Goal: Task Accomplishment & Management: Manage account settings

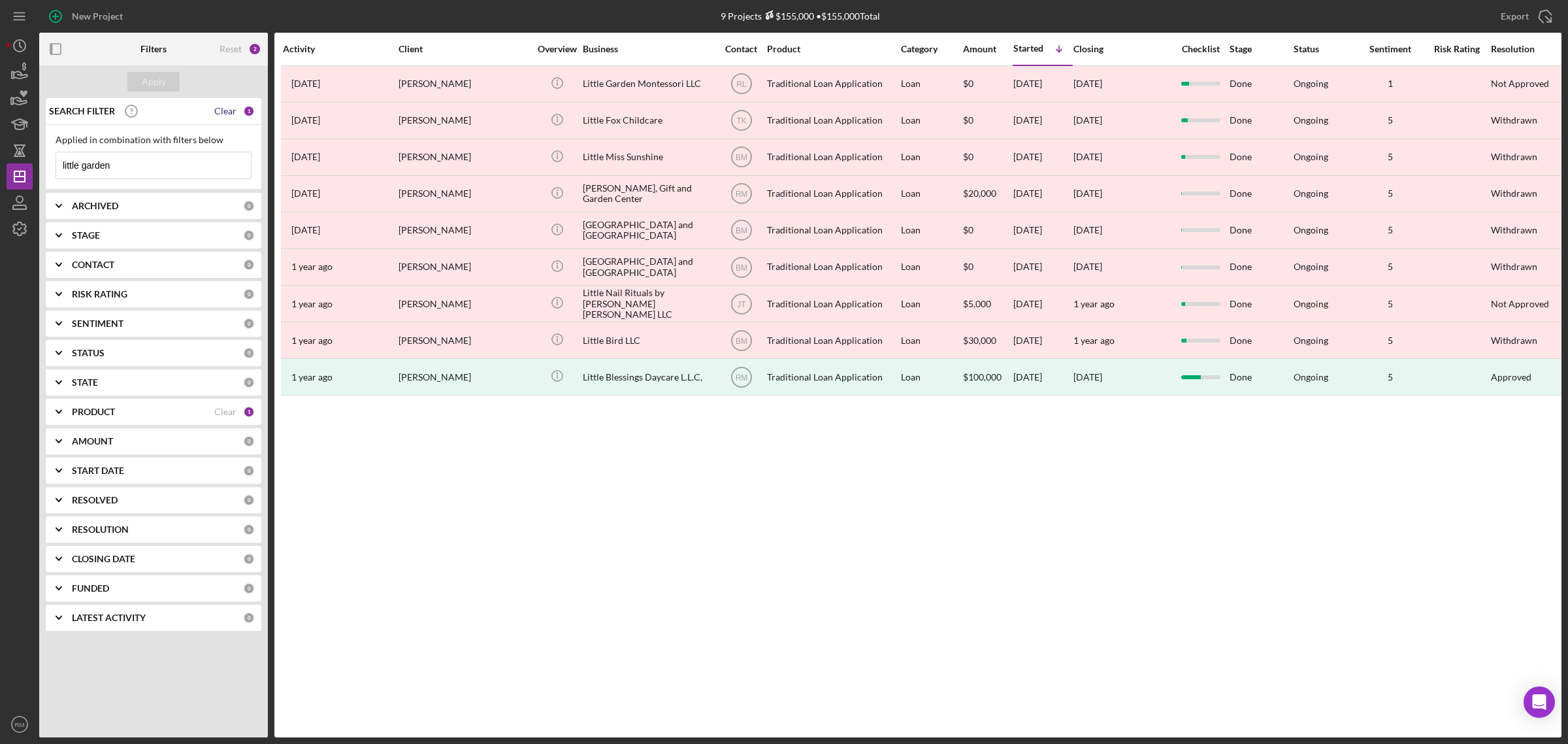
click at [220, 112] on div "Clear" at bounding box center [225, 111] width 22 height 11
click at [151, 82] on div "Apply" at bounding box center [153, 82] width 24 height 20
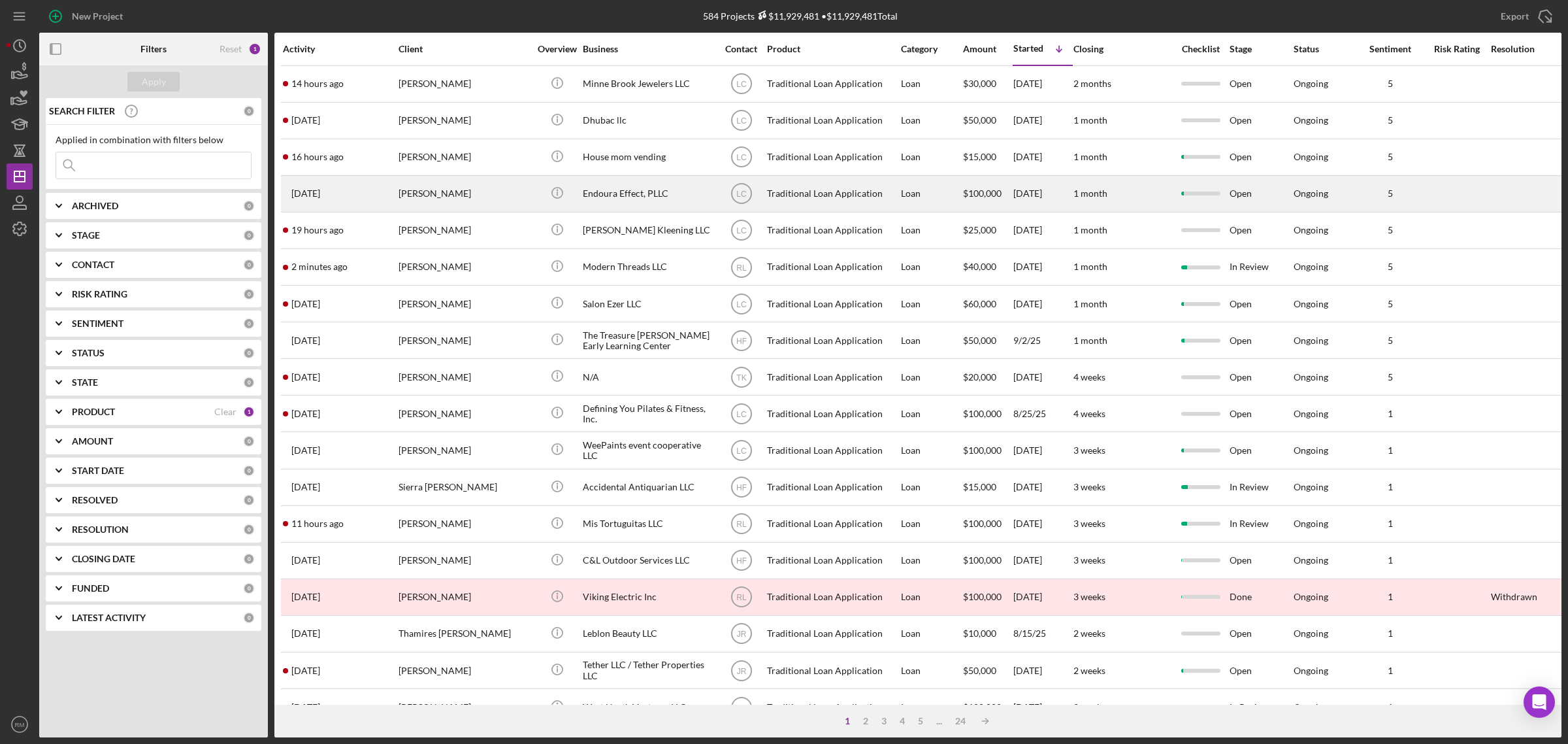
click at [602, 211] on div "Endoura Effect, PLLC" at bounding box center [648, 194] width 131 height 35
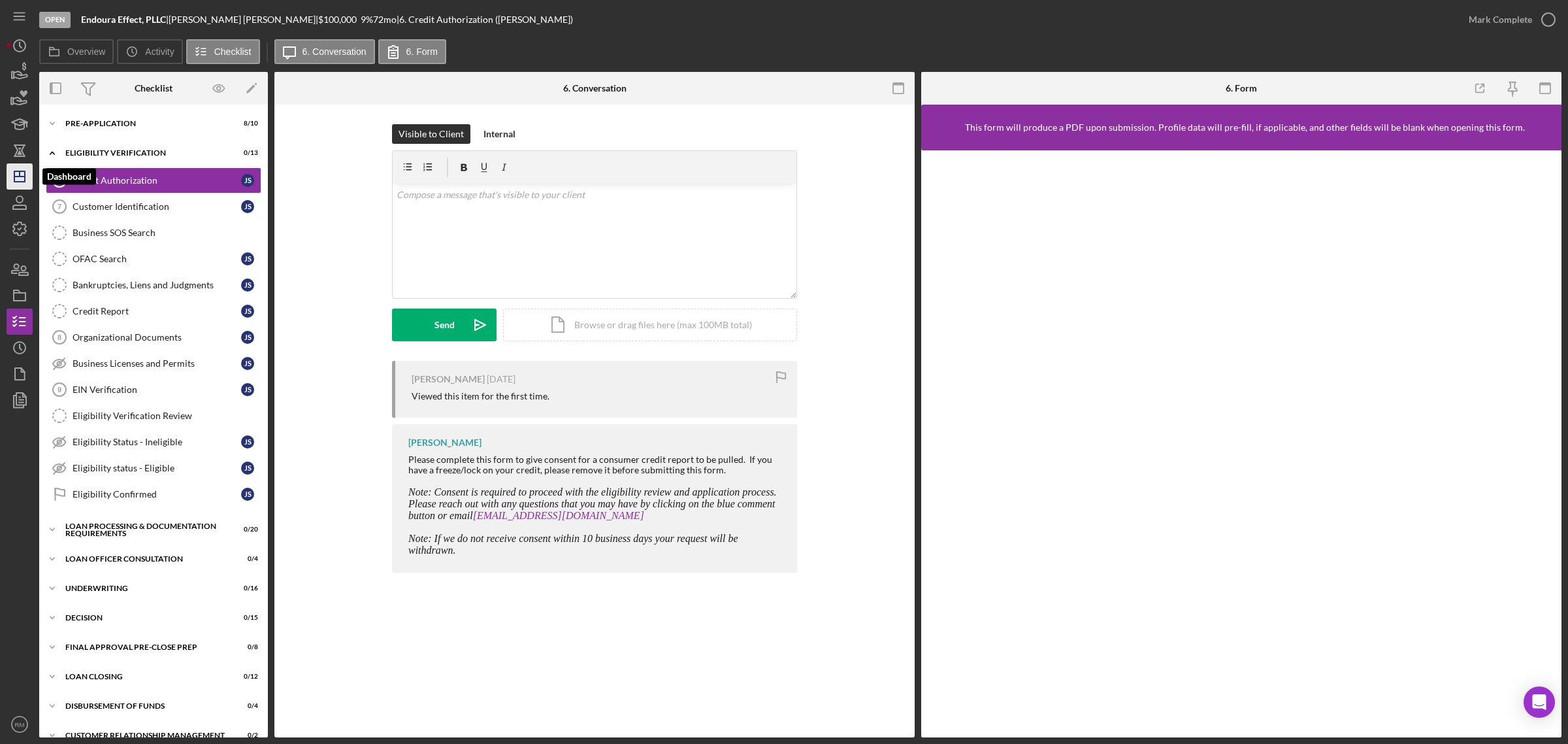
click at [11, 180] on icon "Icon/Dashboard" at bounding box center [19, 176] width 32 height 32
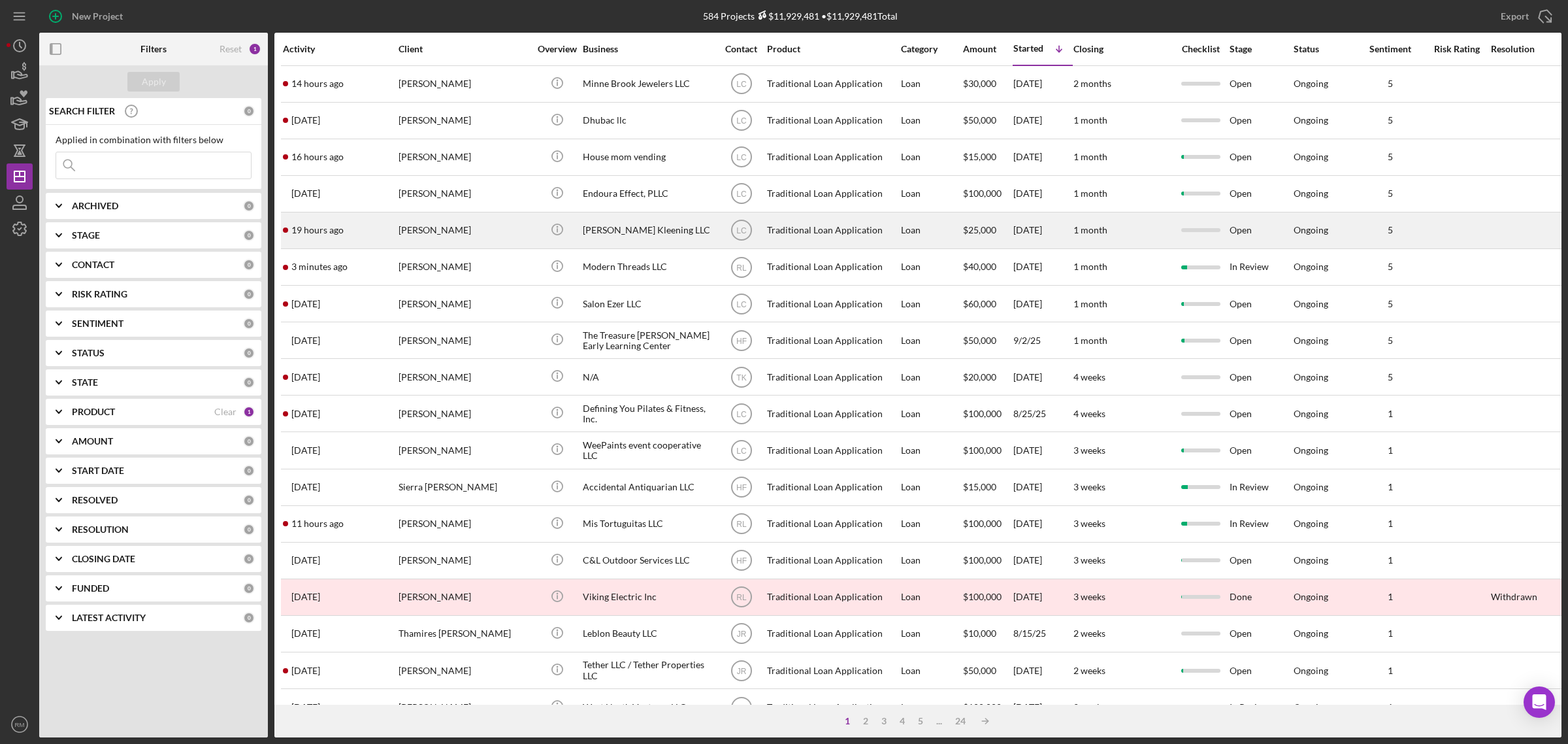
click at [479, 229] on div "[PERSON_NAME]" at bounding box center [463, 231] width 131 height 35
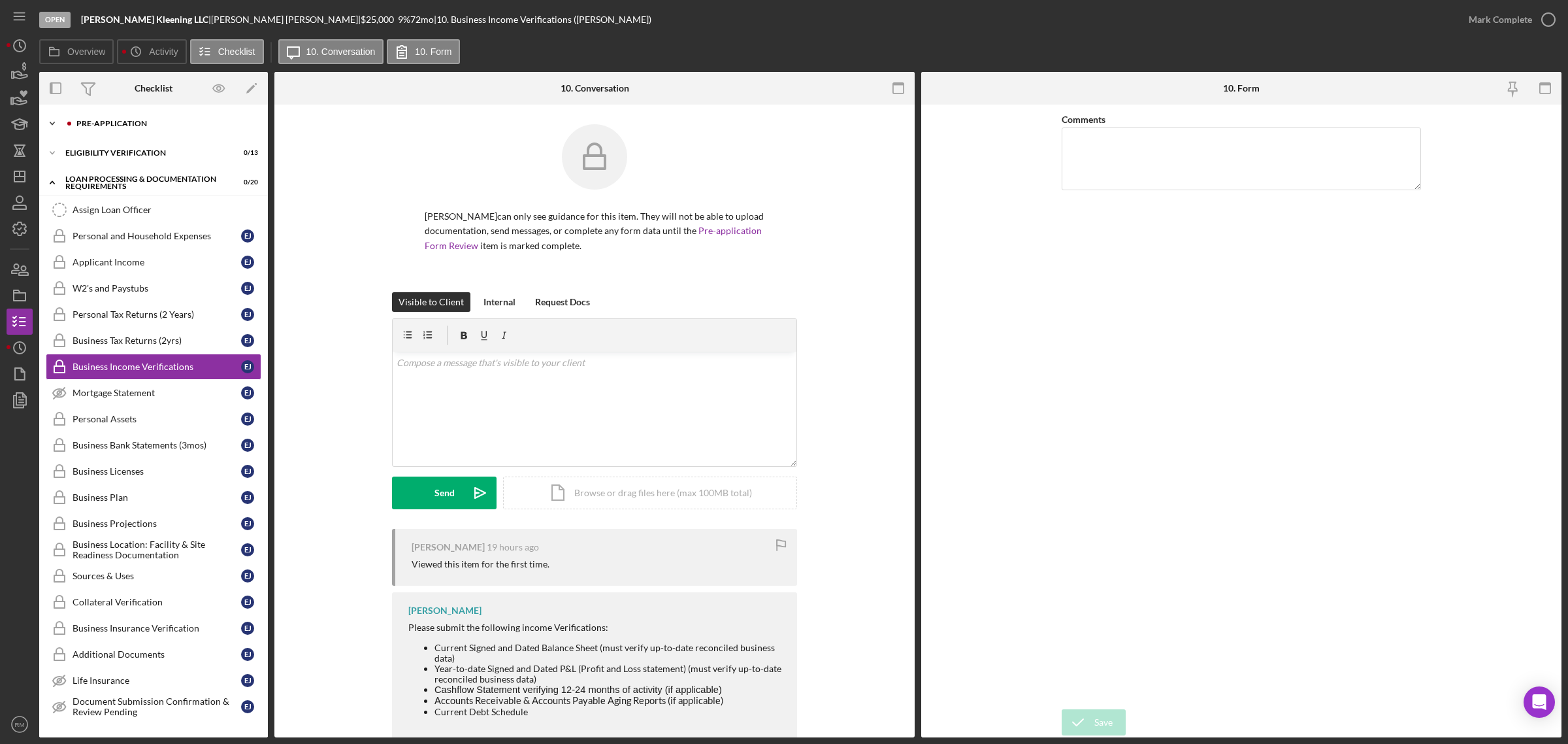
click at [124, 129] on div "Icon/Expander Pre-Application 0 / 10" at bounding box center [153, 123] width 229 height 26
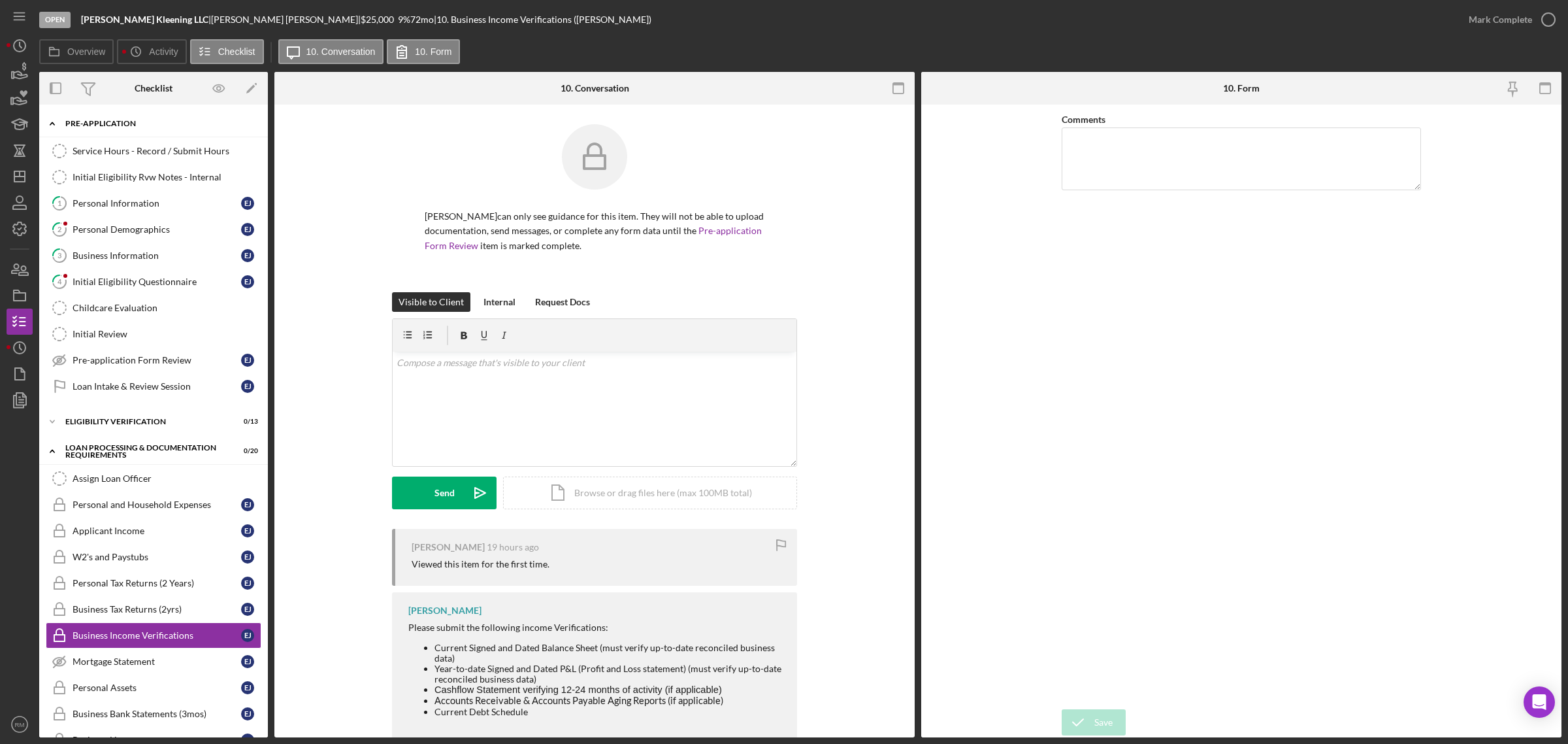
click at [124, 129] on div "Icon/Expander Pre-Application 0 / 10" at bounding box center [153, 124] width 229 height 27
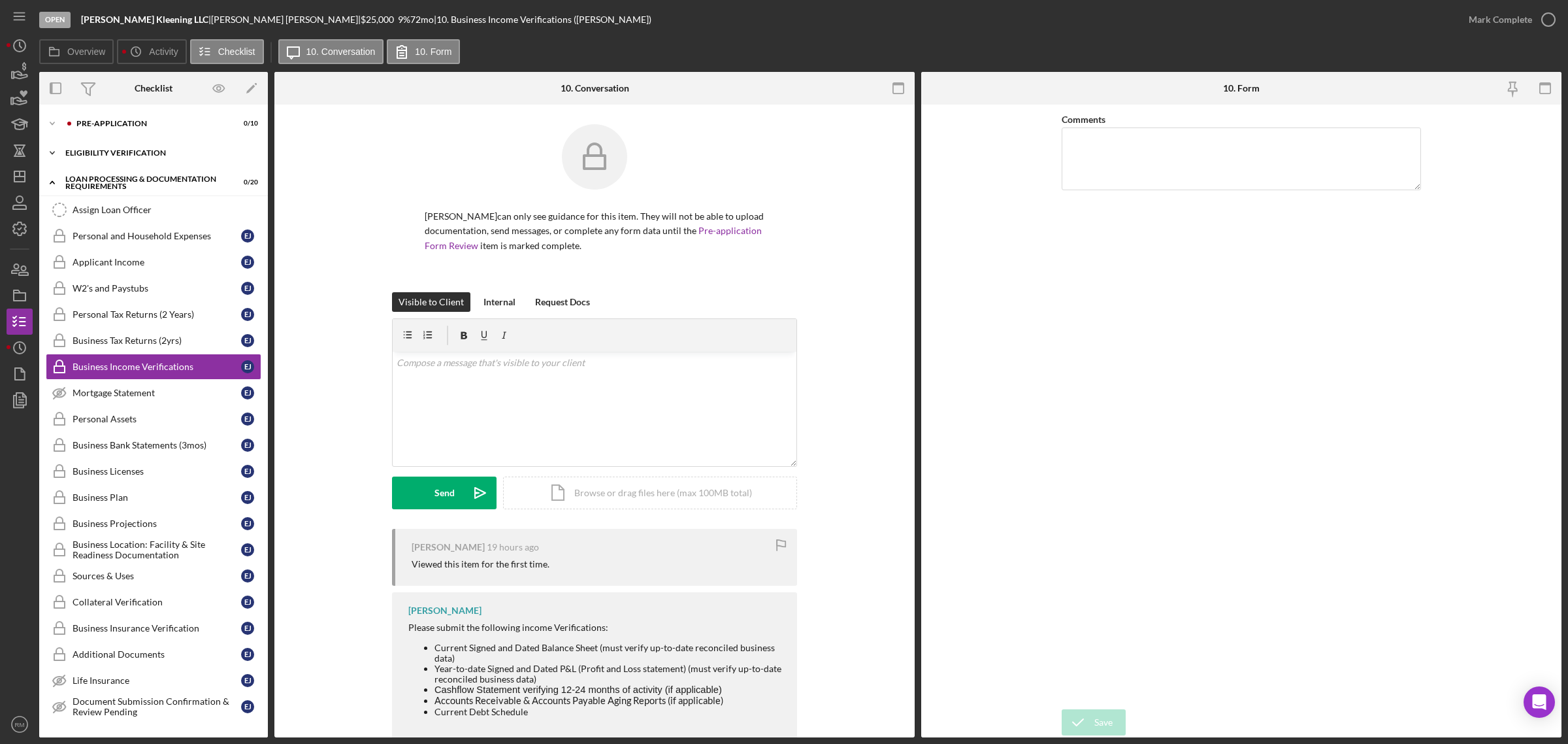
click at [132, 154] on div "Eligibility Verification" at bounding box center [158, 152] width 187 height 7
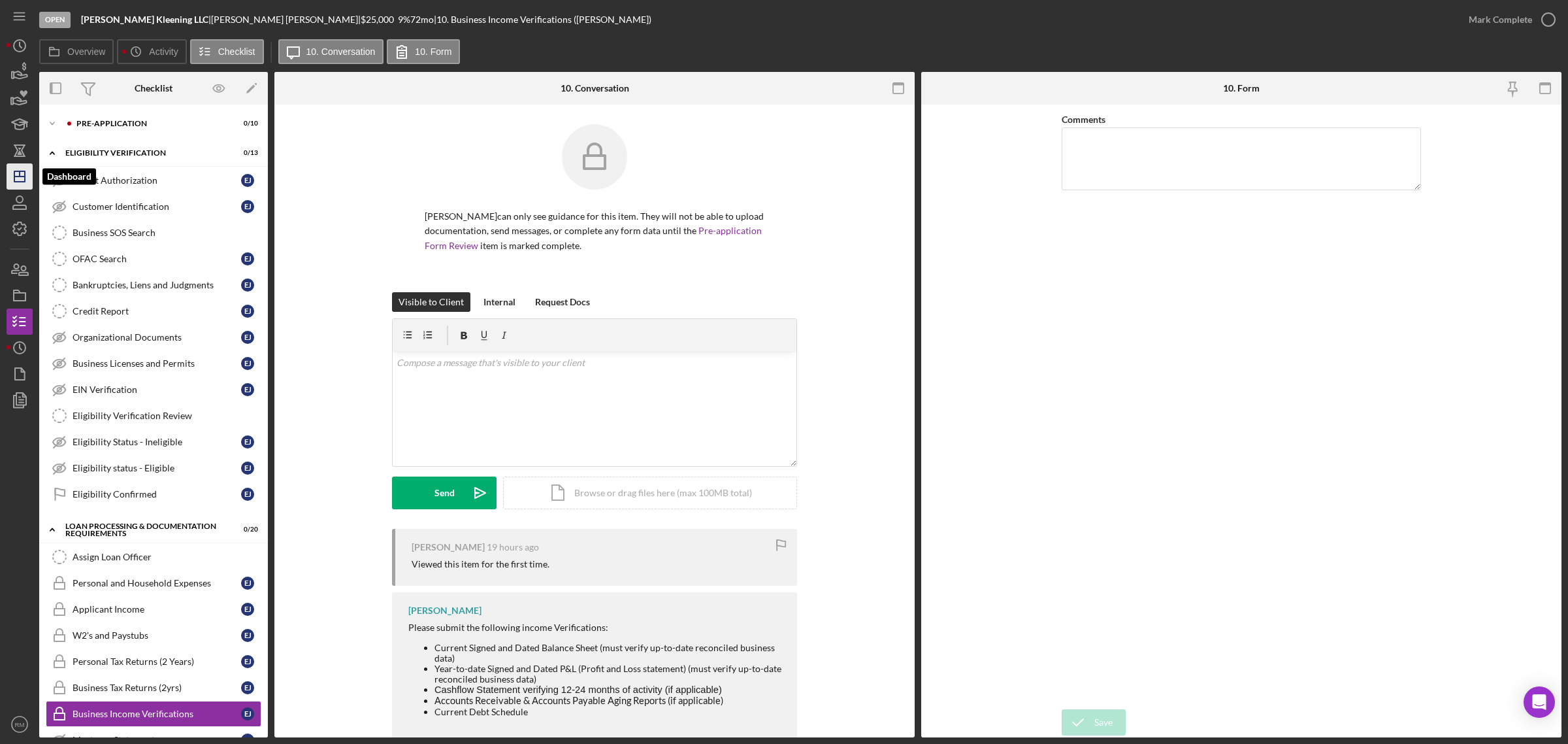
click at [15, 183] on icon "Icon/Dashboard" at bounding box center [19, 176] width 32 height 32
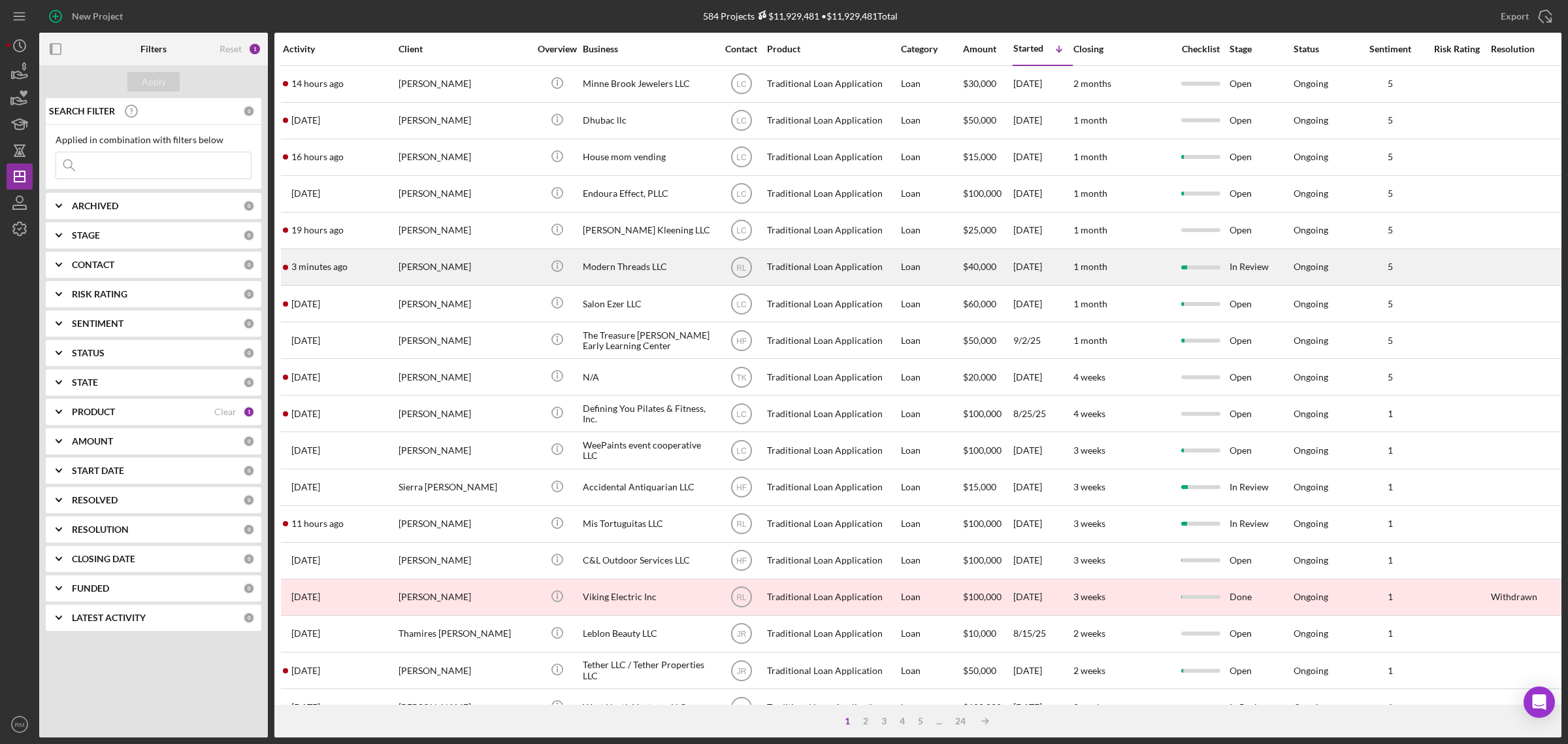
click at [528, 266] on div "[PERSON_NAME]" at bounding box center [463, 267] width 131 height 35
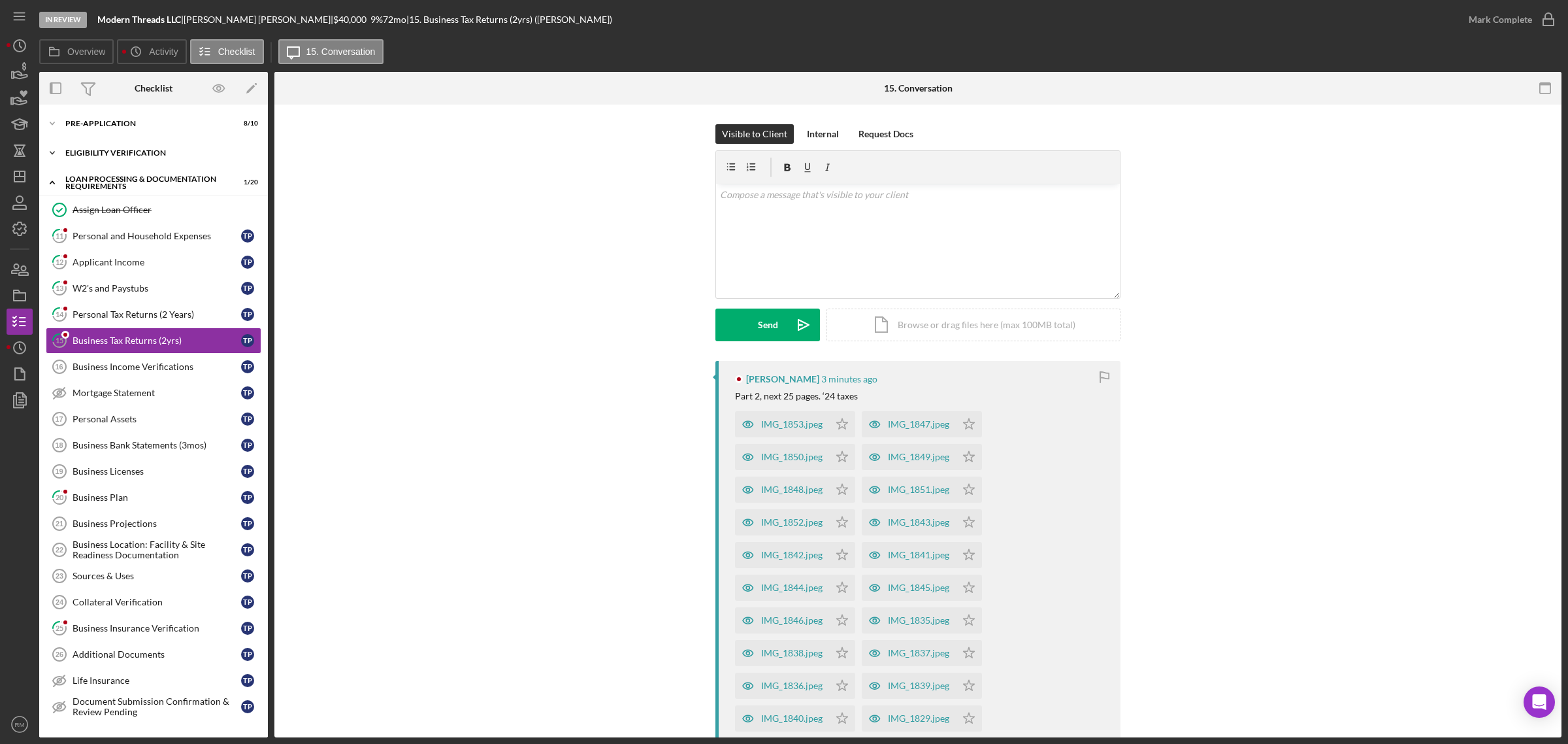
click at [131, 157] on div "Icon/Expander Eligibility Verification 9 / 13" at bounding box center [153, 152] width 229 height 26
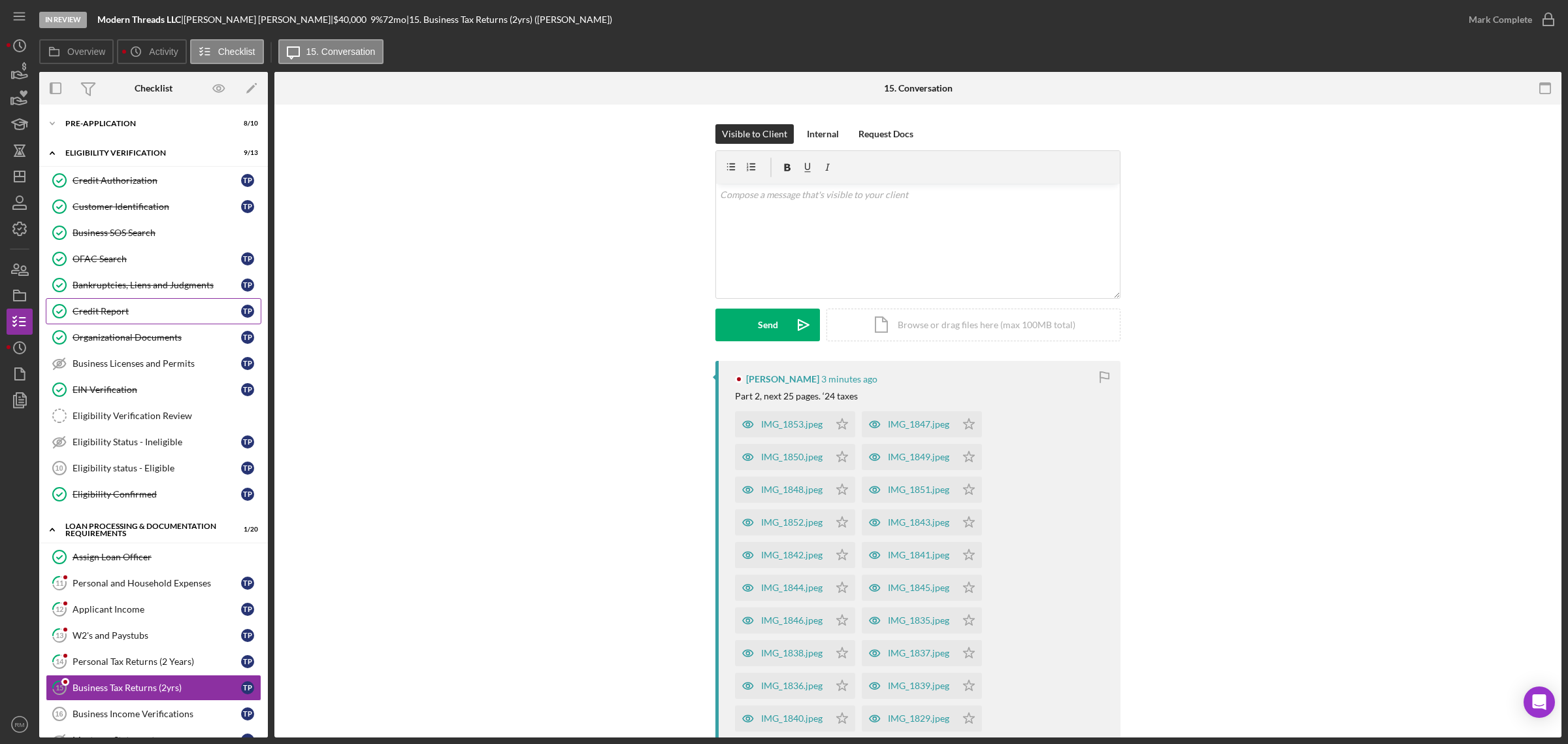
click at [129, 305] on link "Credit Report Credit Report T P" at bounding box center [153, 311] width 216 height 26
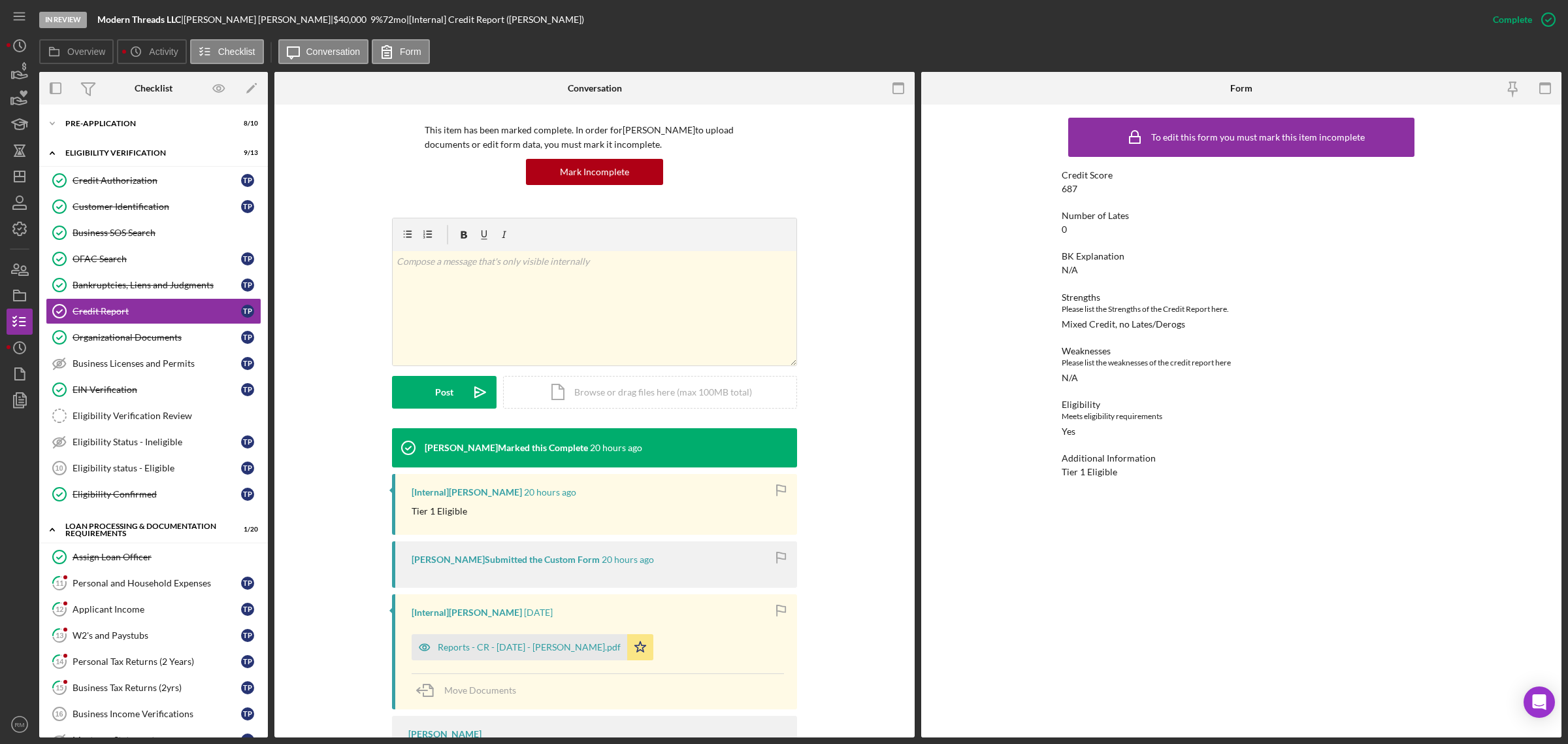
scroll to position [87, 0]
click at [13, 165] on icon "Icon/Dashboard" at bounding box center [19, 176] width 32 height 32
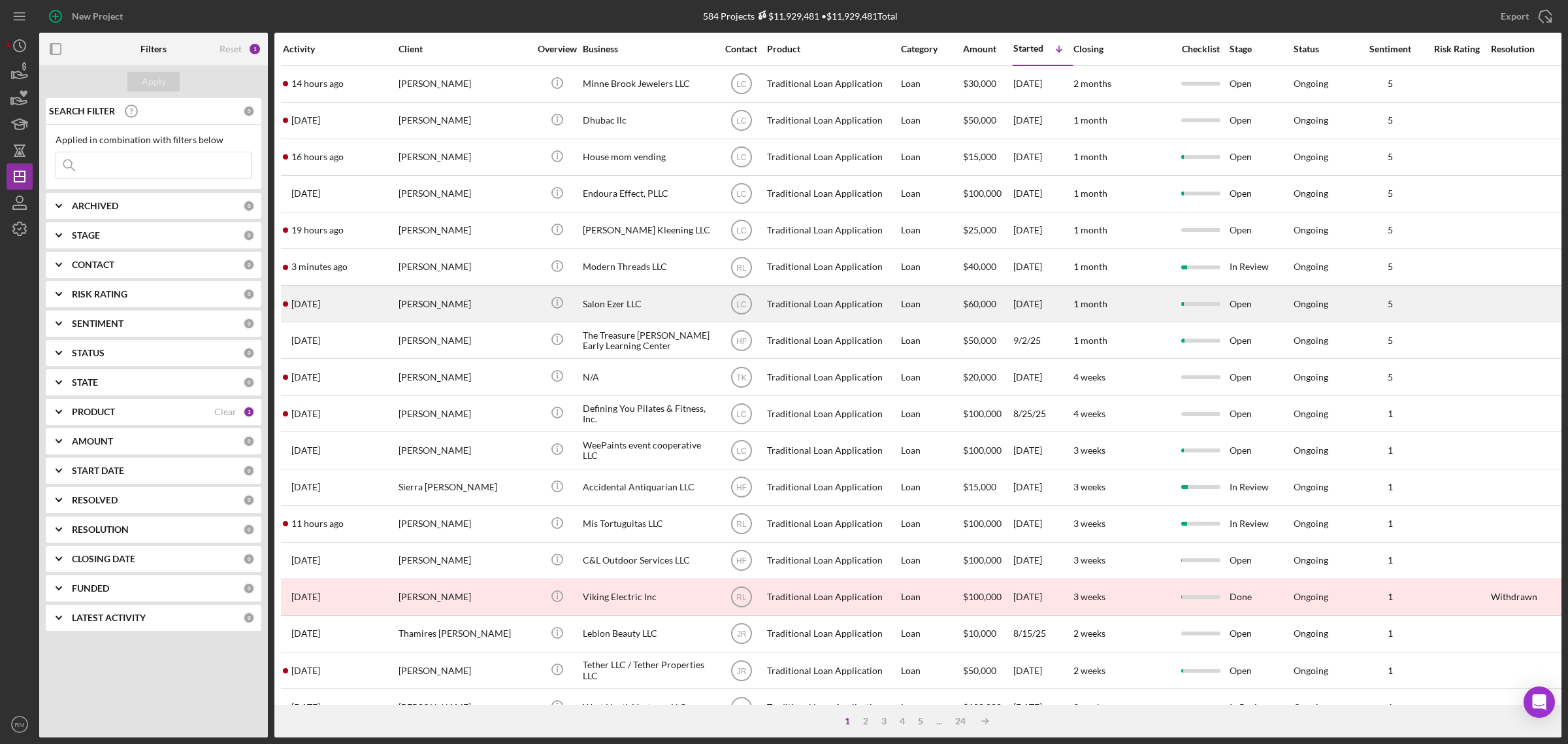
click at [474, 302] on div "[PERSON_NAME]" at bounding box center [463, 304] width 131 height 35
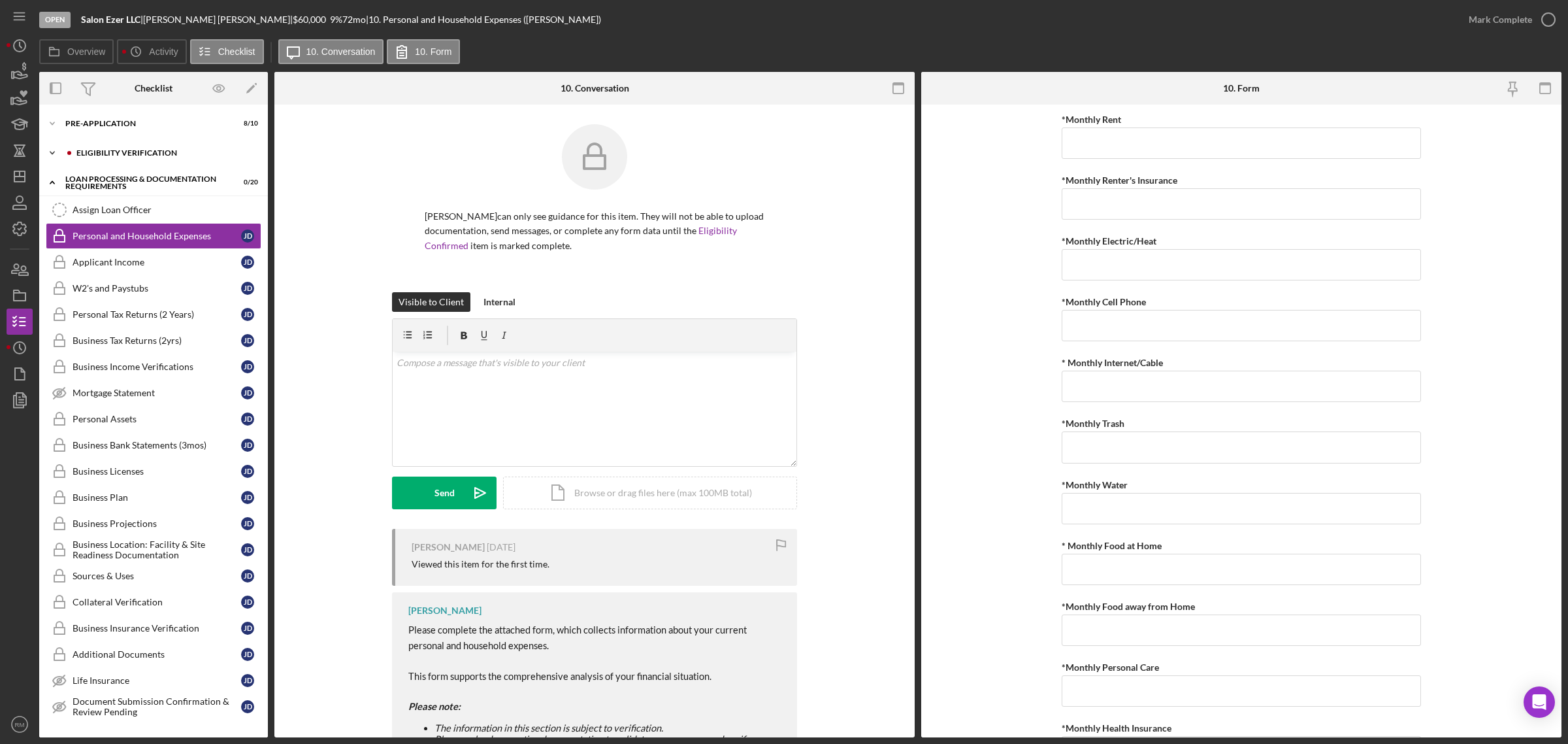
click at [132, 147] on div "Icon/Expander Eligibility Verification 0 / 13" at bounding box center [153, 152] width 229 height 26
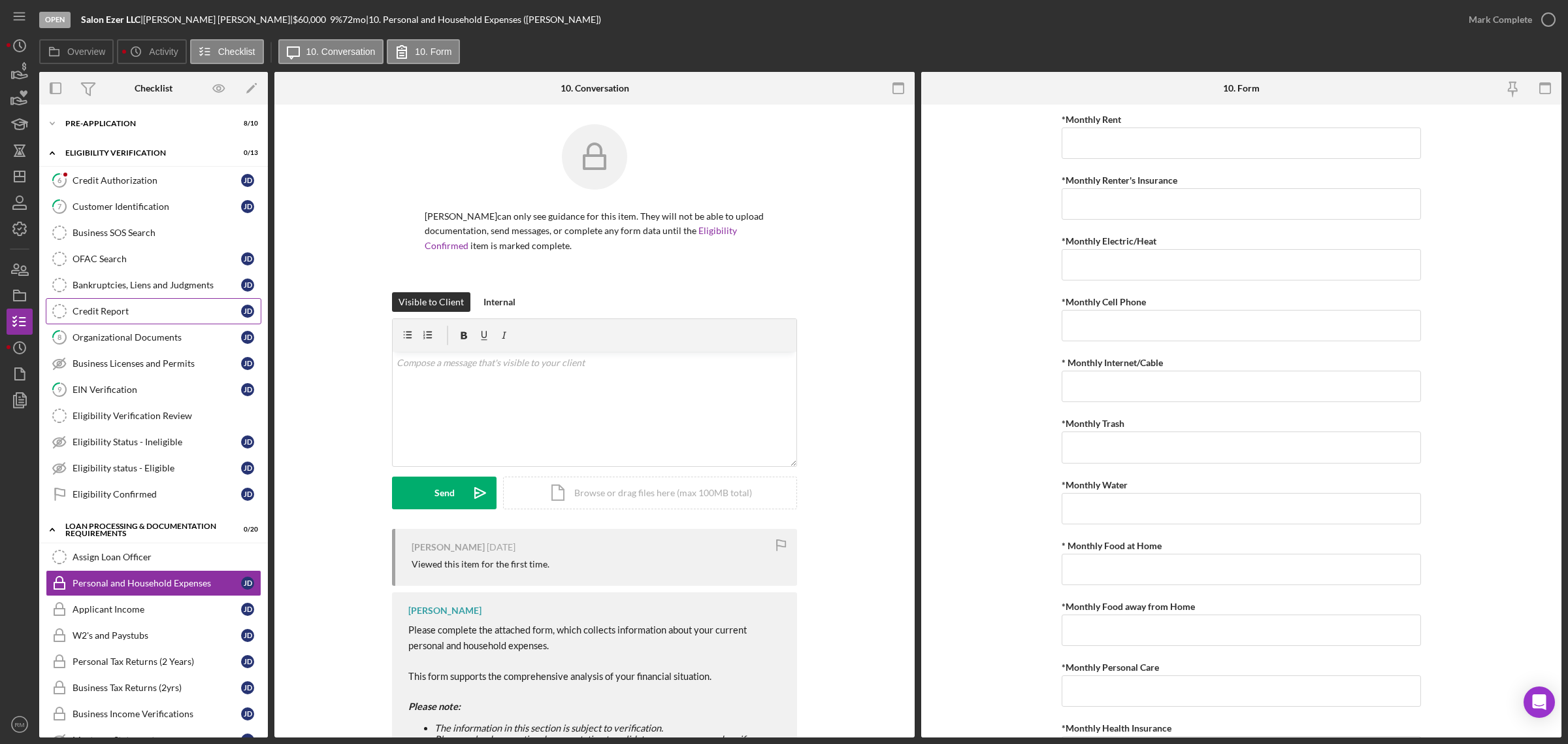
click at [134, 304] on link "Credit Report Credit Report [PERSON_NAME]" at bounding box center [153, 311] width 216 height 26
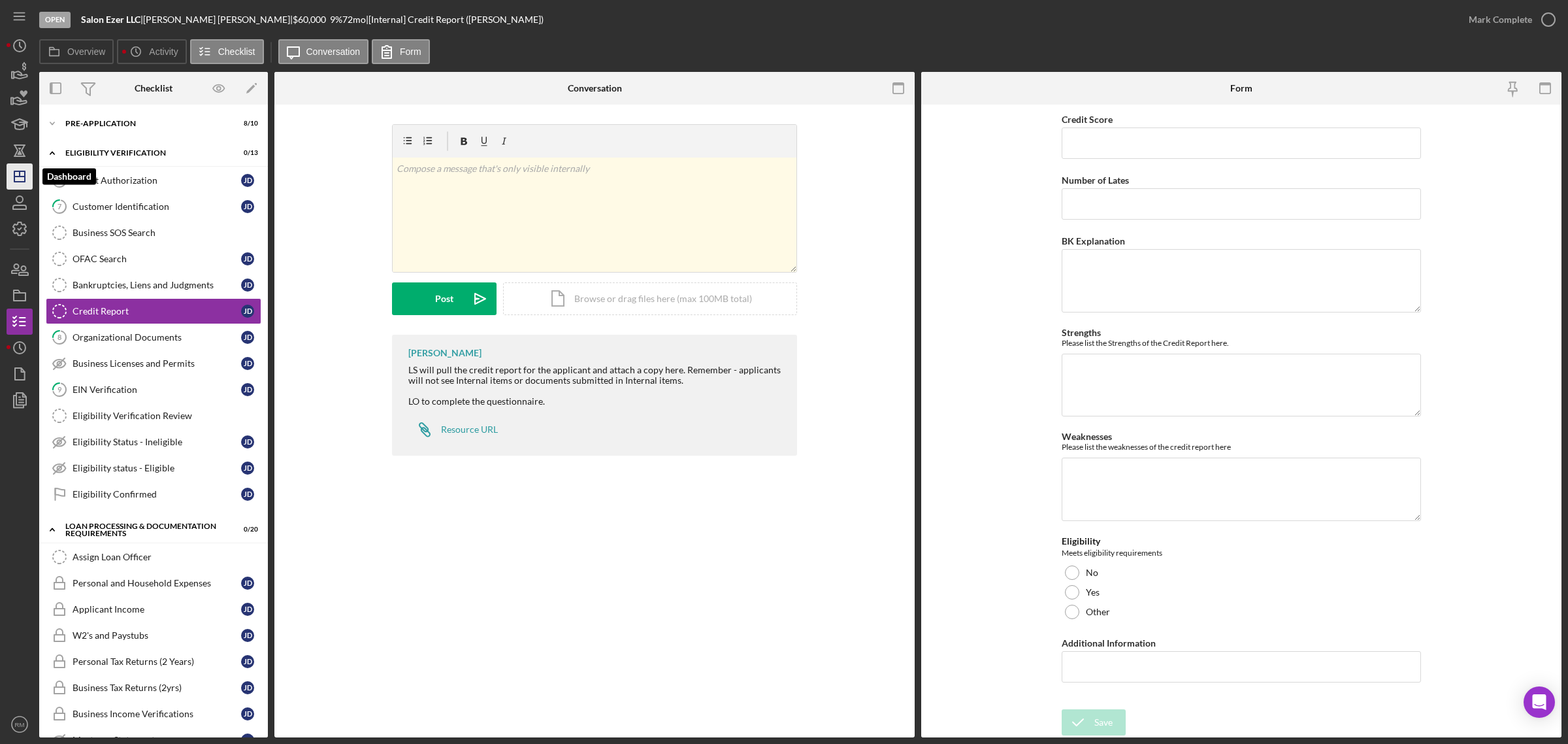
click at [12, 177] on icon "Icon/Dashboard" at bounding box center [19, 176] width 32 height 32
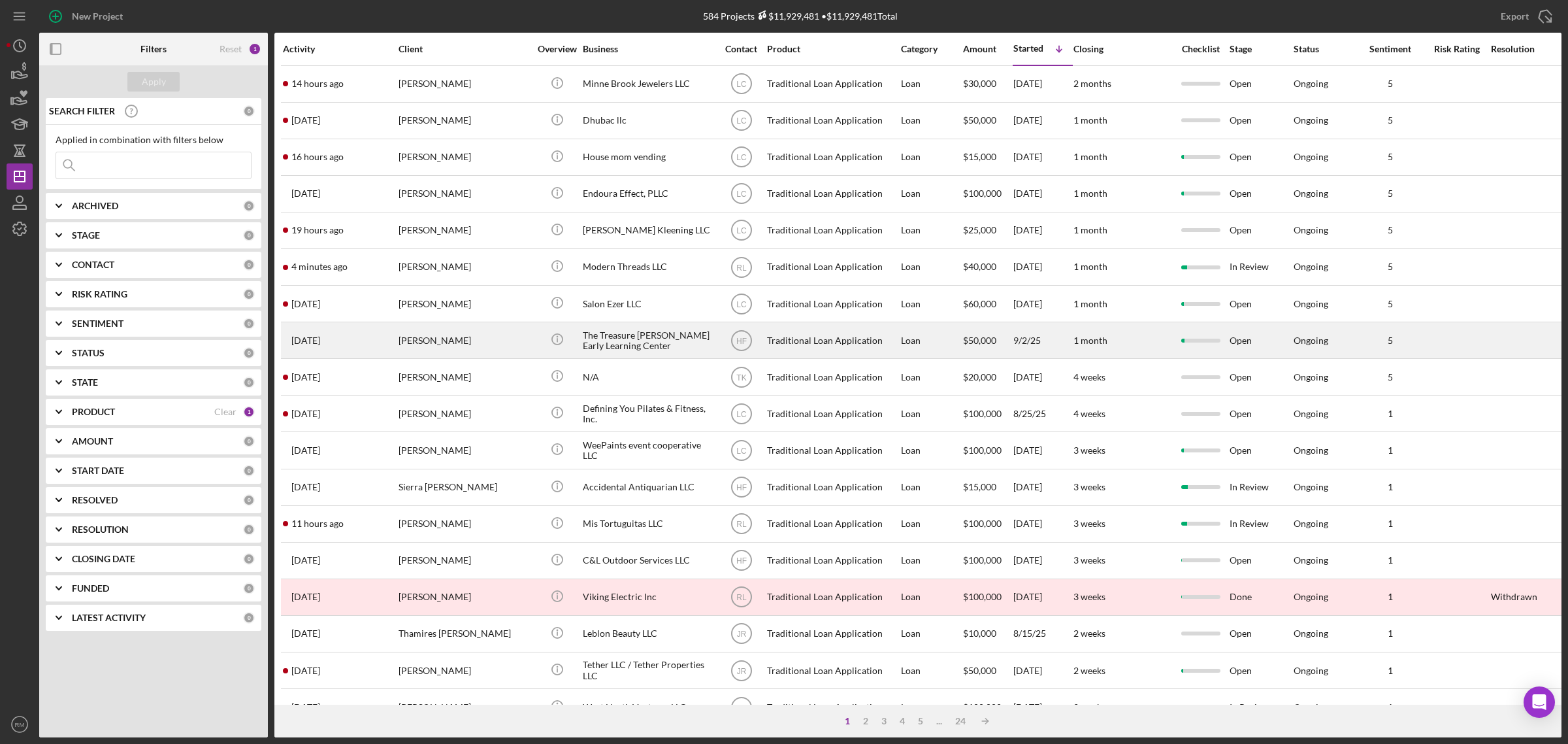
click at [579, 351] on div "Icon/Info" at bounding box center [557, 340] width 49 height 35
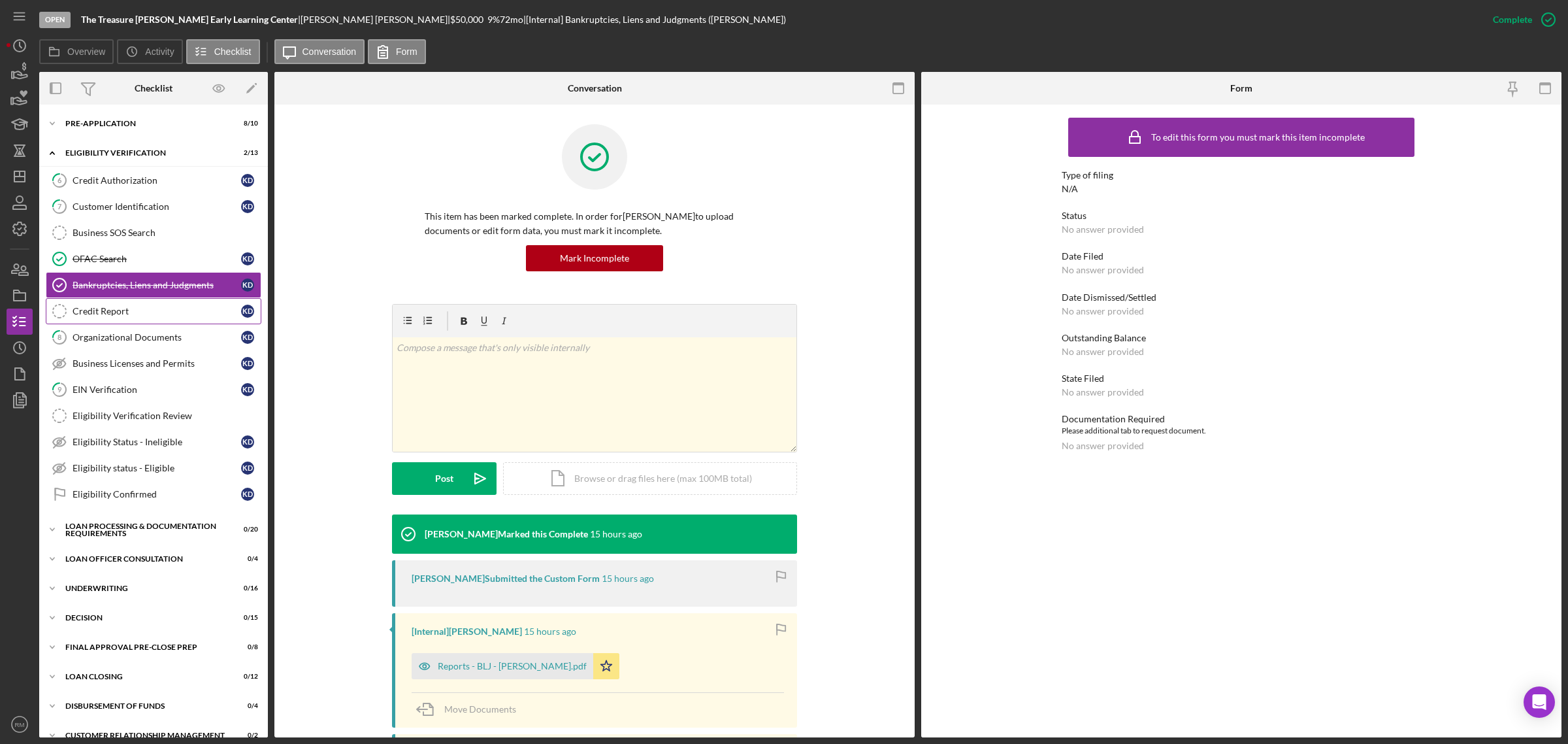
click at [129, 306] on link "Credit Report Credit Report K D" at bounding box center [153, 311] width 216 height 26
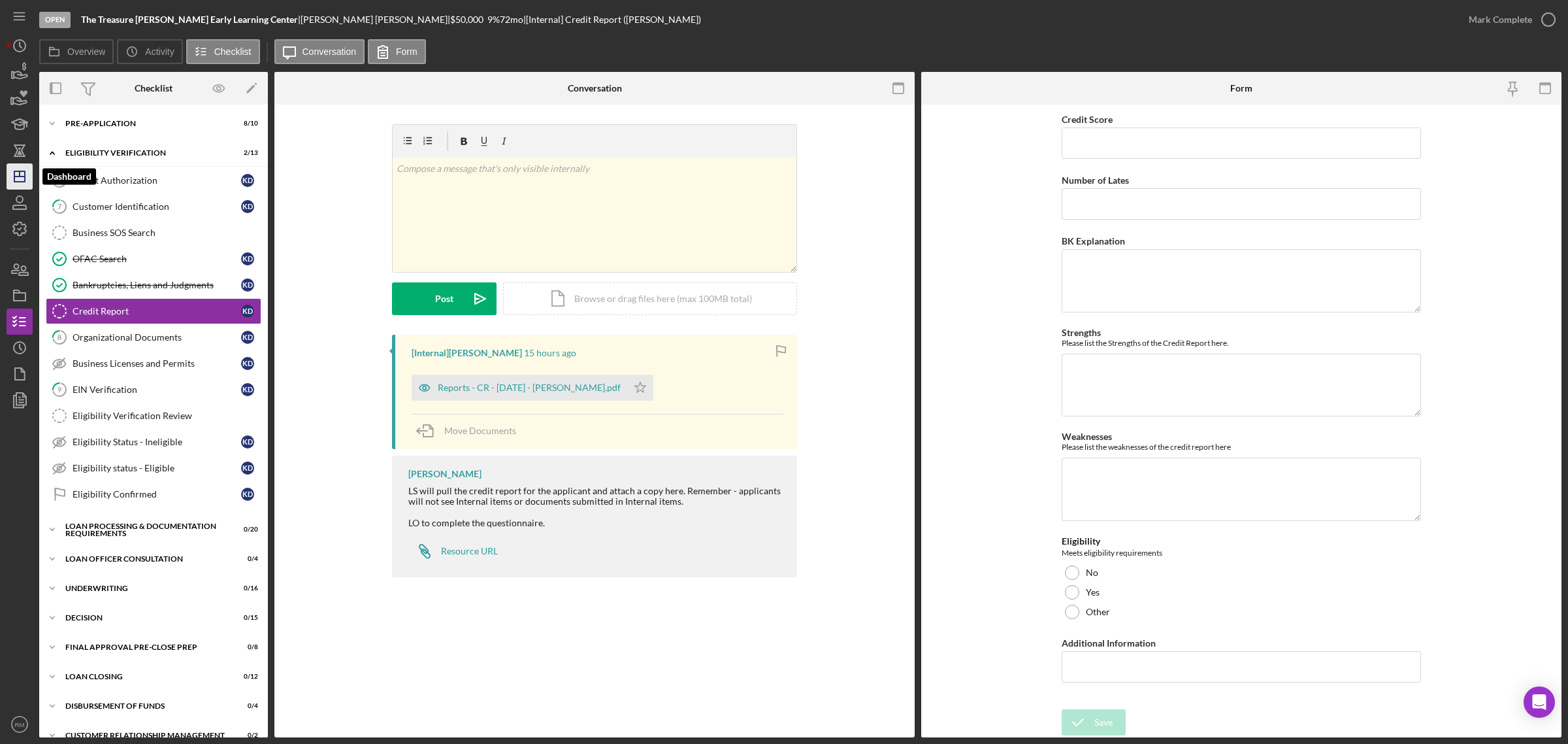
click at [28, 183] on icon "Icon/Dashboard" at bounding box center [19, 176] width 32 height 32
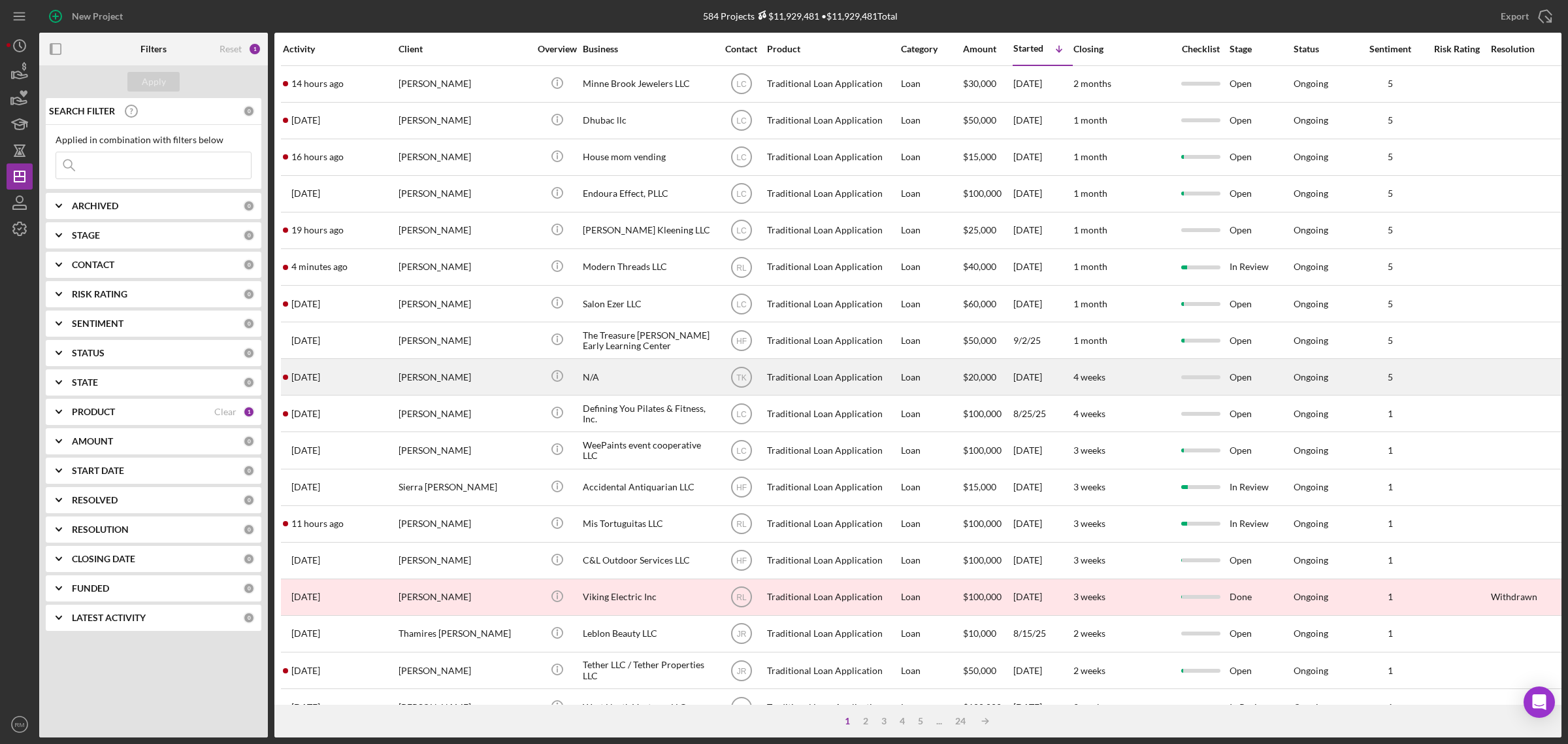
click at [479, 368] on div "[PERSON_NAME]" at bounding box center [463, 377] width 131 height 35
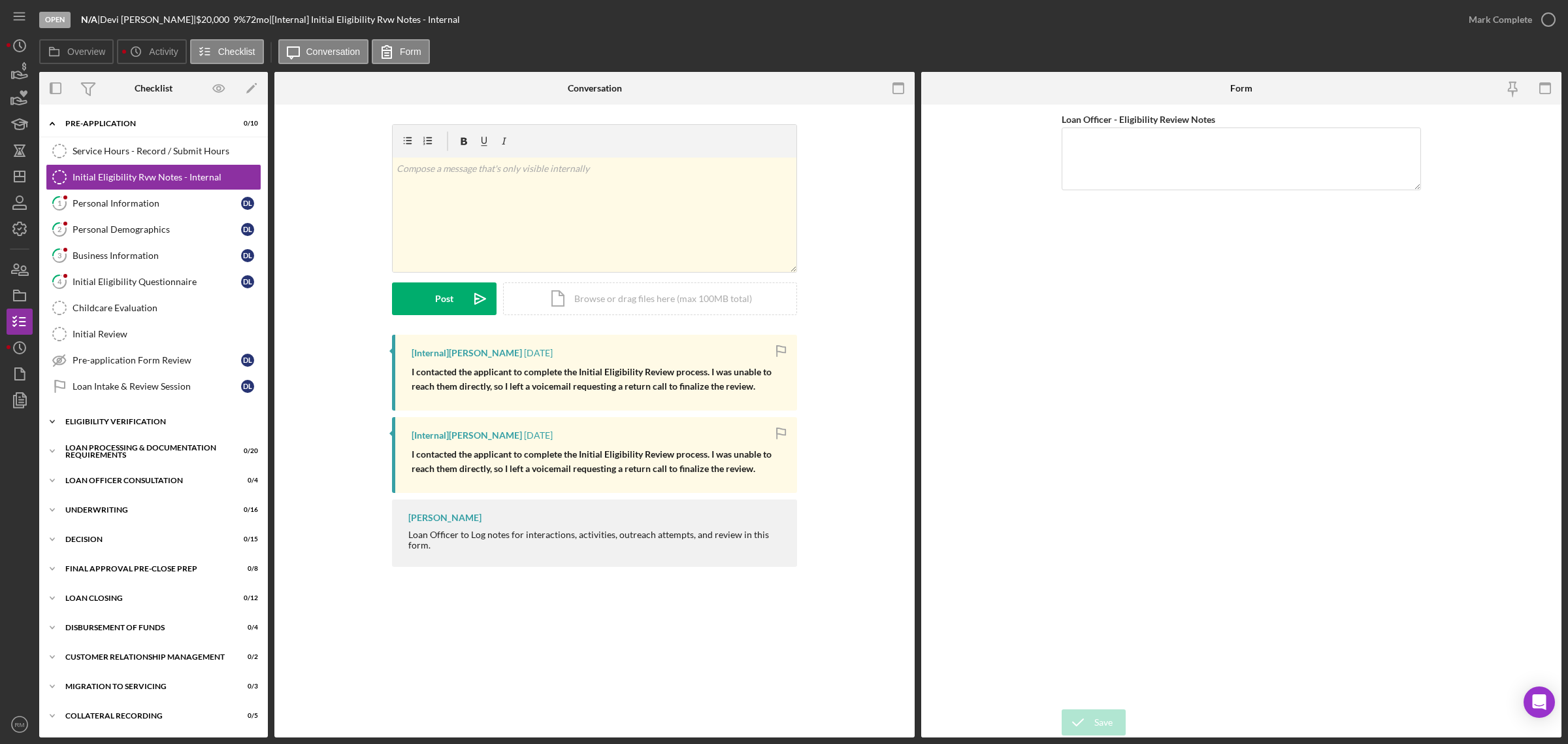
click at [112, 426] on div "Eligibility Verification" at bounding box center [158, 421] width 187 height 7
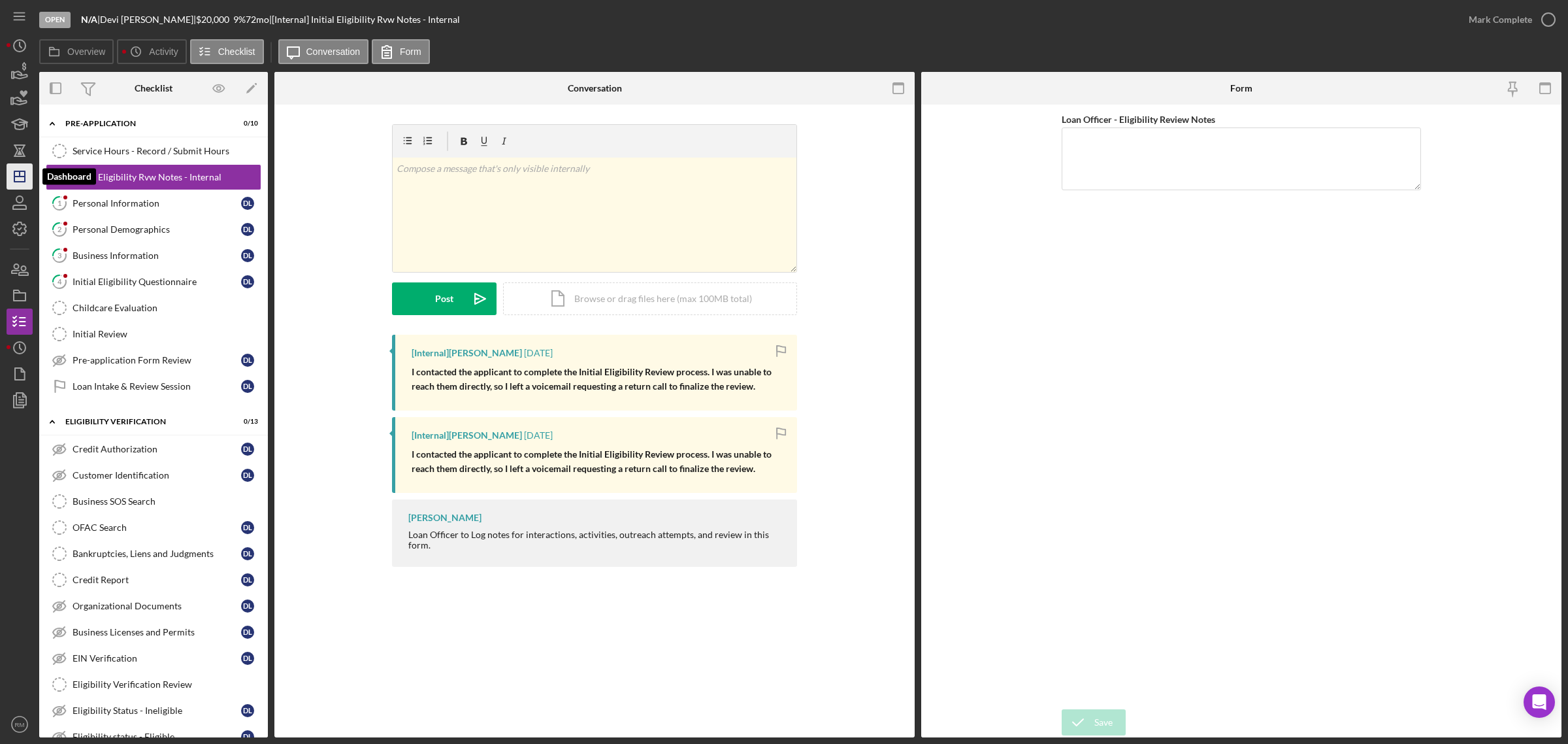
click at [20, 177] on icon "Icon/Dashboard" at bounding box center [19, 176] width 32 height 32
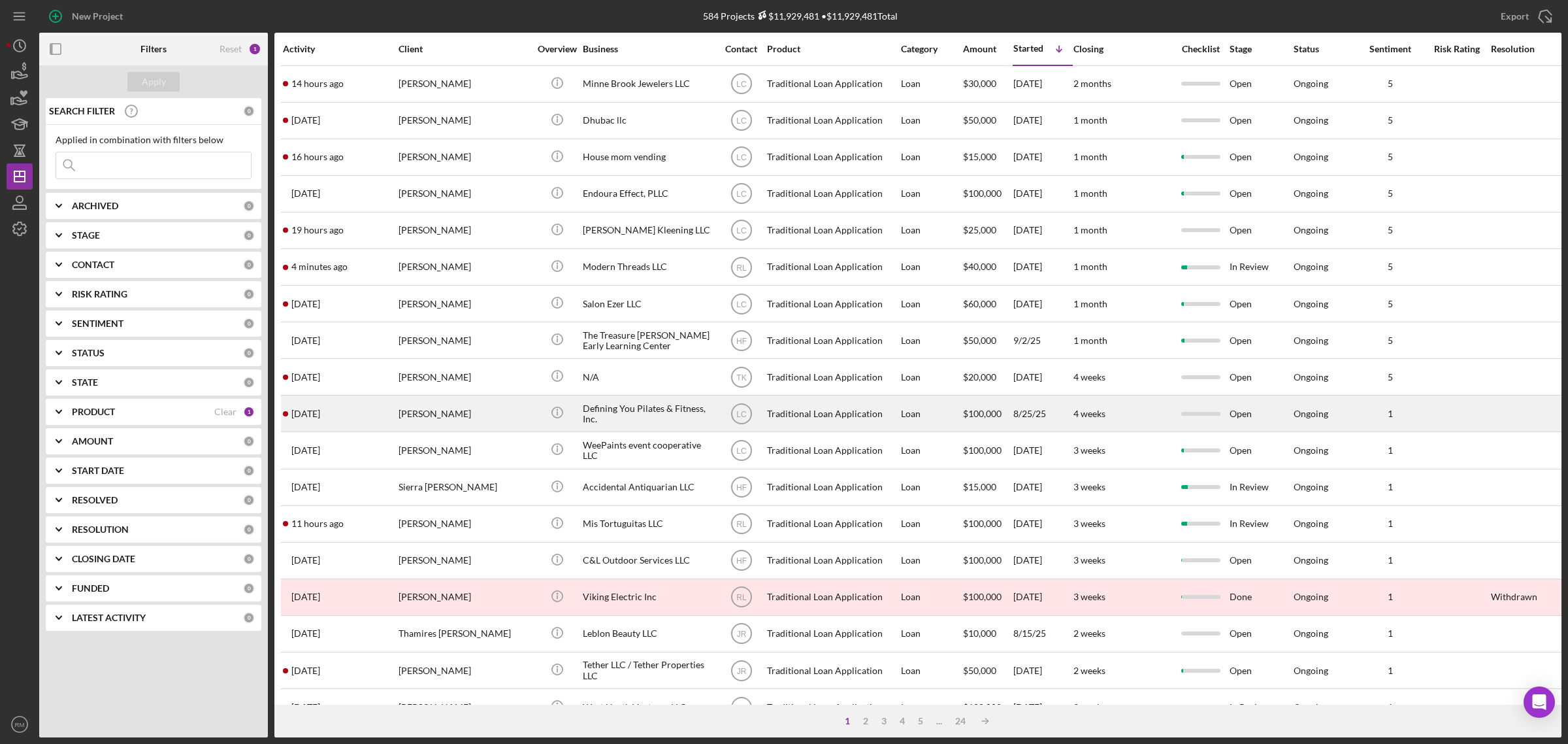
click at [398, 411] on div "[PERSON_NAME]" at bounding box center [463, 413] width 131 height 35
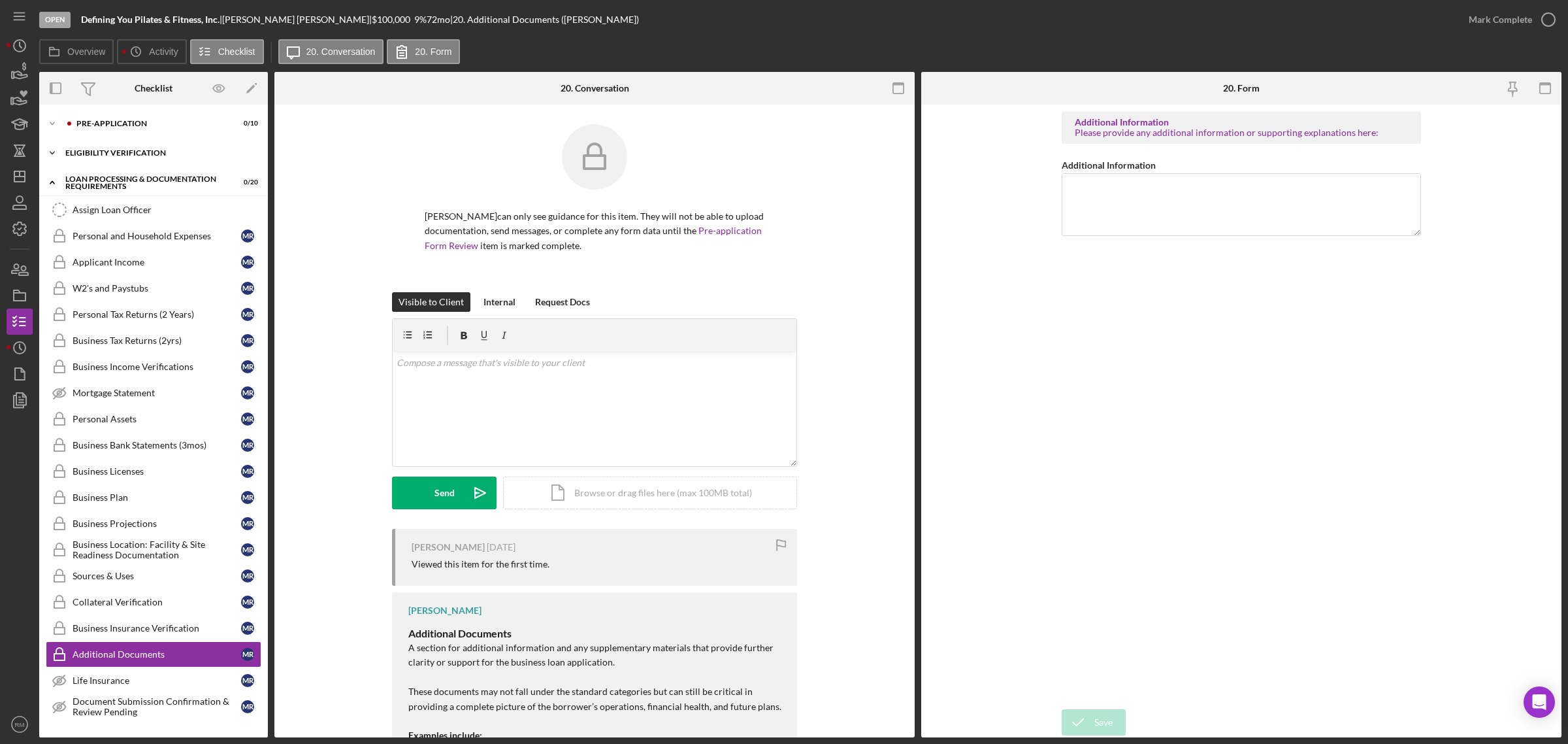
click at [141, 145] on div "Icon/Expander Eligibility Verification 0 / 13" at bounding box center [153, 152] width 229 height 26
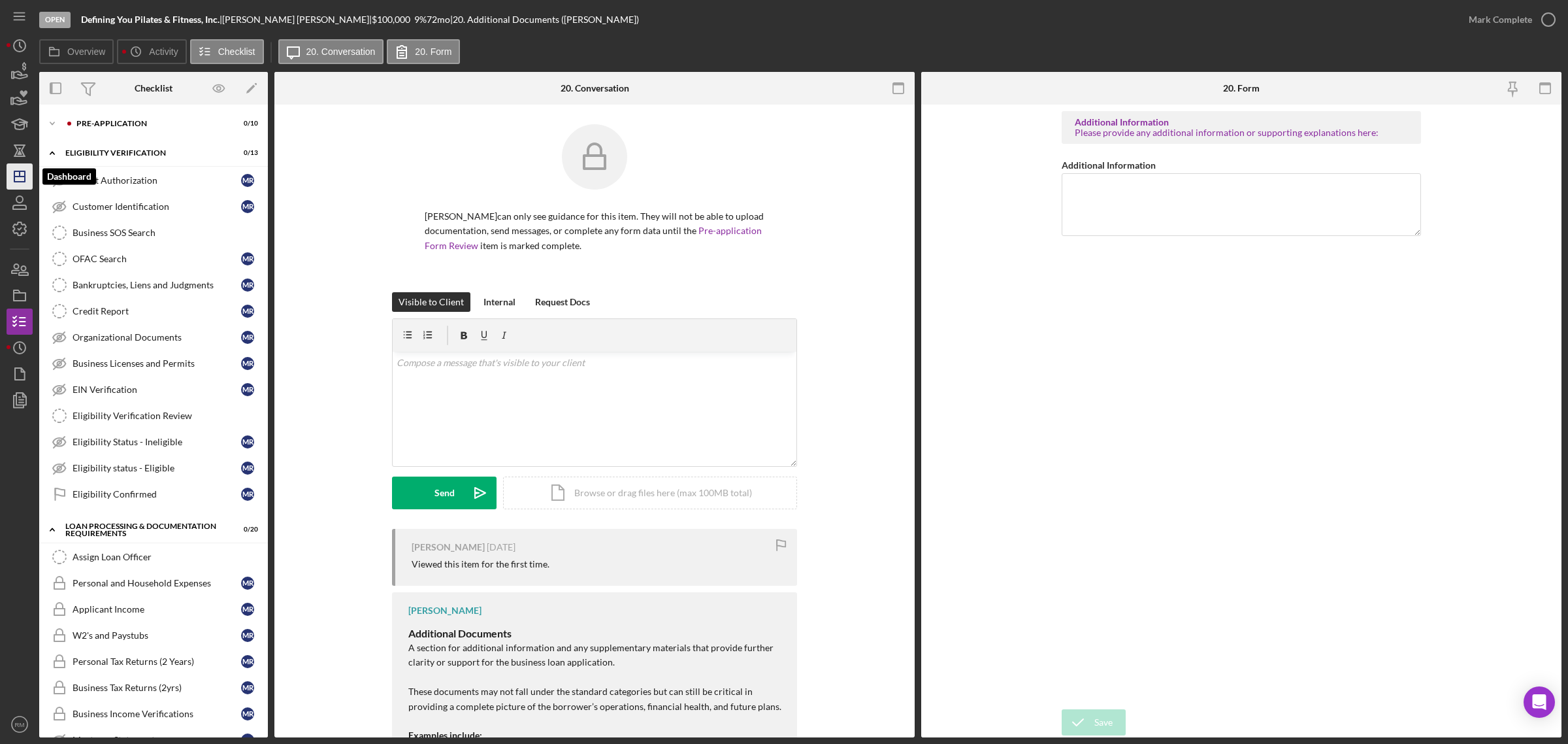
click at [17, 168] on icon "Icon/Dashboard" at bounding box center [19, 176] width 32 height 32
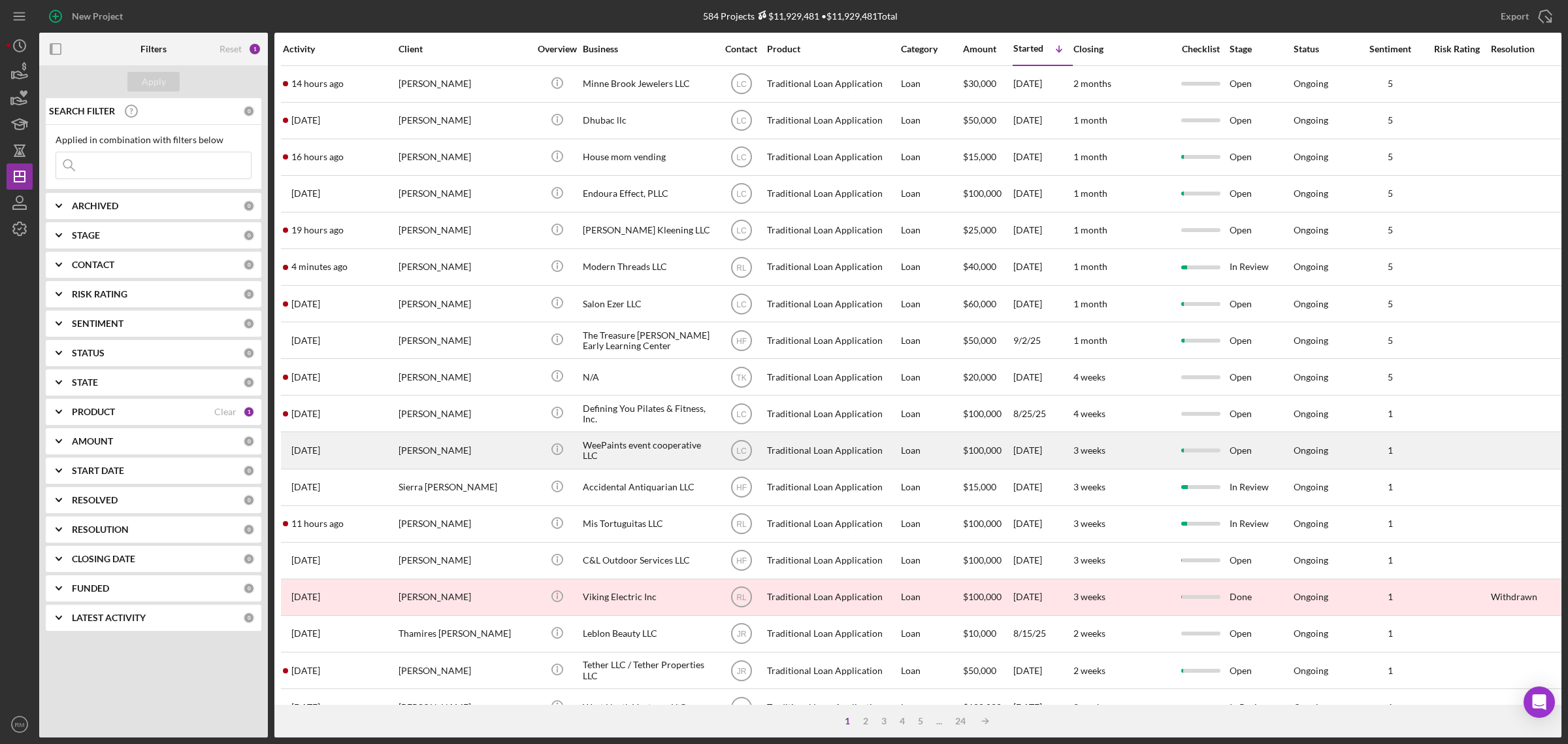
click at [468, 448] on div "[PERSON_NAME]" at bounding box center [463, 450] width 131 height 35
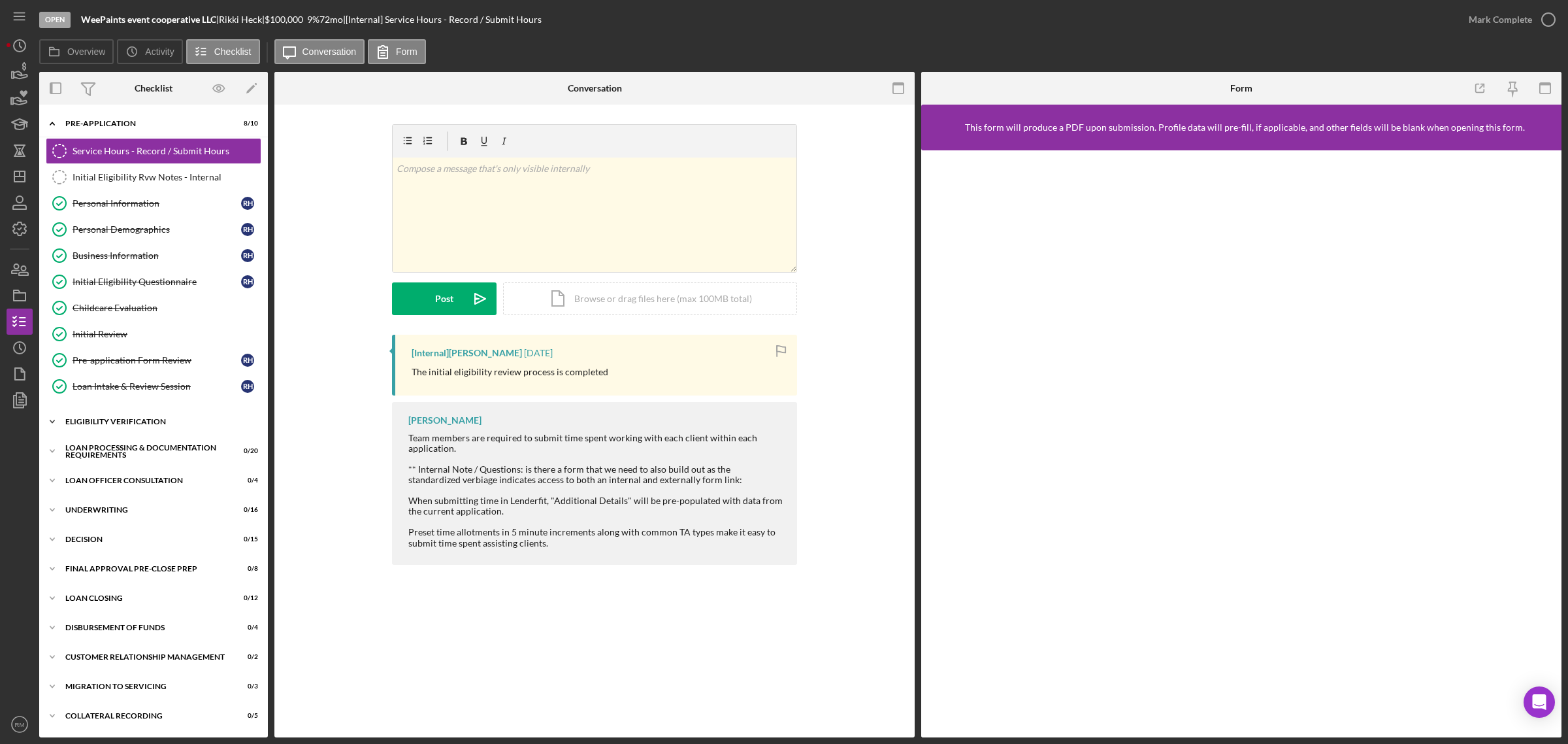
click at [162, 422] on div "Eligibility Verification" at bounding box center [158, 421] width 187 height 7
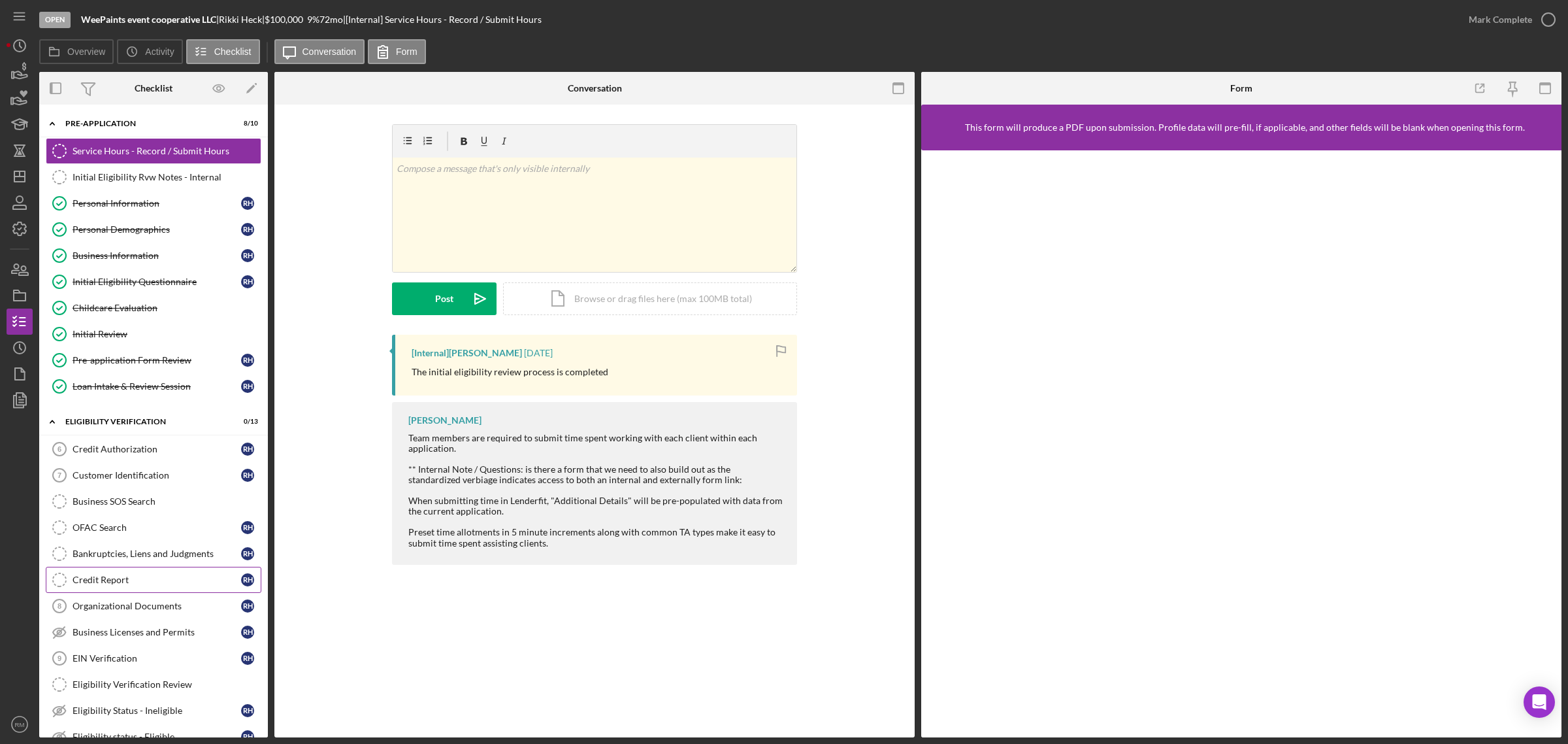
click at [114, 580] on div "Credit Report" at bounding box center [157, 579] width 168 height 11
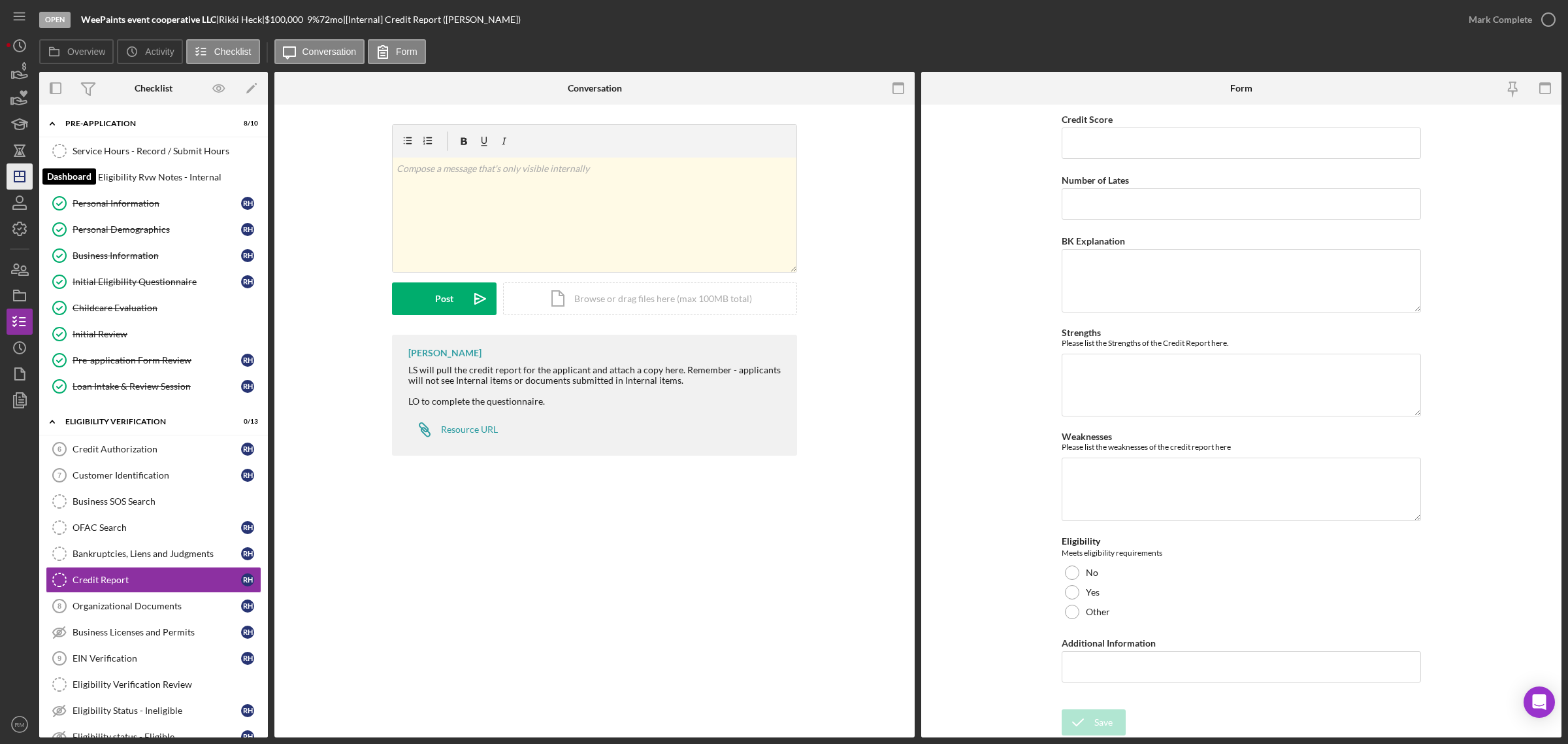
click at [11, 182] on icon "Icon/Dashboard" at bounding box center [19, 176] width 32 height 32
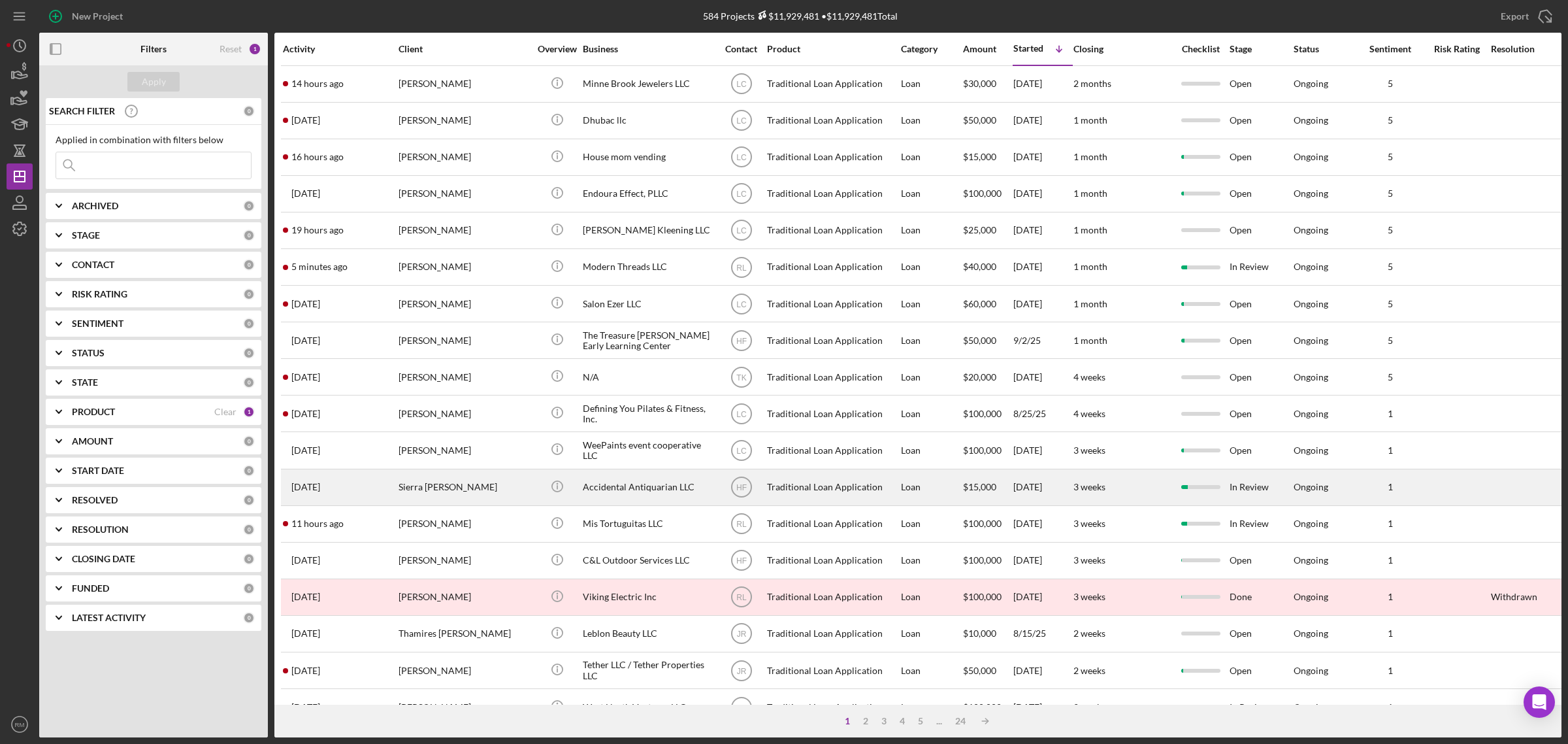
click at [522, 496] on div "Sierra [PERSON_NAME]" at bounding box center [463, 487] width 131 height 35
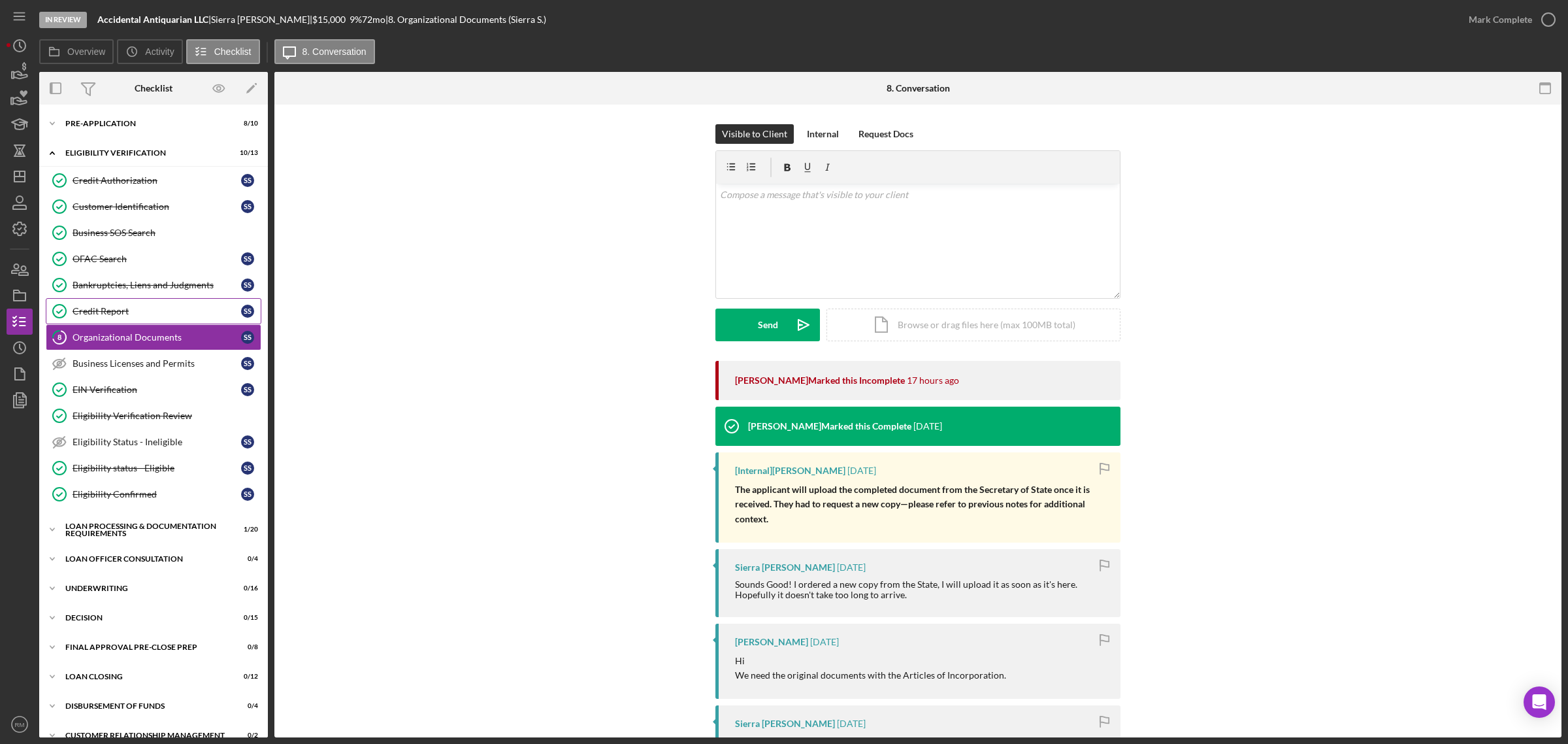
click at [149, 302] on link "Credit Report Credit Report S S" at bounding box center [153, 311] width 216 height 26
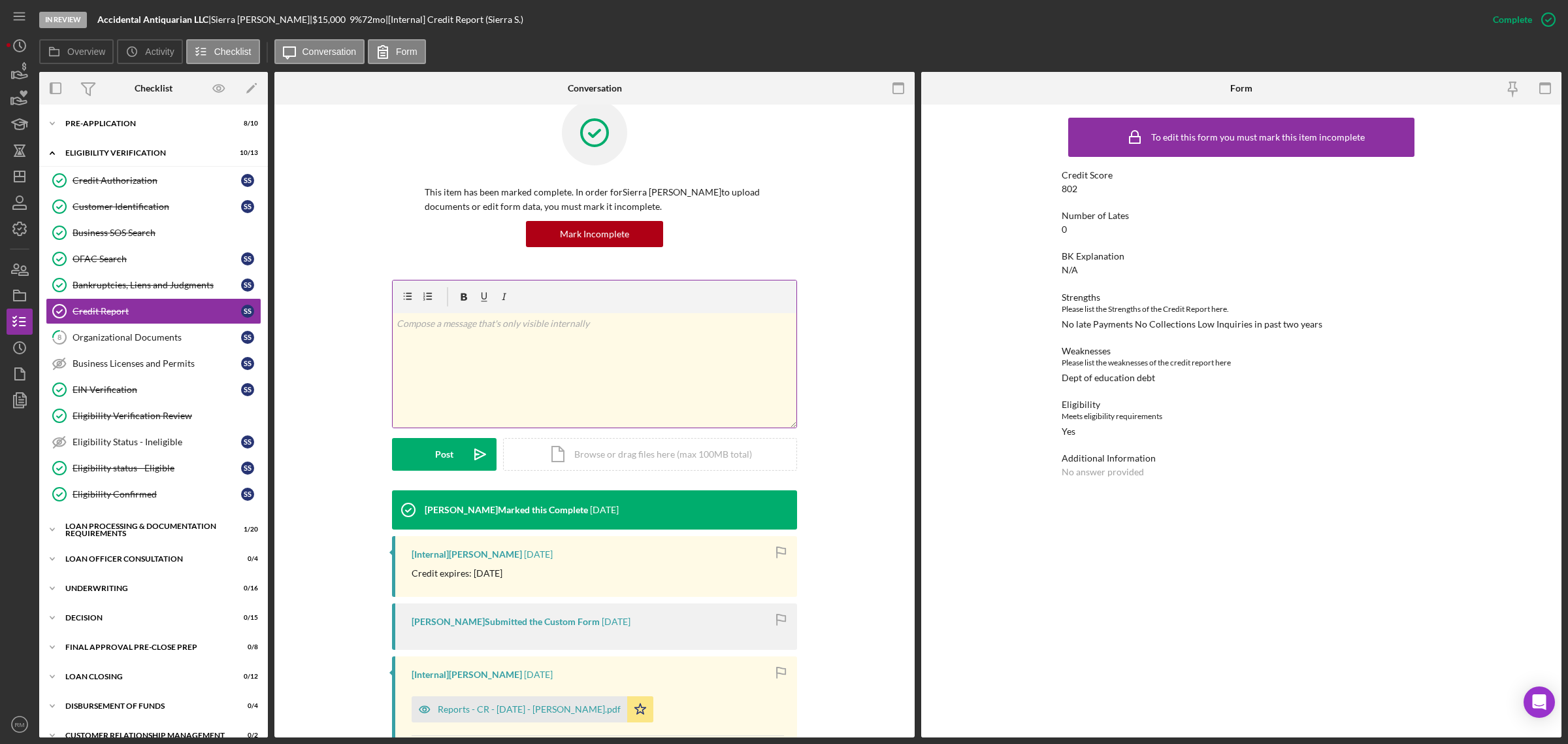
scroll to position [25, 0]
click at [27, 184] on icon "Icon/Dashboard" at bounding box center [19, 176] width 32 height 32
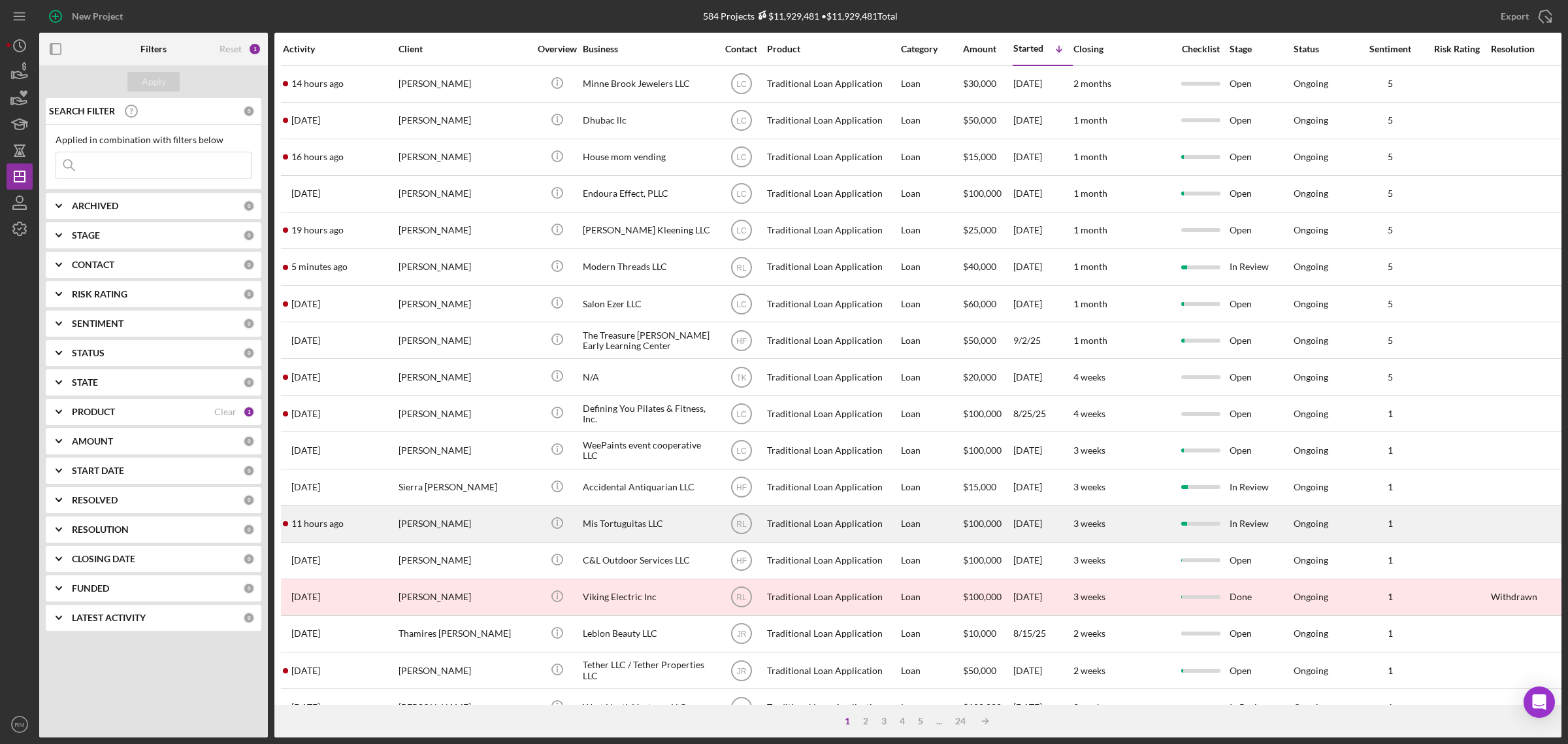
click at [482, 534] on div "[PERSON_NAME]" at bounding box center [463, 524] width 131 height 35
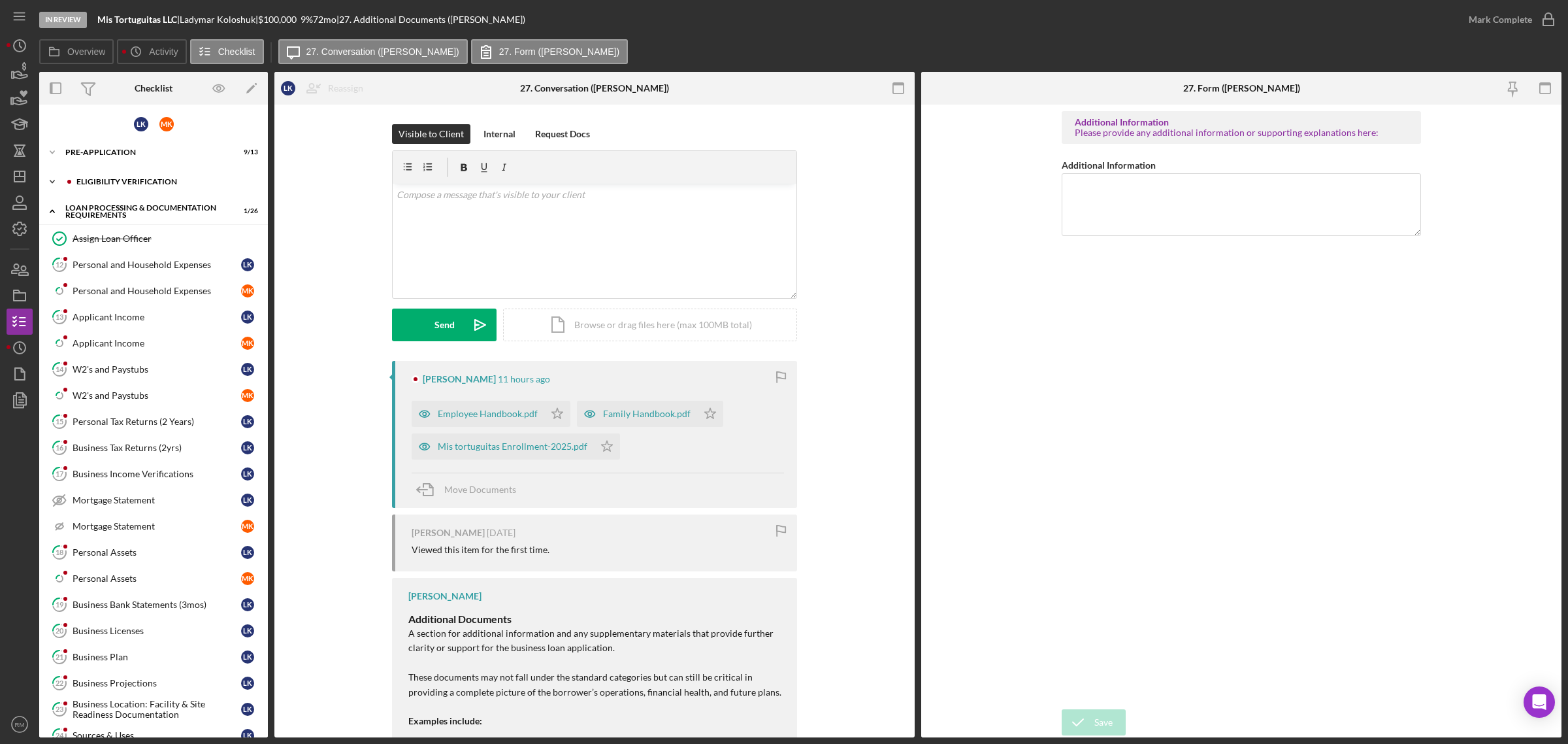
click at [122, 180] on div "Eligibility Verification" at bounding box center [164, 181] width 175 height 7
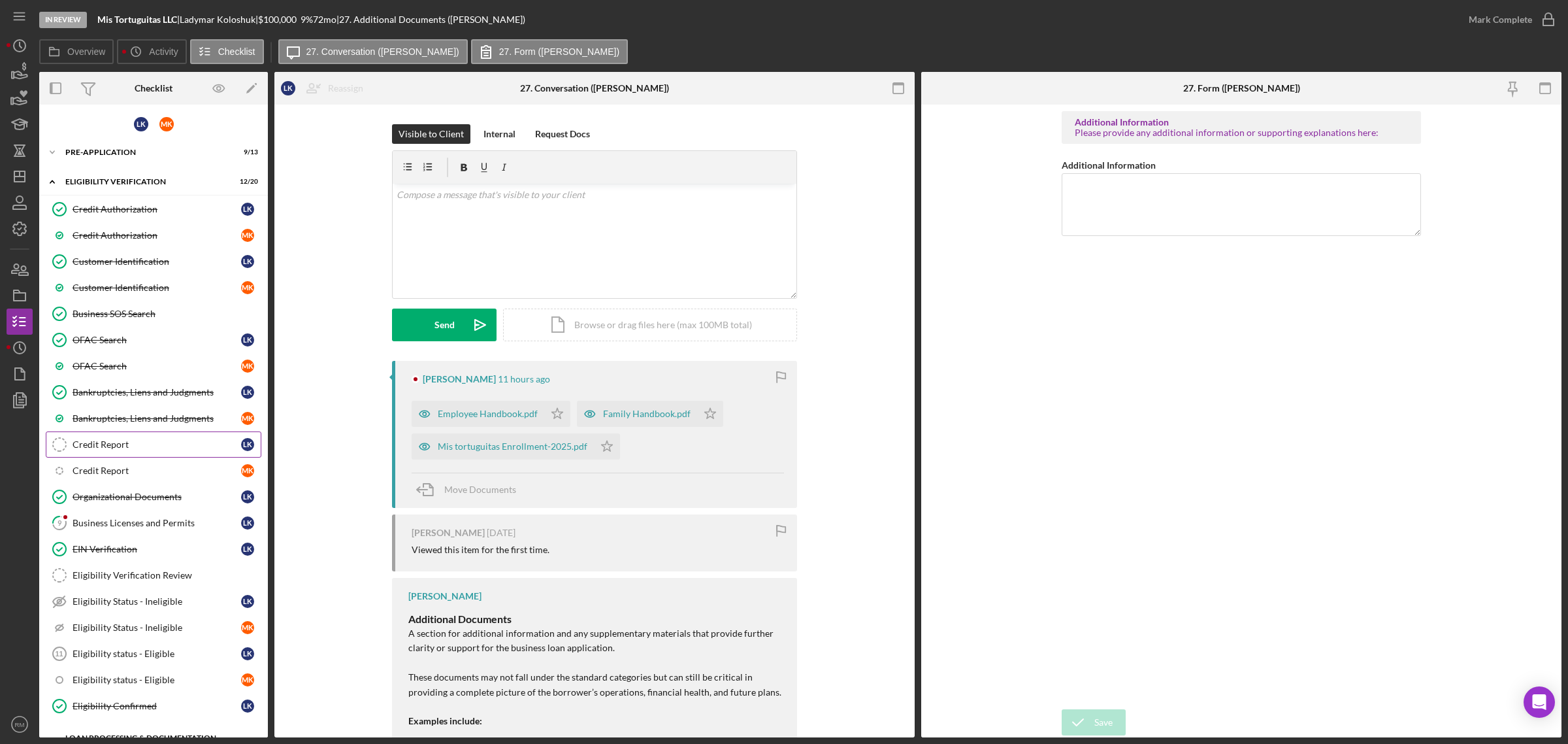
click at [147, 450] on div "Credit Report" at bounding box center [157, 444] width 168 height 11
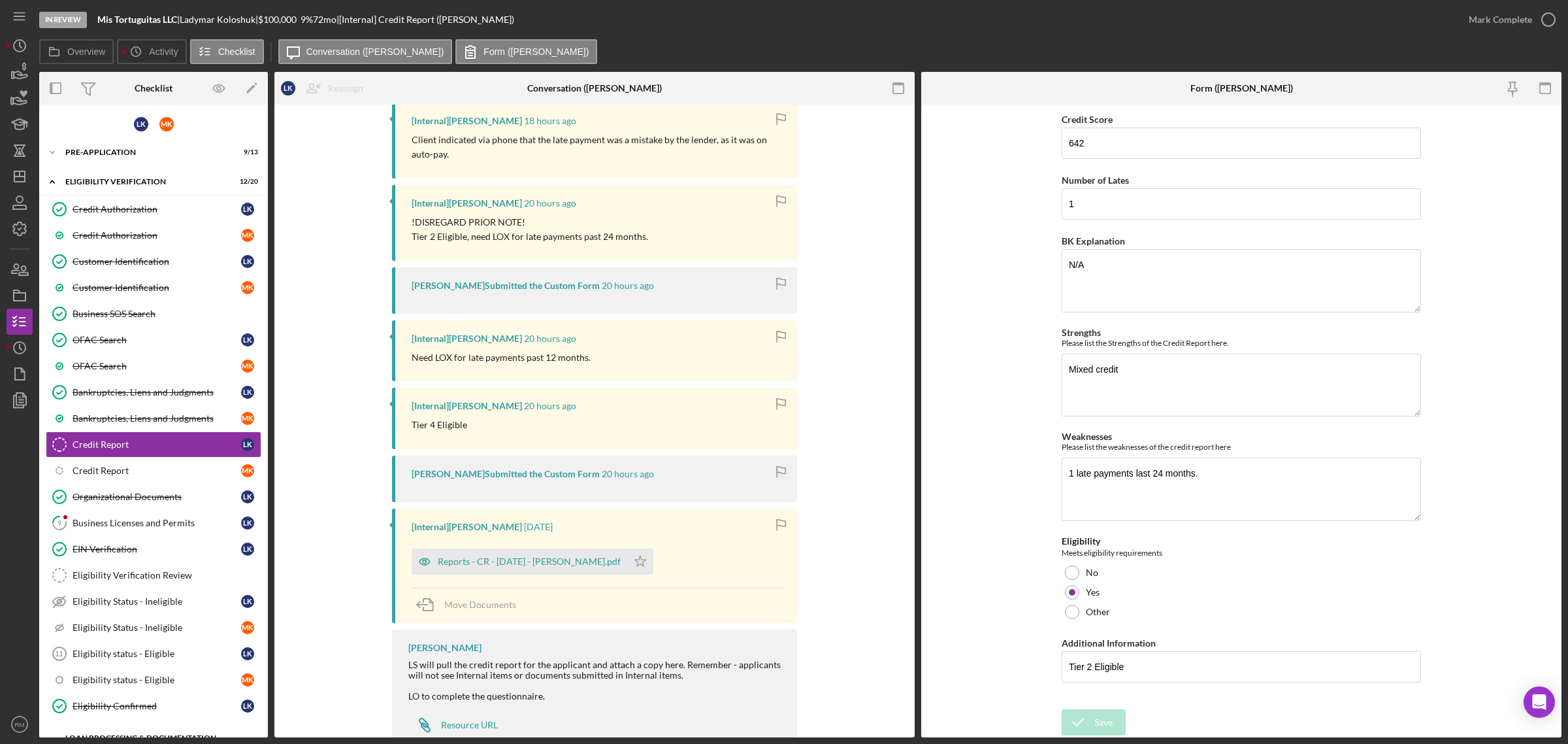
scroll to position [272, 0]
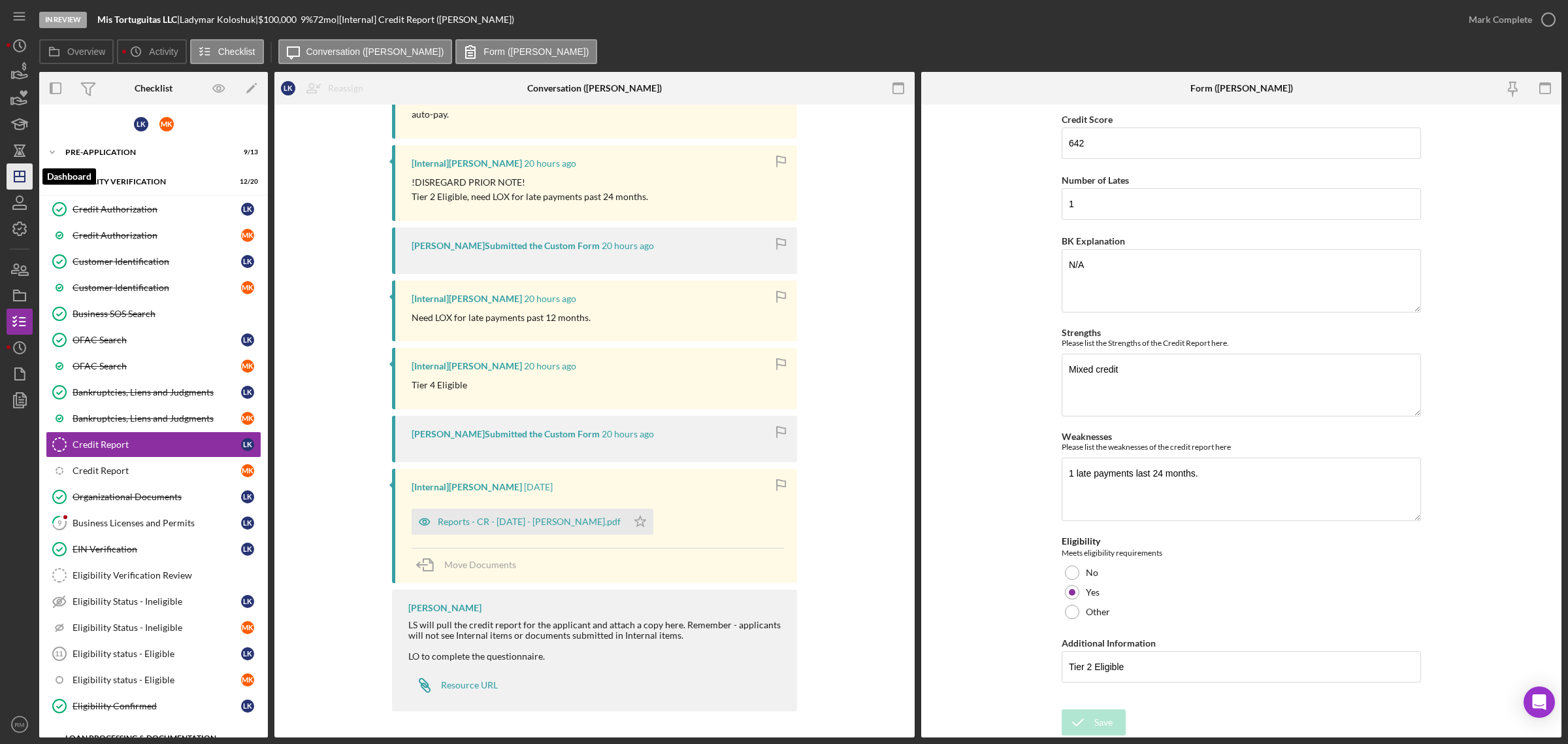
click at [13, 183] on icon "Icon/Dashboard" at bounding box center [19, 176] width 32 height 32
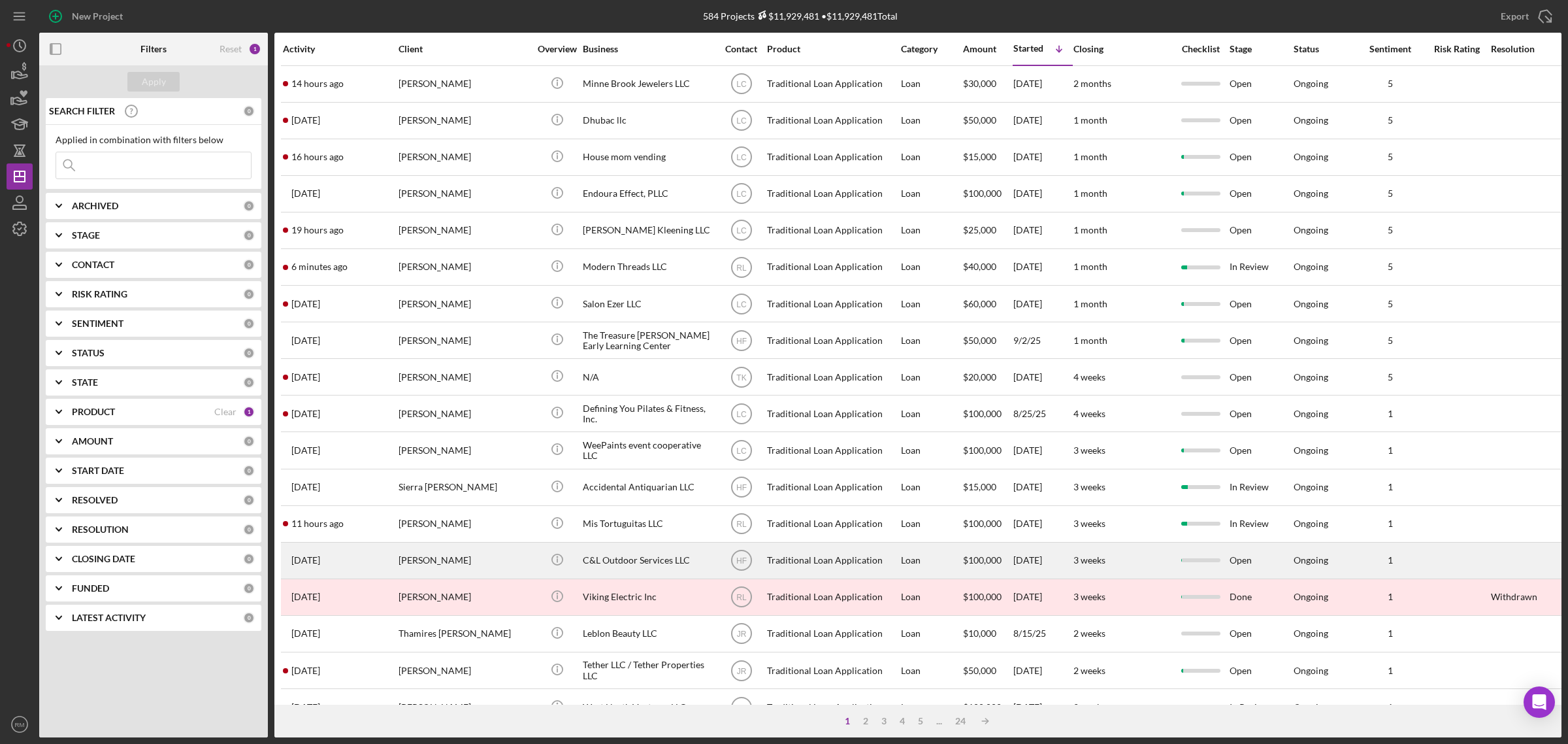
click at [474, 564] on div "[PERSON_NAME]" at bounding box center [463, 561] width 131 height 35
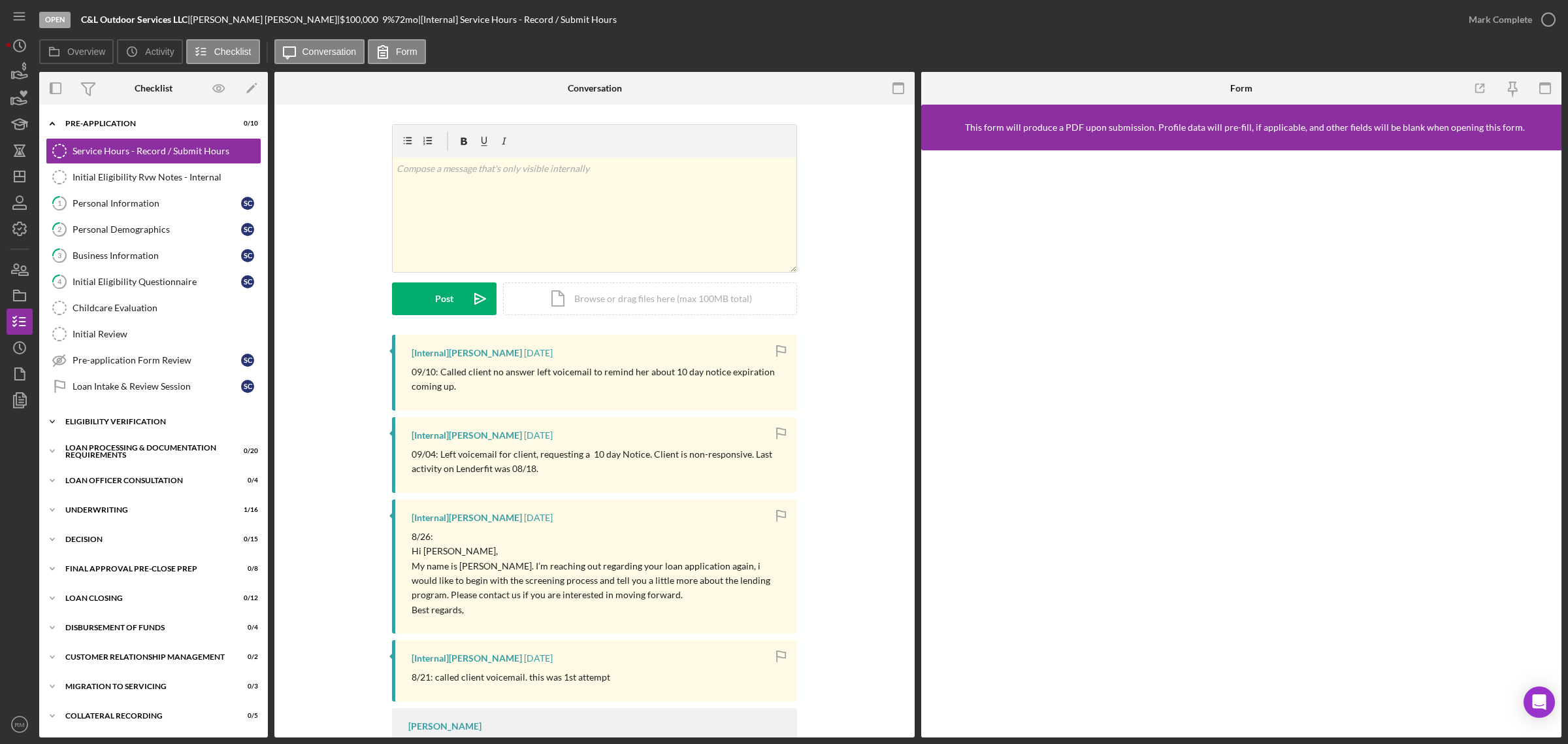
click at [92, 432] on div "Icon/Expander Eligibility Verification 0 / 13" at bounding box center [153, 421] width 229 height 26
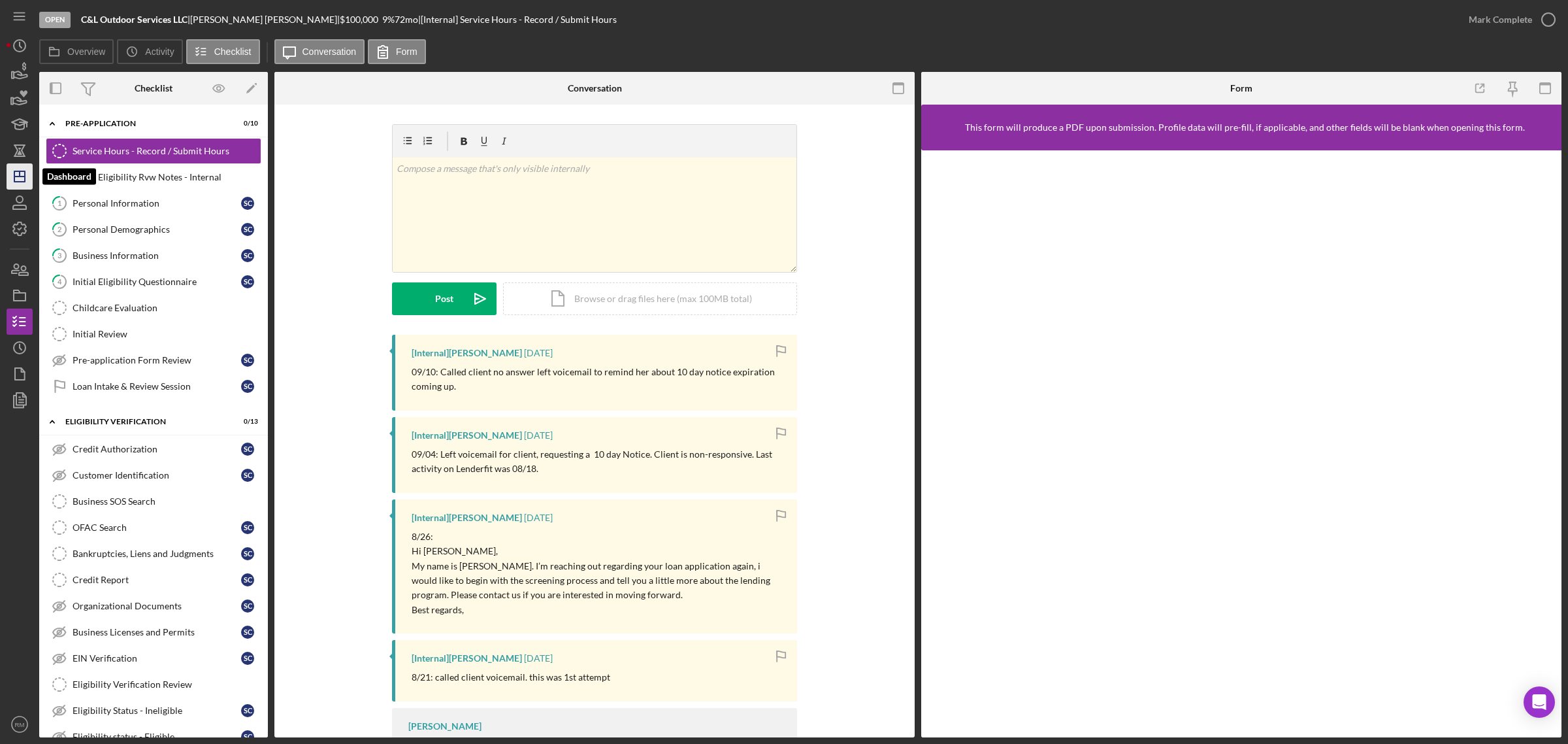
click at [15, 163] on icon "Icon/Dashboard" at bounding box center [19, 176] width 32 height 32
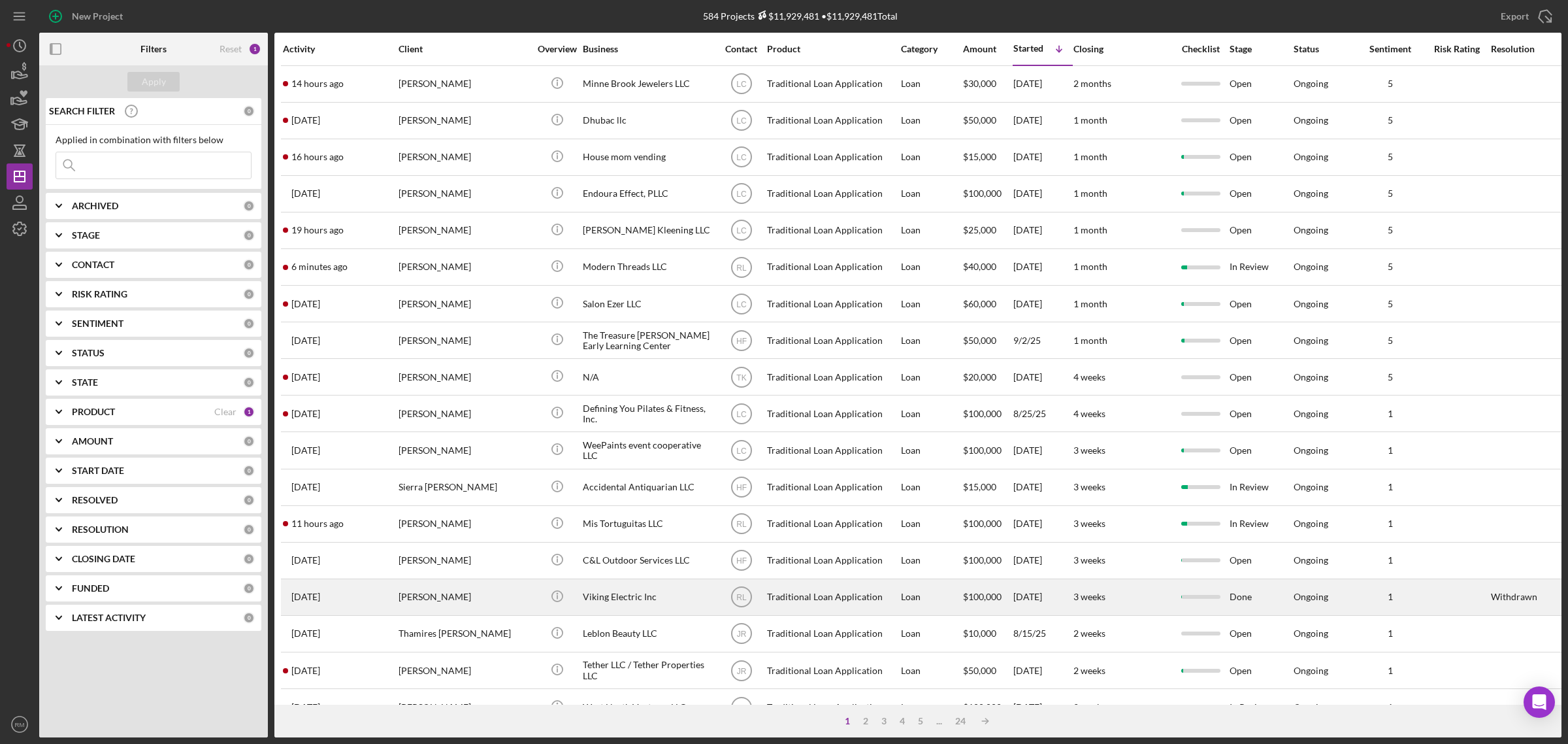
click at [631, 599] on div "Viking Electric Inc" at bounding box center [648, 597] width 131 height 35
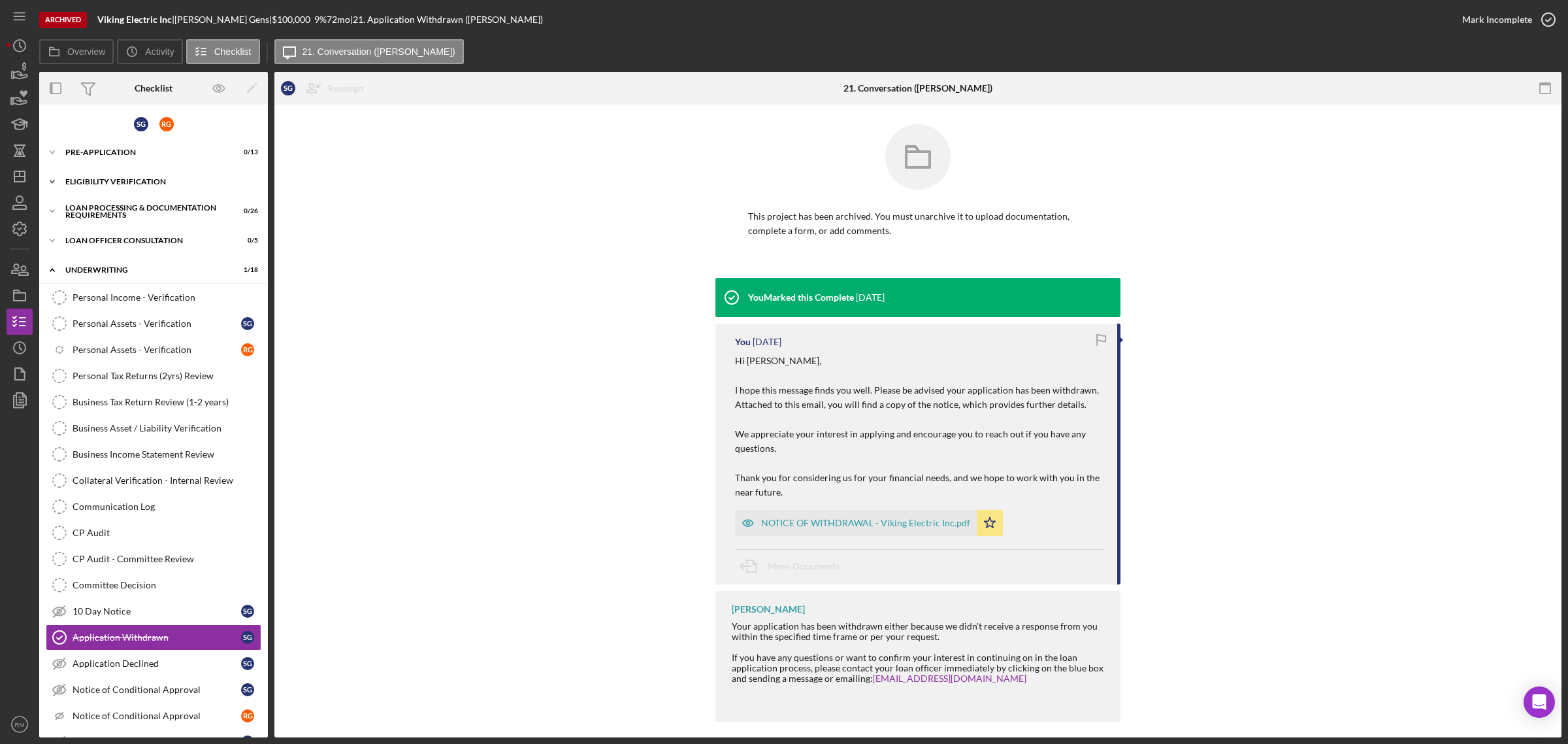
click at [119, 183] on div "Eligibility Verification" at bounding box center [158, 181] width 187 height 7
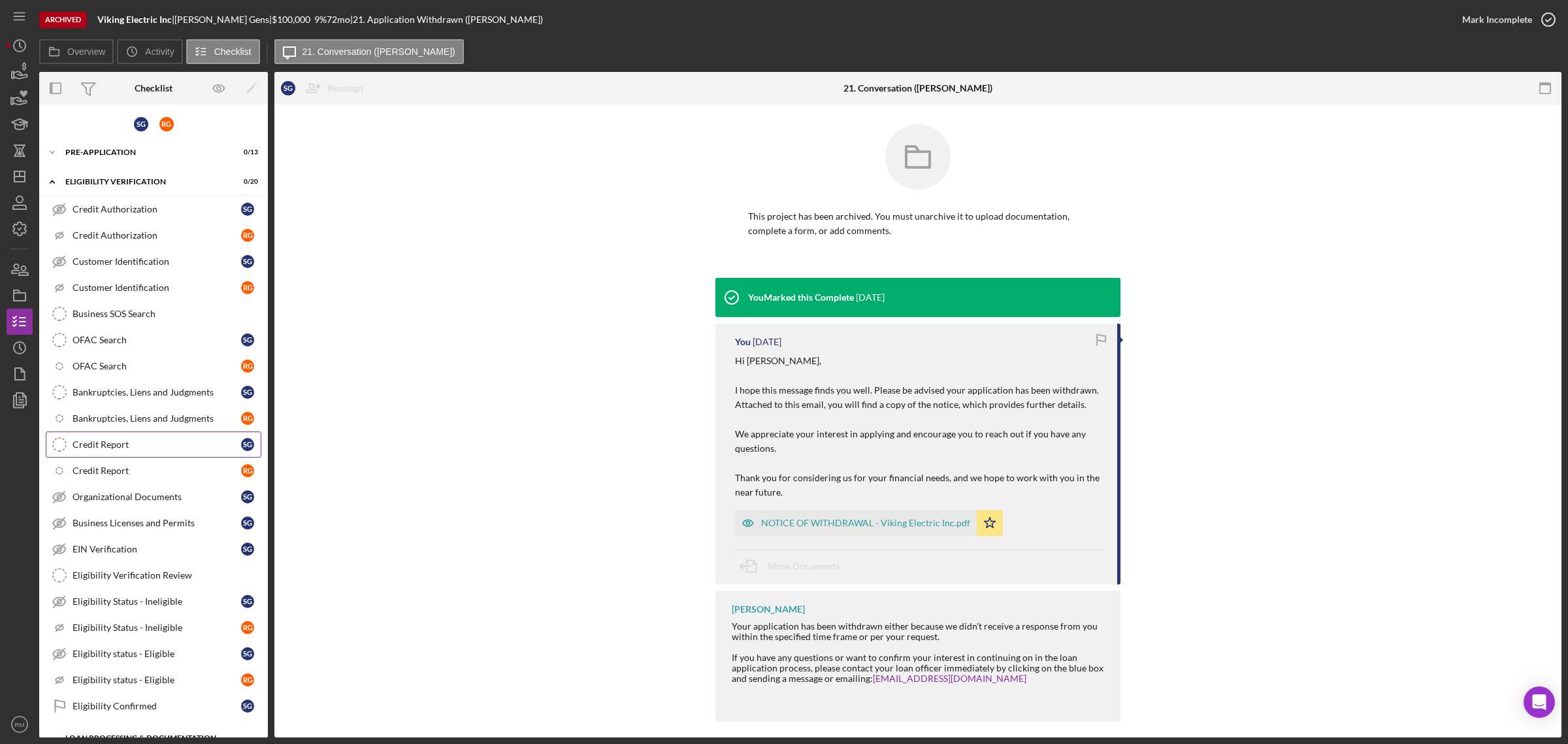
click at [132, 445] on div "Credit Report" at bounding box center [157, 444] width 168 height 11
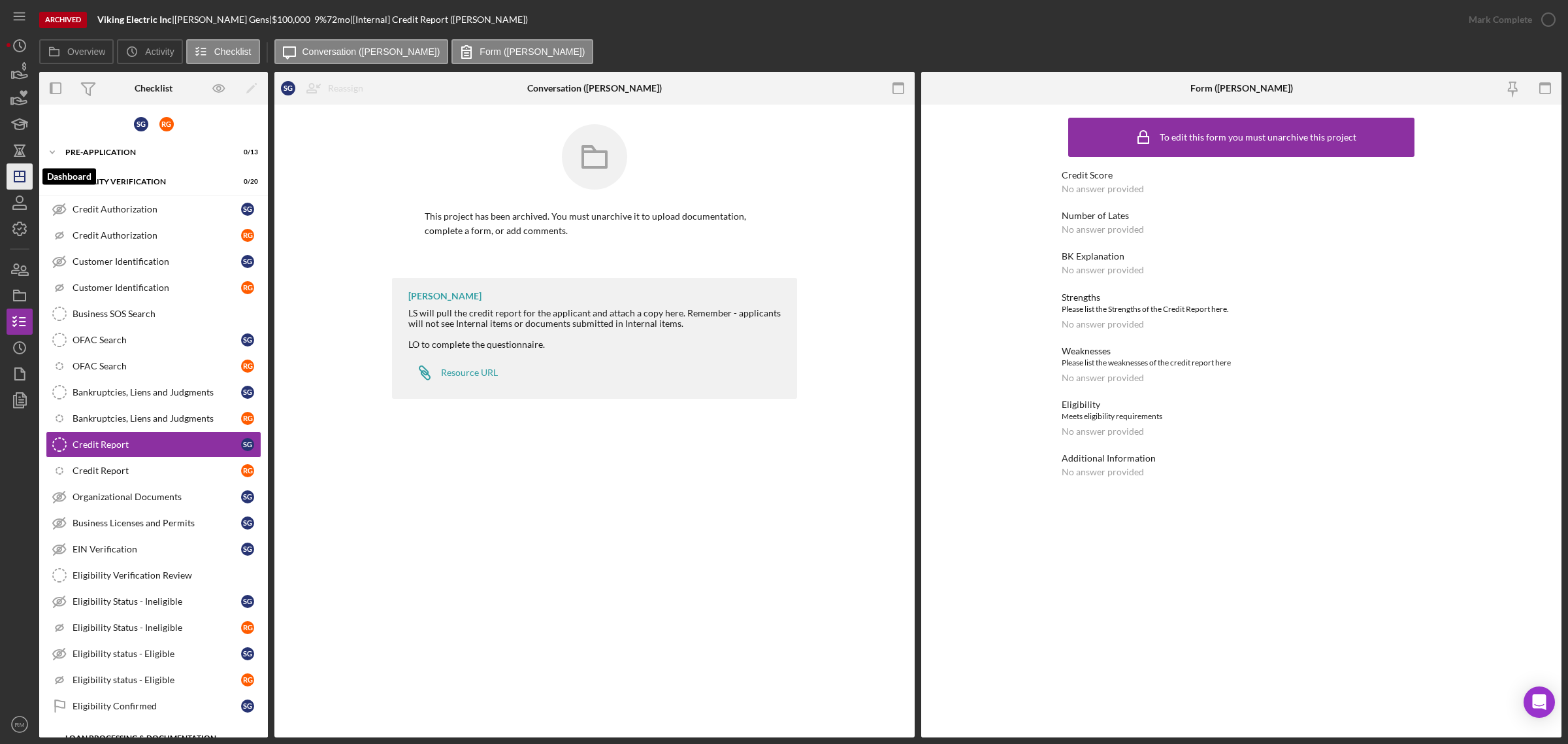
click at [22, 177] on icon "Icon/Dashboard" at bounding box center [19, 176] width 32 height 32
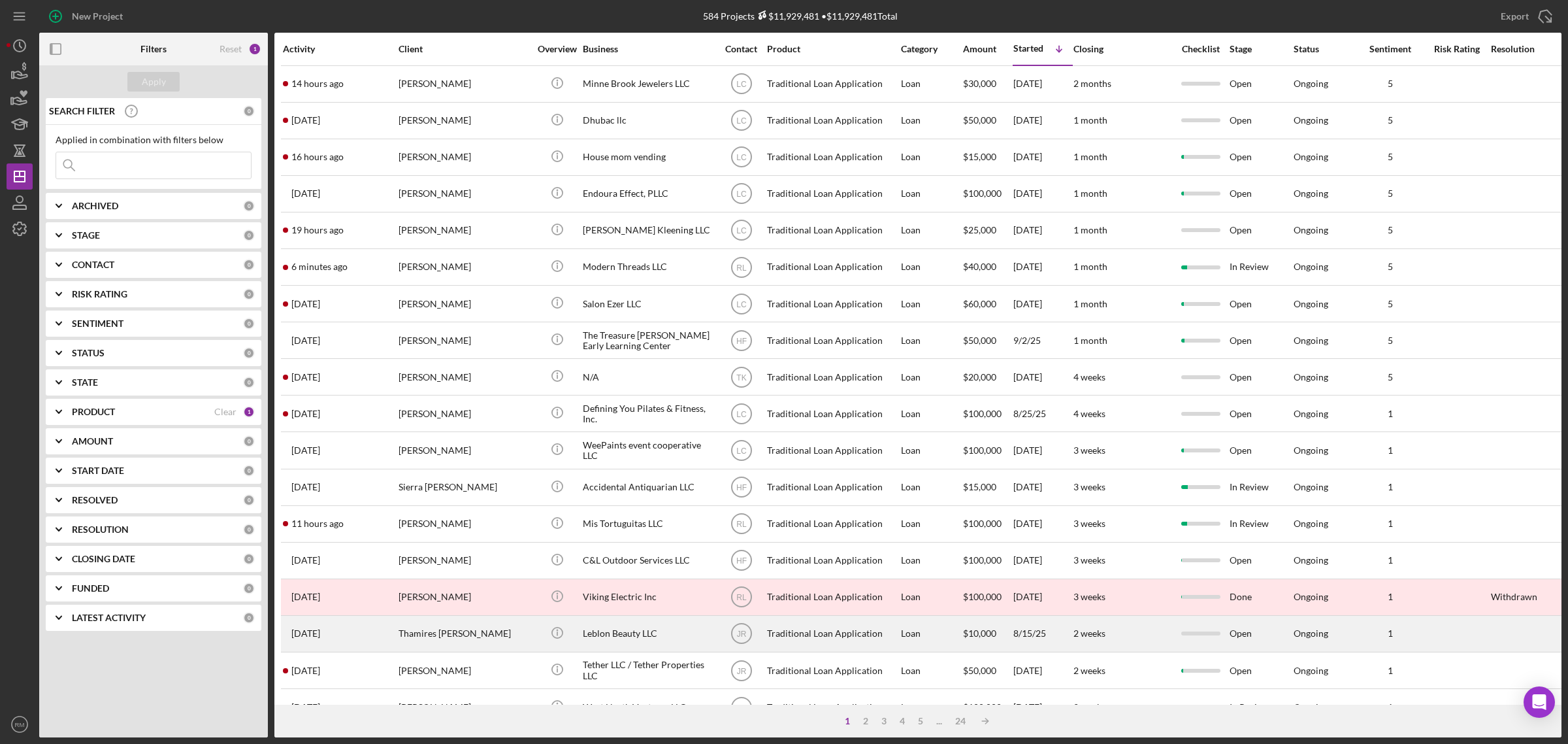
click at [618, 641] on div "Leblon Beauty LLC" at bounding box center [648, 634] width 131 height 35
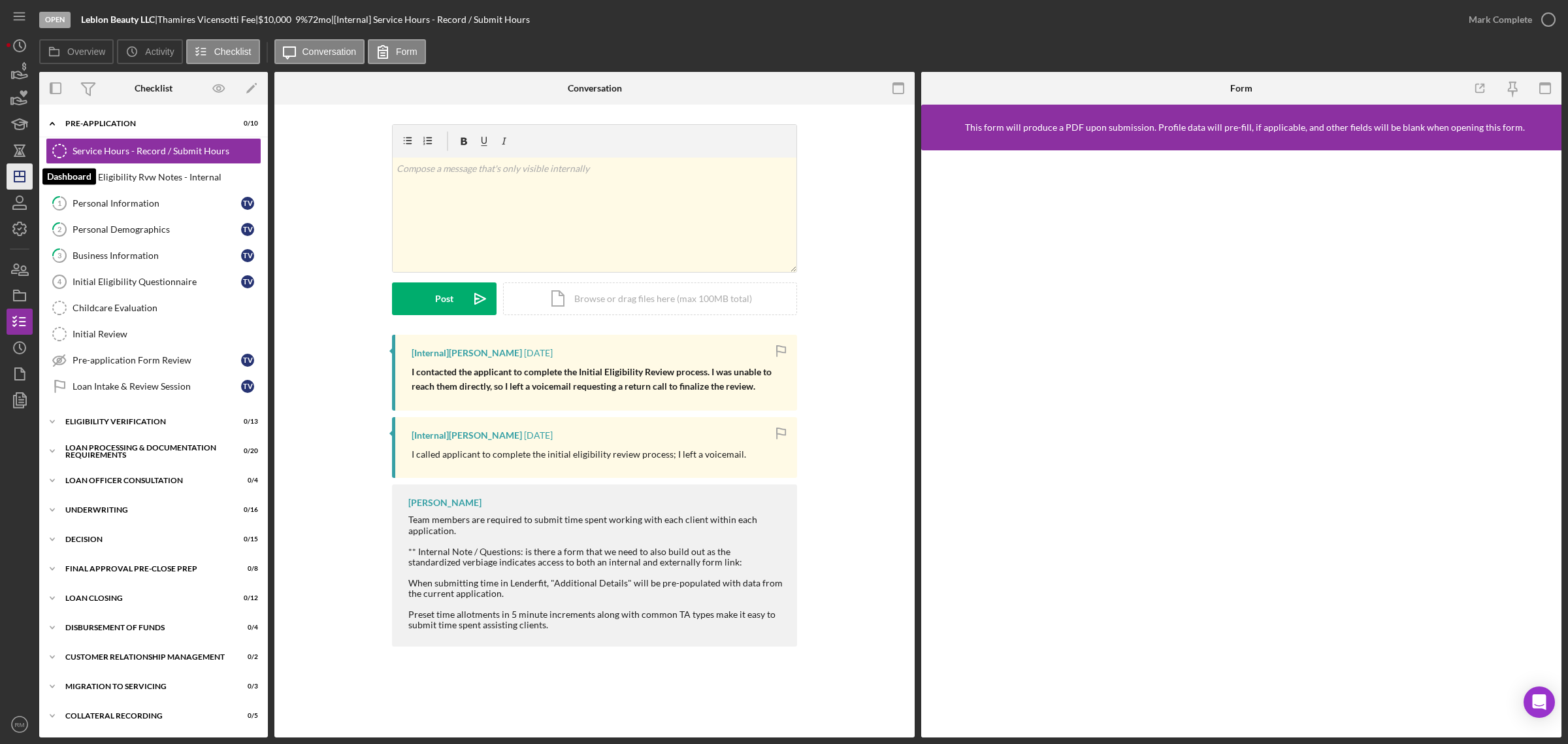
click at [27, 181] on icon "Icon/Dashboard" at bounding box center [19, 176] width 32 height 32
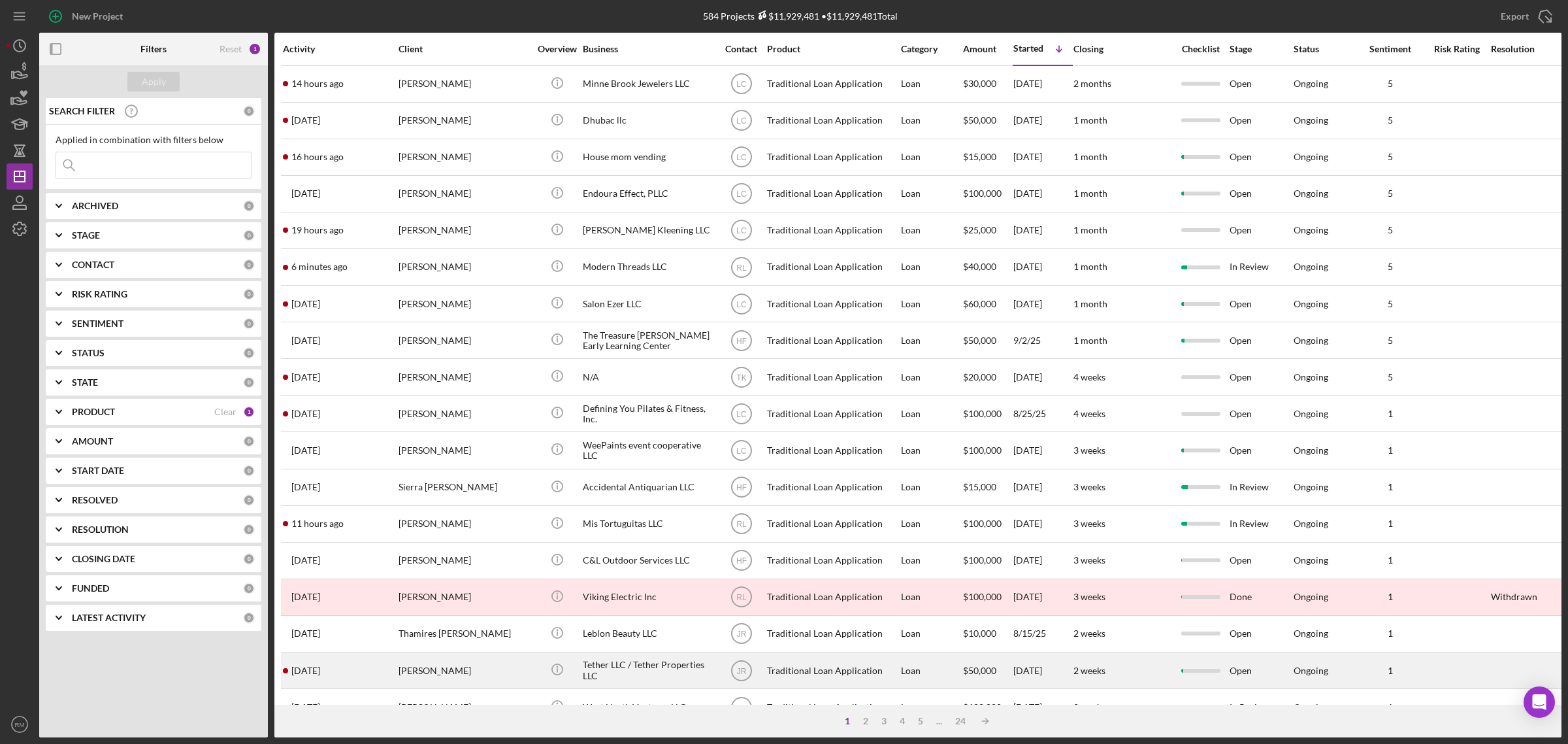
click at [625, 662] on div "Tether LLC / Tether Properties LLC" at bounding box center [648, 671] width 131 height 35
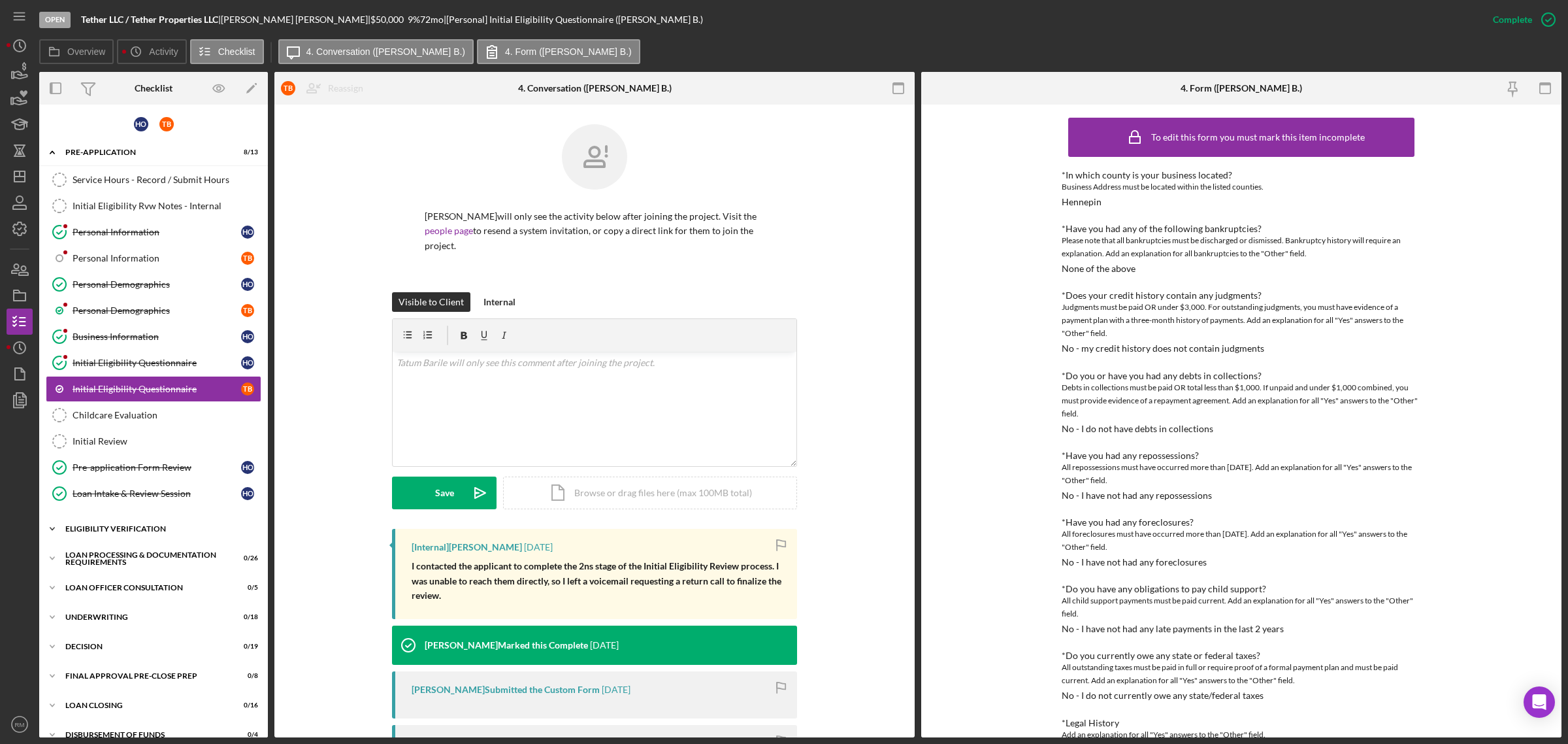
click at [120, 532] on div "Eligibility Verification" at bounding box center [158, 528] width 187 height 7
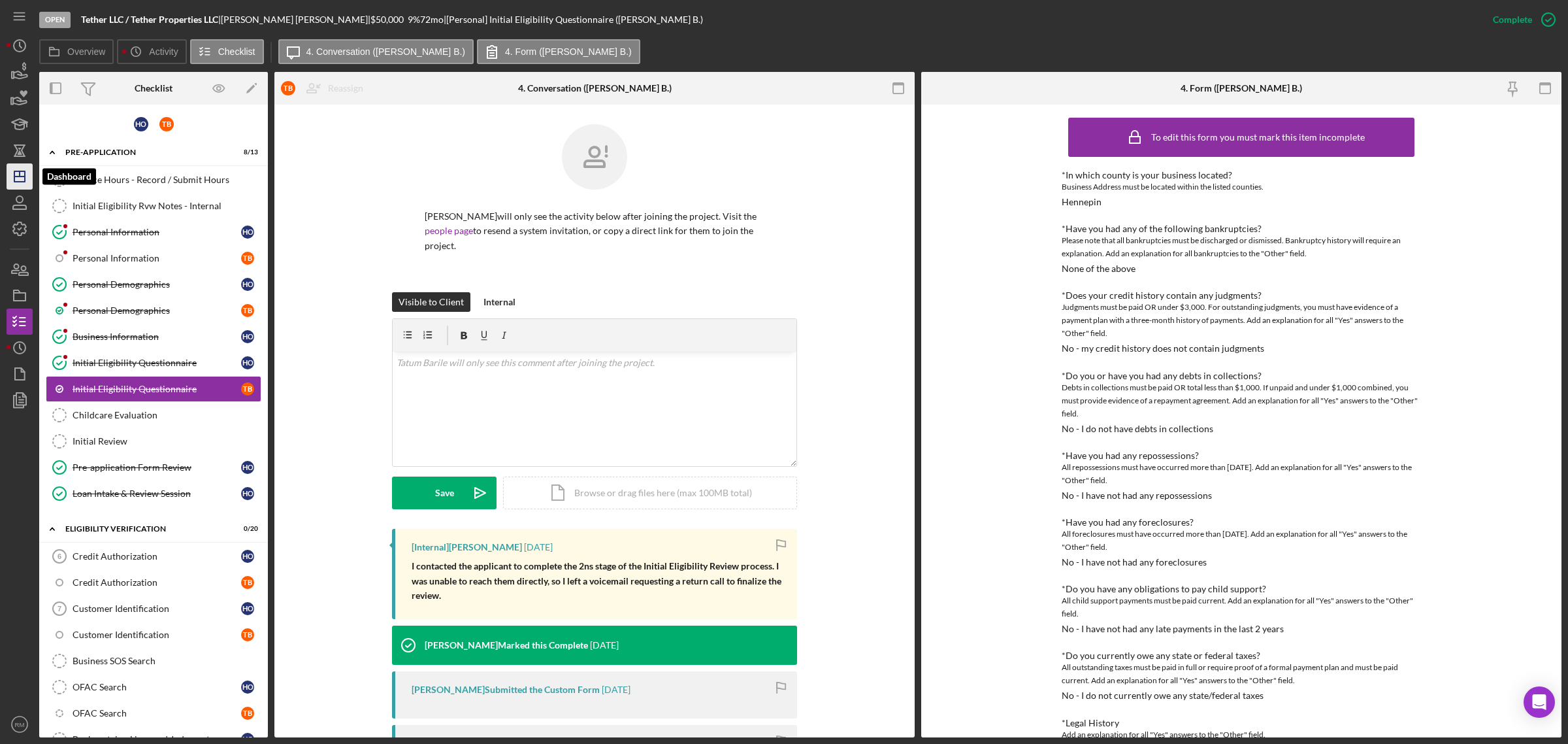
click at [27, 187] on icon "Icon/Dashboard" at bounding box center [19, 176] width 32 height 32
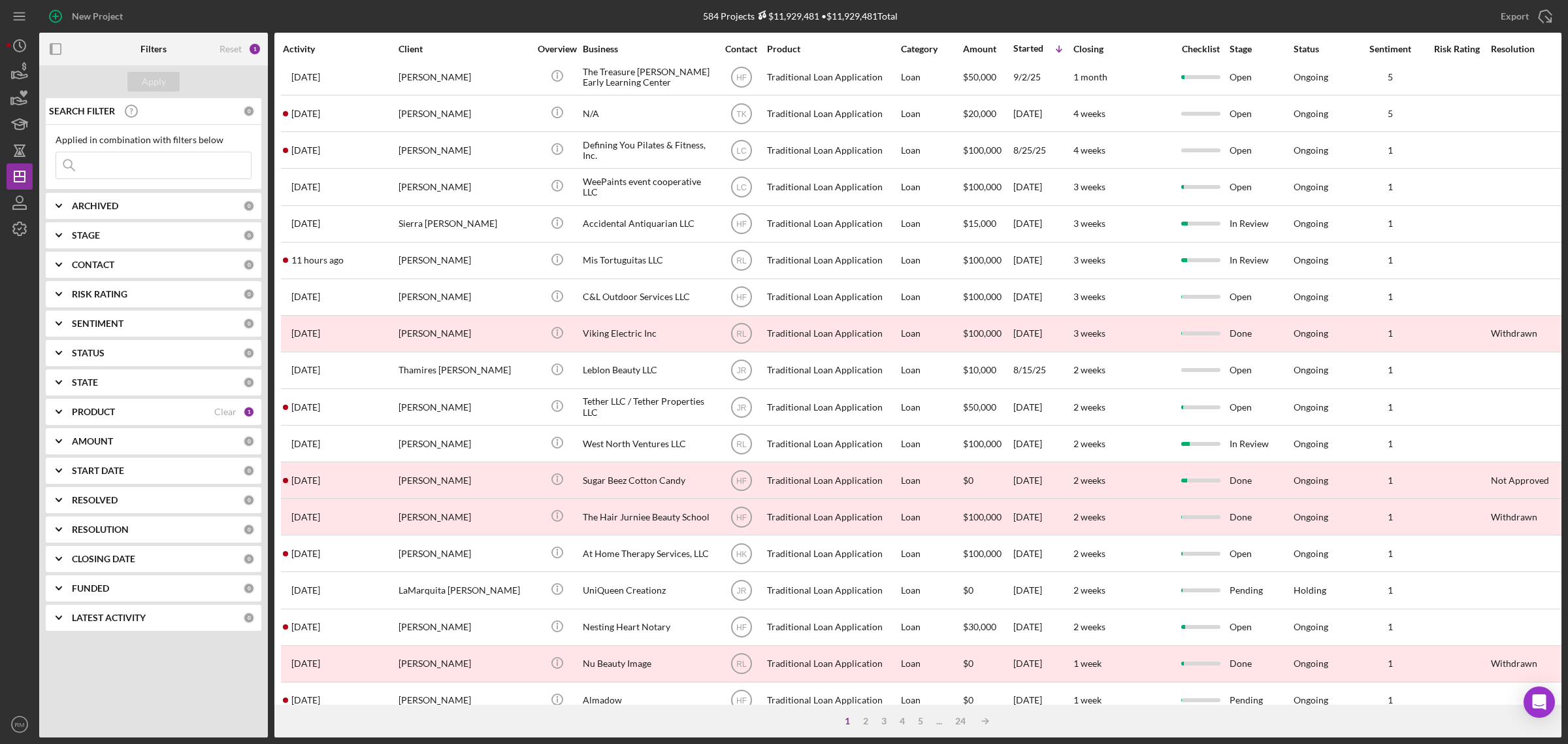
scroll to position [266, 0]
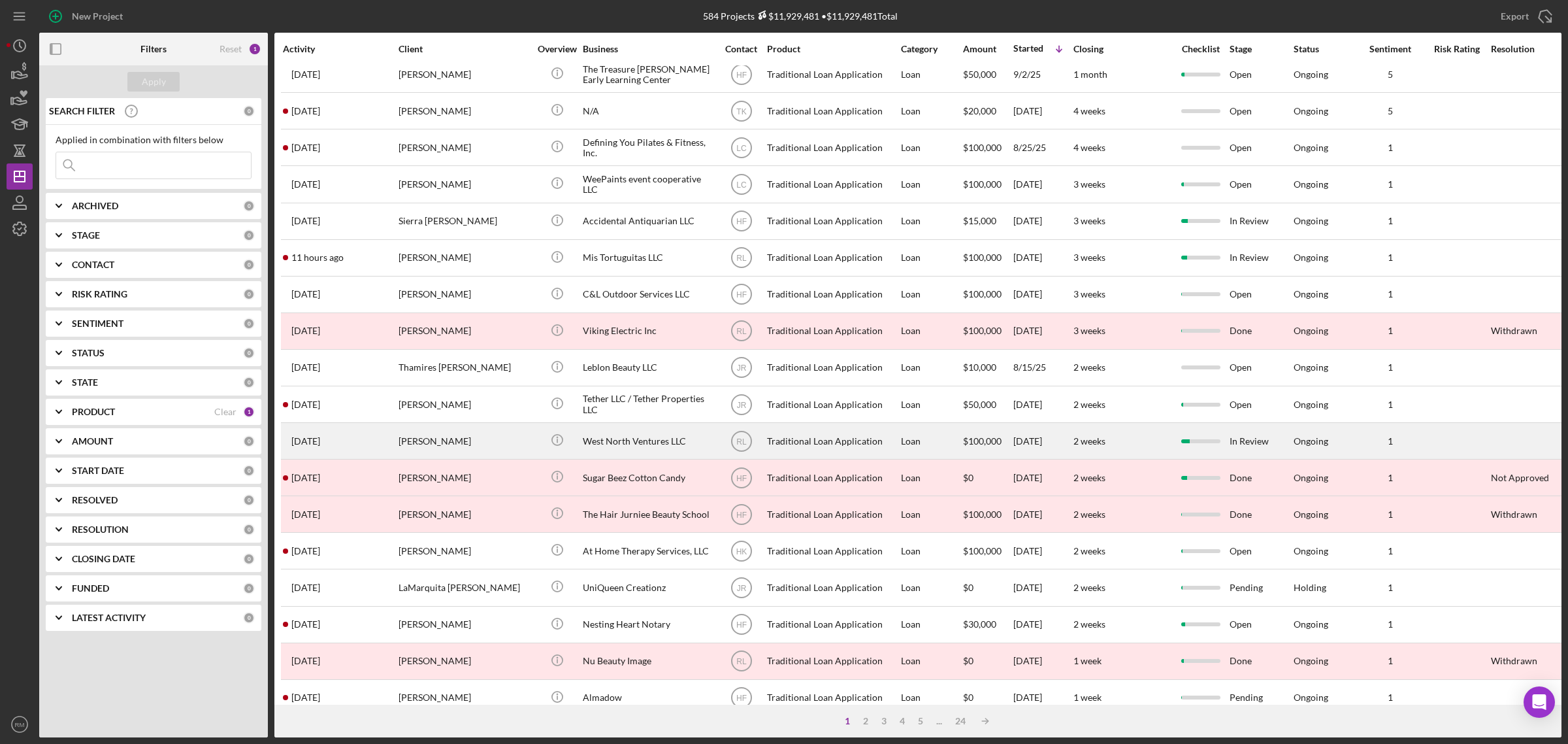
click at [609, 448] on div "West North Ventures LLC" at bounding box center [648, 441] width 131 height 35
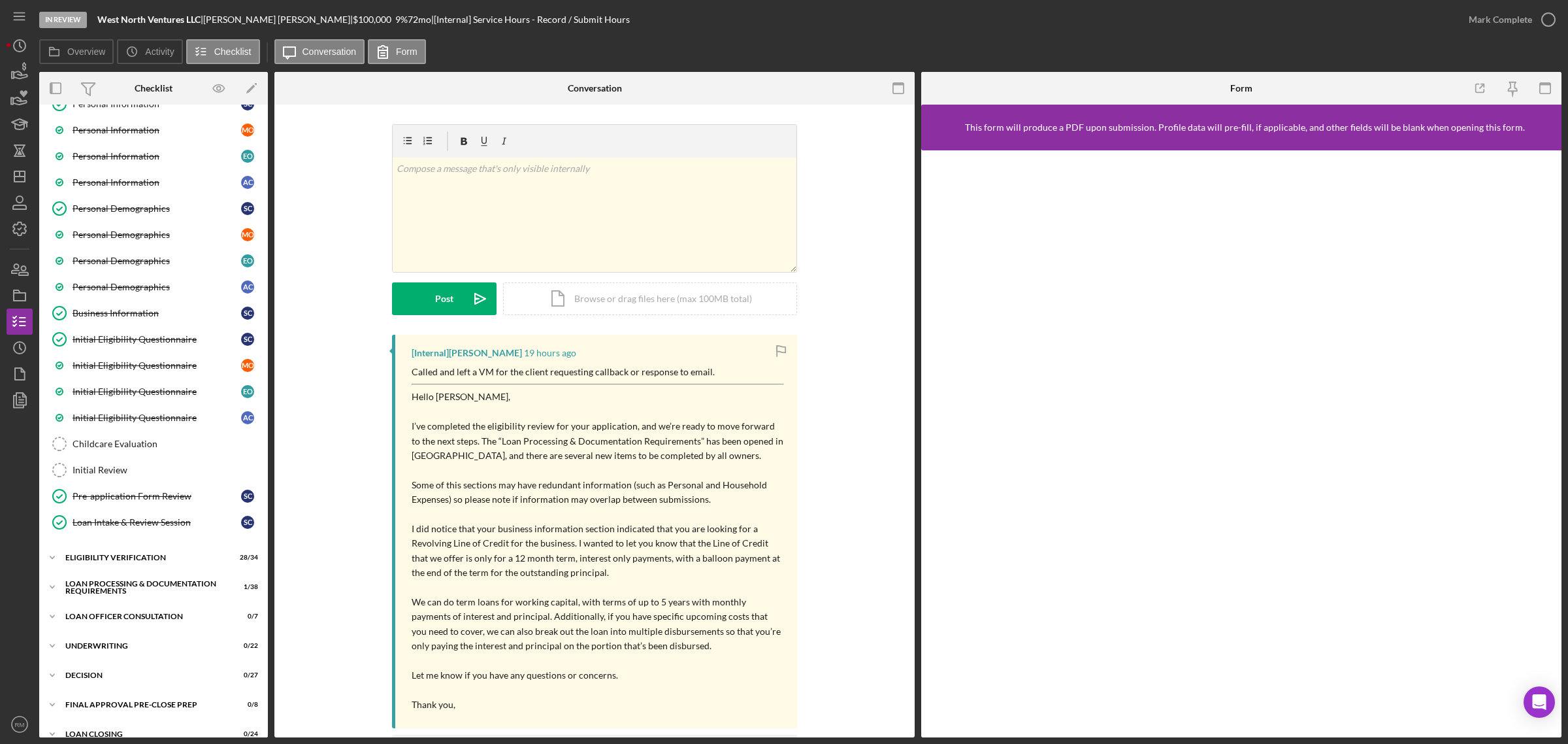
scroll to position [131, 0]
click at [88, 554] on div "Icon/Expander Eligibility Verification 28 / 34" at bounding box center [153, 554] width 229 height 26
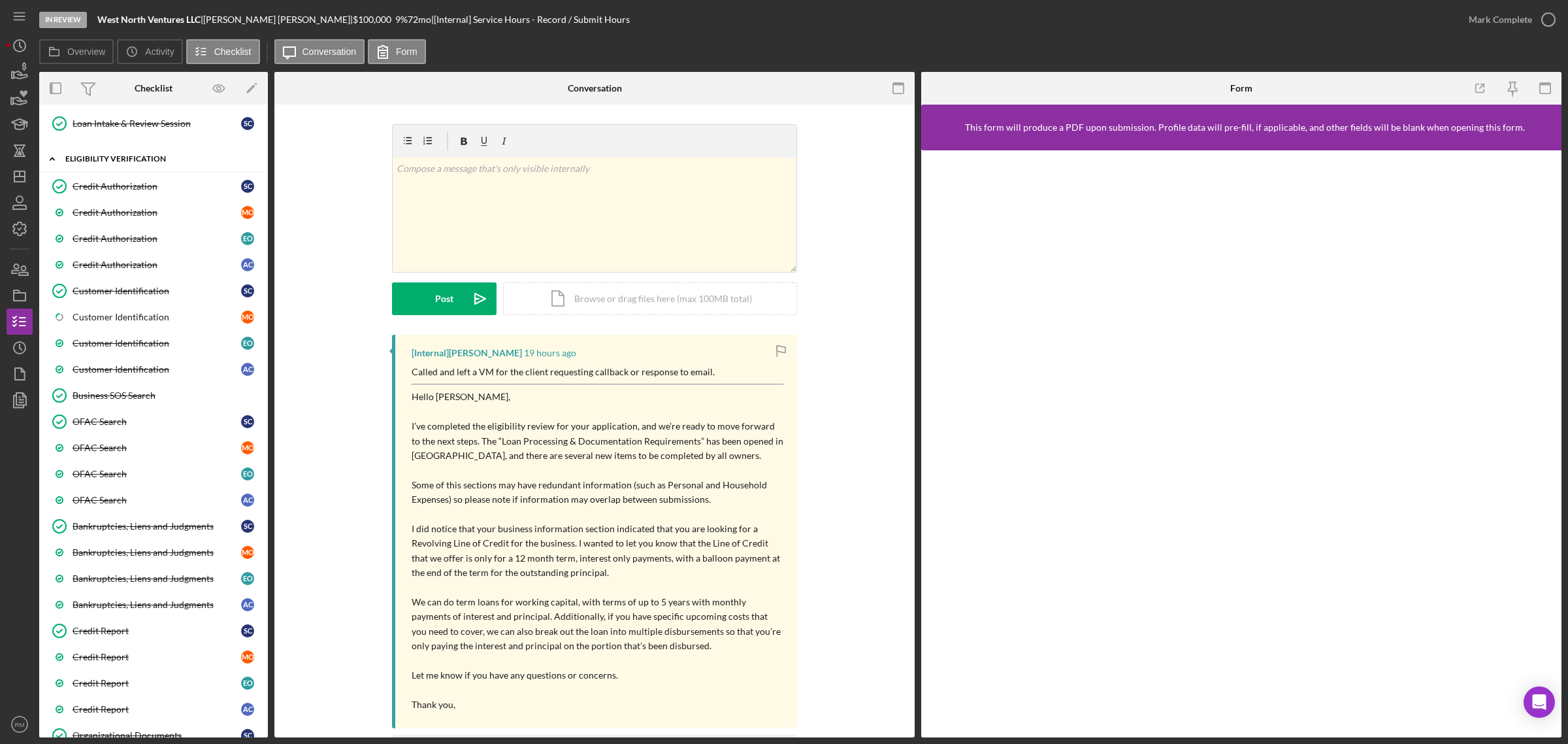
scroll to position [528, 0]
click at [107, 632] on link "Credit Report Credit Report S C" at bounding box center [153, 629] width 216 height 26
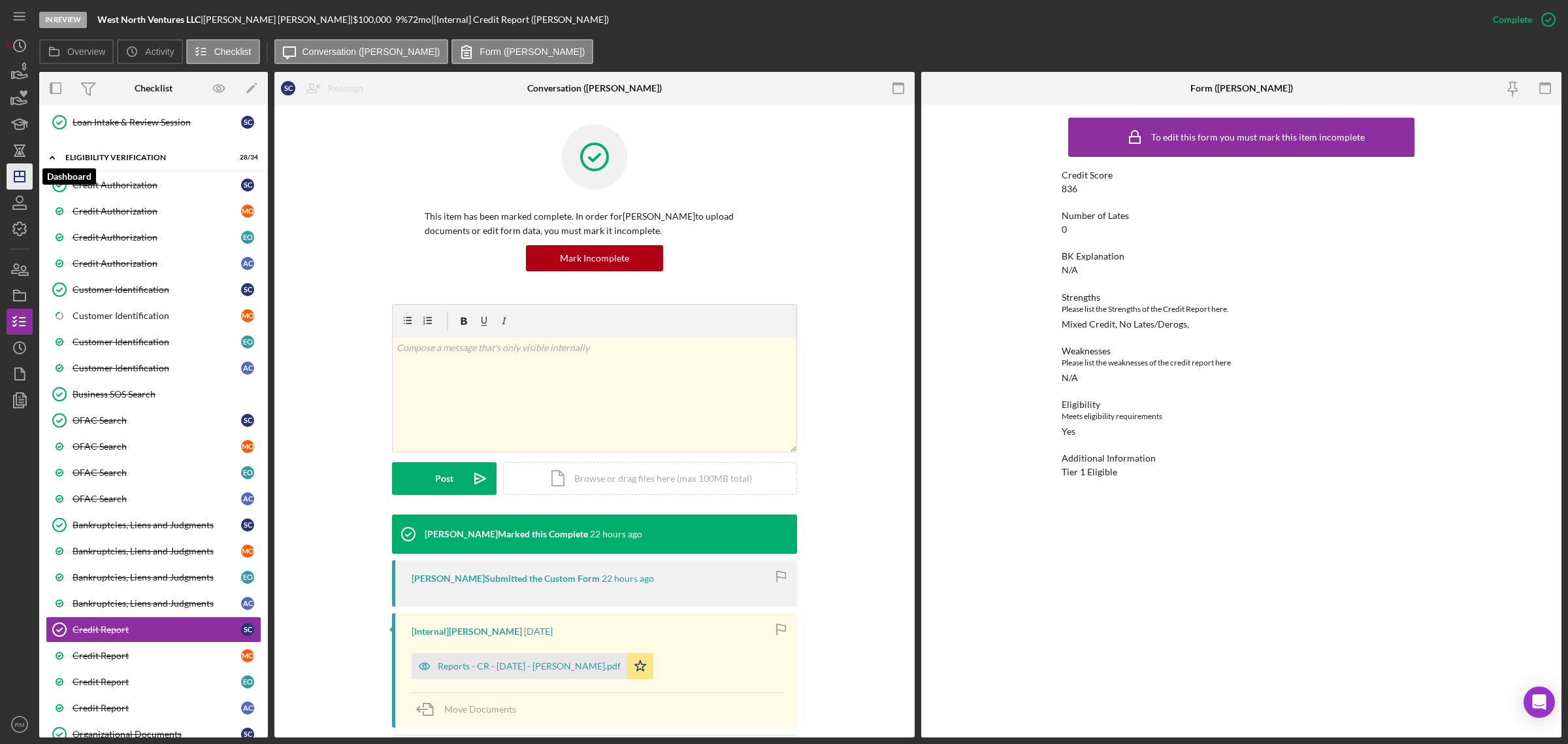
click at [21, 178] on icon "Icon/Dashboard" at bounding box center [19, 176] width 32 height 32
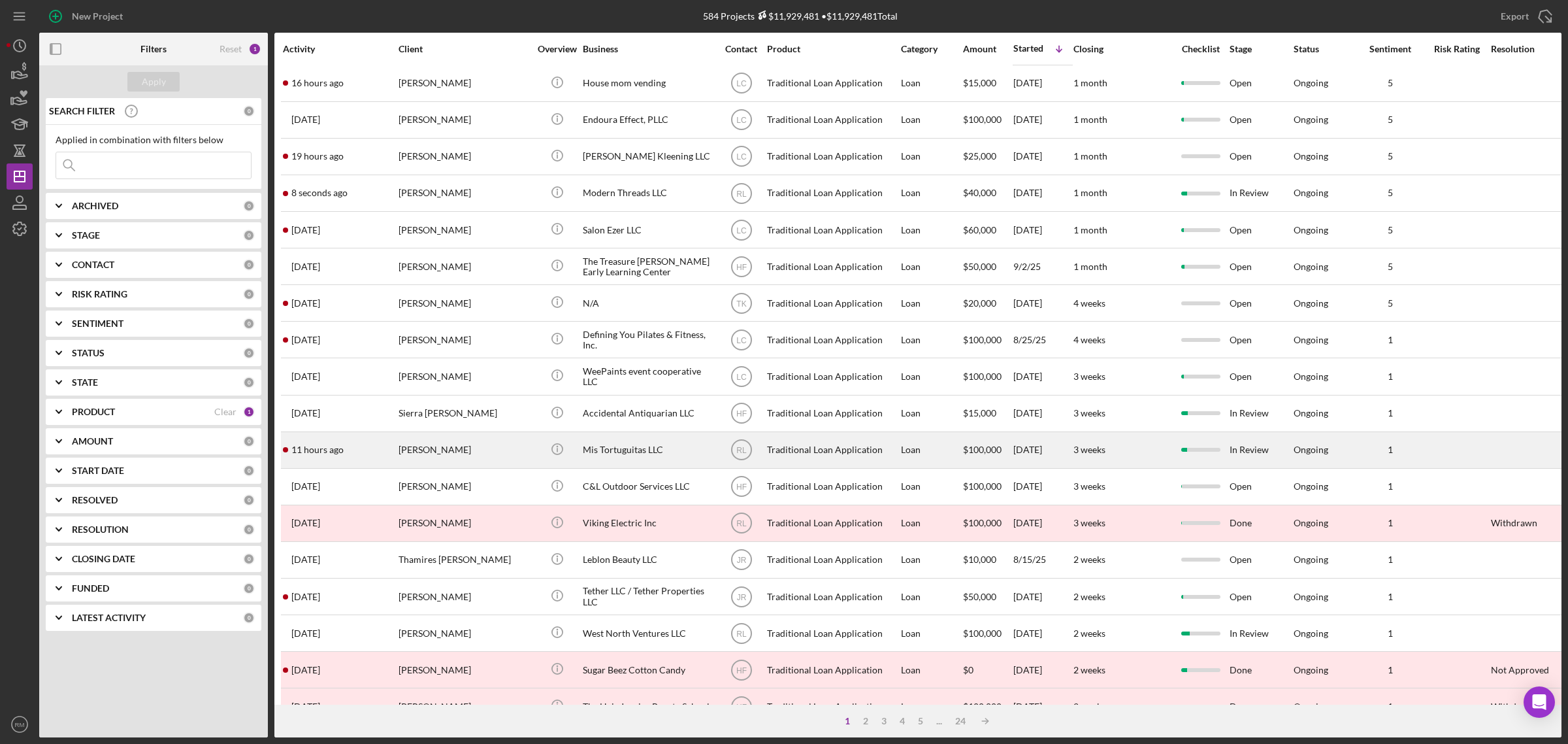
scroll to position [307, 0]
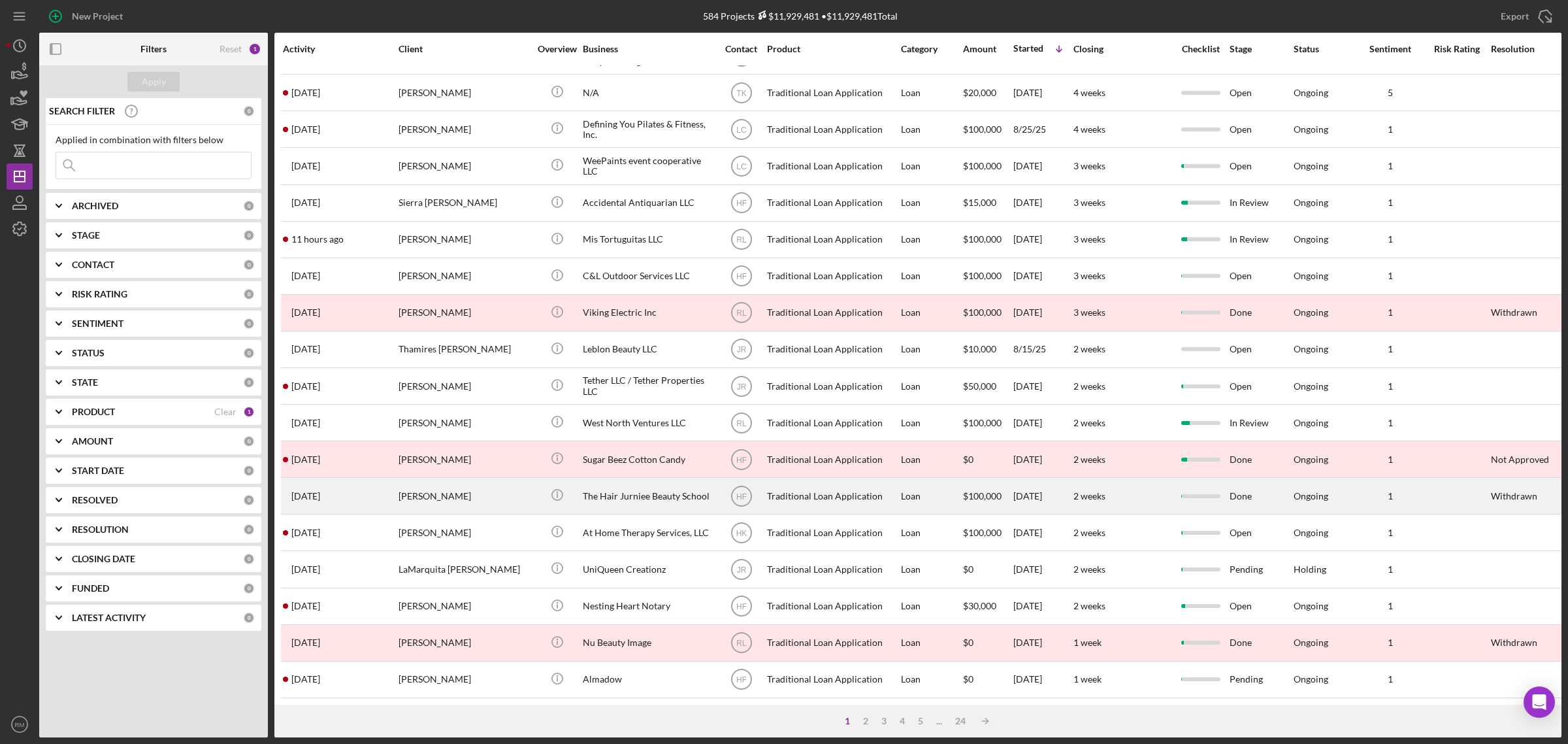
click at [616, 478] on div "The Hair Jurniee Beauty School" at bounding box center [648, 496] width 131 height 35
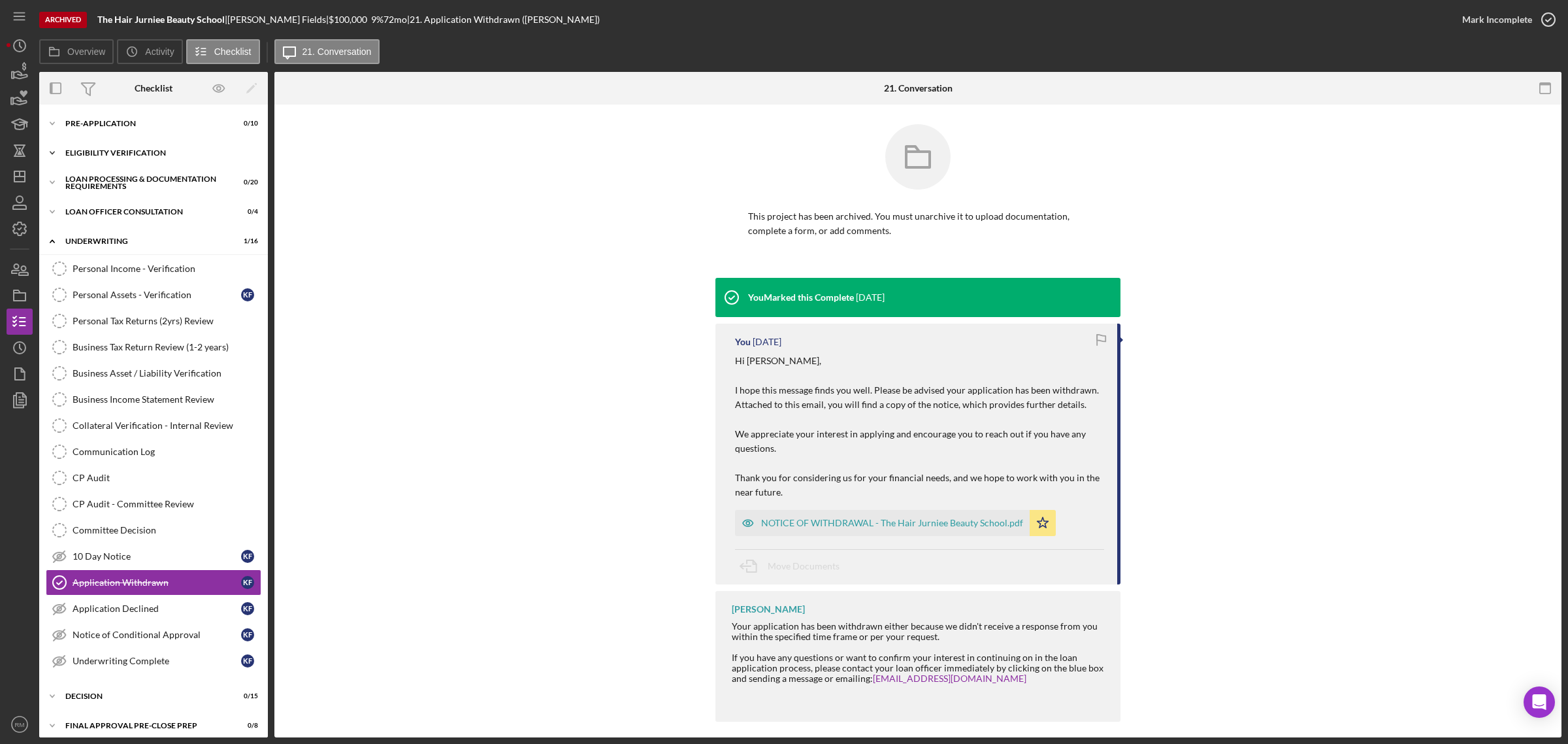
click at [146, 144] on div "Icon/Expander Eligibility Verification 0 / 13" at bounding box center [153, 152] width 229 height 26
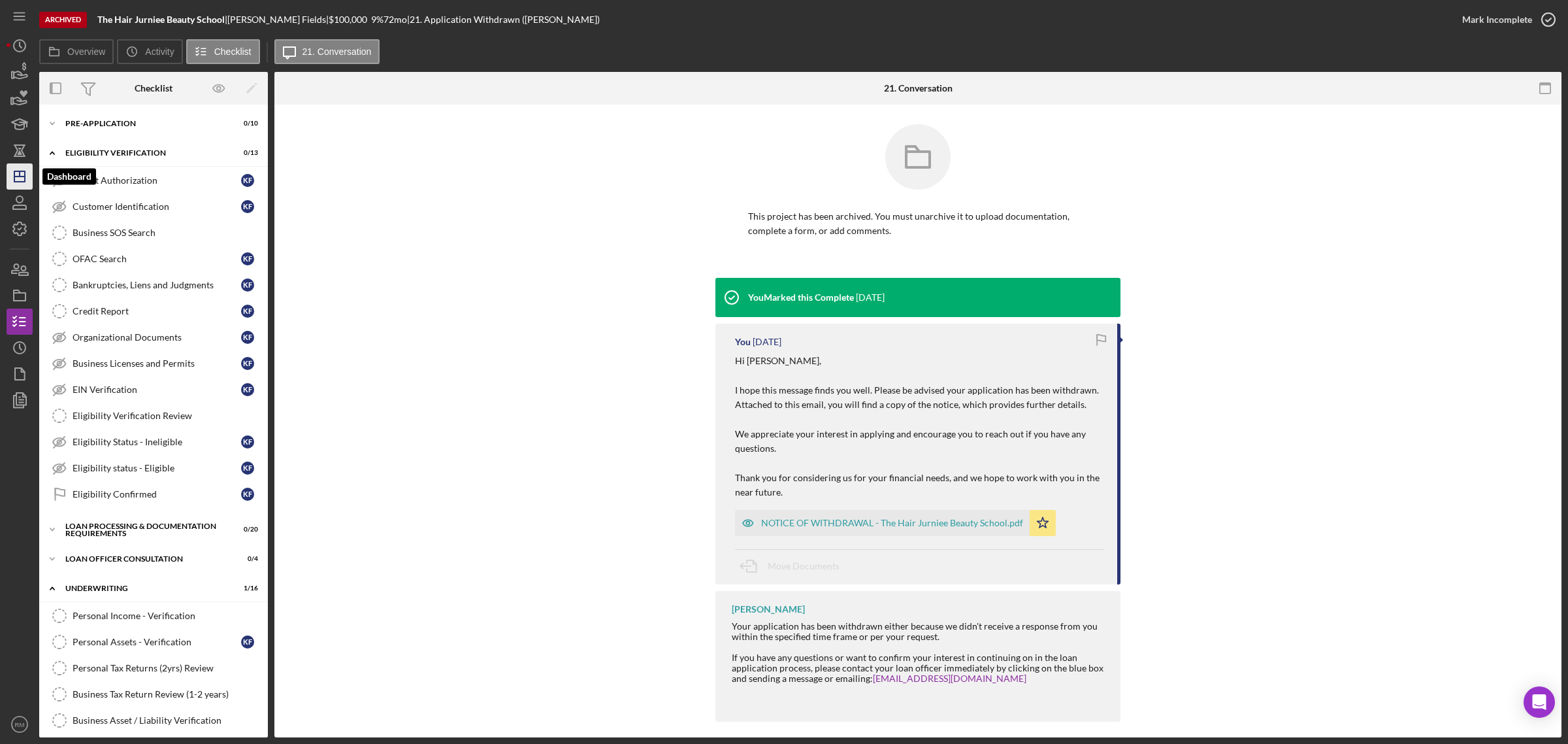
click at [17, 174] on icon "Icon/Dashboard" at bounding box center [19, 176] width 32 height 32
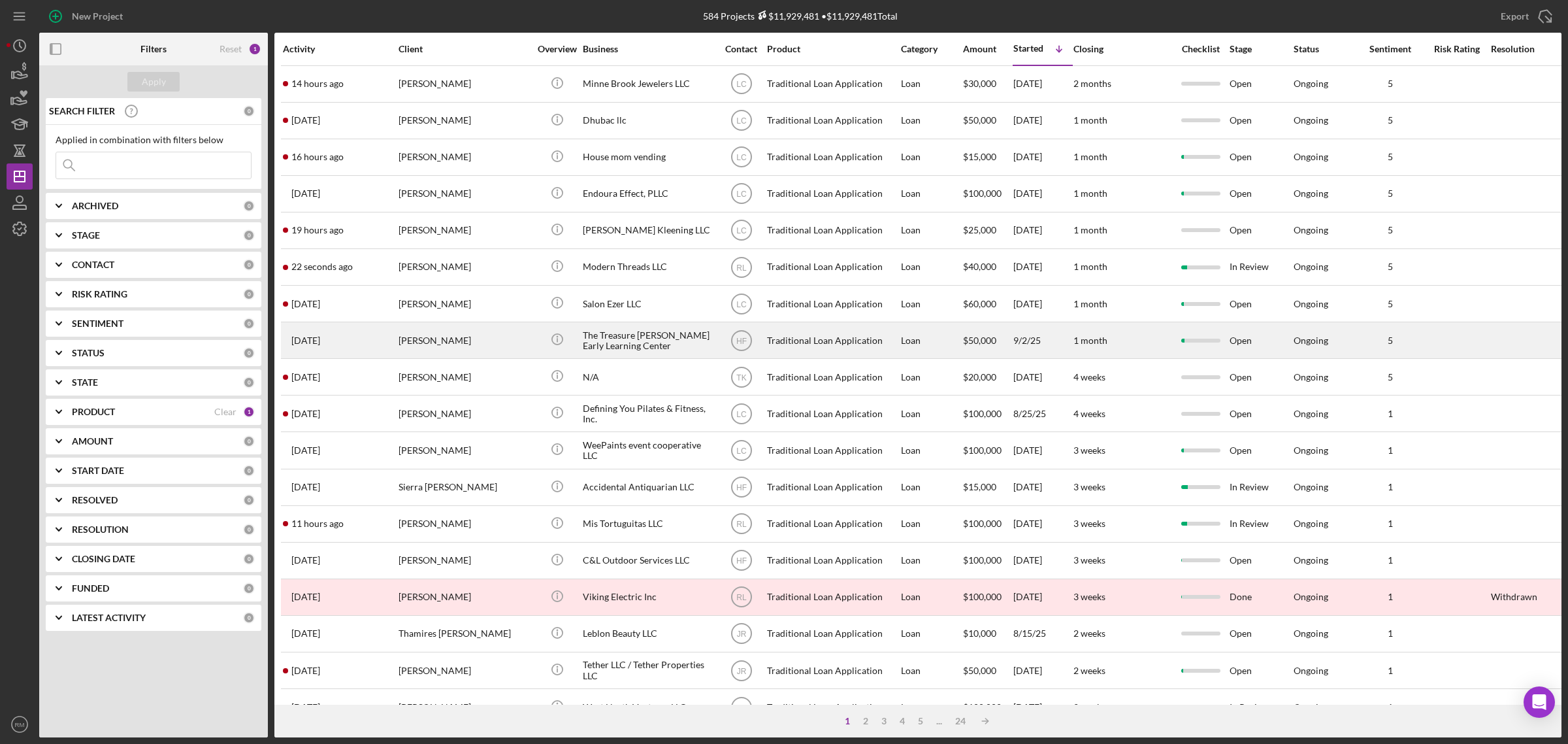
scroll to position [307, 0]
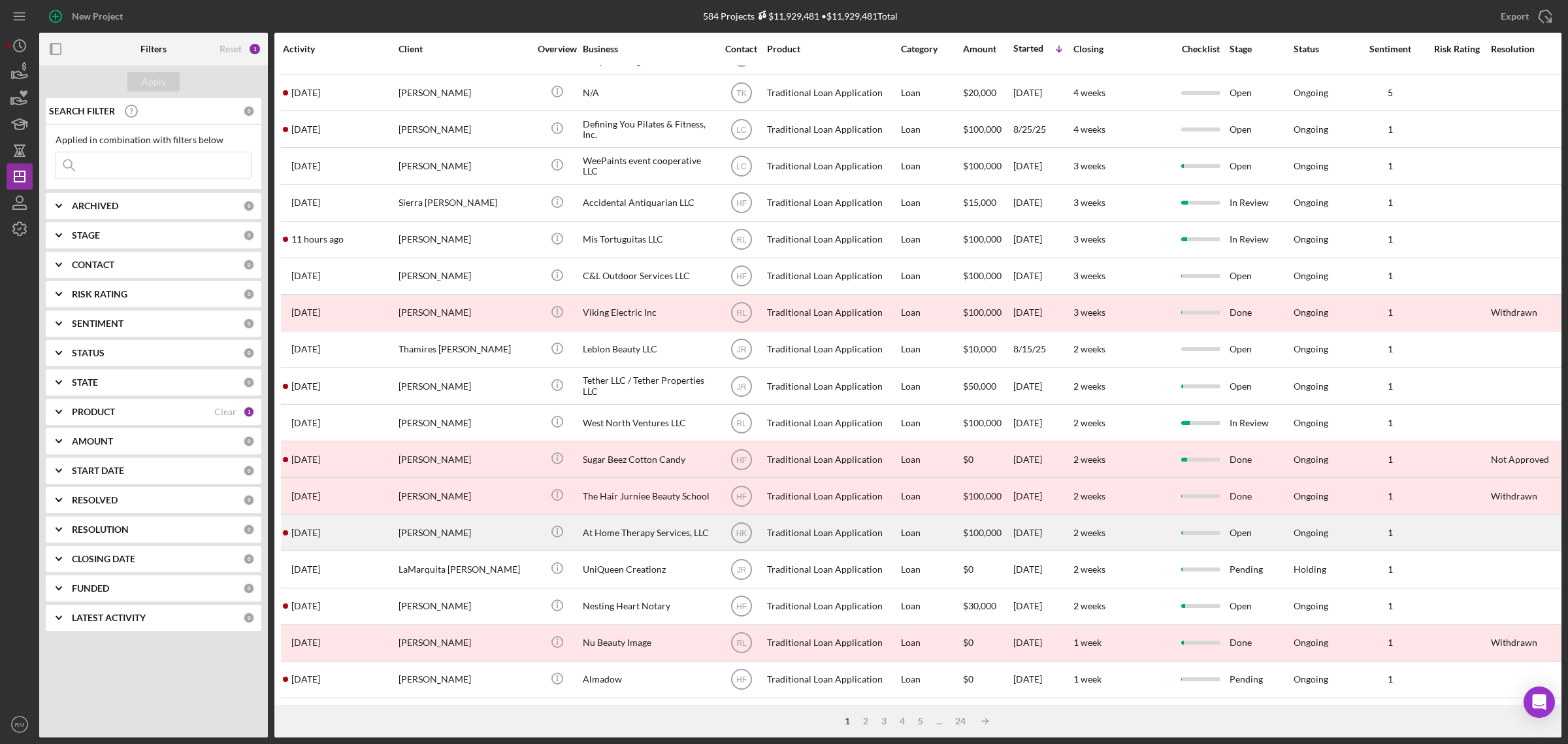
click at [657, 515] on div "At Home Therapy Services, LLC" at bounding box center [648, 532] width 131 height 35
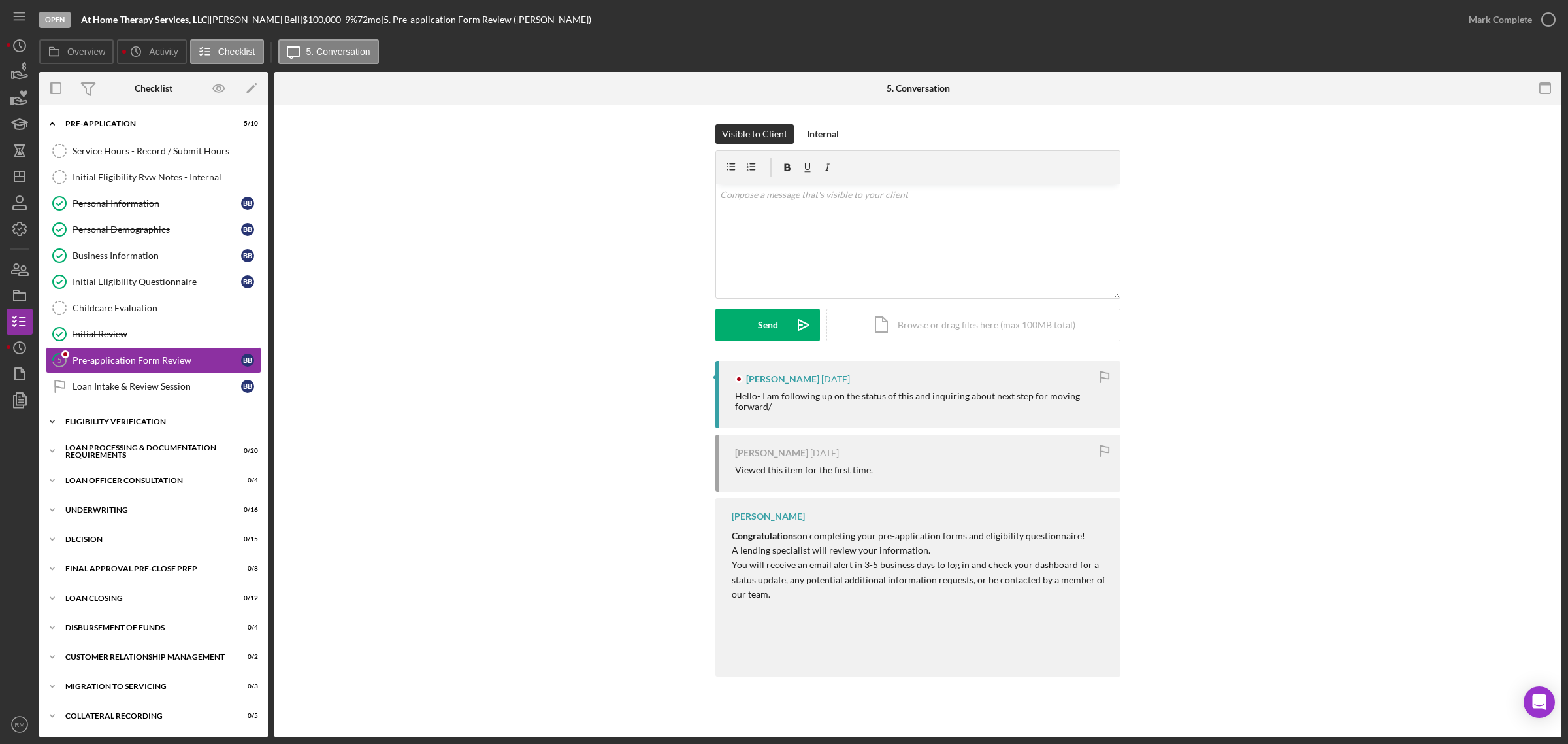
click at [139, 420] on div "Icon/Expander Eligibility Verification 0 / 13" at bounding box center [153, 421] width 229 height 26
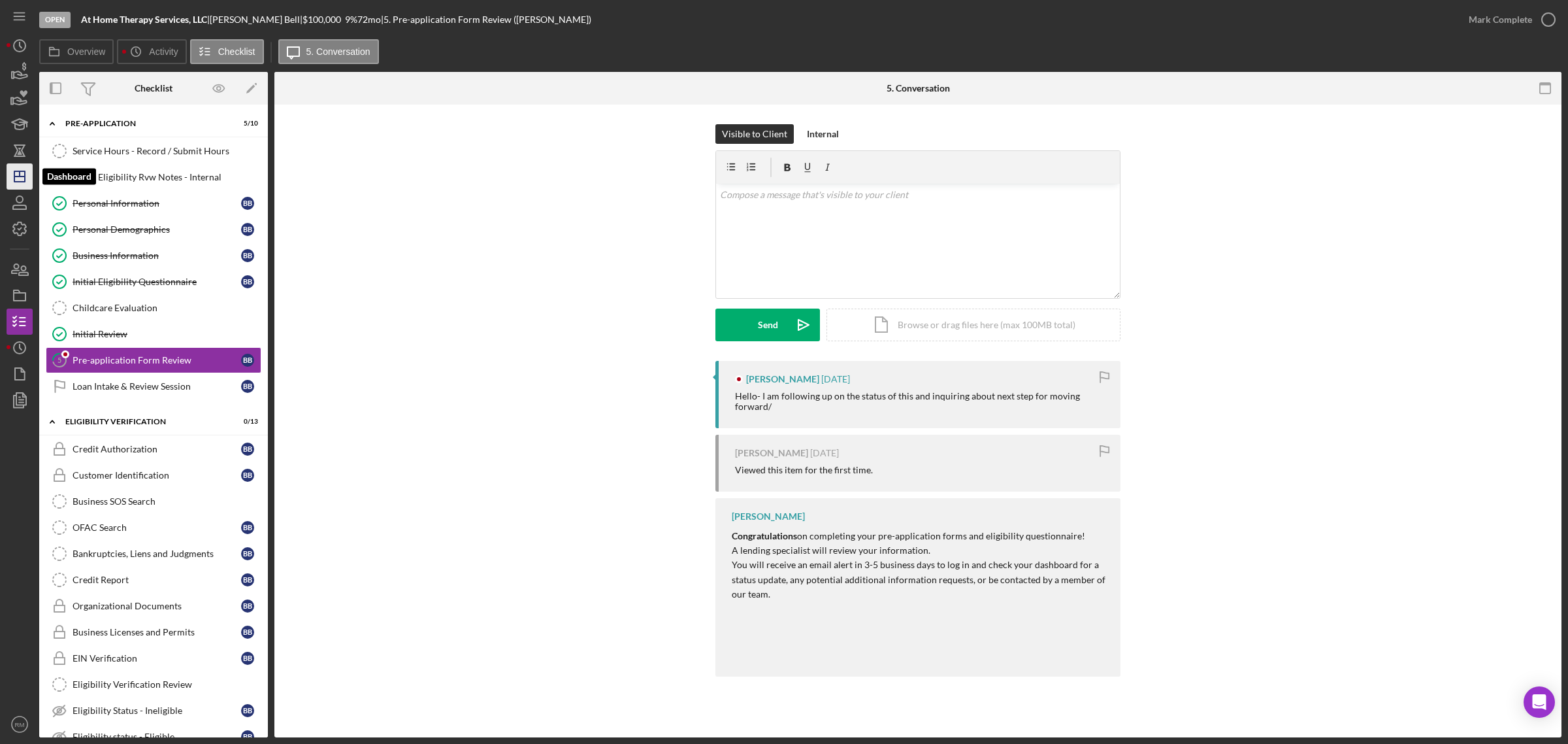
click at [14, 173] on polygon "button" at bounding box center [19, 176] width 11 height 11
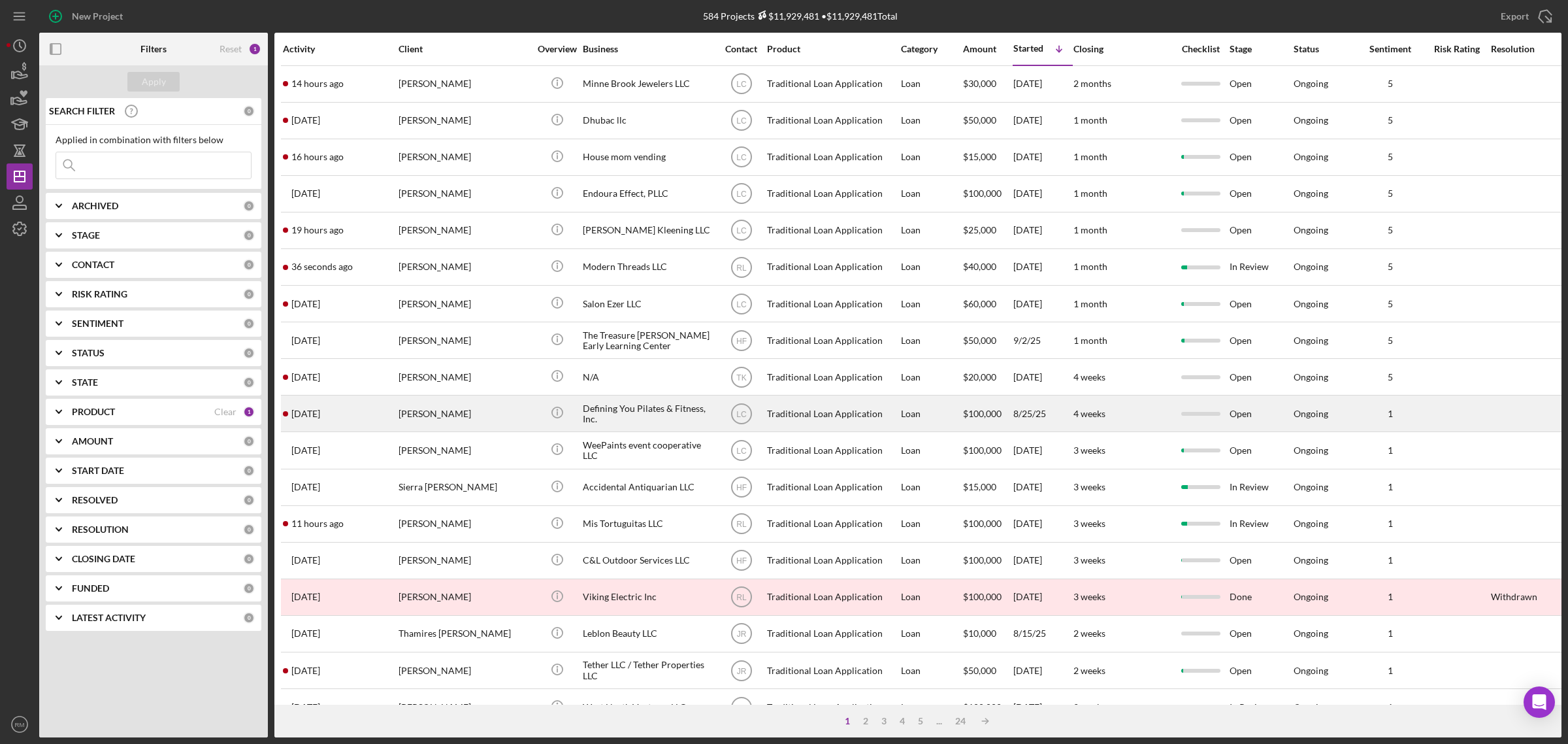
scroll to position [307, 0]
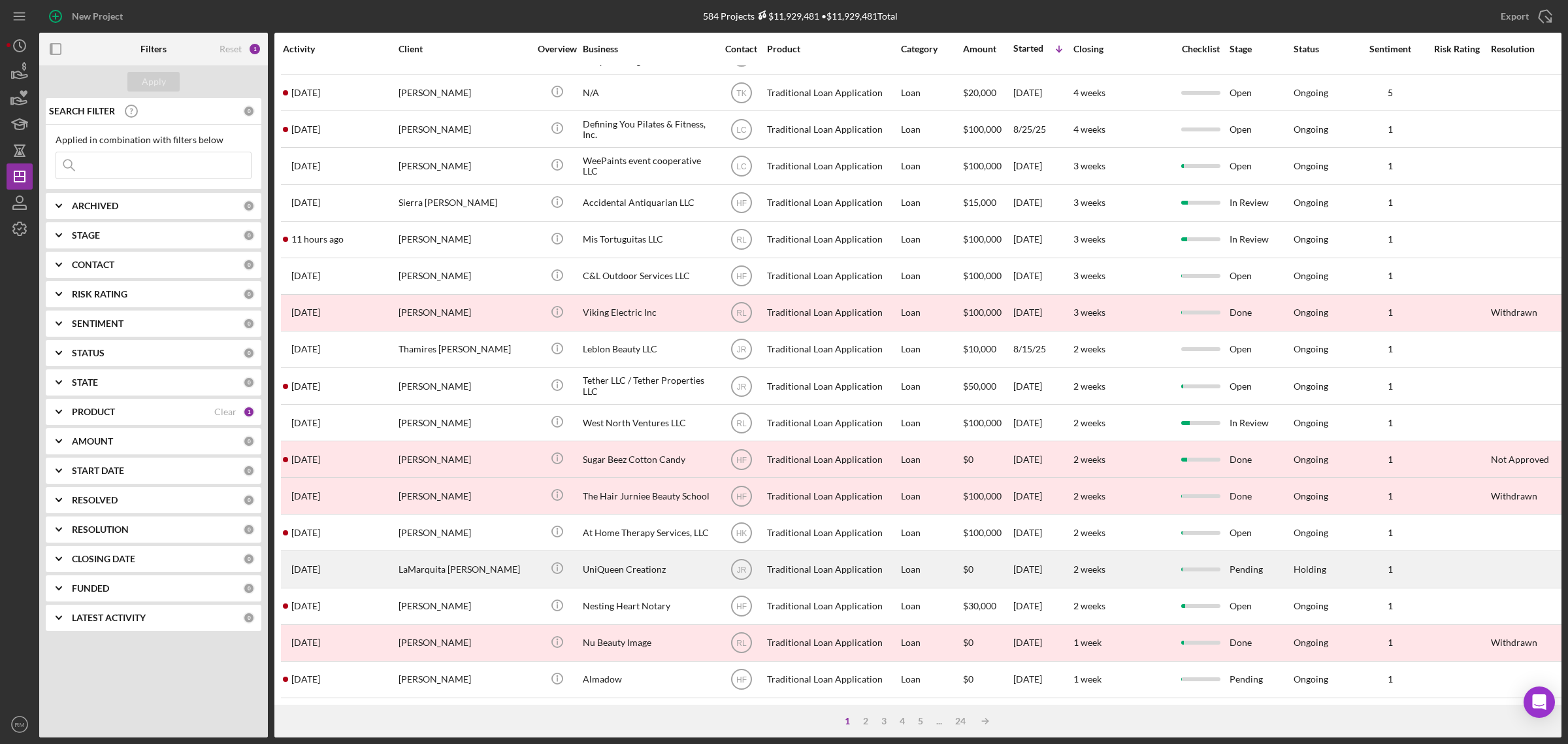
click at [443, 565] on div "LaMarquita [PERSON_NAME]" at bounding box center [463, 569] width 131 height 35
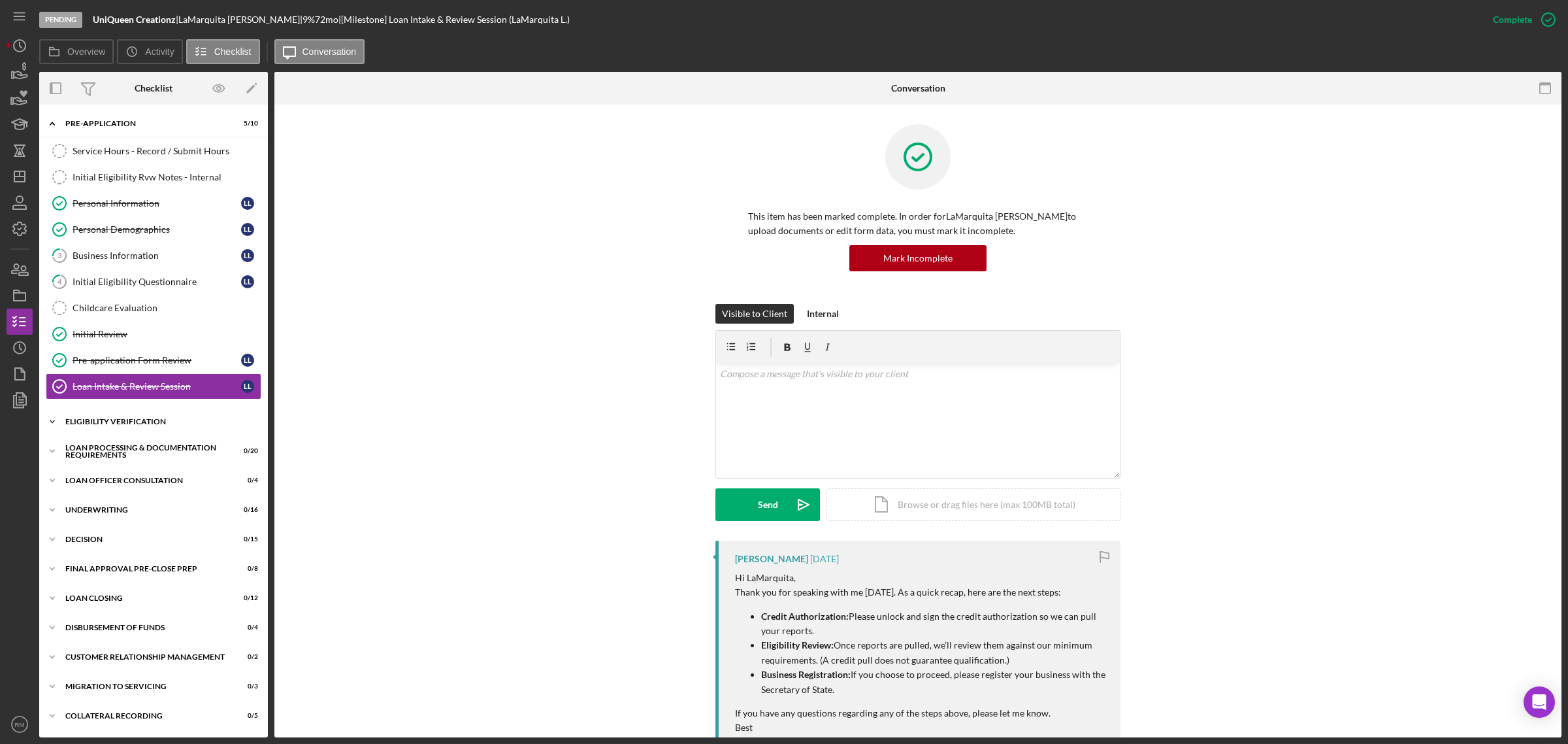
click at [164, 433] on div "Icon/Expander Eligibility Verification 0 / 13" at bounding box center [153, 421] width 229 height 26
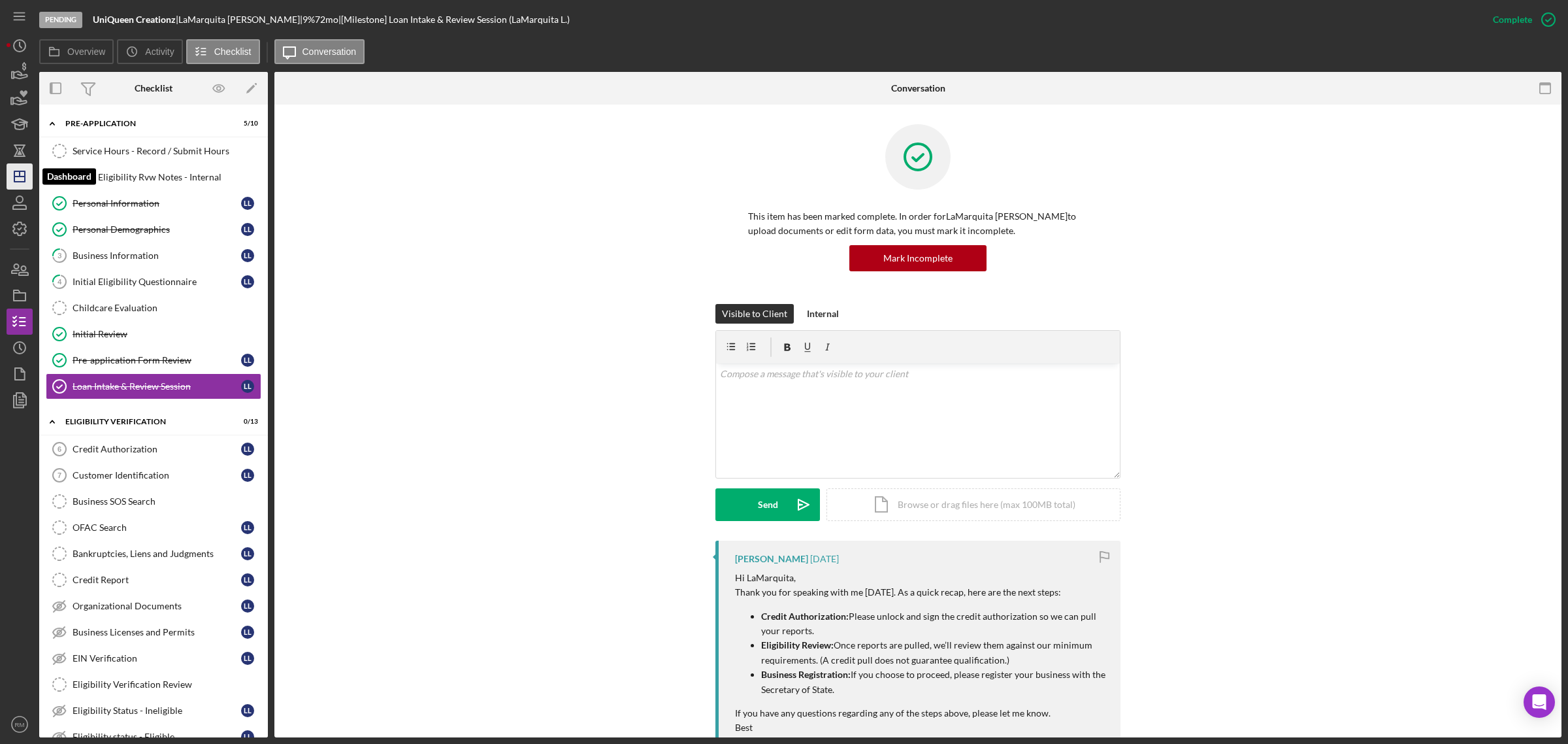
click at [17, 165] on icon "Icon/Dashboard" at bounding box center [19, 176] width 32 height 32
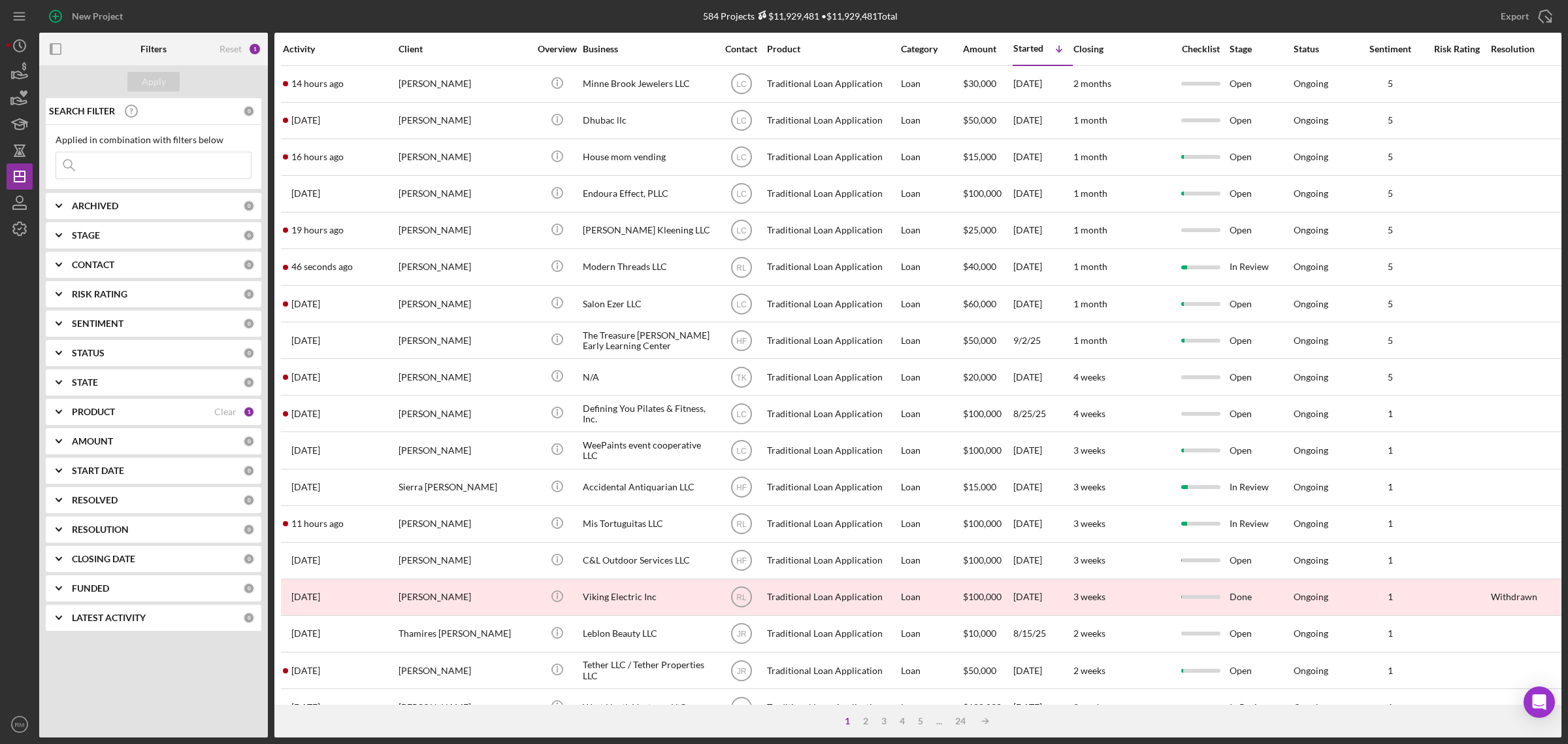
scroll to position [307, 0]
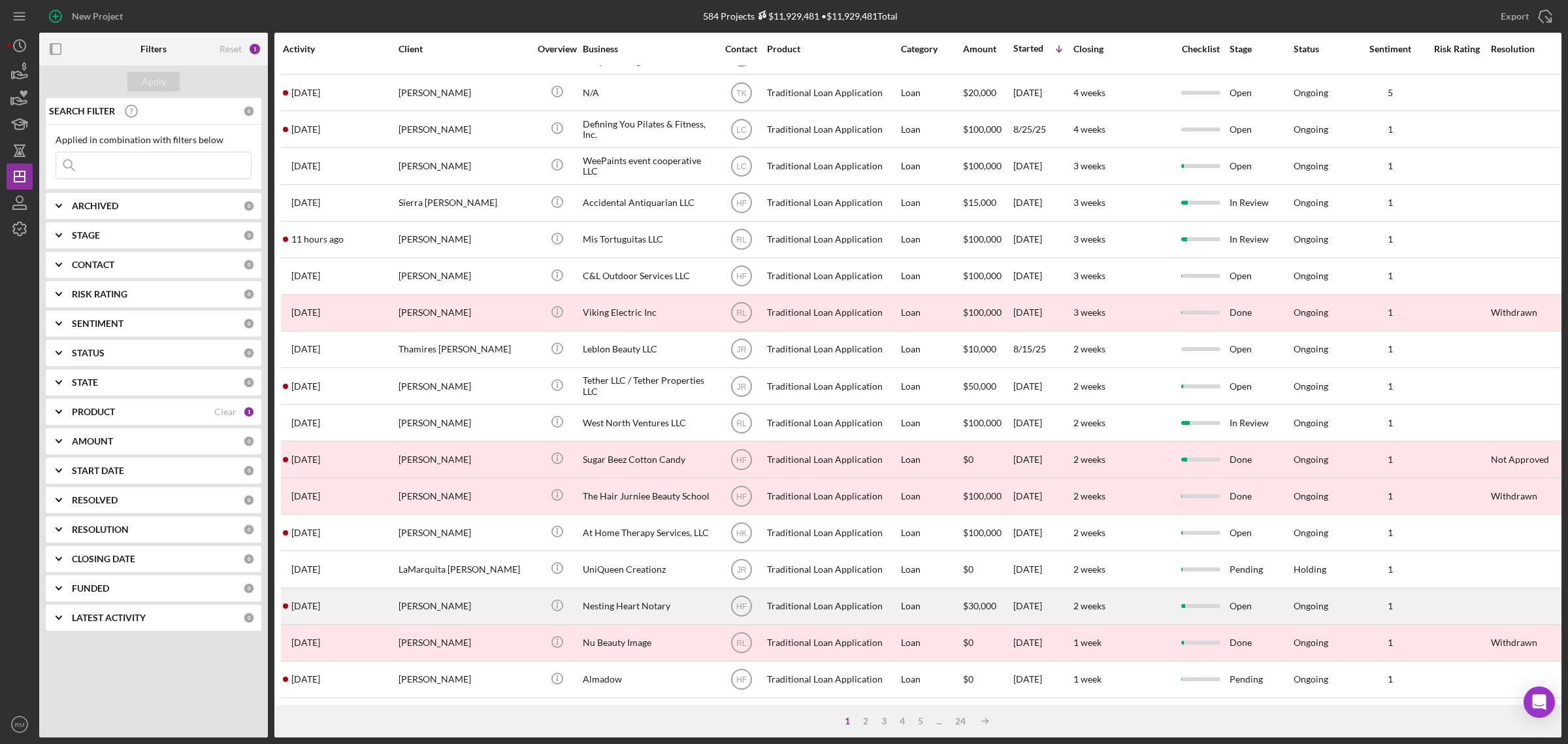
click at [641, 590] on div "Nesting Heart Notary" at bounding box center [648, 607] width 131 height 35
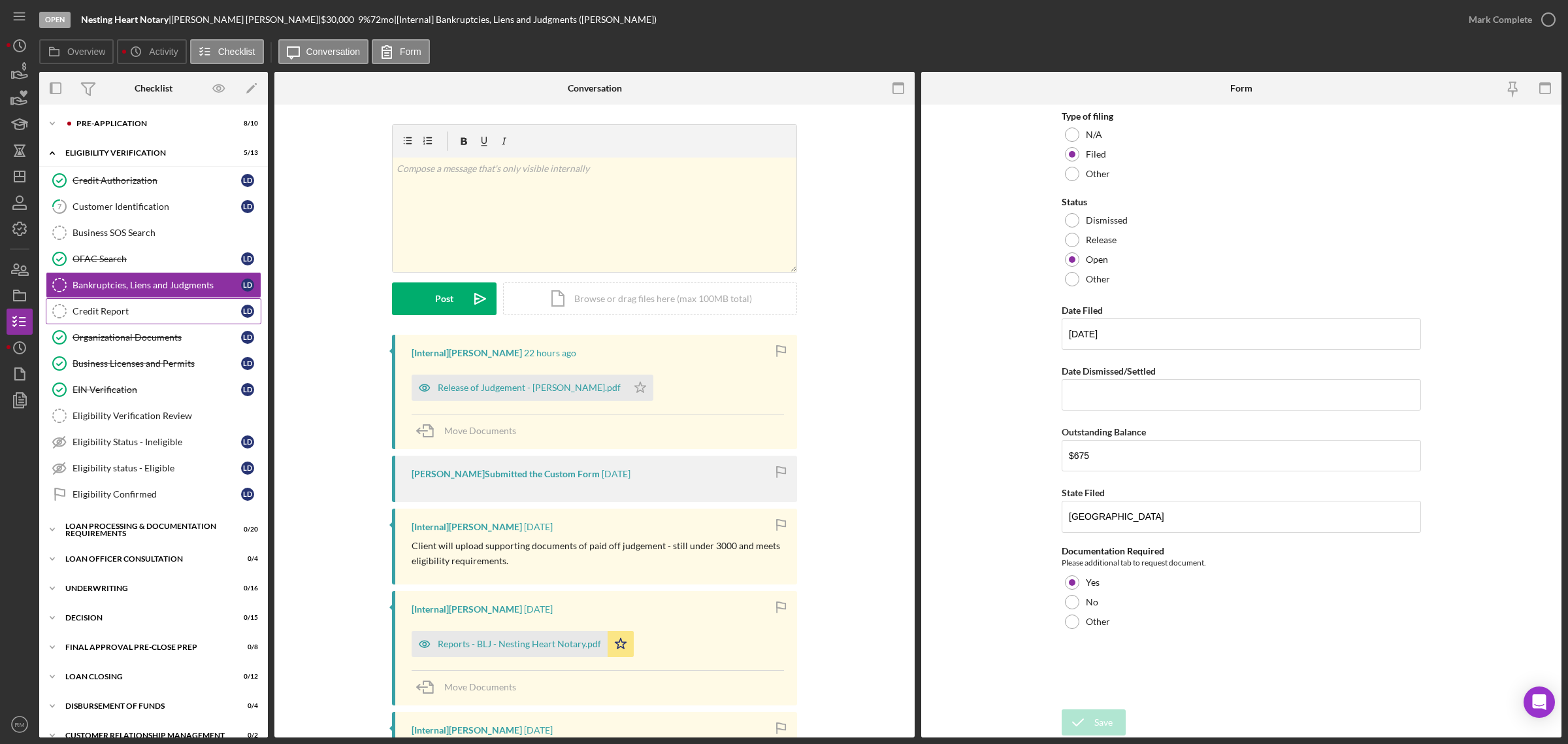
click at [157, 302] on link "Credit Report Credit Report [PERSON_NAME]" at bounding box center [153, 311] width 216 height 26
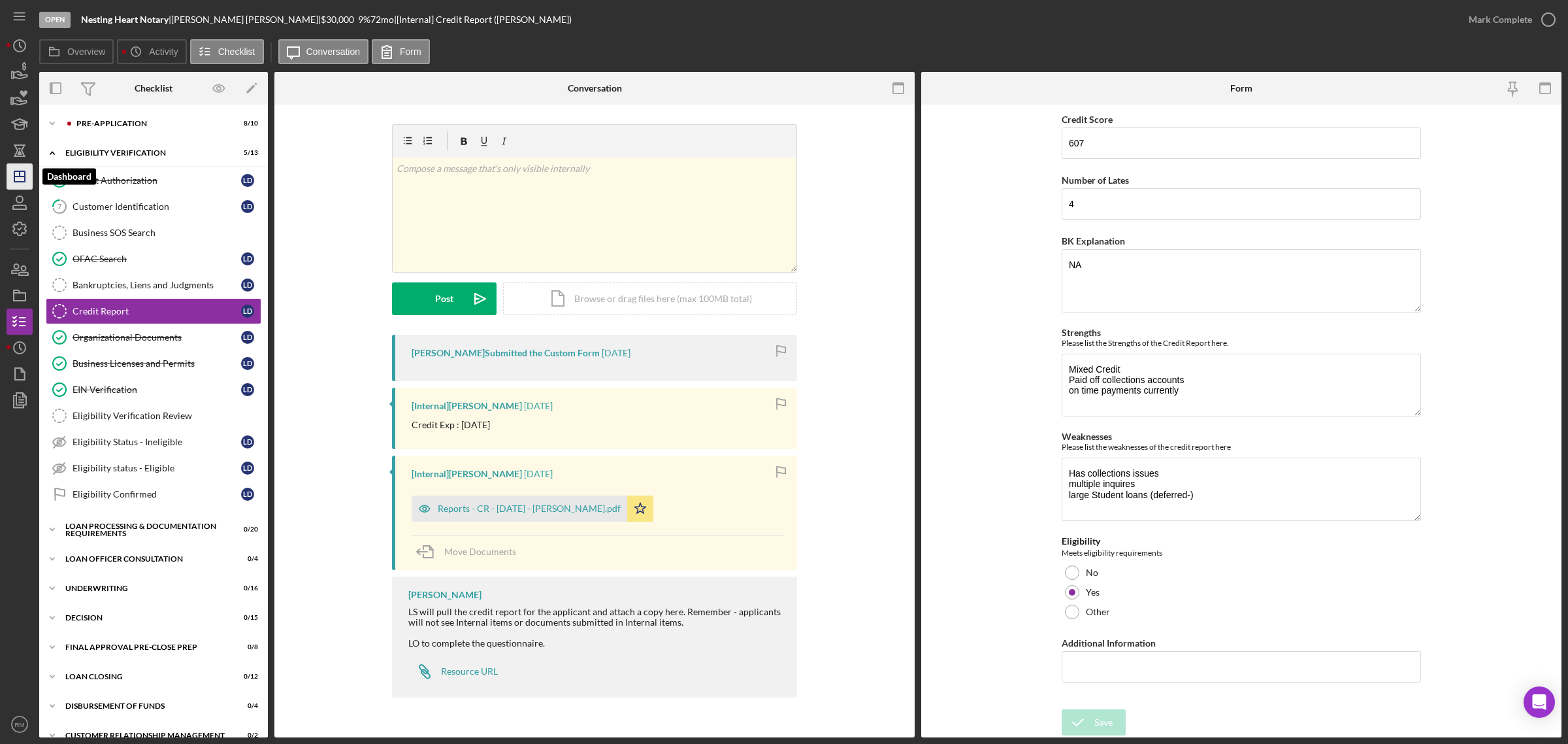
click at [21, 177] on icon "Icon/Dashboard" at bounding box center [19, 176] width 32 height 32
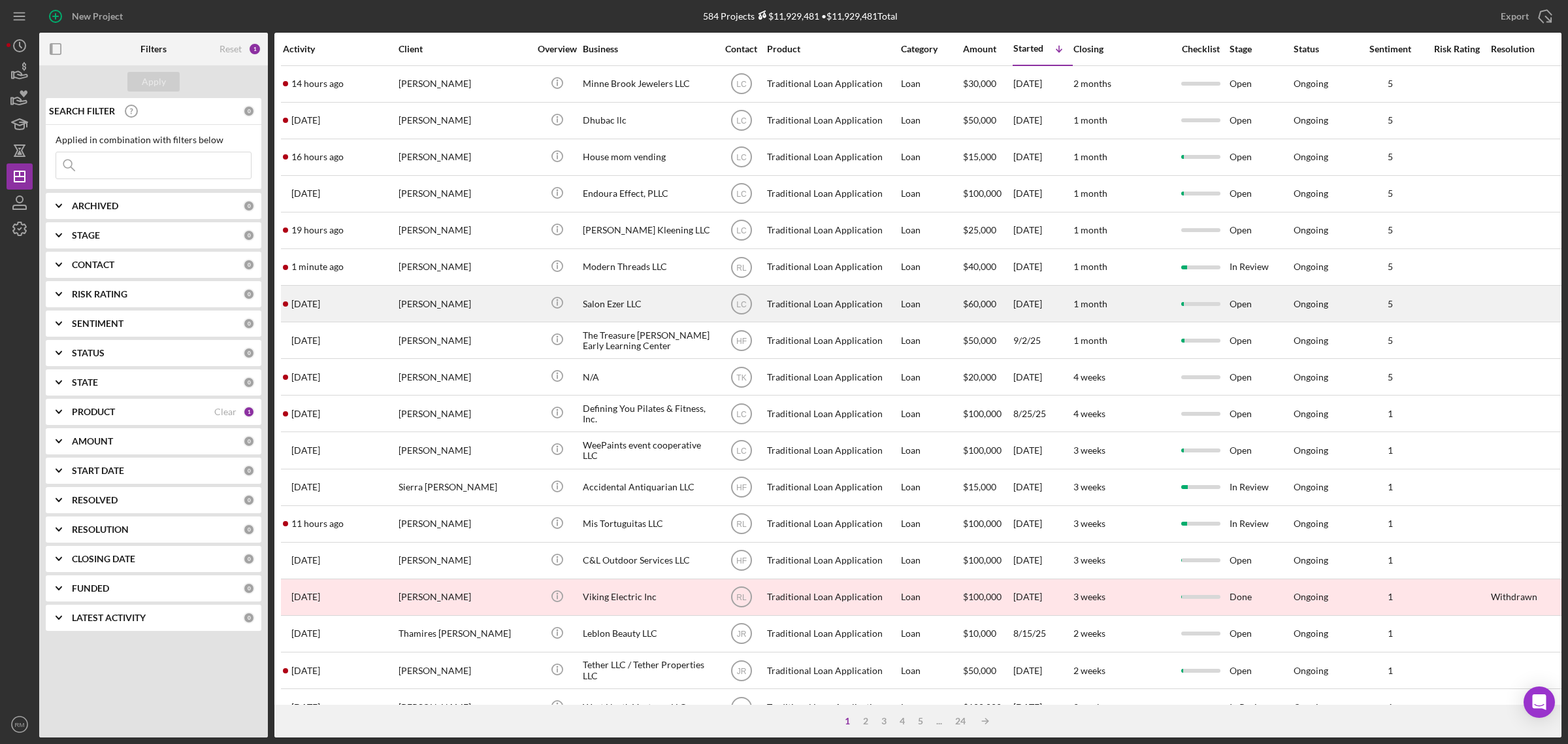
scroll to position [307, 0]
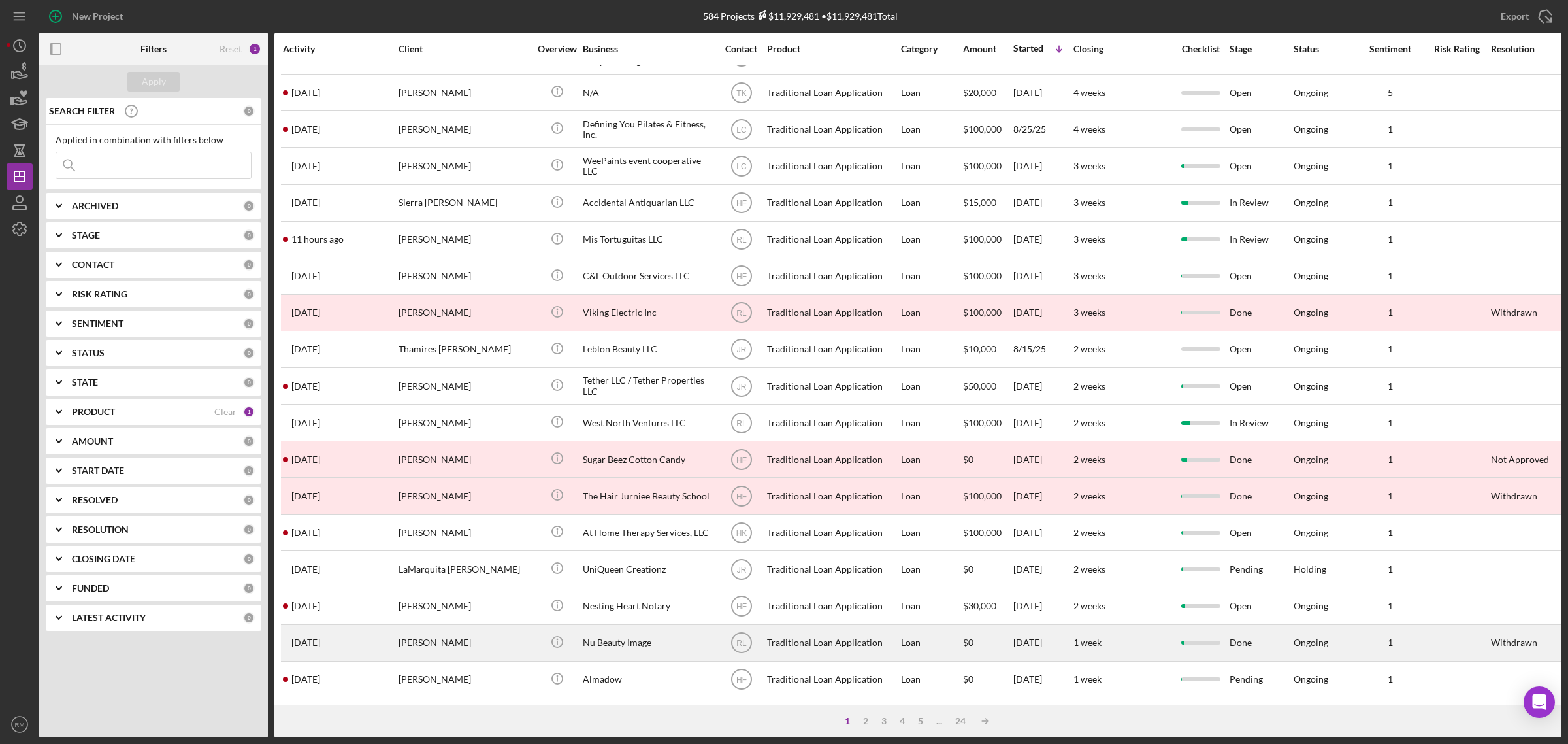
click at [597, 641] on div "Nu Beauty Image" at bounding box center [648, 643] width 131 height 35
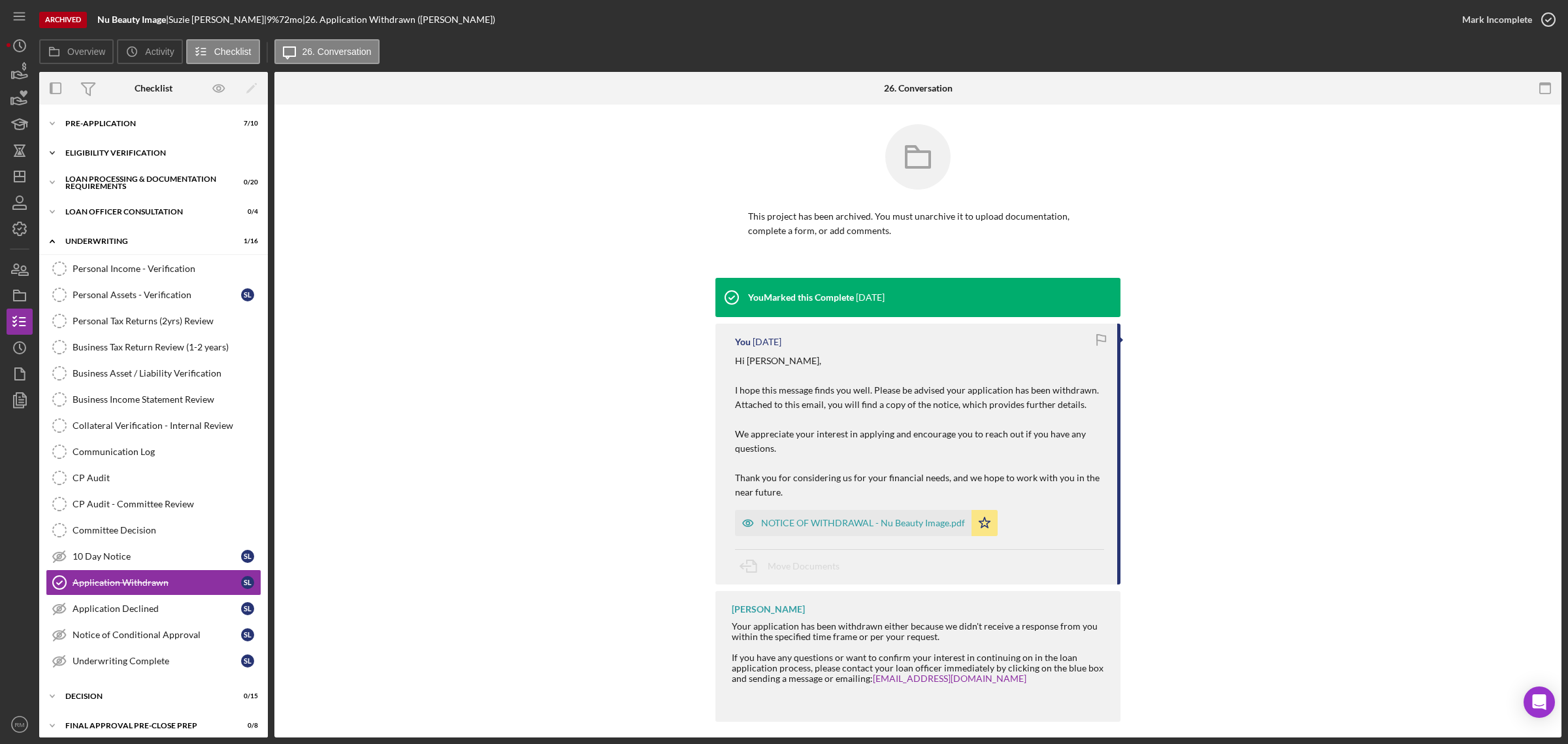
click at [152, 159] on div "Icon/Expander Eligibility Verification 0 / 13" at bounding box center [153, 152] width 229 height 26
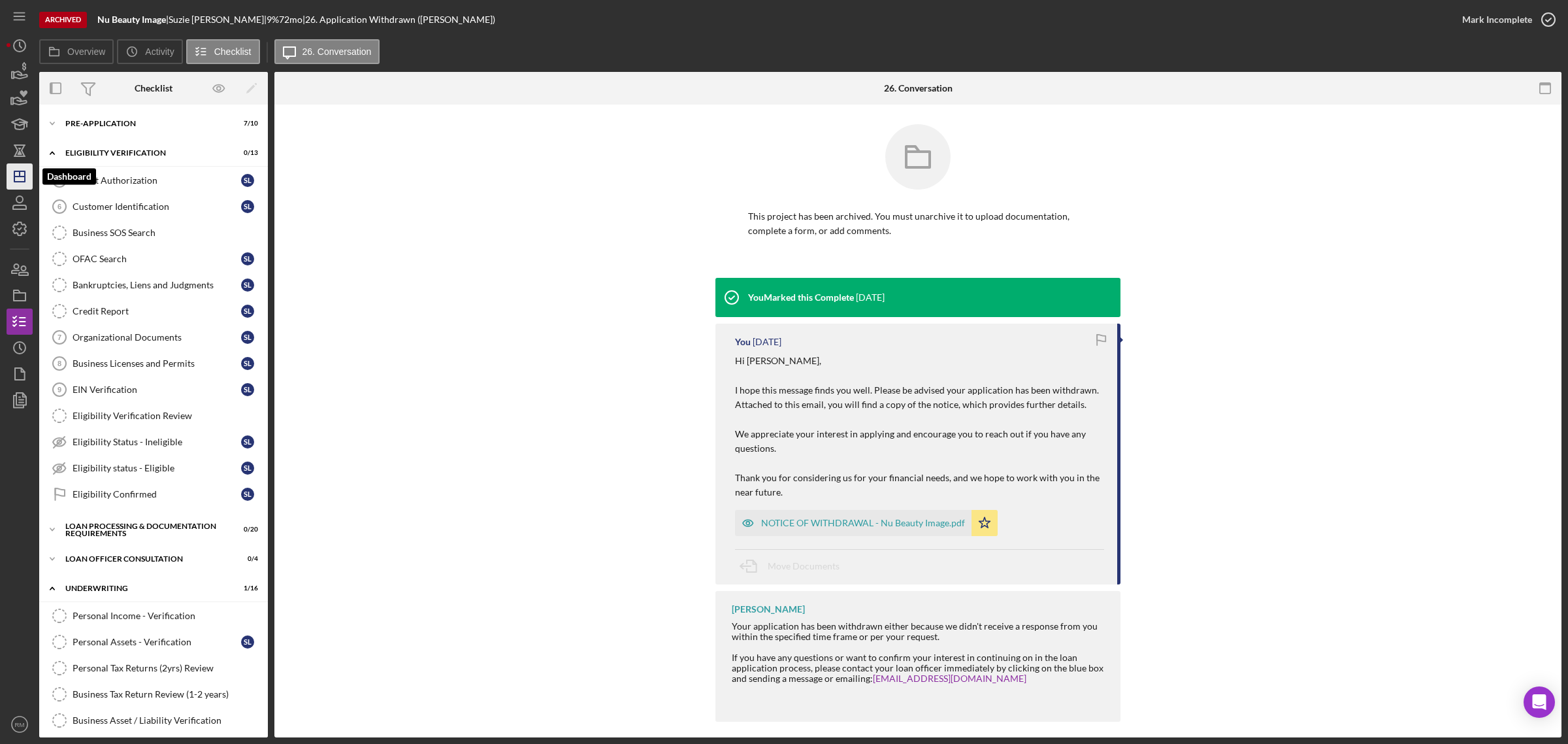
click at [18, 182] on polygon "button" at bounding box center [19, 176] width 11 height 11
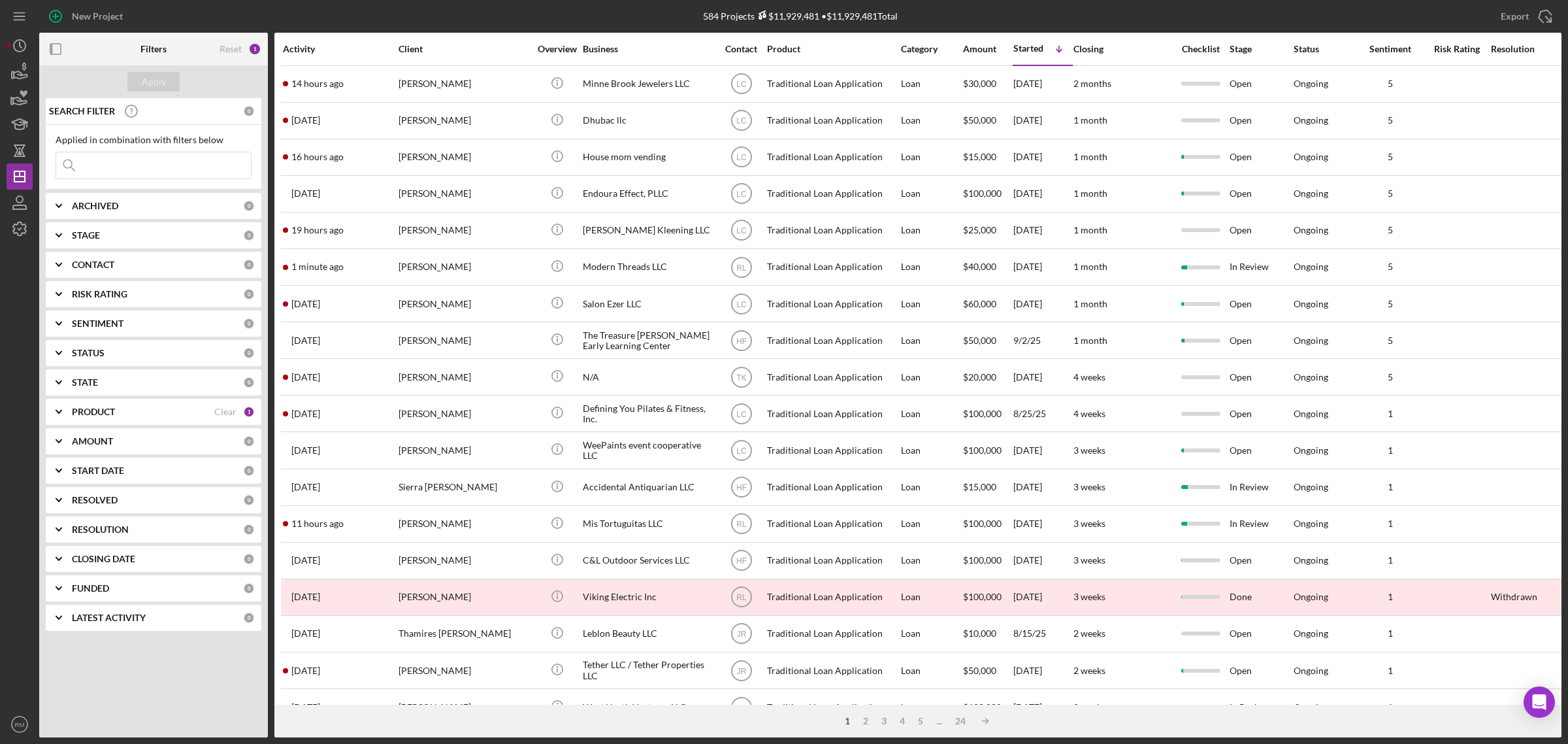
scroll to position [307, 0]
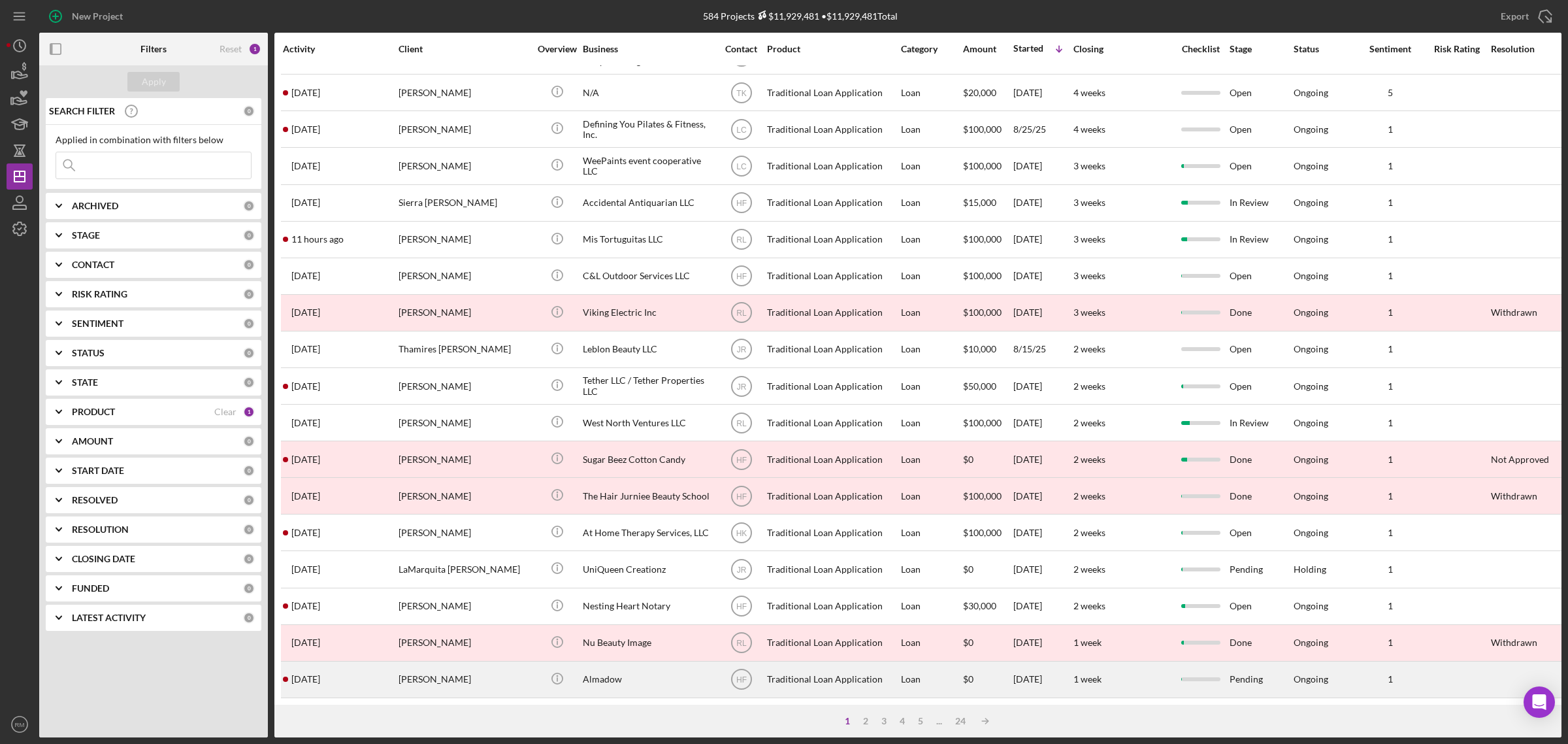
click at [636, 667] on div "Almadow" at bounding box center [648, 680] width 131 height 35
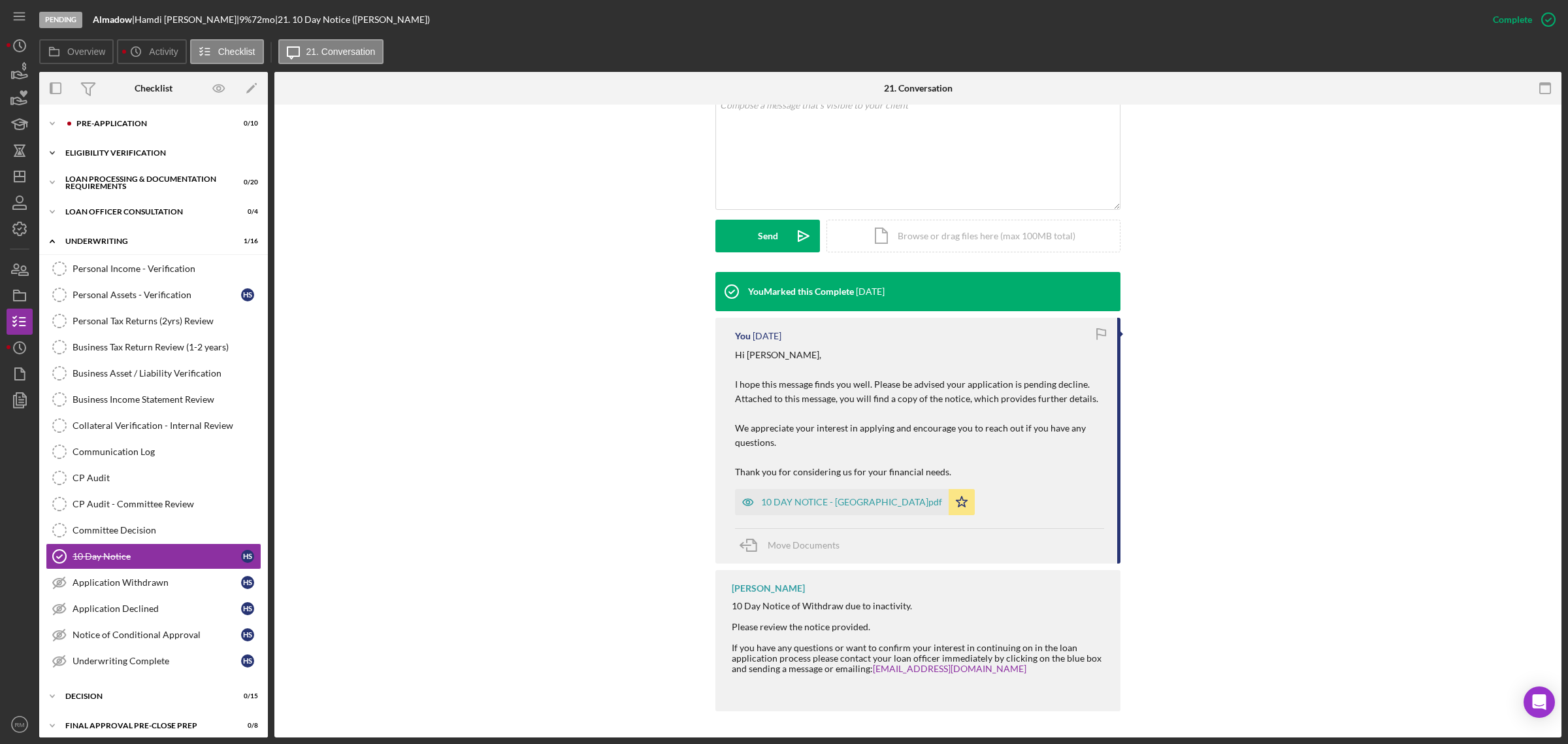
click at [128, 157] on div "Icon/Expander Eligibility Verification 0 / 13" at bounding box center [153, 152] width 229 height 26
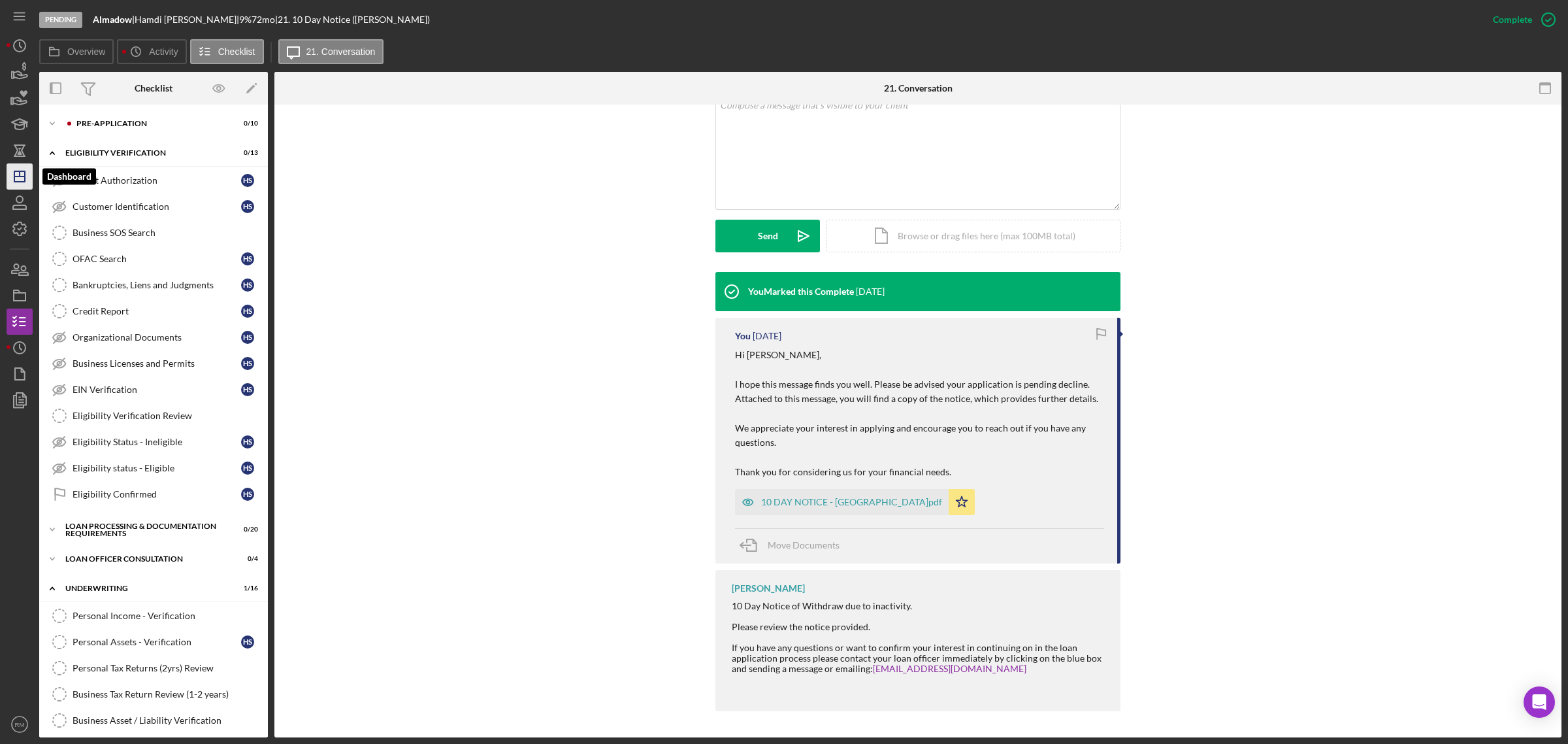
click at [23, 180] on icon "Icon/Dashboard" at bounding box center [19, 176] width 32 height 32
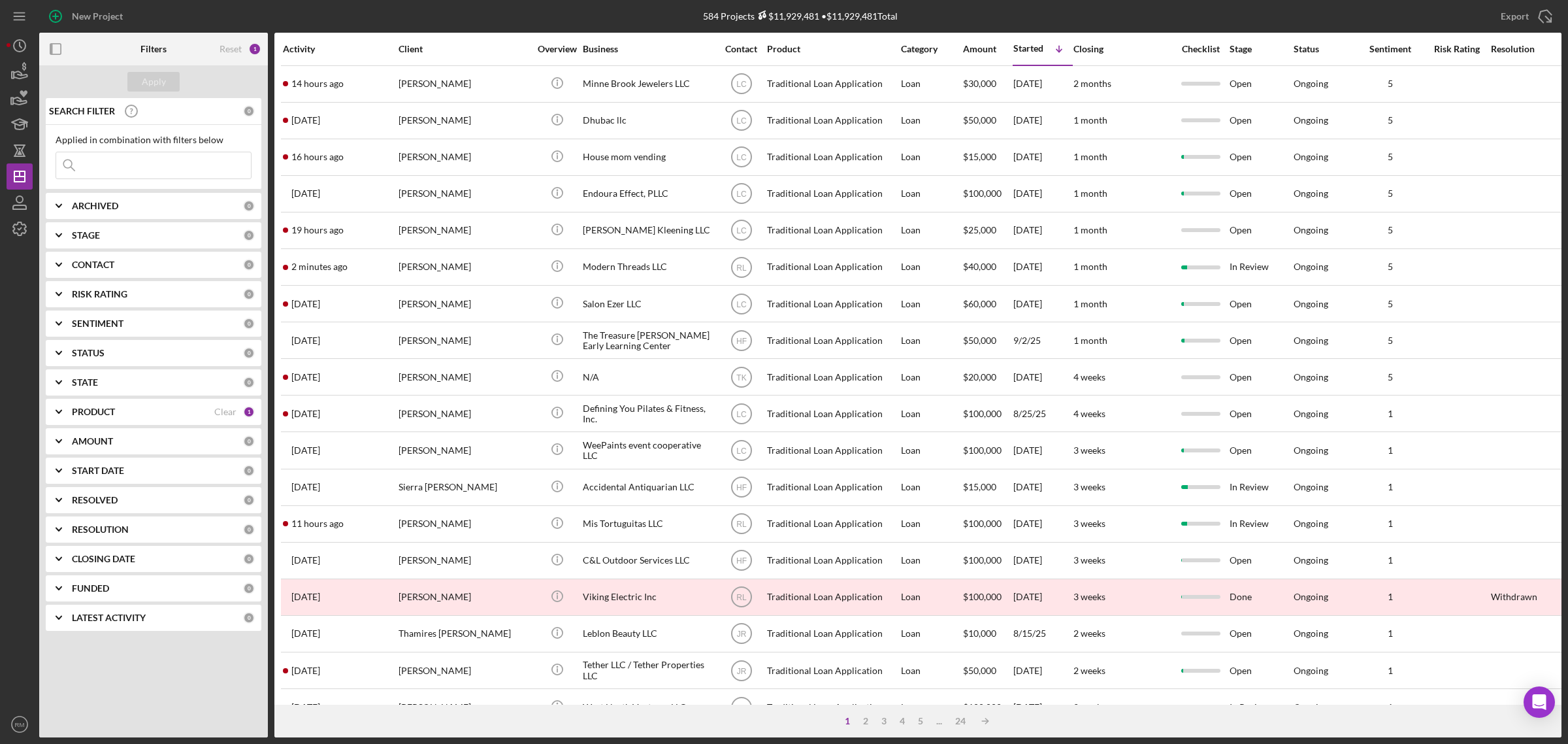
scroll to position [307, 0]
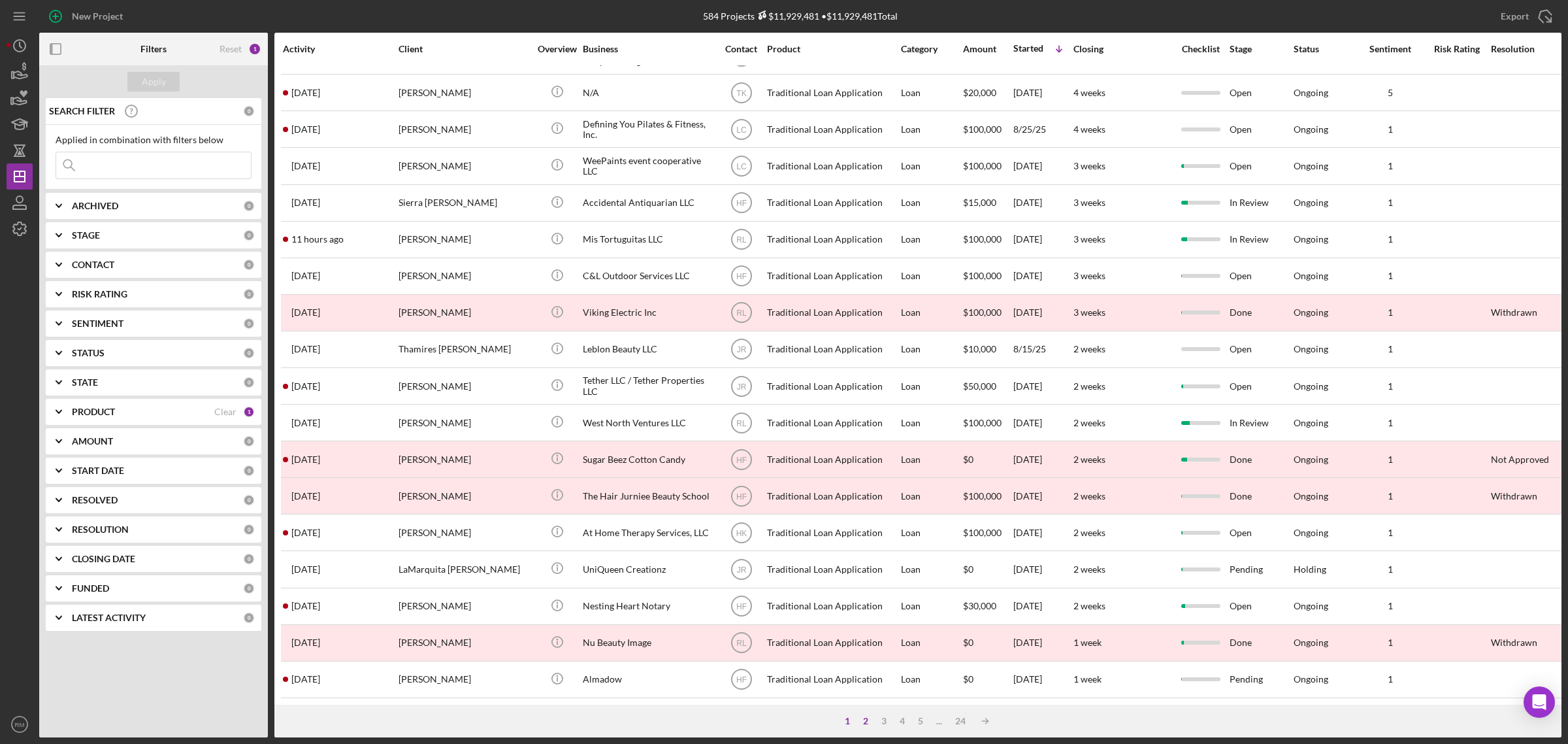
click at [863, 721] on div "2" at bounding box center [866, 721] width 18 height 11
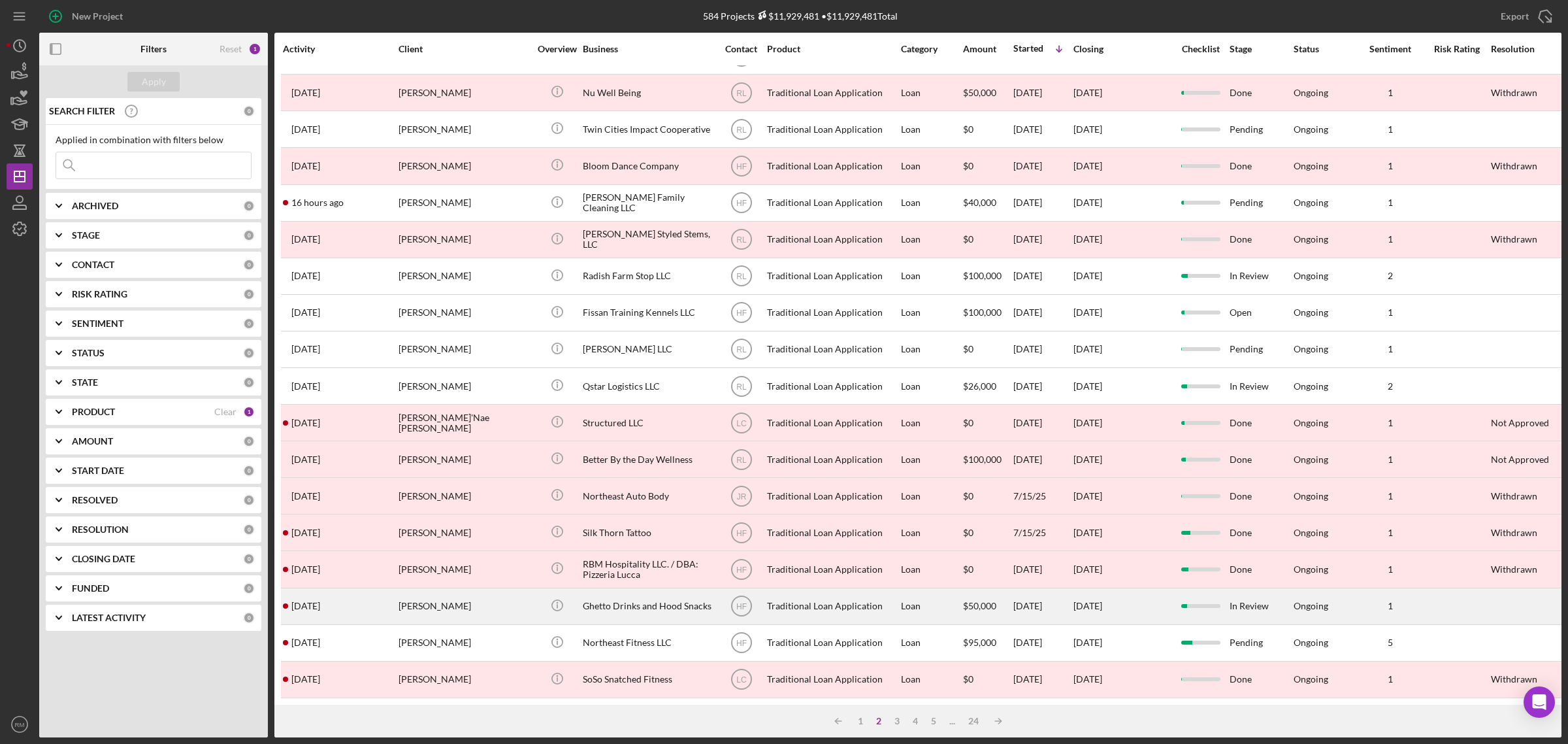
scroll to position [0, 0]
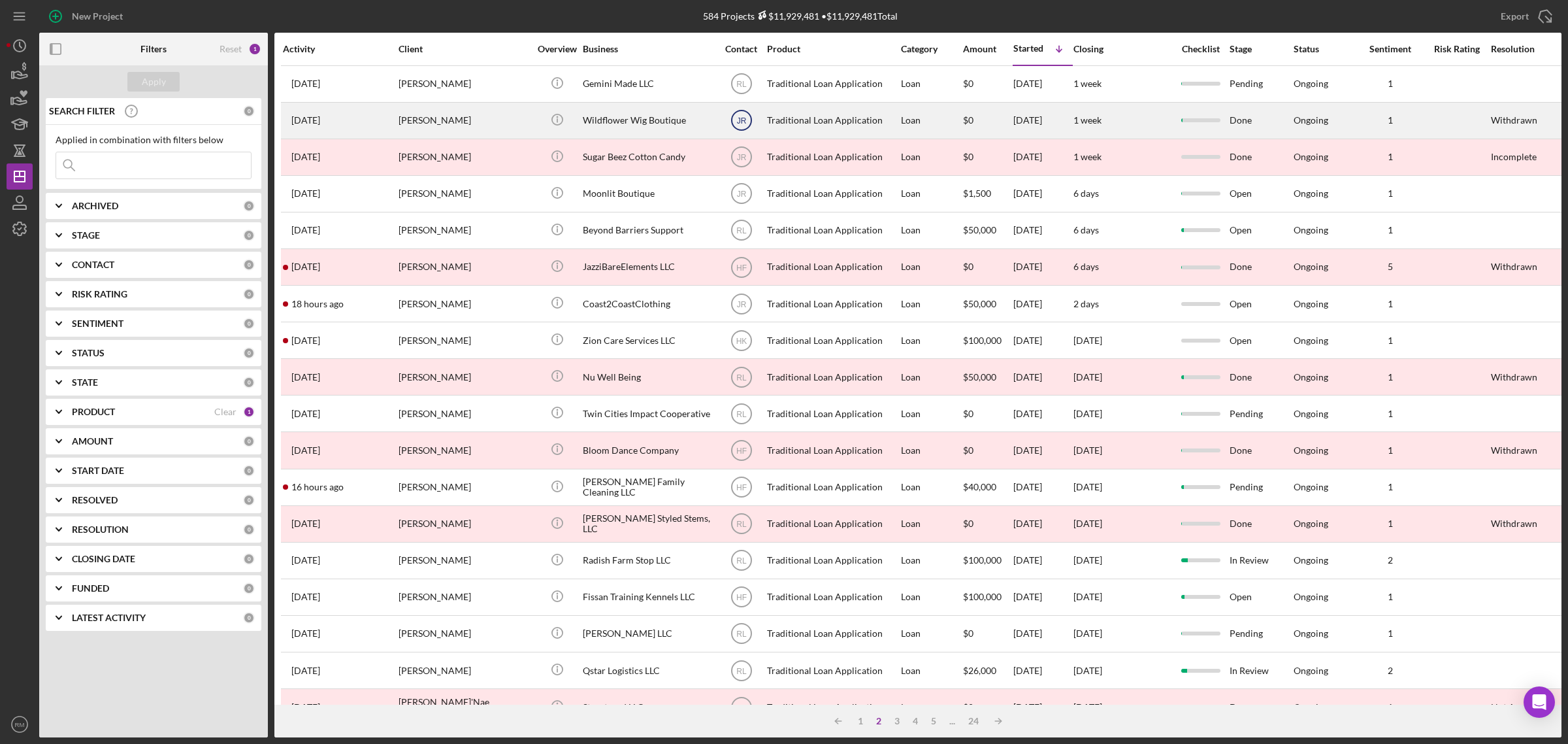
click at [744, 126] on icon "JR" at bounding box center [742, 120] width 32 height 32
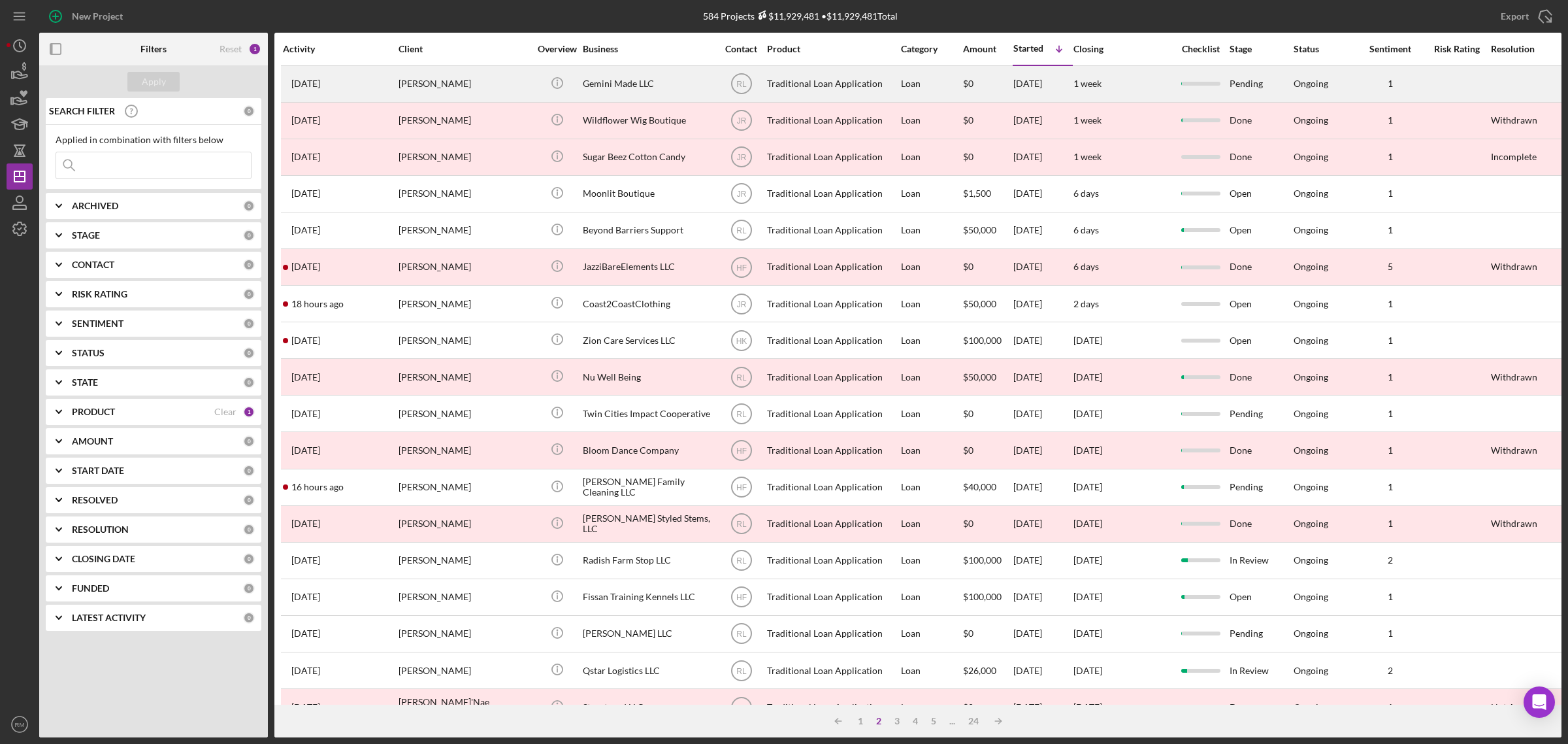
click at [453, 95] on div "[PERSON_NAME]" at bounding box center [463, 84] width 131 height 35
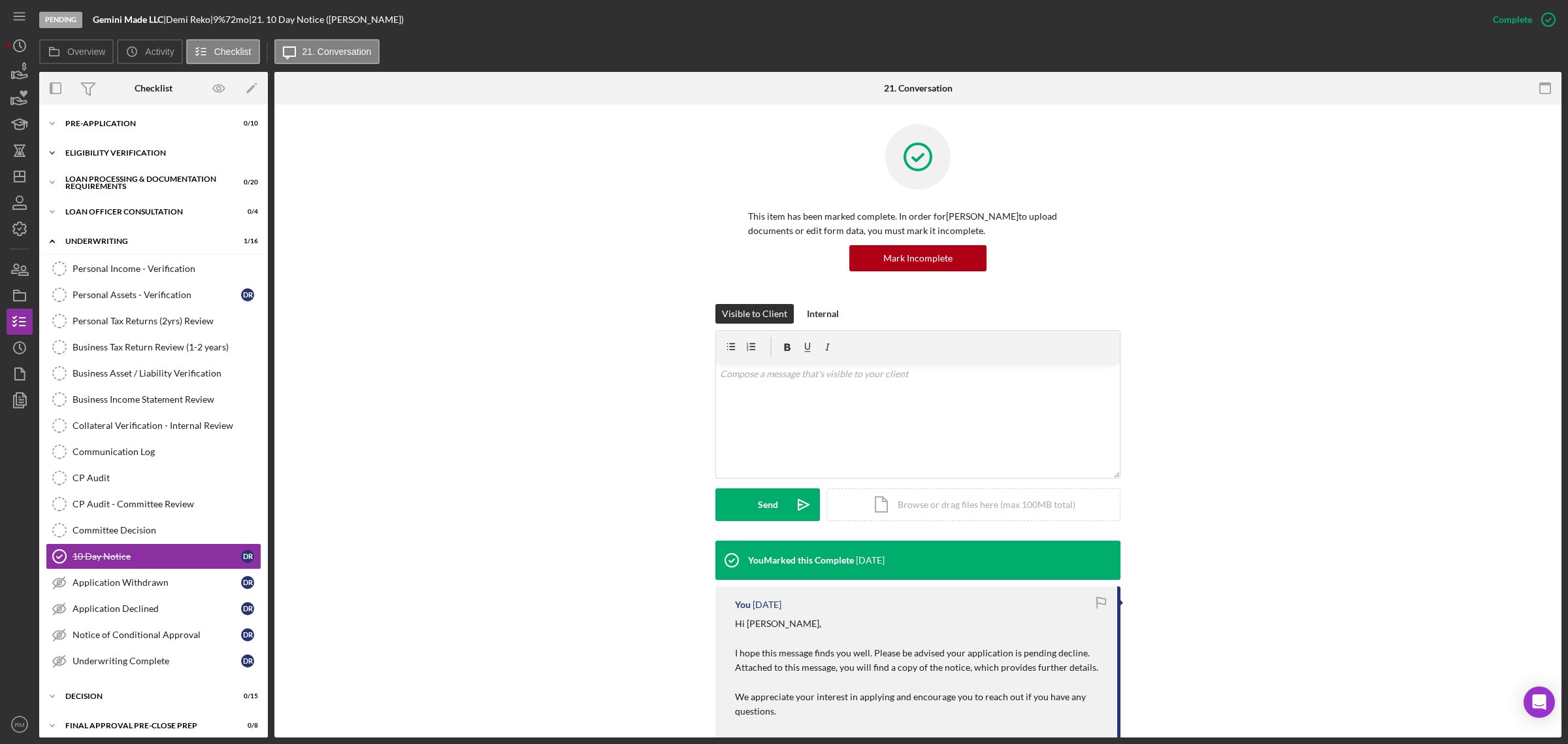
click at [128, 156] on div "Eligibility Verification" at bounding box center [158, 152] width 187 height 7
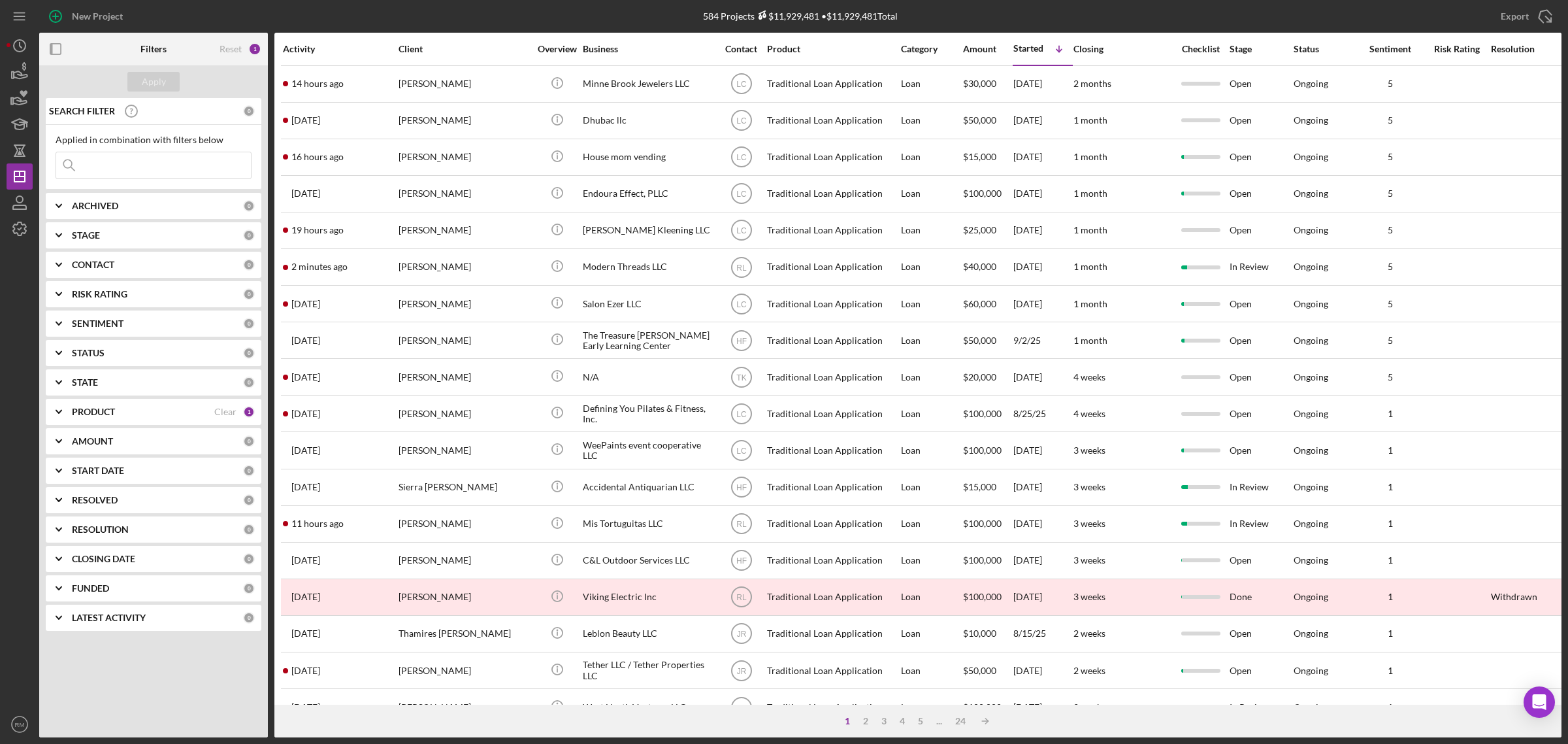
scroll to position [307, 0]
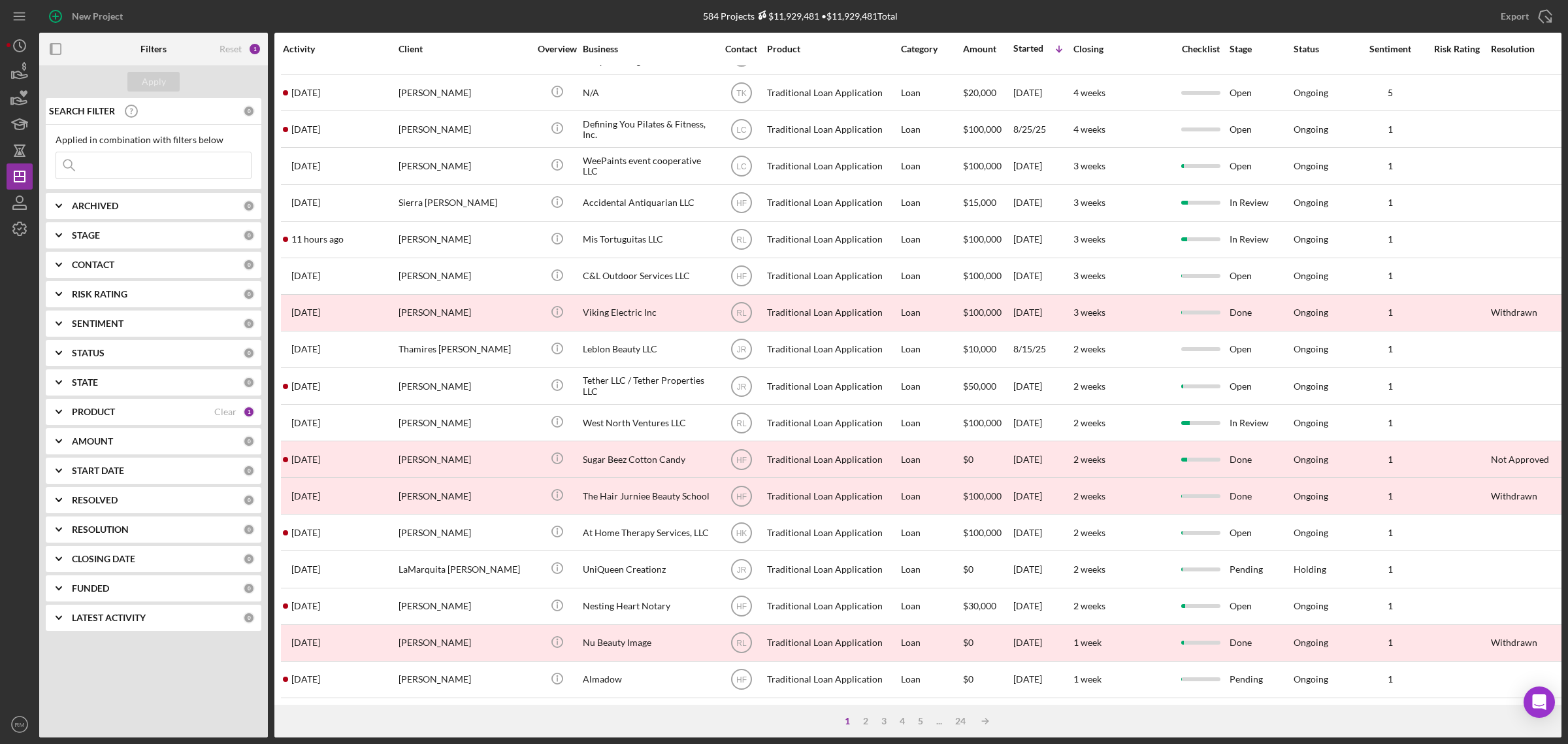
click at [116, 468] on b "START DATE" at bounding box center [97, 470] width 52 height 11
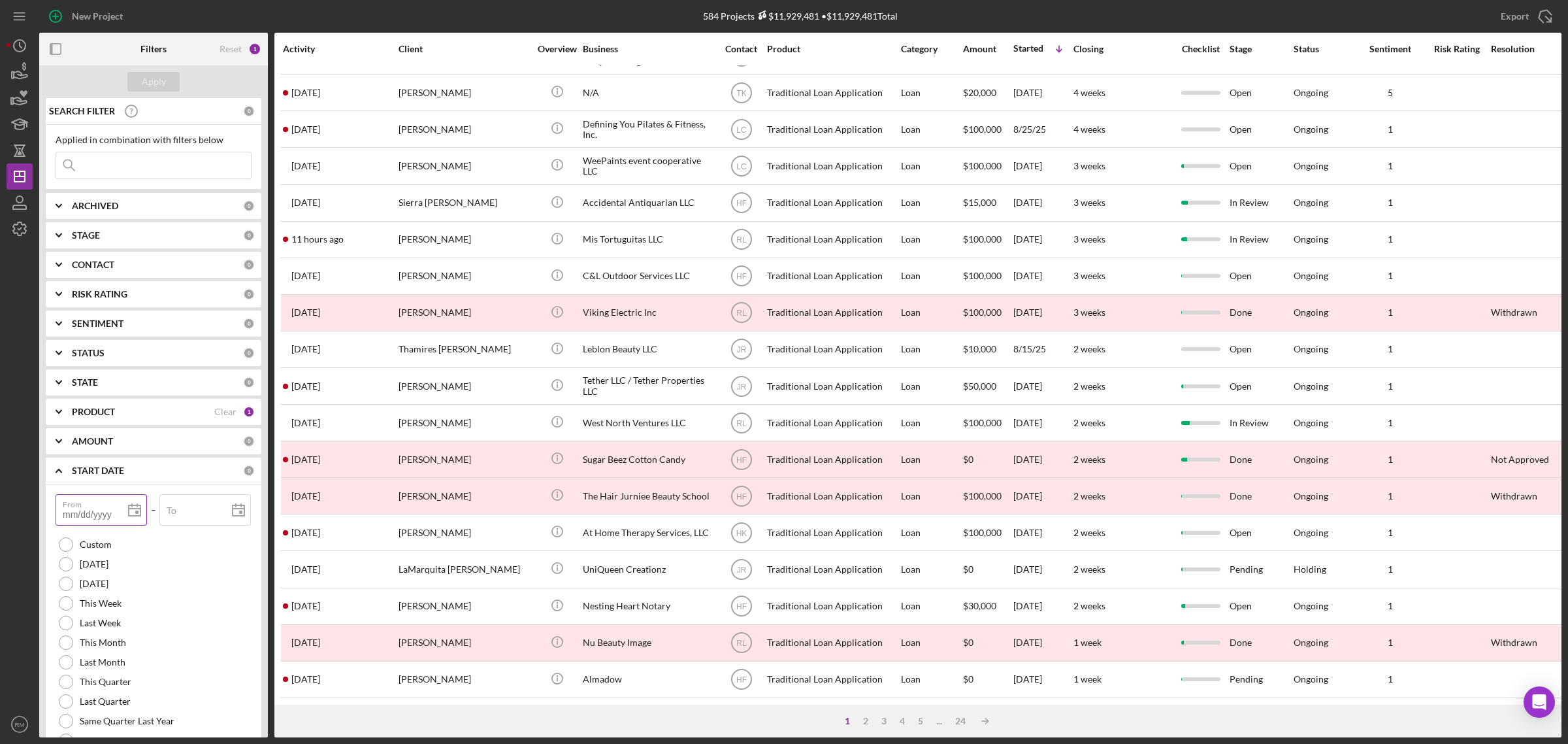
click at [72, 523] on input "From" at bounding box center [102, 510] width 92 height 32
click at [193, 512] on input "To" at bounding box center [205, 510] width 92 height 32
type input "0m/dd/yyyy"
type input "08/dd/yyyy"
type input "08/0d/yyyy"
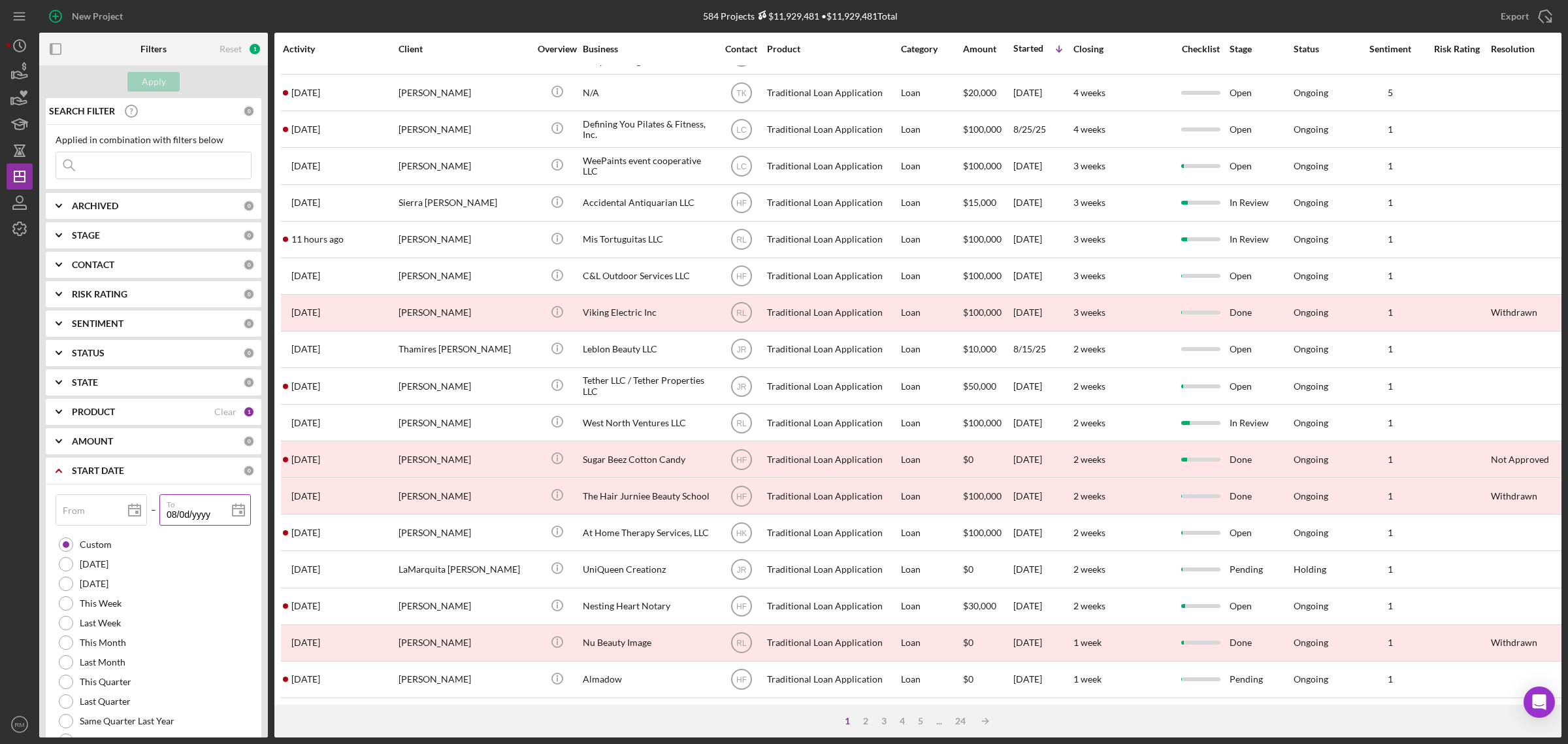
type input "08/06/yyyy"
type input "08/06/2yyy"
type input "08/06/20yy"
type input "08/06/202y"
type input "[DATE]"
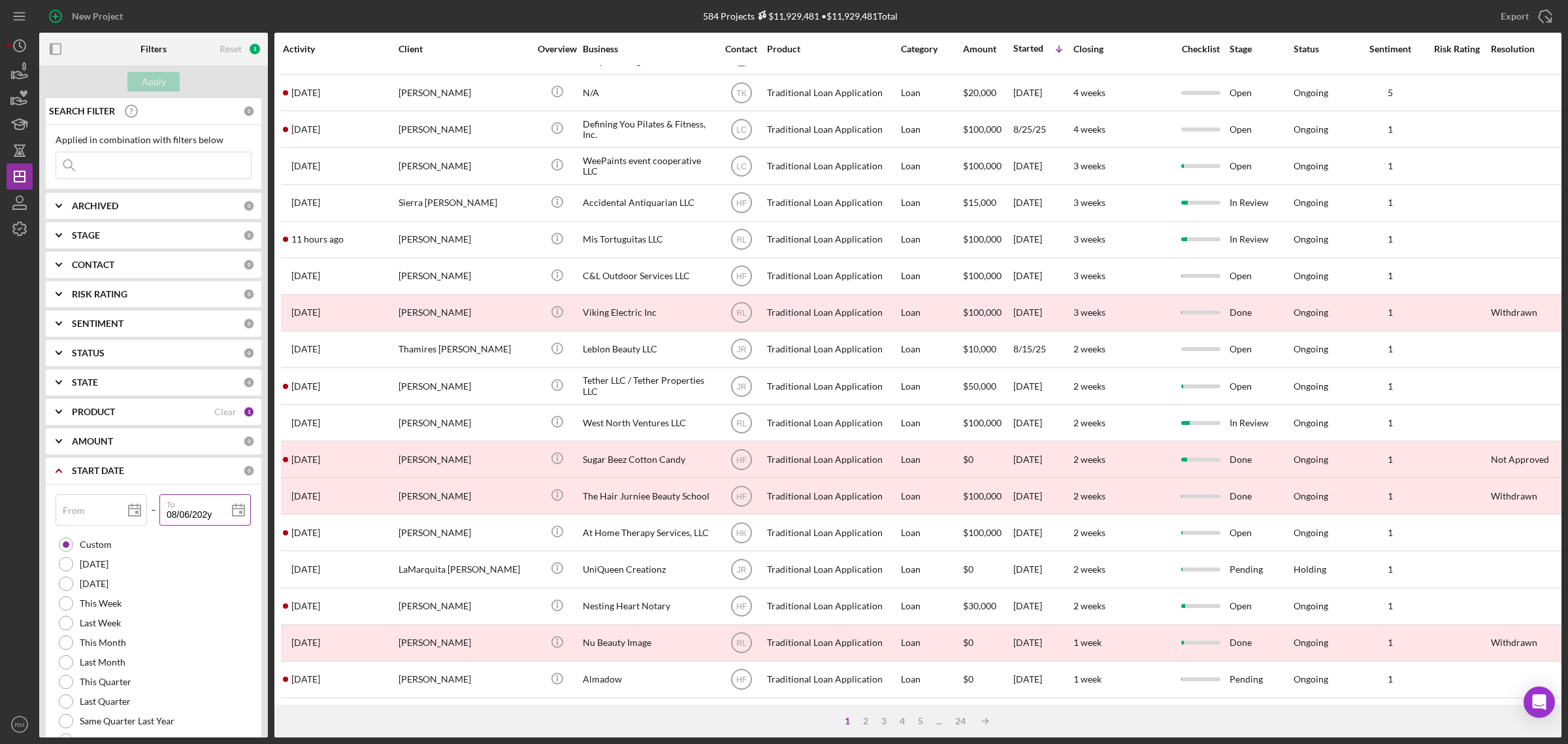
type input "[DATE]"
click at [60, 511] on input "From" at bounding box center [102, 510] width 92 height 32
type input "0m/dd/yyyy"
type input "06/dd/yyyy"
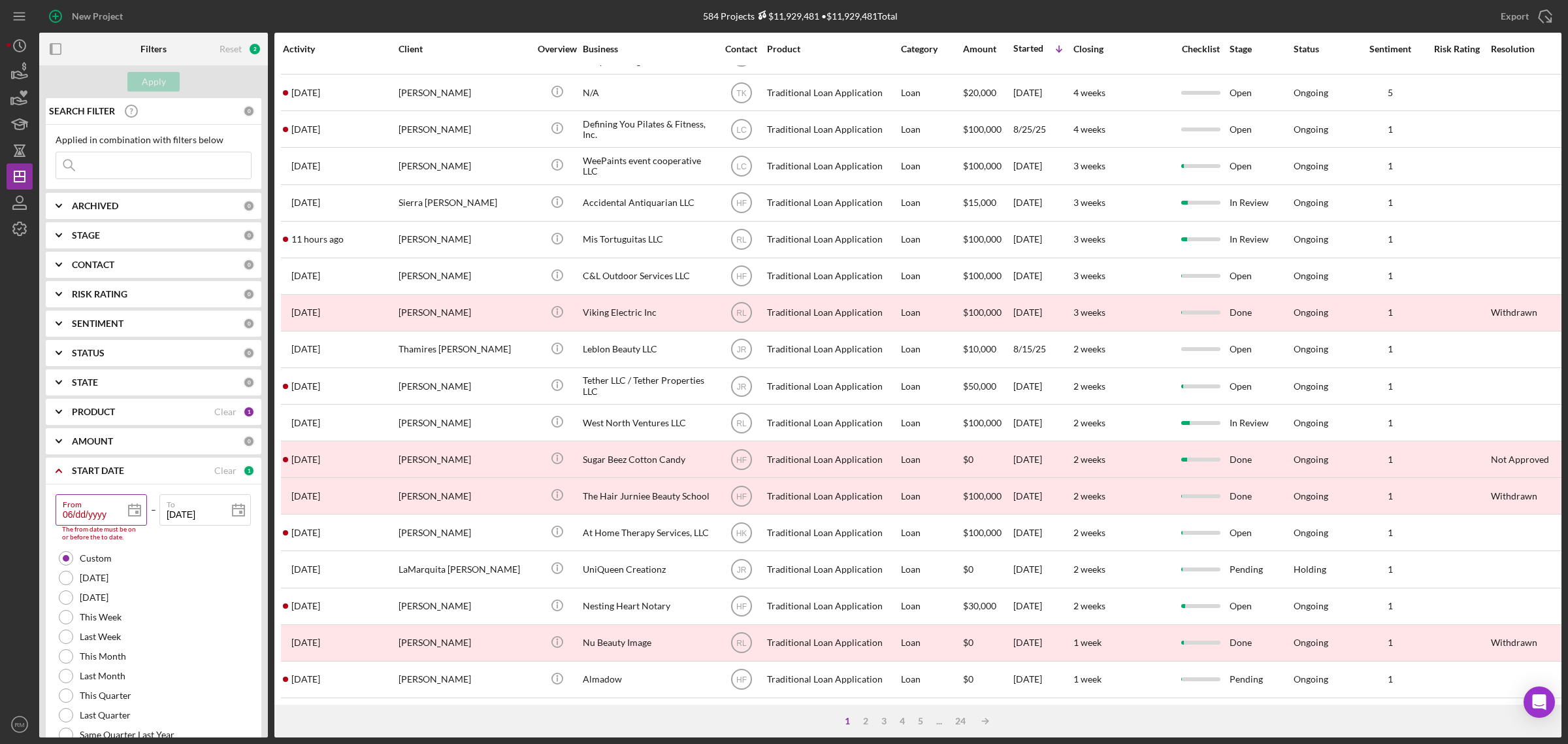
type input "06/0d/yyyy"
type input "06/01/yyyy"
type input "06/01/2yyy"
type input "06/01/20yy"
type input "06/01/202y"
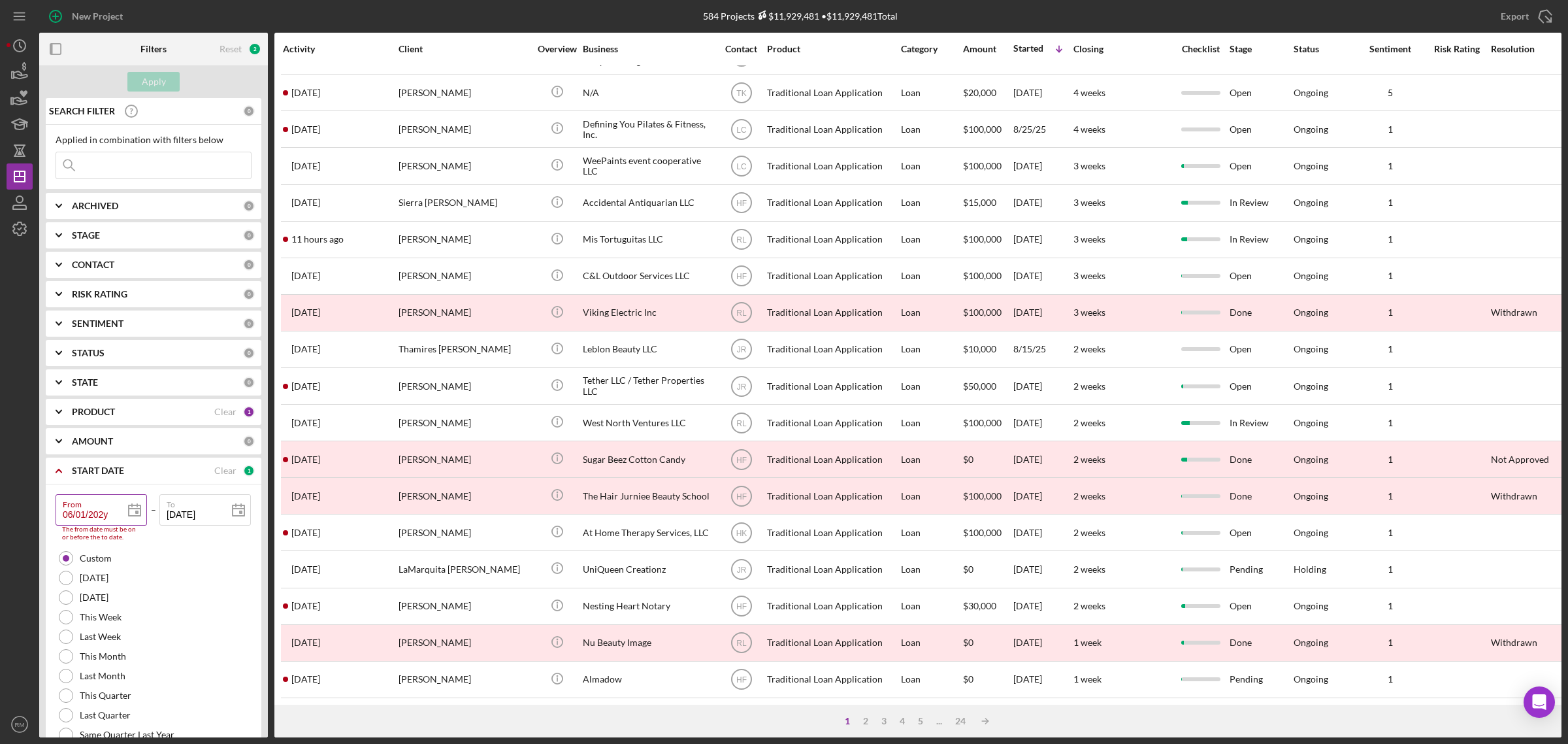
type input "[DATE]"
click at [154, 86] on div "Apply" at bounding box center [153, 82] width 24 height 20
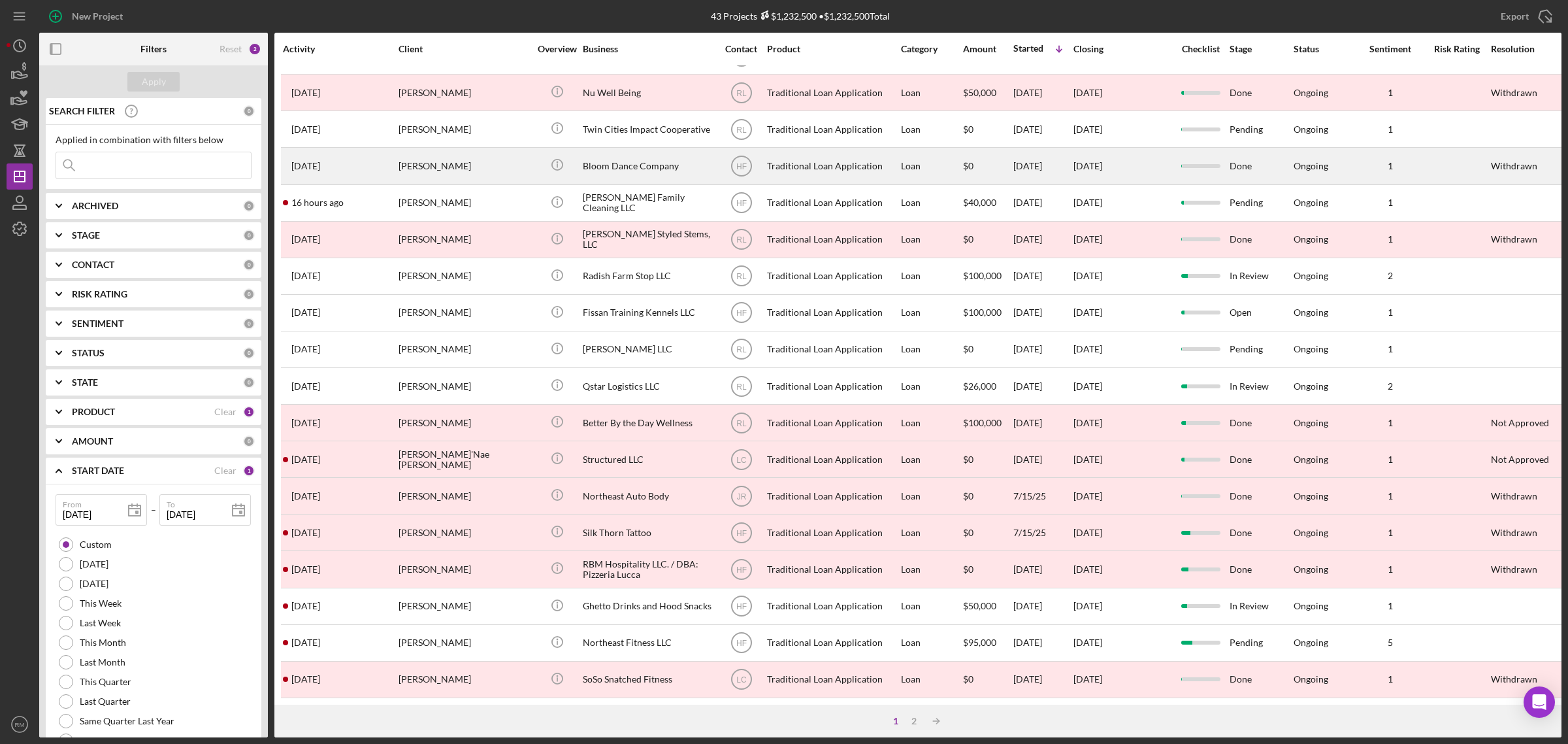
scroll to position [0, 0]
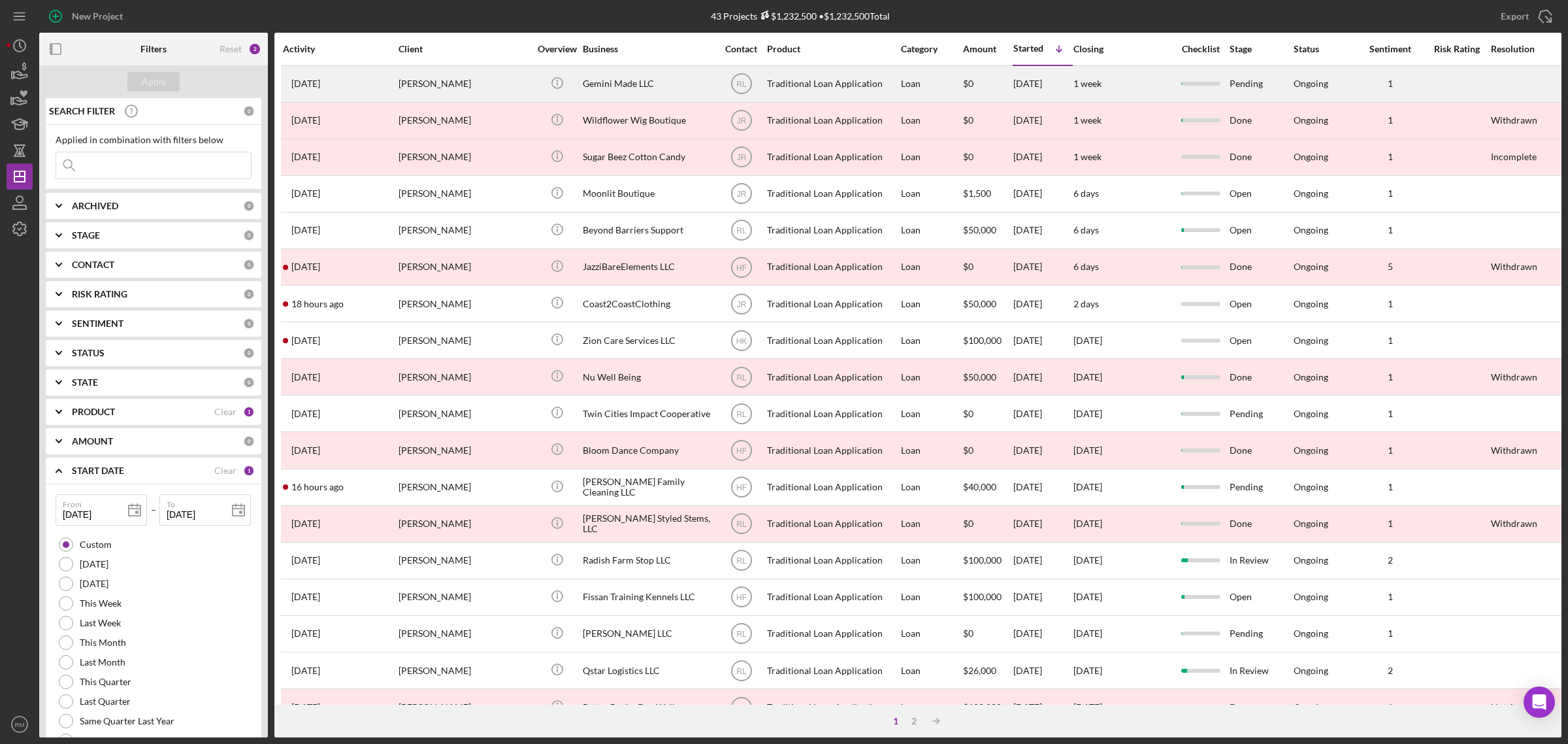
click at [477, 87] on div "[PERSON_NAME]" at bounding box center [463, 84] width 131 height 35
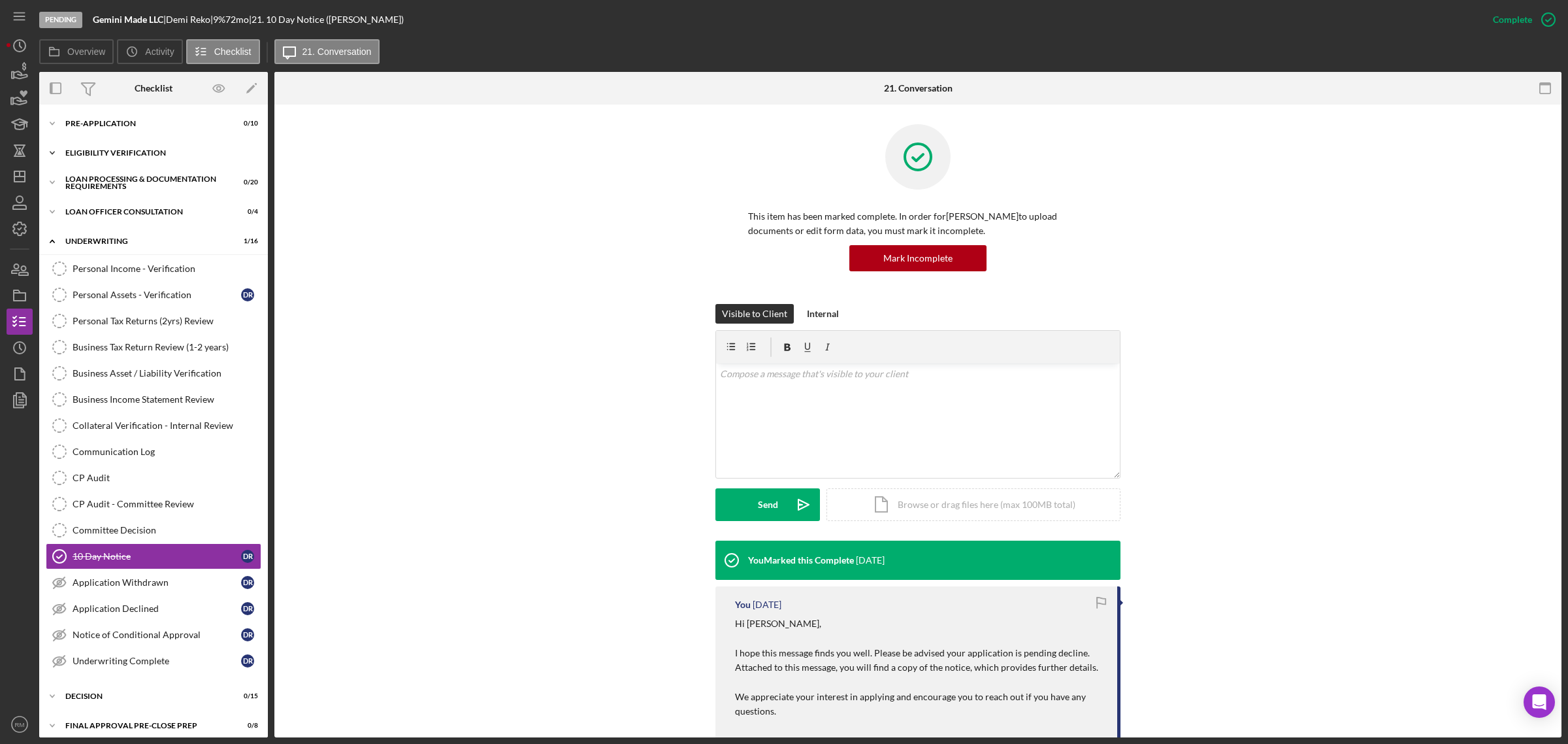
click at [92, 156] on div "Eligibility Verification" at bounding box center [158, 152] width 187 height 7
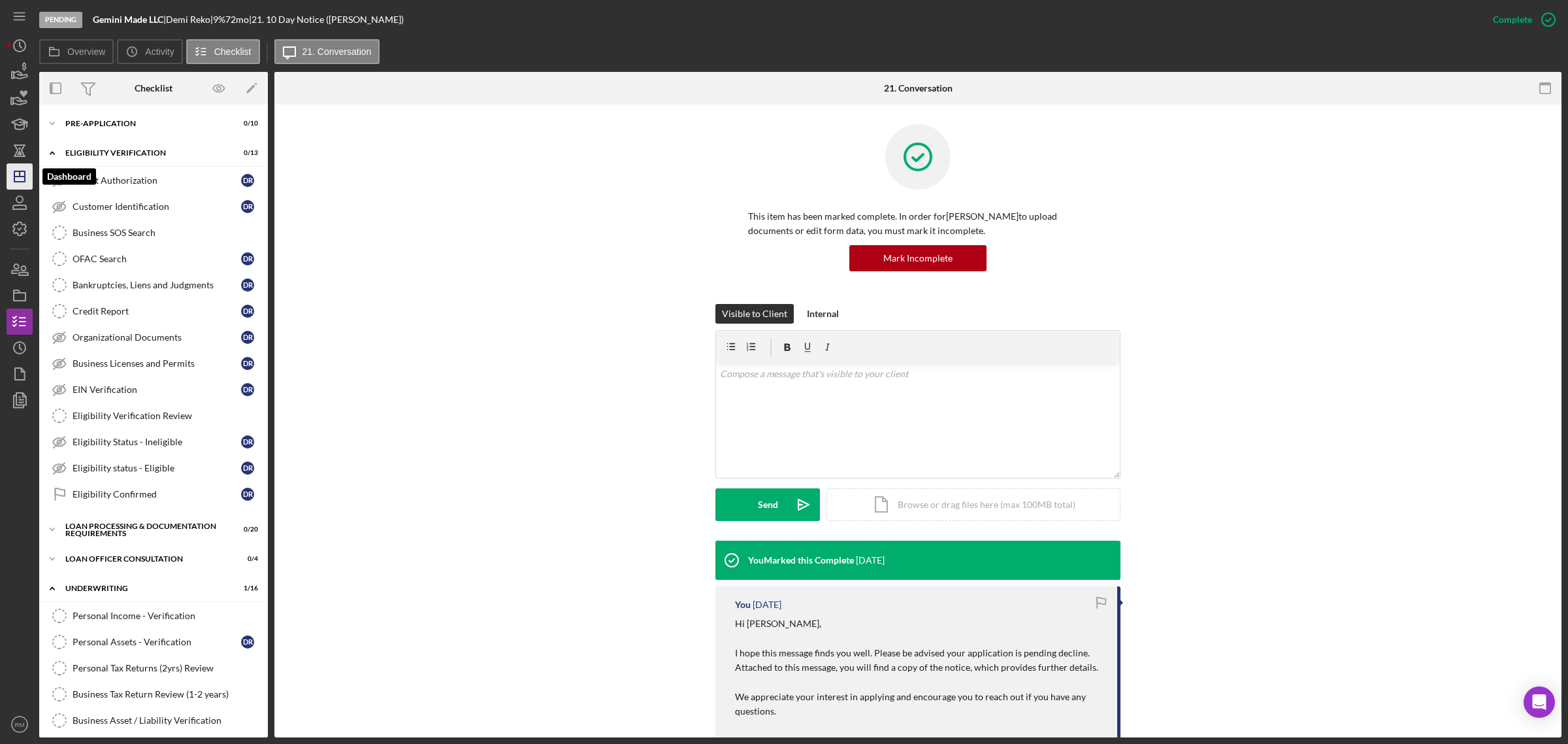
click at [20, 177] on icon "Icon/Dashboard" at bounding box center [19, 176] width 32 height 32
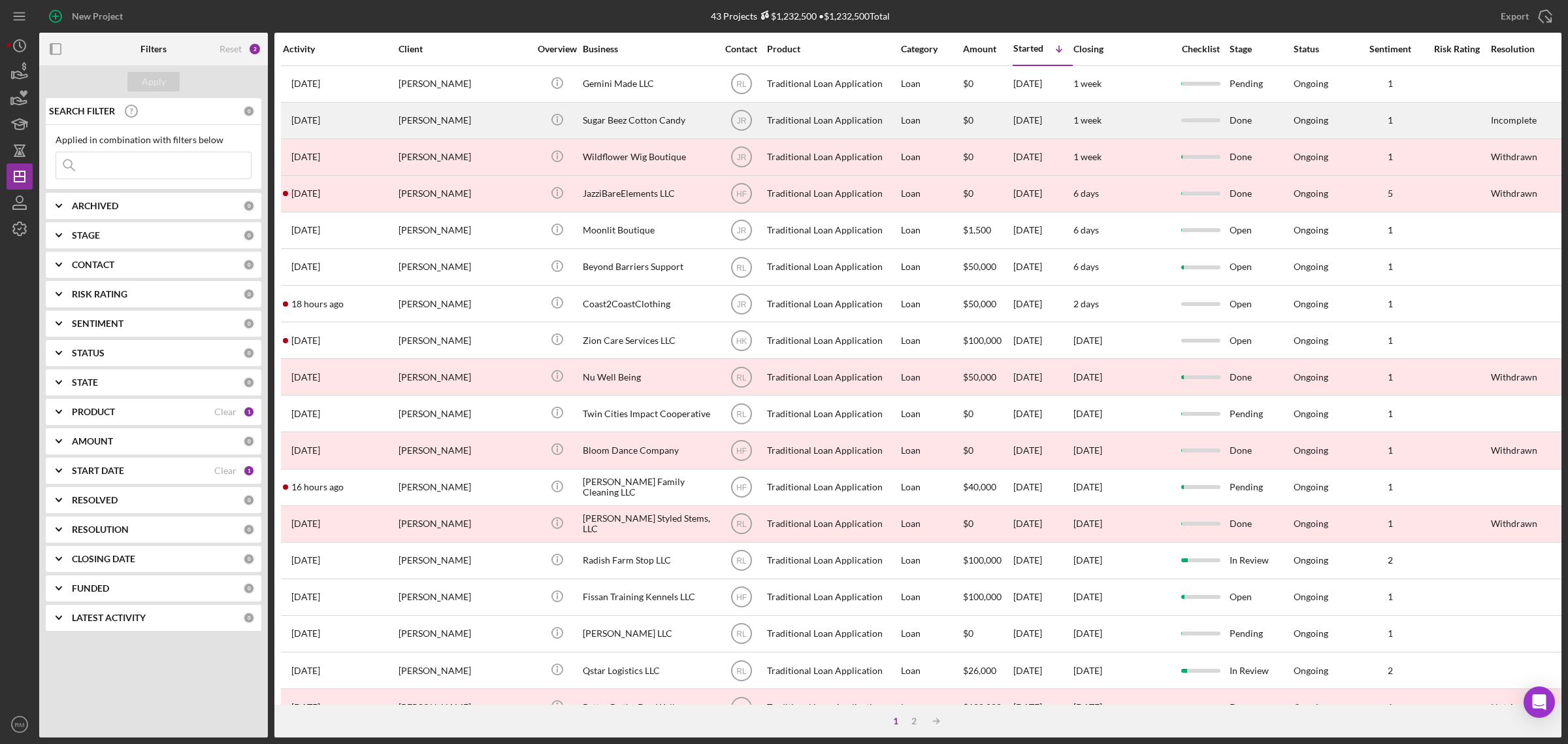
click at [432, 109] on div "[PERSON_NAME]" at bounding box center [463, 121] width 131 height 35
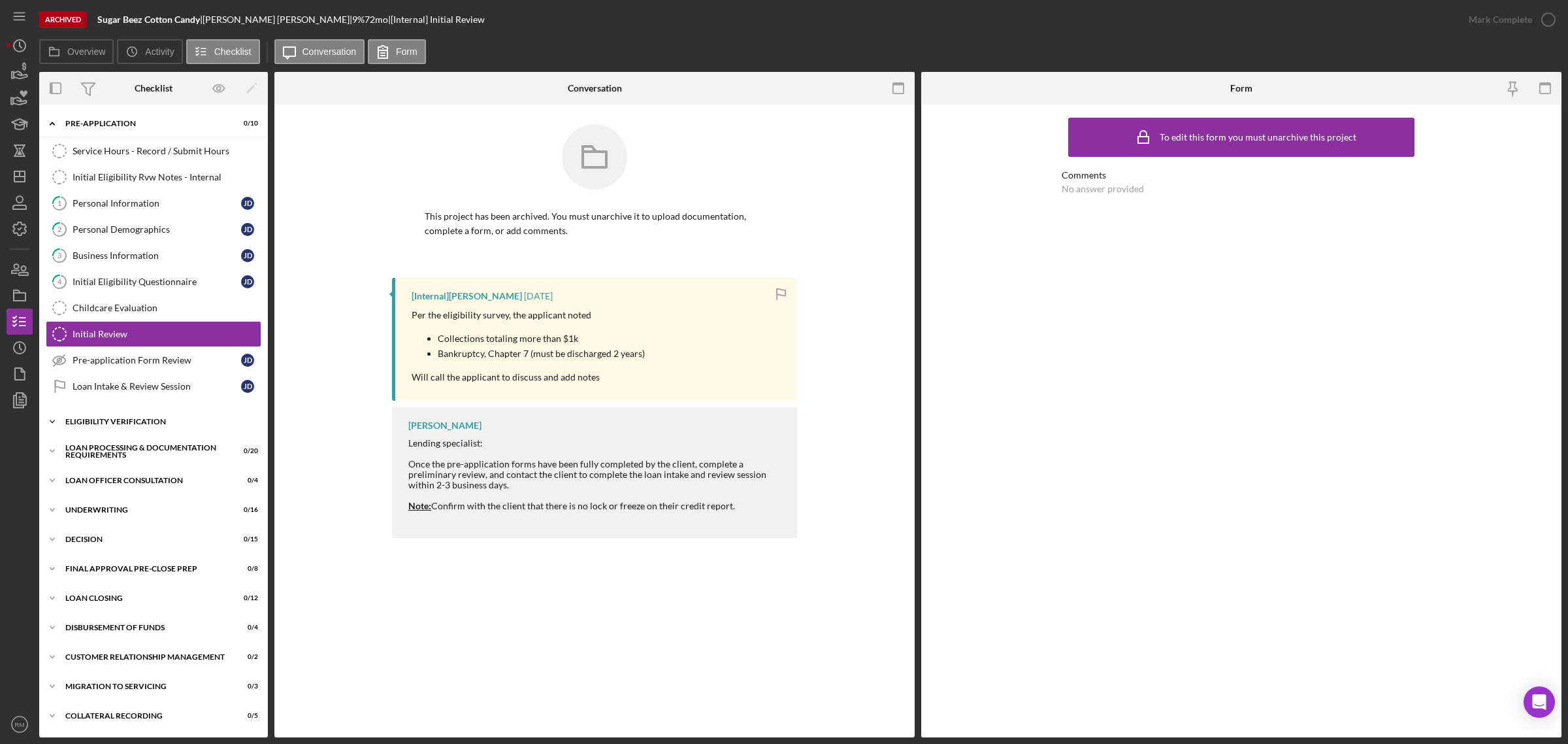
click at [111, 426] on div "Eligibility Verification" at bounding box center [158, 421] width 187 height 7
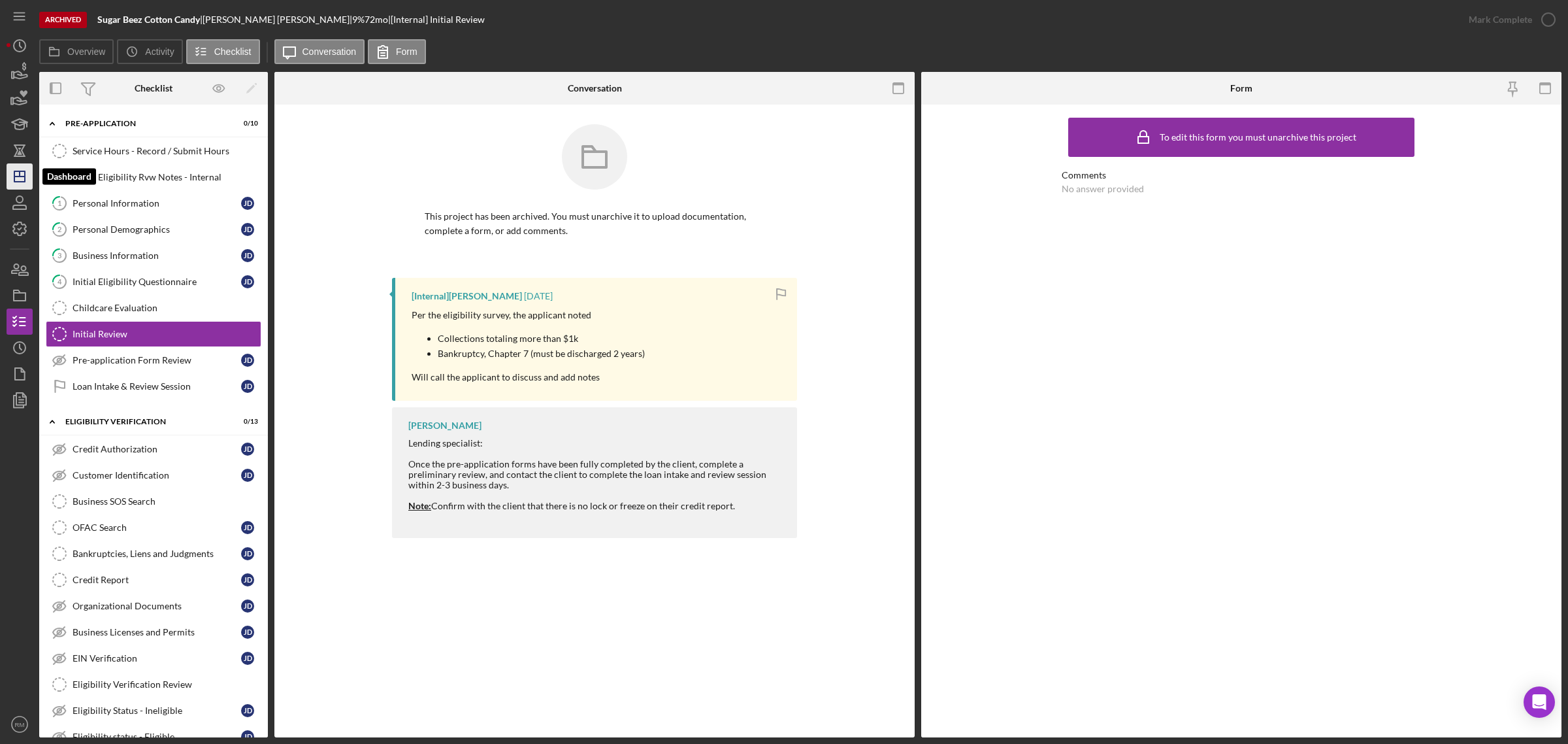
click at [26, 174] on icon "Icon/Dashboard" at bounding box center [19, 176] width 32 height 32
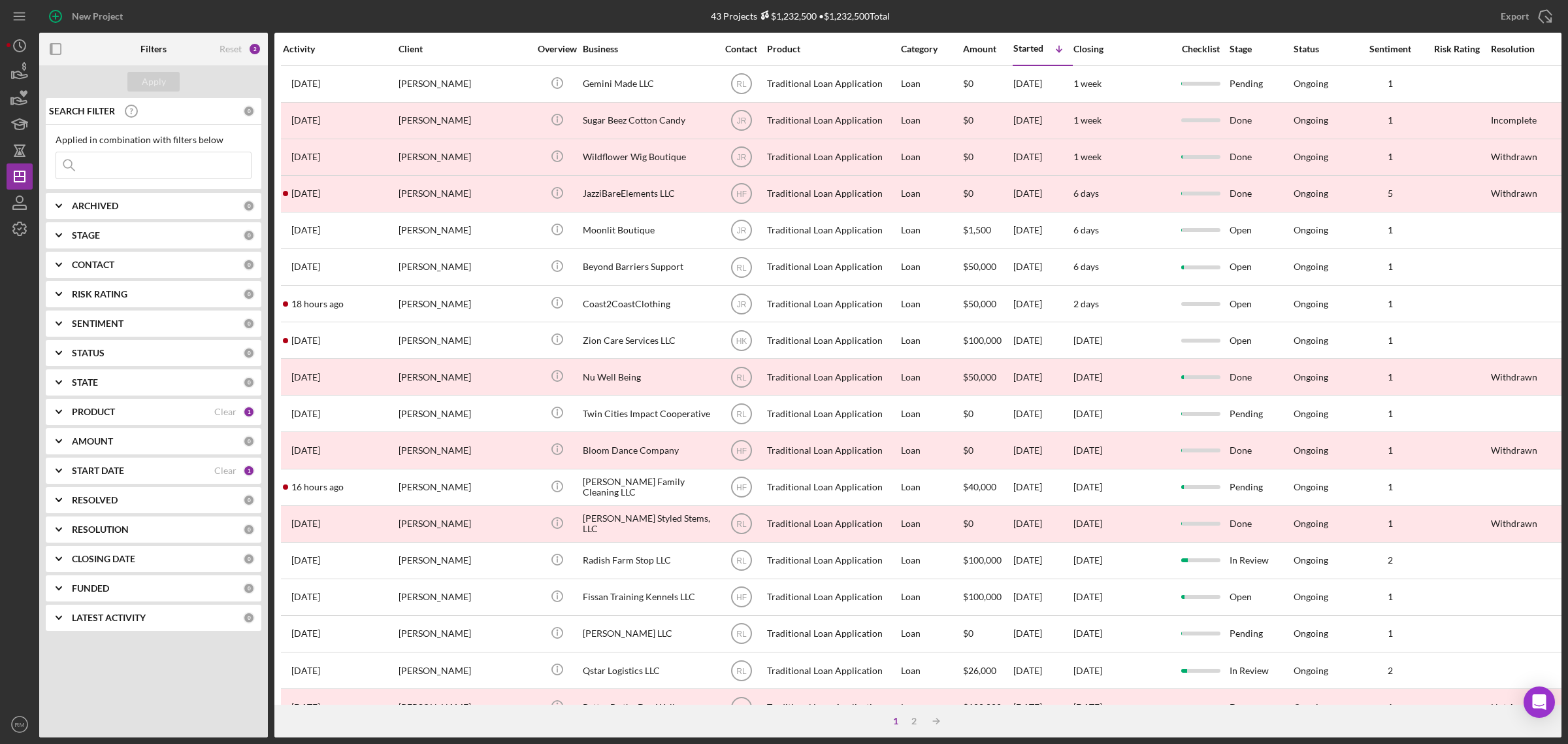
click at [396, 154] on div "[DATE] [PERSON_NAME]" at bounding box center [340, 157] width 114 height 35
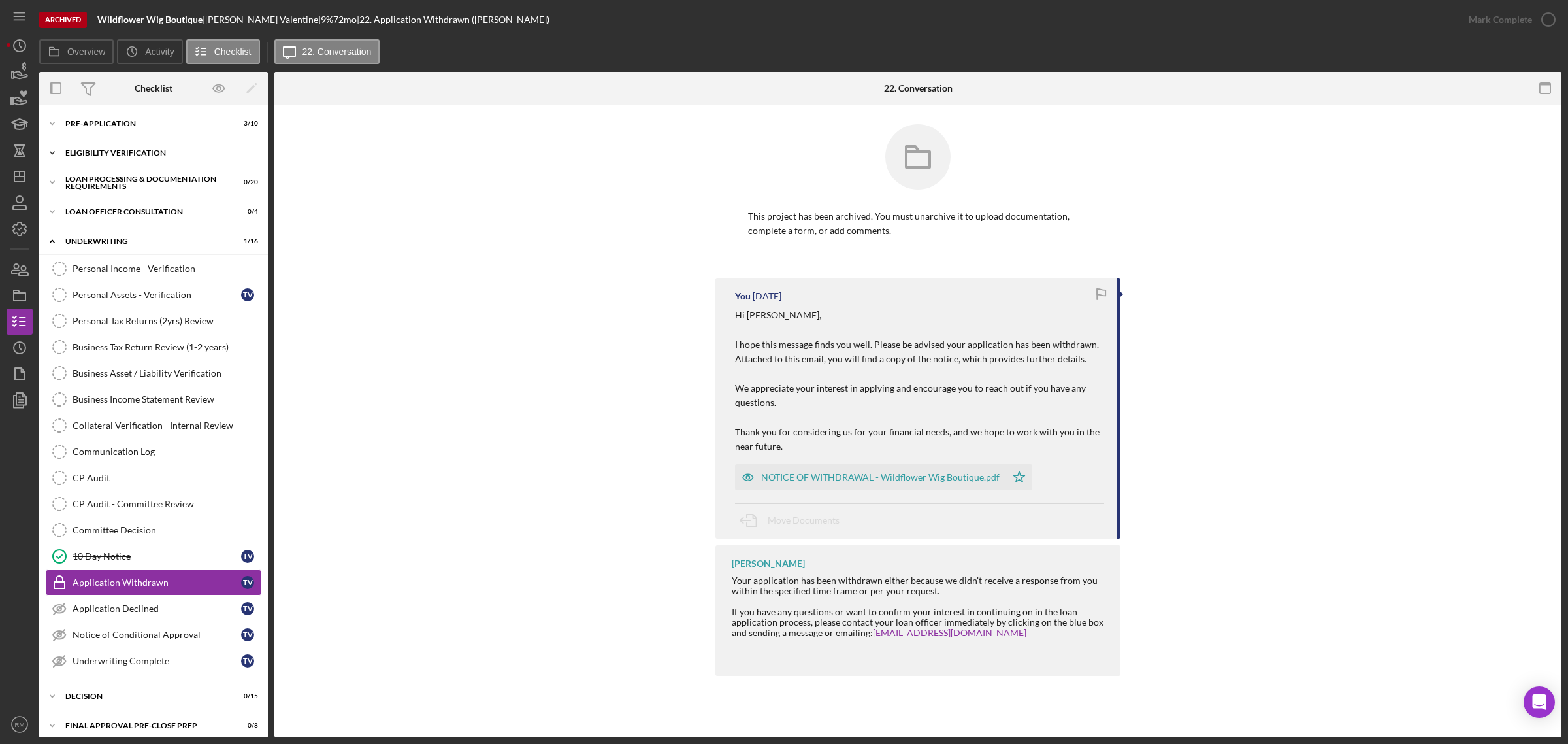
click at [144, 147] on div "Icon/Expander Eligibility Verification 0 / 13" at bounding box center [153, 152] width 229 height 26
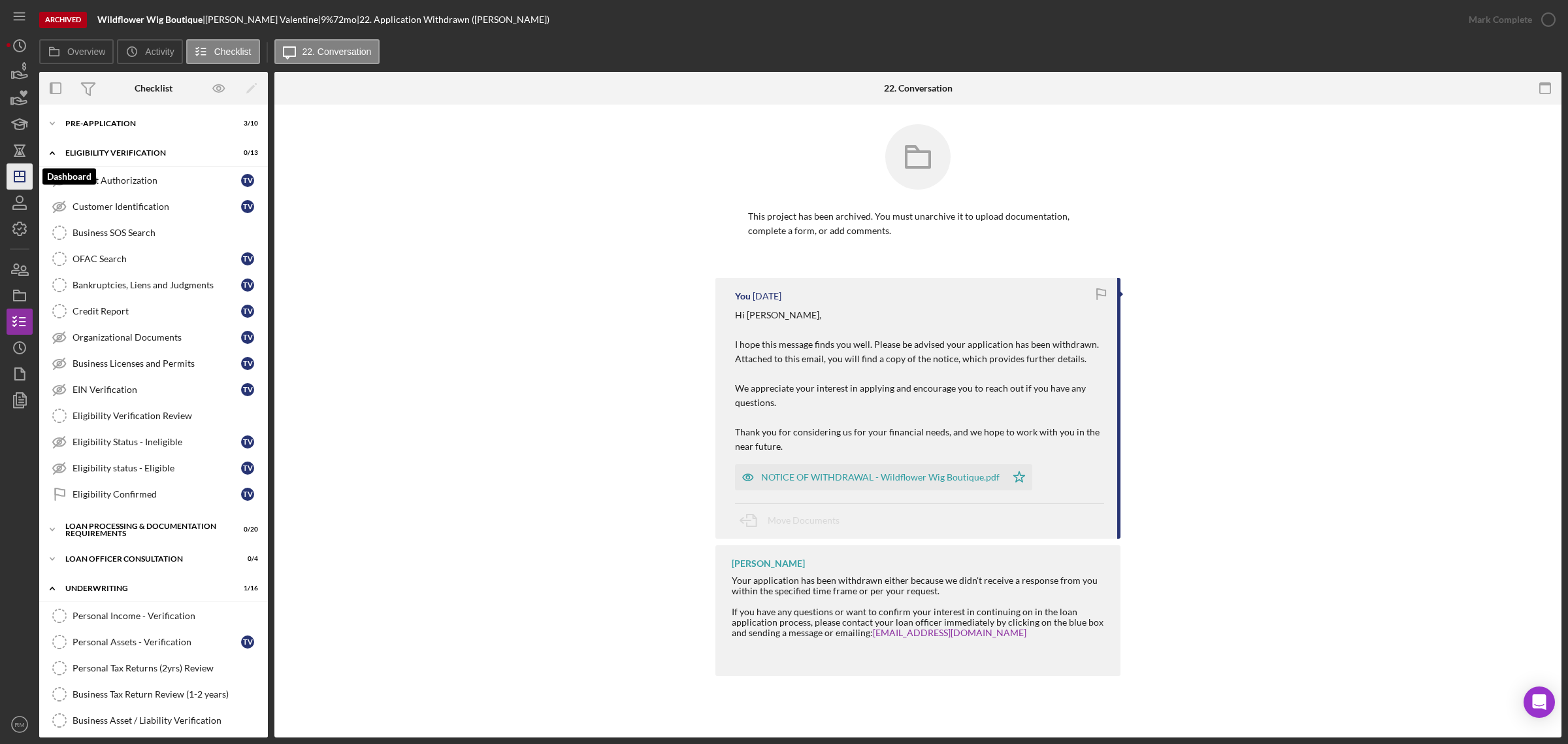
click at [21, 183] on icon "Icon/Dashboard" at bounding box center [19, 176] width 32 height 32
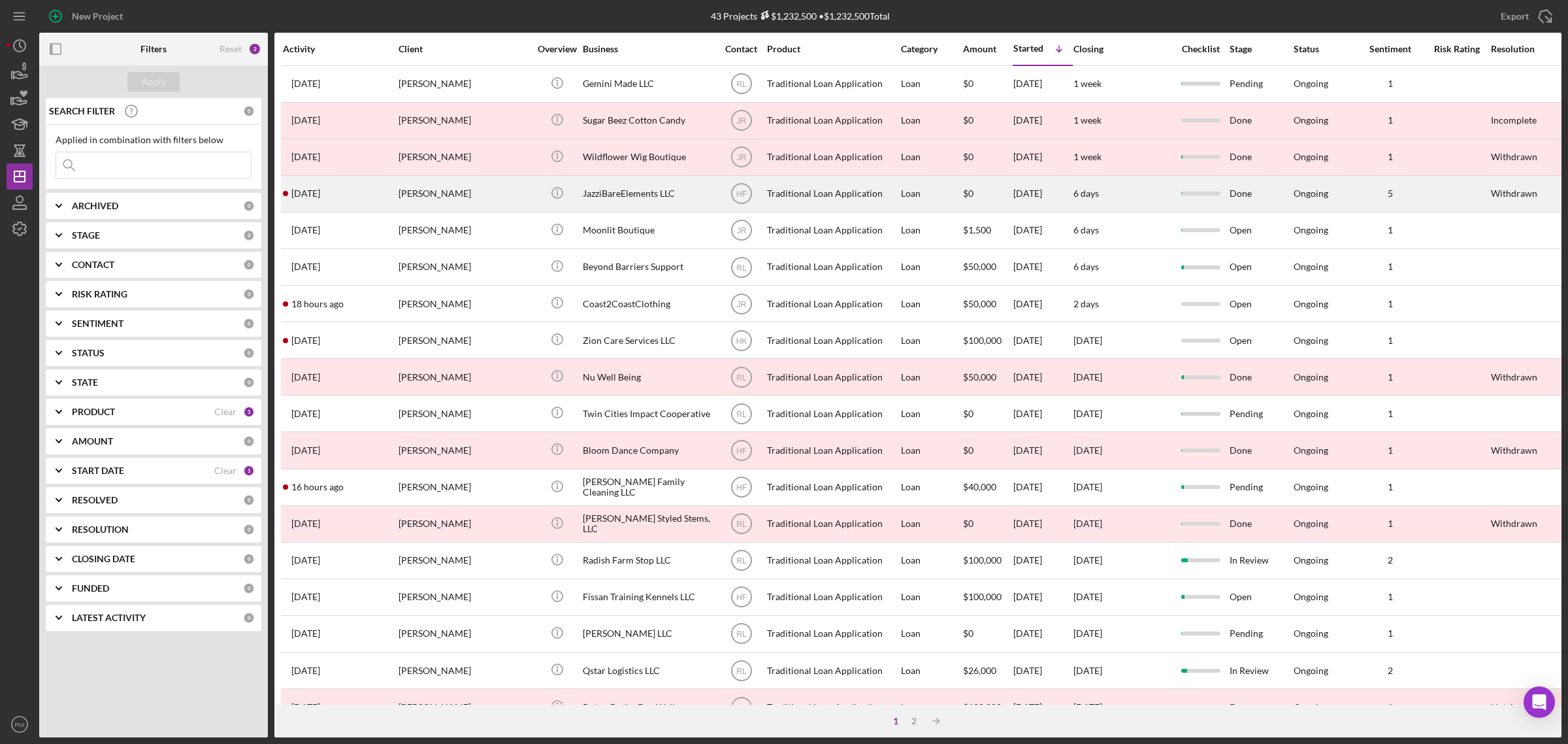
click at [462, 202] on div "[PERSON_NAME]" at bounding box center [463, 194] width 131 height 35
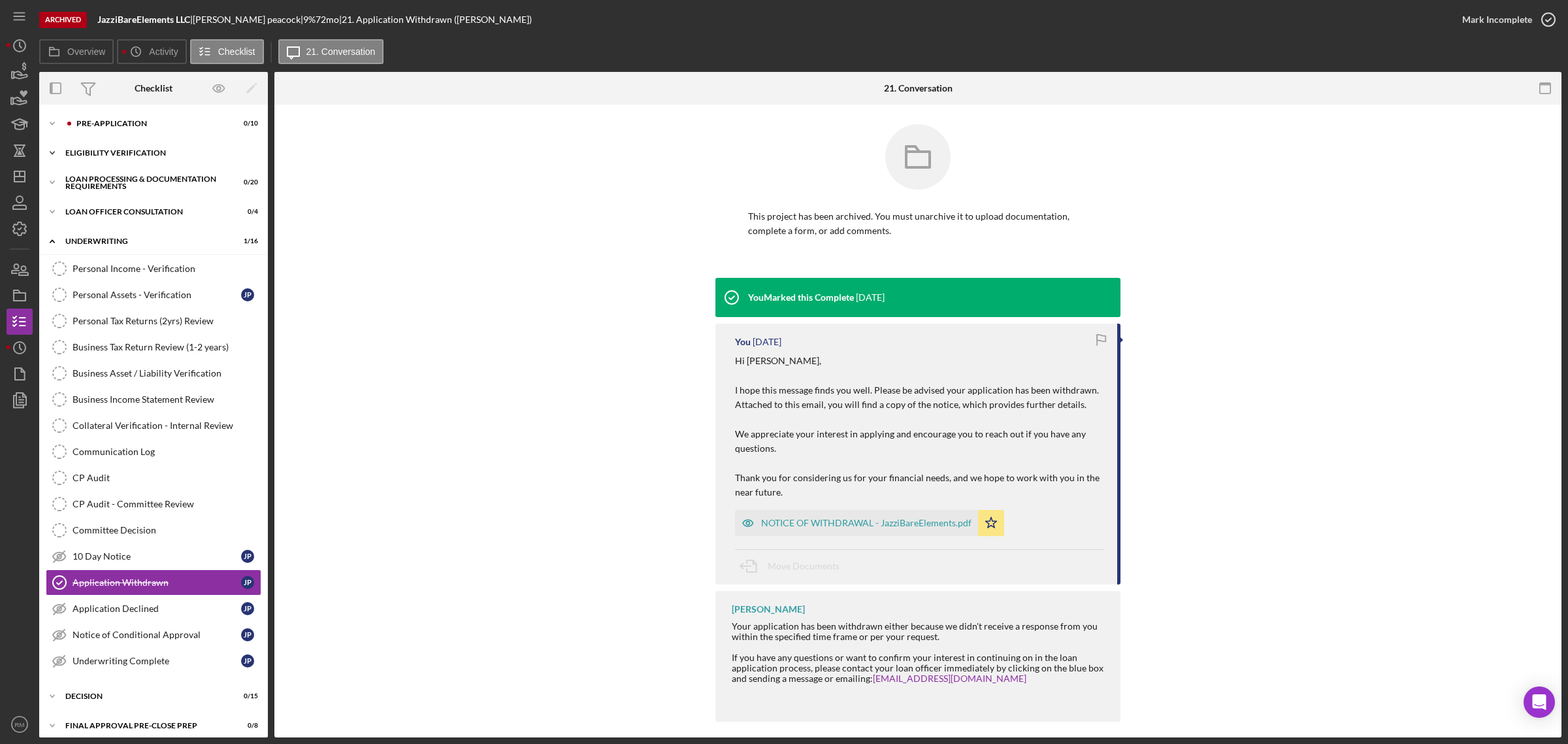
click at [116, 158] on div "Icon/Expander Eligibility Verification 0 / 13" at bounding box center [153, 152] width 229 height 26
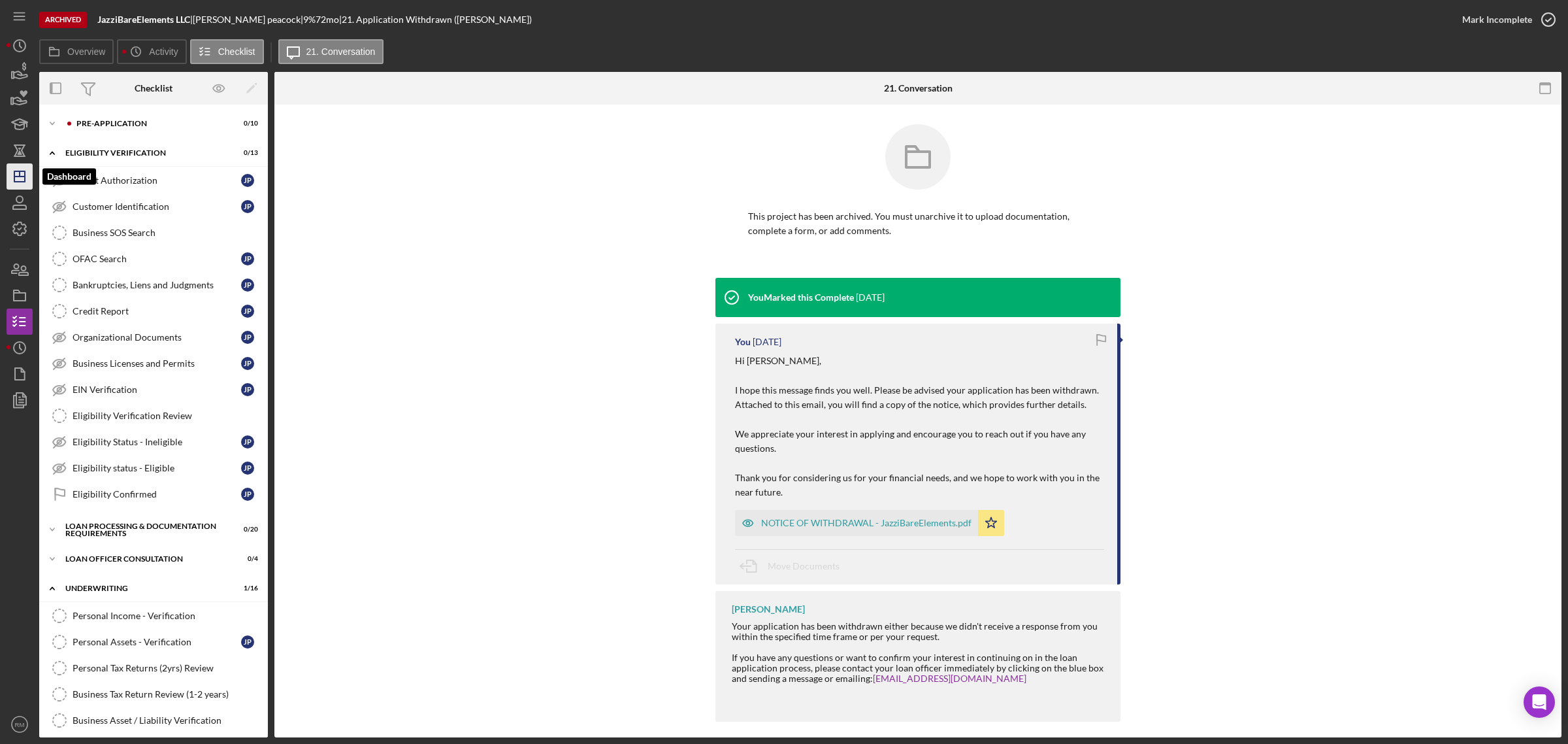
click at [29, 174] on icon "Icon/Dashboard" at bounding box center [19, 176] width 32 height 32
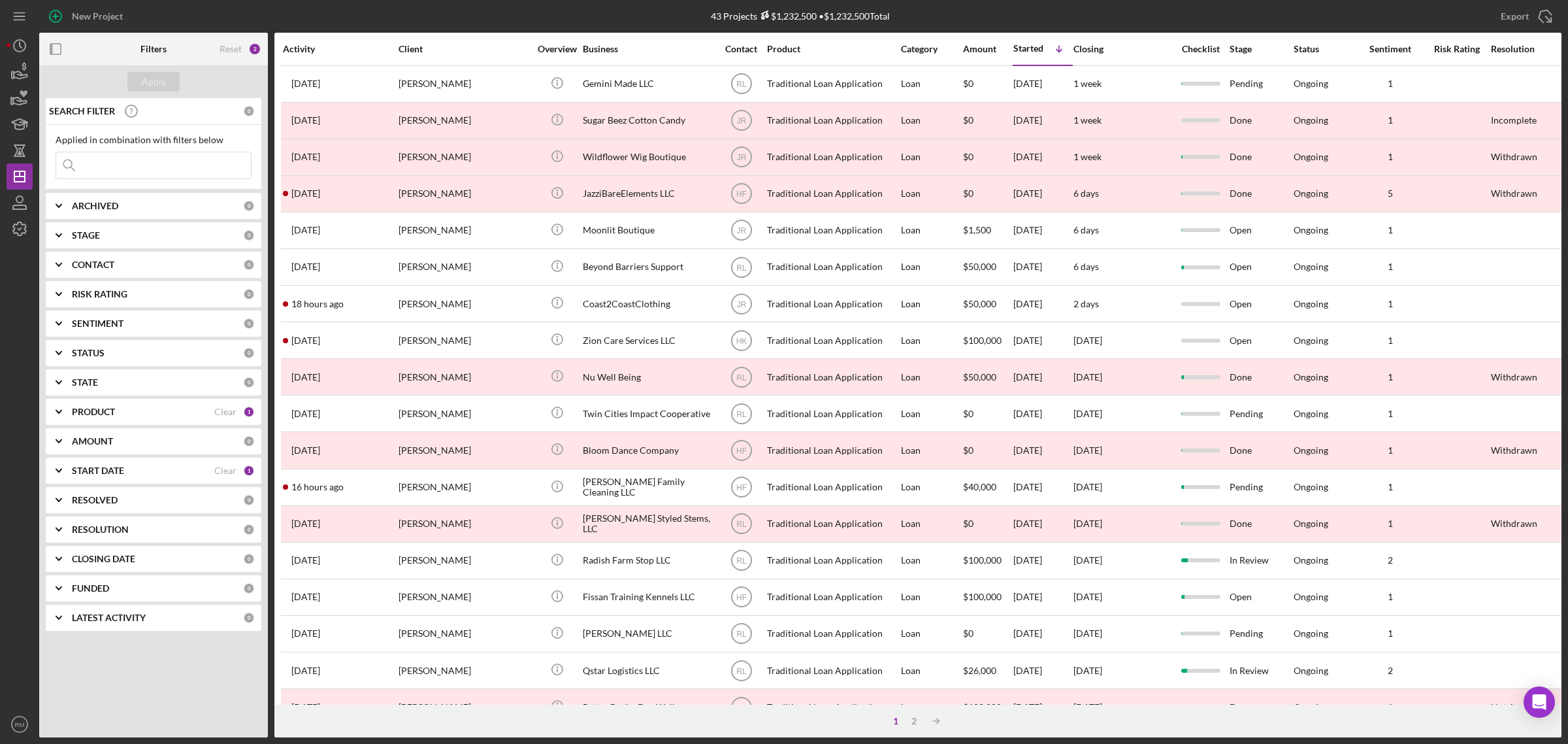
click at [475, 229] on div "[PERSON_NAME]" at bounding box center [463, 231] width 131 height 35
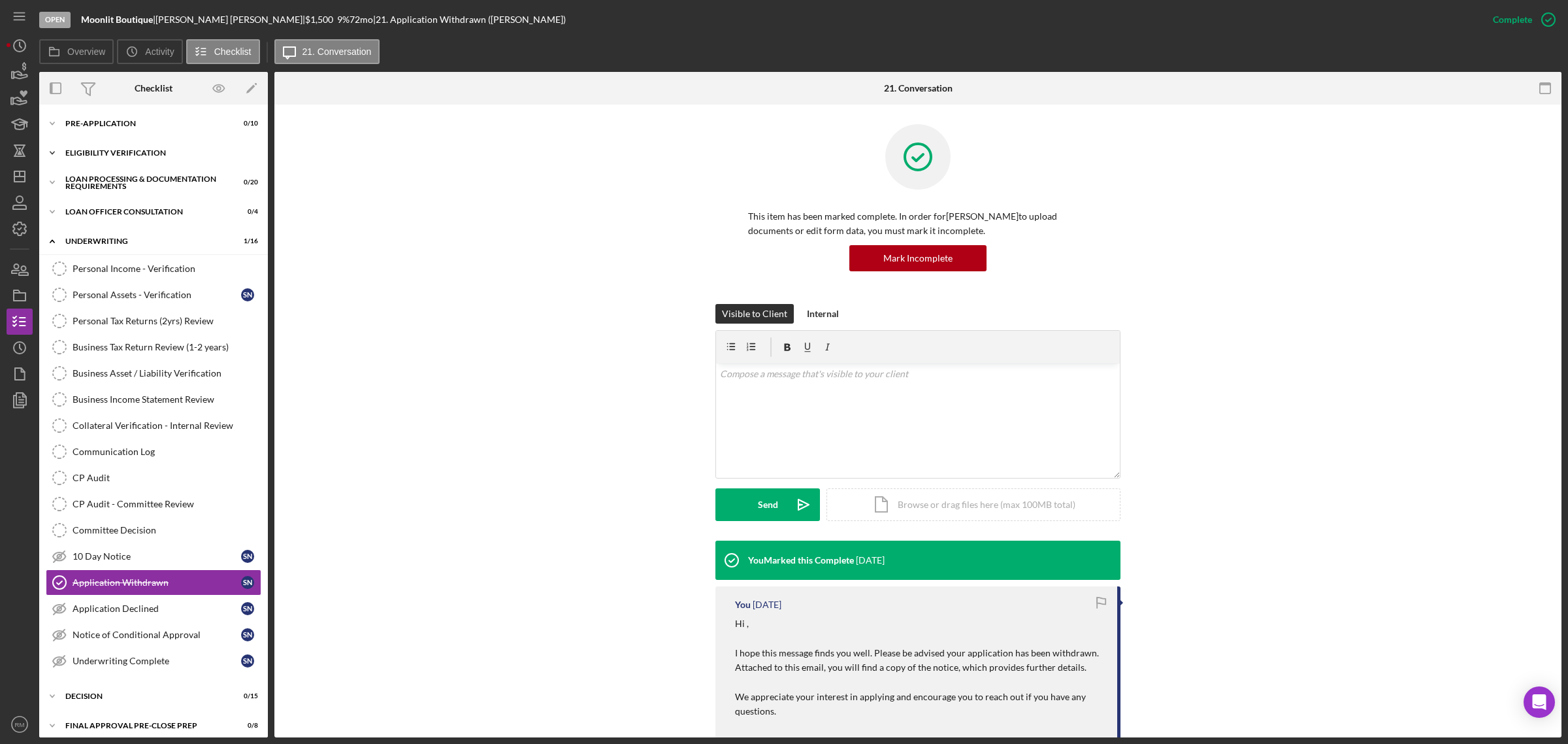
click at [116, 150] on div "Eligibility Verification" at bounding box center [158, 152] width 187 height 7
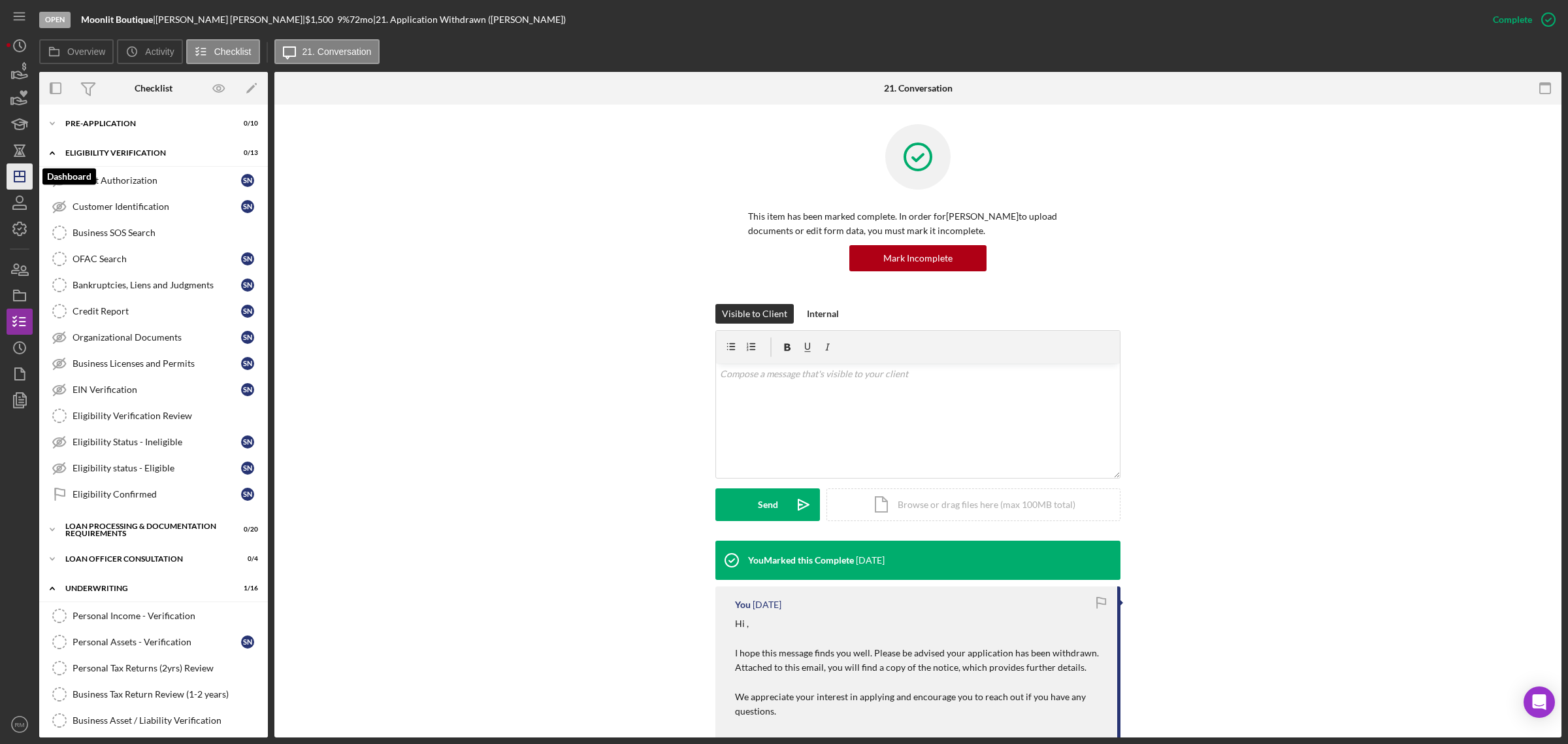
click at [26, 171] on icon "Icon/Dashboard" at bounding box center [19, 176] width 32 height 32
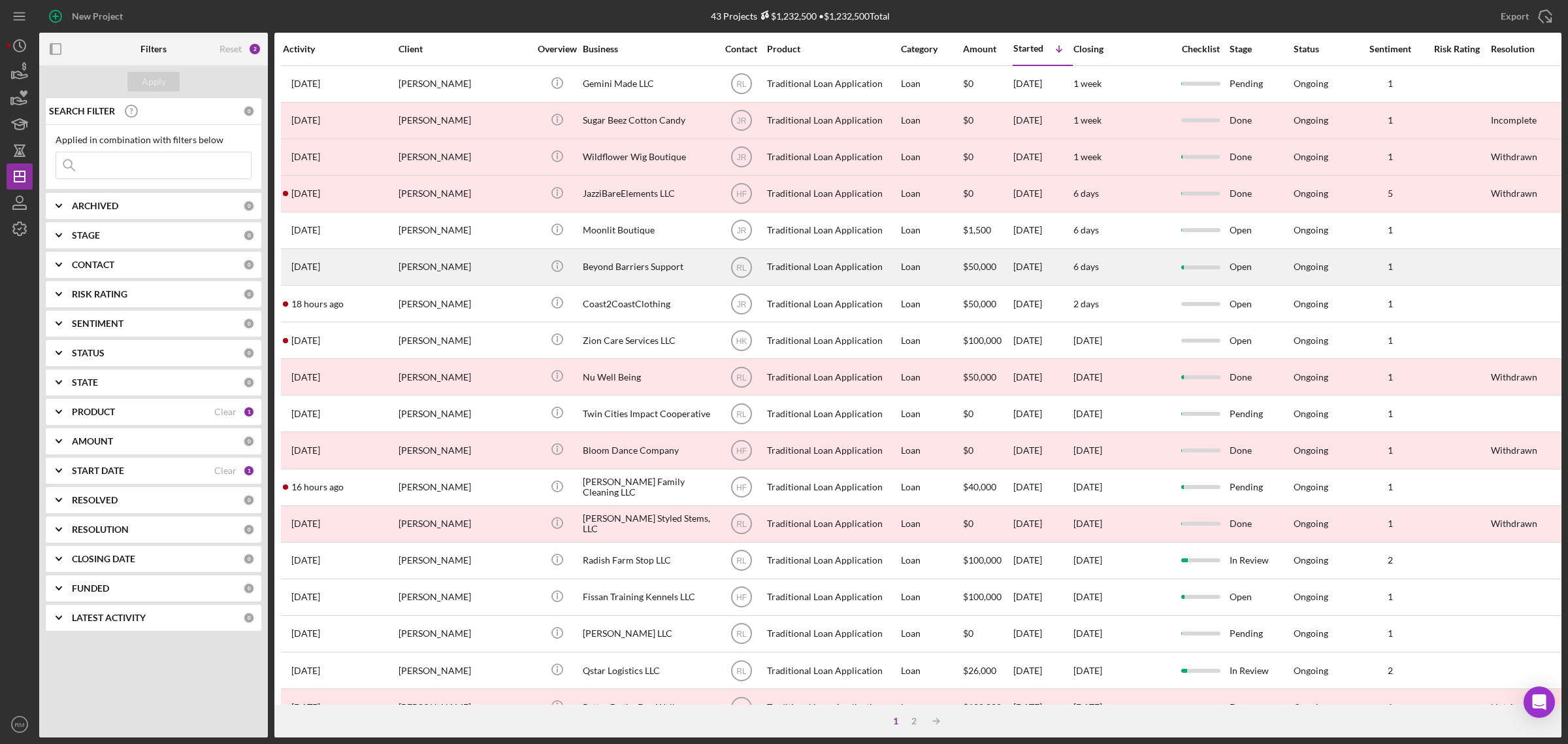
click at [474, 271] on div "[PERSON_NAME]" at bounding box center [463, 267] width 131 height 35
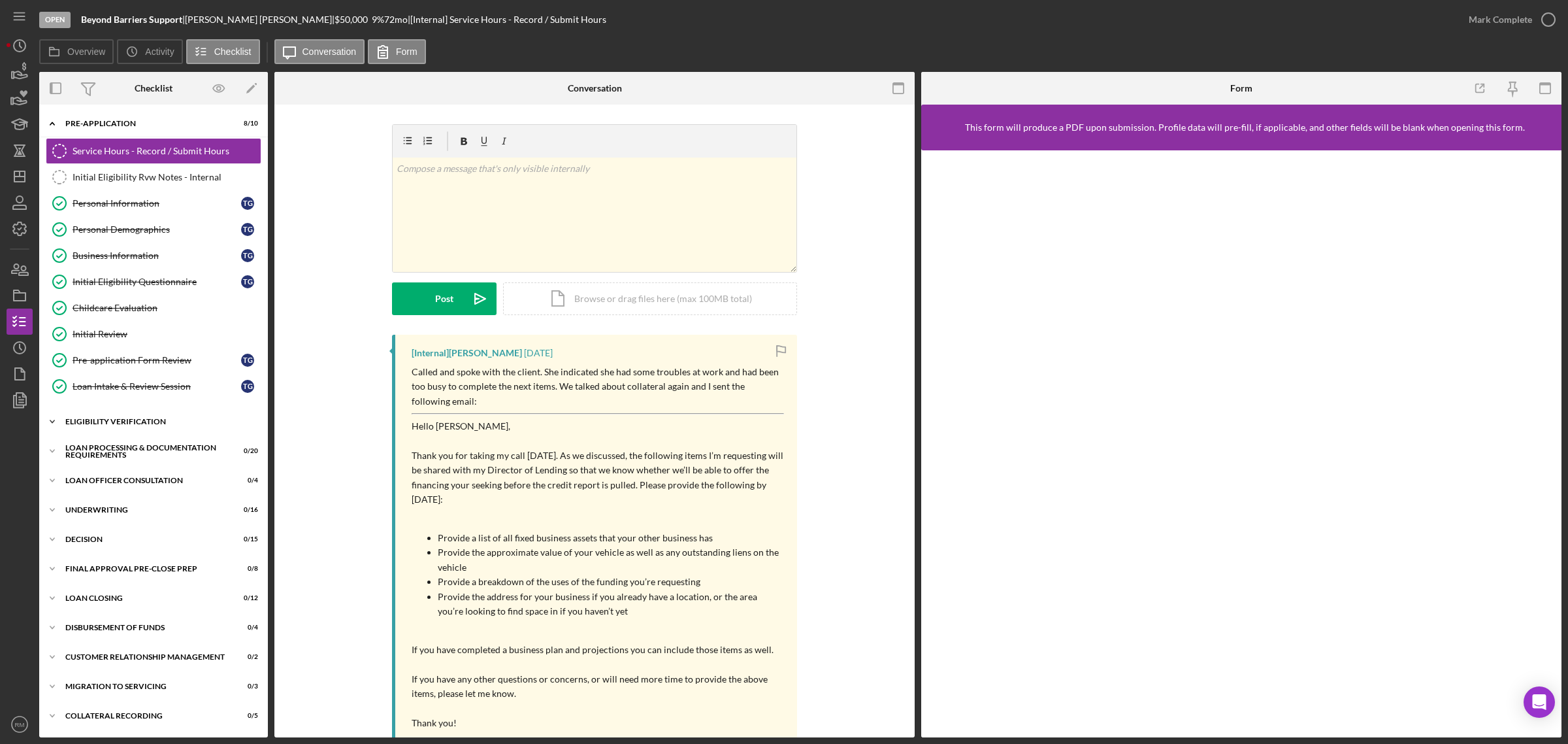
click at [99, 417] on div "Icon/Expander Eligibility Verification 0 / 13" at bounding box center [153, 421] width 229 height 26
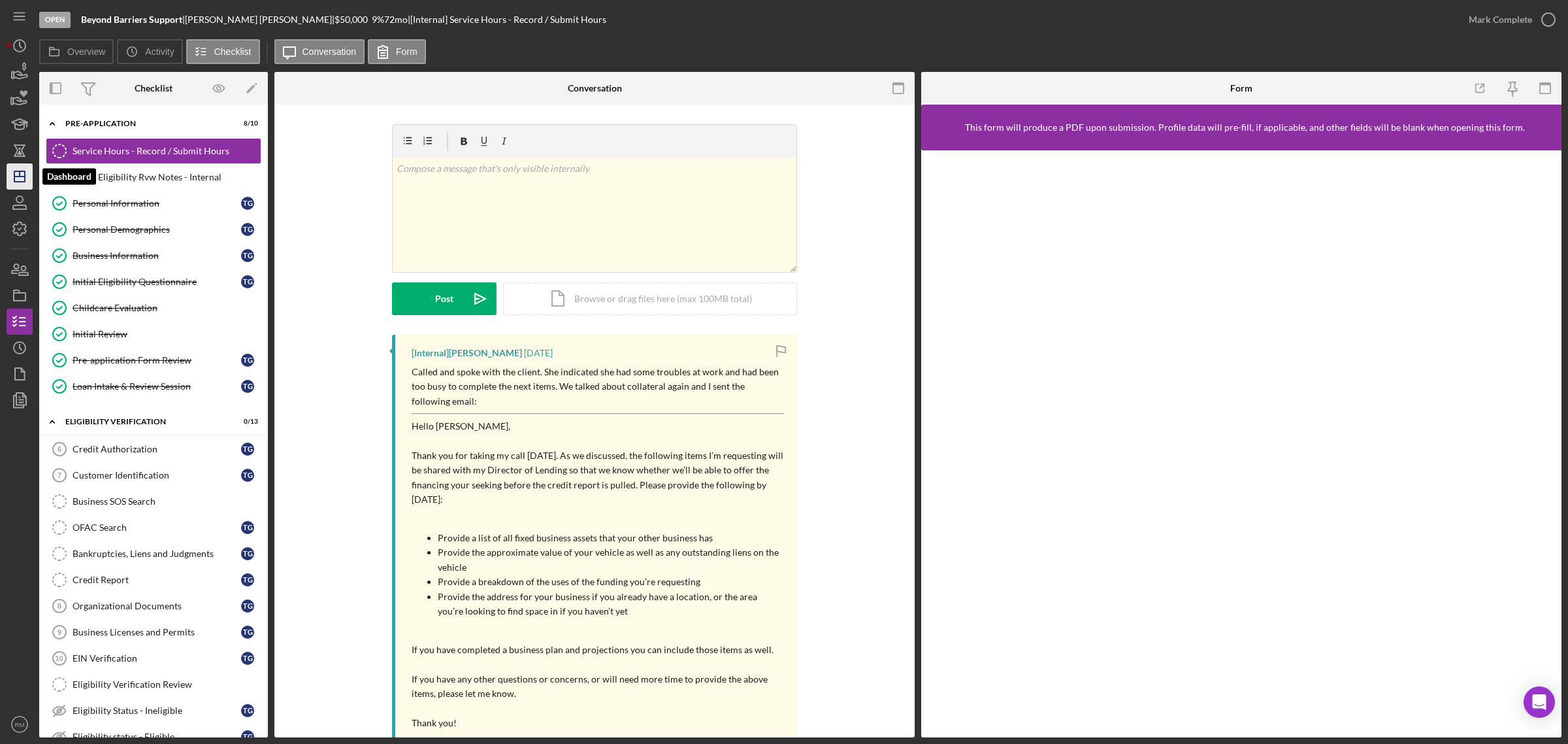
click at [14, 181] on polygon "button" at bounding box center [19, 176] width 11 height 11
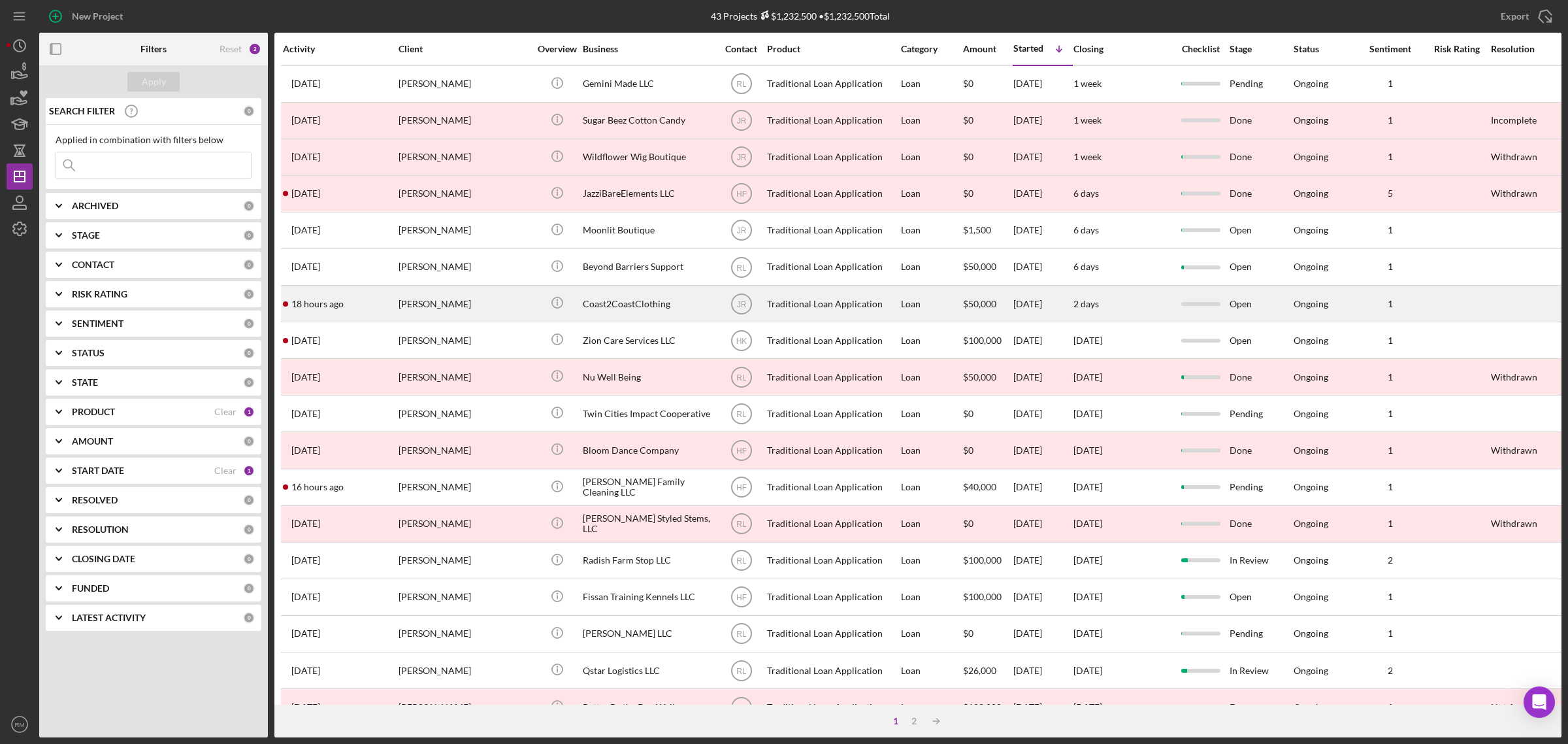
click at [468, 298] on div "[PERSON_NAME]" at bounding box center [463, 304] width 131 height 35
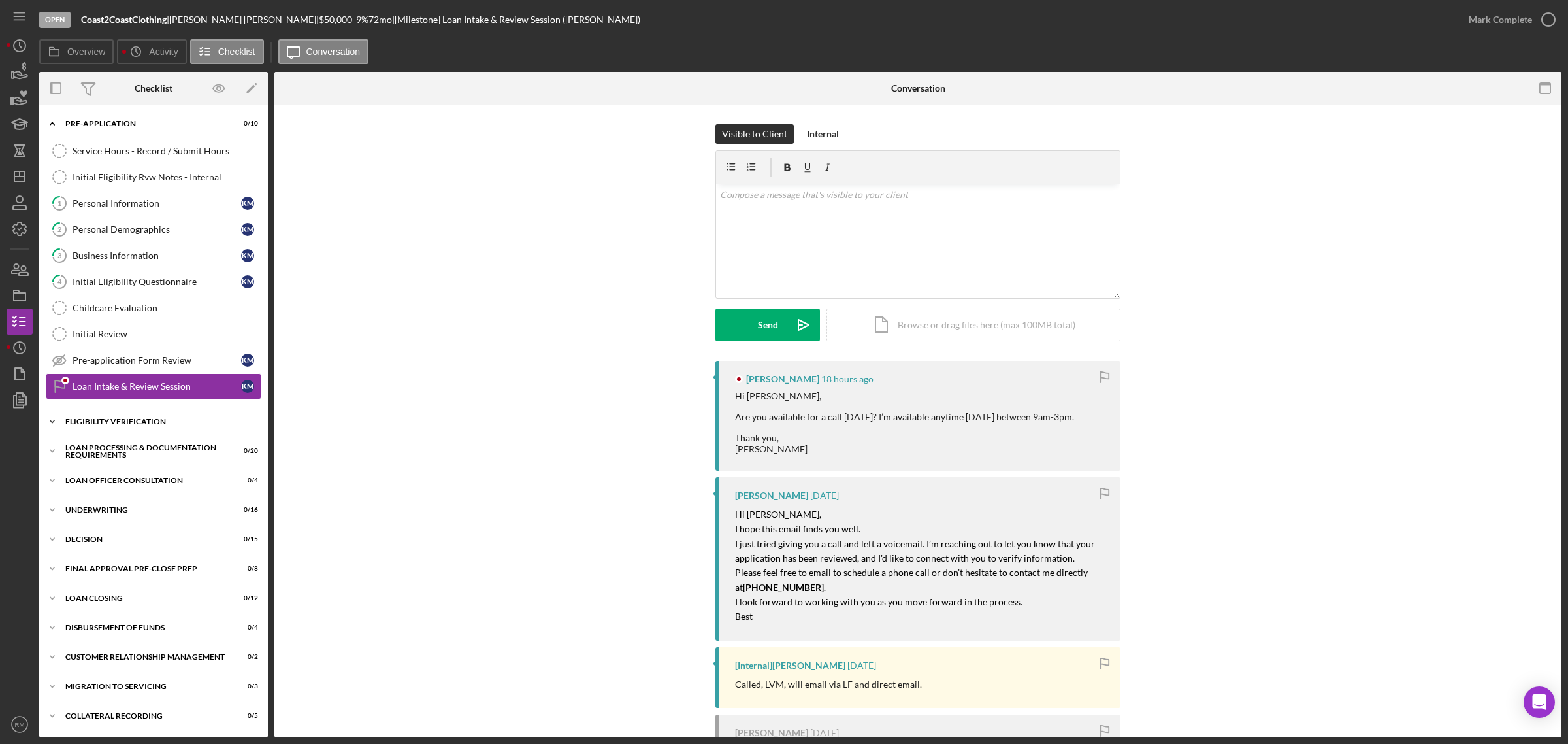
click at [135, 432] on div "Icon/Expander Eligibility Verification 0 / 13" at bounding box center [153, 421] width 229 height 26
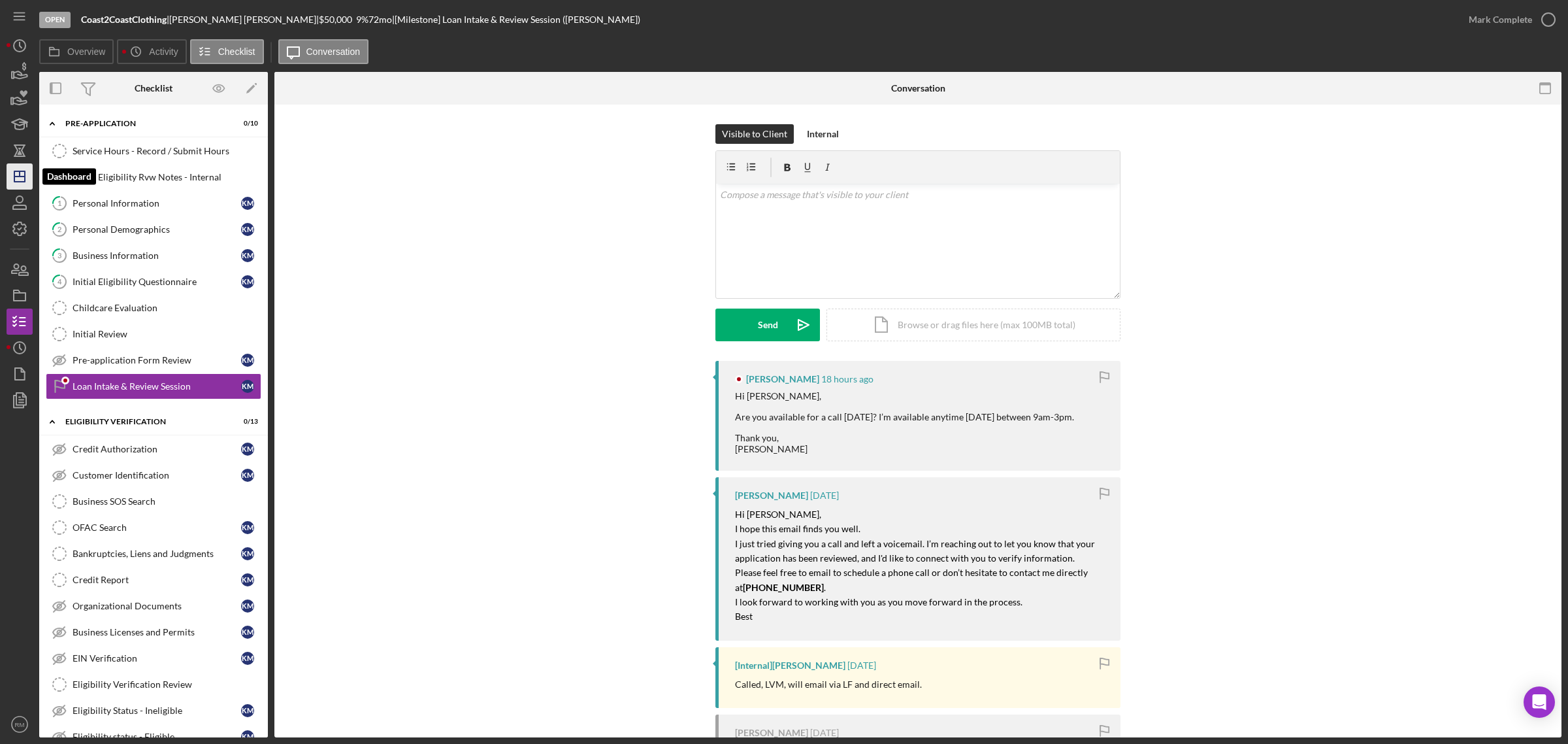
click at [15, 178] on icon "Icon/Dashboard" at bounding box center [19, 176] width 32 height 32
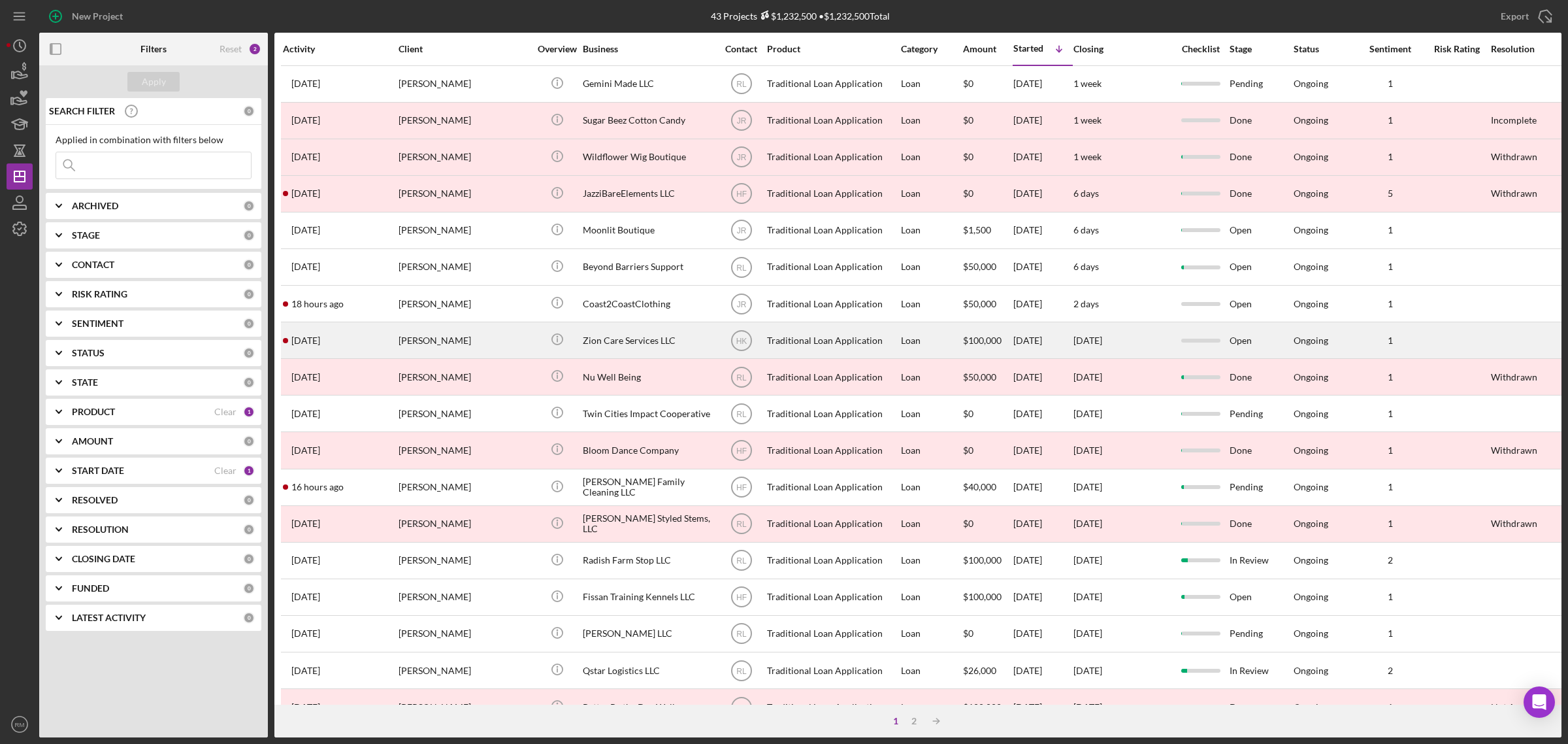
click at [605, 338] on div "Zion Care Services LLC" at bounding box center [648, 340] width 131 height 35
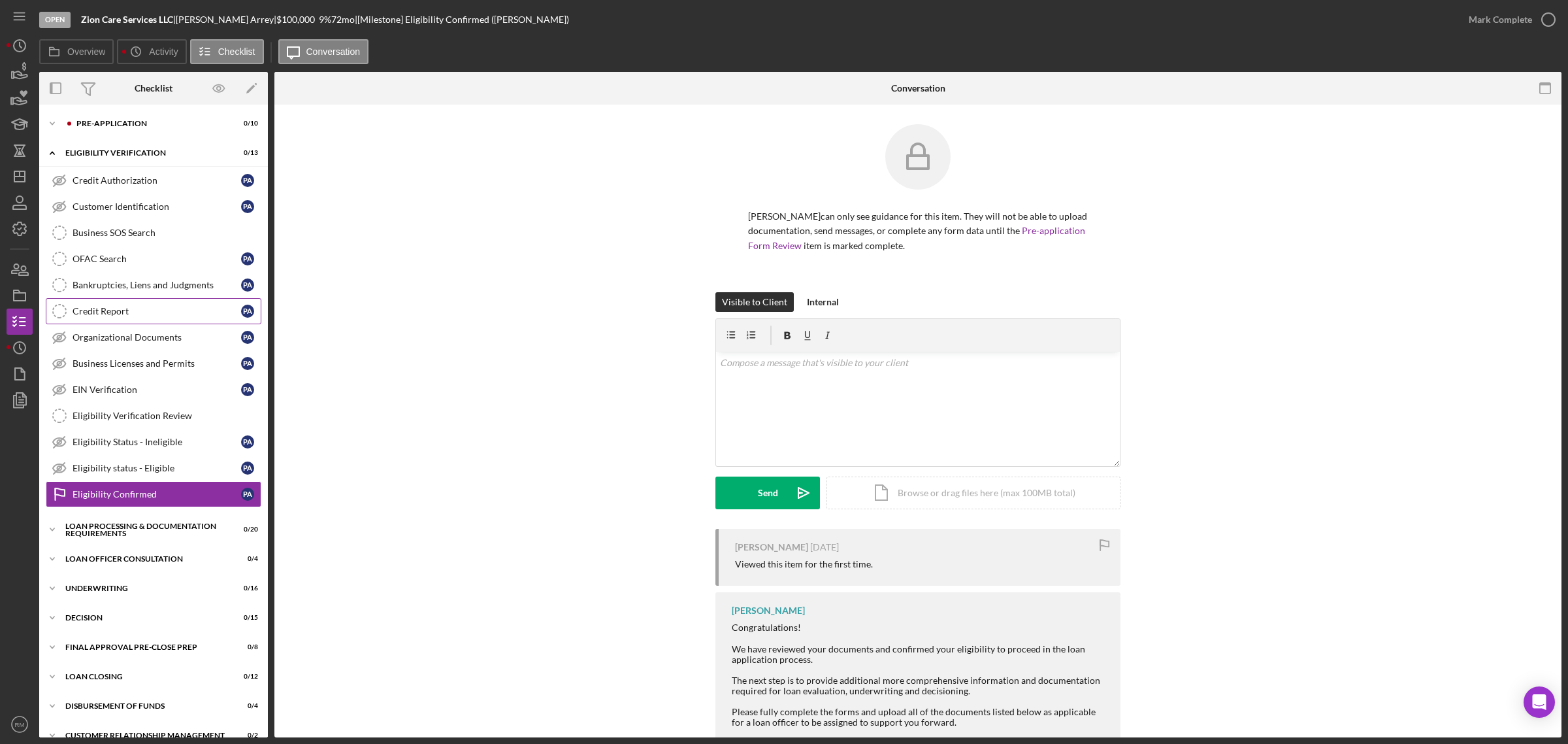
click at [129, 305] on link "Credit Report Credit Report P A" at bounding box center [153, 311] width 216 height 26
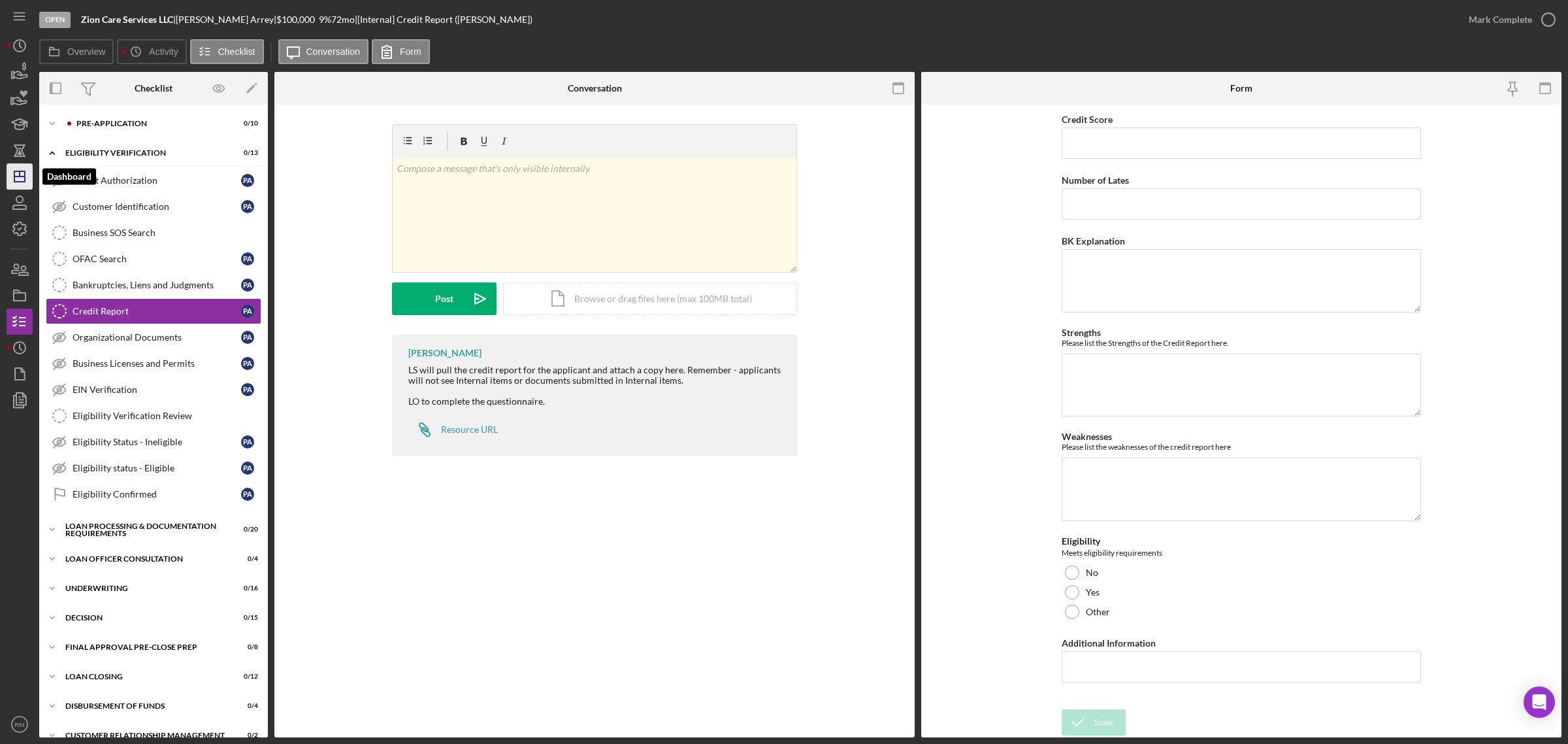
click at [17, 187] on icon "Icon/Dashboard" at bounding box center [19, 176] width 32 height 32
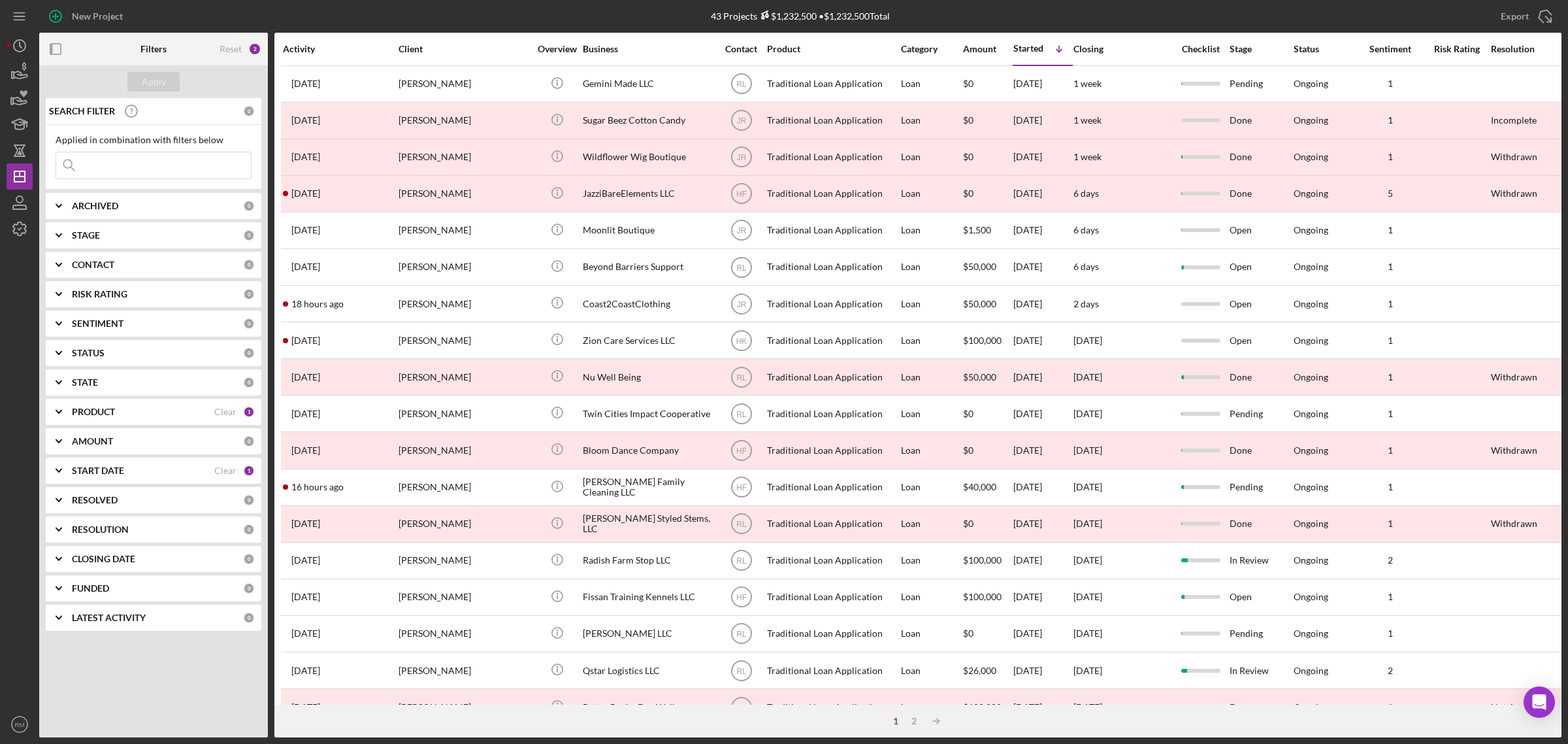
click at [610, 374] on div "Nu Well Being" at bounding box center [648, 377] width 131 height 35
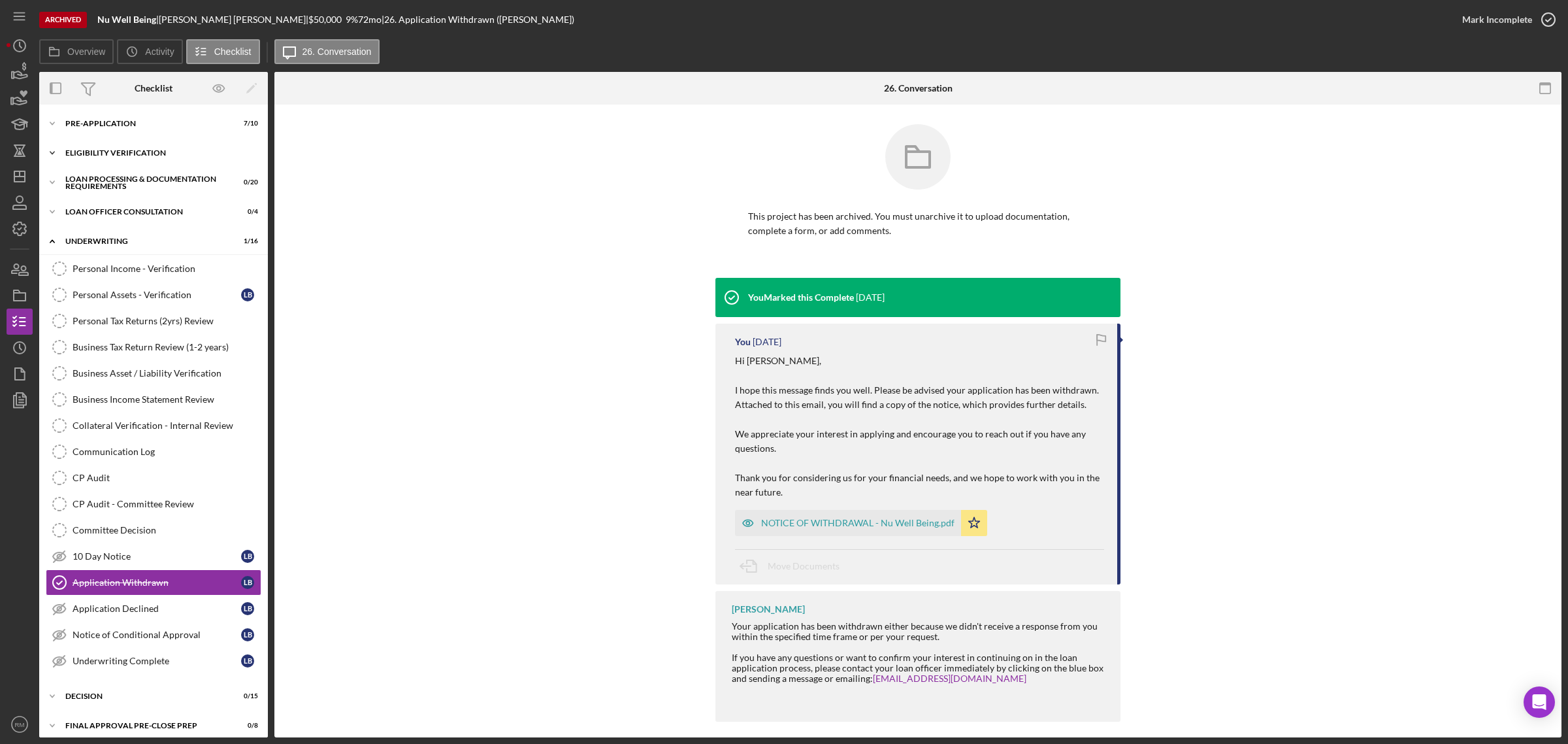
click at [137, 152] on div "Eligibility Verification" at bounding box center [158, 152] width 187 height 7
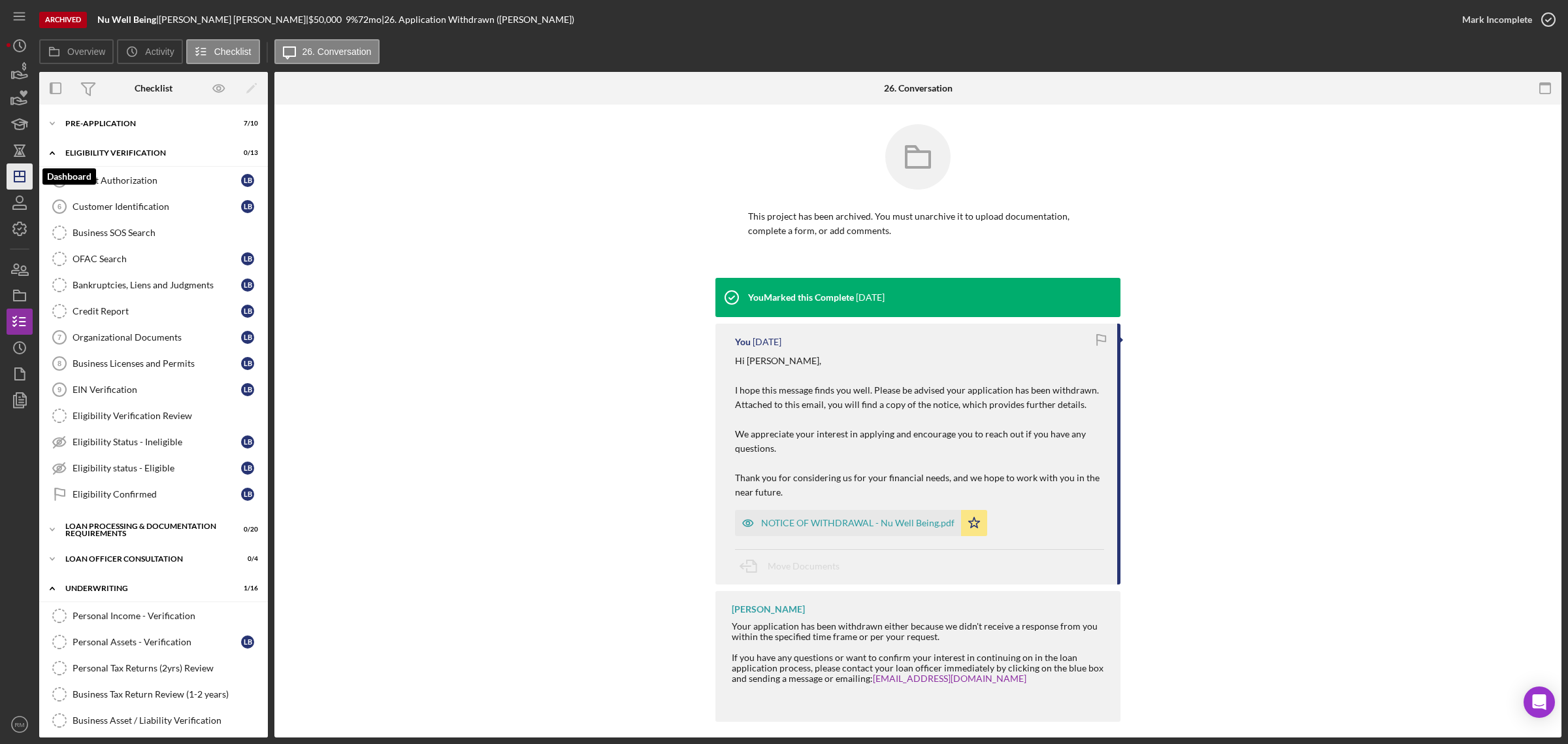
click at [10, 171] on icon "Icon/Dashboard" at bounding box center [19, 176] width 32 height 32
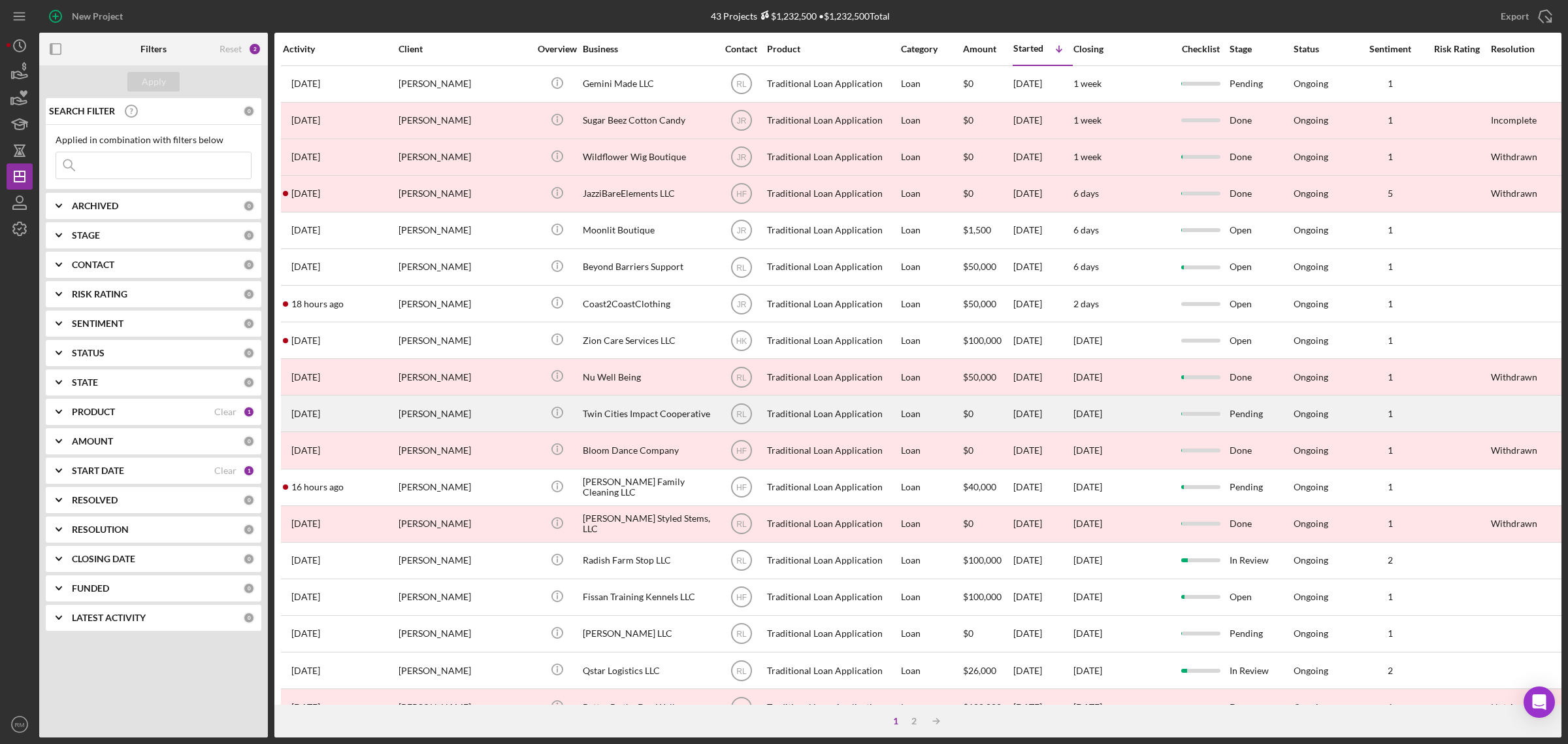
click at [410, 422] on div "[PERSON_NAME]" at bounding box center [463, 413] width 131 height 35
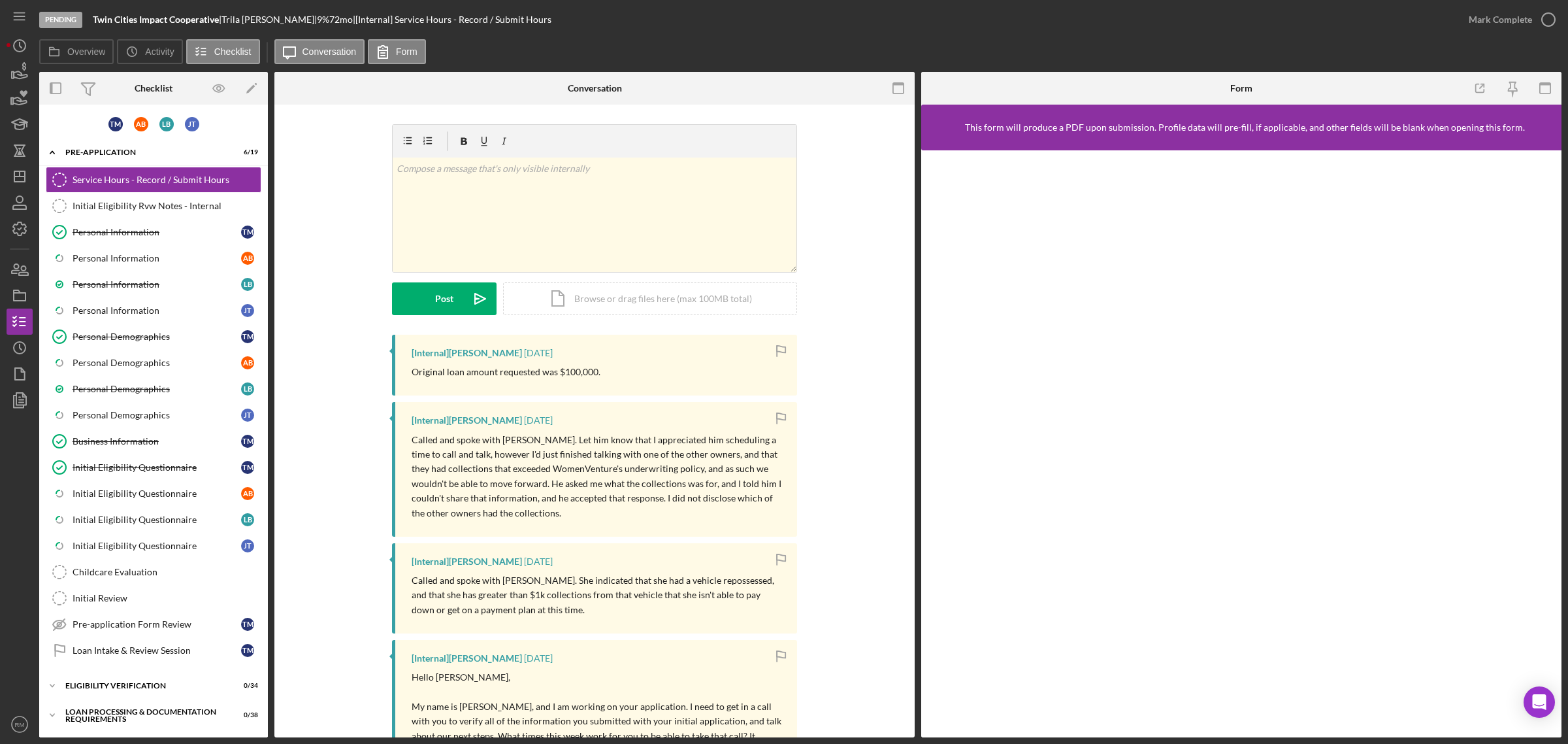
scroll to position [268, 0]
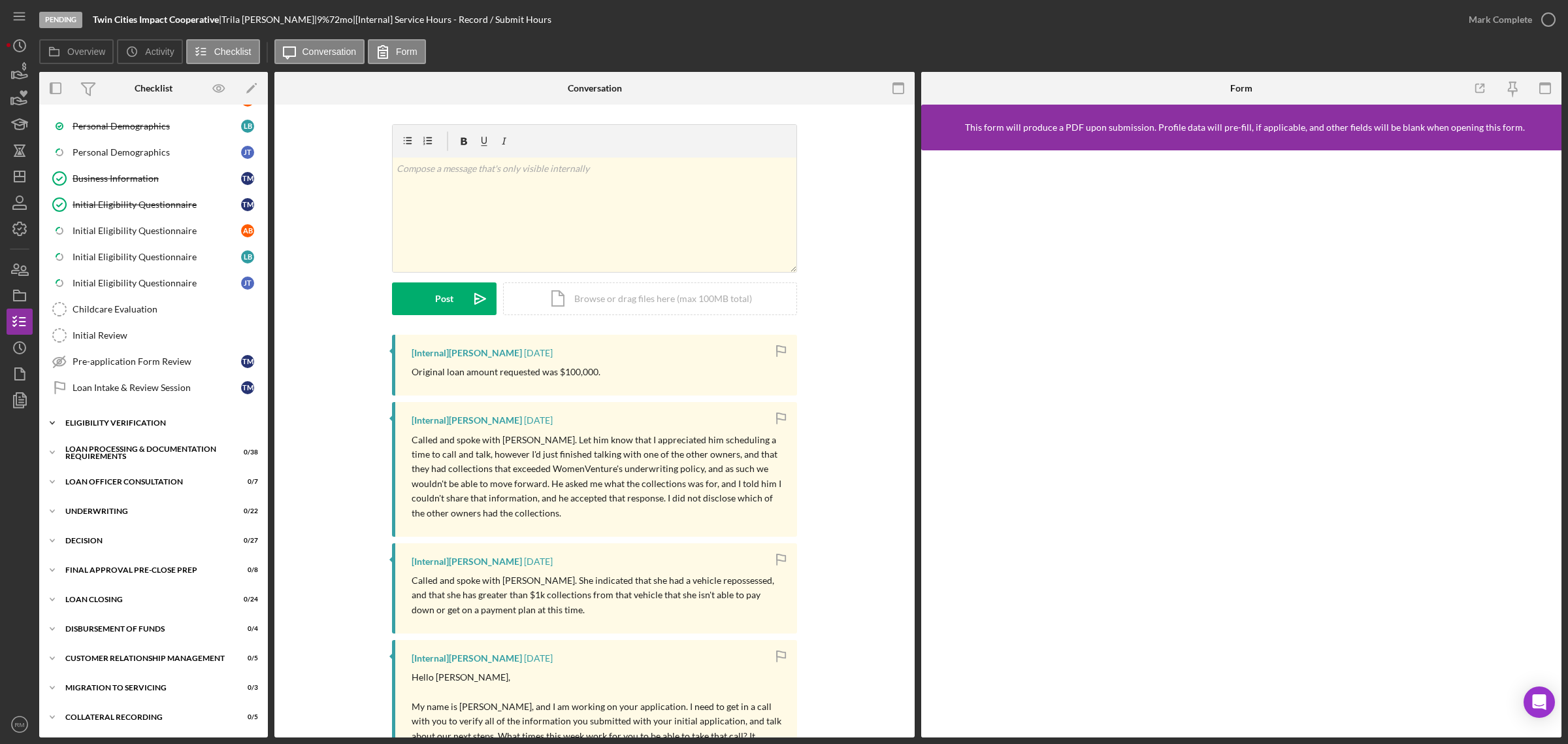
click at [134, 426] on div "Eligibility Verification" at bounding box center [158, 422] width 187 height 7
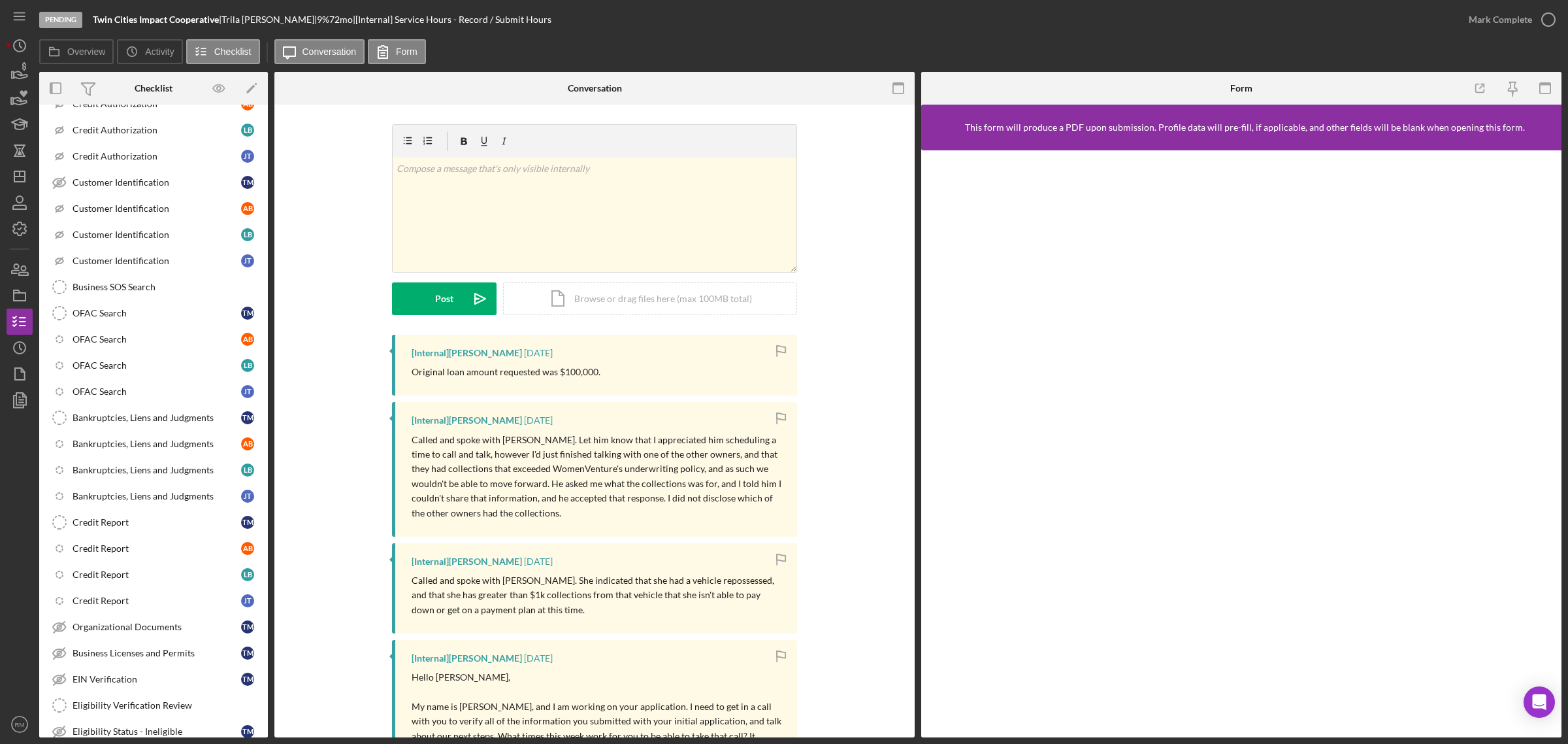
scroll to position [657, 0]
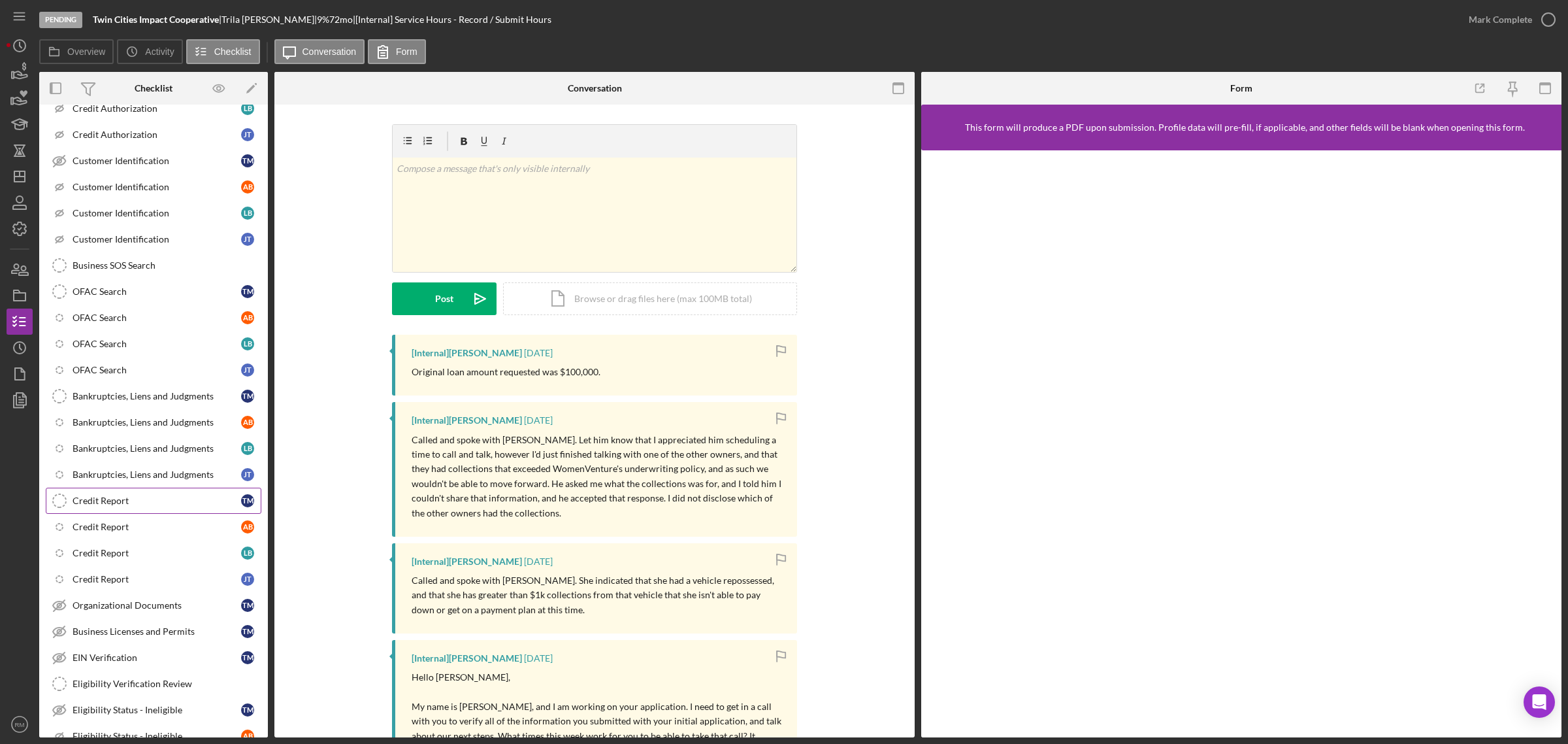
click at [107, 505] on link "Credit Report Credit Report T M" at bounding box center [153, 500] width 216 height 26
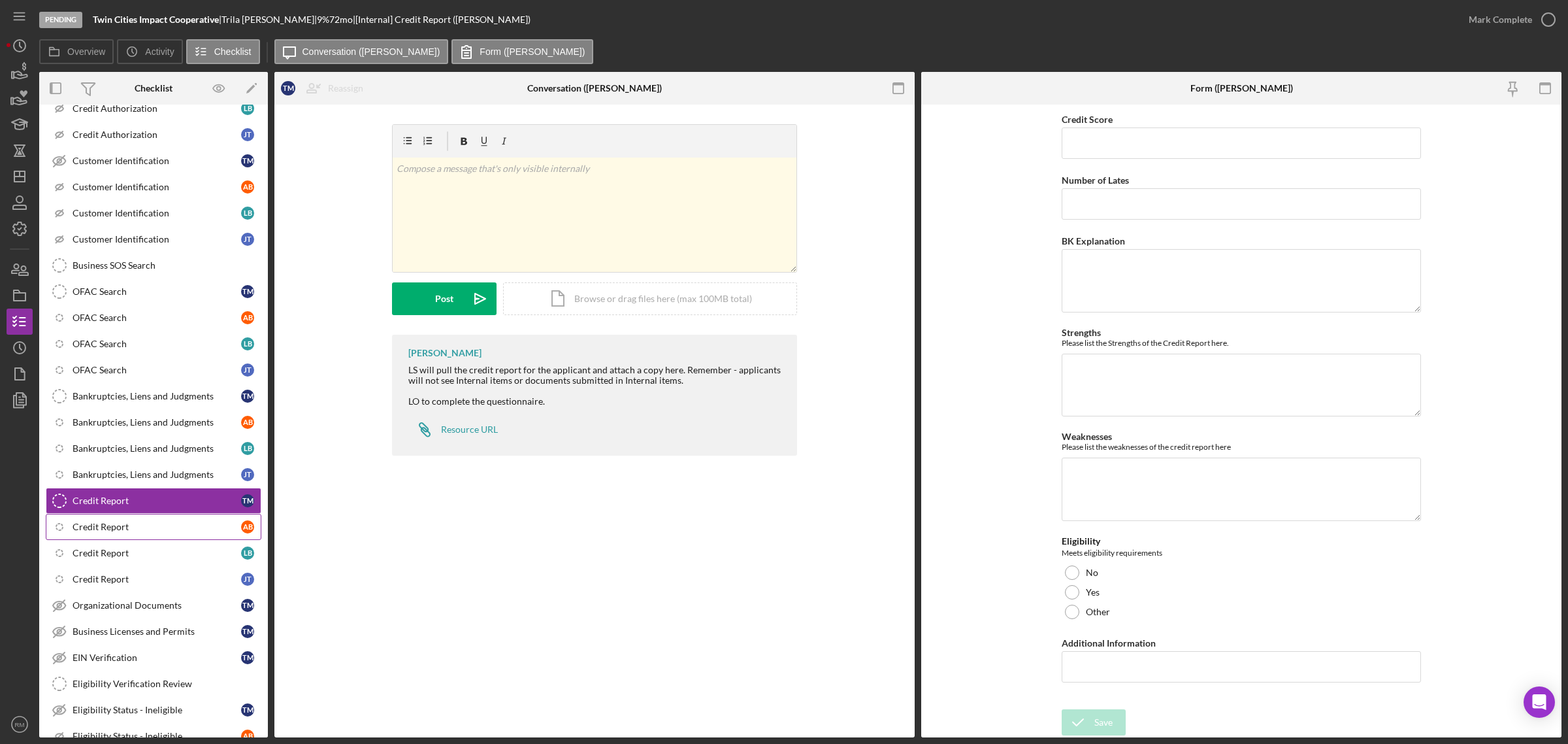
click at [109, 532] on div "Credit Report" at bounding box center [157, 527] width 168 height 11
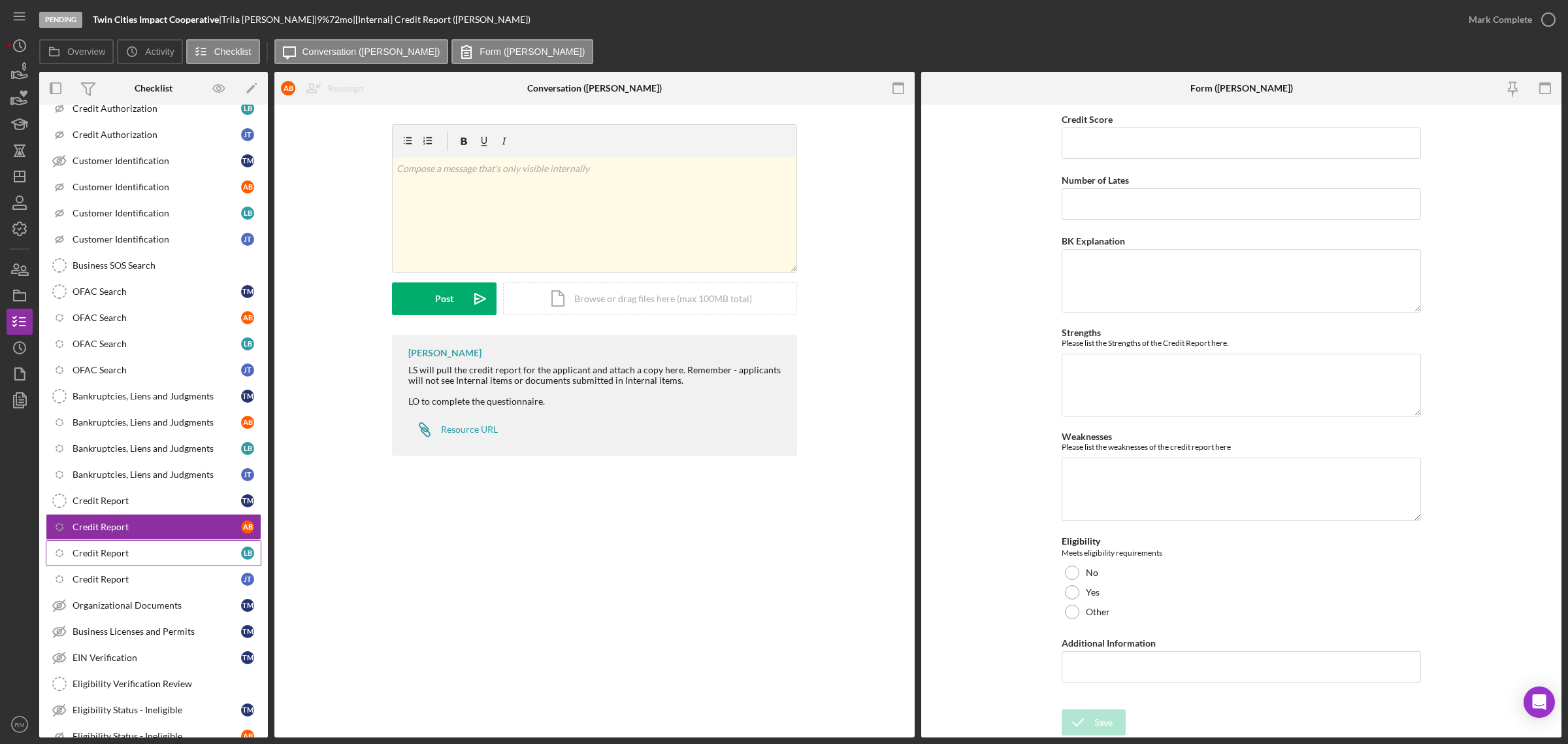
click at [112, 556] on link "Icon/Checklist Item Sub Internal Credit Report L B" at bounding box center [153, 552] width 216 height 26
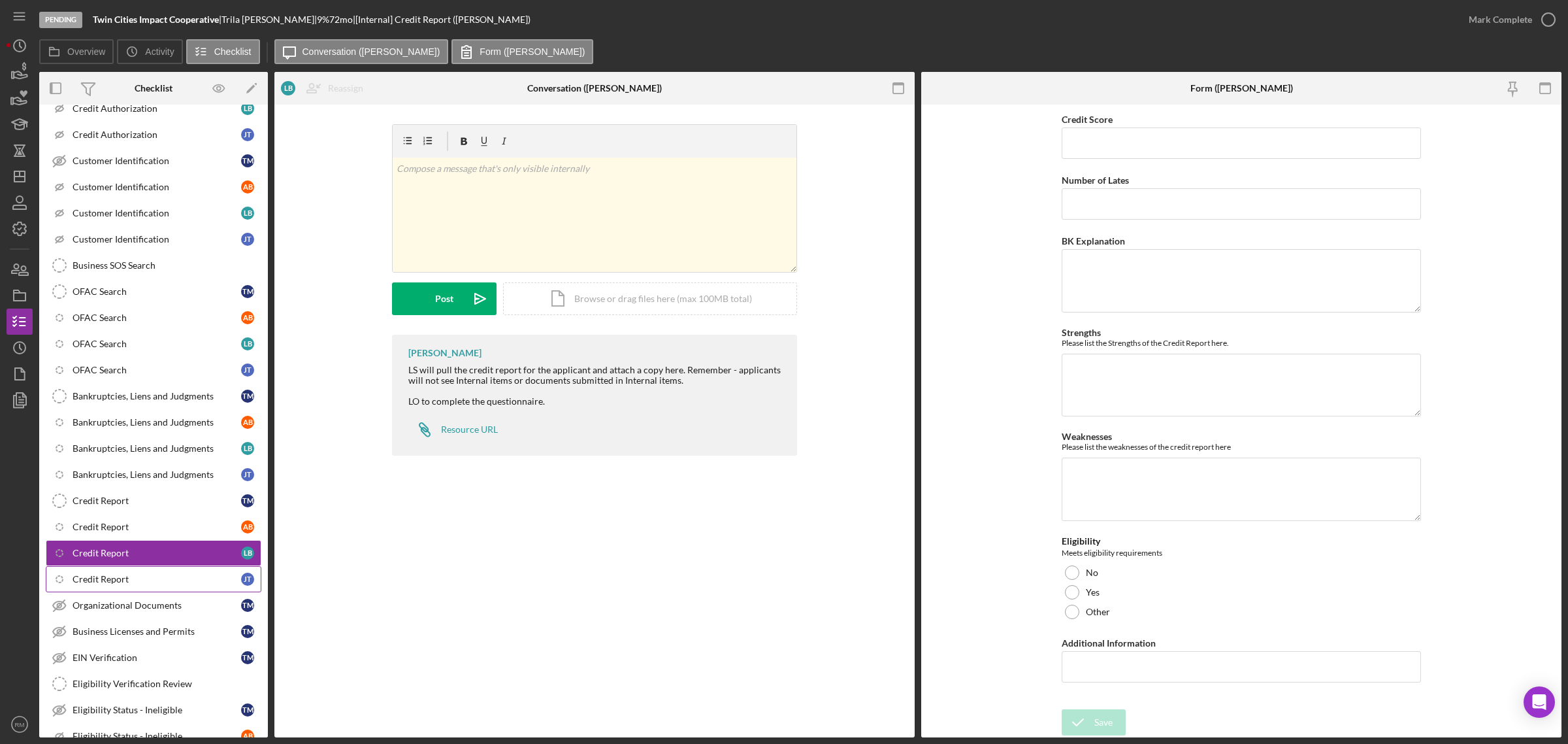
click at [108, 584] on div "Credit Report" at bounding box center [157, 579] width 168 height 11
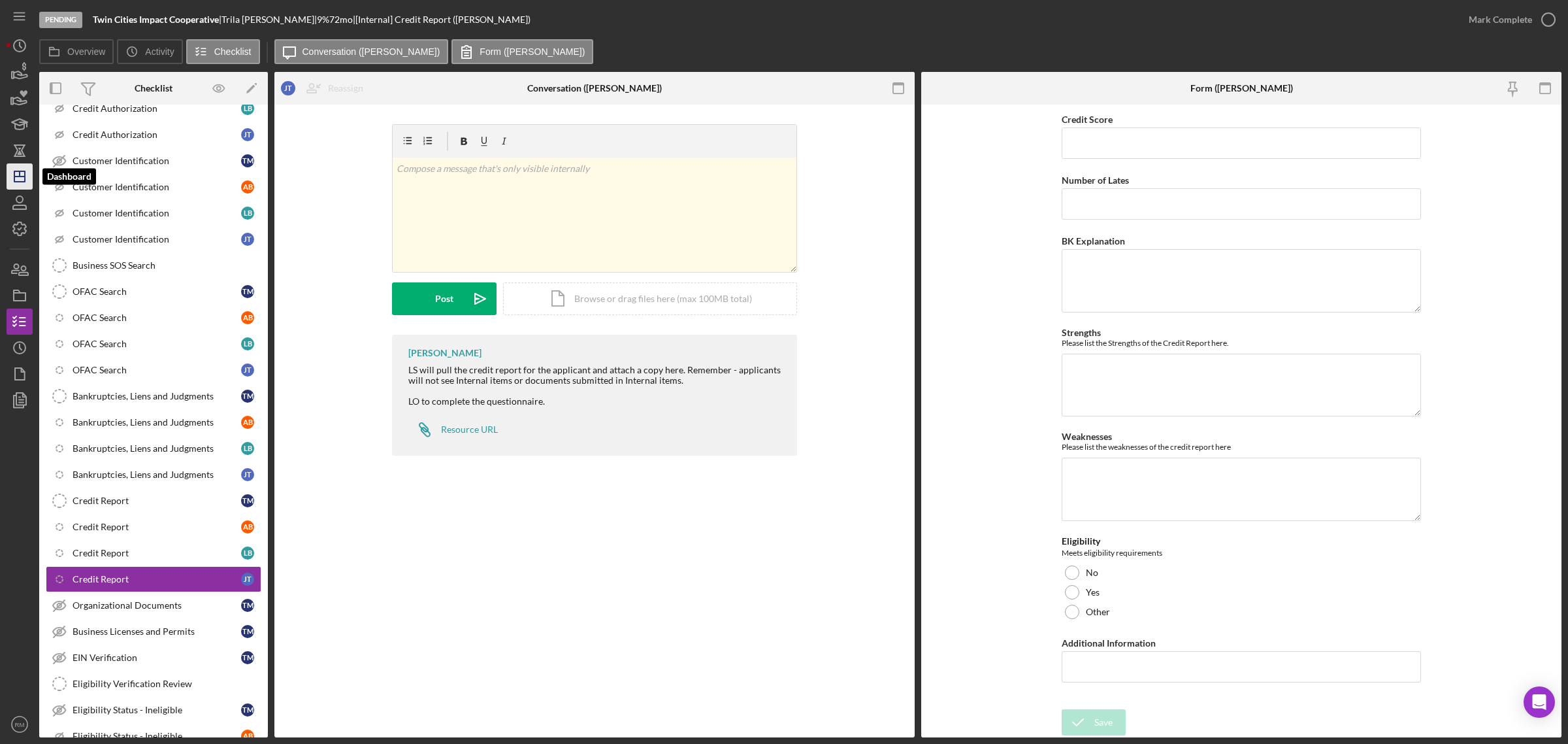
click at [27, 177] on icon "Icon/Dashboard" at bounding box center [19, 176] width 32 height 32
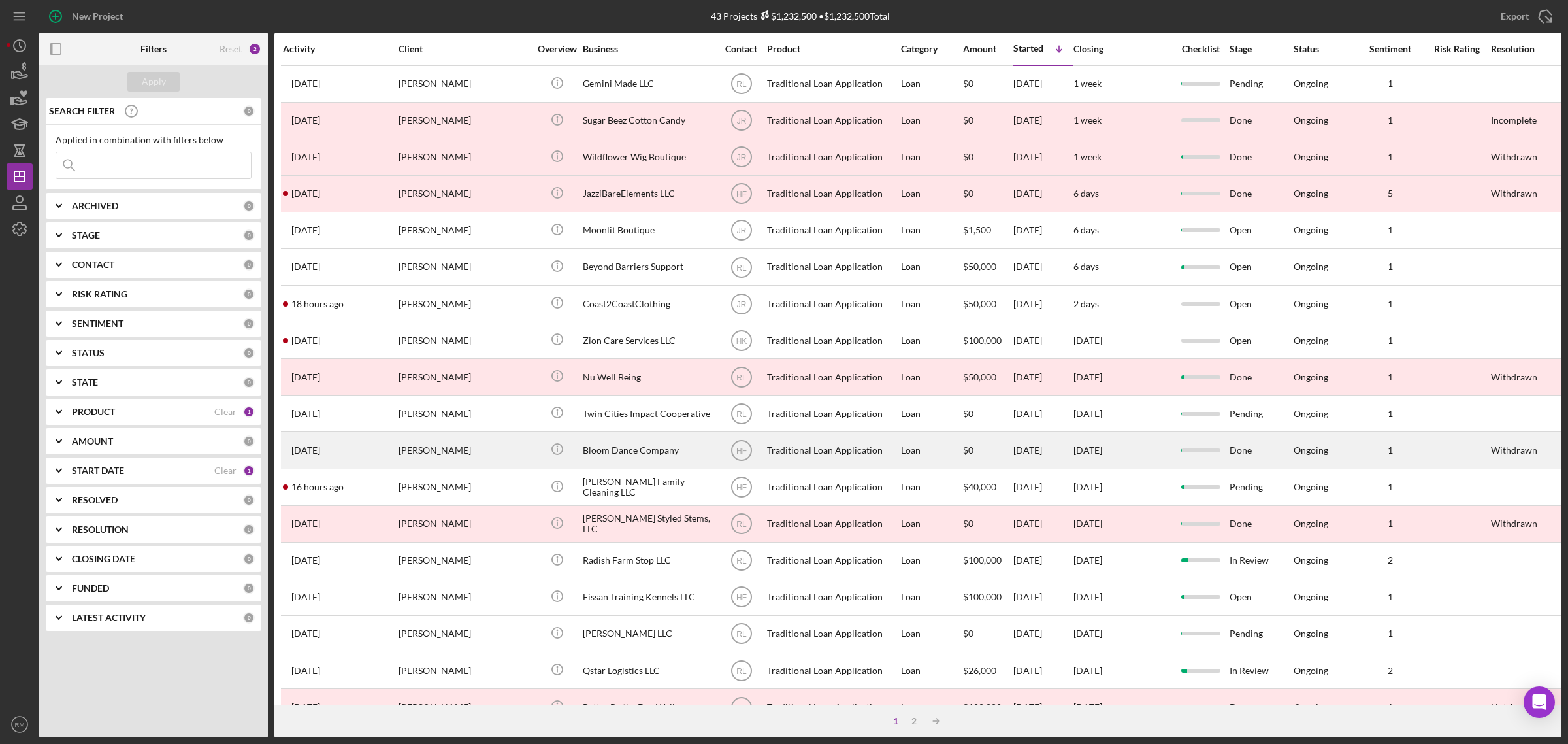
click at [598, 450] on div "Bloom Dance Company" at bounding box center [648, 450] width 131 height 35
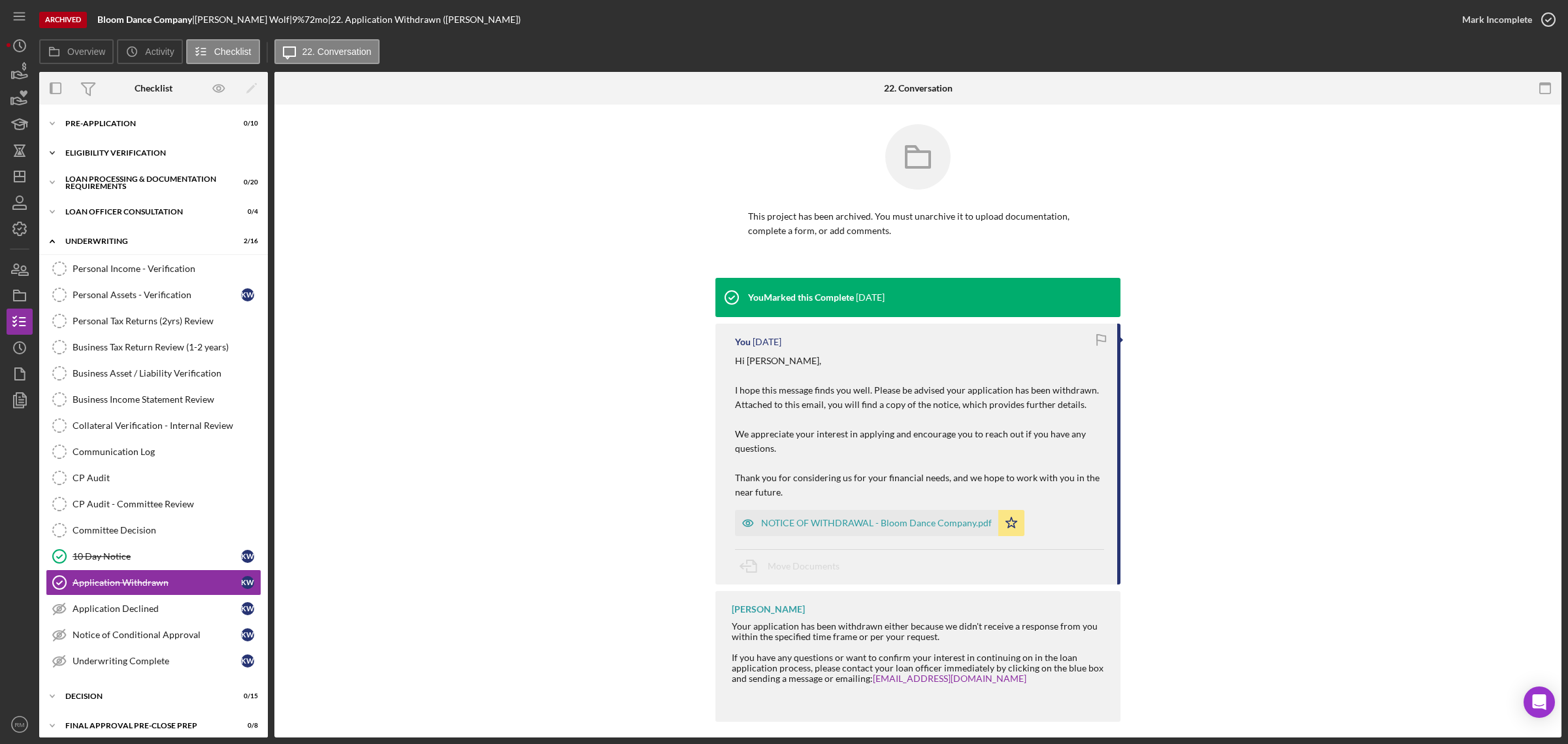
click at [96, 160] on div "Icon/Expander Eligibility Verification 0 / 13" at bounding box center [153, 152] width 229 height 26
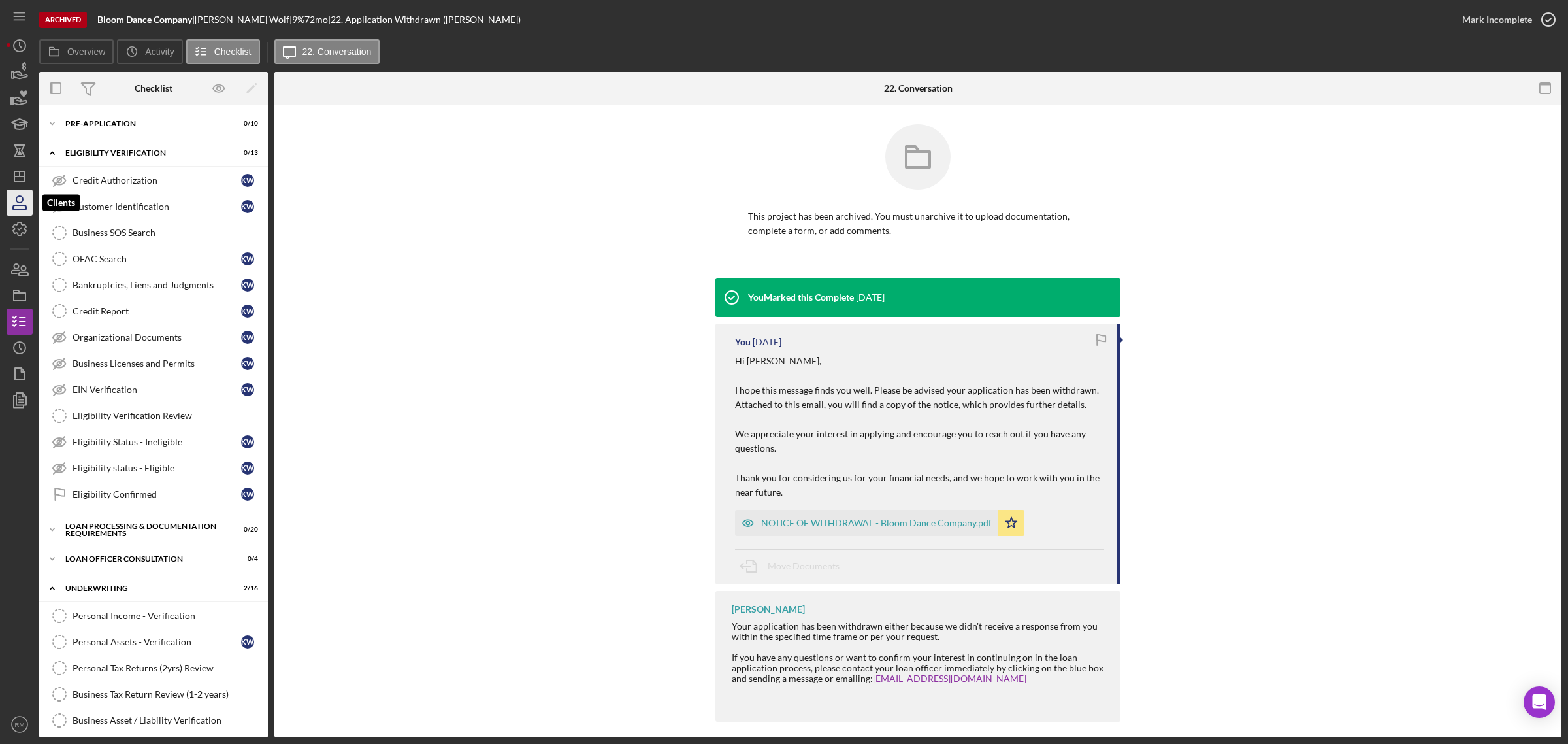
click at [24, 189] on icon "button" at bounding box center [19, 202] width 32 height 32
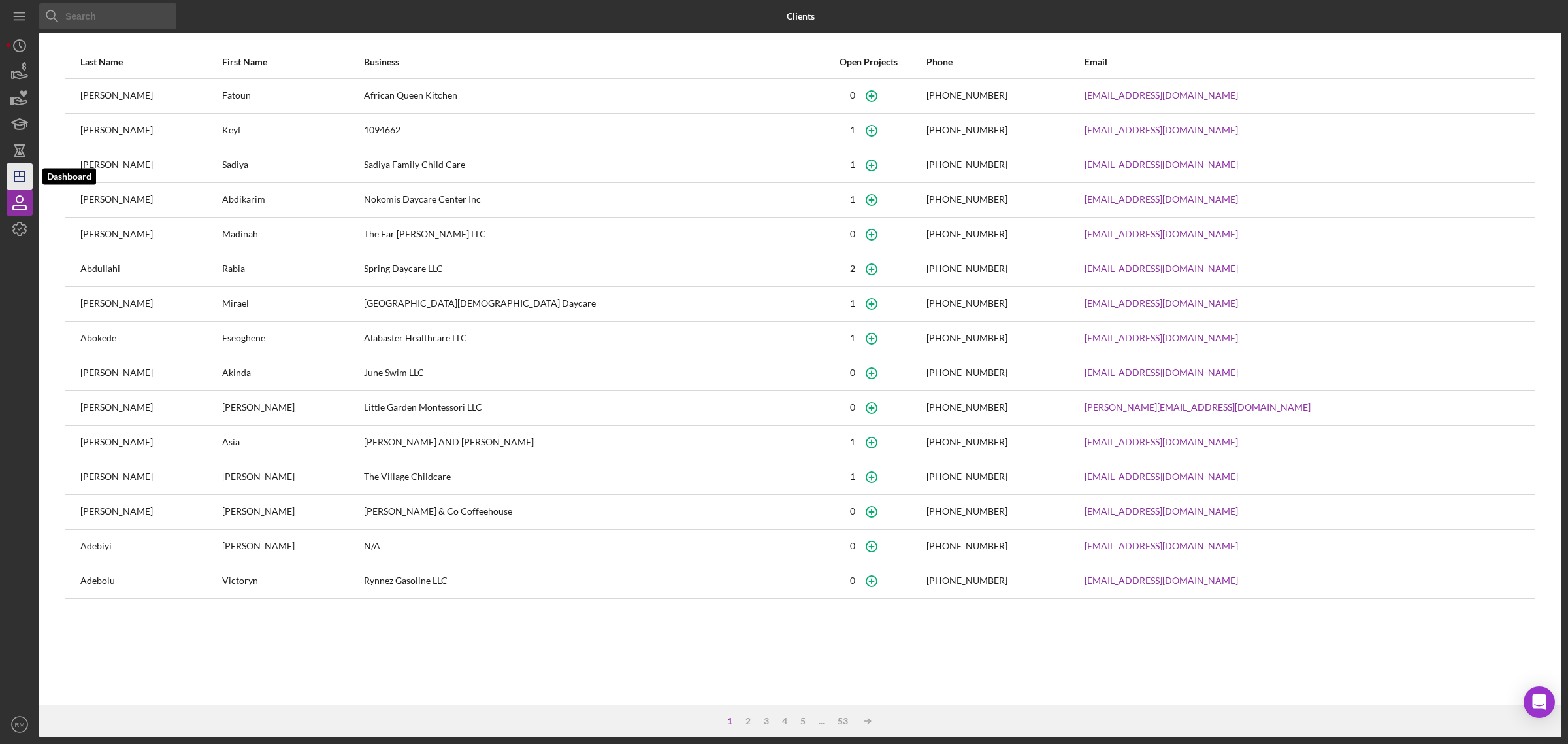
click at [21, 185] on icon "Icon/Dashboard" at bounding box center [19, 176] width 32 height 32
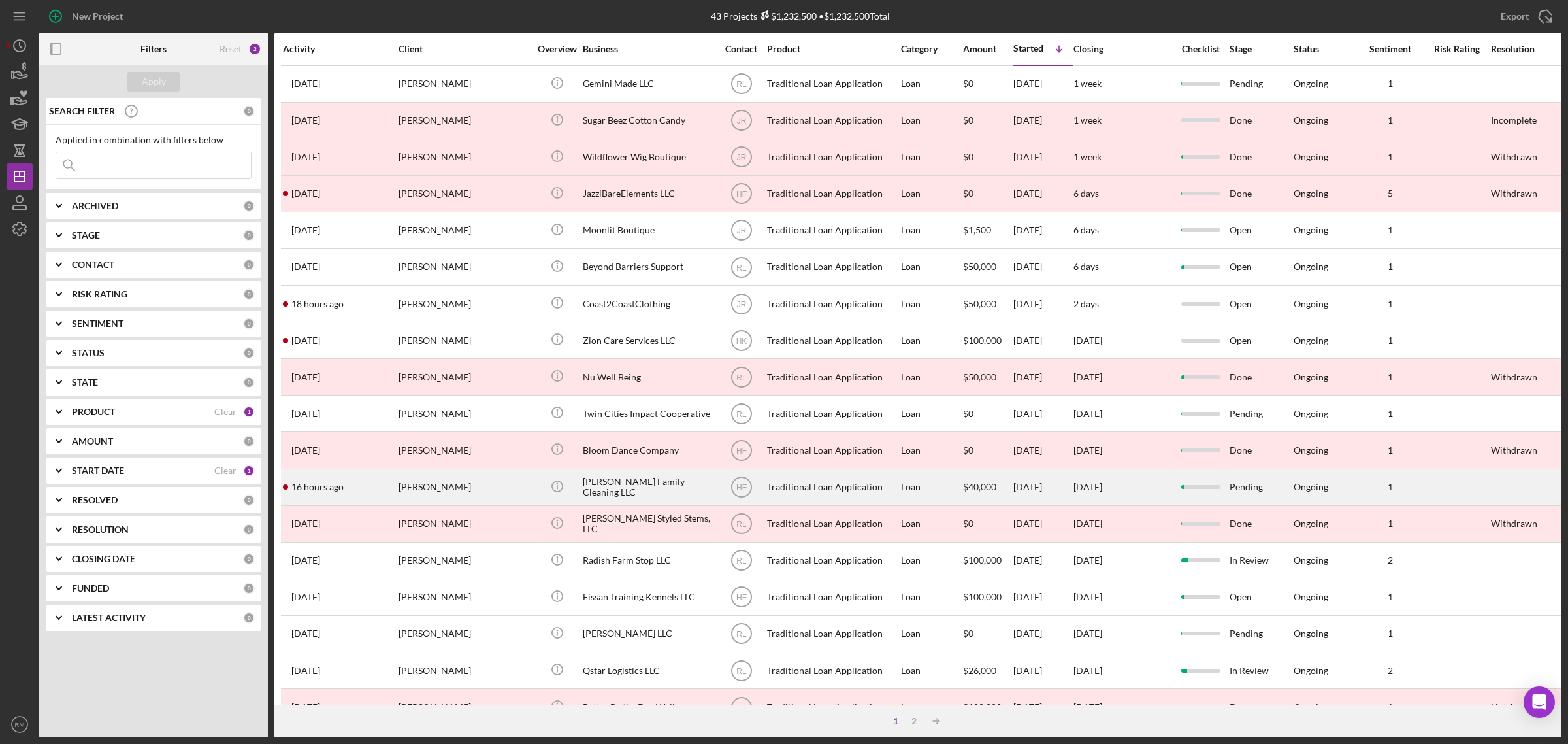
click at [474, 491] on div "[PERSON_NAME]" at bounding box center [463, 487] width 131 height 35
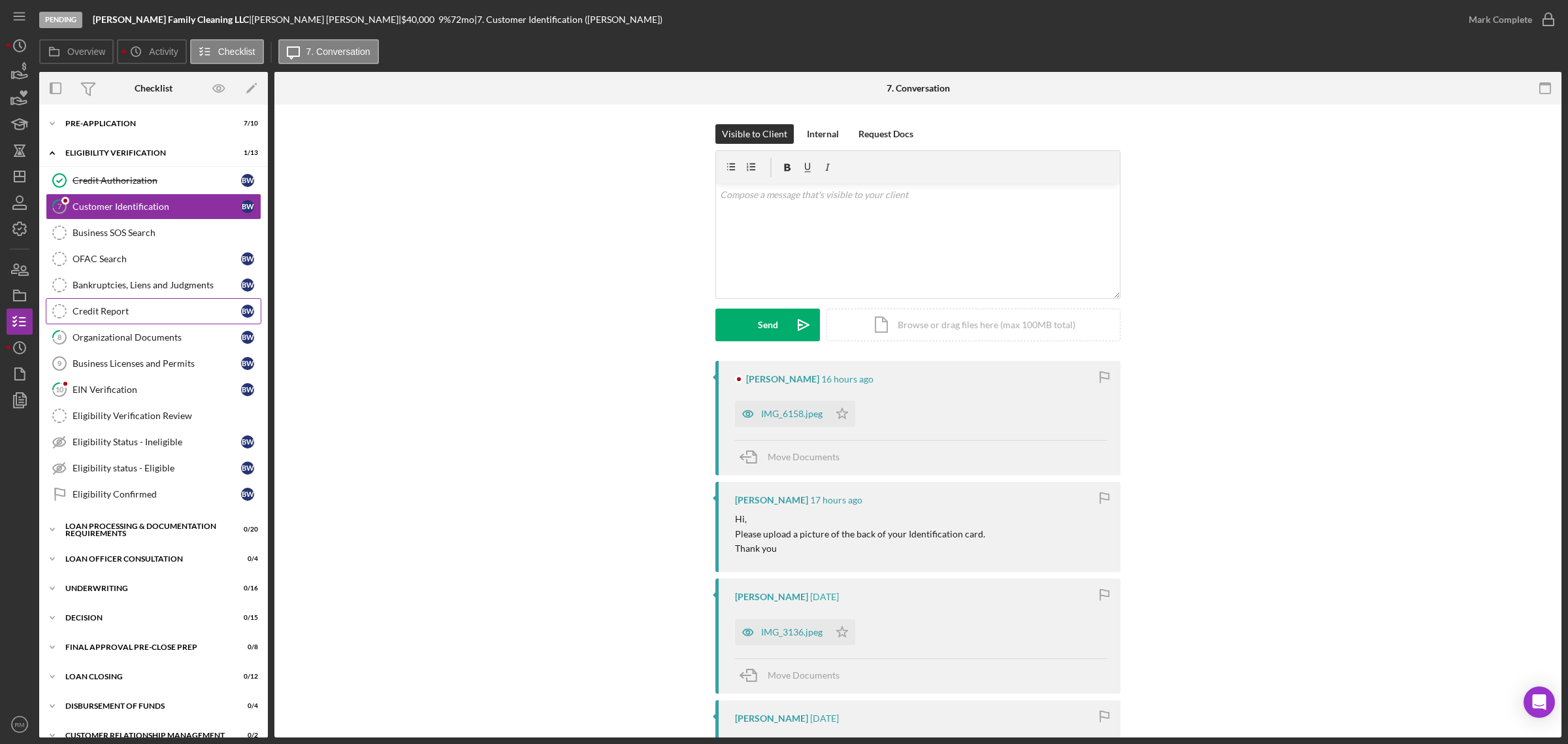
click at [128, 307] on div "Credit Report" at bounding box center [157, 311] width 168 height 11
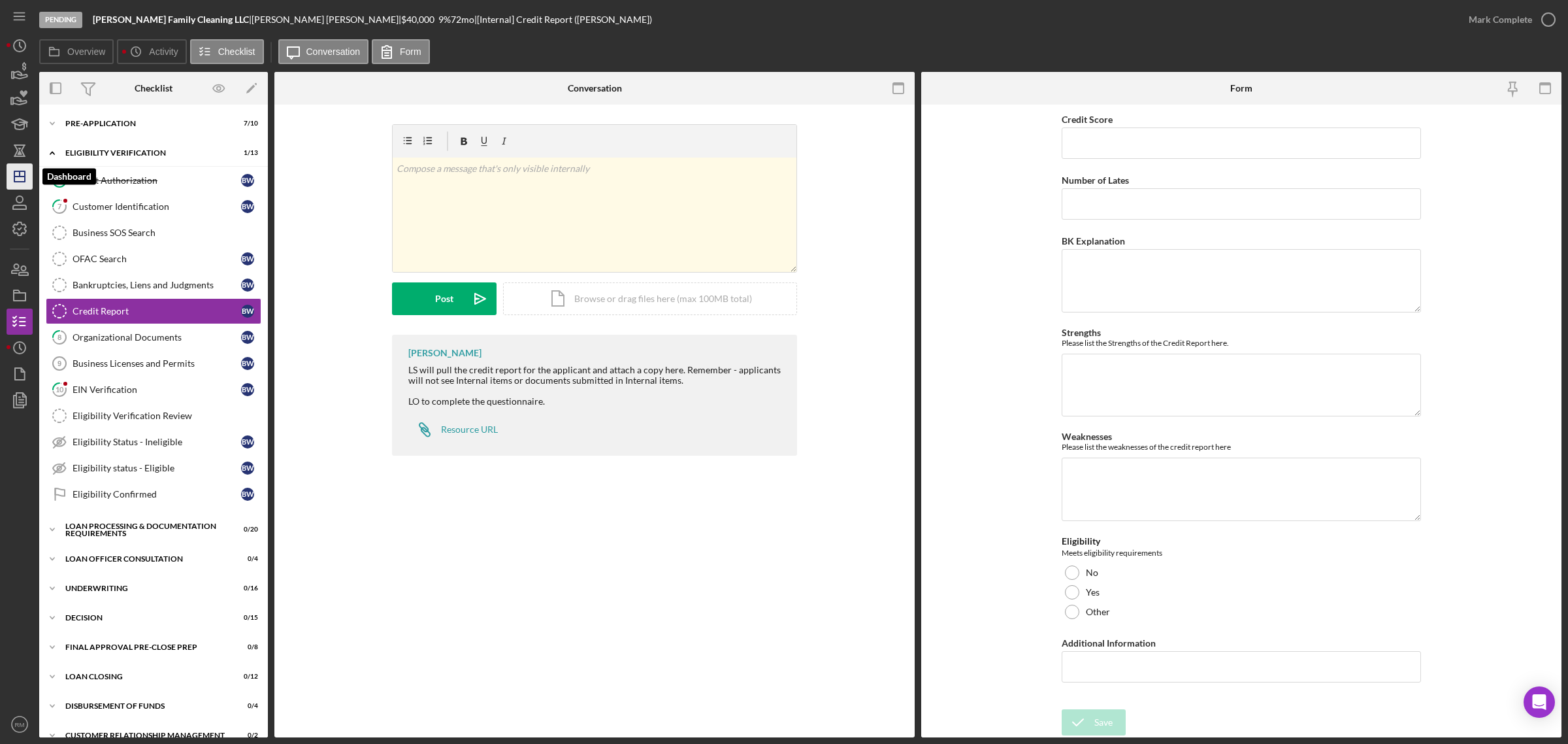
click at [27, 180] on icon "Icon/Dashboard" at bounding box center [19, 176] width 32 height 32
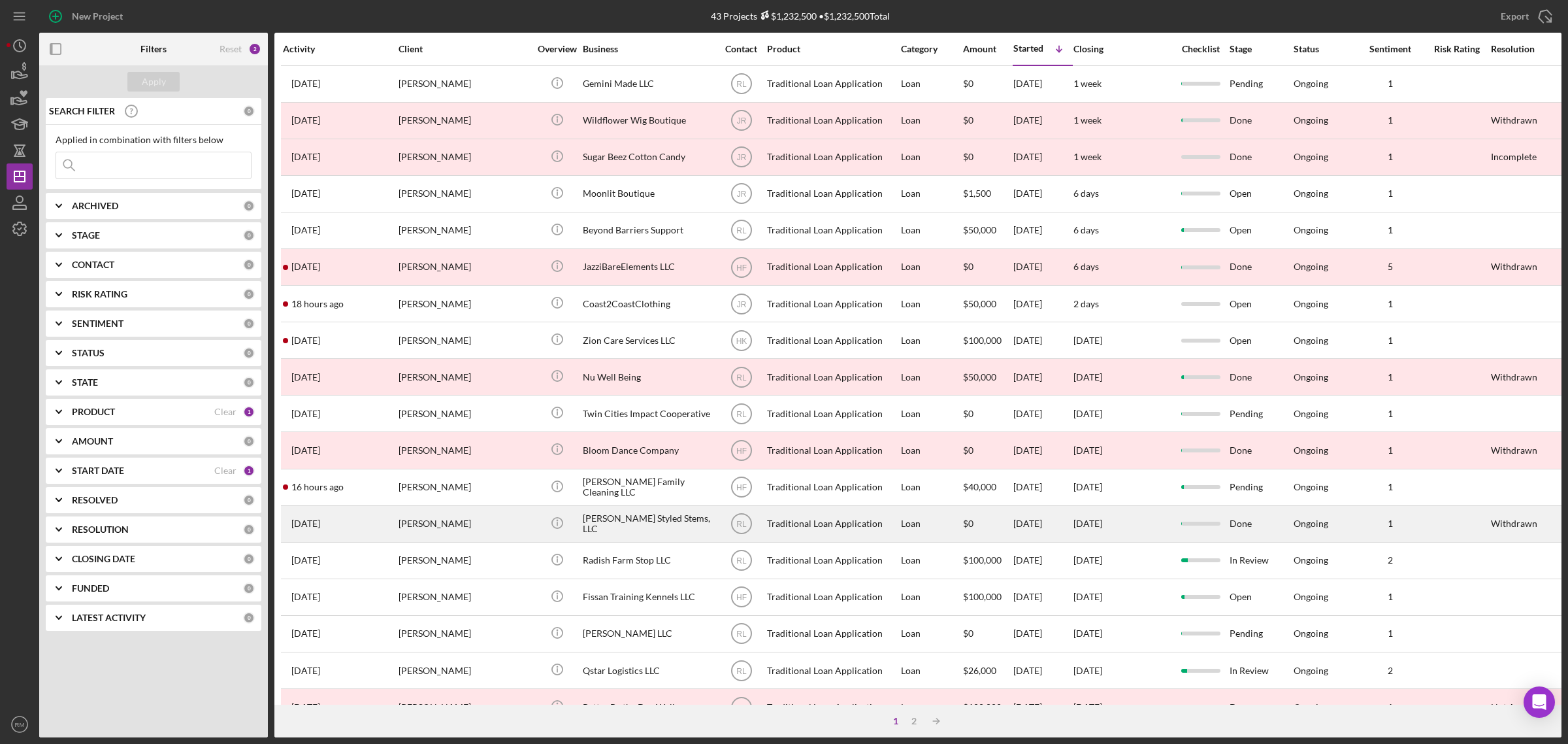
click at [521, 527] on div "[PERSON_NAME]" at bounding box center [463, 524] width 131 height 35
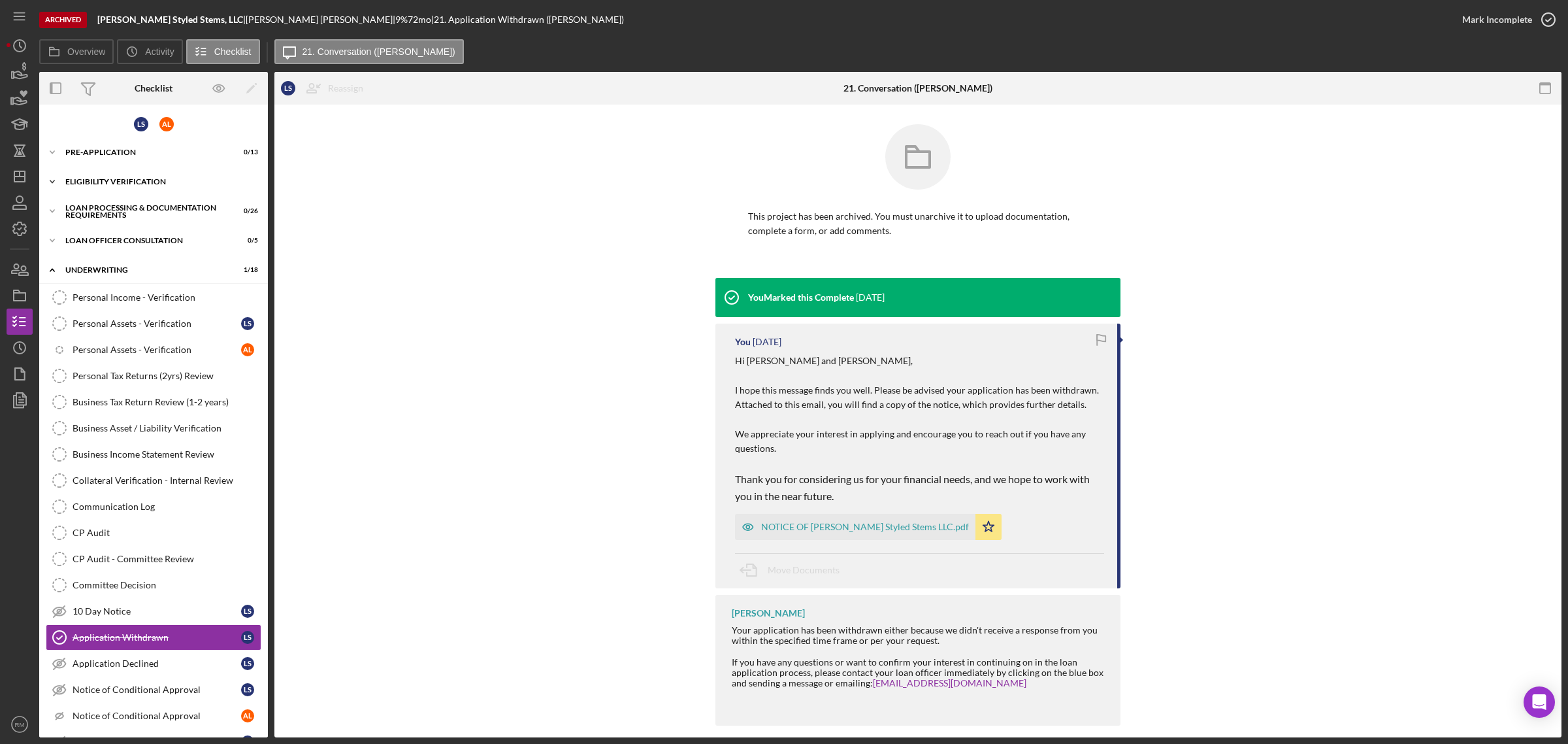
click at [118, 182] on div "Eligibility Verification" at bounding box center [158, 181] width 187 height 7
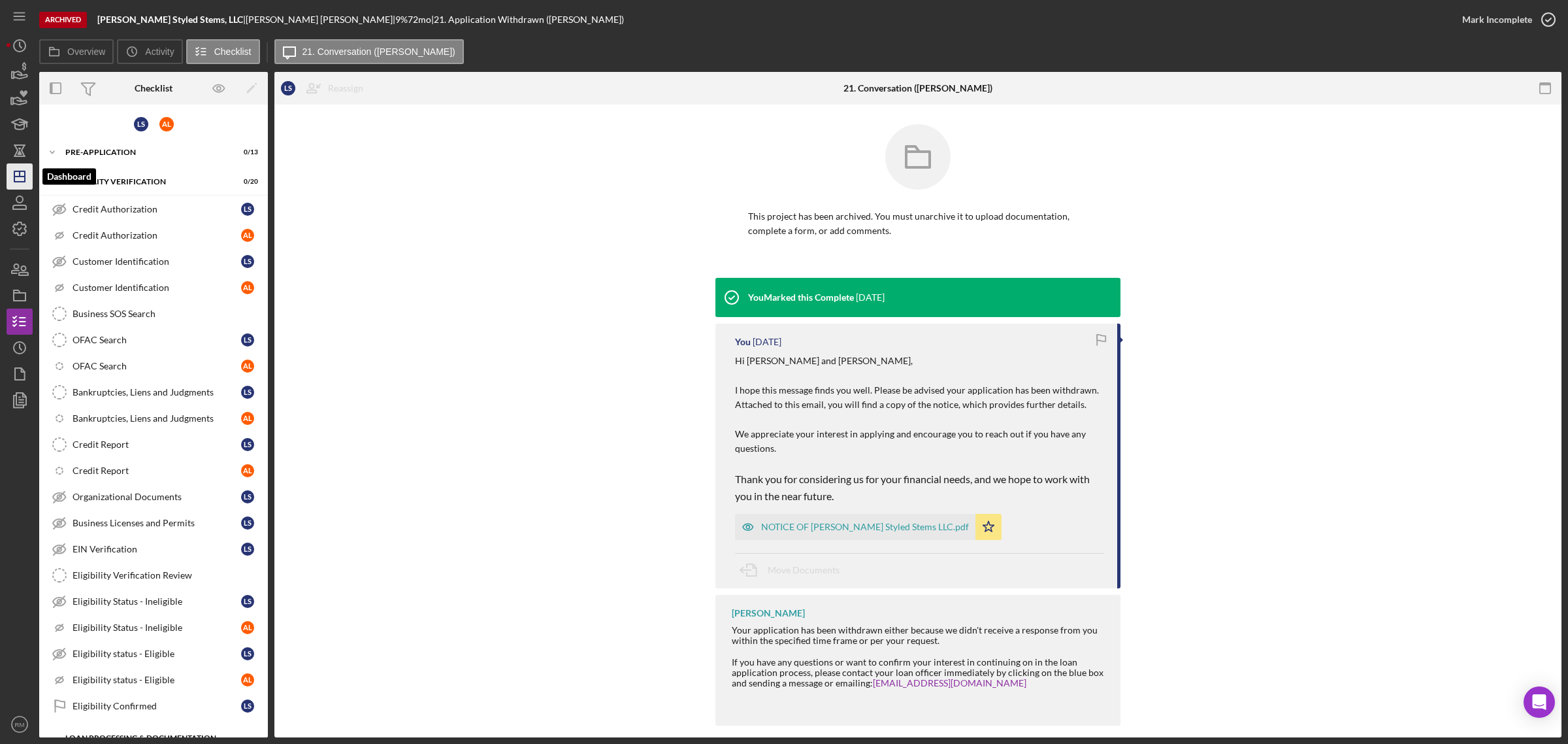
click at [17, 177] on icon "Icon/Dashboard" at bounding box center [19, 176] width 32 height 32
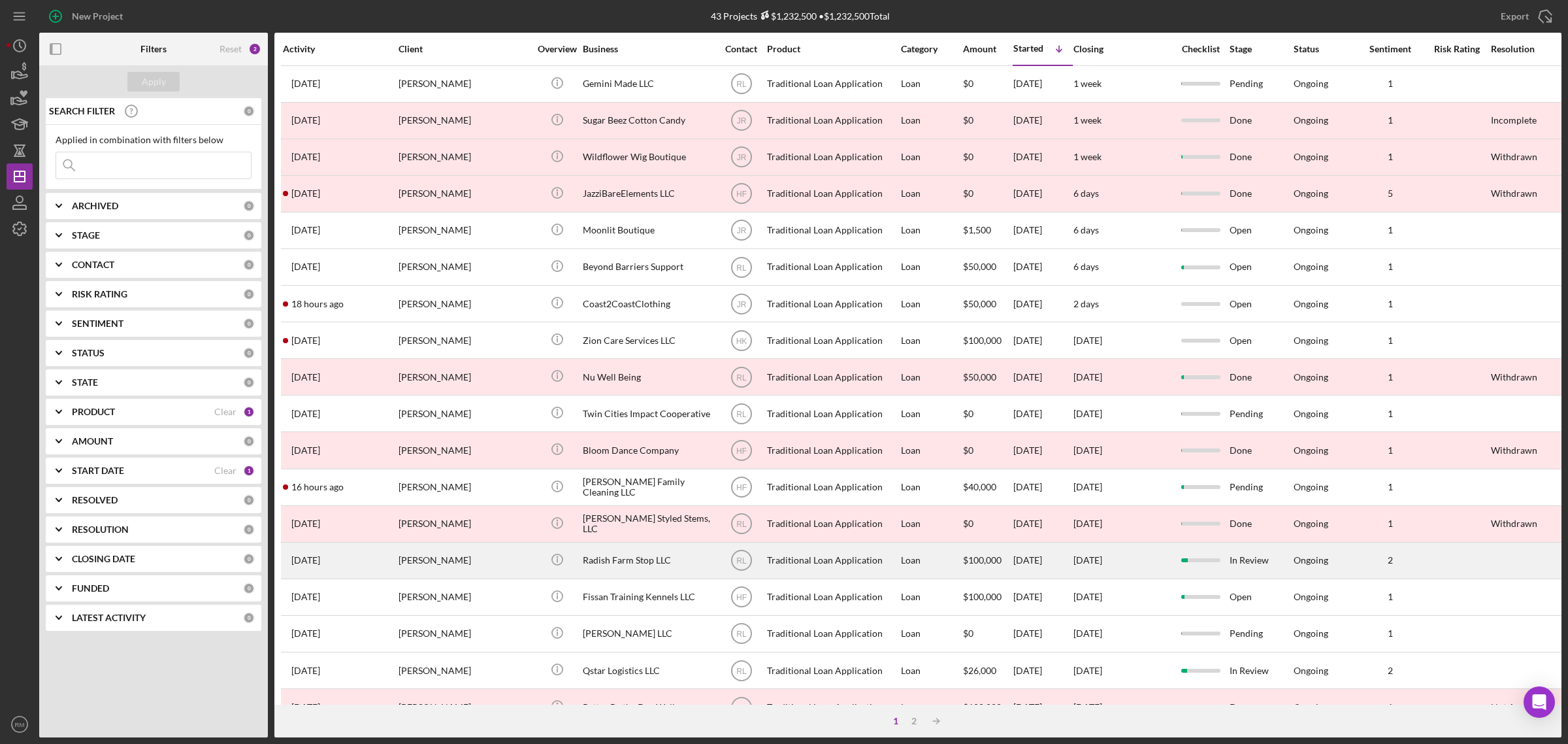
click at [637, 561] on div "Radish Farm Stop LLC" at bounding box center [648, 561] width 131 height 35
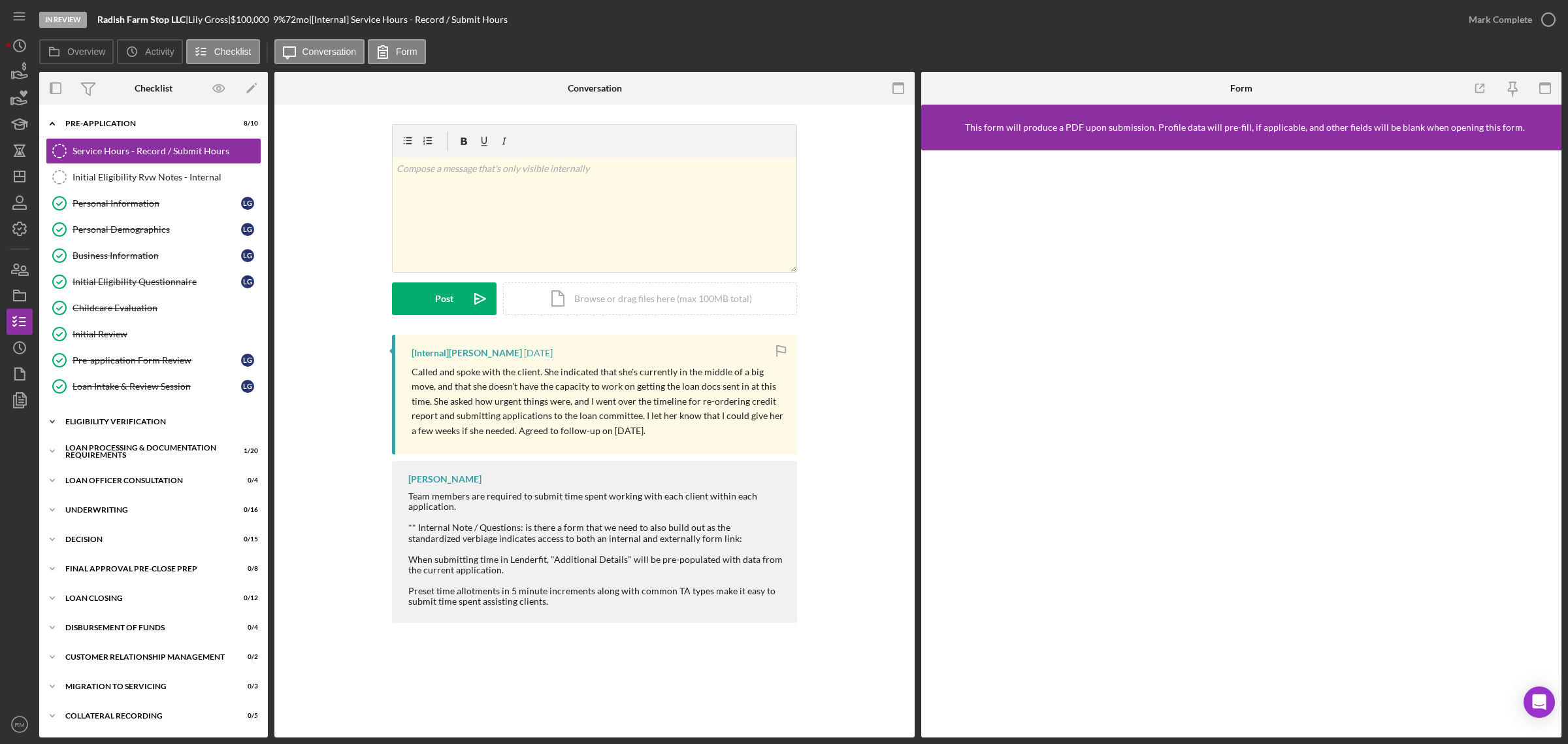
click at [125, 420] on div "Icon/Expander Eligibility Verification 11 / 13" at bounding box center [153, 421] width 229 height 26
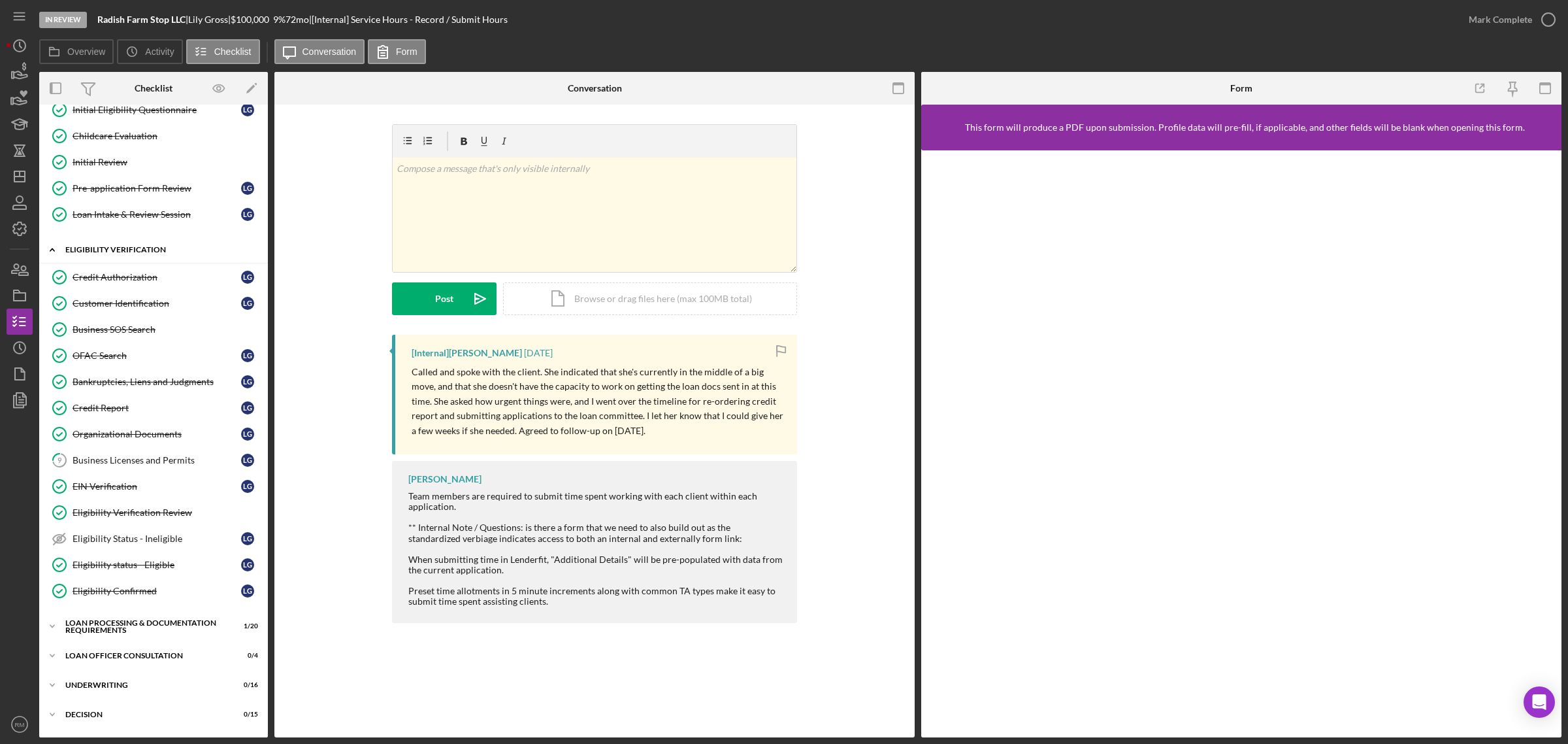
scroll to position [174, 0]
click at [125, 418] on link "Credit Report Credit Report L G" at bounding box center [153, 405] width 216 height 26
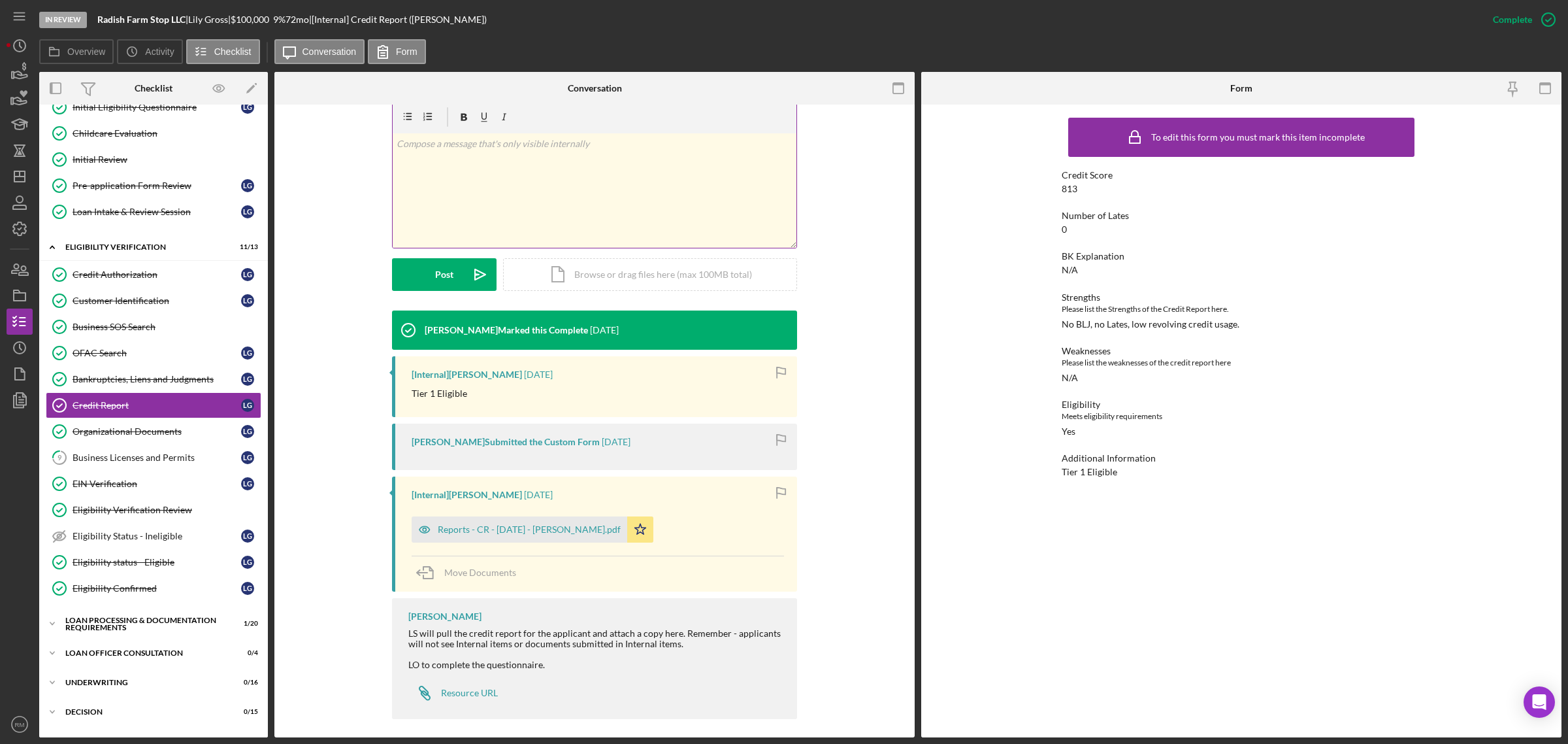
scroll to position [212, 0]
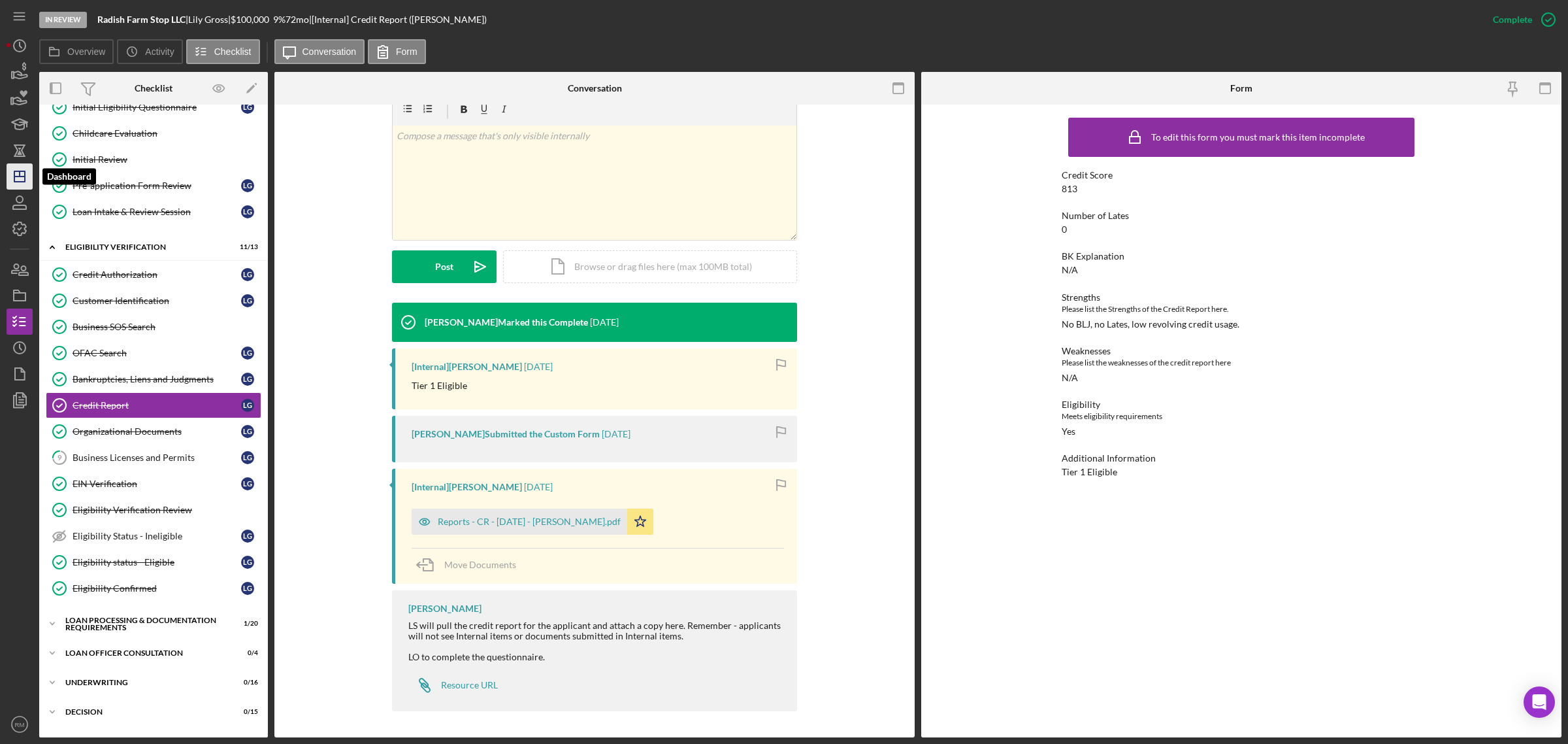
click at [10, 172] on icon "Icon/Dashboard" at bounding box center [19, 176] width 32 height 32
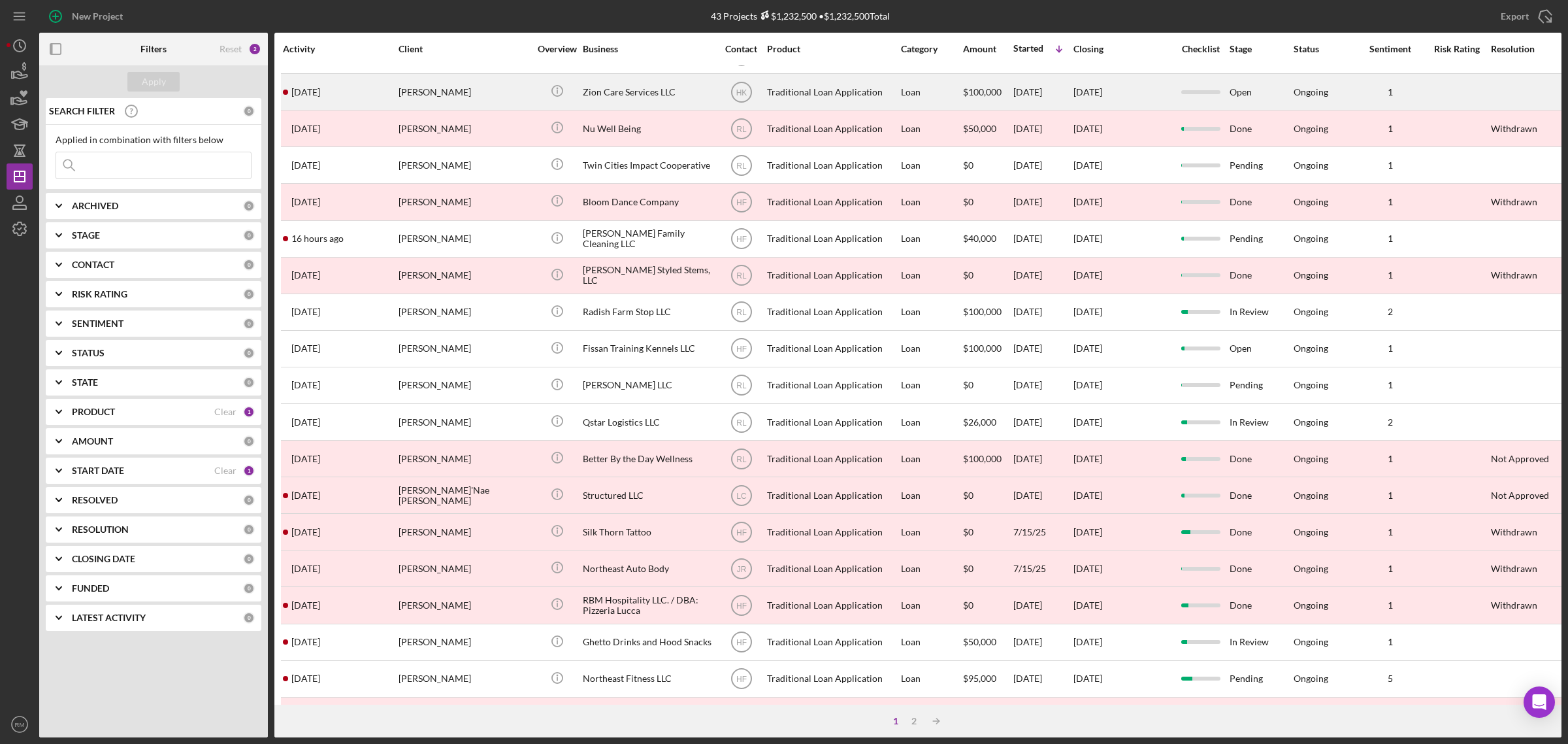
scroll to position [249, 0]
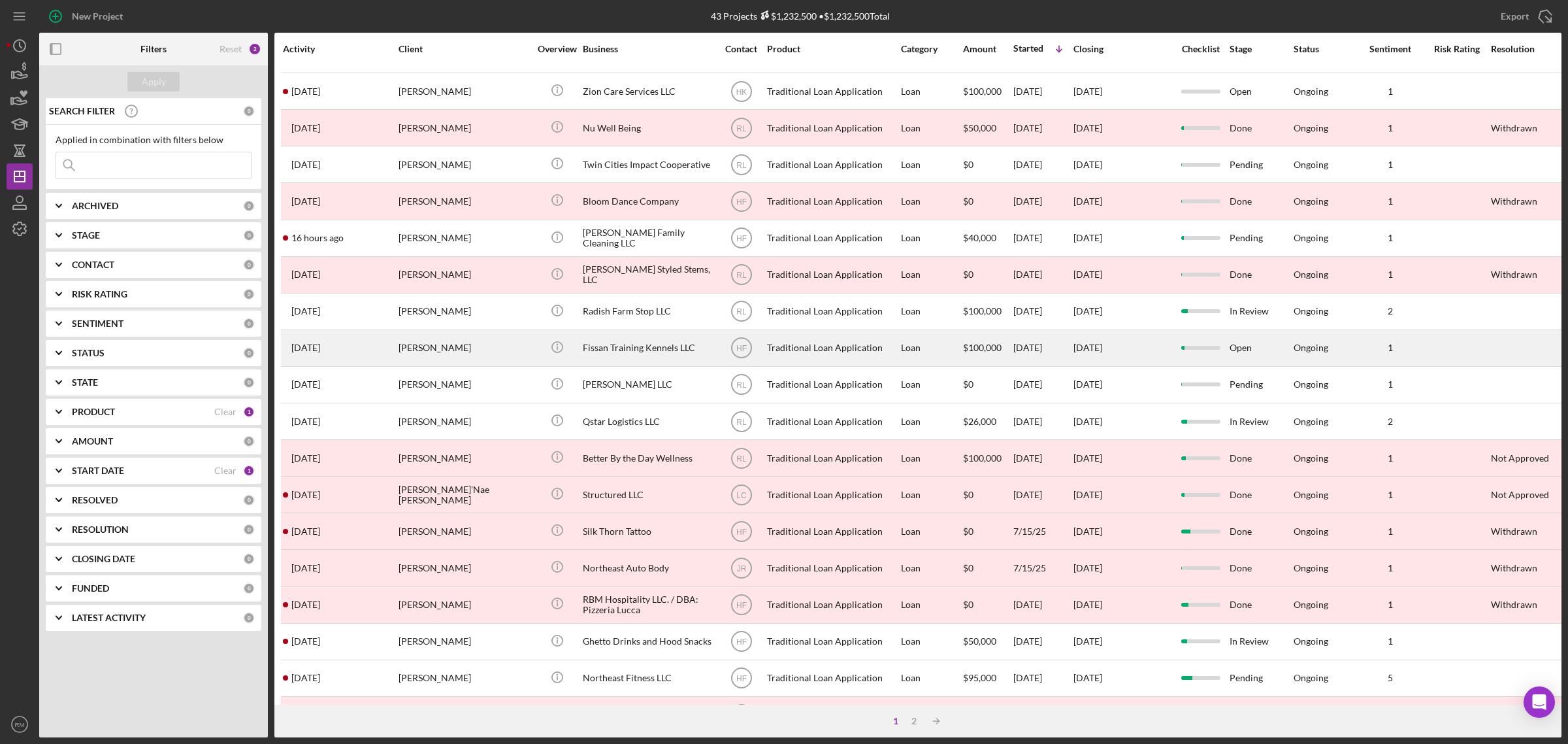
click at [477, 365] on div "[PERSON_NAME]" at bounding box center [463, 348] width 131 height 35
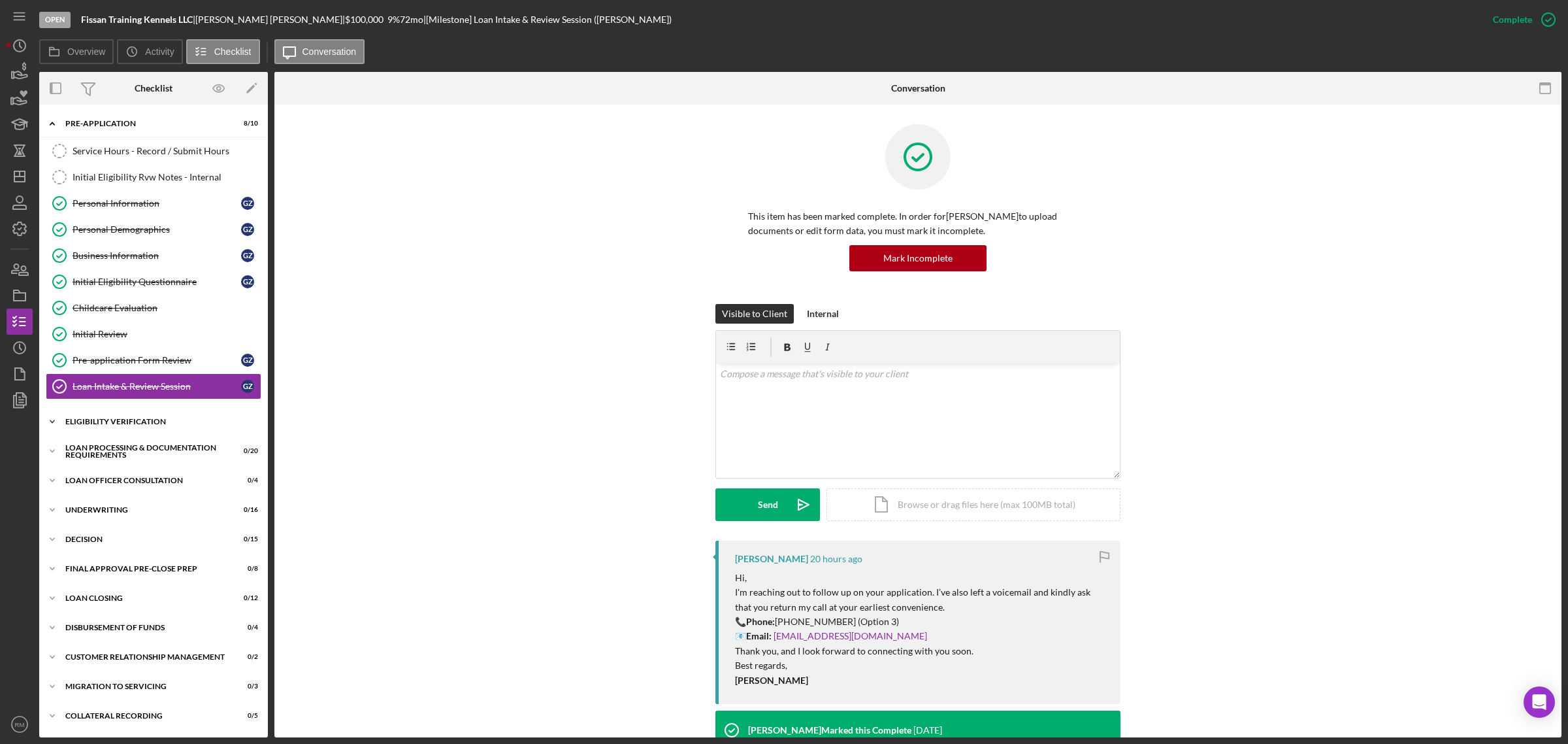
click at [72, 417] on div "Icon/Expander Eligibility Verification 2 / 13" at bounding box center [153, 421] width 229 height 26
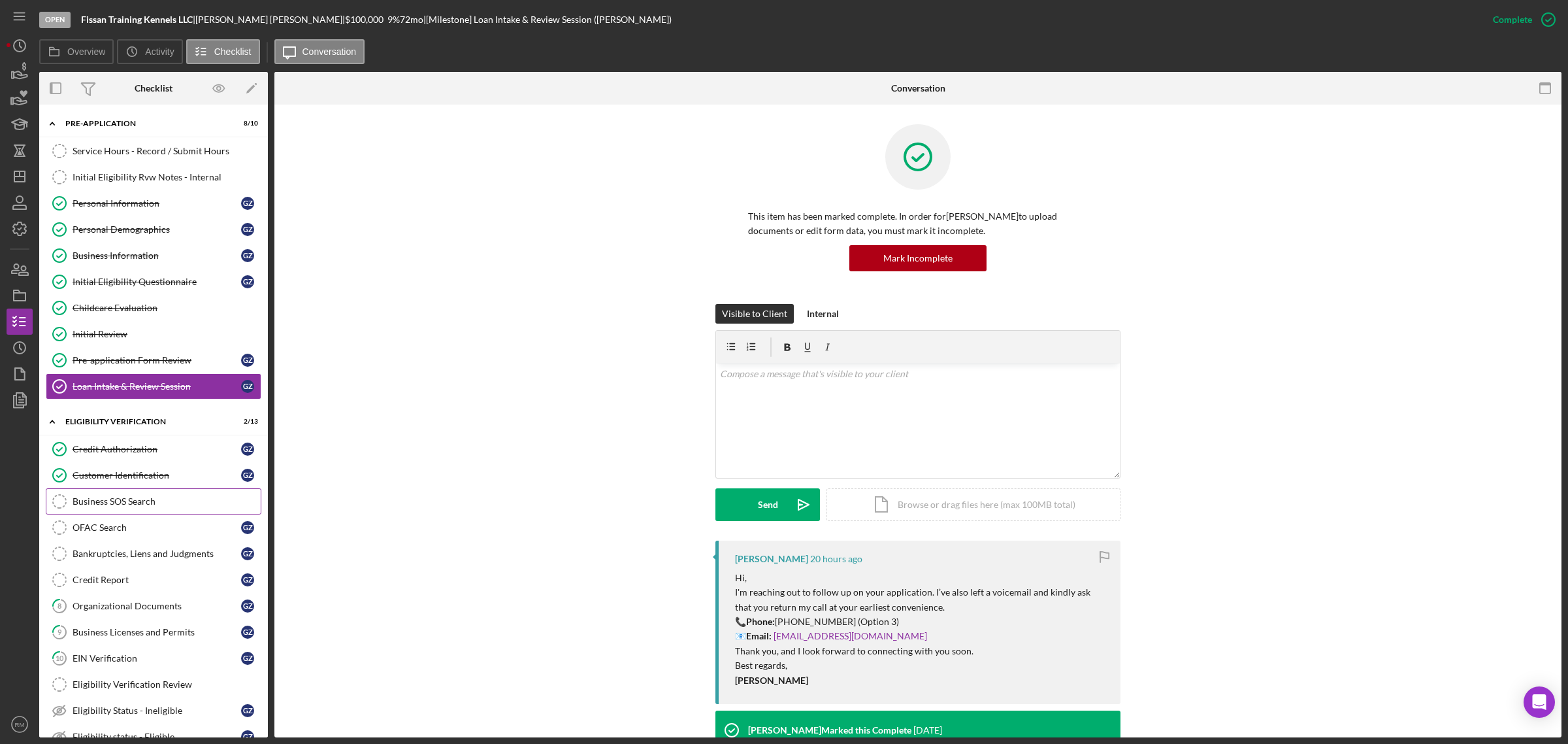
scroll to position [56, 0]
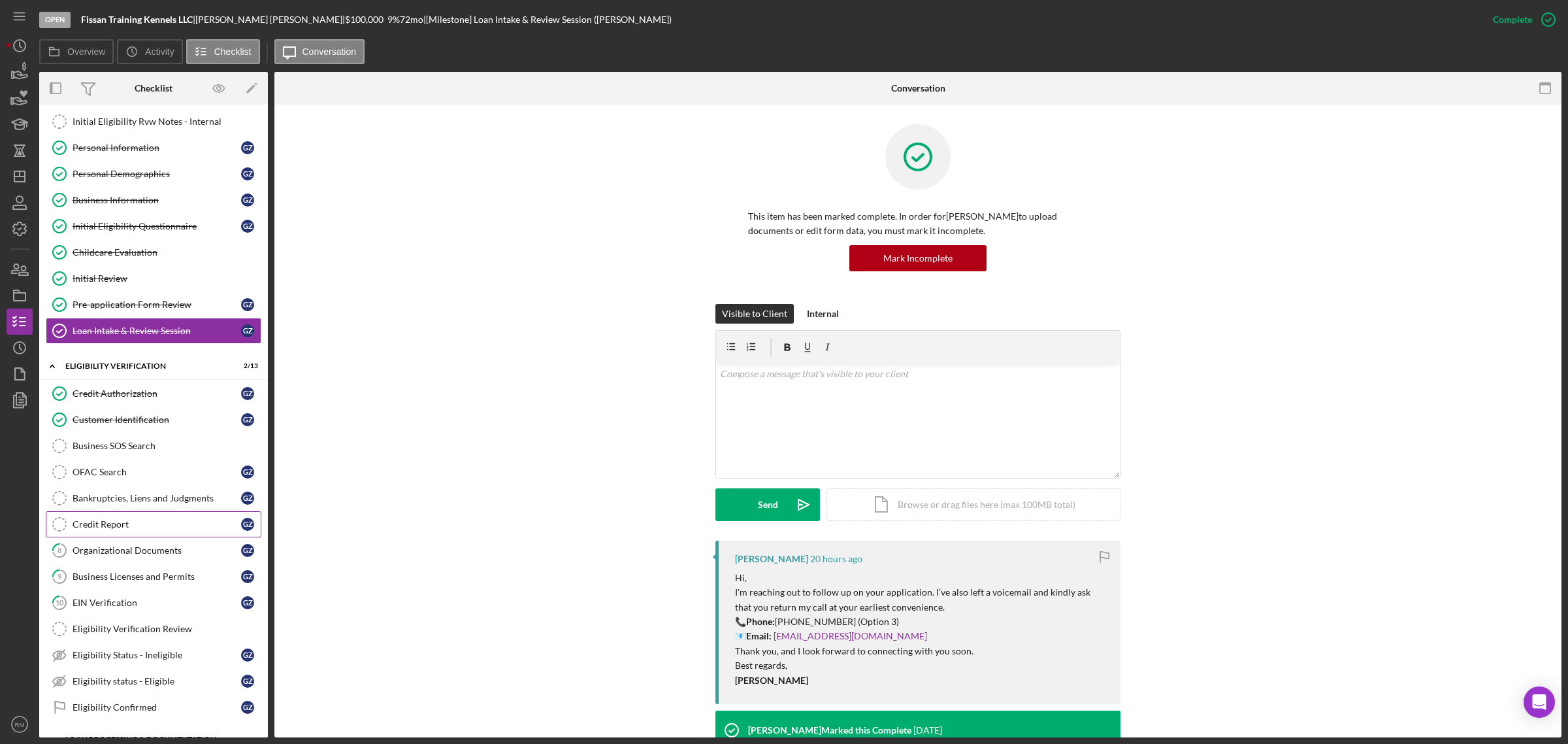
click at [89, 529] on div "Credit Report" at bounding box center [157, 524] width 168 height 11
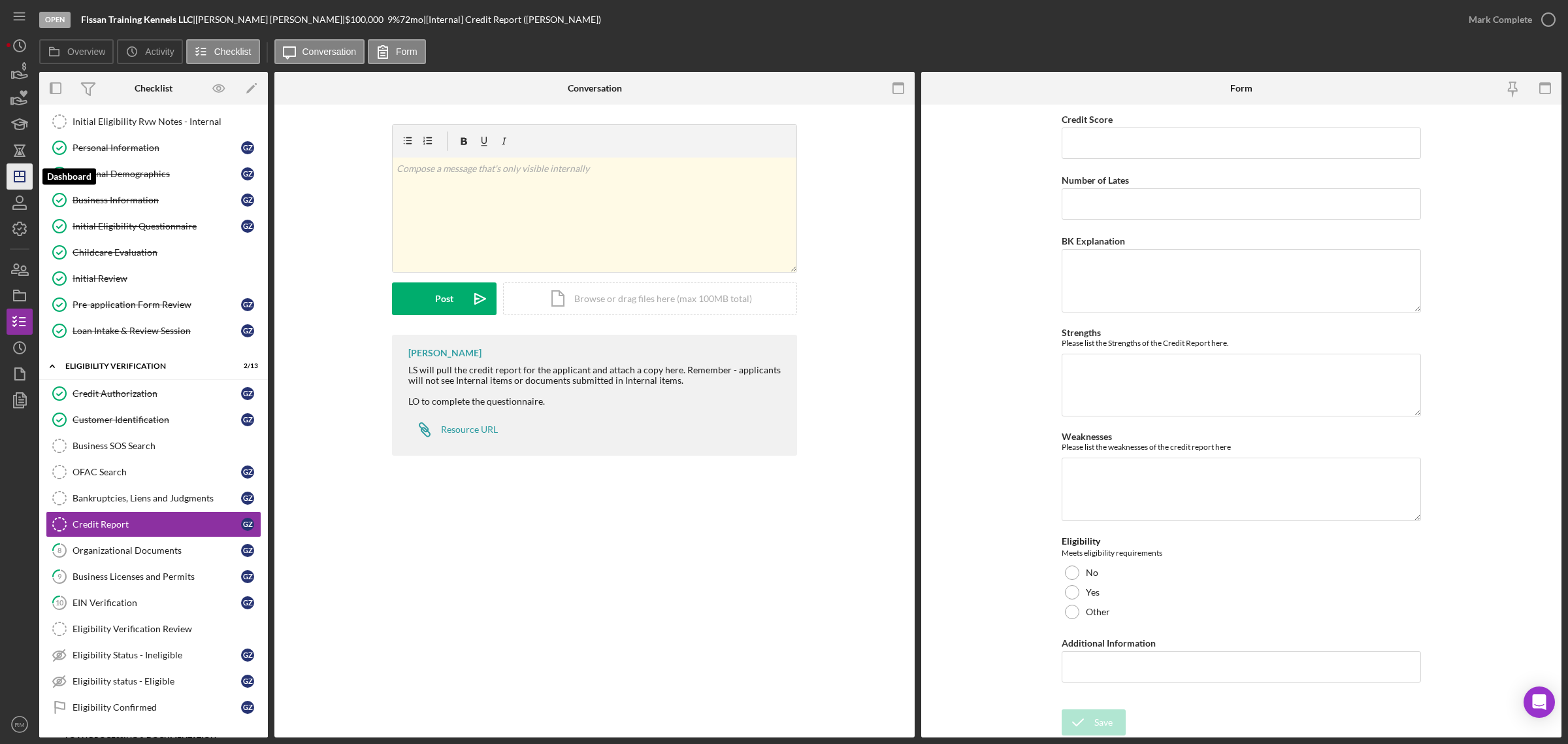
click at [17, 171] on polygon "button" at bounding box center [19, 176] width 11 height 11
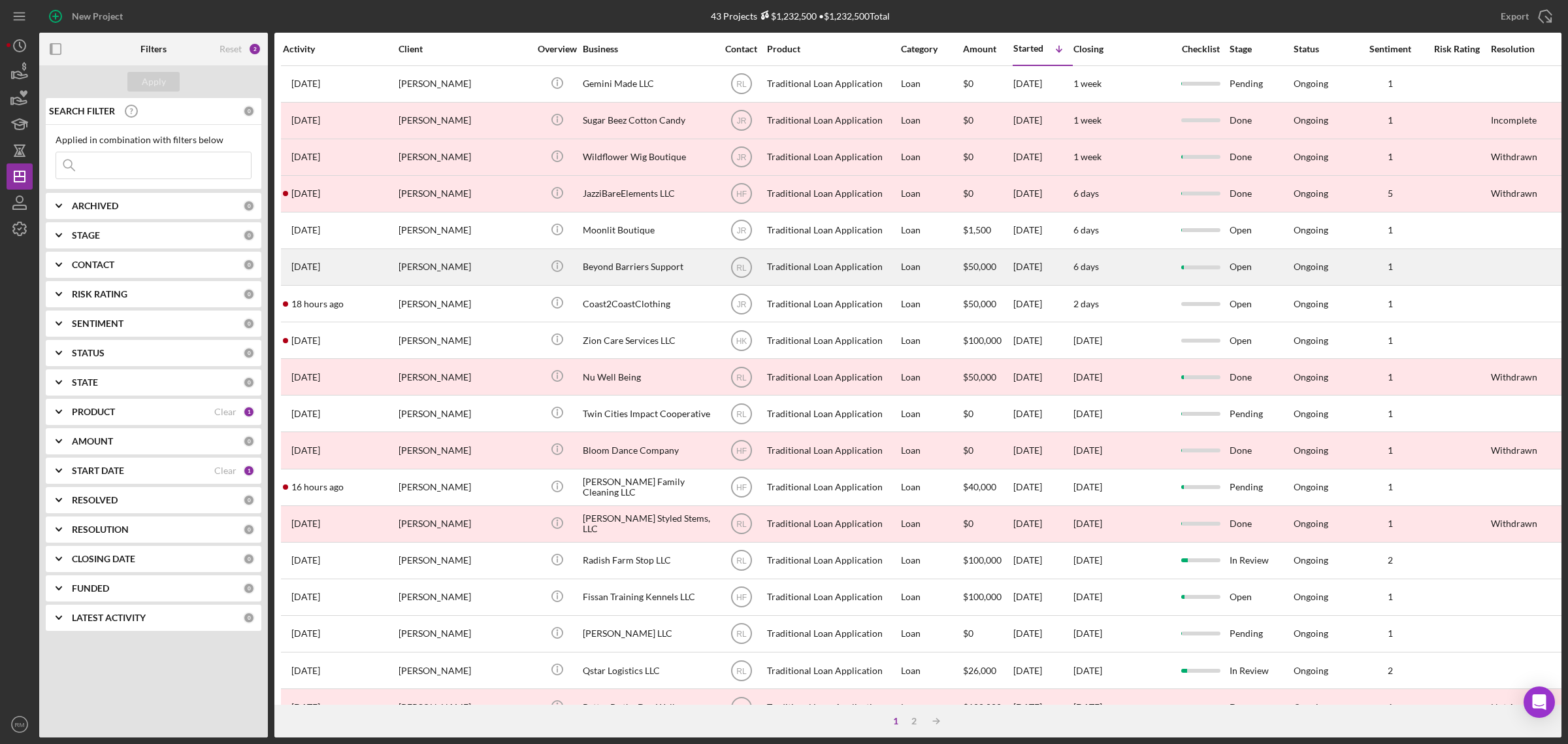
scroll to position [307, 0]
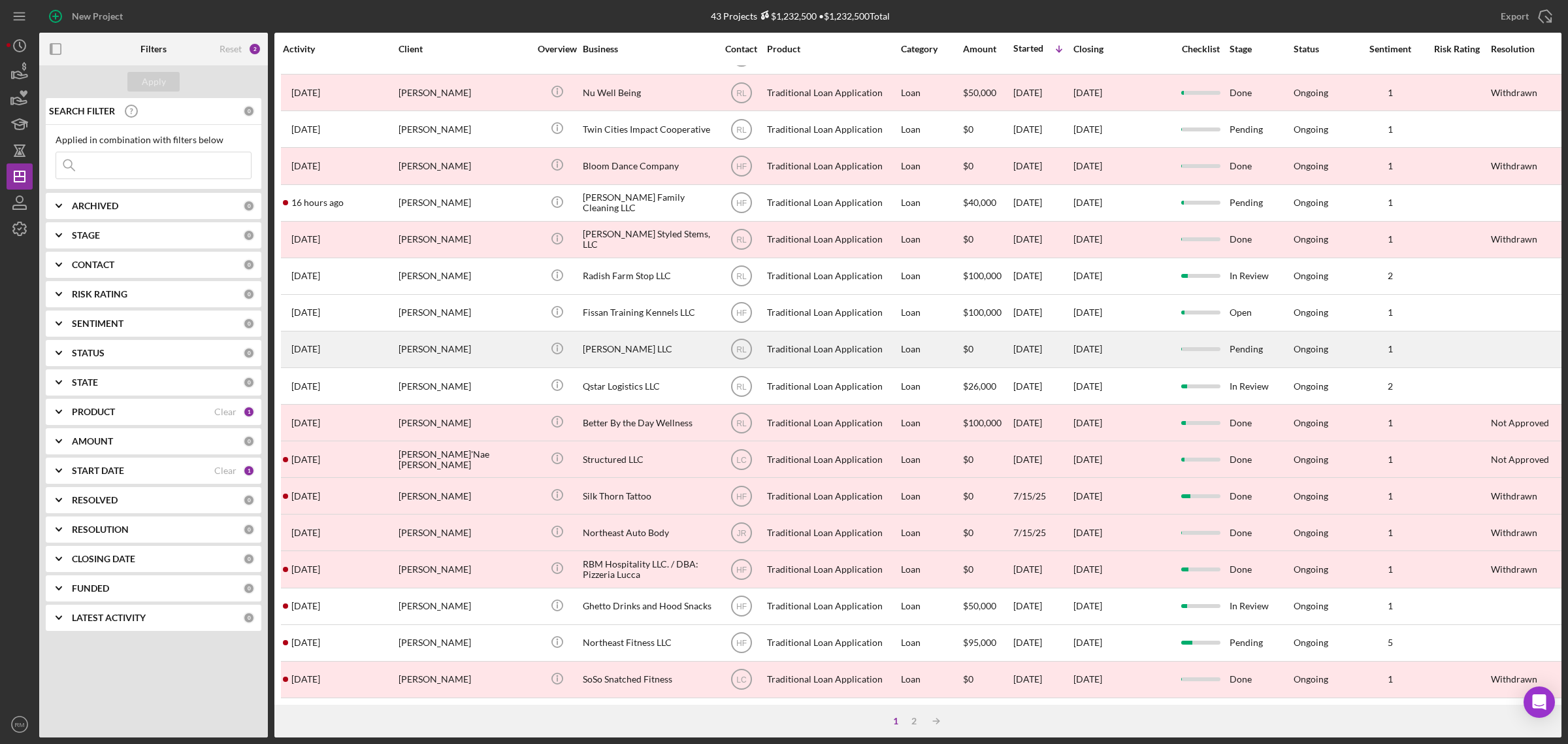
click at [489, 332] on div "[PERSON_NAME]" at bounding box center [463, 349] width 131 height 35
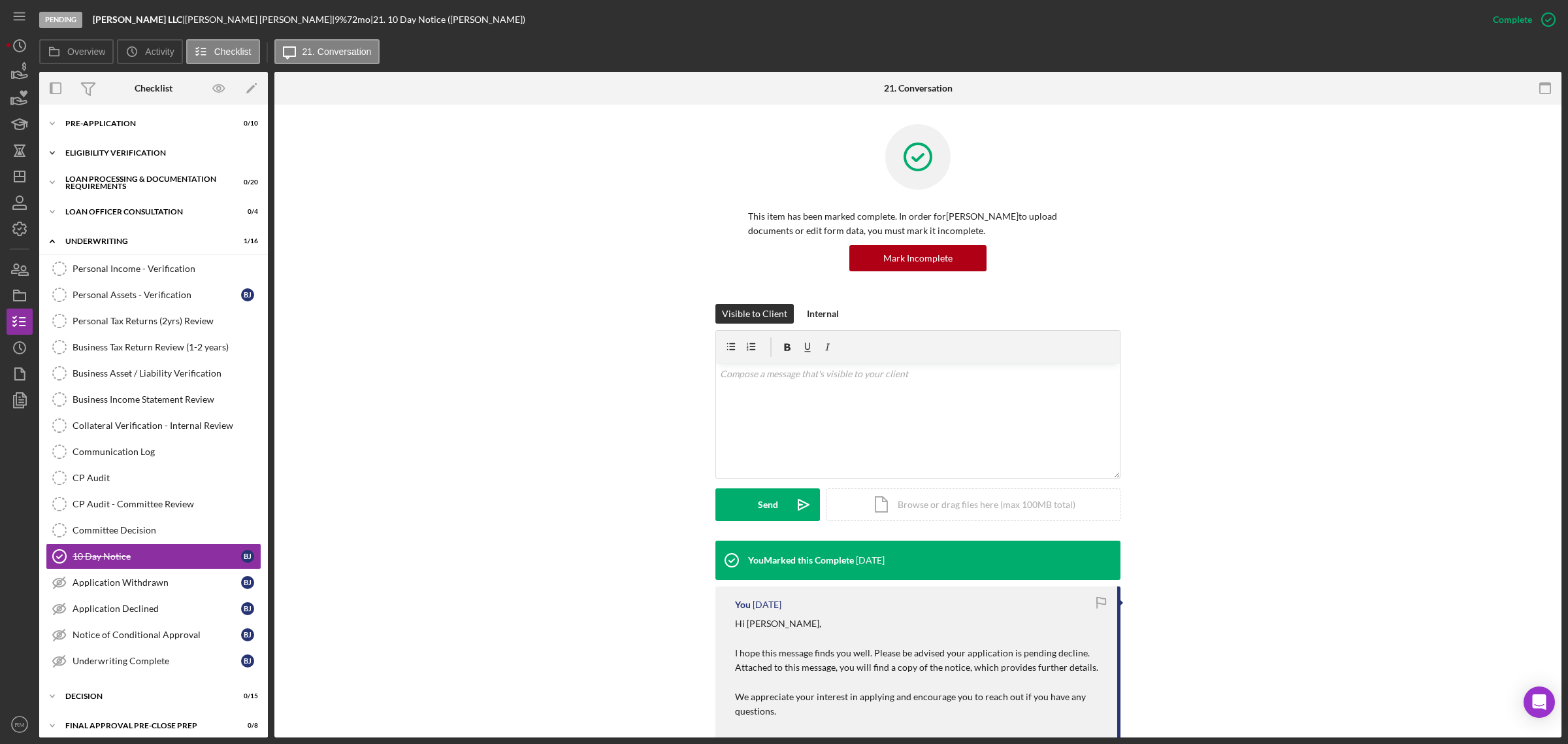
click at [110, 149] on div "Eligibility Verification" at bounding box center [158, 152] width 187 height 7
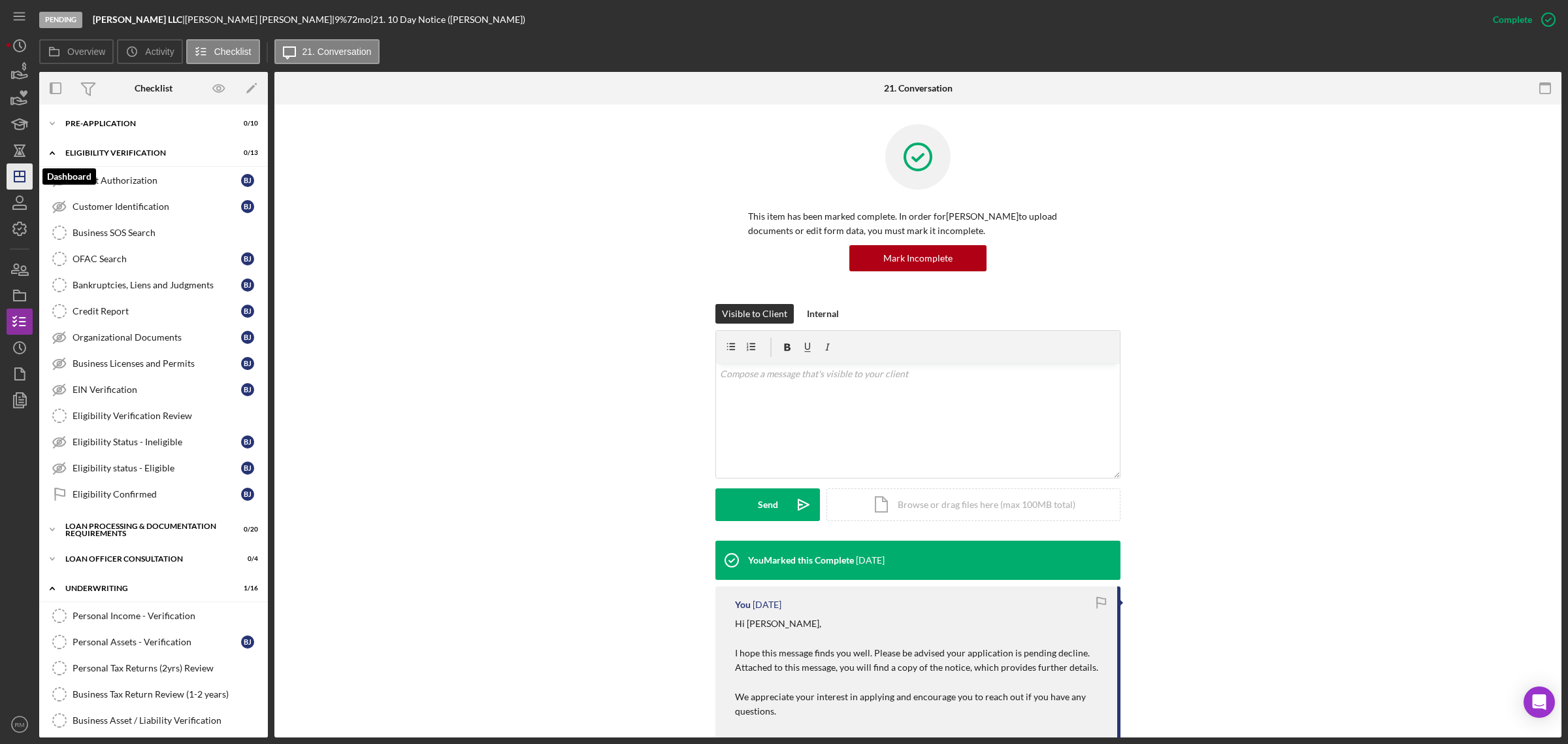
click at [27, 171] on icon "Icon/Dashboard" at bounding box center [19, 176] width 32 height 32
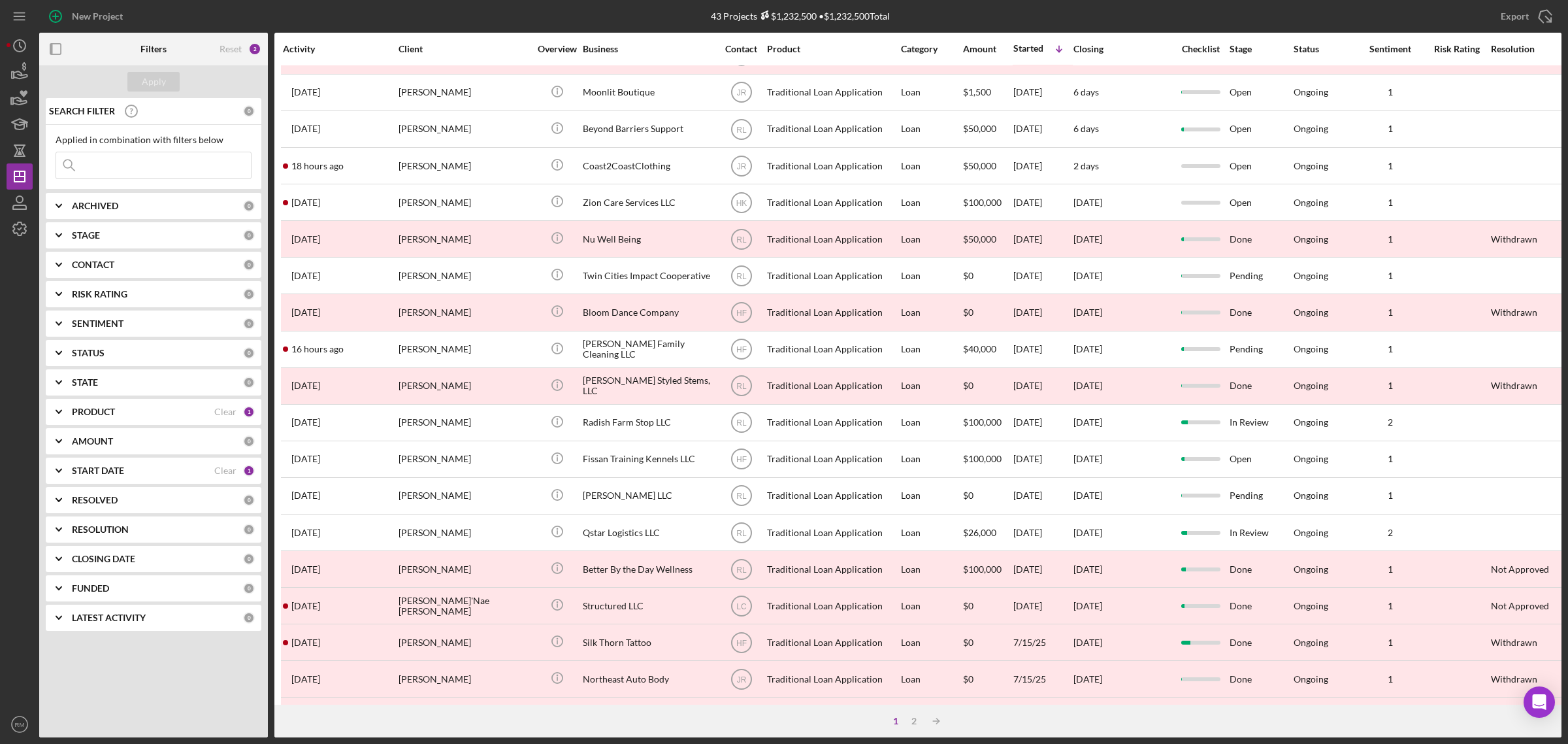
scroll to position [138, 0]
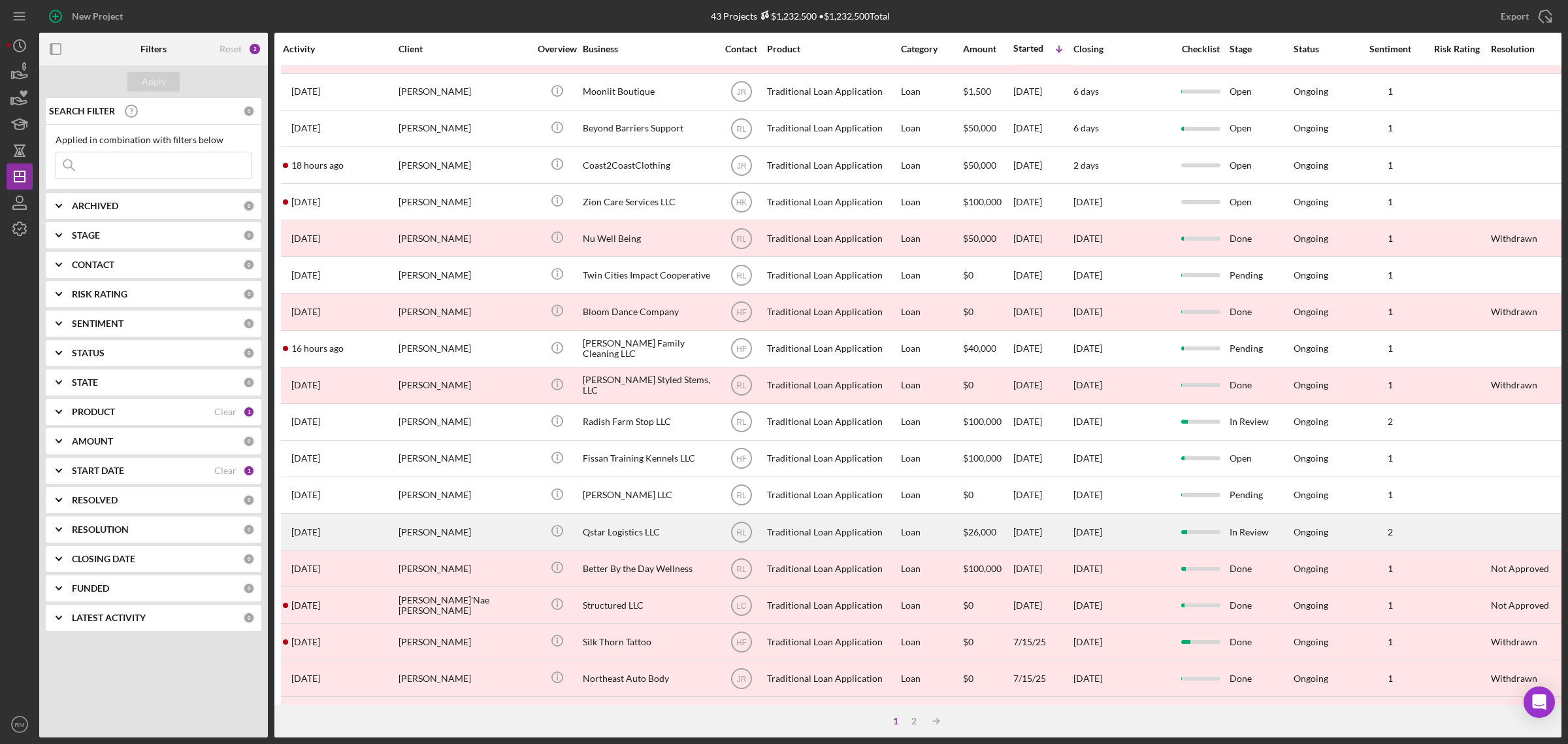
click at [625, 532] on div "Qstar Logistics LLC" at bounding box center [648, 532] width 131 height 35
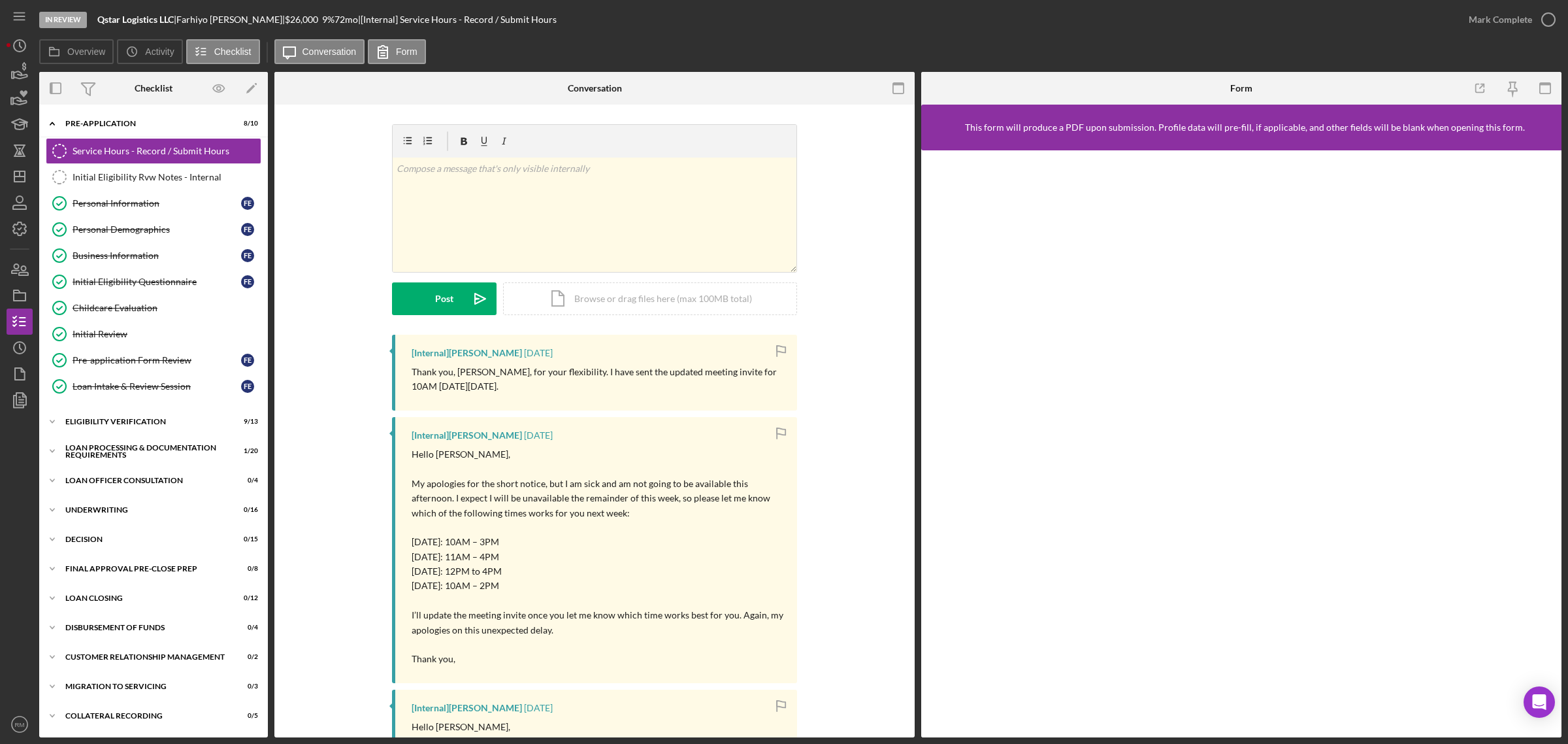
scroll to position [2, 0]
click at [137, 430] on div "Icon/Expander Eligibility Verification 9 / 13" at bounding box center [153, 421] width 229 height 26
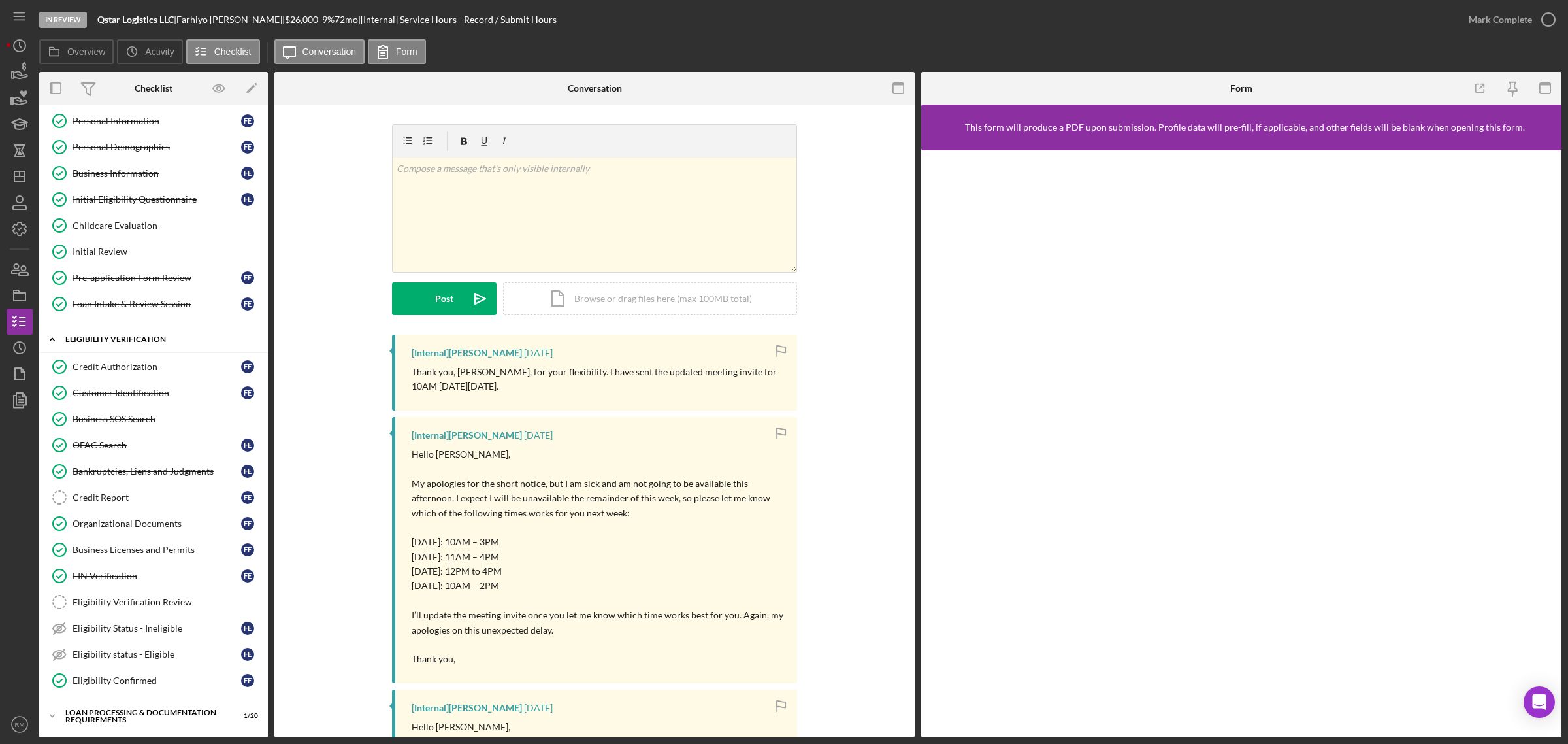
scroll to position [83, 0]
click at [104, 498] on div "Credit Report" at bounding box center [157, 497] width 168 height 11
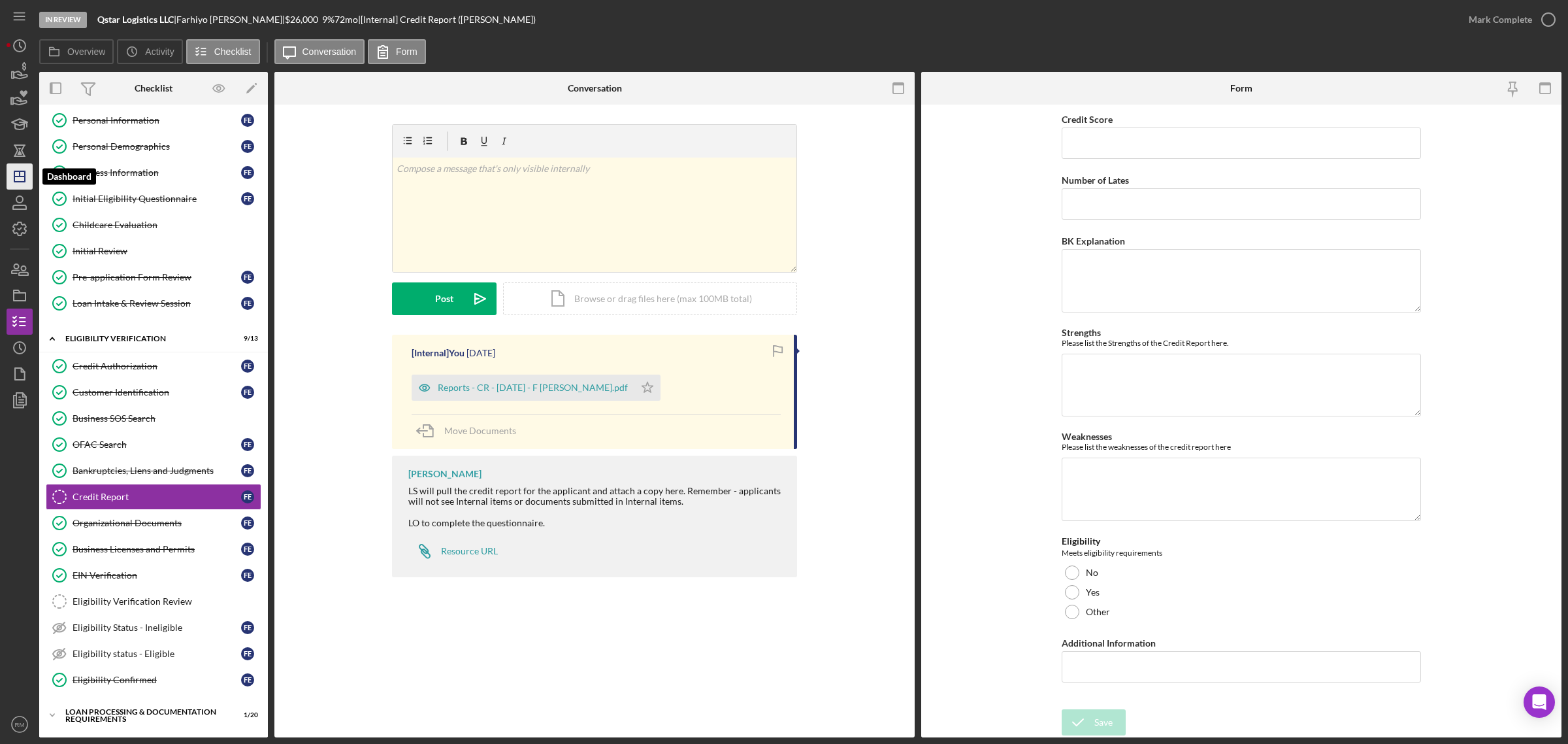
click at [13, 167] on icon "Icon/Dashboard" at bounding box center [19, 176] width 32 height 32
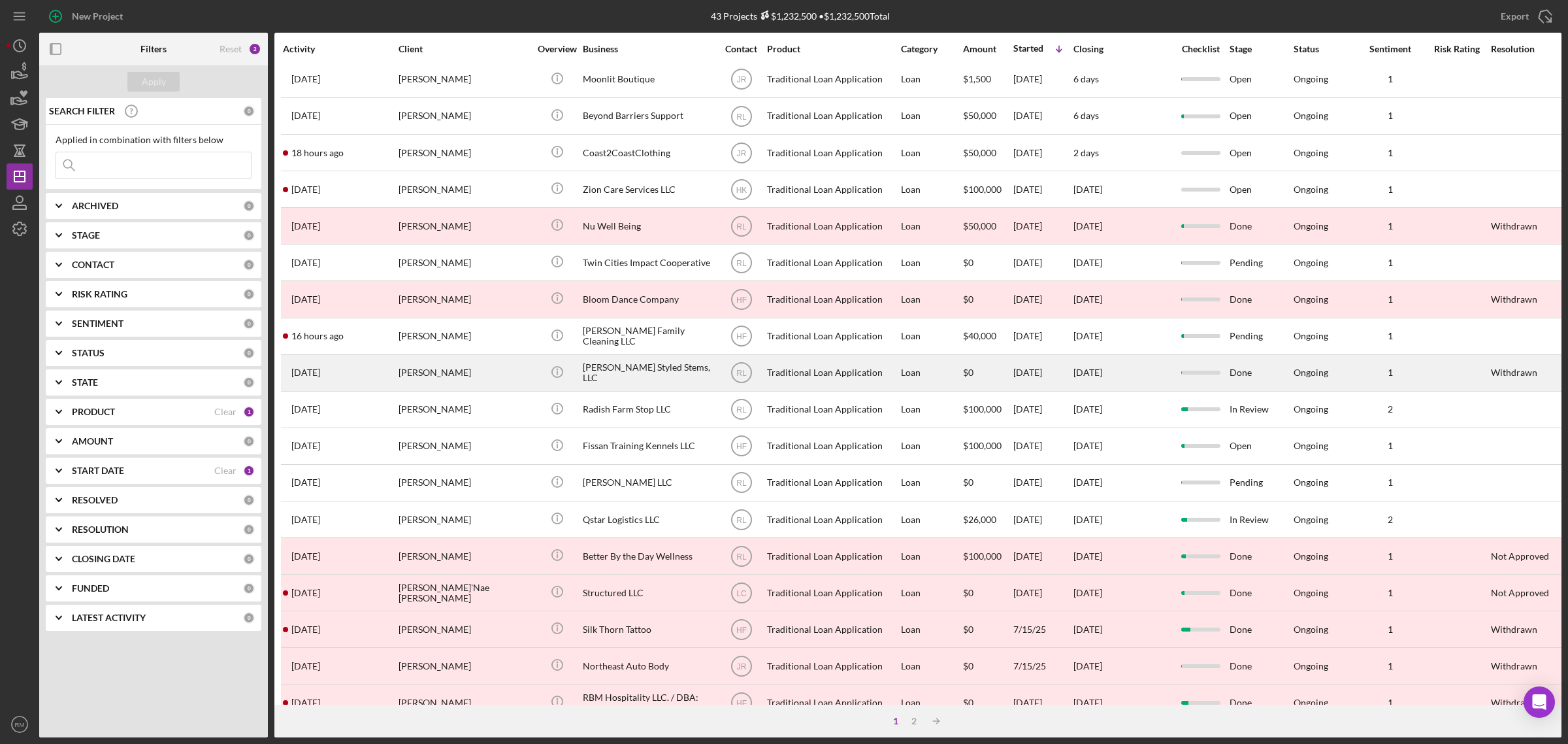
scroll to position [153, 0]
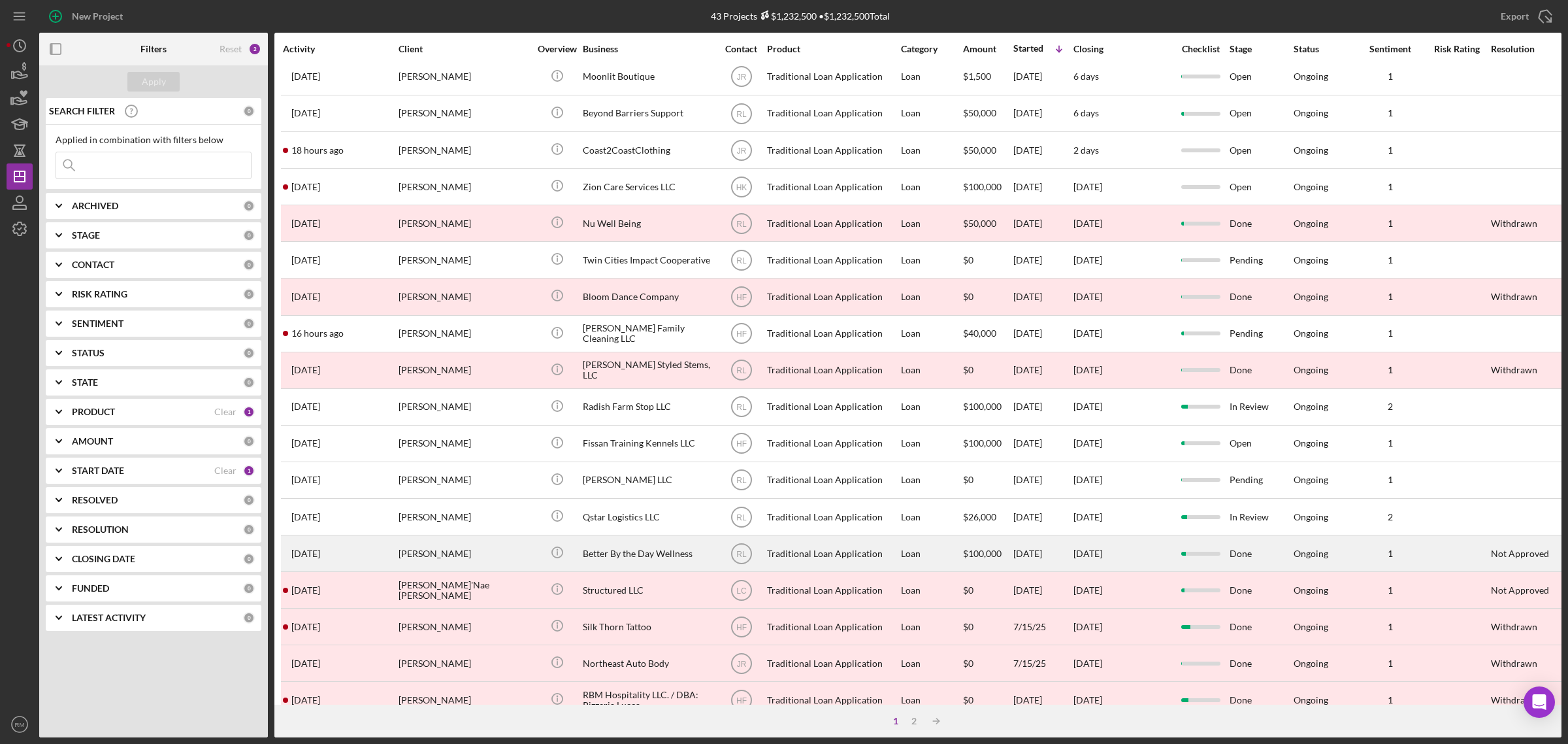
click at [456, 569] on div "[PERSON_NAME]" at bounding box center [463, 553] width 131 height 35
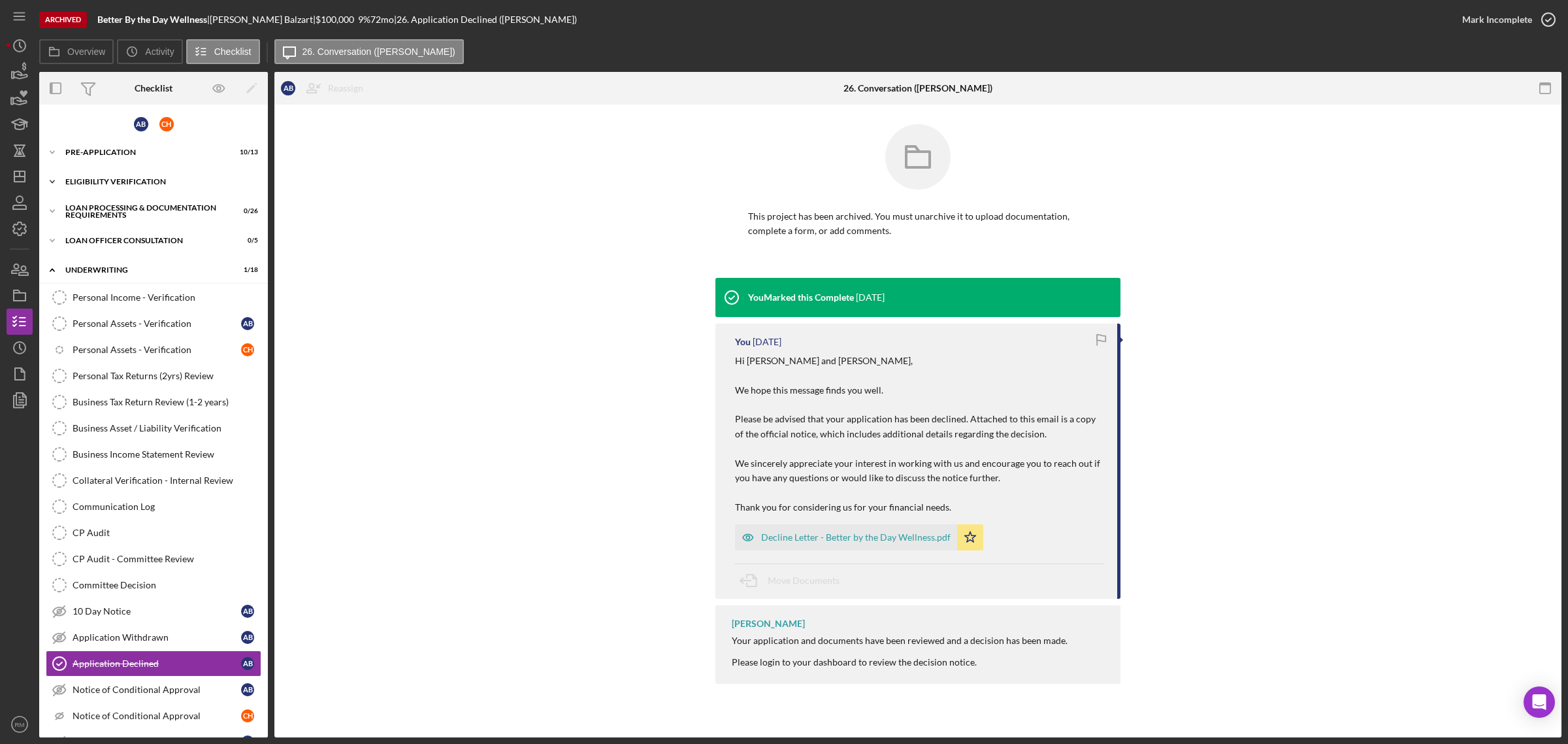
click at [122, 184] on div "Eligibility Verification" at bounding box center [158, 181] width 187 height 7
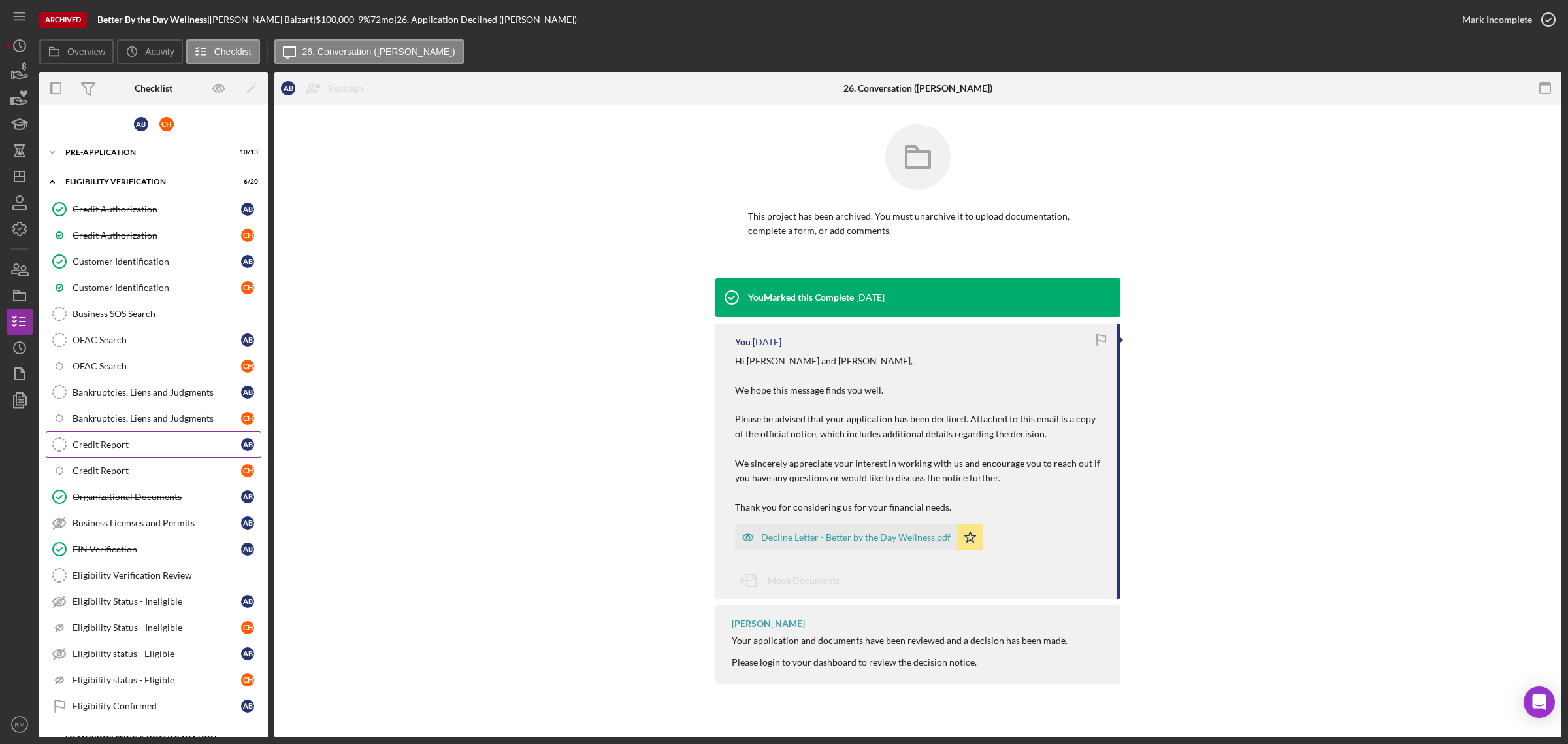
click at [119, 441] on div "Credit Report" at bounding box center [157, 444] width 168 height 11
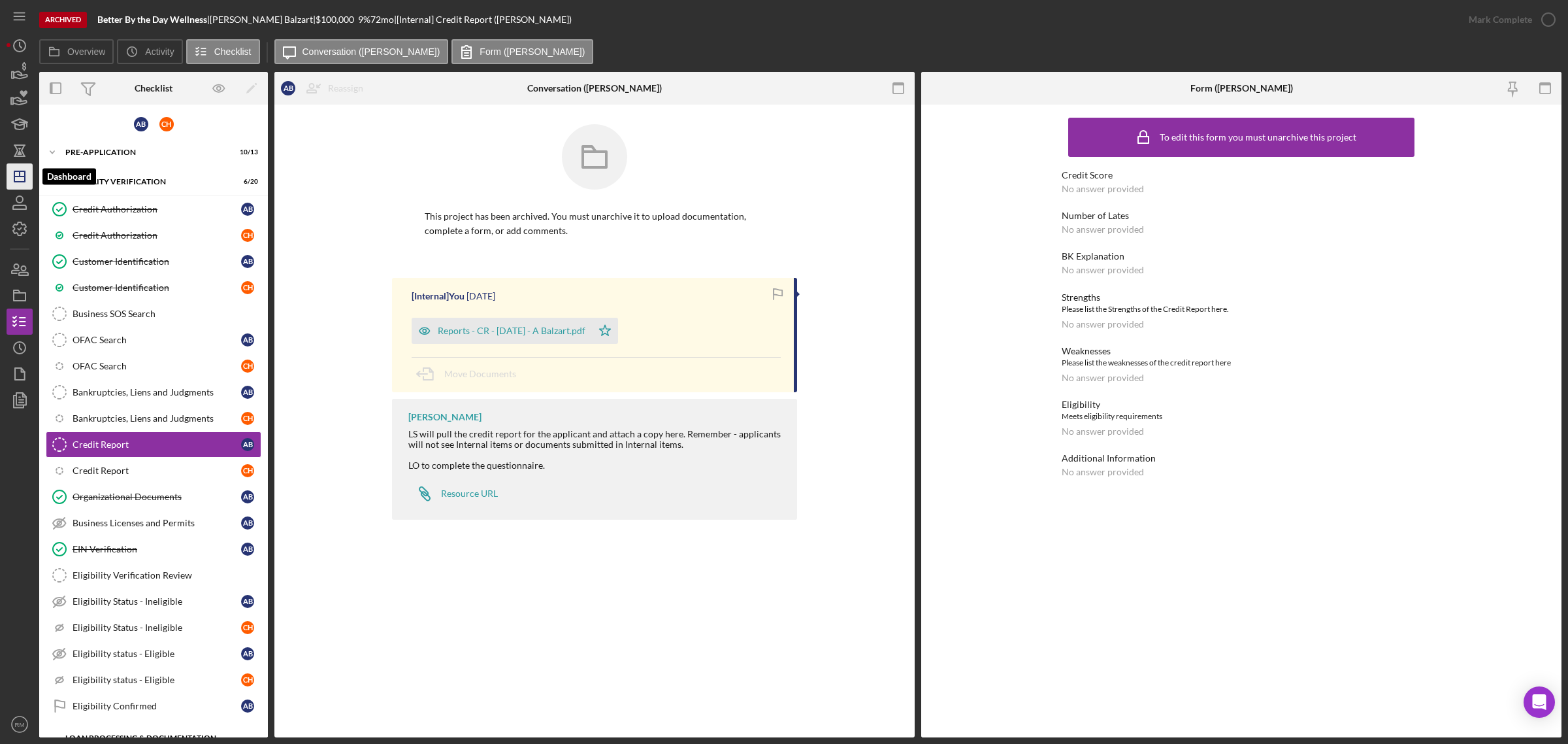
click at [30, 178] on icon "Icon/Dashboard" at bounding box center [19, 176] width 32 height 32
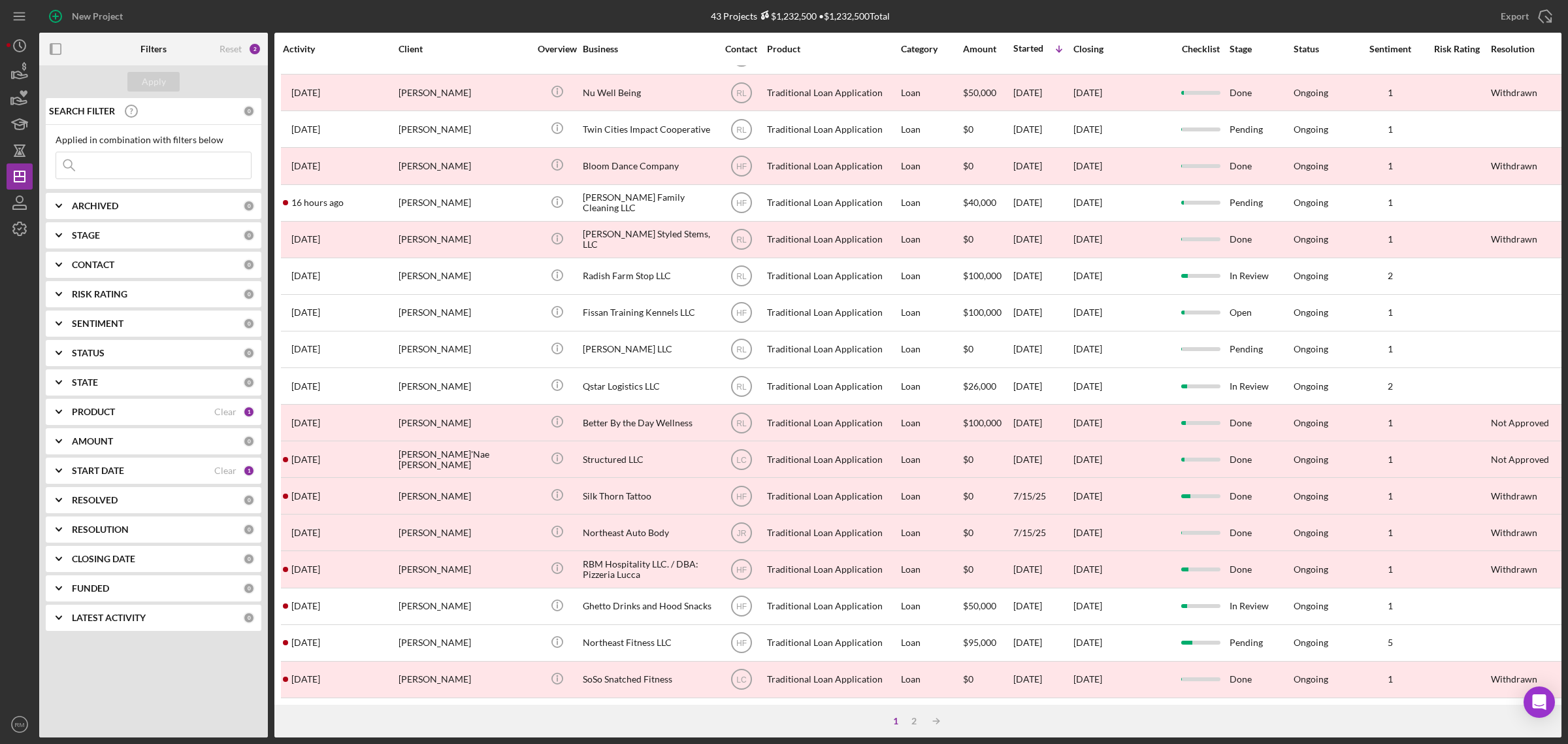
scroll to position [307, 0]
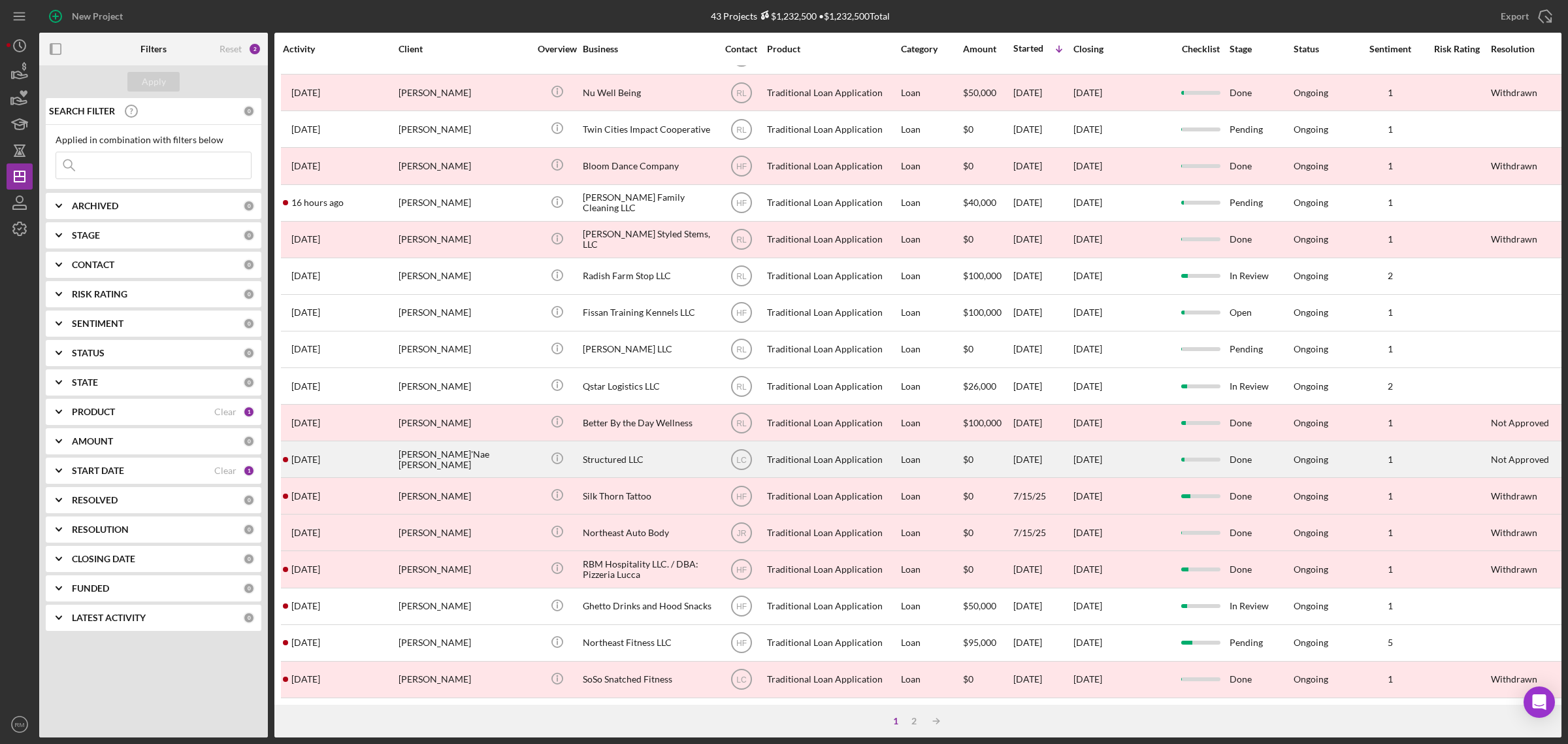
click at [617, 442] on div "Structured LLC" at bounding box center [648, 459] width 131 height 35
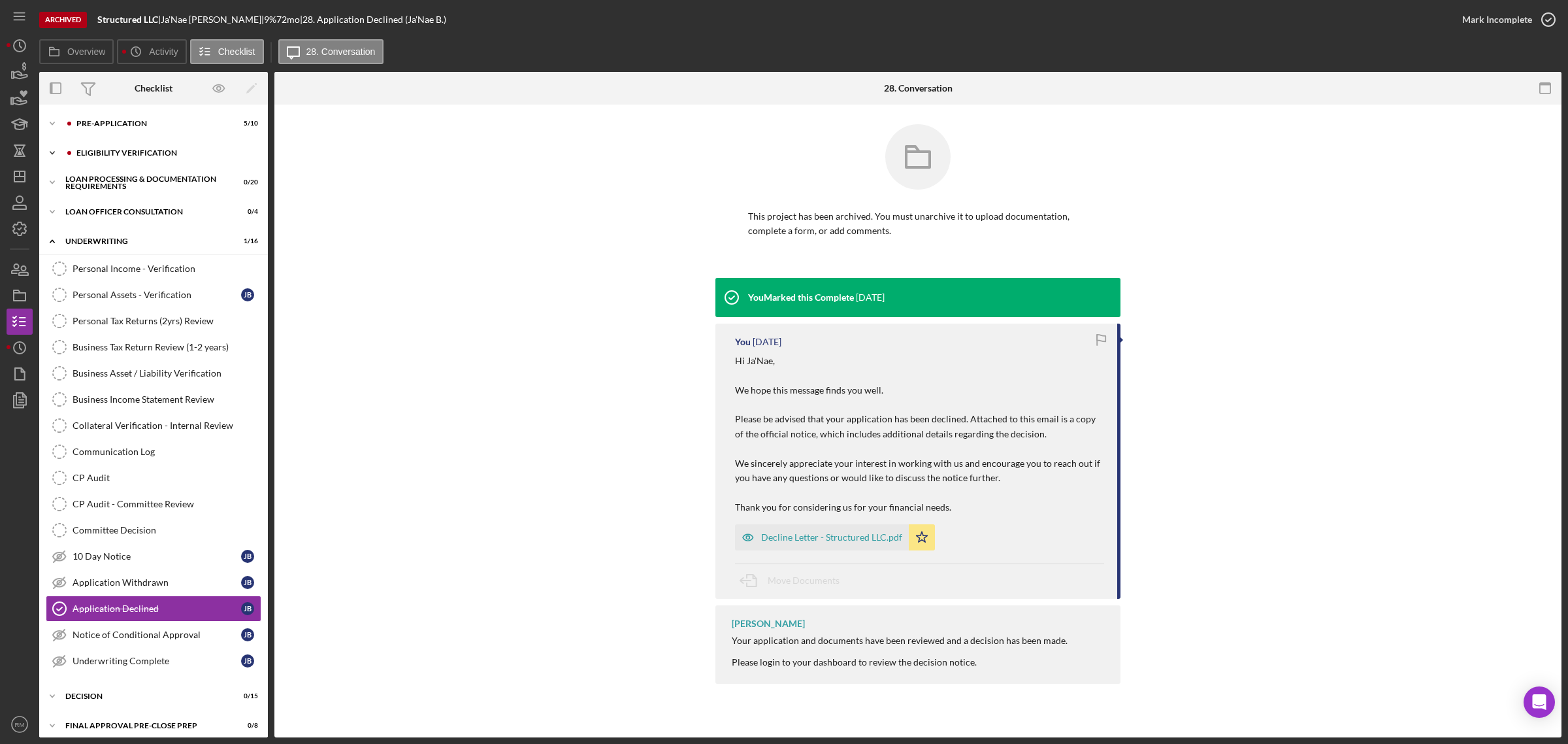
click at [106, 162] on div "Icon/Expander Eligibility Verification 4 / 13" at bounding box center [153, 152] width 229 height 26
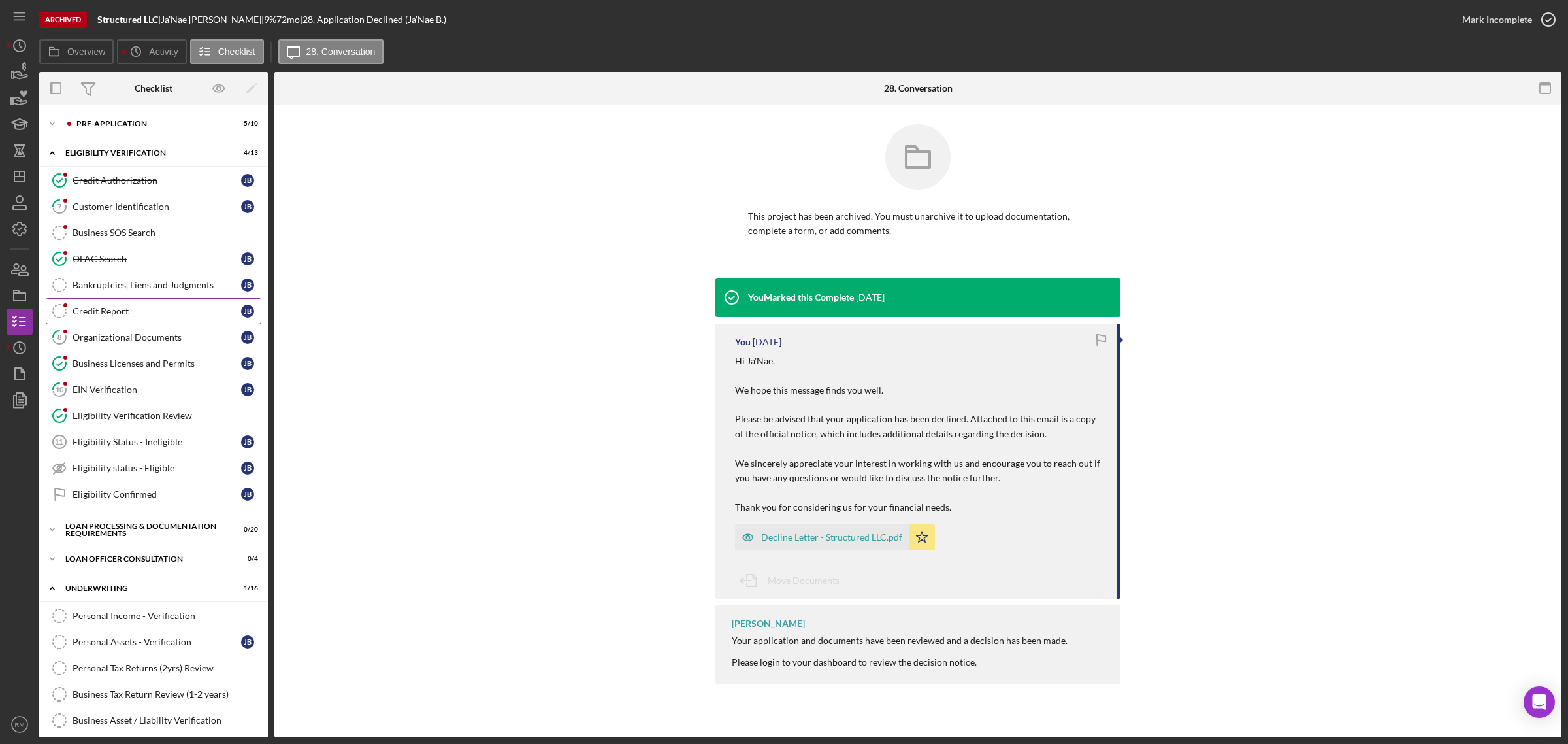
click at [135, 322] on link "Credit Report Credit Report [PERSON_NAME]" at bounding box center [153, 311] width 216 height 26
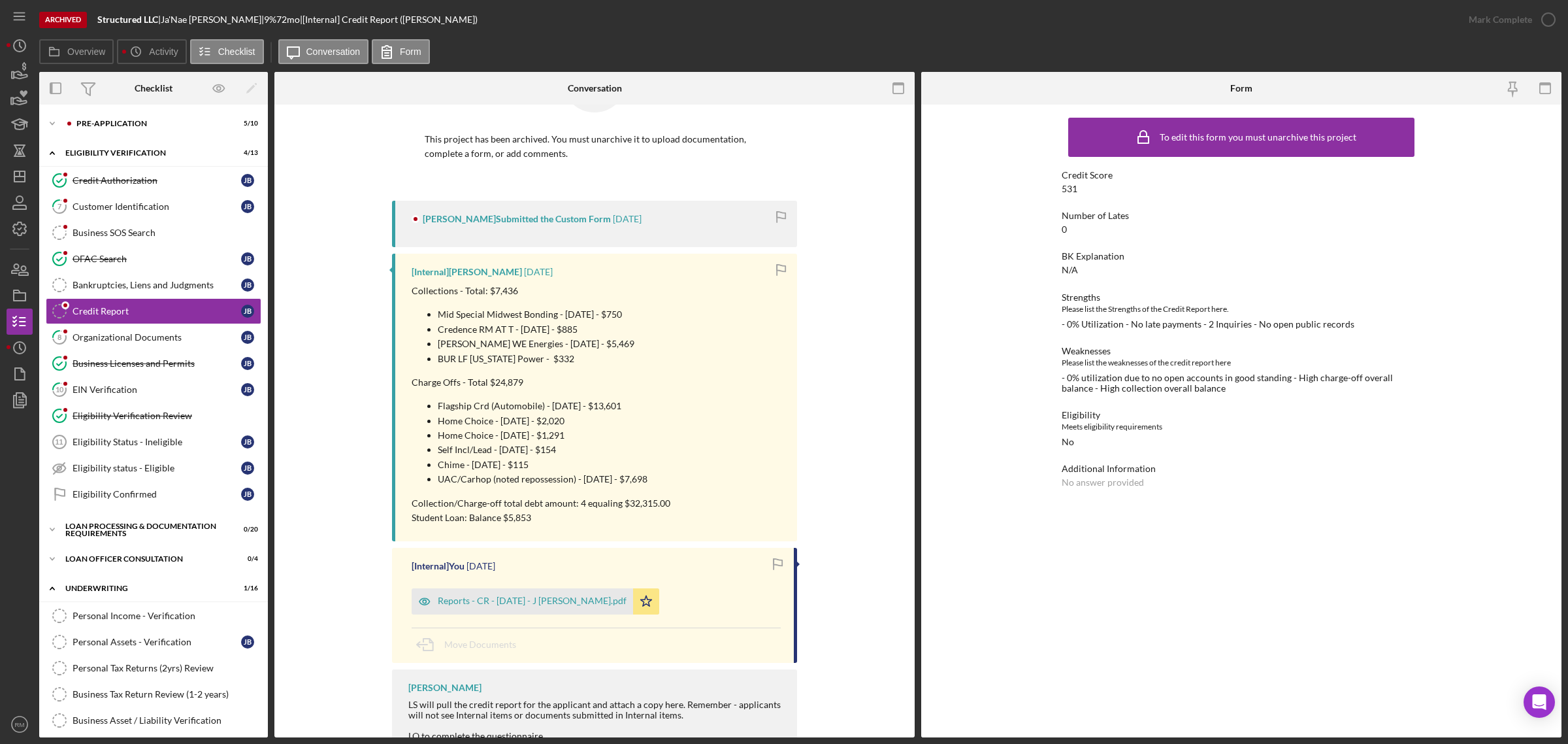
scroll to position [78, 0]
click at [28, 170] on icon "Icon/Dashboard" at bounding box center [19, 176] width 32 height 32
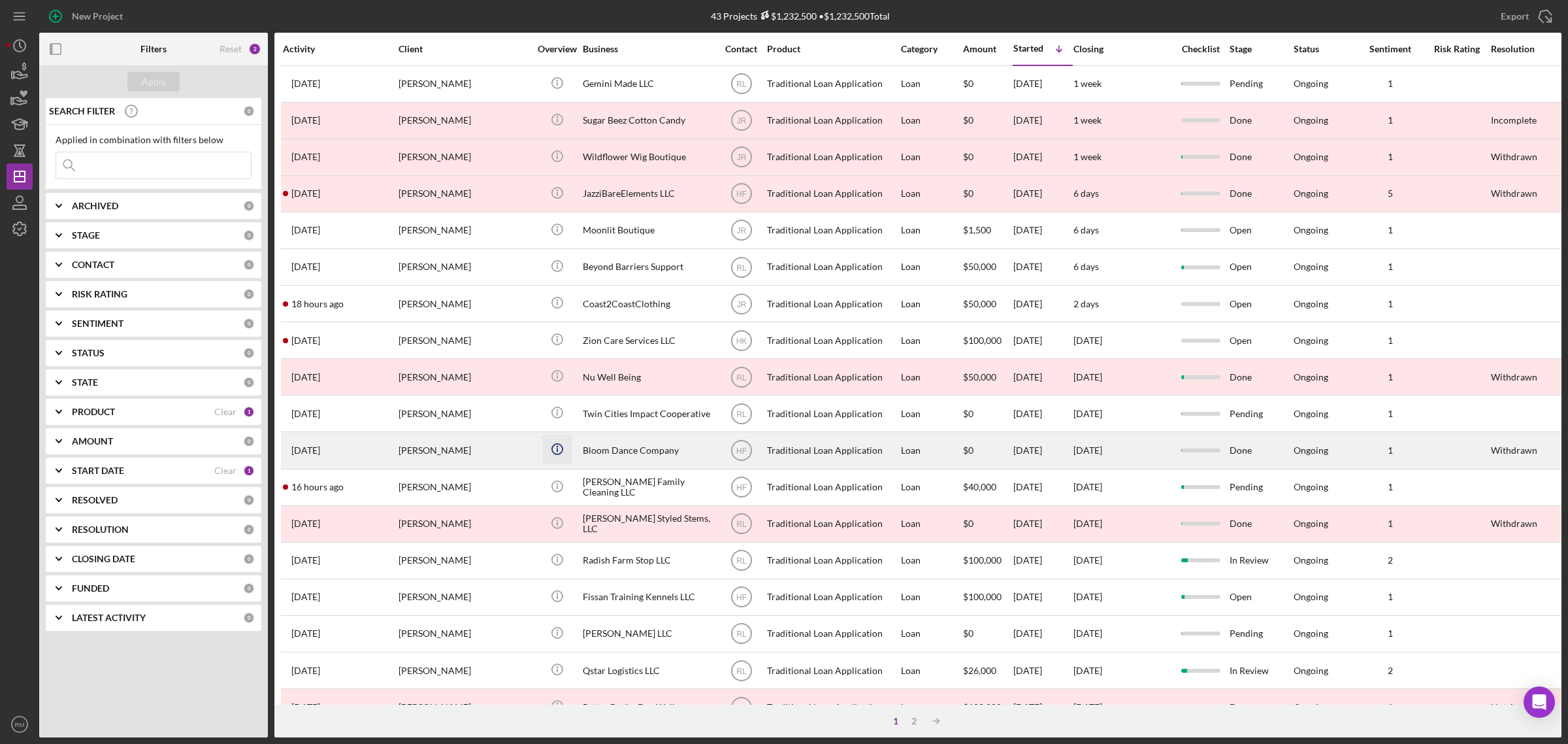
scroll to position [307, 0]
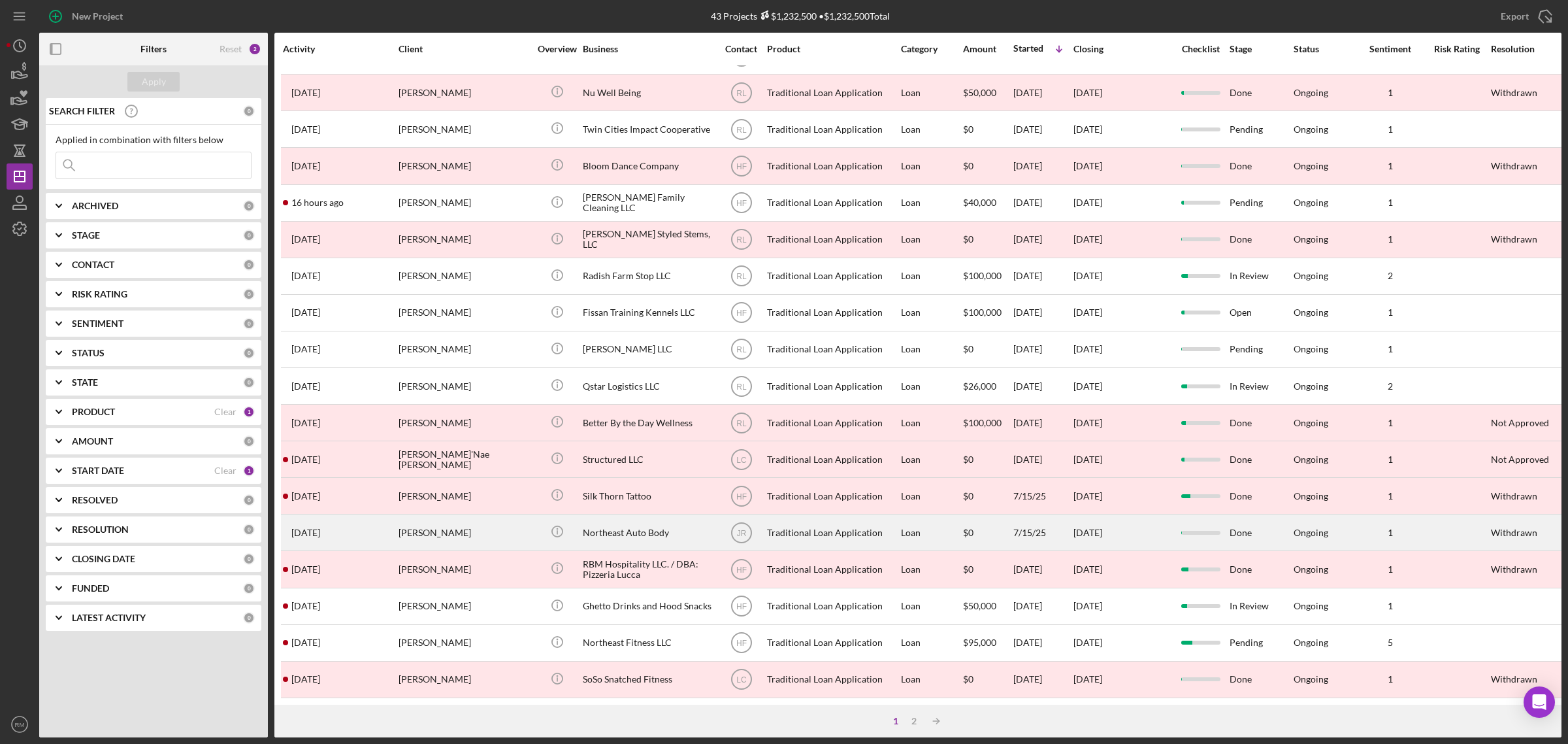
click at [468, 515] on div "[PERSON_NAME]" at bounding box center [463, 532] width 131 height 35
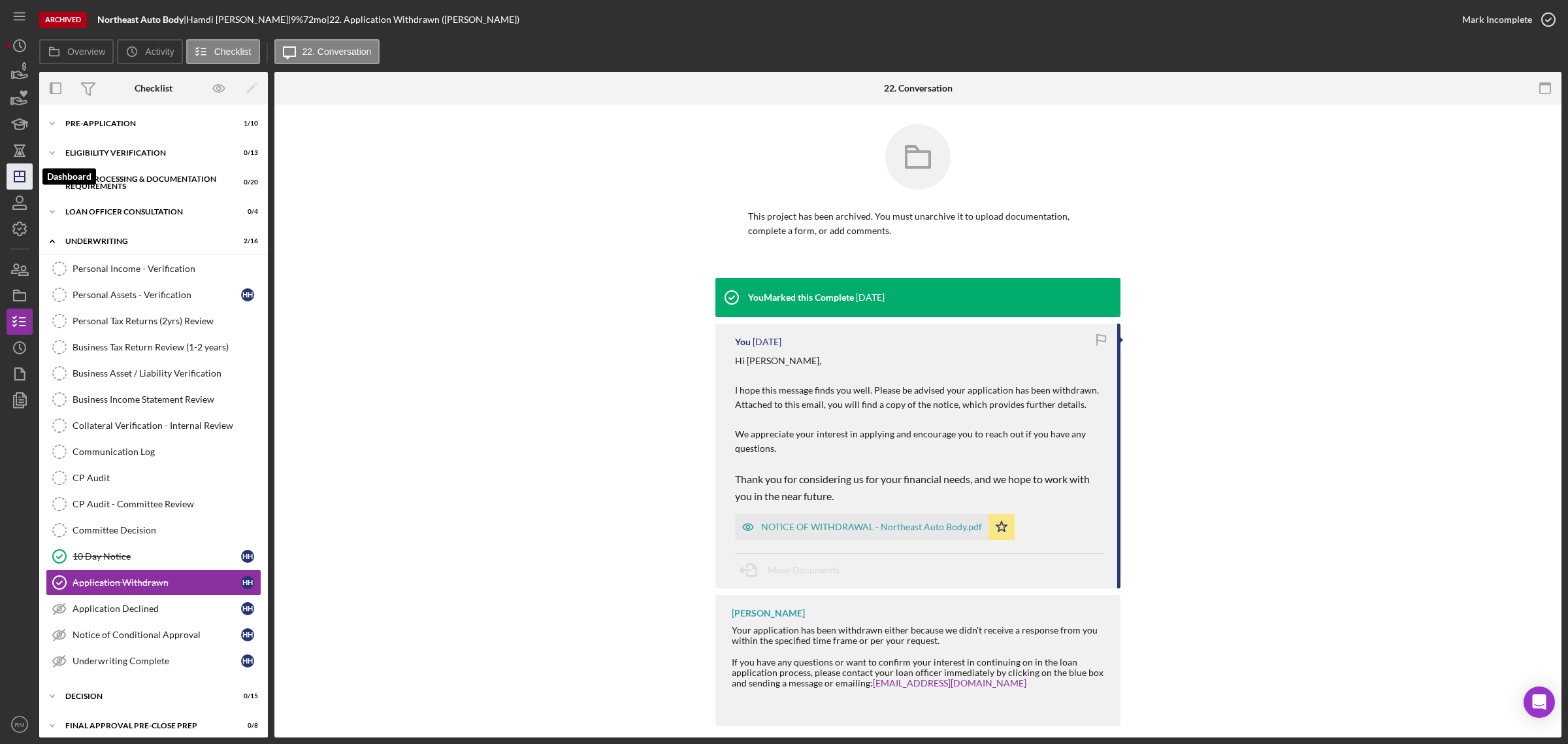
click at [15, 171] on polygon "button" at bounding box center [19, 176] width 11 height 11
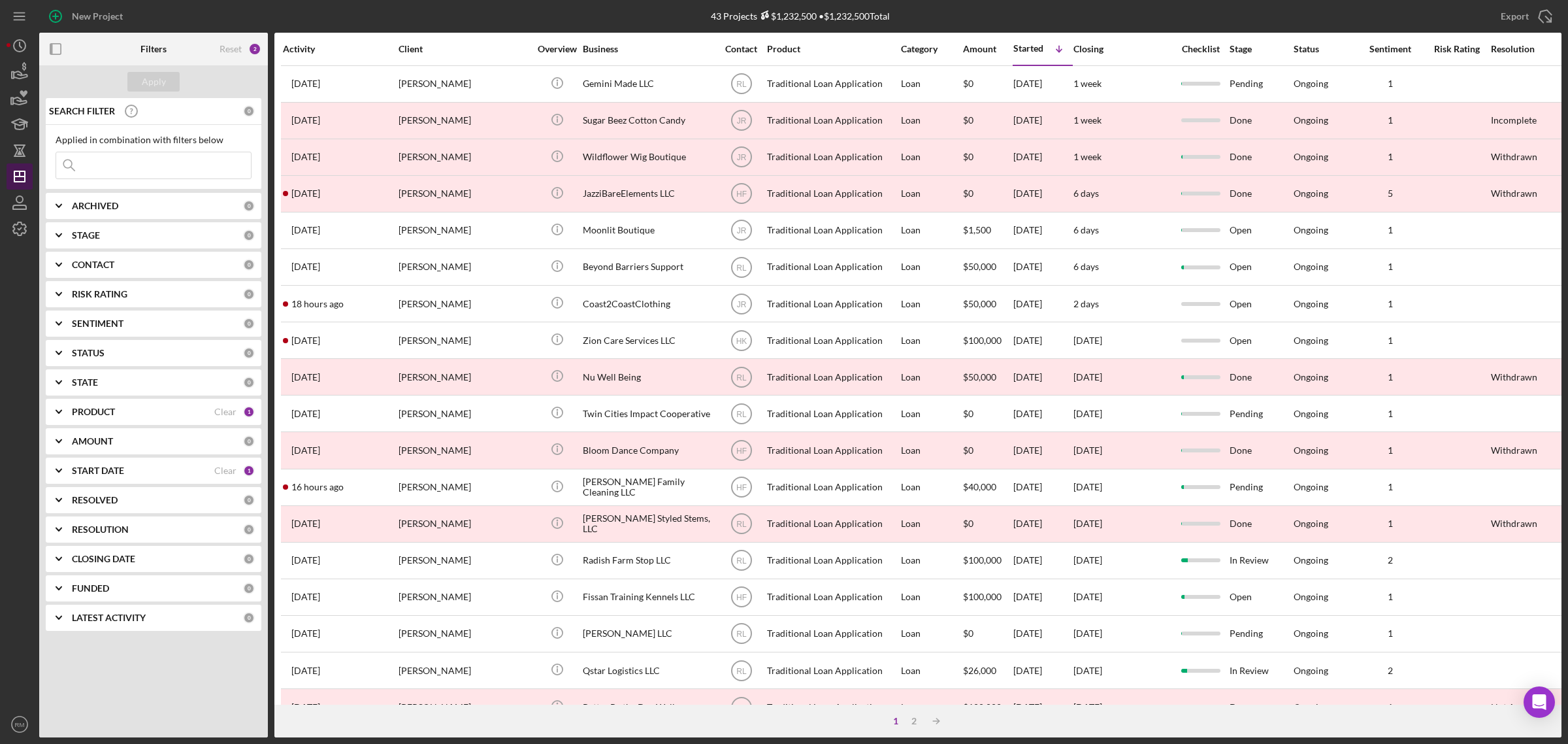
scroll to position [307, 0]
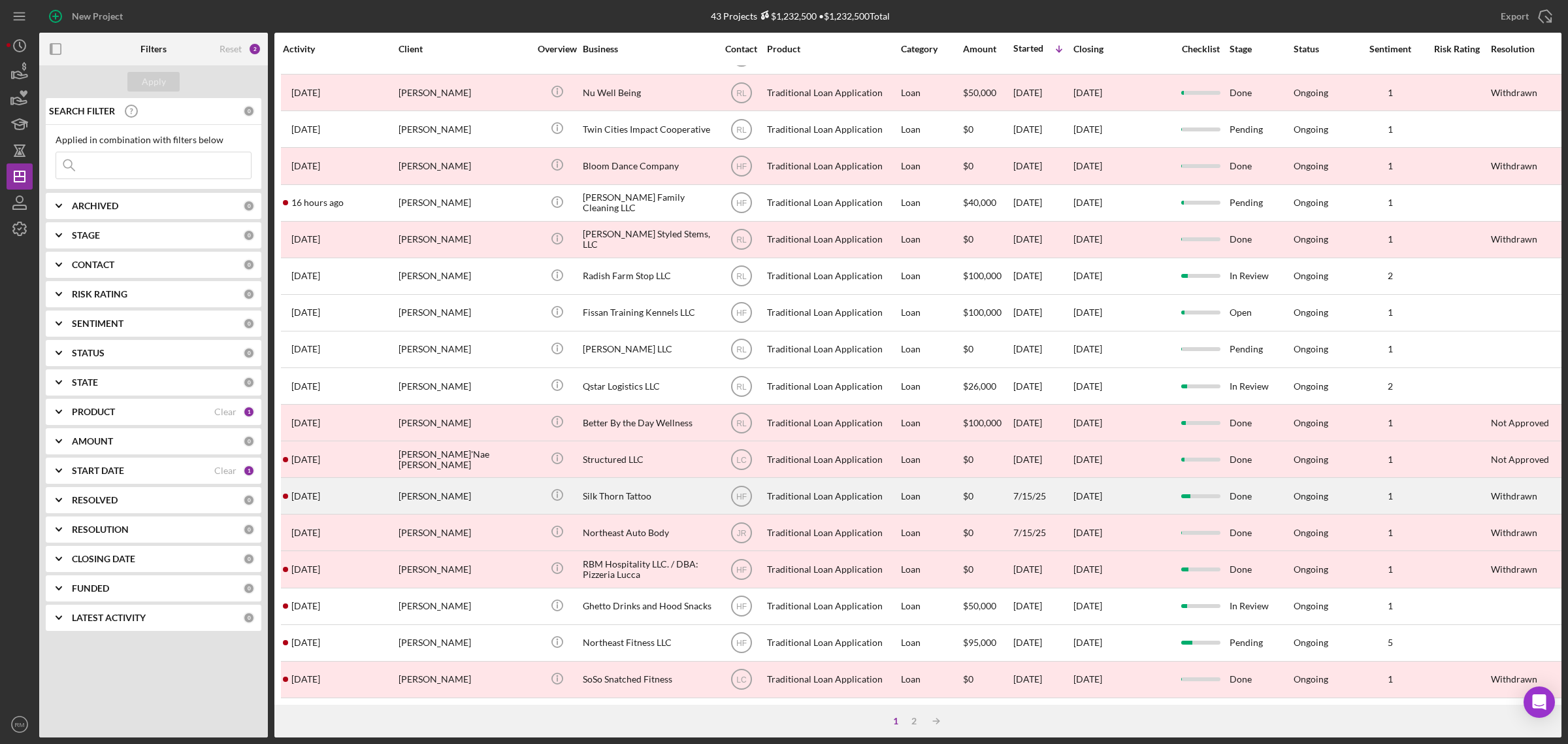
click at [474, 478] on div "[PERSON_NAME]" at bounding box center [463, 496] width 131 height 35
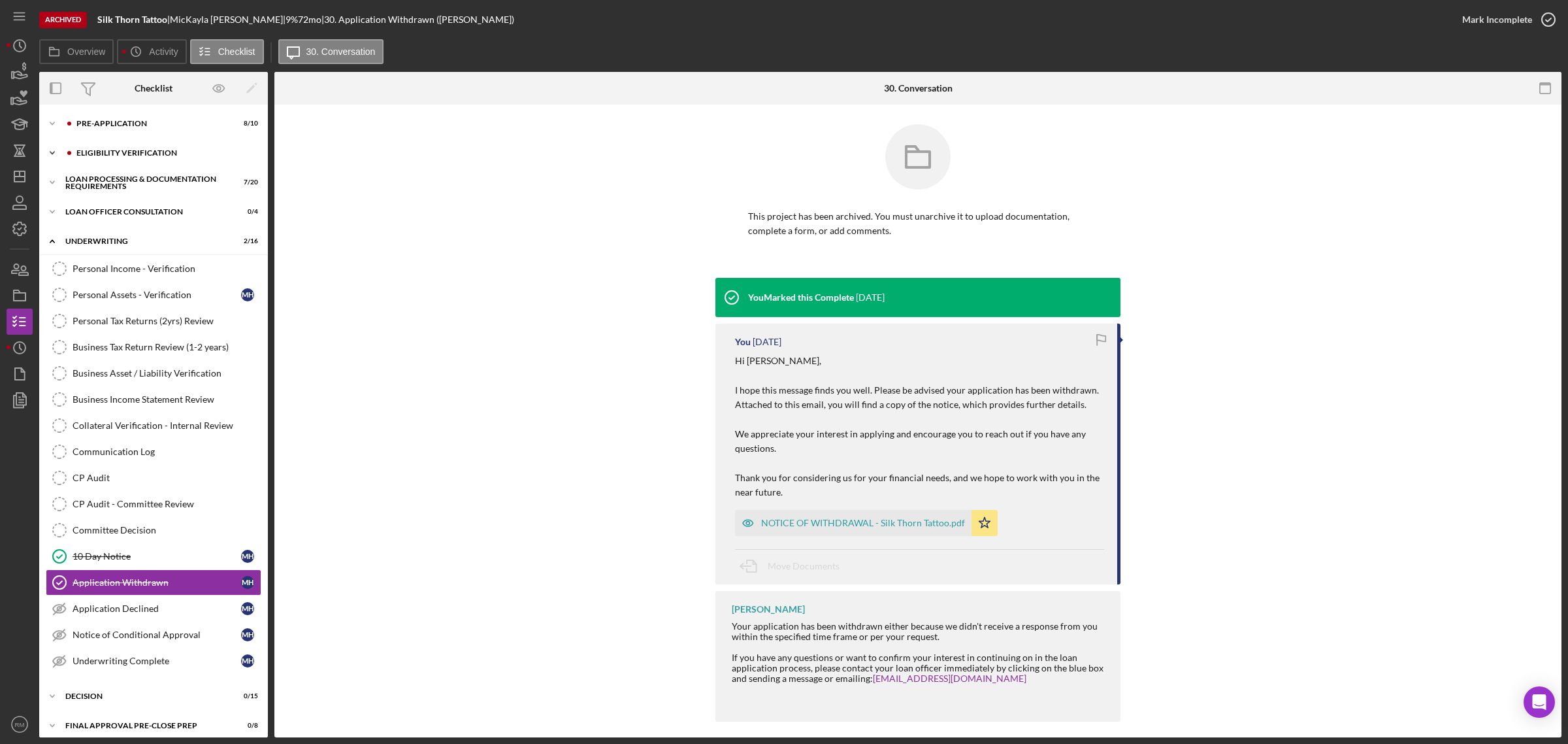
click at [137, 149] on div "Eligibility Verification" at bounding box center [164, 152] width 175 height 7
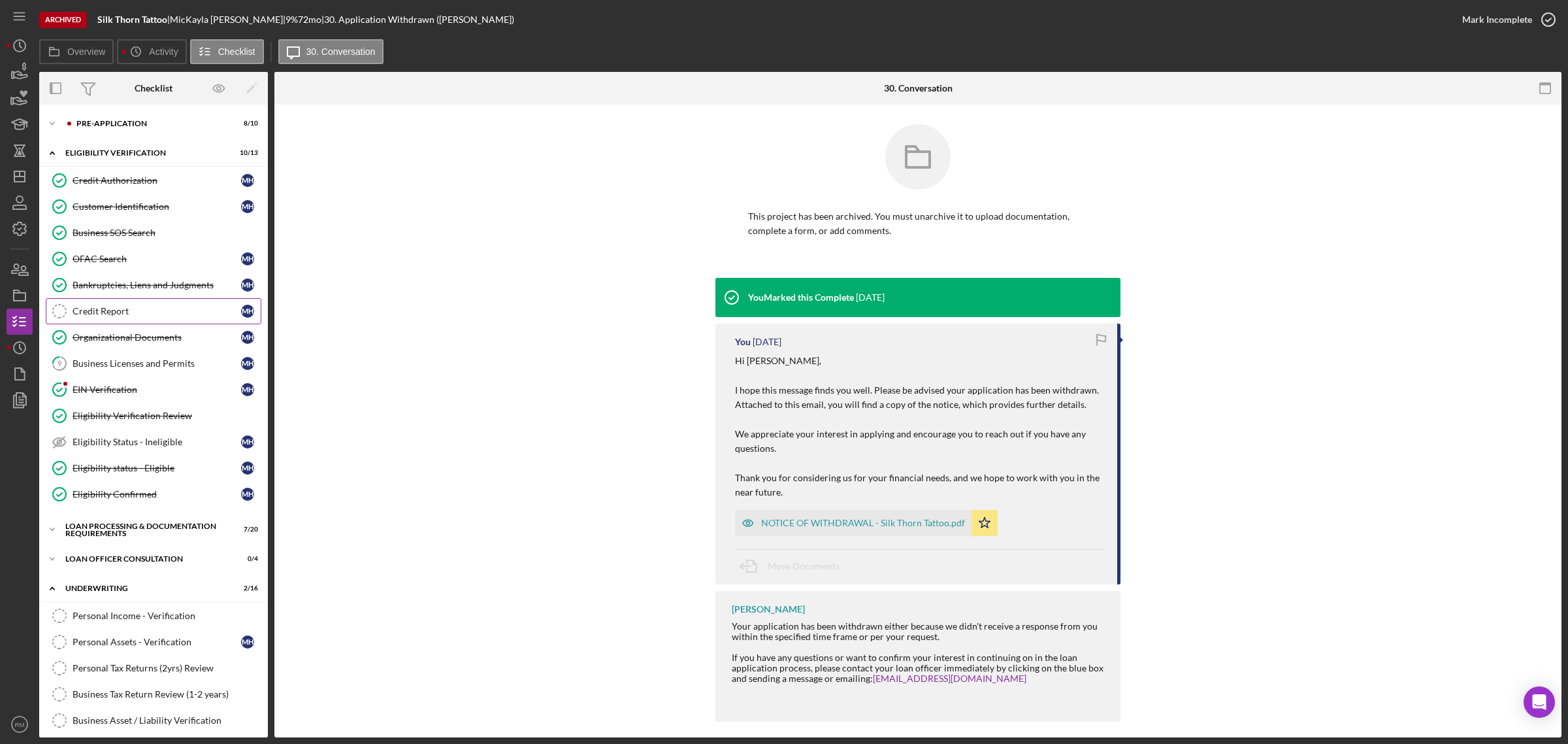
click at [139, 317] on div "Credit Report" at bounding box center [157, 311] width 168 height 11
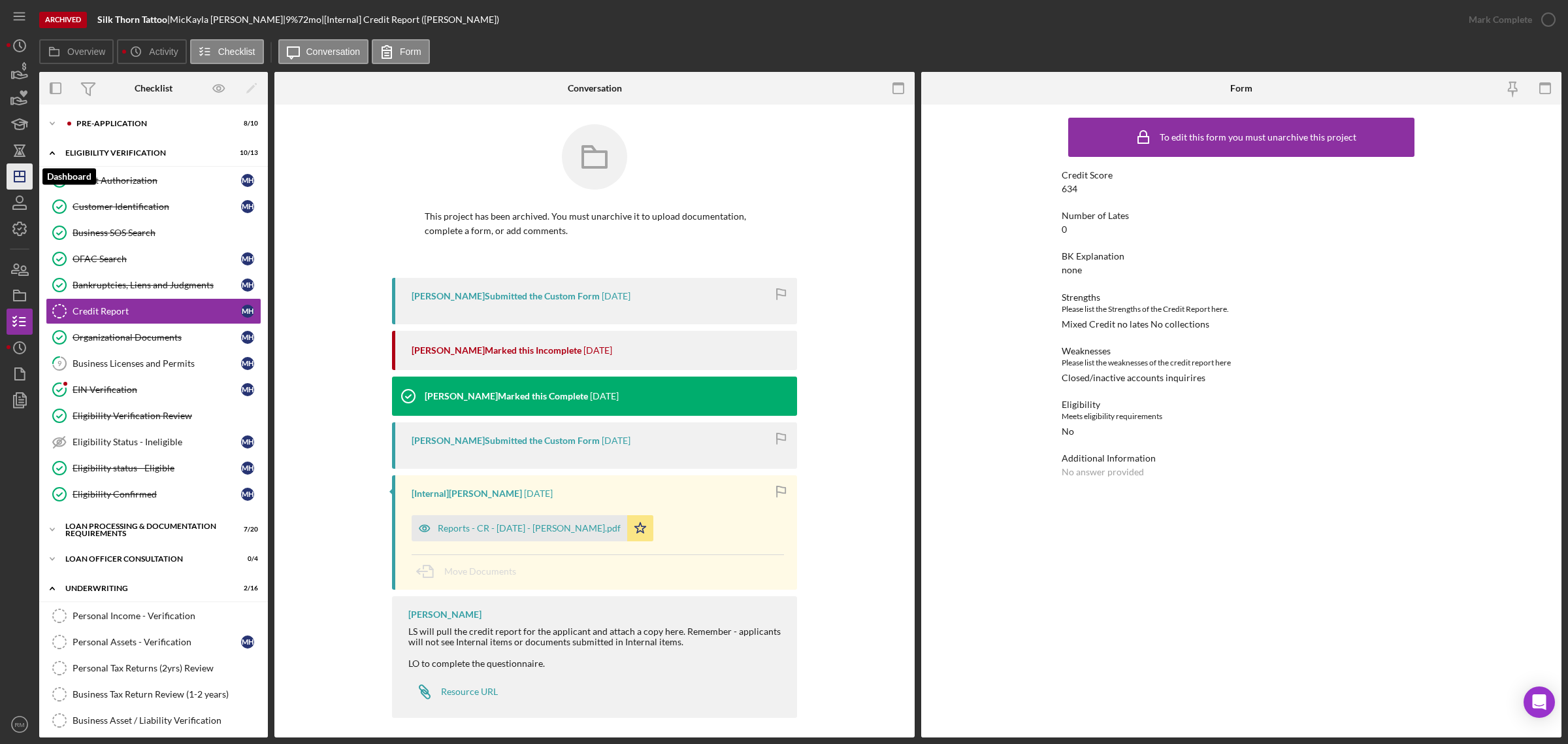
click at [17, 167] on icon "Icon/Dashboard" at bounding box center [19, 176] width 32 height 32
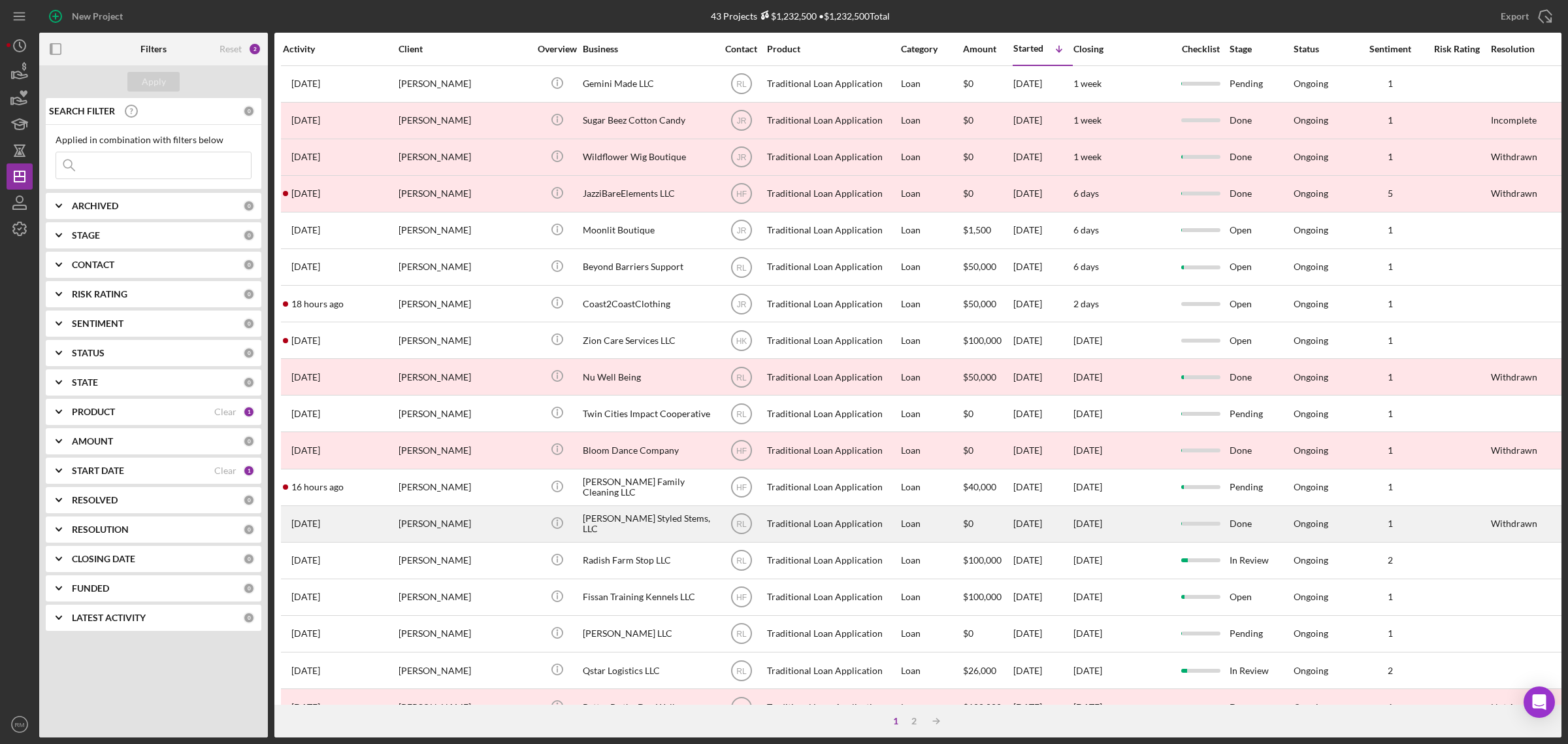
scroll to position [307, 0]
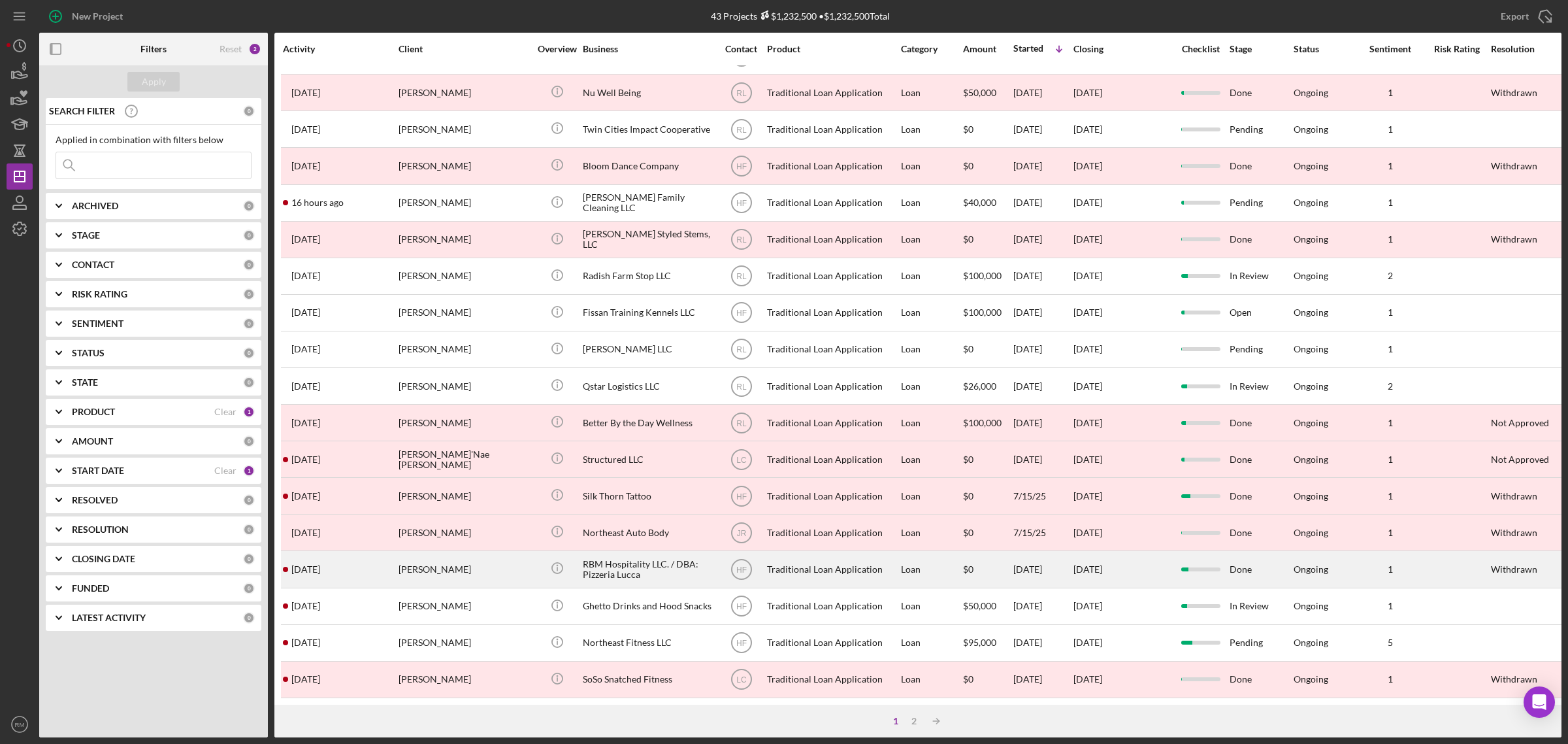
click at [462, 563] on div "[PERSON_NAME]" at bounding box center [463, 569] width 131 height 35
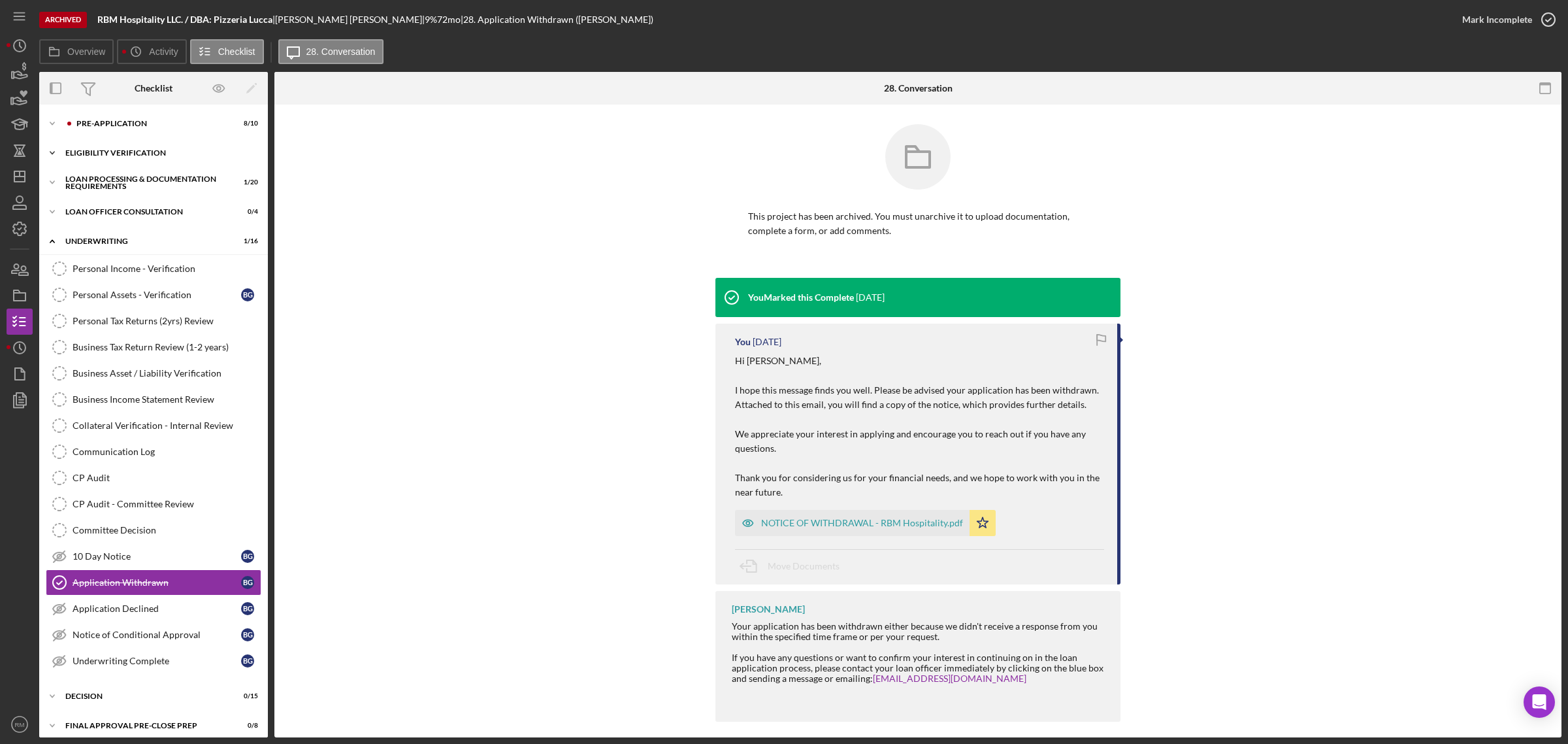
click at [103, 153] on div "Eligibility Verification" at bounding box center [158, 152] width 187 height 7
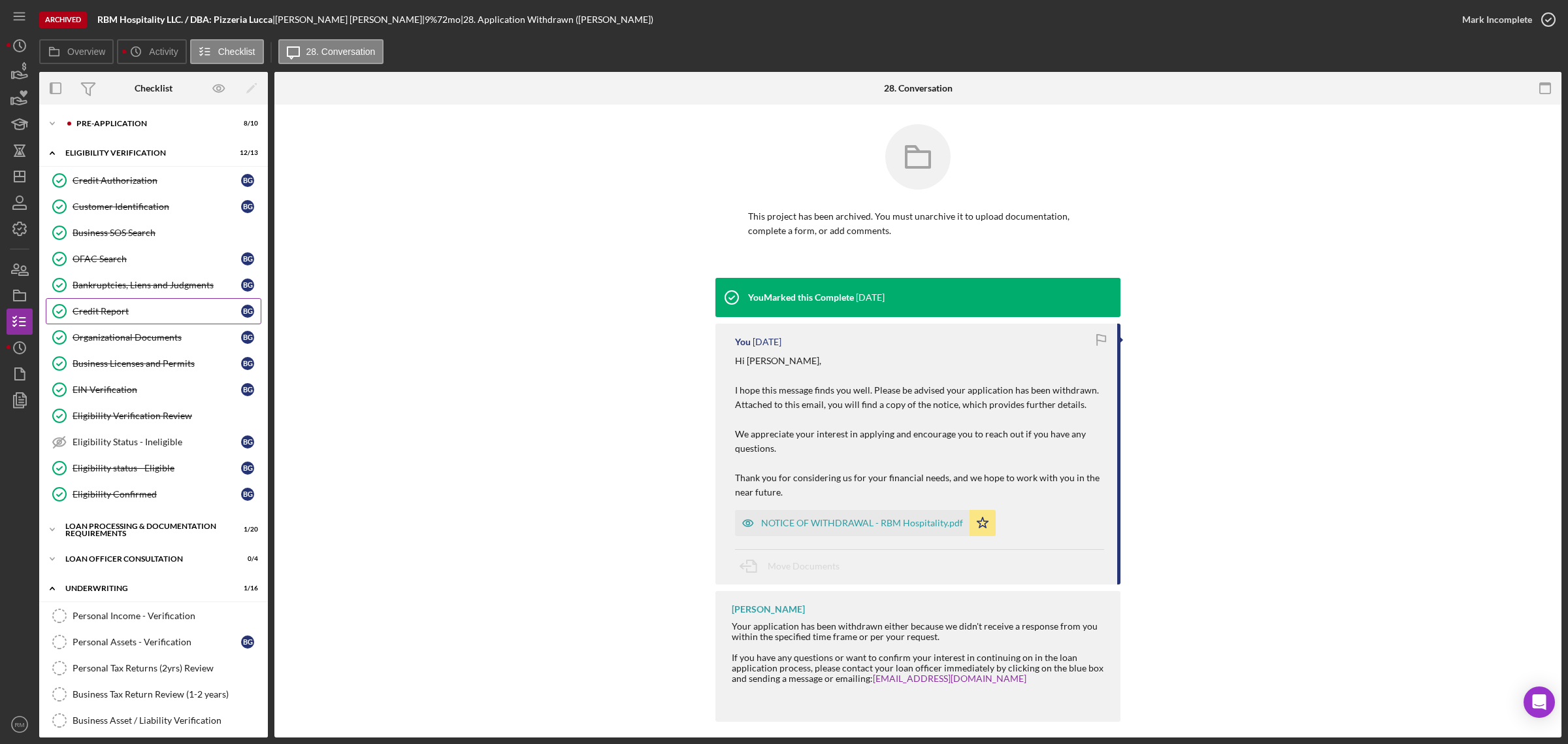
click at [119, 320] on link "Credit Report Credit Report B G" at bounding box center [153, 311] width 216 height 26
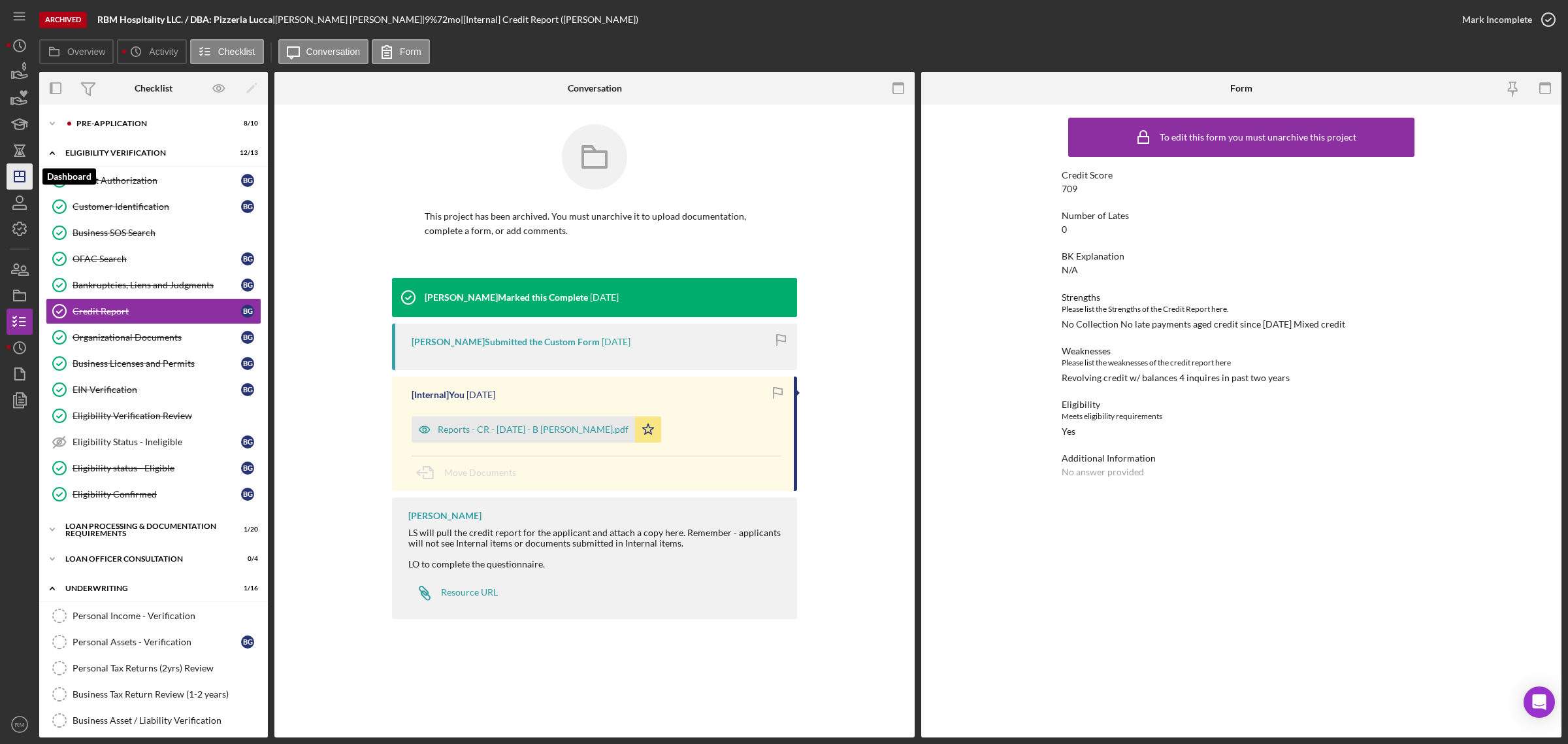
click at [14, 170] on icon "Icon/Dashboard" at bounding box center [19, 176] width 32 height 32
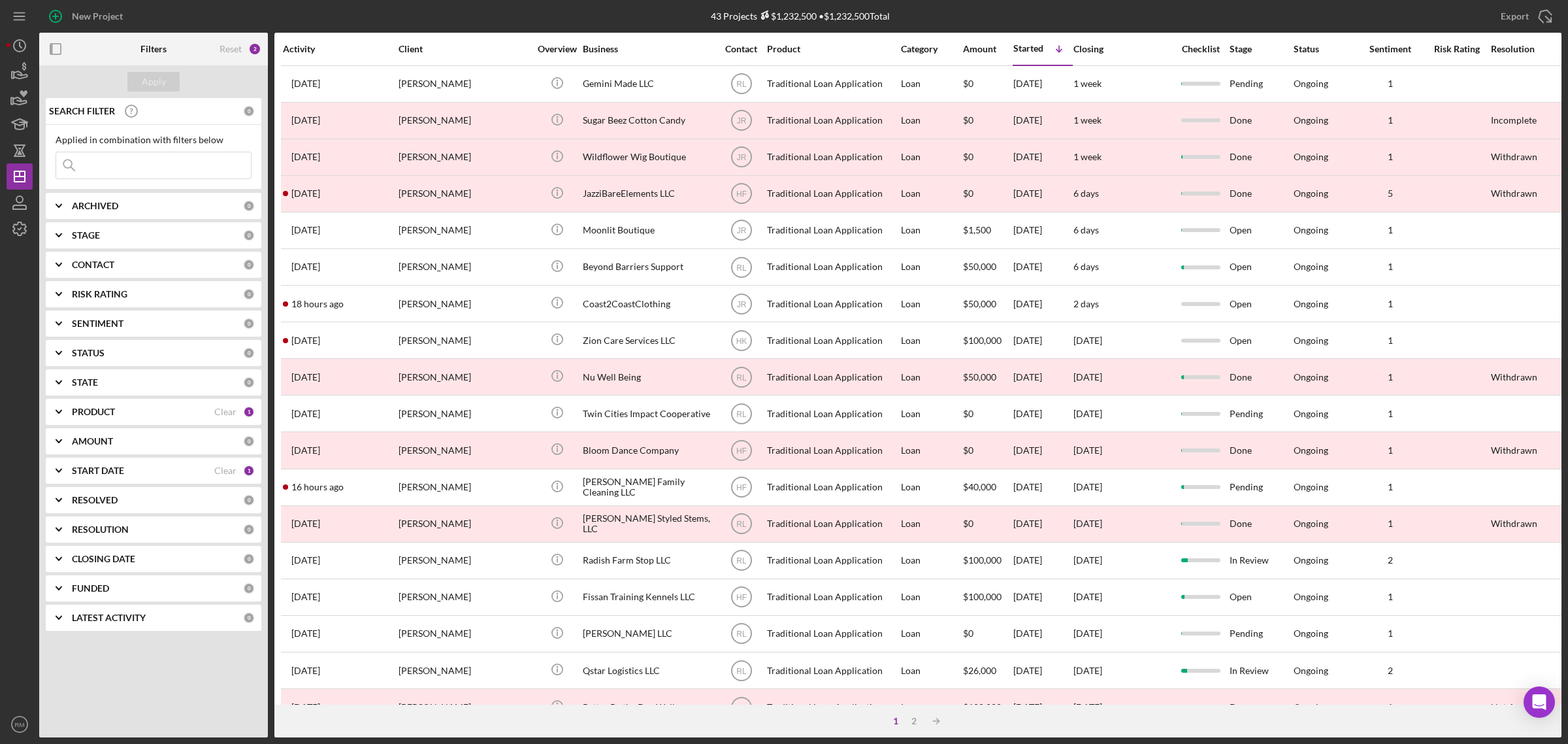
scroll to position [307, 0]
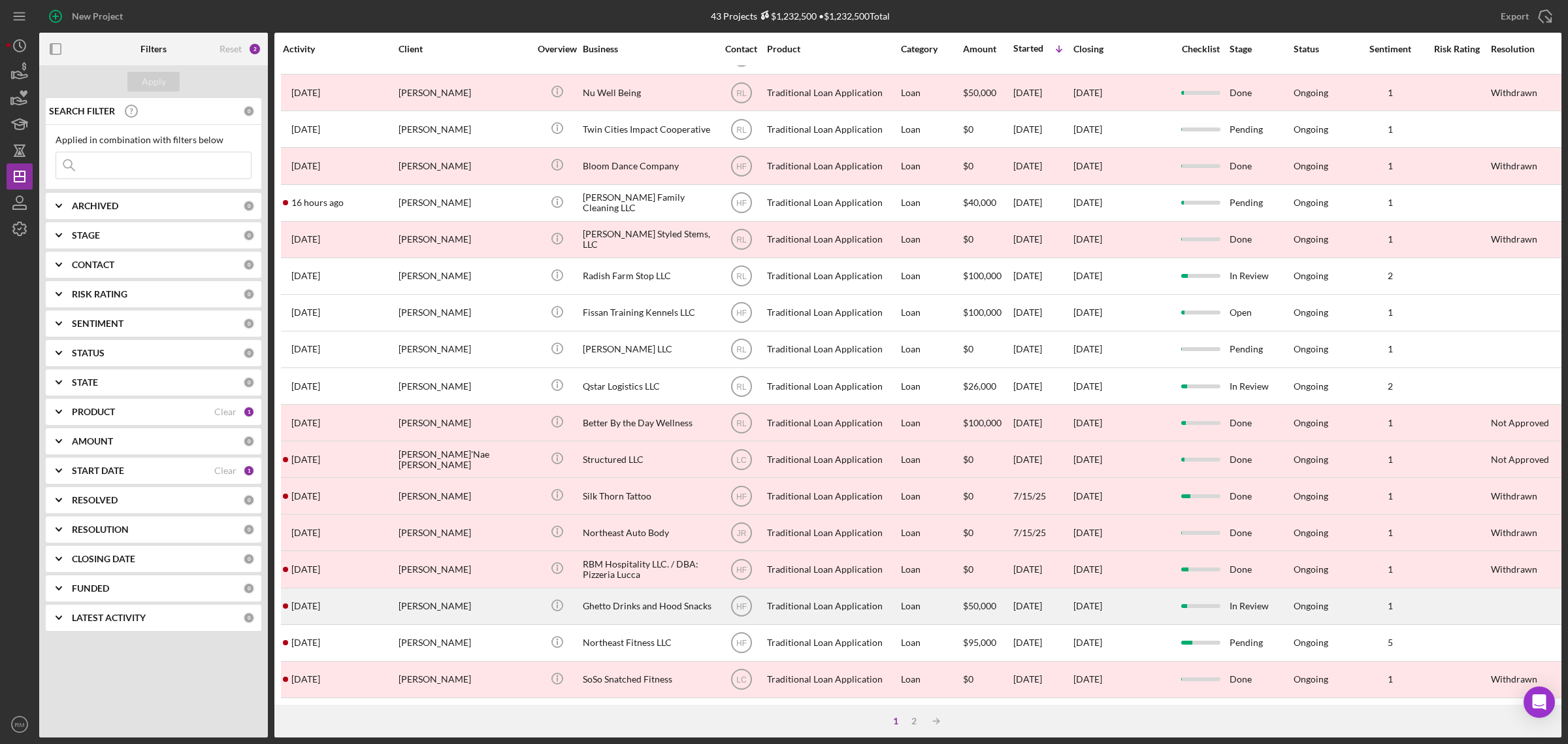
click at [637, 589] on div "Ghetto Drinks and Hood Snacks" at bounding box center [648, 607] width 131 height 35
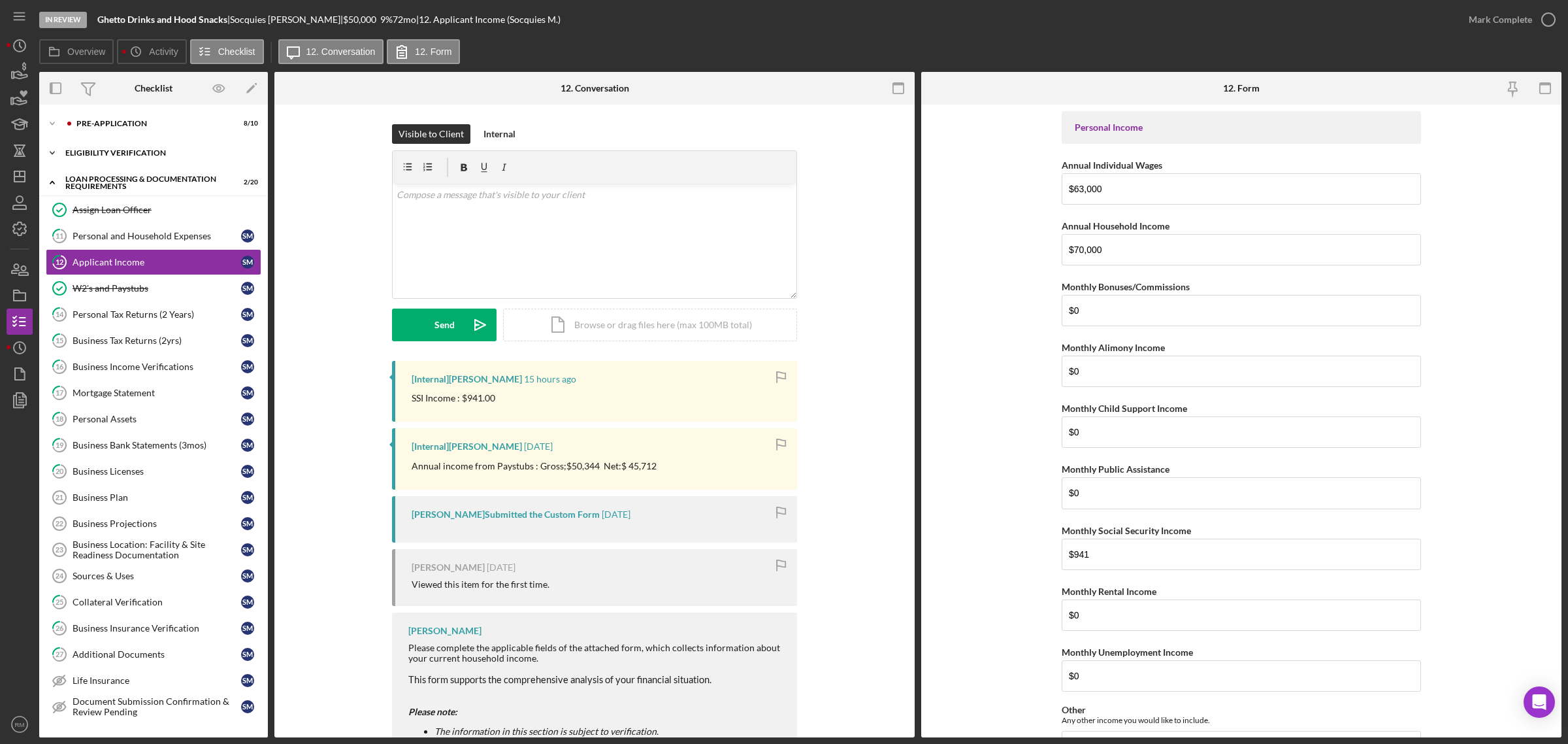
click at [132, 159] on div "Icon/Expander Eligibility Verification 8 / 13" at bounding box center [153, 152] width 229 height 26
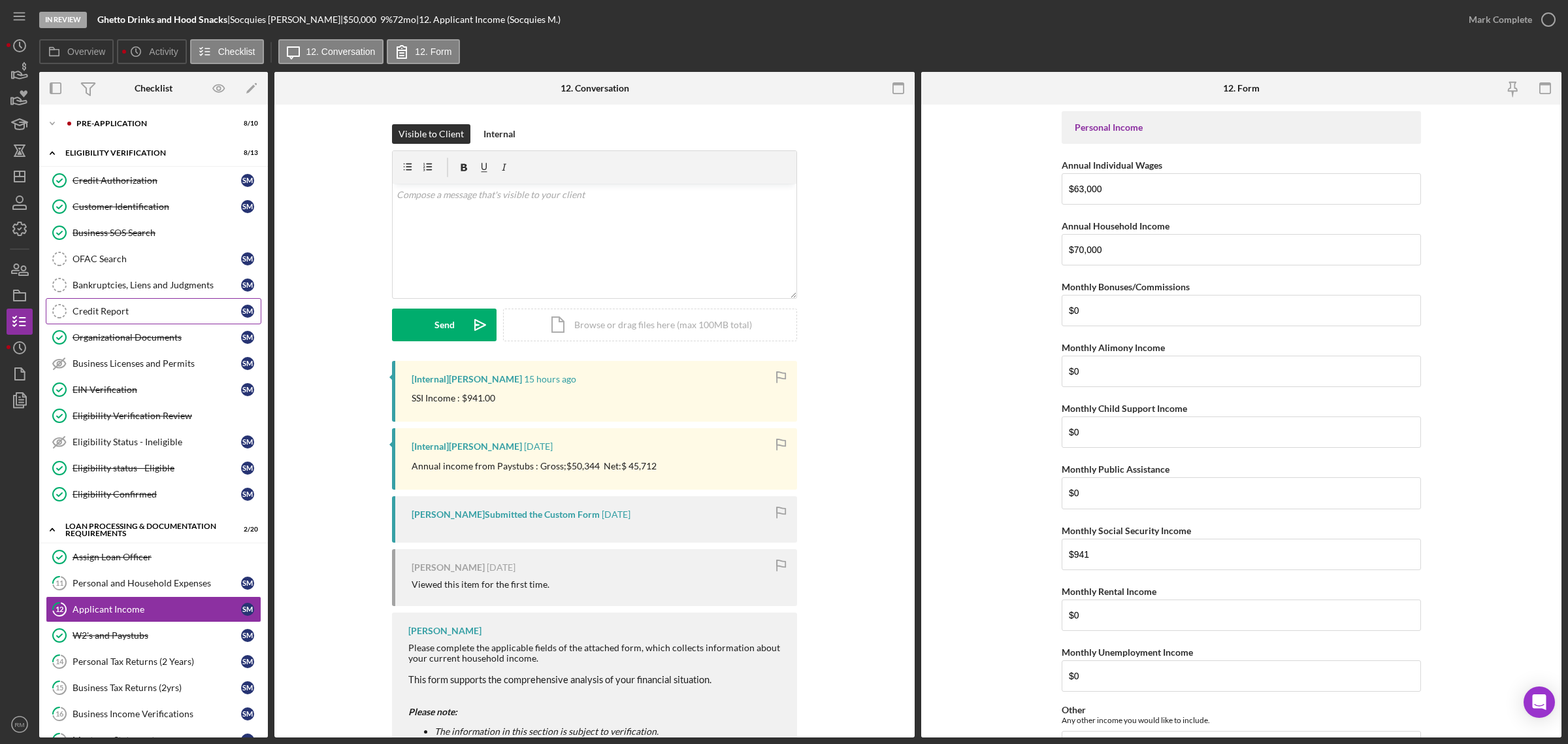
click at [127, 315] on div "Credit Report" at bounding box center [157, 311] width 168 height 11
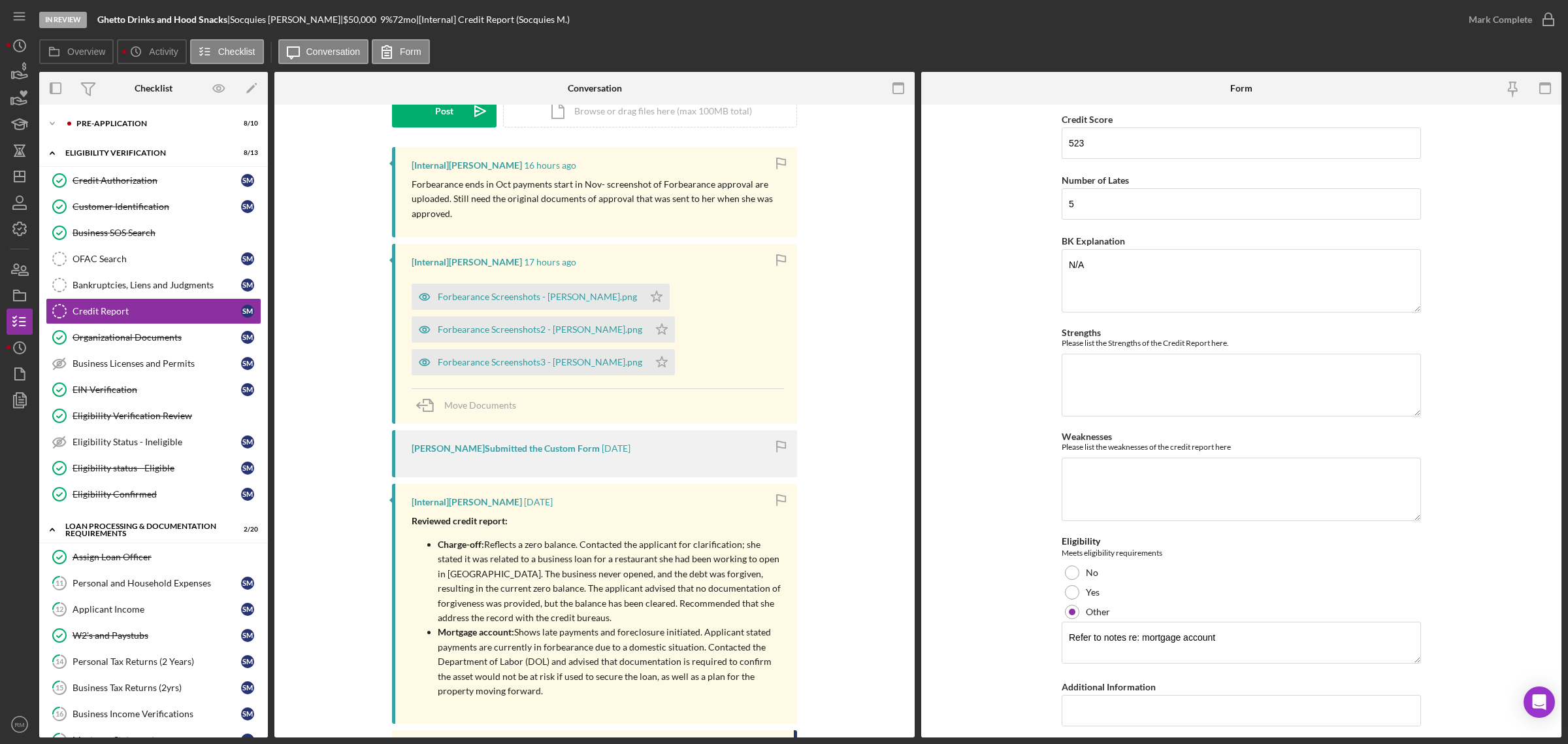
scroll to position [450, 0]
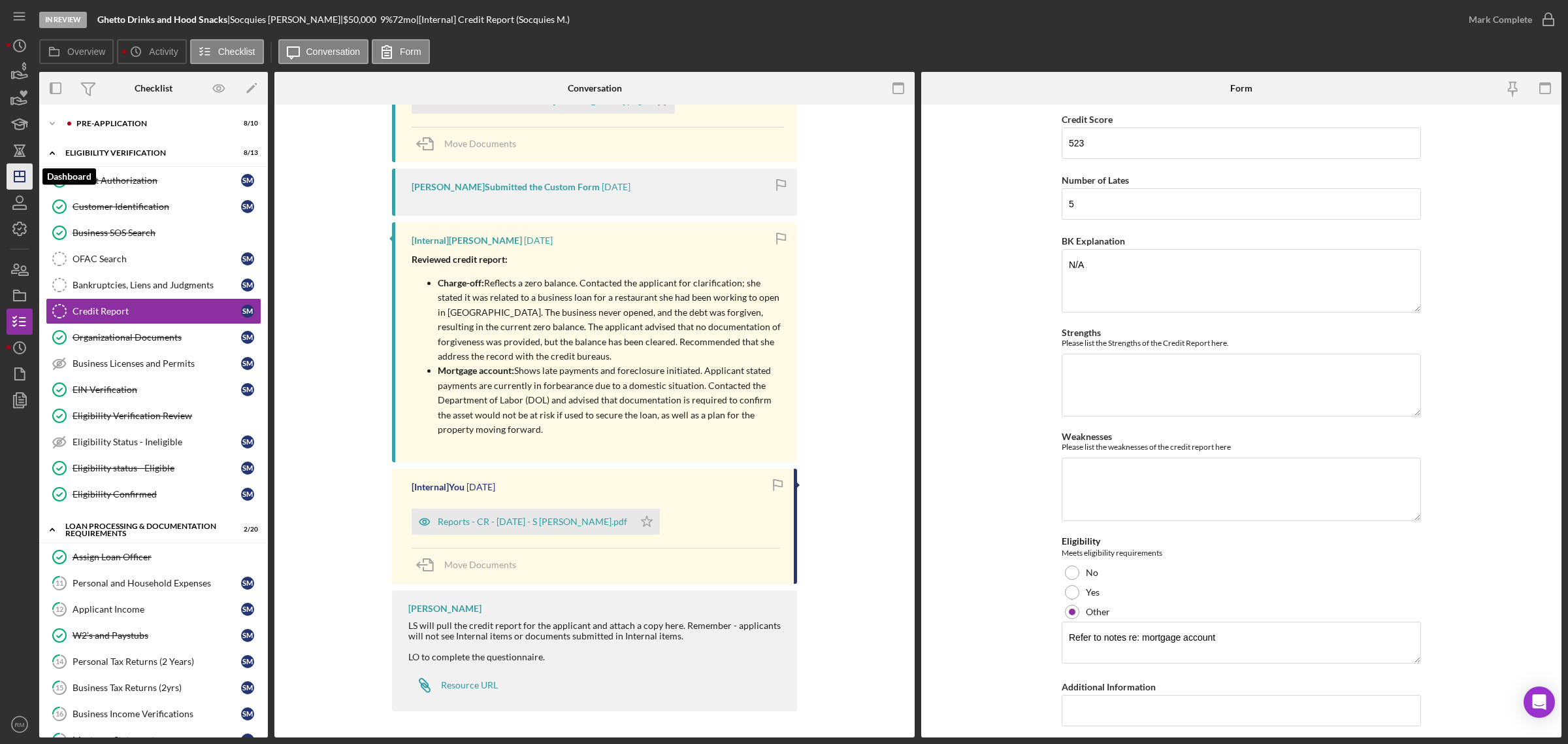
click at [20, 174] on line "button" at bounding box center [20, 173] width 0 height 5
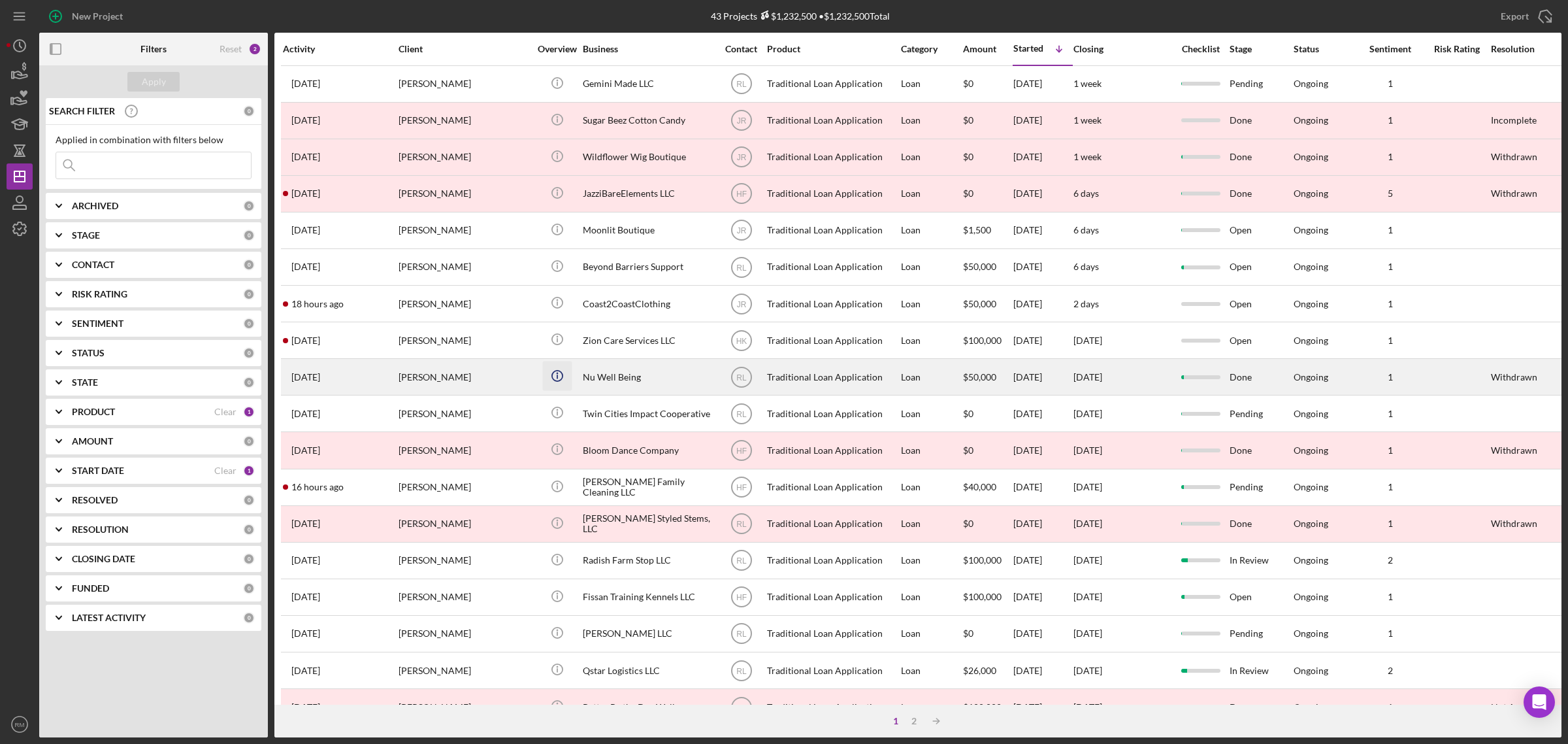
scroll to position [307, 0]
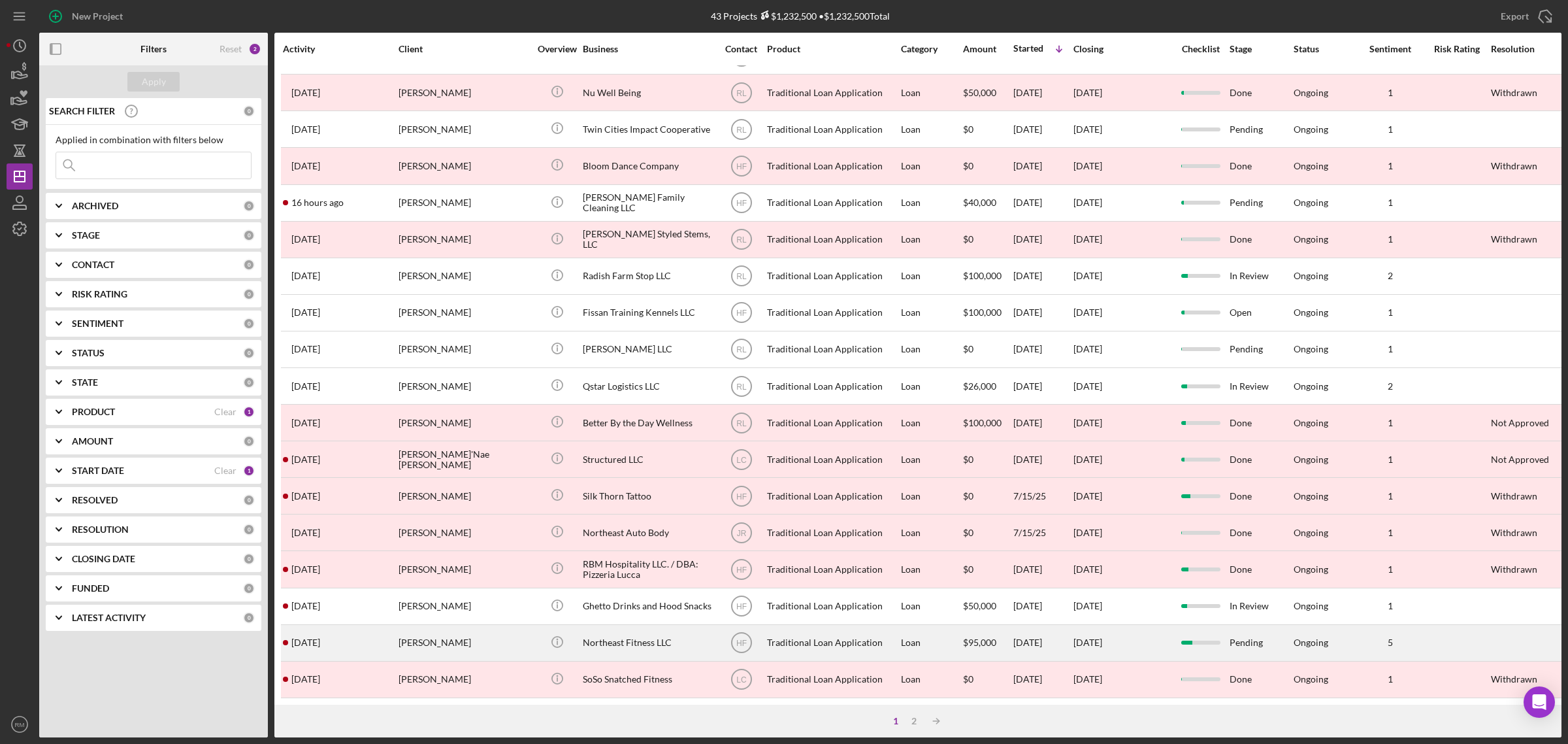
click at [420, 628] on div "[PERSON_NAME]" at bounding box center [463, 643] width 131 height 35
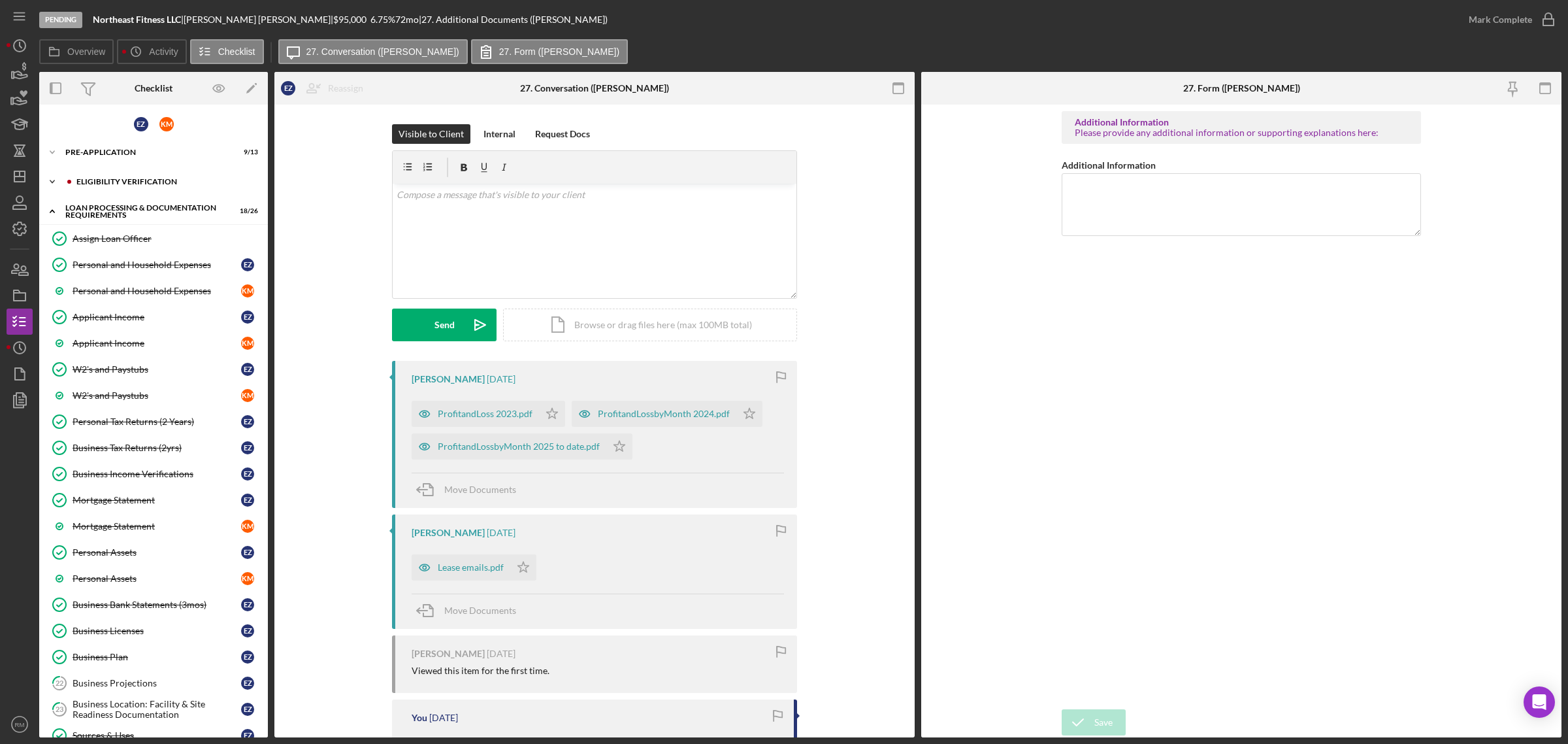
click at [142, 172] on div "Icon/Expander Eligibility Verification 14 / 20" at bounding box center [153, 181] width 229 height 26
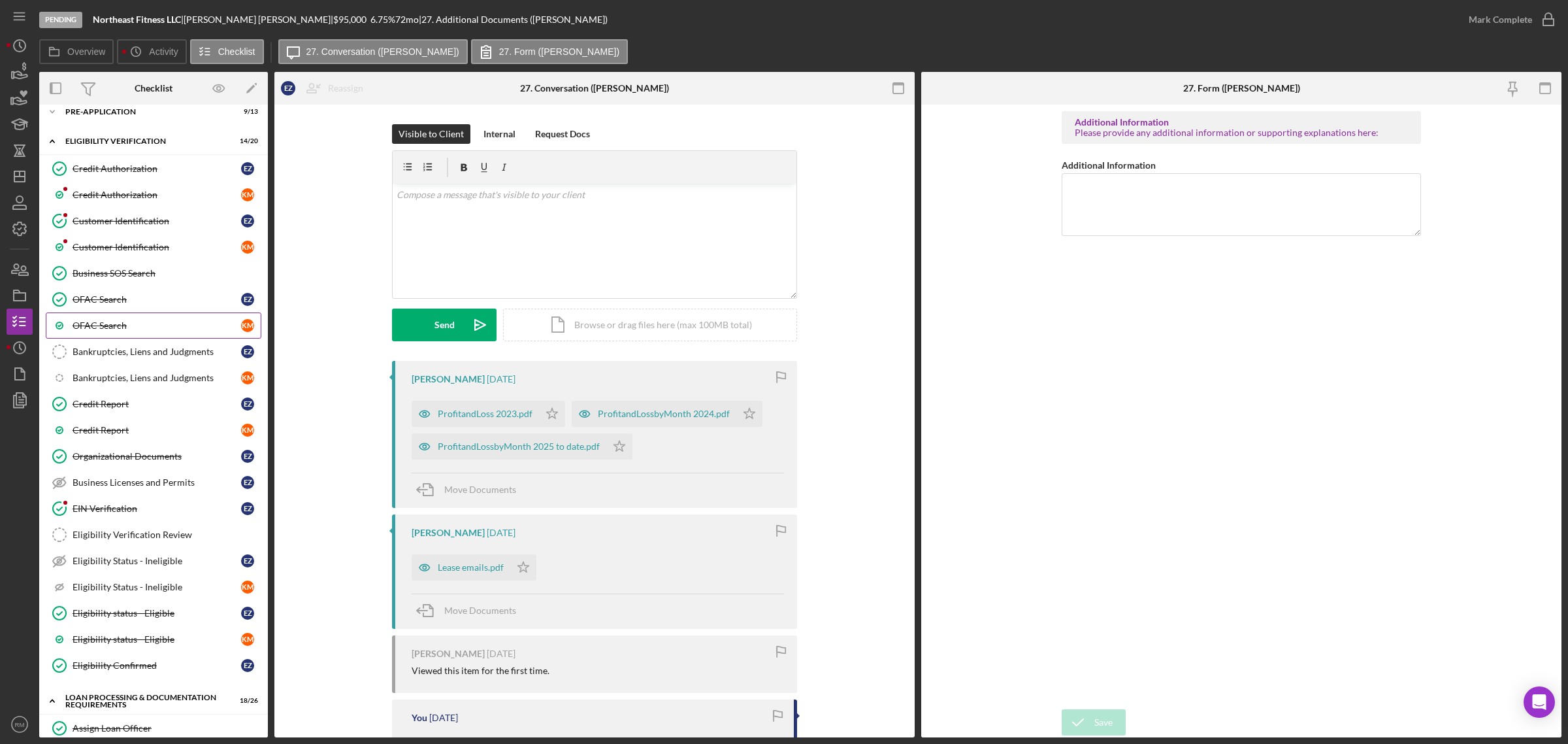
scroll to position [79, 0]
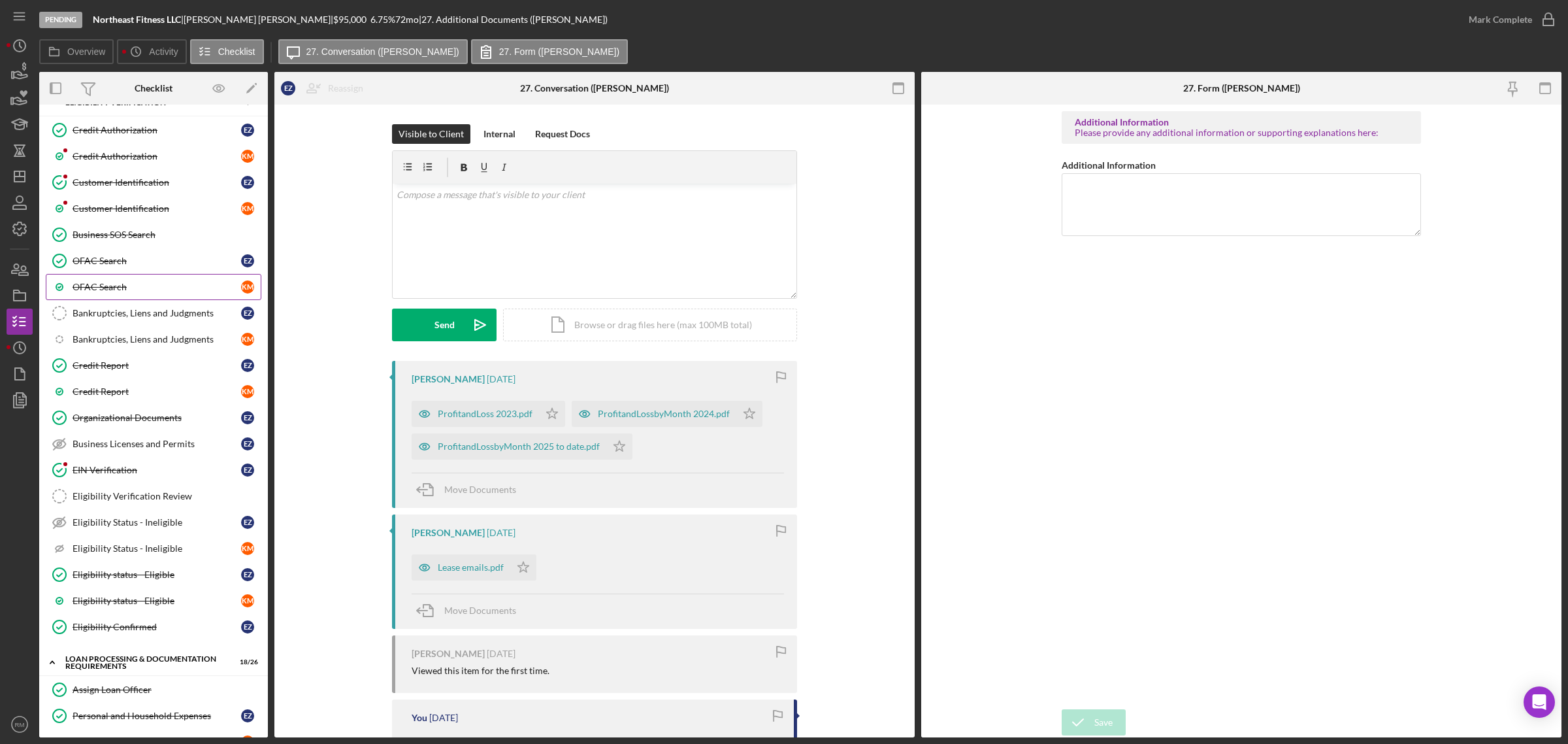
click at [120, 355] on link "Credit Report Credit Report E Z" at bounding box center [153, 365] width 216 height 26
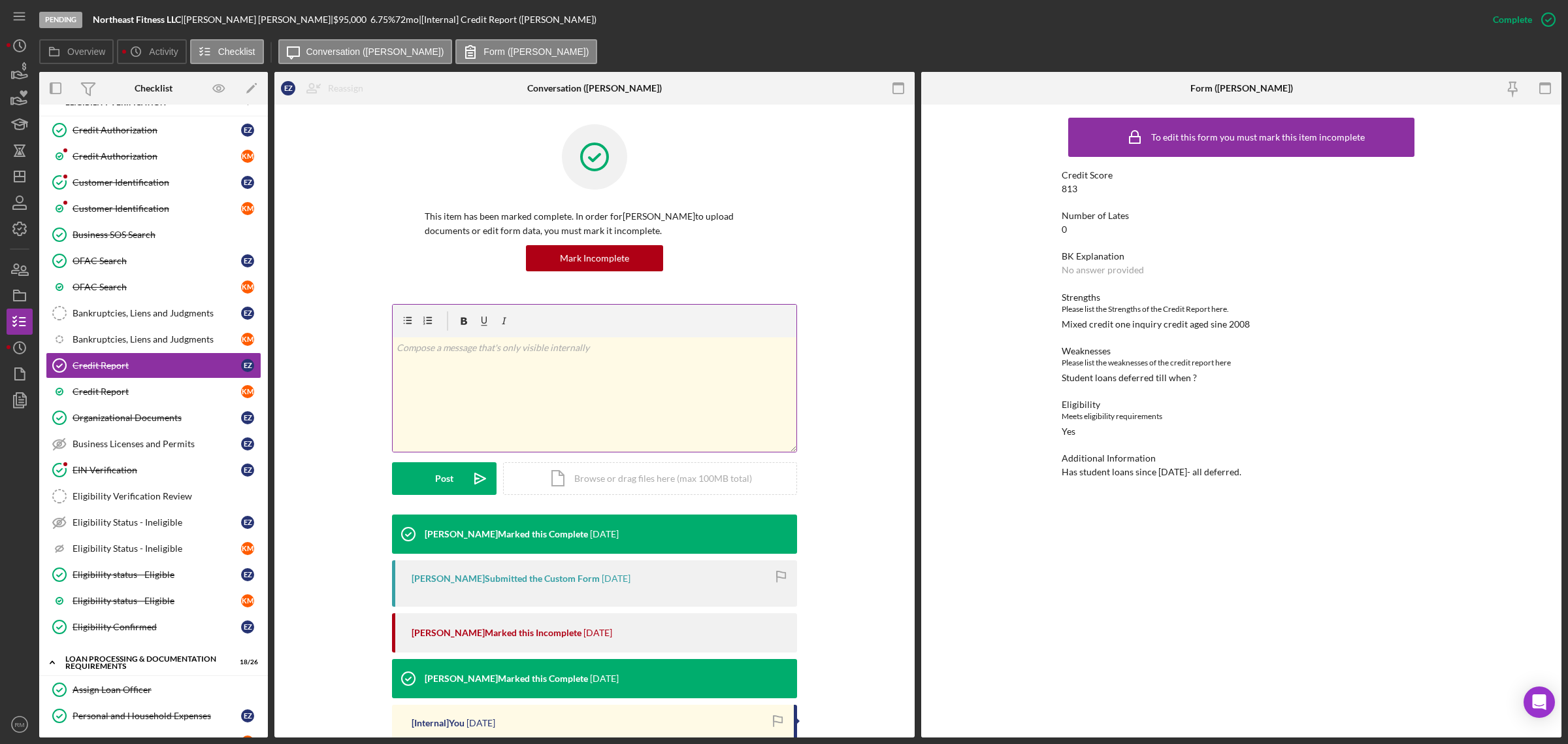
scroll to position [233, 0]
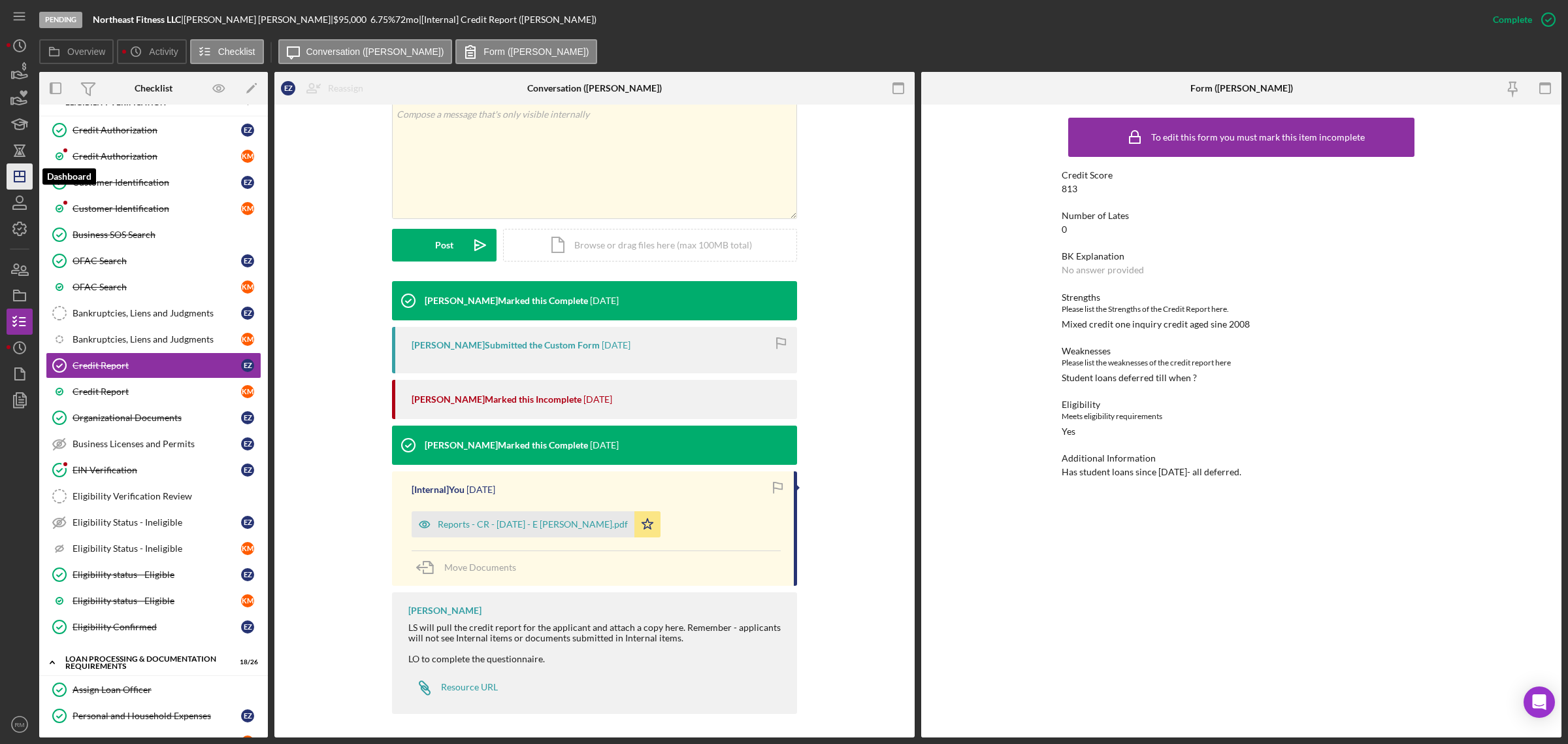
click at [12, 182] on icon "Icon/Dashboard" at bounding box center [19, 176] width 32 height 32
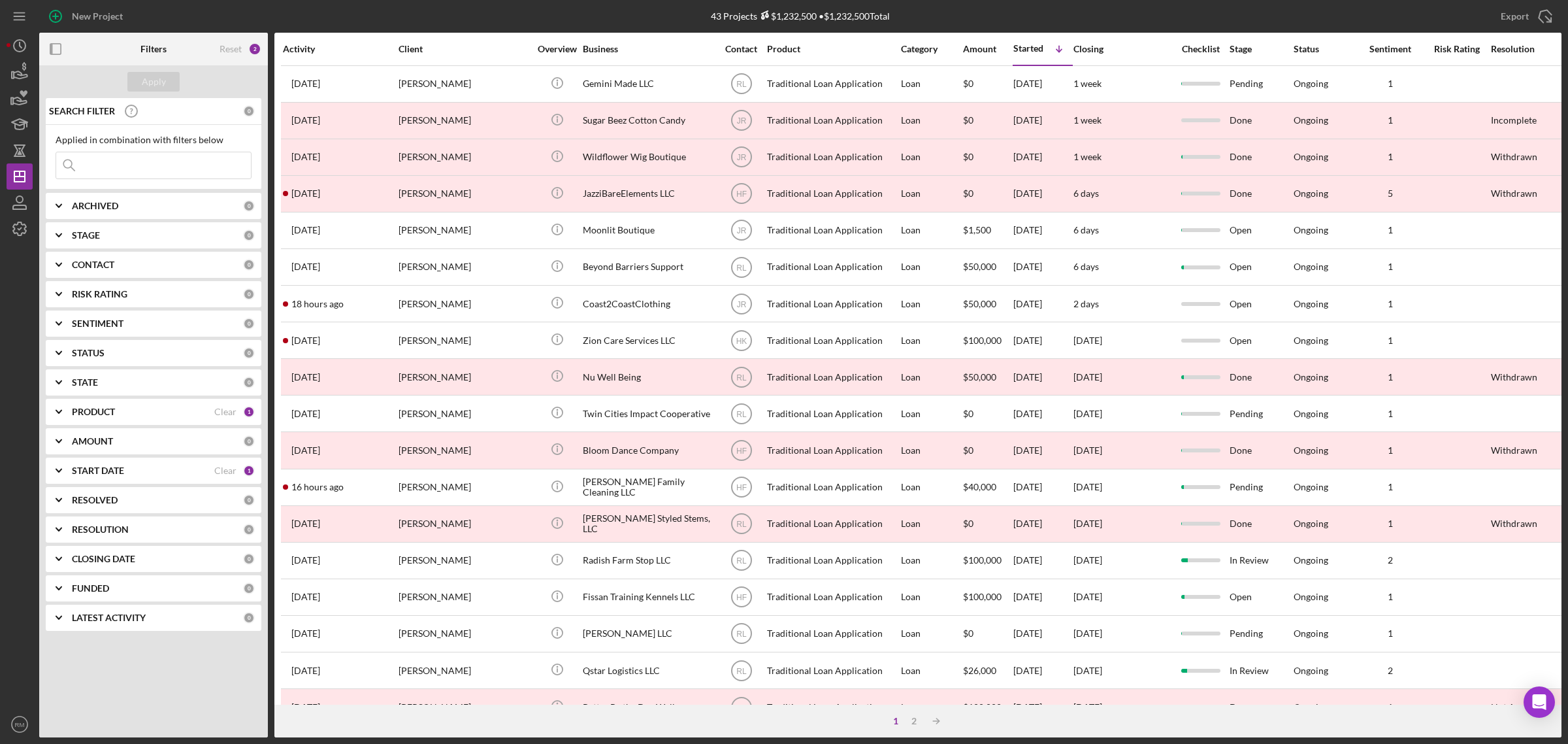
scroll to position [307, 0]
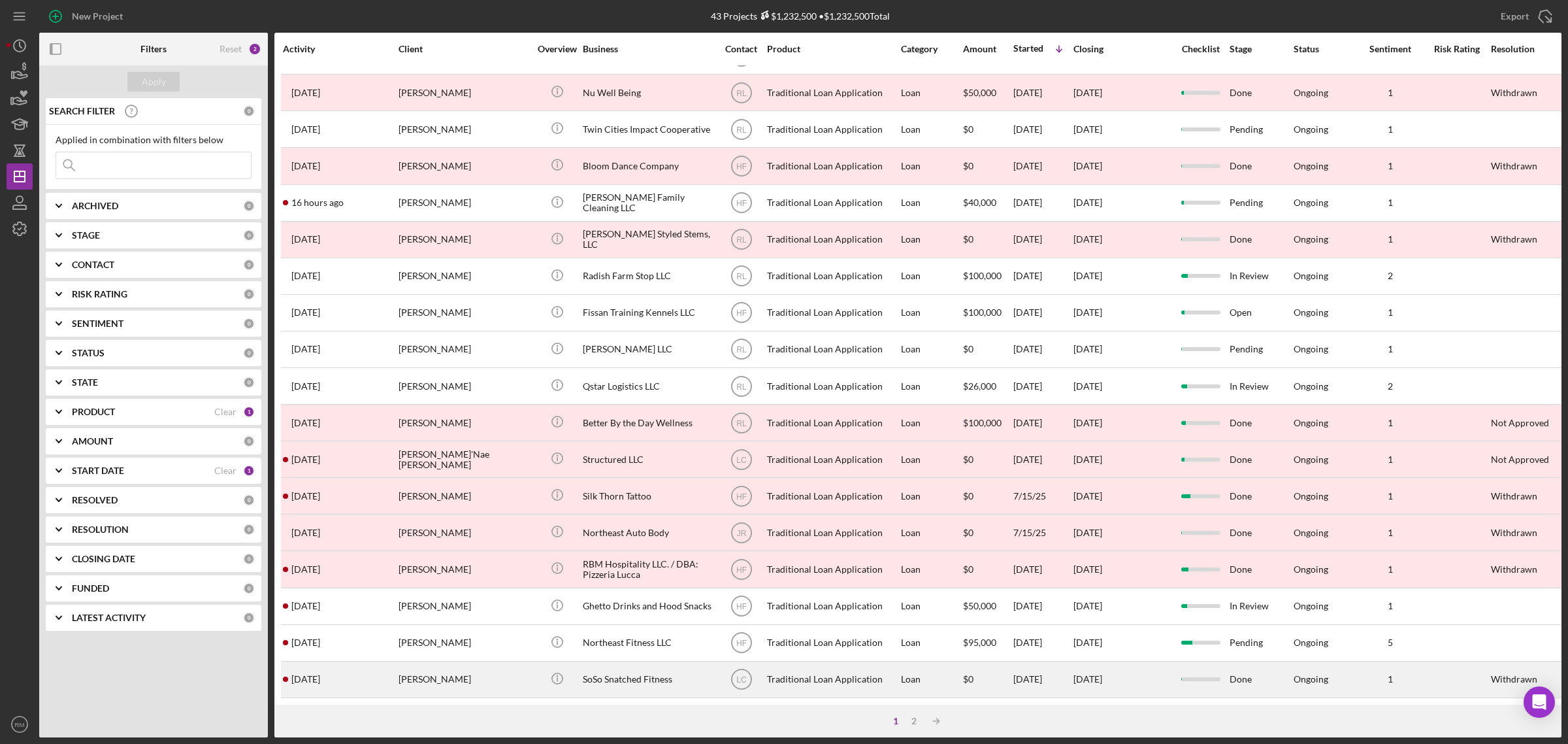
click at [589, 665] on div "SoSo Snatched Fitness" at bounding box center [648, 680] width 131 height 35
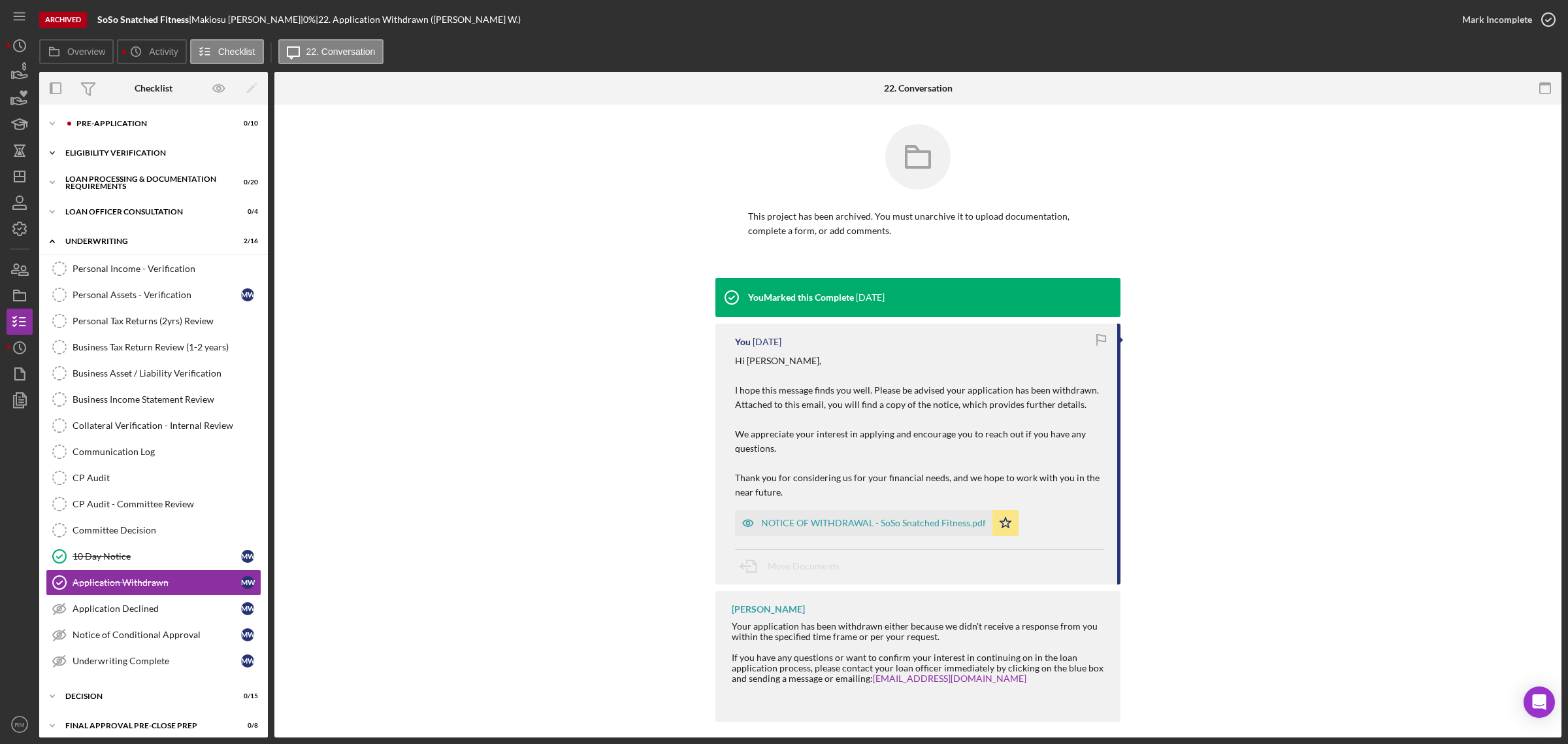
click at [104, 156] on div "Eligibility Verification" at bounding box center [158, 152] width 187 height 7
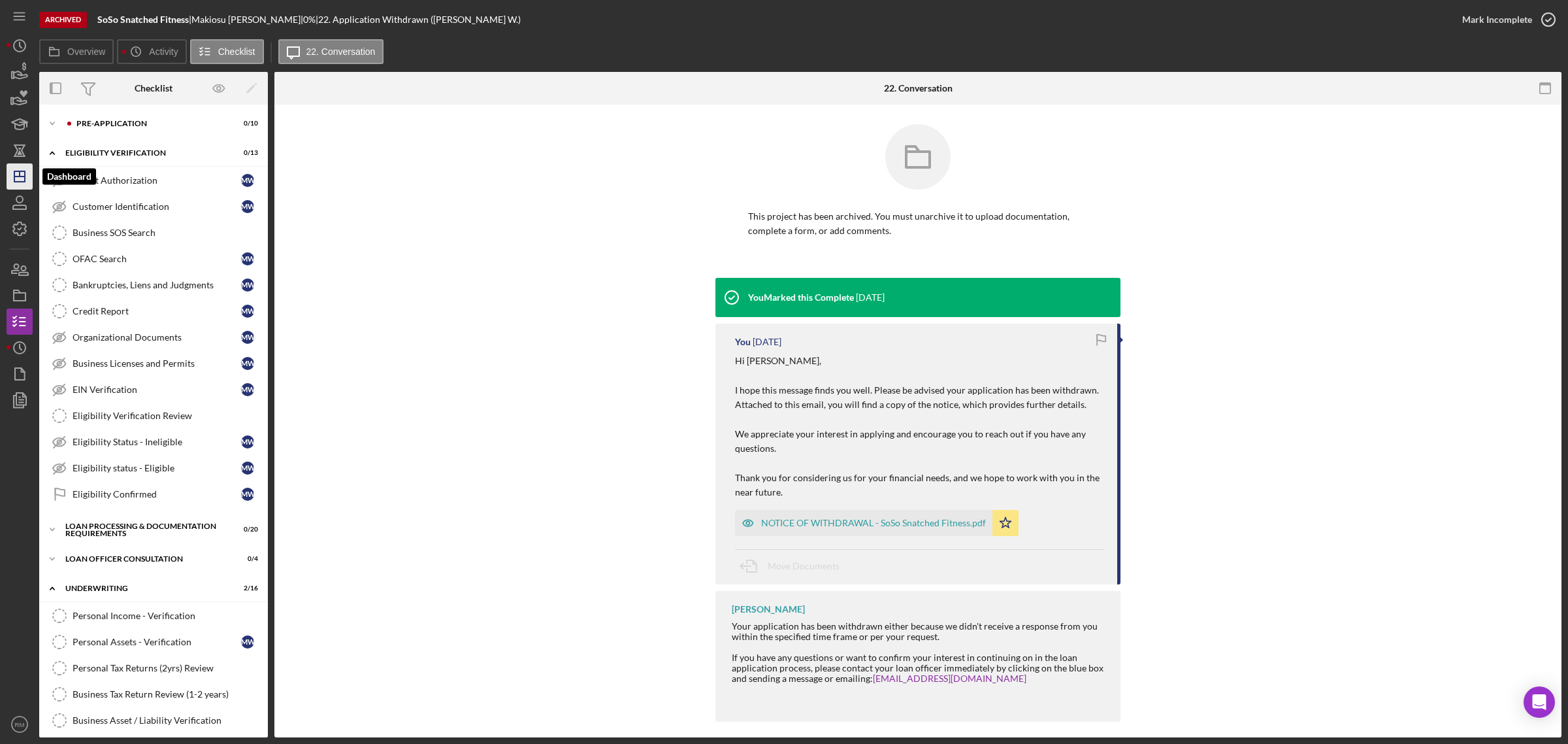
click at [18, 177] on line "button" at bounding box center [19, 177] width 11 height 0
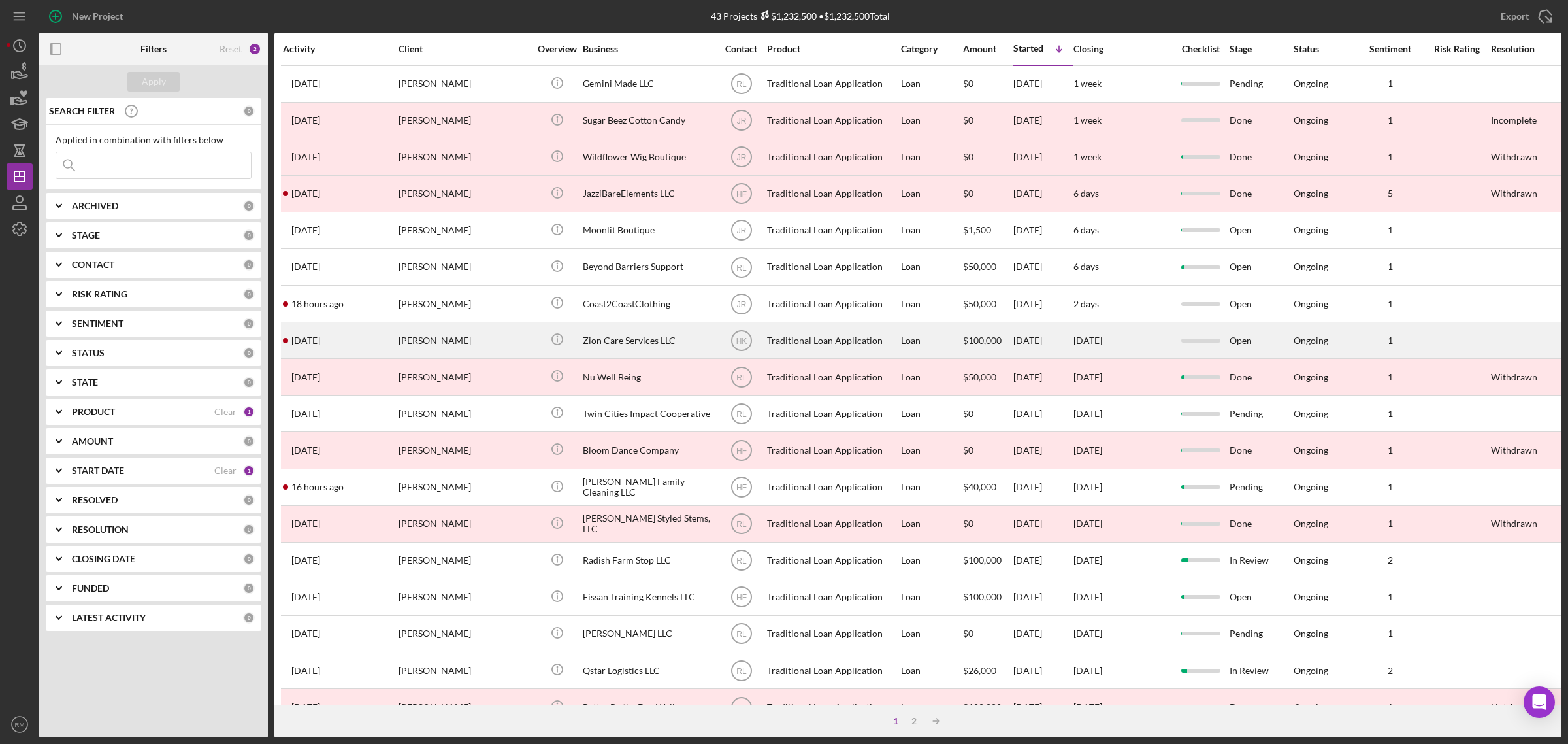
scroll to position [307, 0]
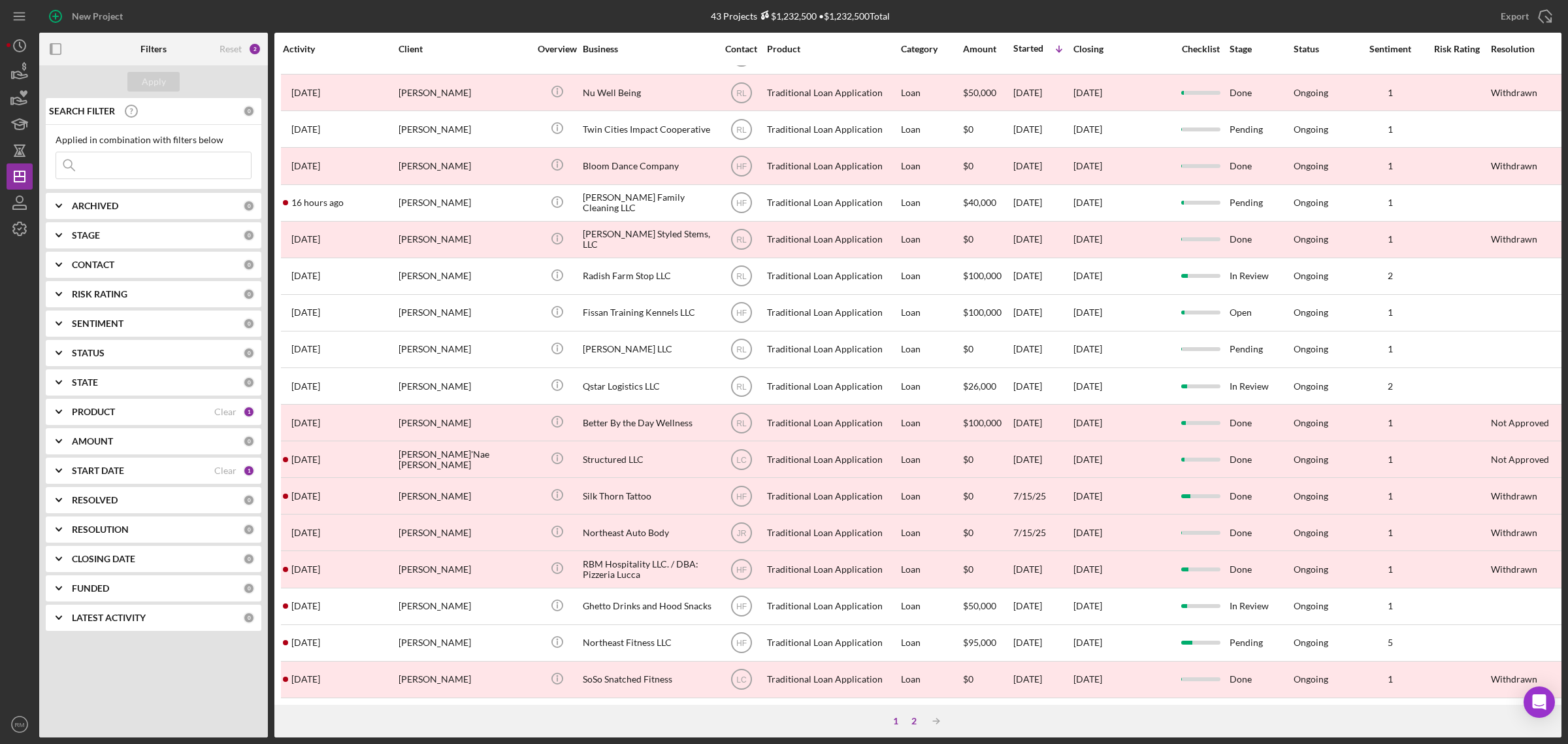
click at [911, 719] on div "2" at bounding box center [914, 721] width 18 height 11
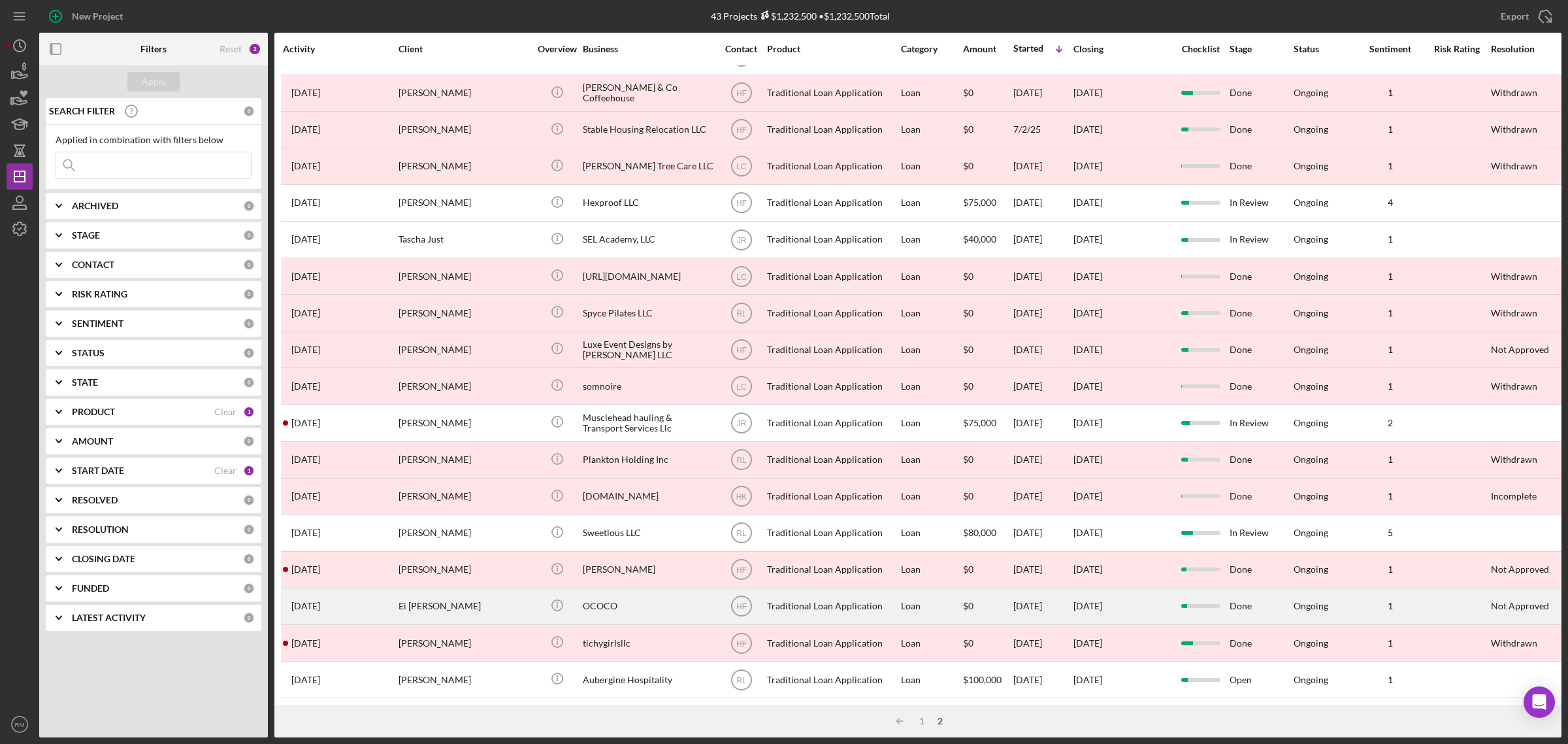
scroll to position [0, 0]
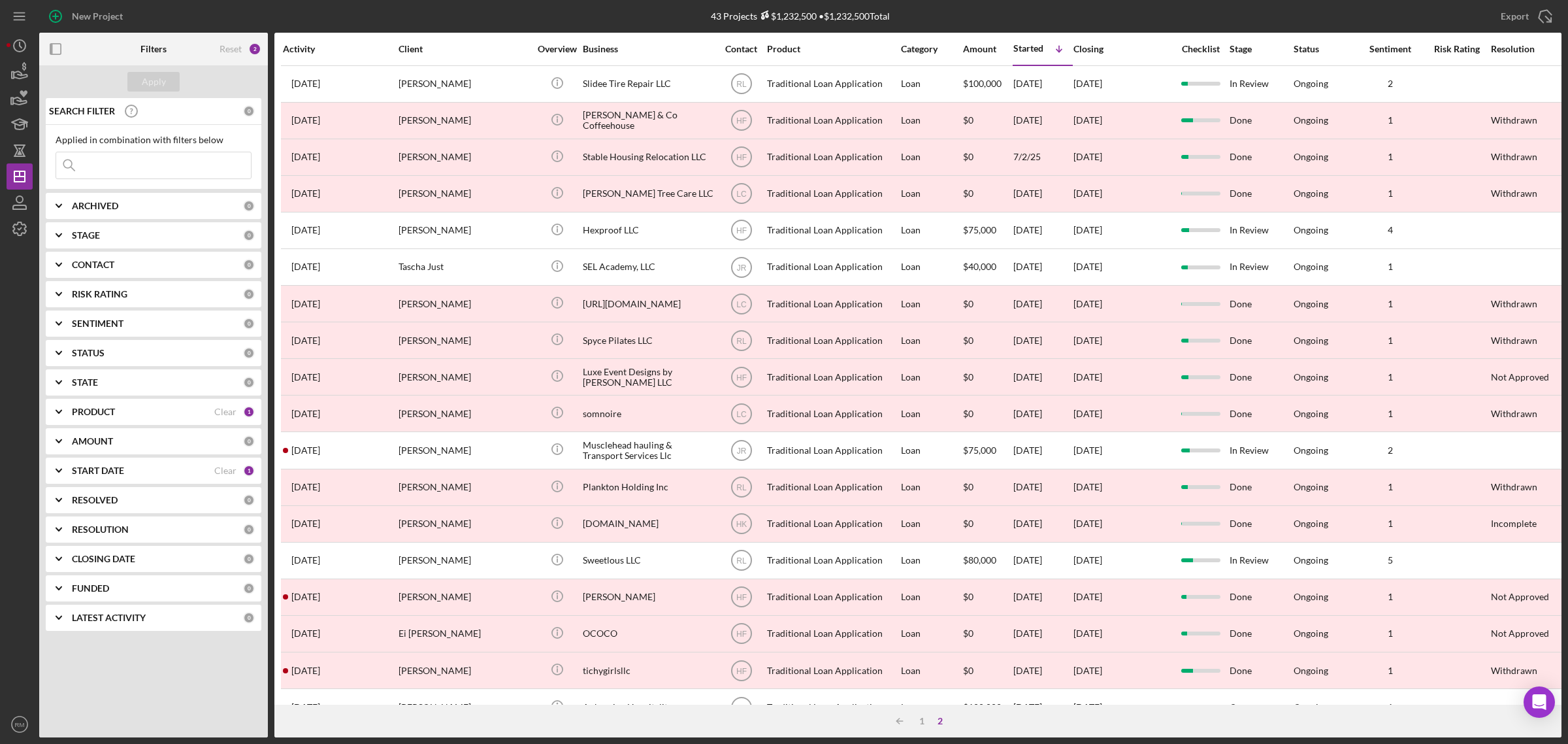
click at [102, 466] on b "START DATE" at bounding box center [97, 470] width 52 height 11
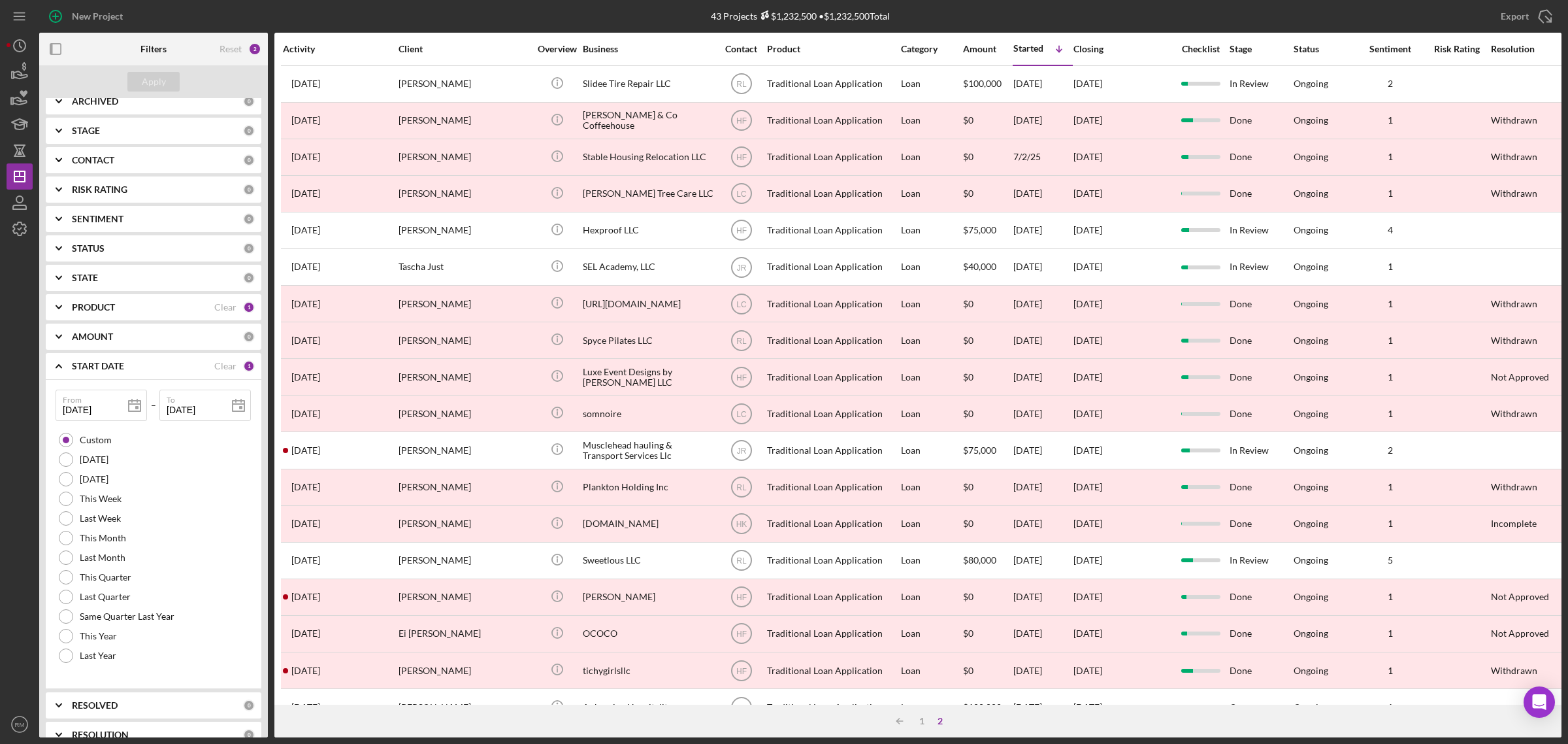
scroll to position [105, 0]
click at [193, 406] on input "[DATE]" at bounding box center [205, 405] width 92 height 32
type input "0m/dd/yyyy"
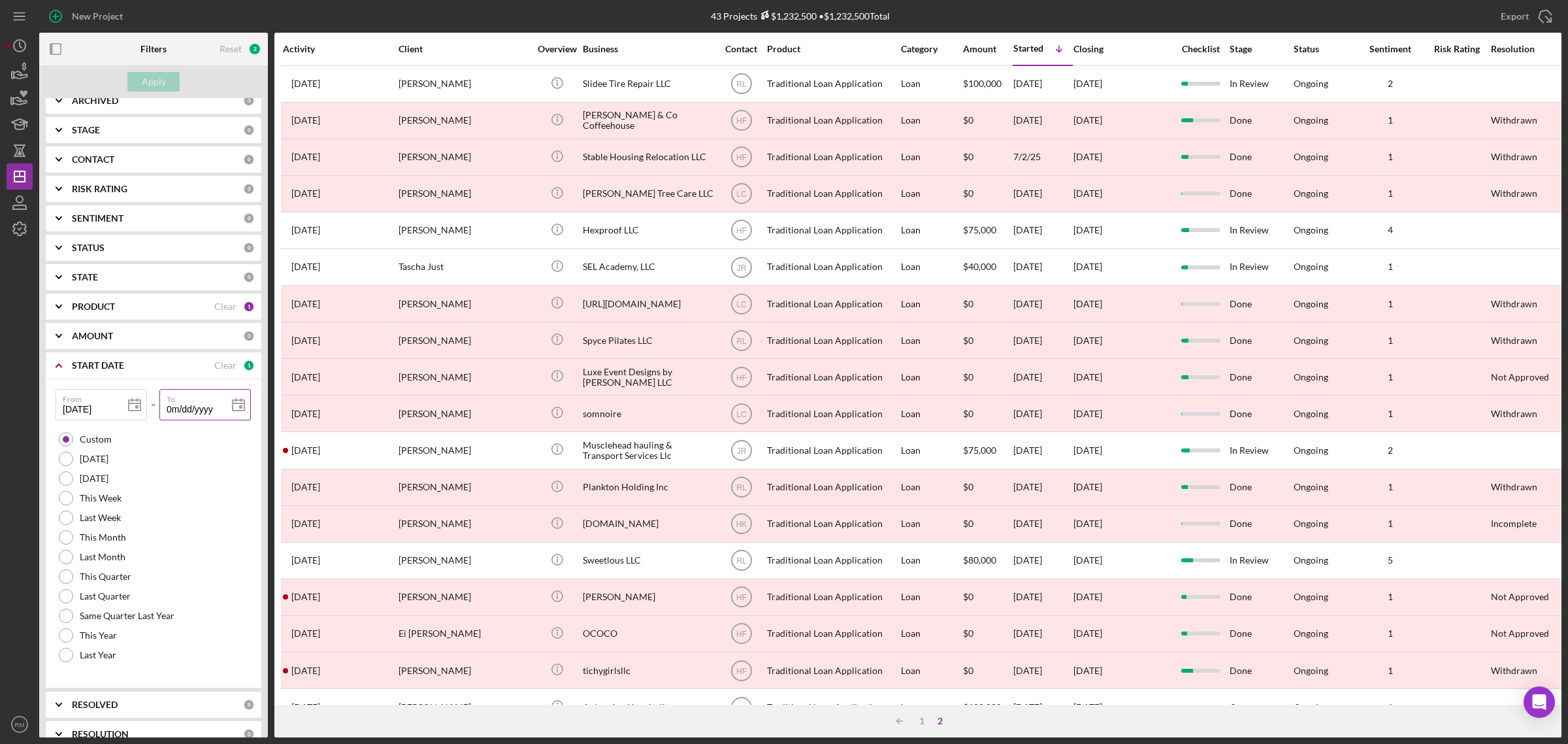
type input "07/dd/yyyy"
type input "07/0d/yyyy"
type input "07/07/yyyy"
type input "07/07/2yyy"
type input "07/07/20yy"
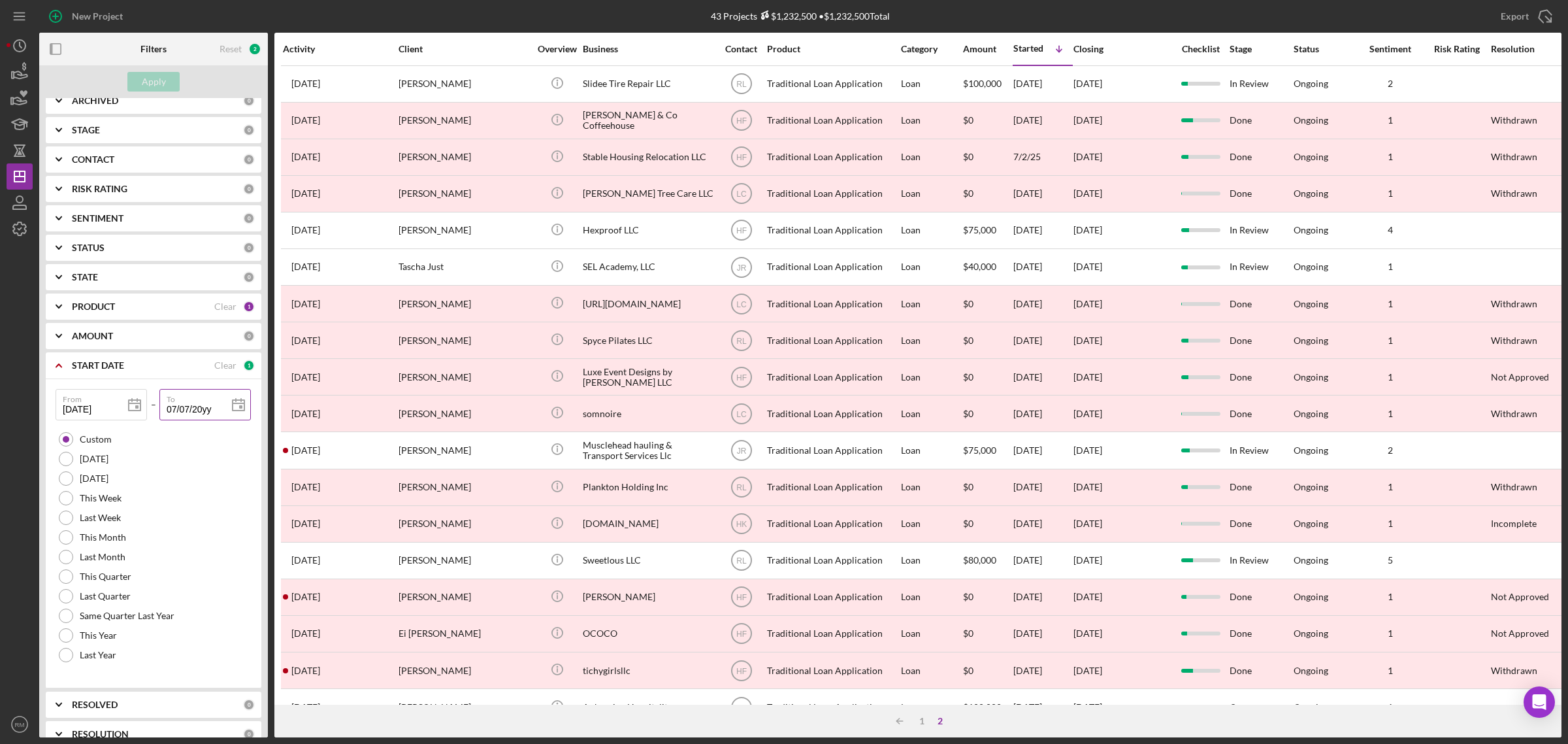
type input "07/07/202y"
type input "[DATE]"
click at [146, 73] on div "Apply" at bounding box center [153, 82] width 24 height 20
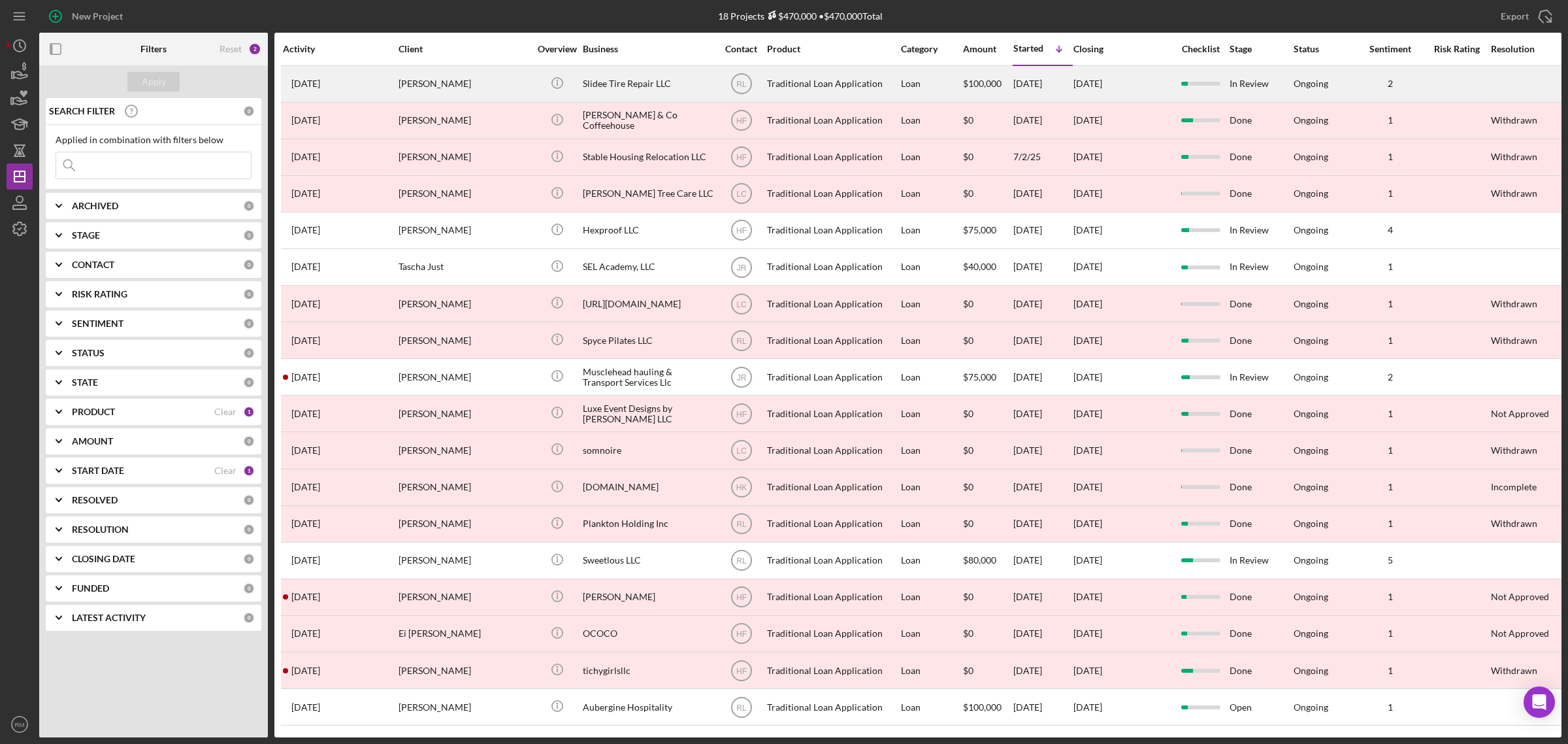
click at [444, 83] on div "[PERSON_NAME]" at bounding box center [463, 84] width 131 height 35
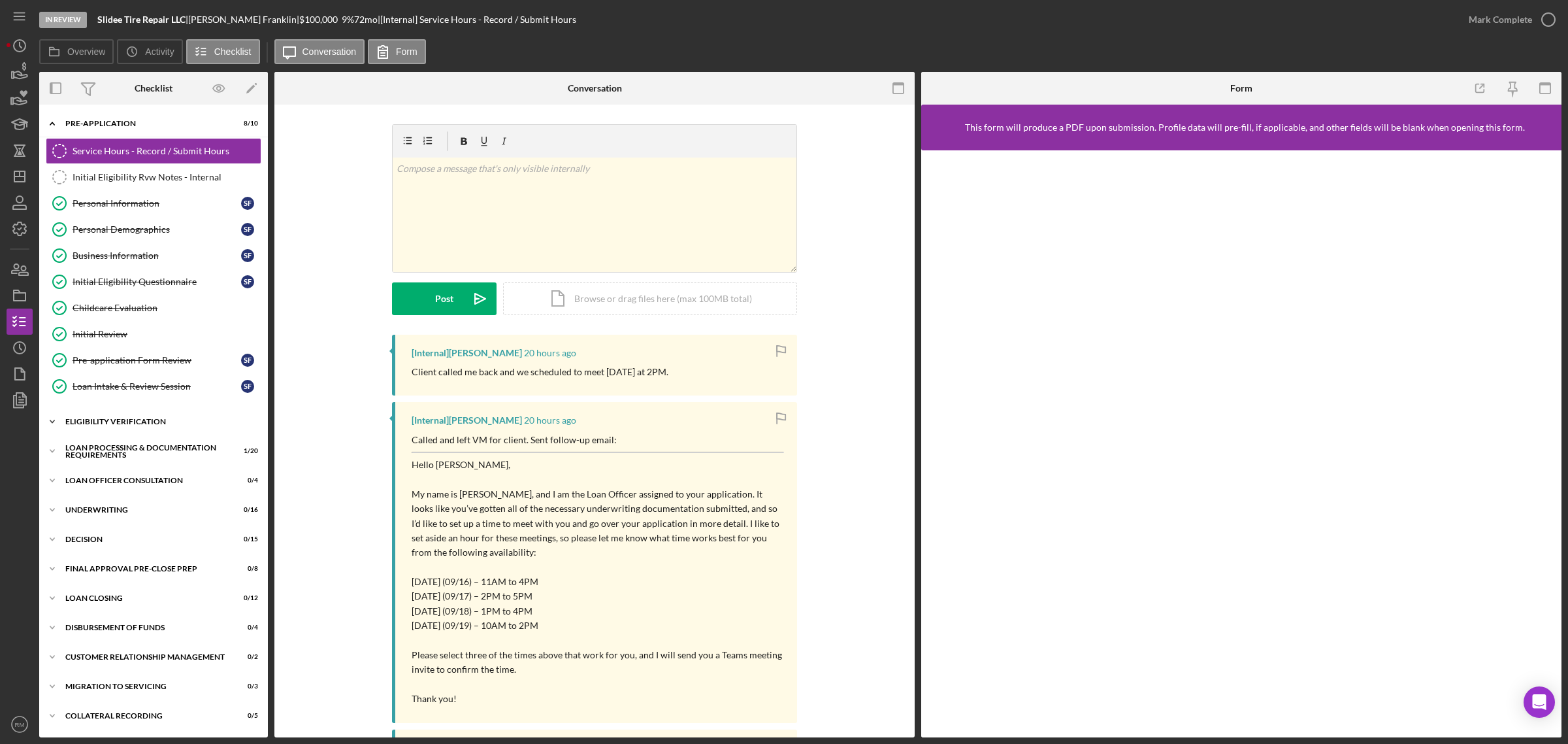
click at [153, 426] on div "Eligibility Verification" at bounding box center [158, 421] width 187 height 7
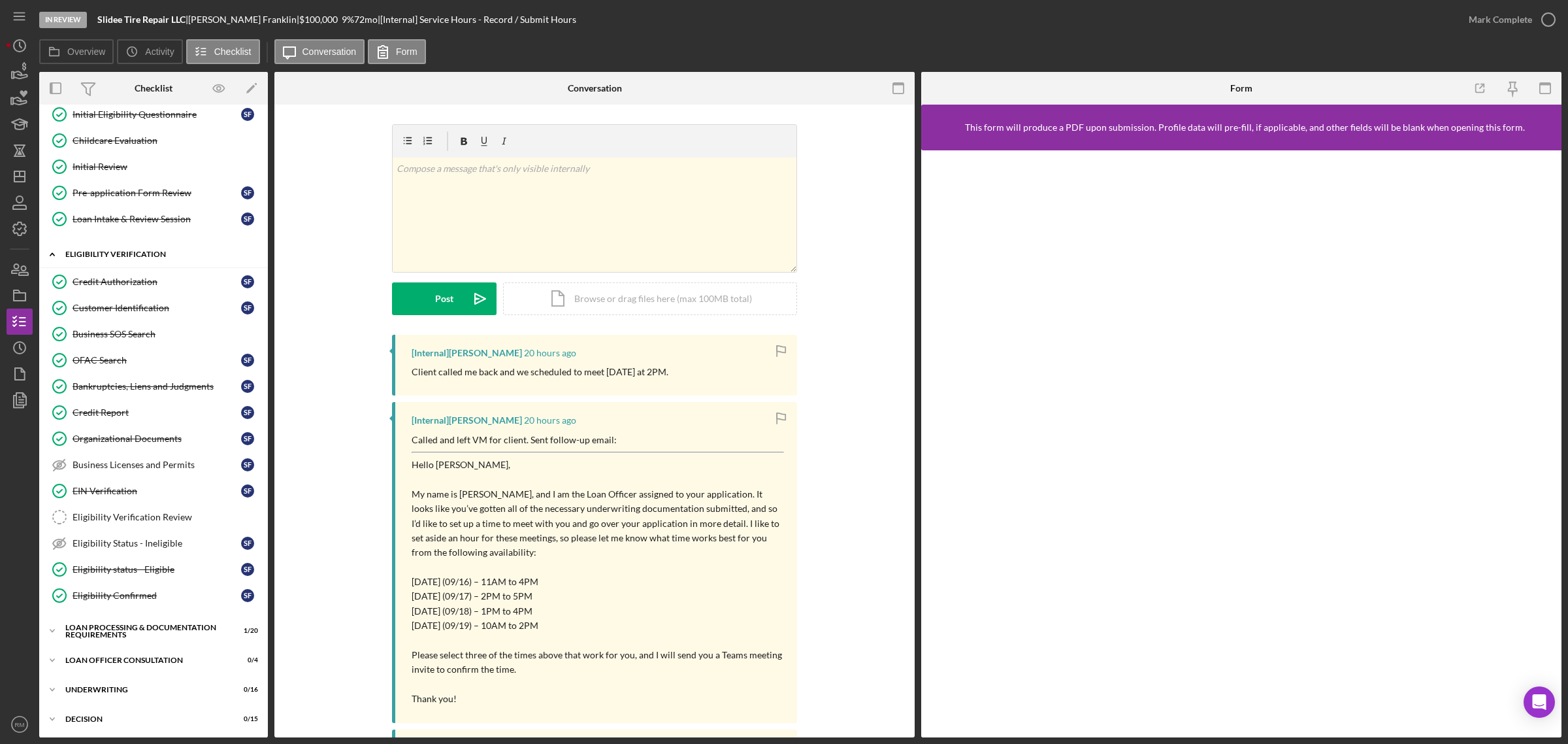
scroll to position [171, 0]
click at [119, 420] on link "Credit Report Credit Report S F" at bounding box center [153, 408] width 216 height 26
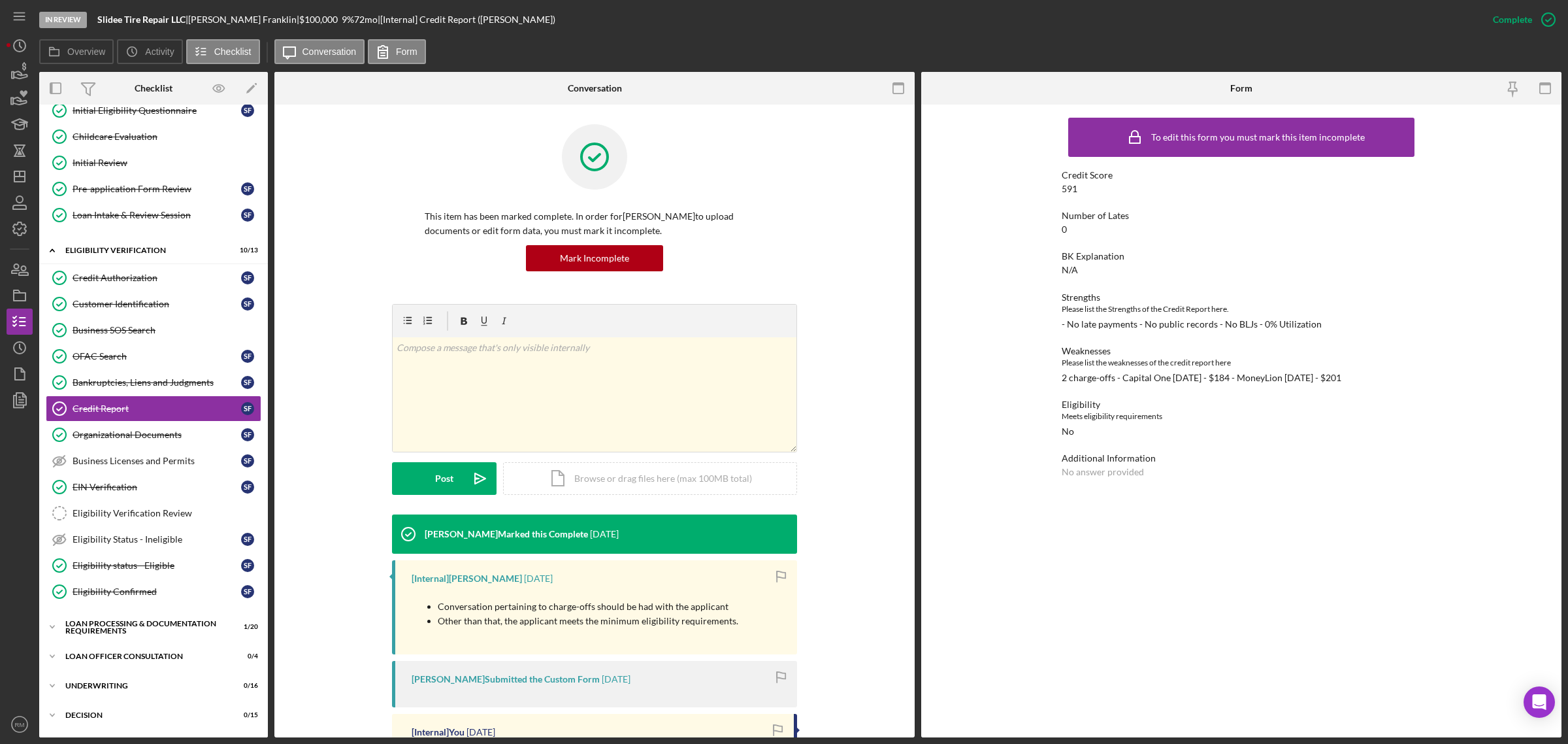
scroll to position [245, 0]
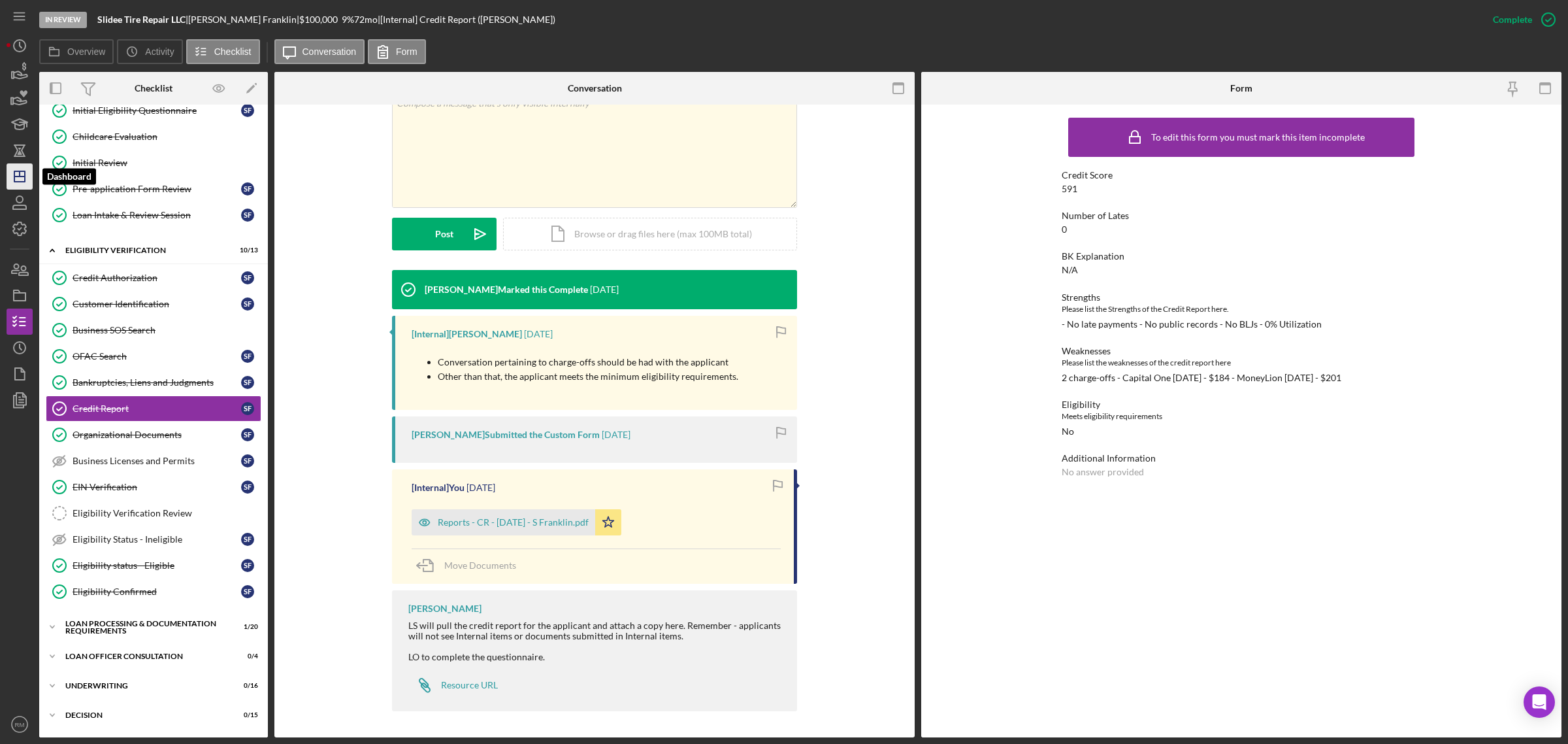
click at [10, 183] on icon "Icon/Dashboard" at bounding box center [19, 176] width 32 height 32
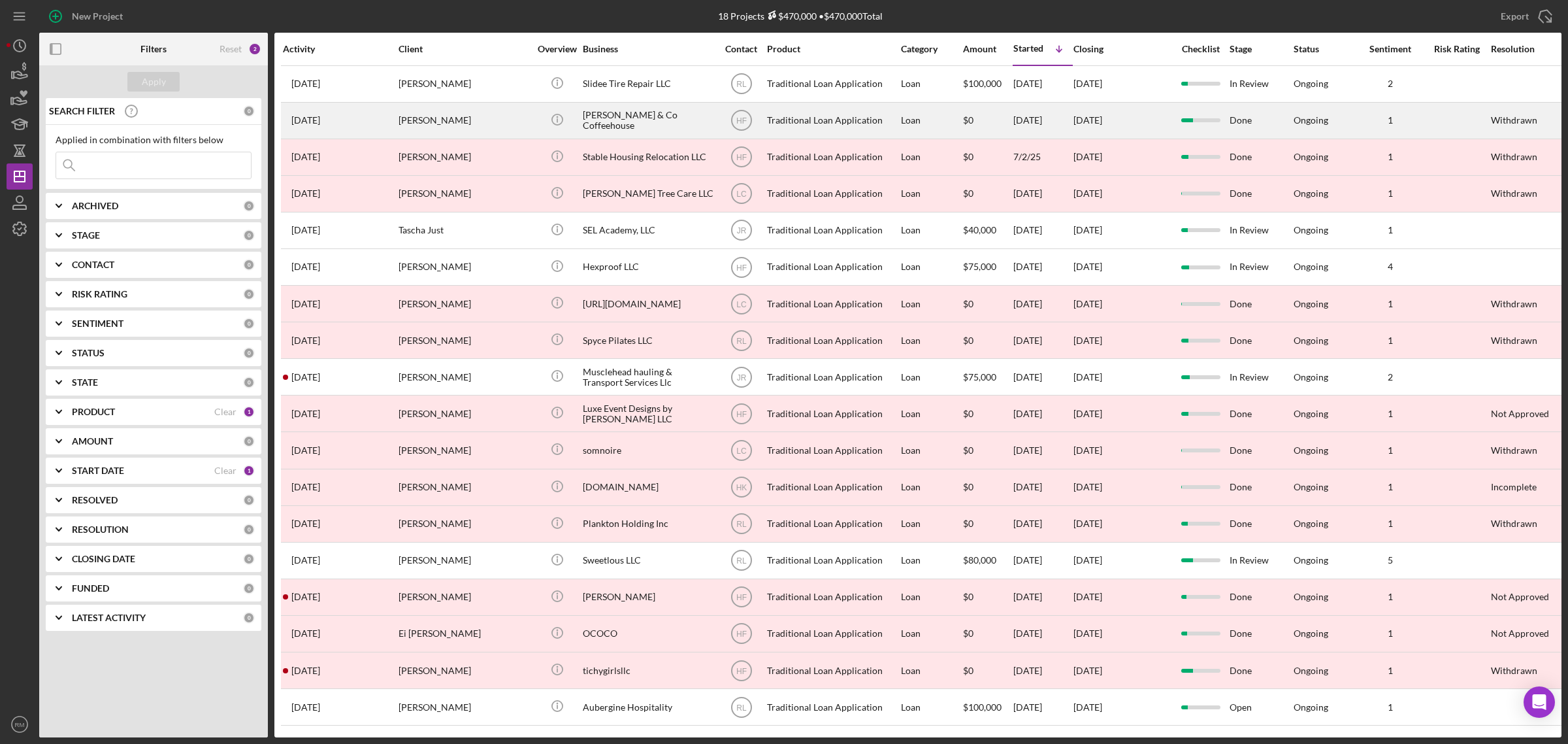
click at [462, 115] on div "[PERSON_NAME]" at bounding box center [463, 121] width 131 height 35
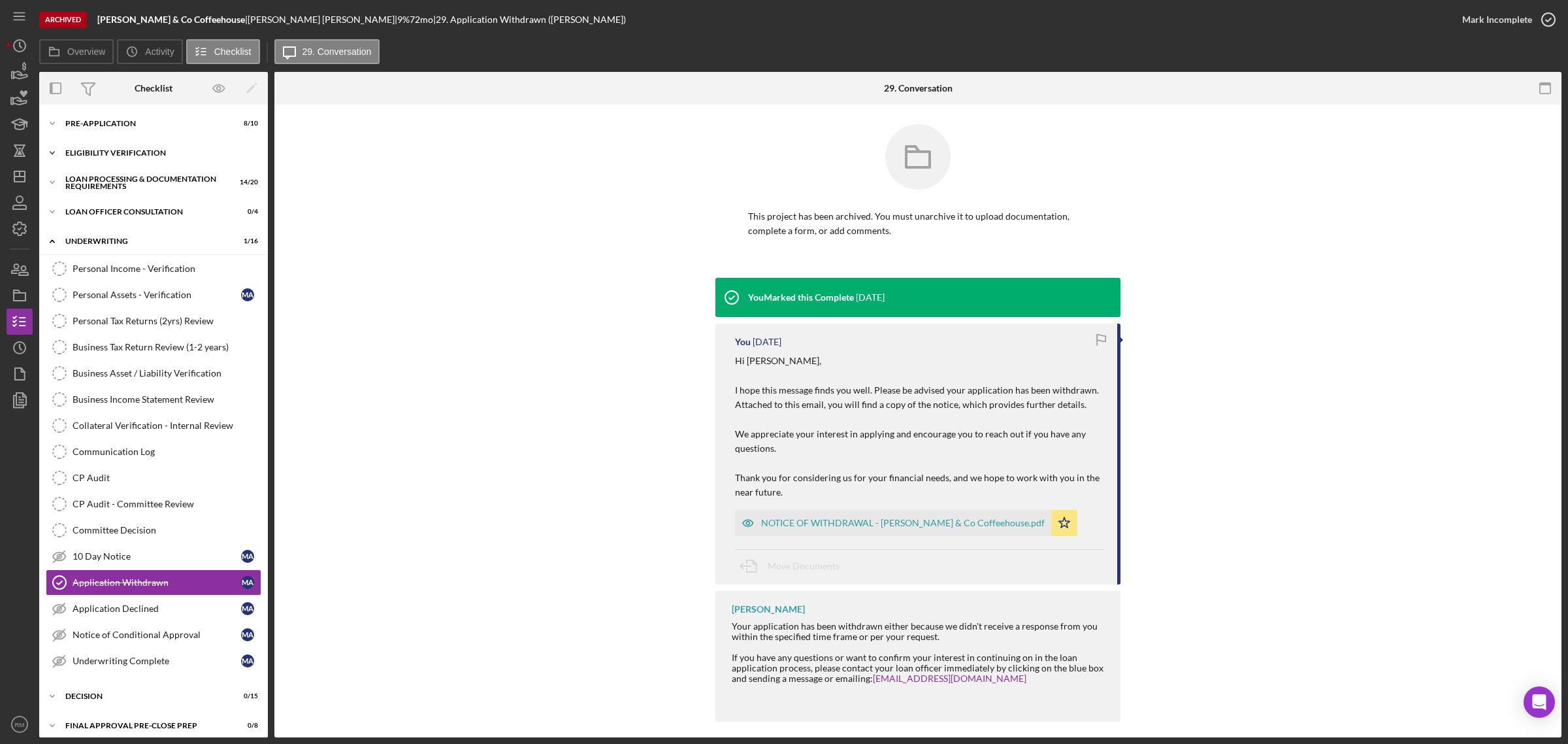
click at [102, 154] on div "Eligibility Verification" at bounding box center [158, 152] width 187 height 7
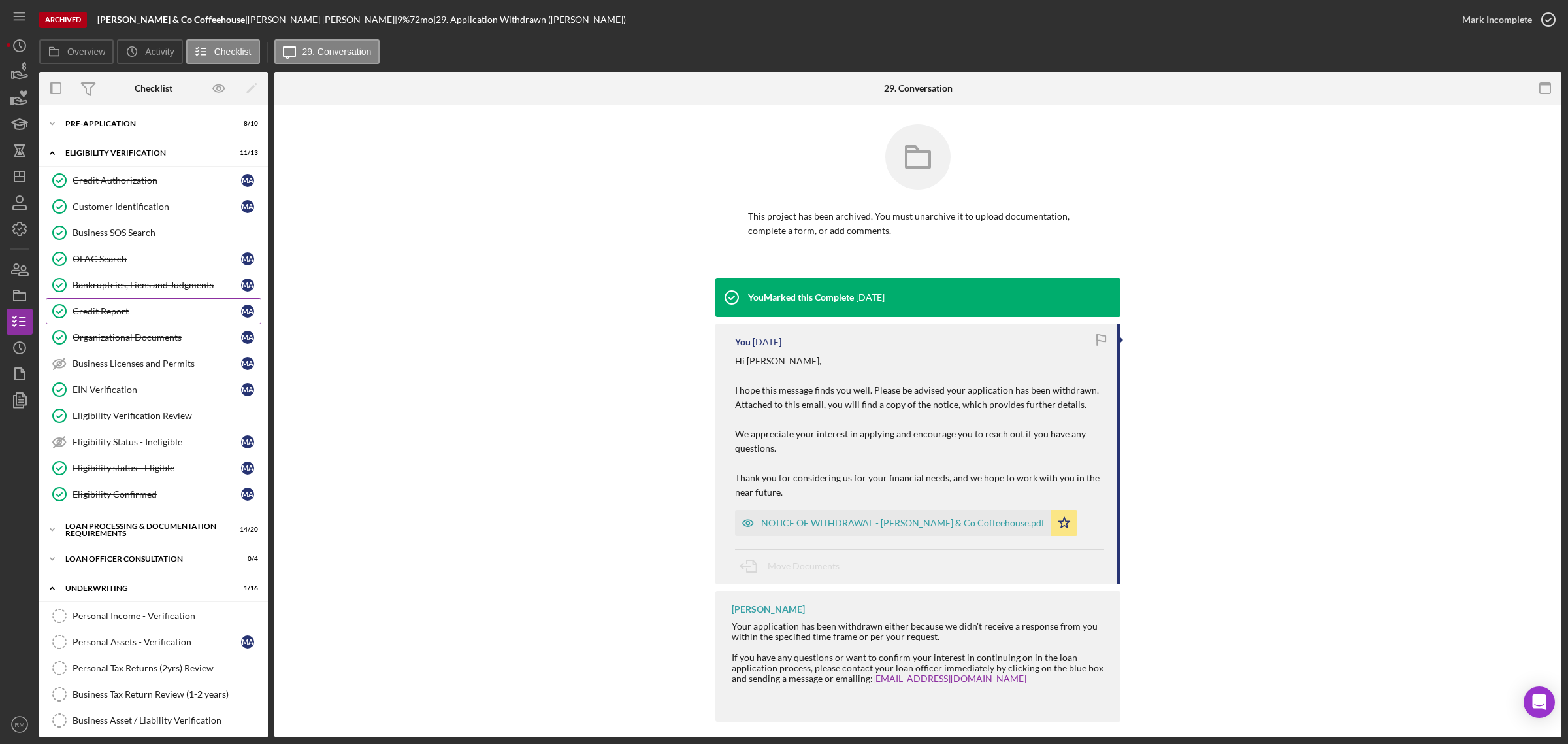
click at [99, 302] on link "Credit Report Credit Report M A" at bounding box center [153, 311] width 216 height 26
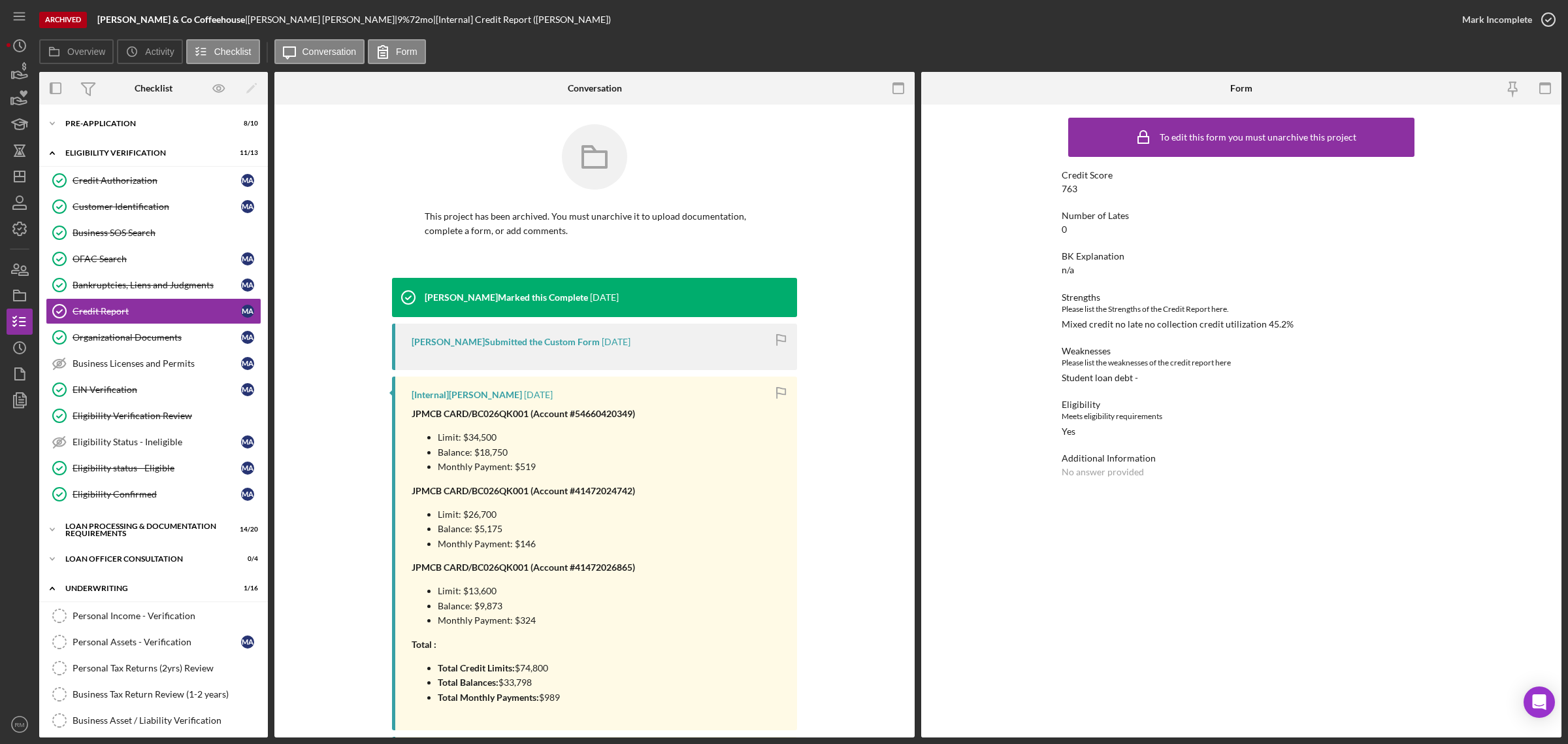
scroll to position [642, 0]
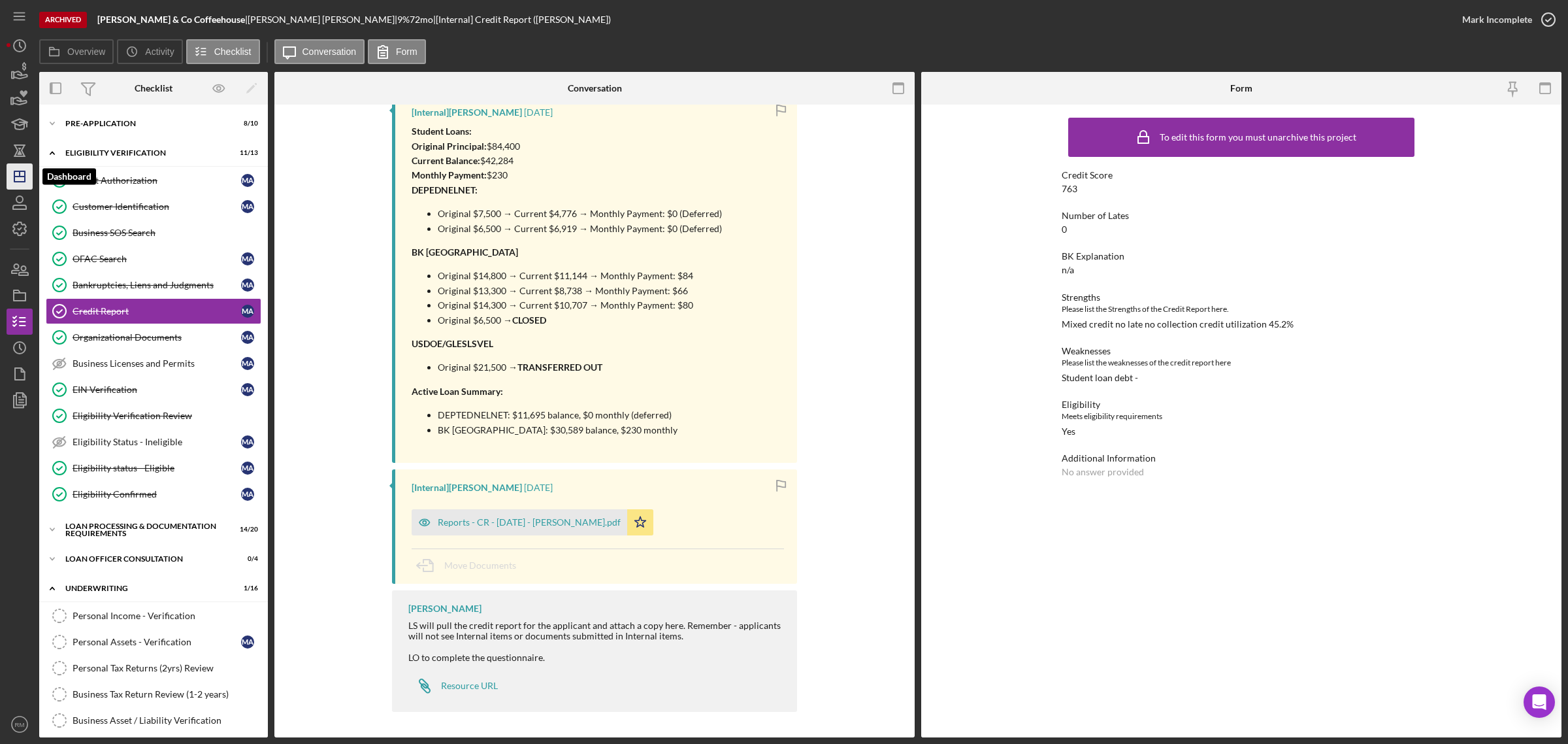
click at [11, 174] on icon "Icon/Dashboard" at bounding box center [19, 176] width 32 height 32
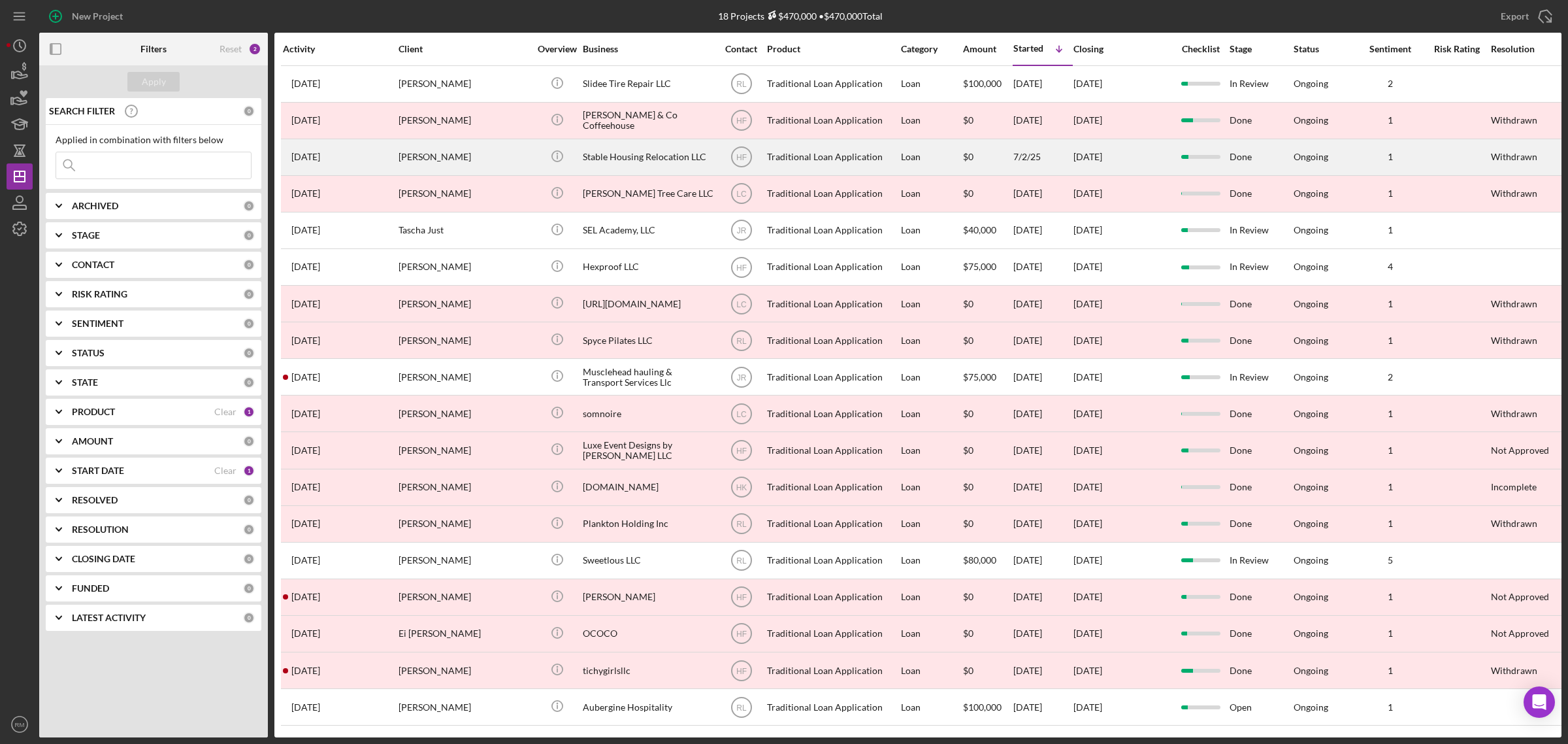
click at [465, 174] on div "[PERSON_NAME]" at bounding box center [463, 157] width 131 height 35
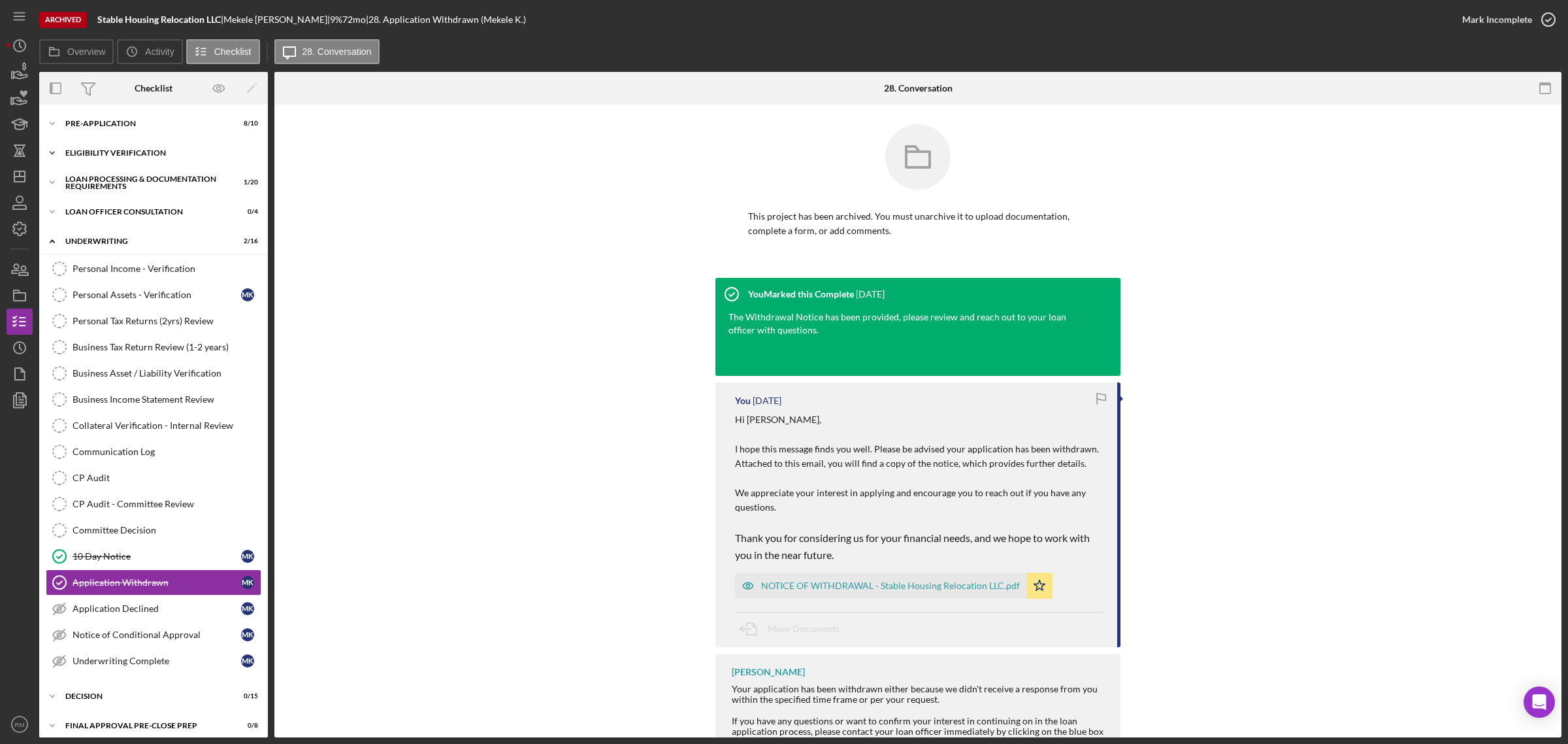
click at [105, 146] on div "Icon/Expander Eligibility Verification 10 / 13" at bounding box center [153, 152] width 229 height 26
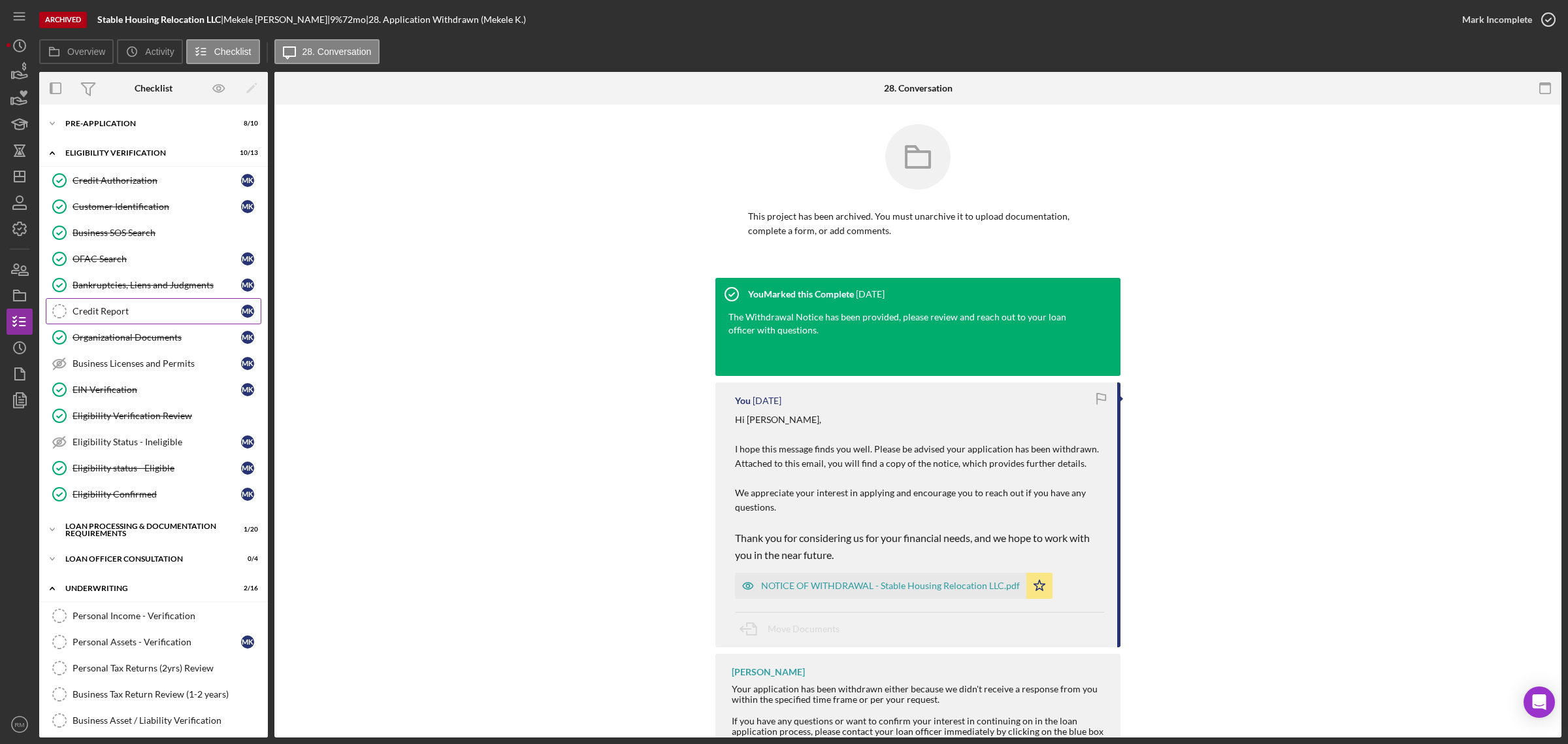
click at [104, 307] on div "Credit Report" at bounding box center [157, 311] width 168 height 11
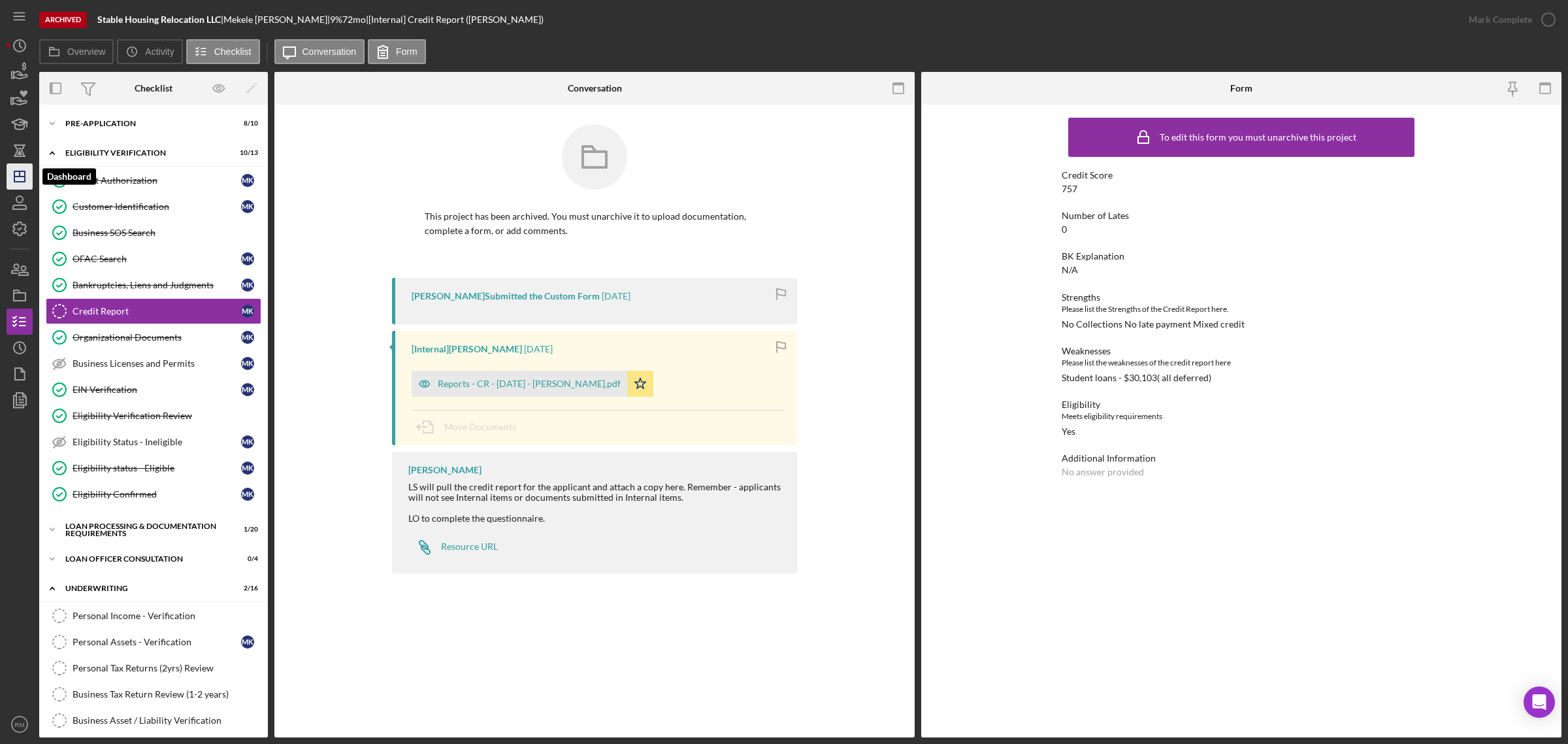
click at [14, 180] on polygon "button" at bounding box center [19, 176] width 11 height 11
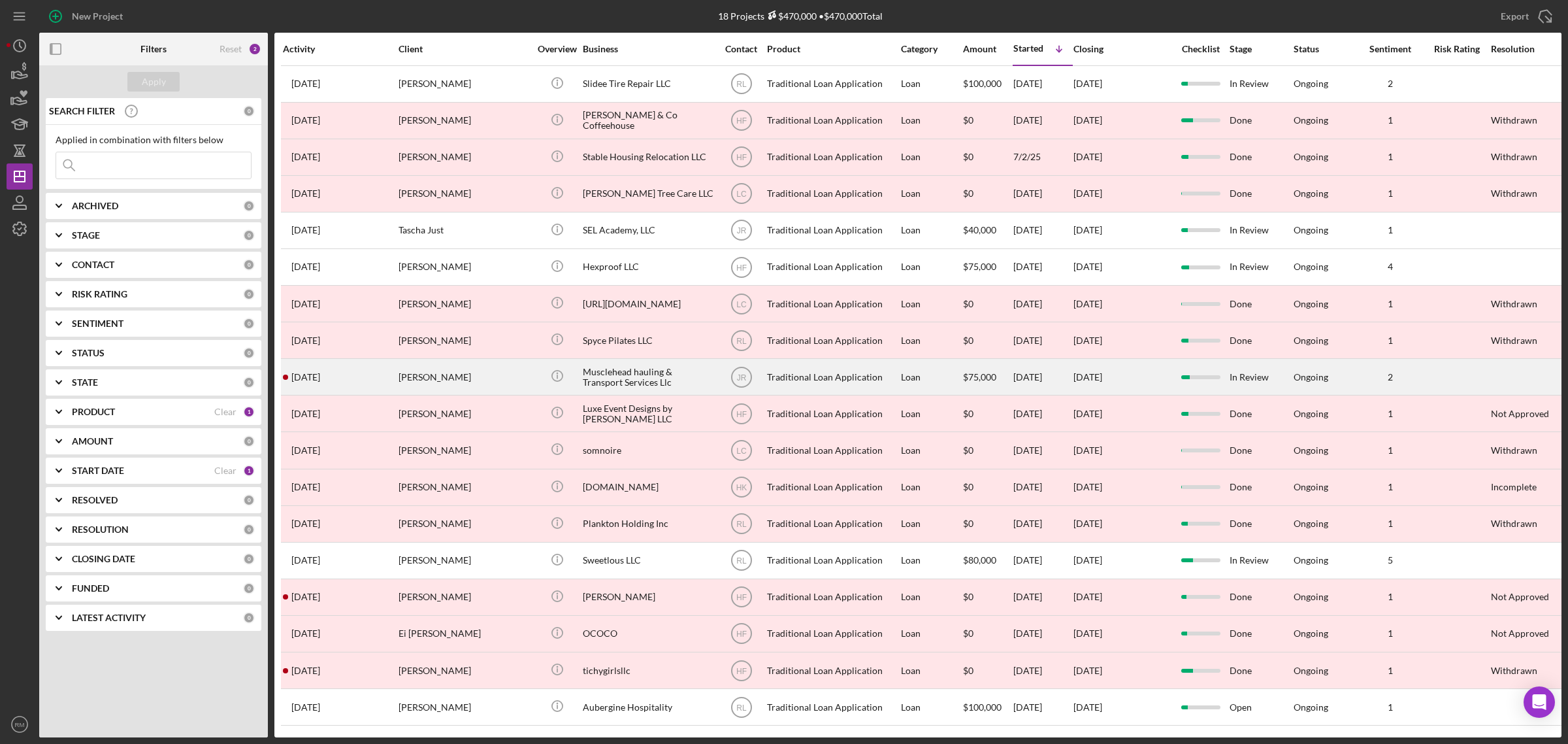
scroll to position [15, 0]
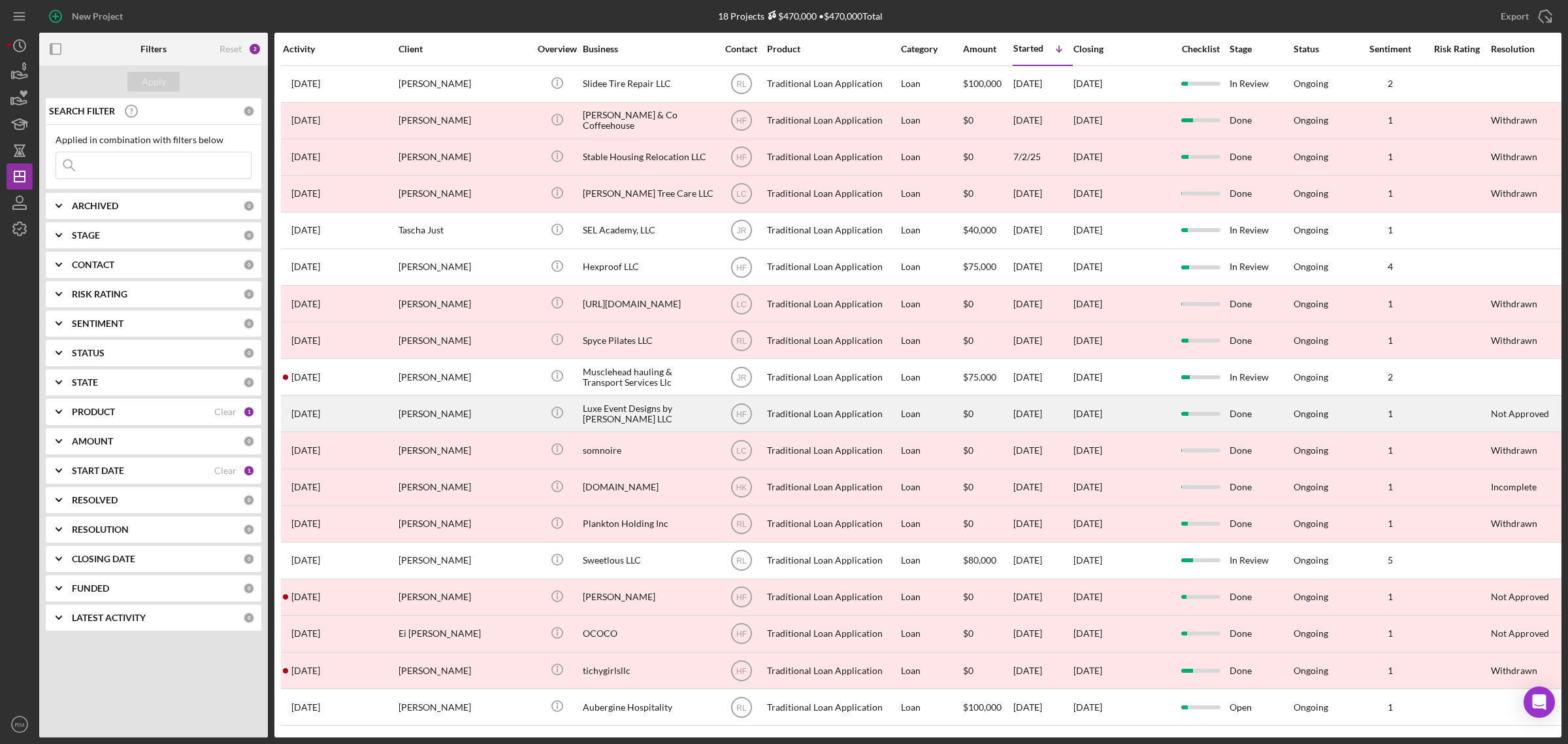
click at [690, 396] on div "Luxe Event Designs by [PERSON_NAME] LLC" at bounding box center [648, 413] width 131 height 35
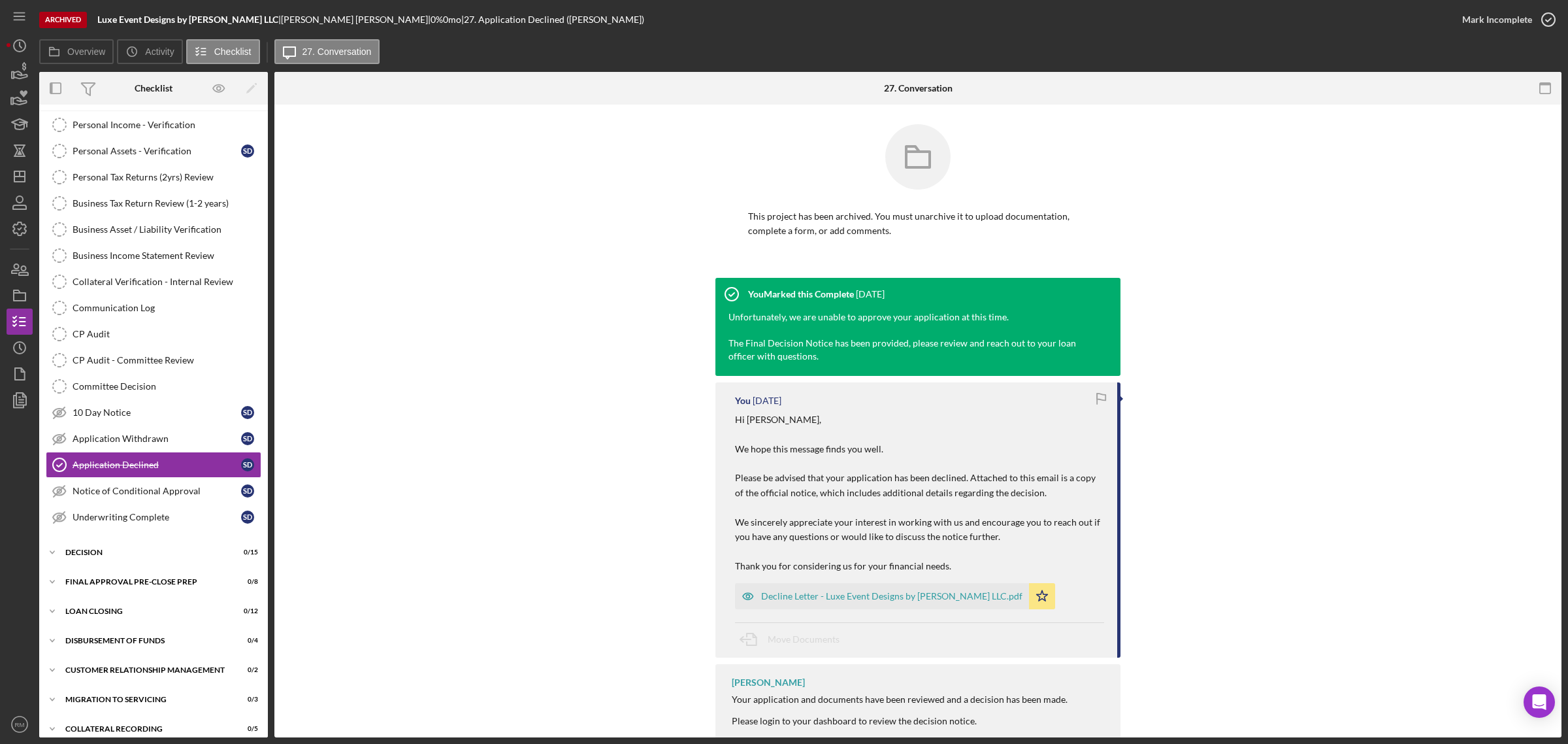
scroll to position [158, 0]
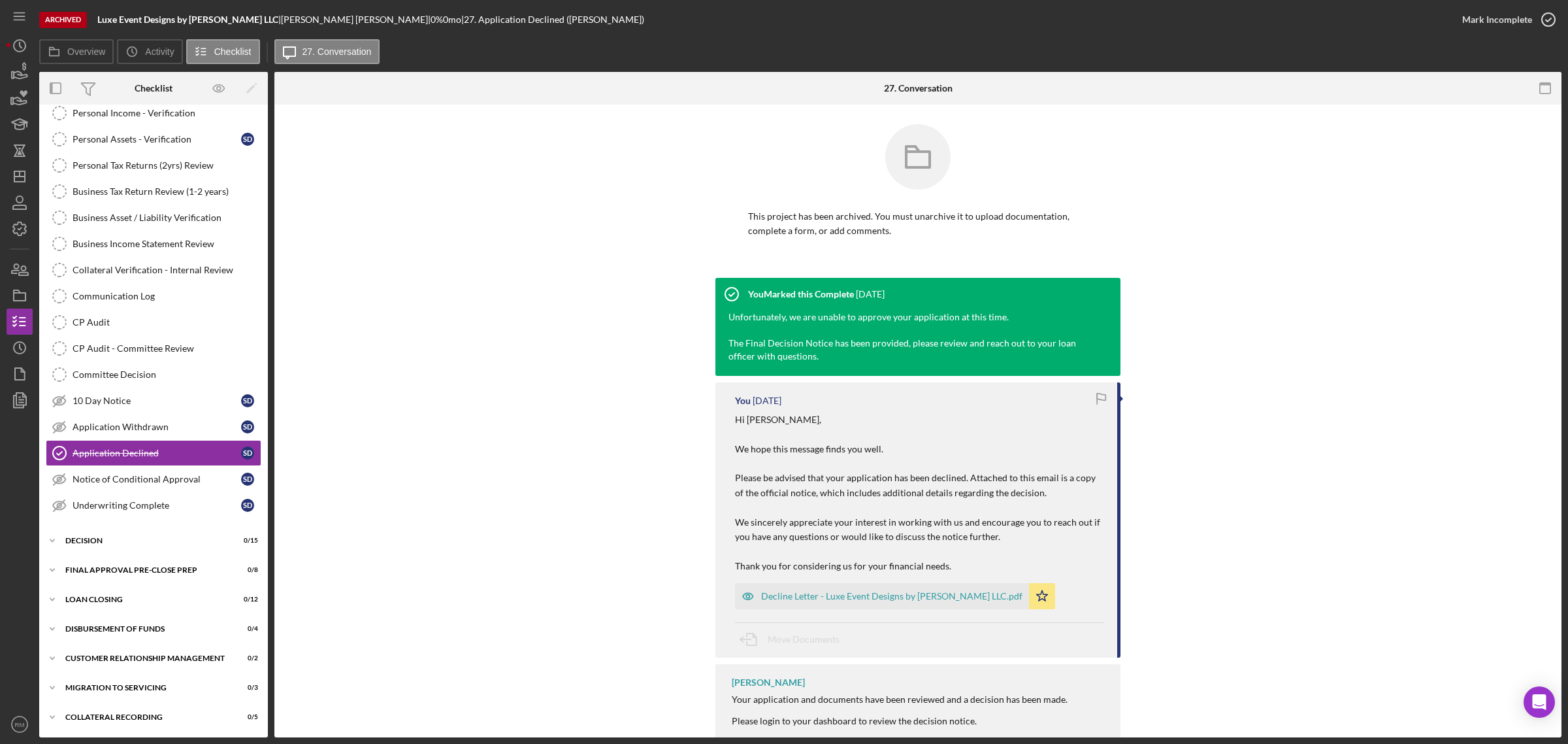
drag, startPoint x: 745, startPoint y: 1, endPoint x: 436, endPoint y: 238, distance: 389.4
click at [436, 238] on div "This project has been archived. You must unarchive it to upload documentation, …" at bounding box center [918, 201] width 1248 height 153
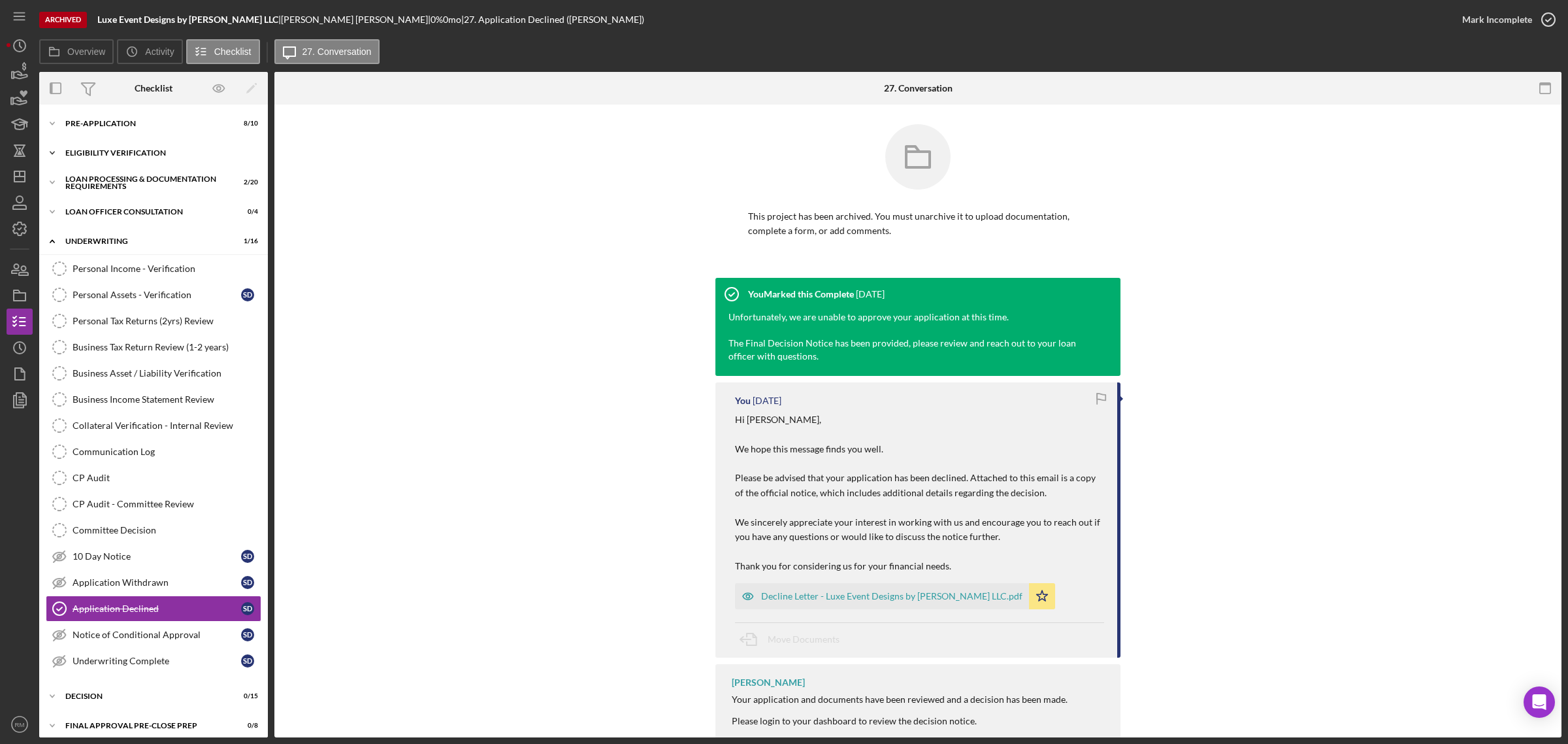
click at [127, 157] on div "Icon/Expander Eligibility Verification 11 / 13" at bounding box center [153, 152] width 229 height 26
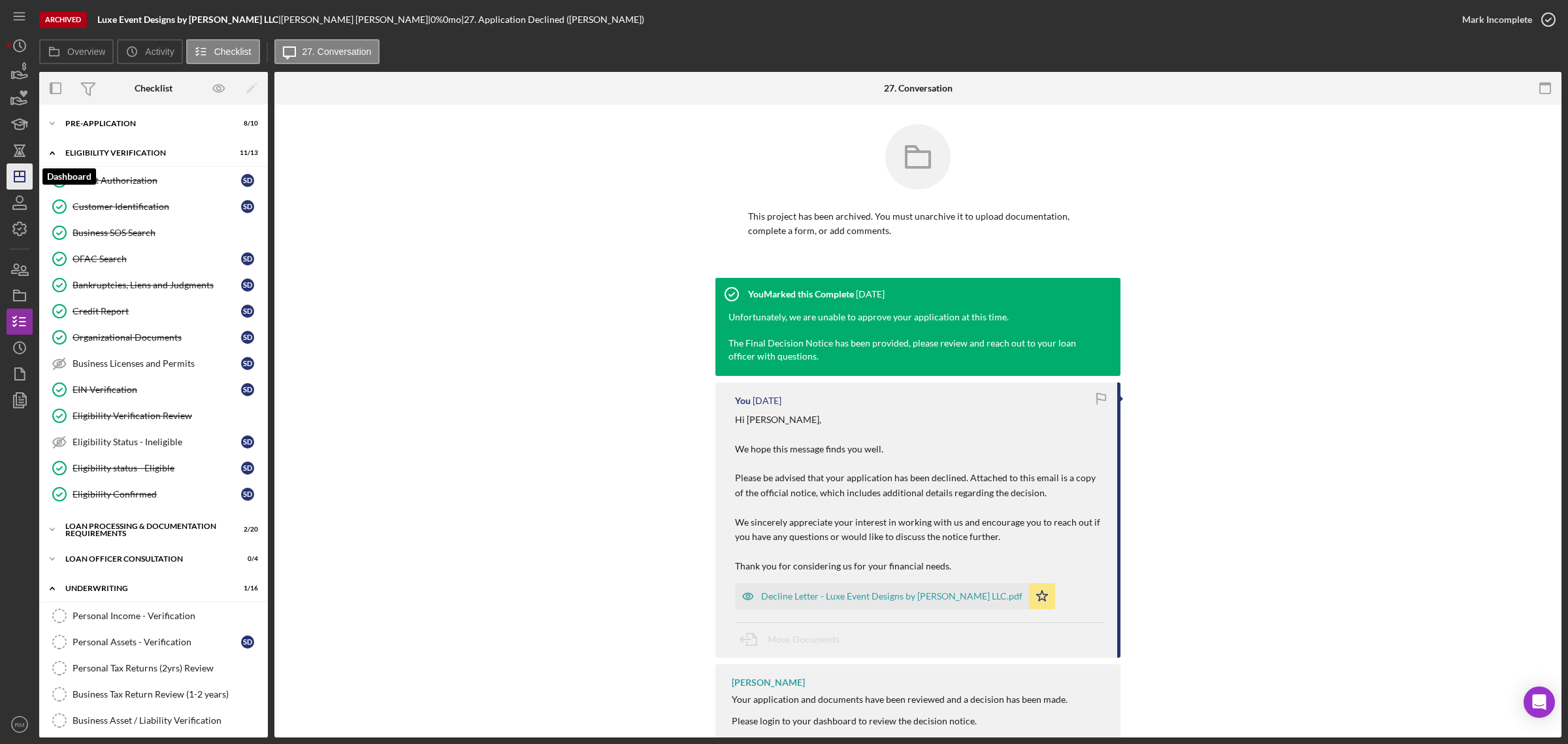
click at [27, 184] on icon "Icon/Dashboard" at bounding box center [19, 176] width 32 height 32
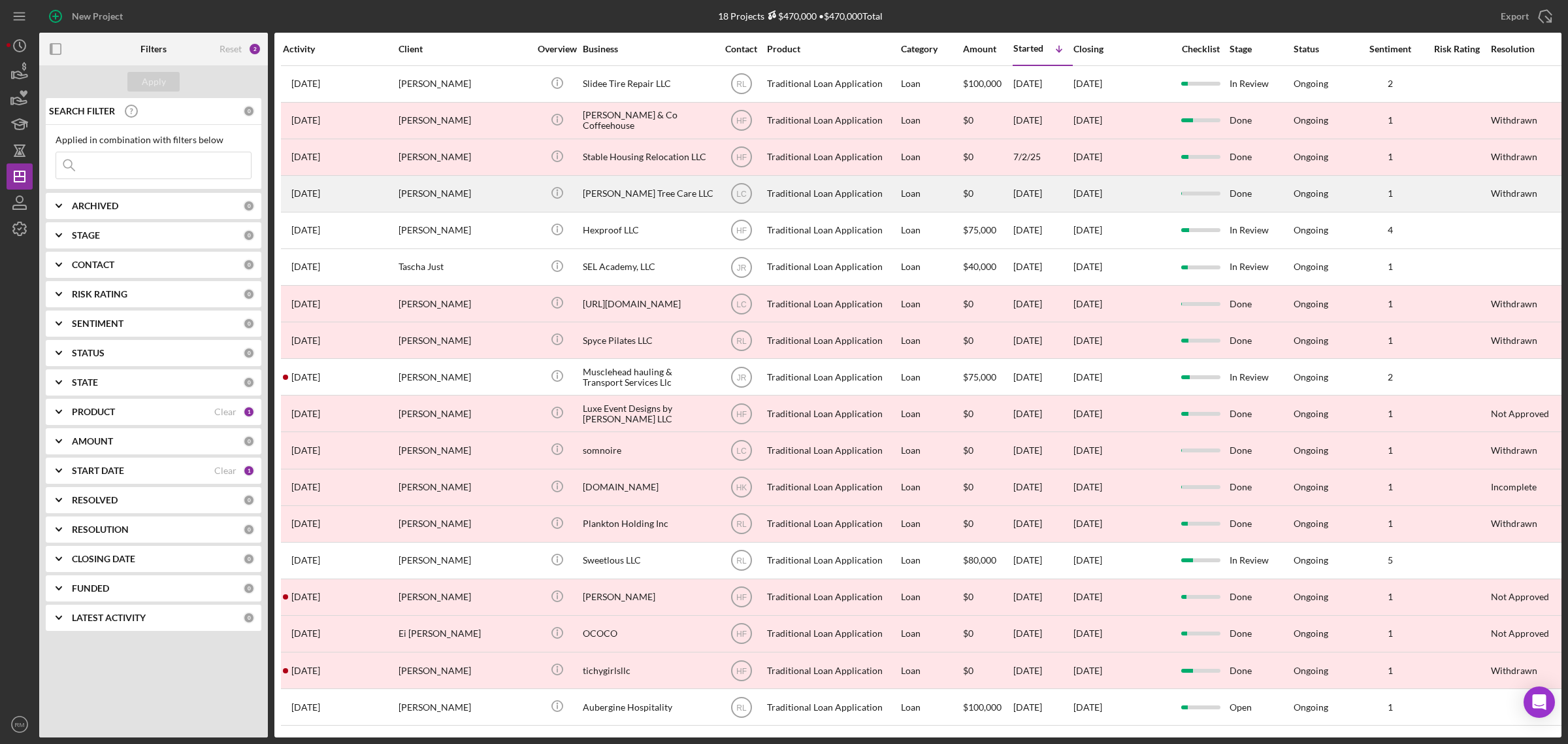
click at [406, 206] on div "[PERSON_NAME]" at bounding box center [463, 194] width 131 height 35
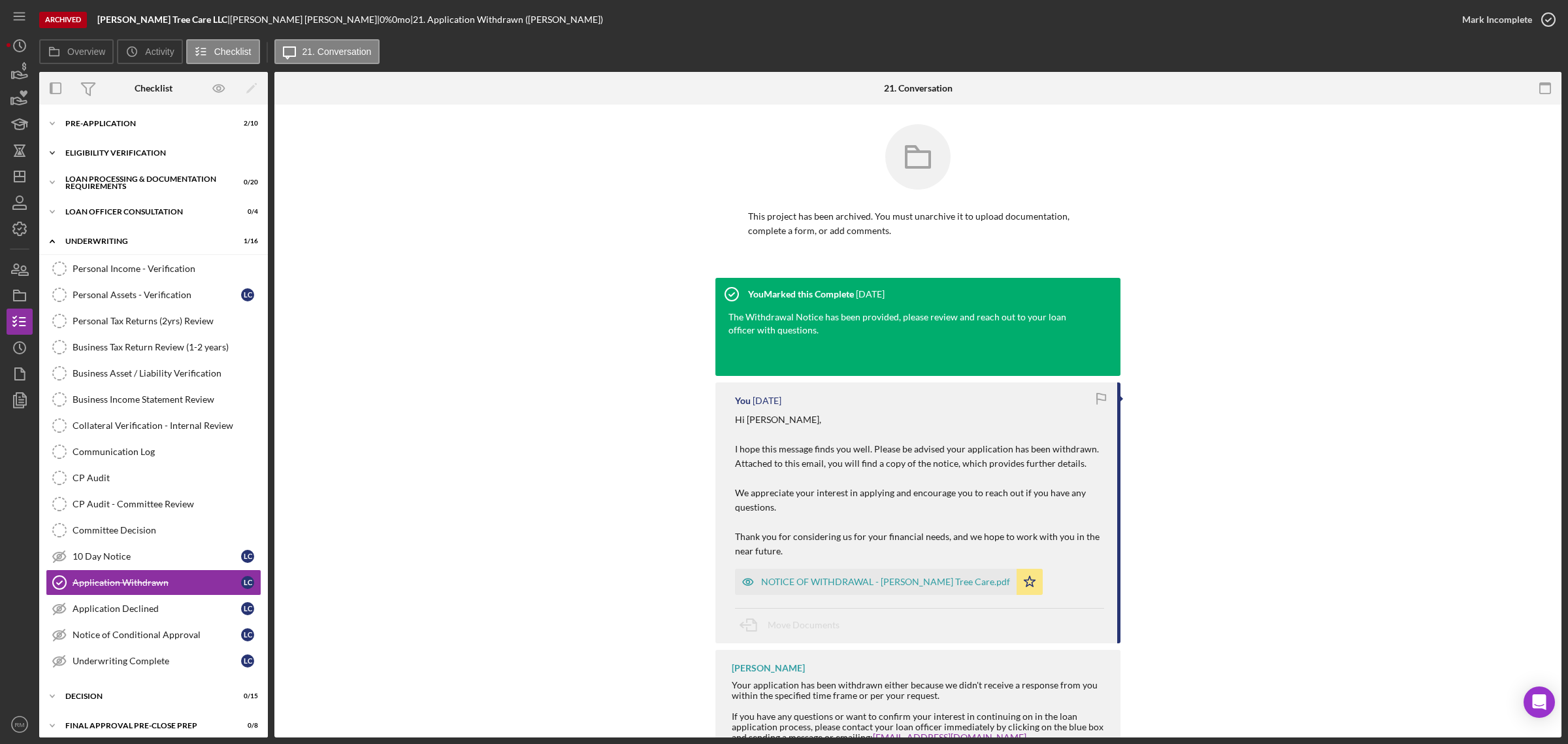
click at [135, 150] on div "Eligibility Verification" at bounding box center [158, 152] width 187 height 7
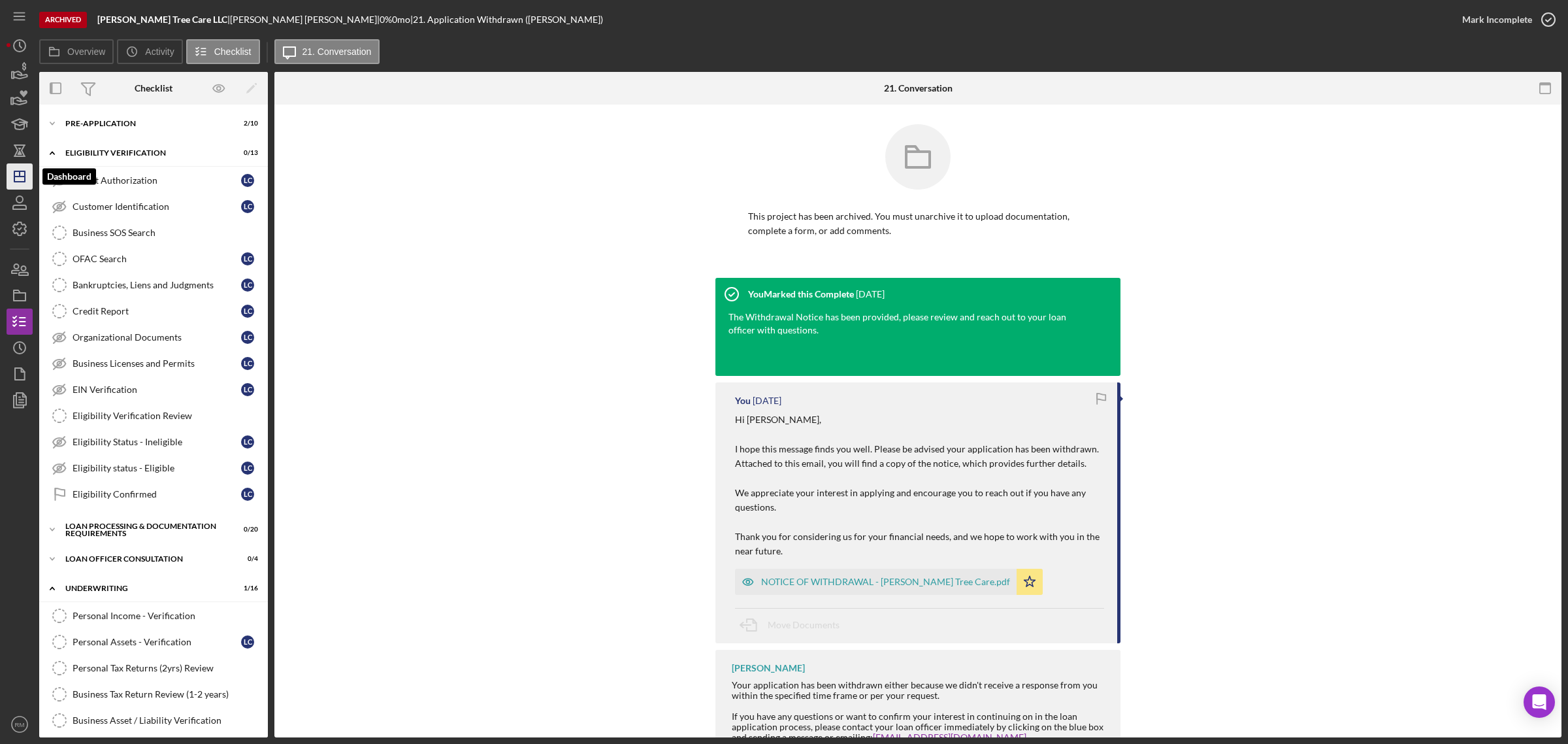
click at [21, 180] on icon "Icon/Dashboard" at bounding box center [19, 176] width 32 height 32
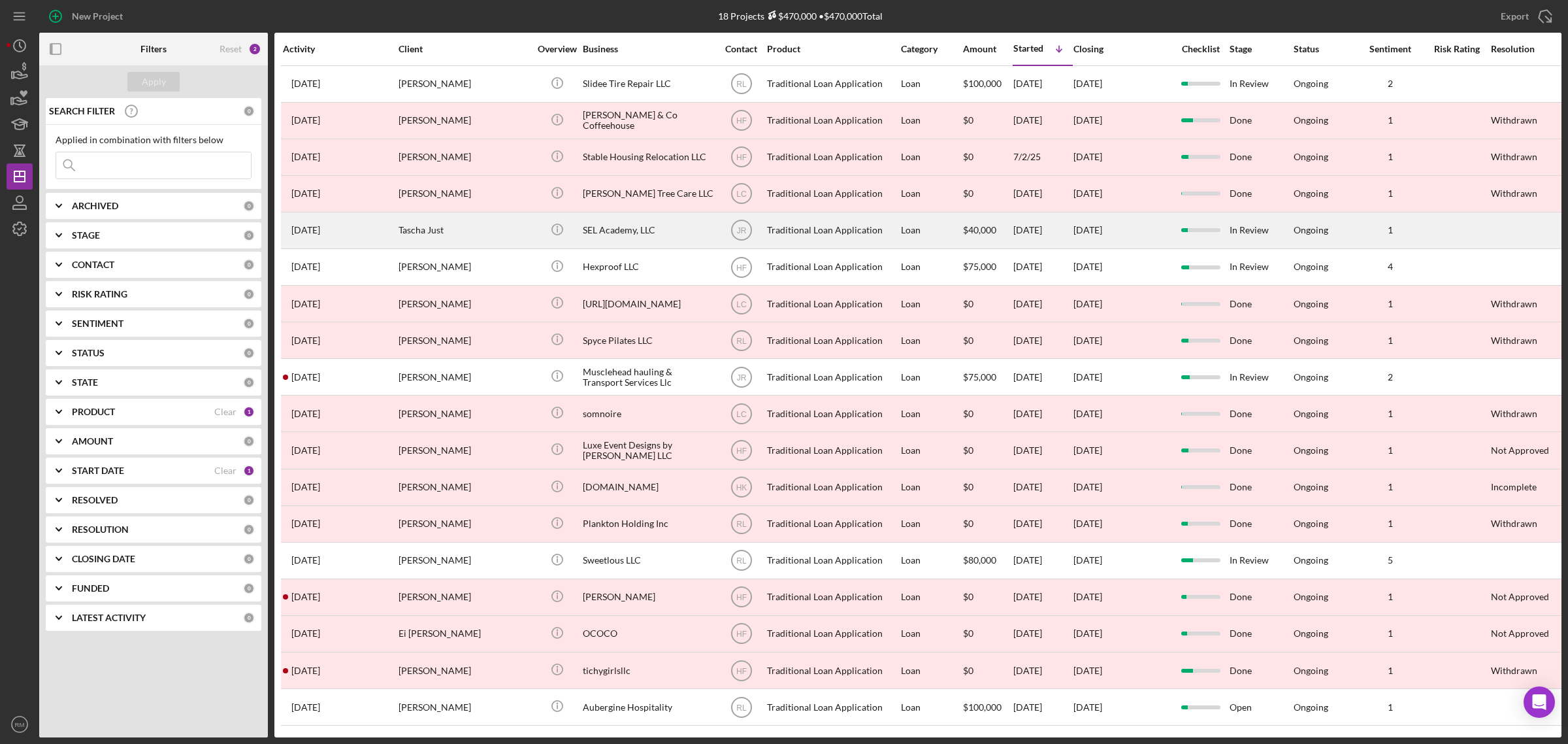
click at [444, 229] on div "Tascha Just" at bounding box center [463, 231] width 131 height 35
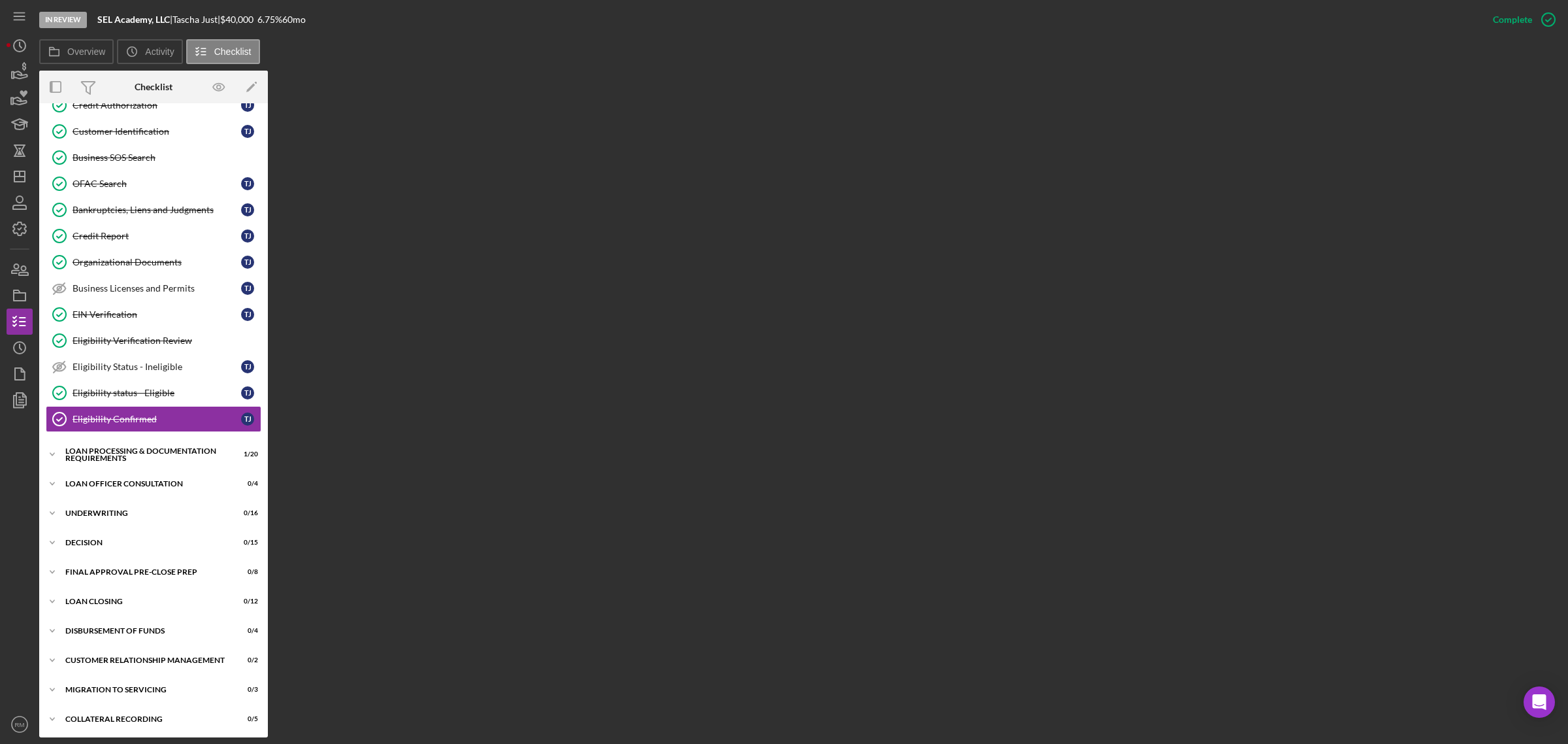
scroll to position [77, 0]
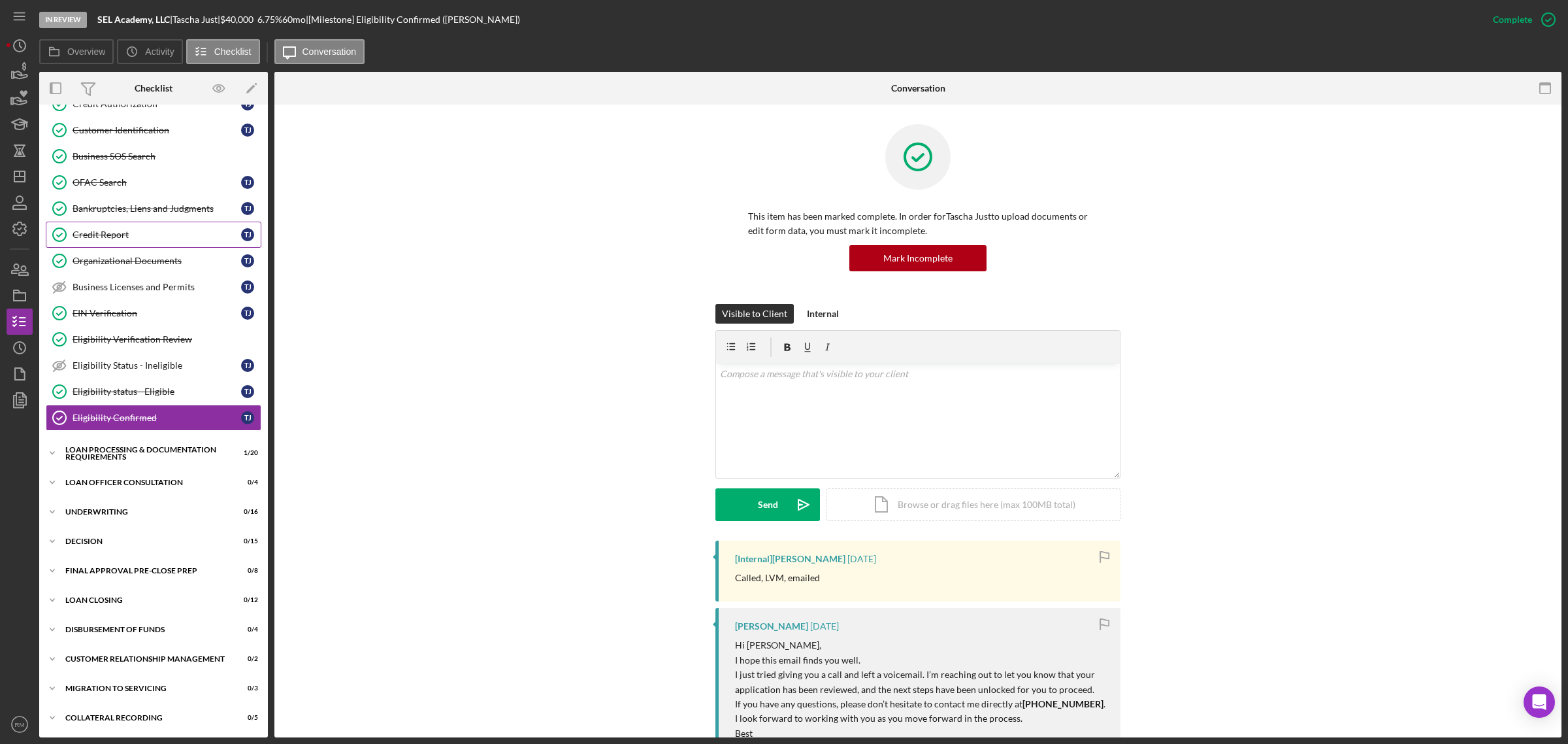
click at [132, 232] on div "Credit Report" at bounding box center [157, 234] width 168 height 11
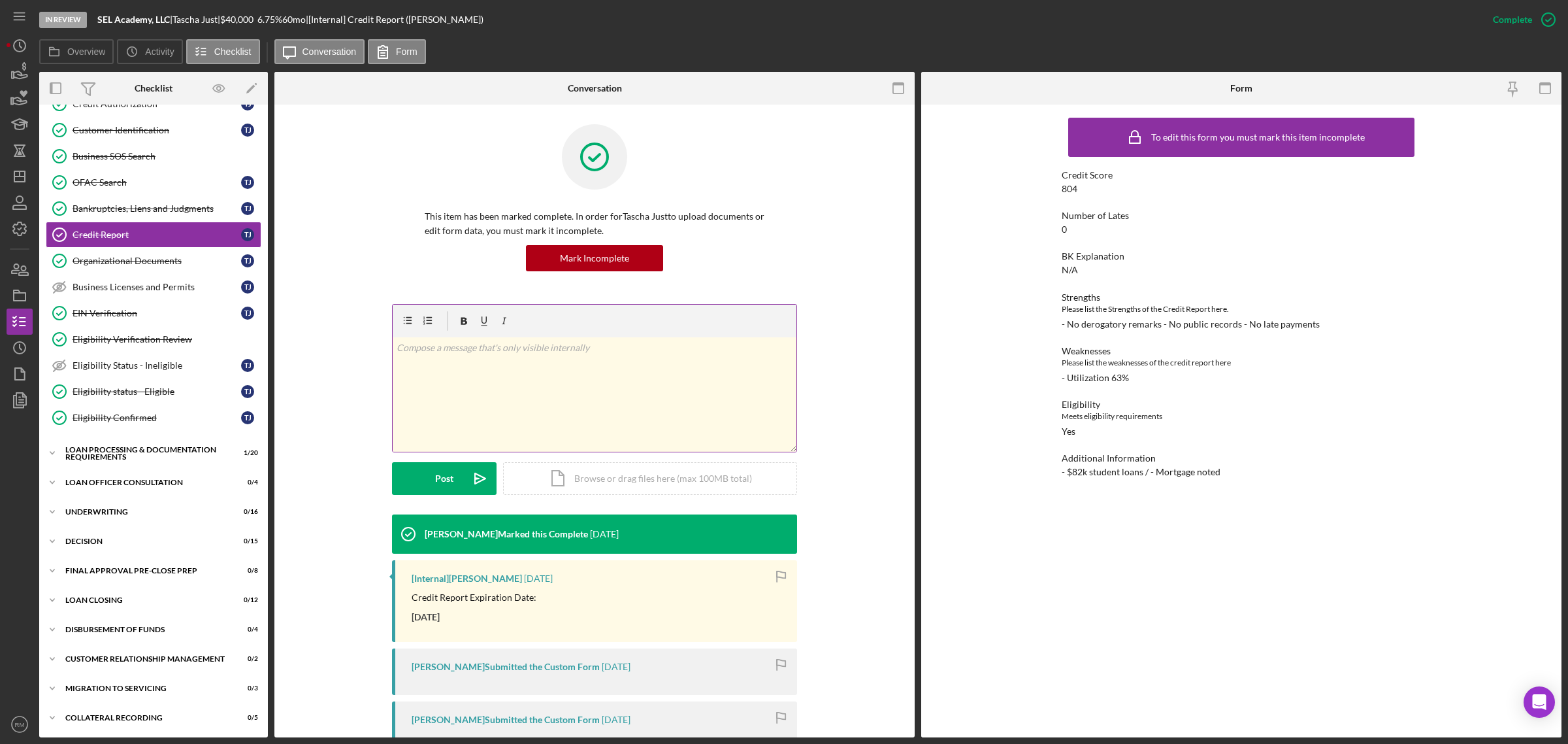
scroll to position [392, 0]
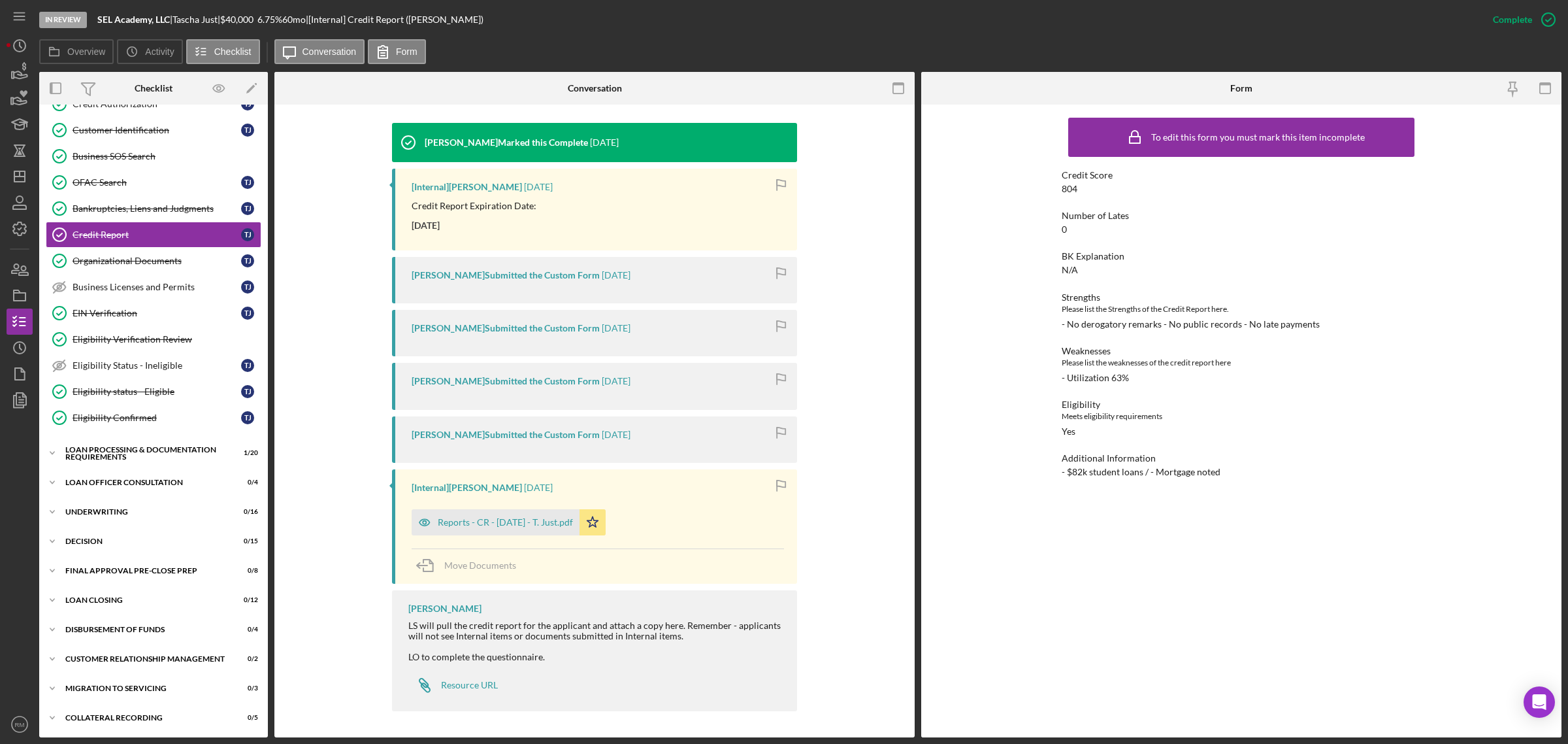
click at [1245, 381] on div "Weaknesses Please list the weaknesses of the credit report here - Utilization 6…" at bounding box center [1241, 364] width 359 height 37
click at [8, 178] on icon "Icon/Dashboard" at bounding box center [19, 176] width 32 height 32
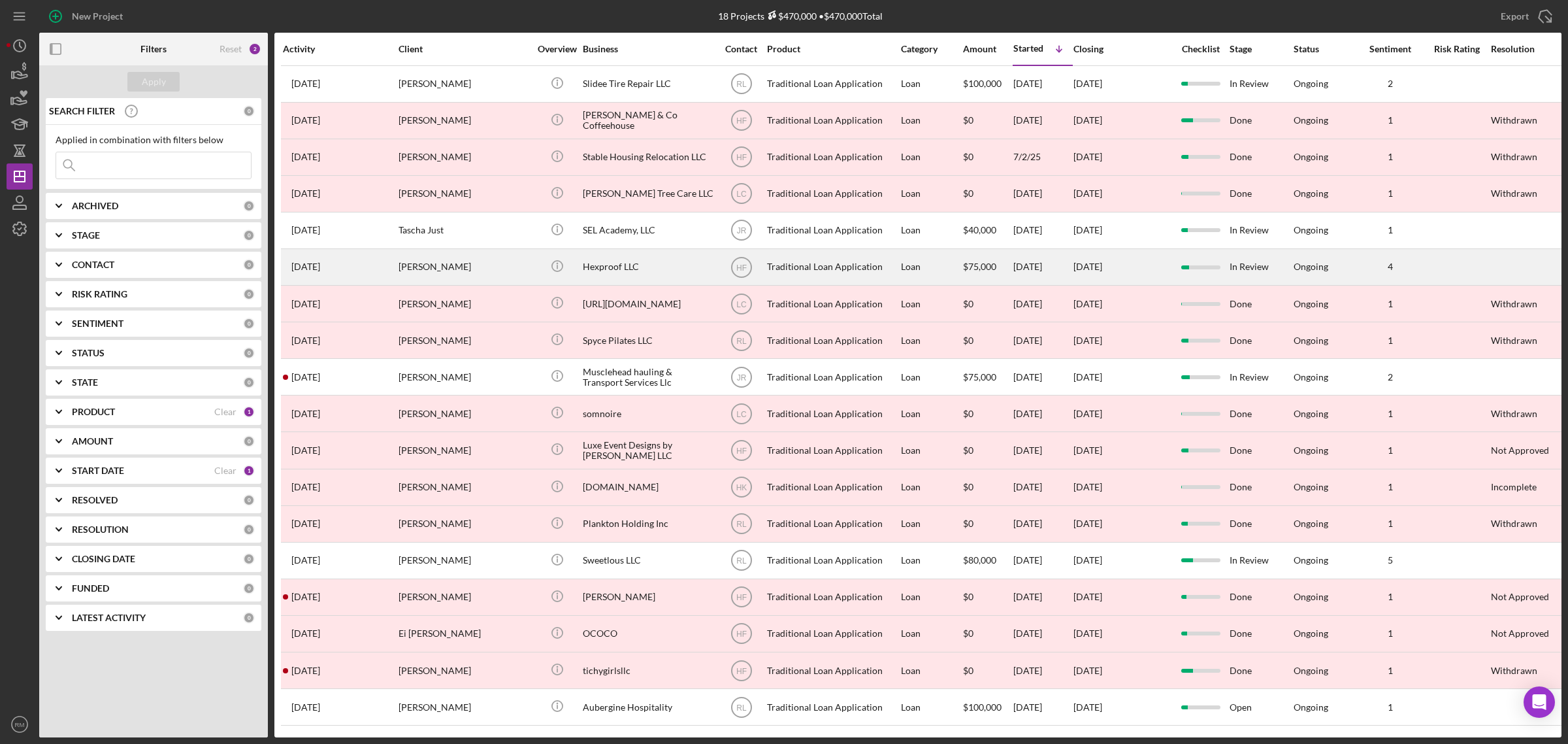
click at [457, 268] on div "[PERSON_NAME]" at bounding box center [463, 267] width 131 height 35
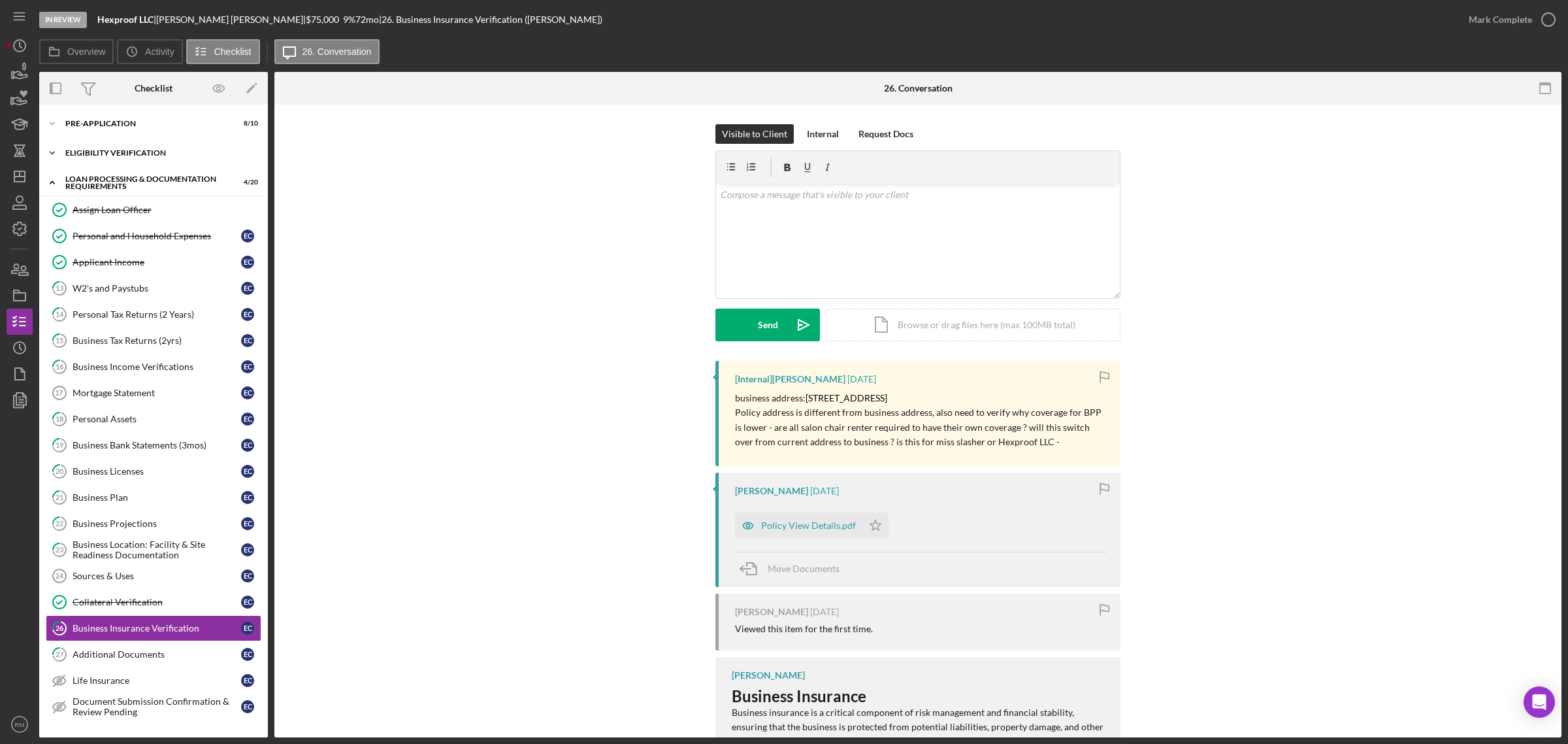
click at [95, 157] on div "Icon/Expander Eligibility Verification 11 / 13" at bounding box center [153, 152] width 229 height 26
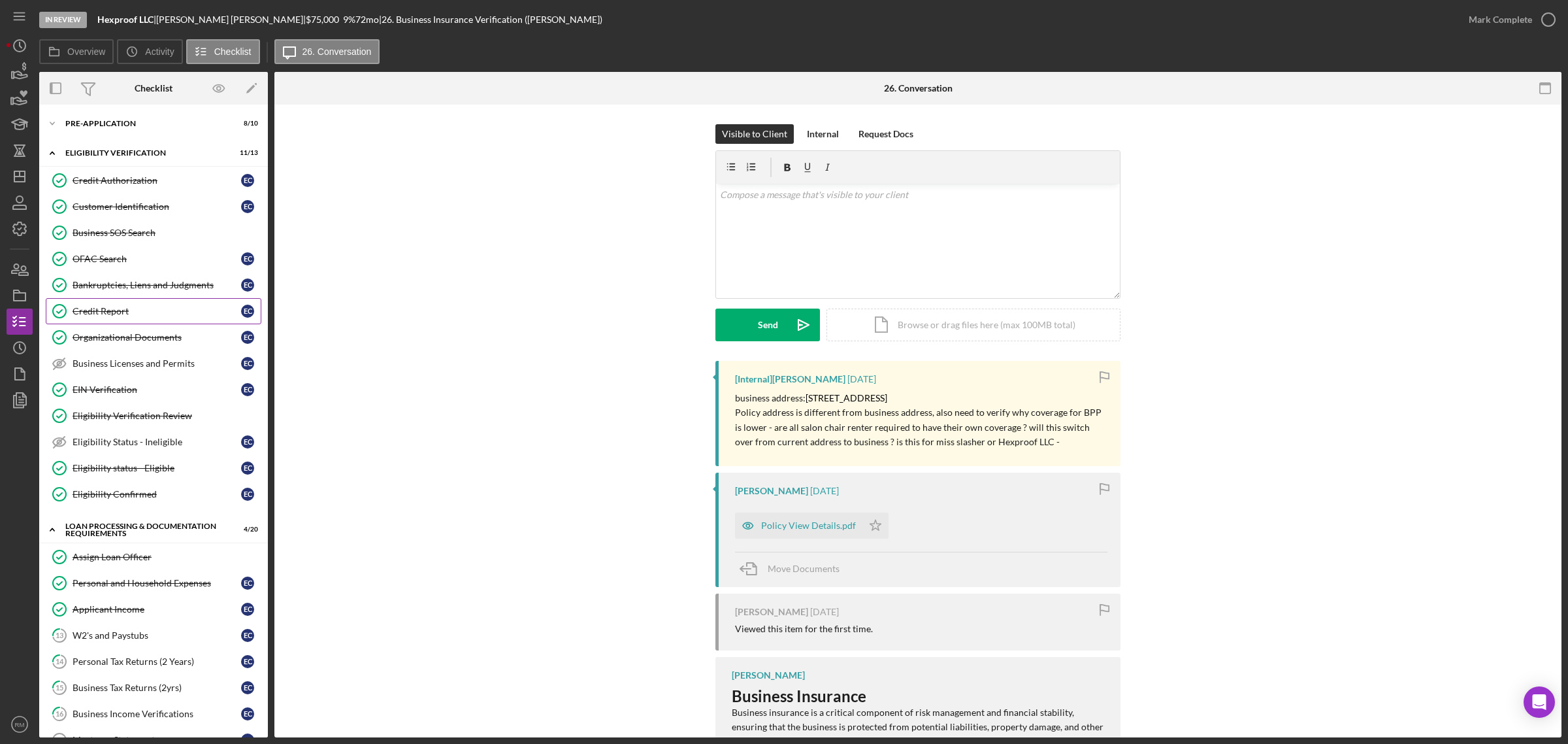
click at [106, 312] on div "Credit Report" at bounding box center [157, 311] width 168 height 11
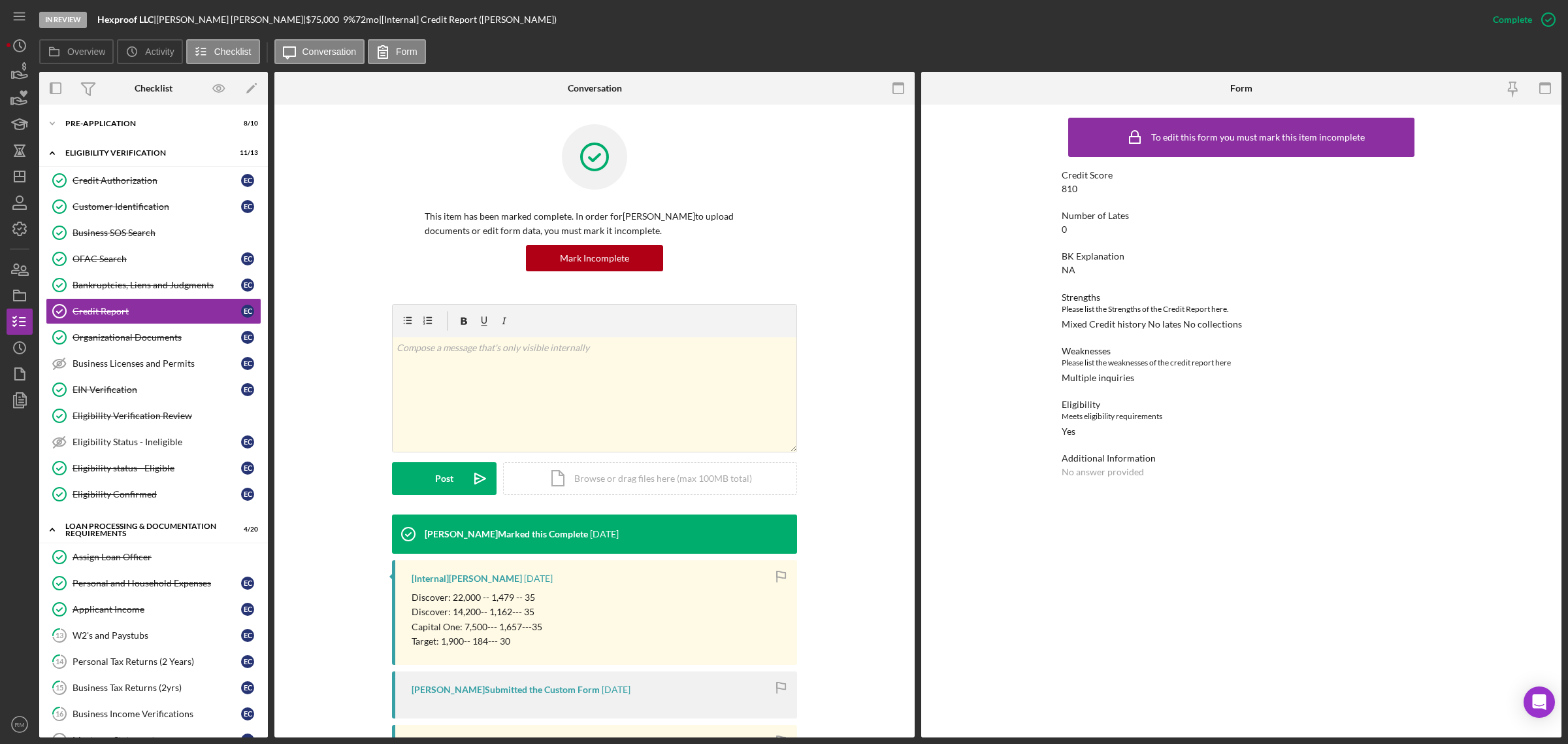
scroll to position [256, 0]
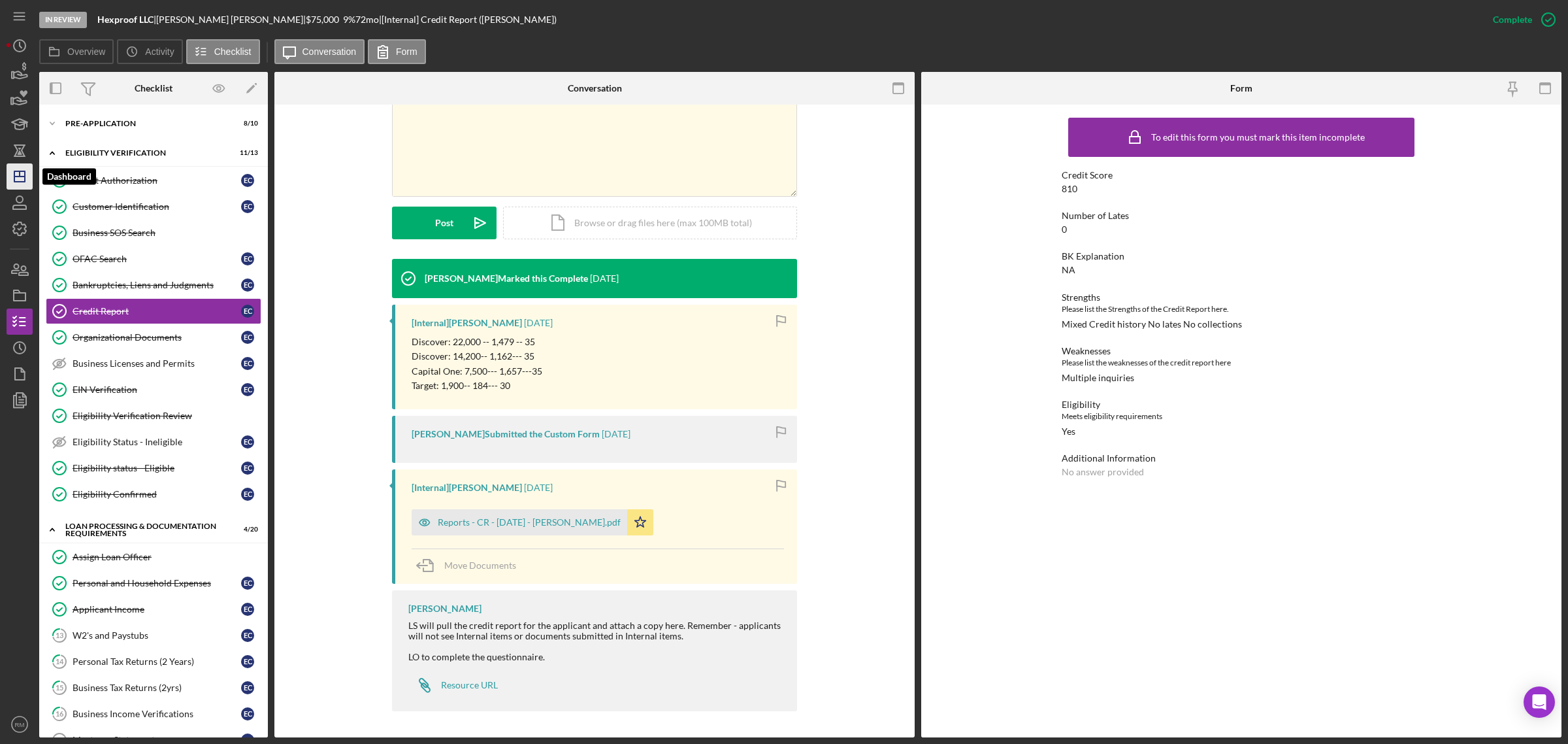
click at [23, 177] on icon "Icon/Dashboard" at bounding box center [19, 176] width 32 height 32
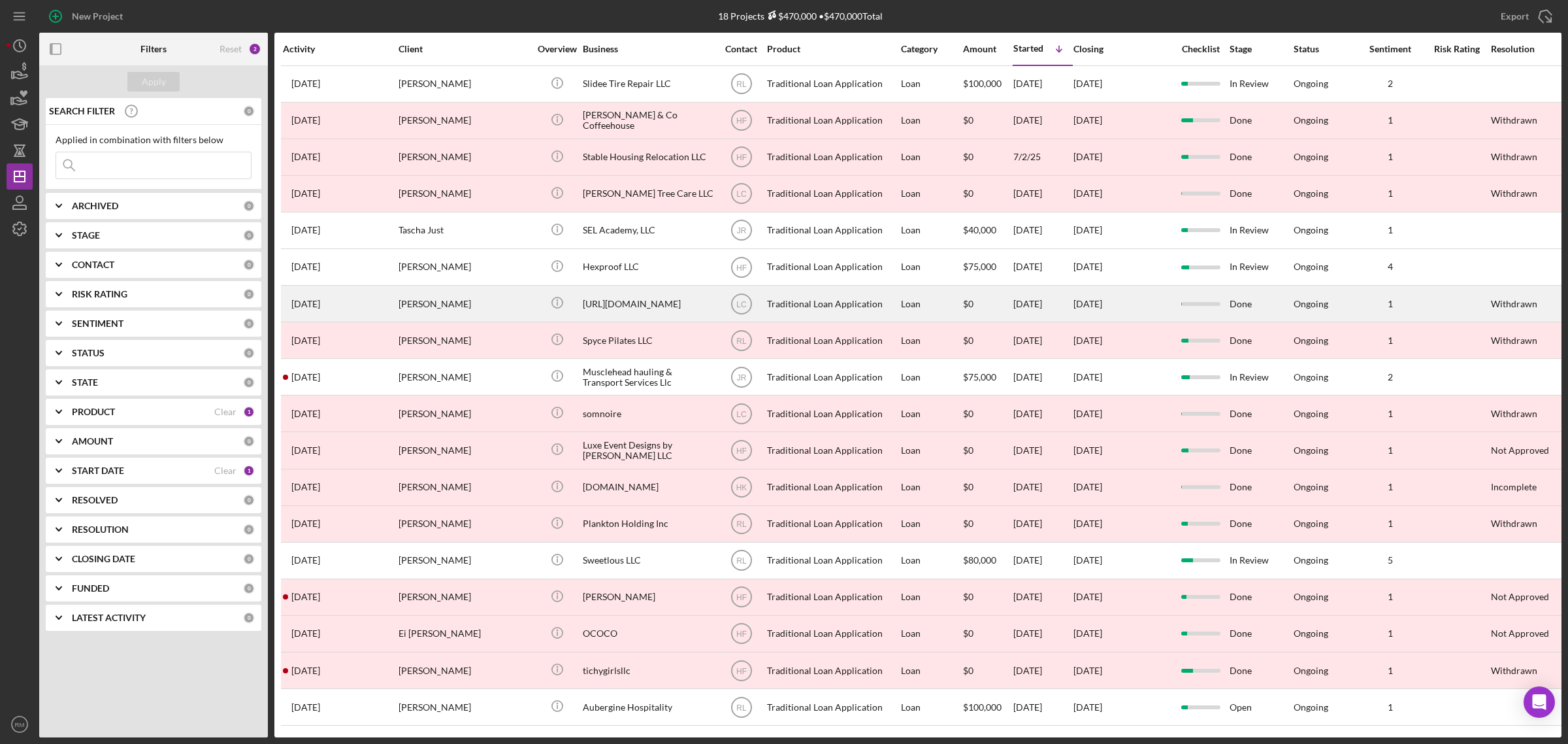
click at [482, 315] on div "[PERSON_NAME]" at bounding box center [463, 304] width 131 height 35
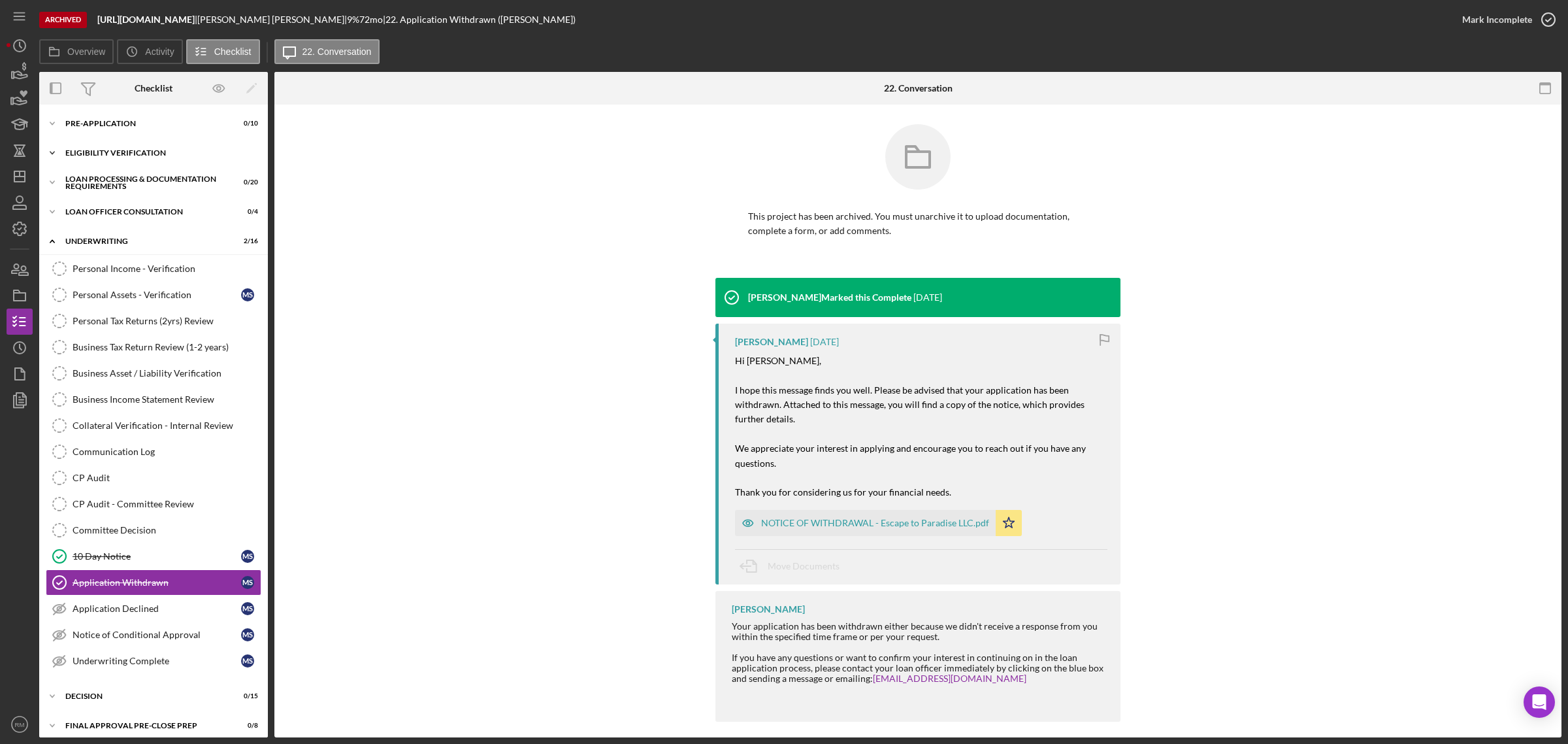
click at [102, 151] on div "Eligibility Verification" at bounding box center [158, 152] width 187 height 7
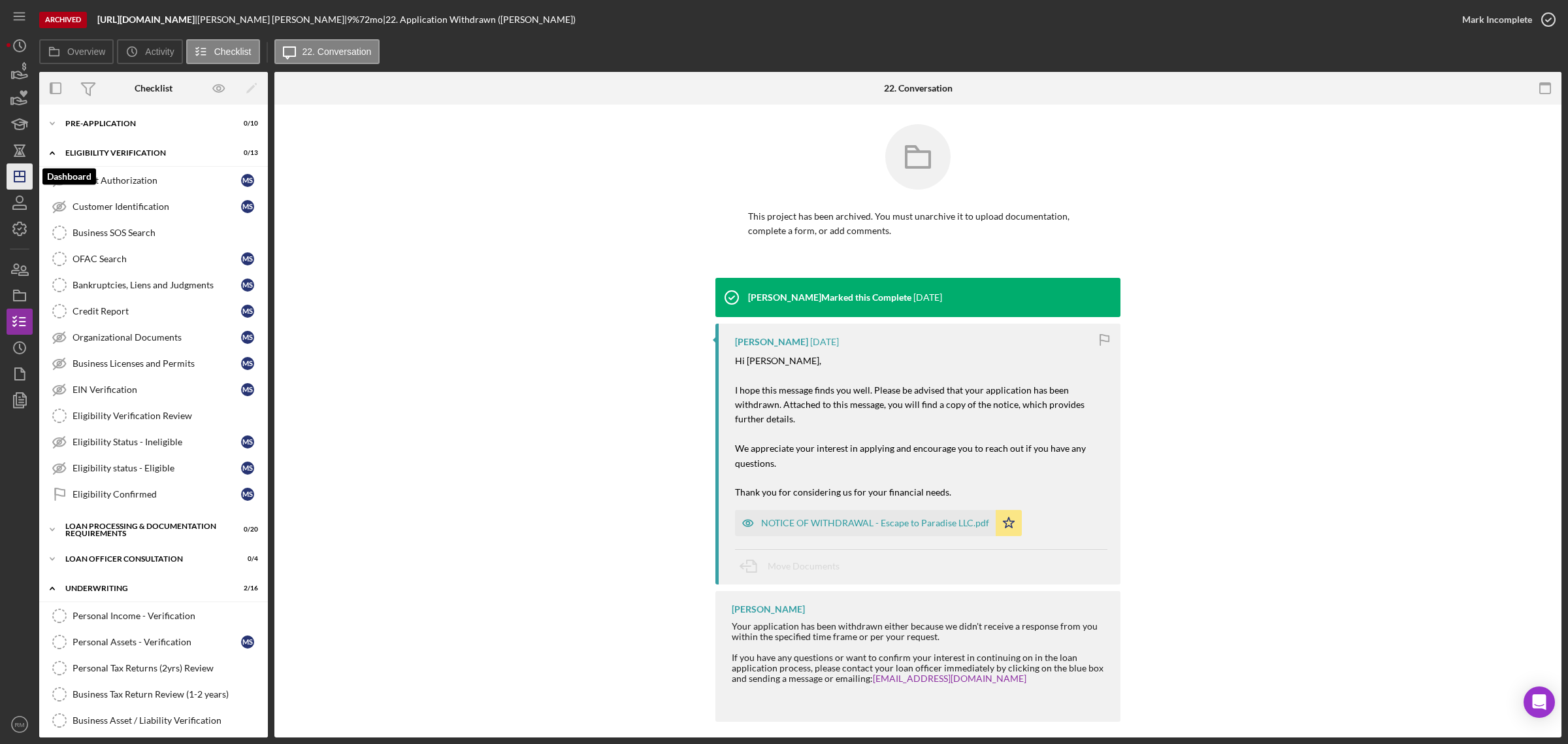
click at [20, 171] on polygon "button" at bounding box center [19, 176] width 11 height 11
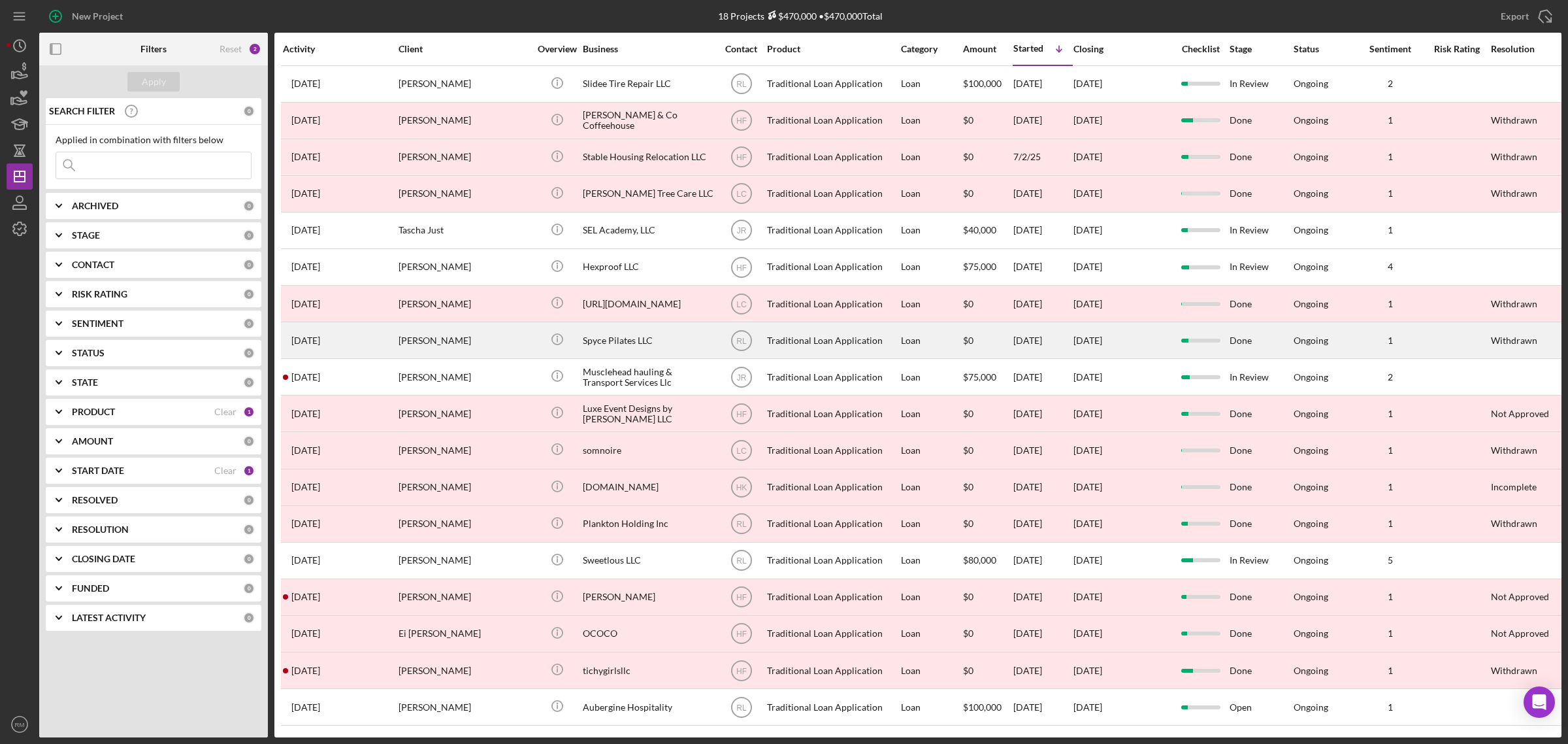
click at [442, 337] on div "[PERSON_NAME]" at bounding box center [463, 340] width 131 height 35
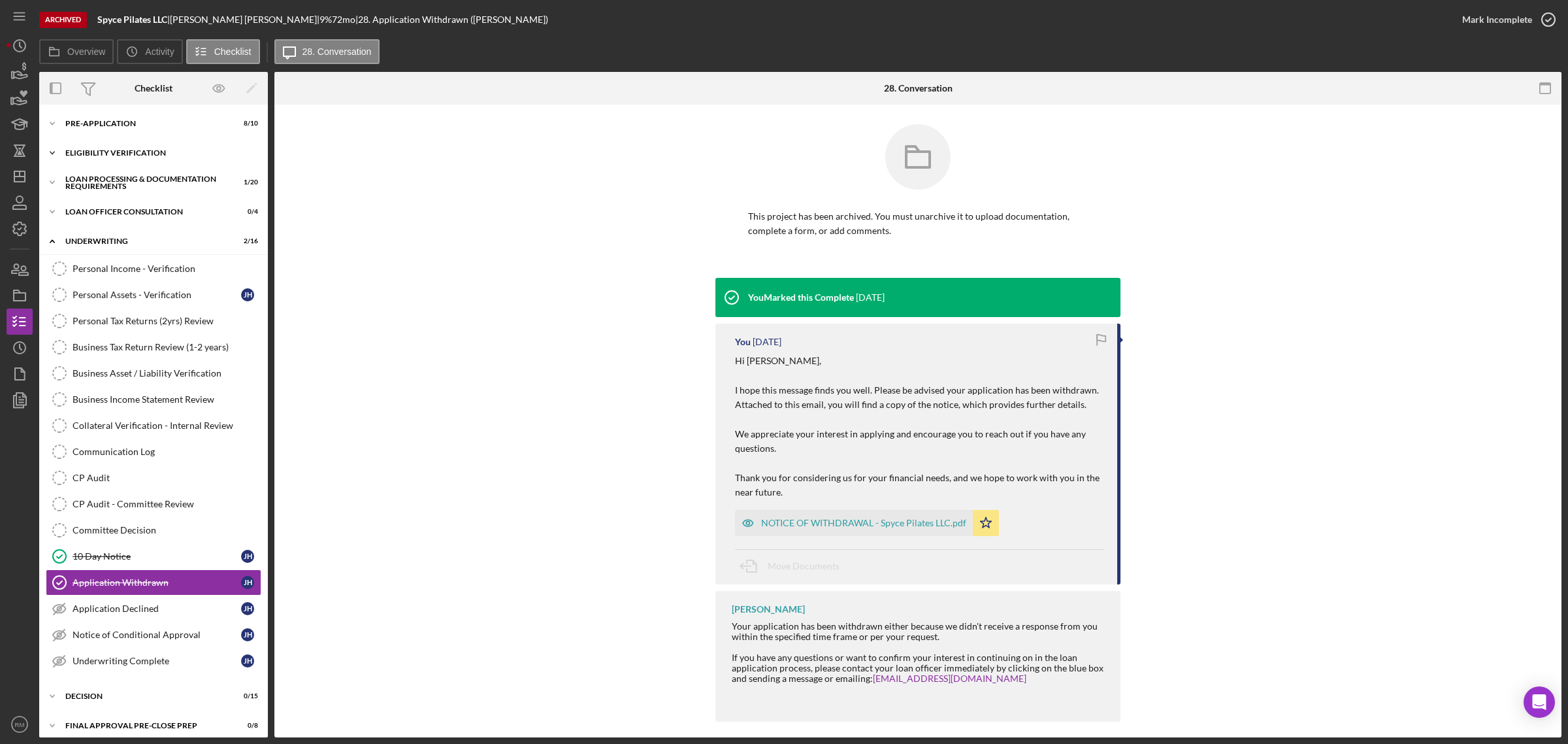
click at [127, 152] on div "Eligibility Verification" at bounding box center [158, 152] width 187 height 7
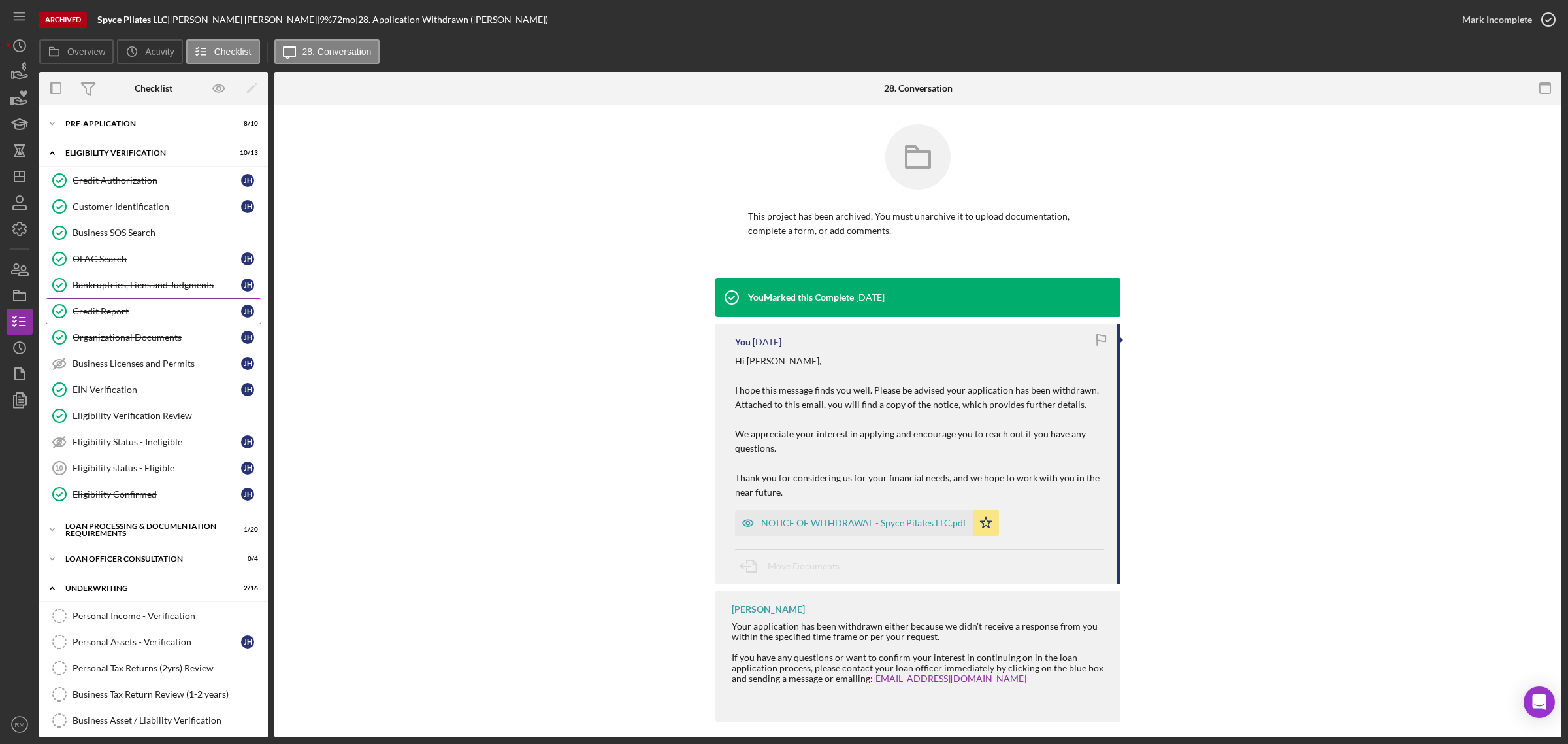
click at [92, 311] on div "Credit Report" at bounding box center [157, 311] width 168 height 11
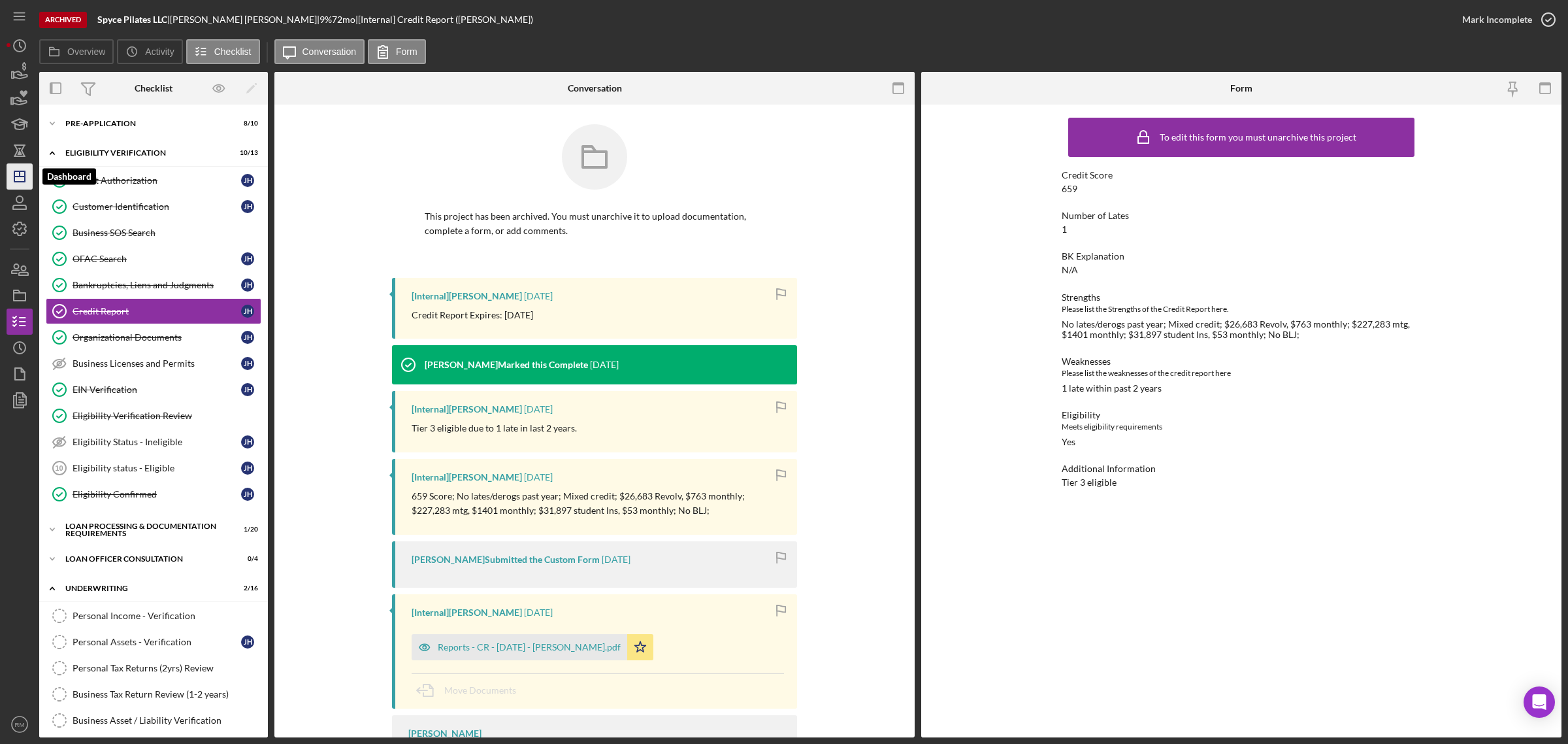
click at [27, 183] on icon "Icon/Dashboard" at bounding box center [19, 176] width 32 height 32
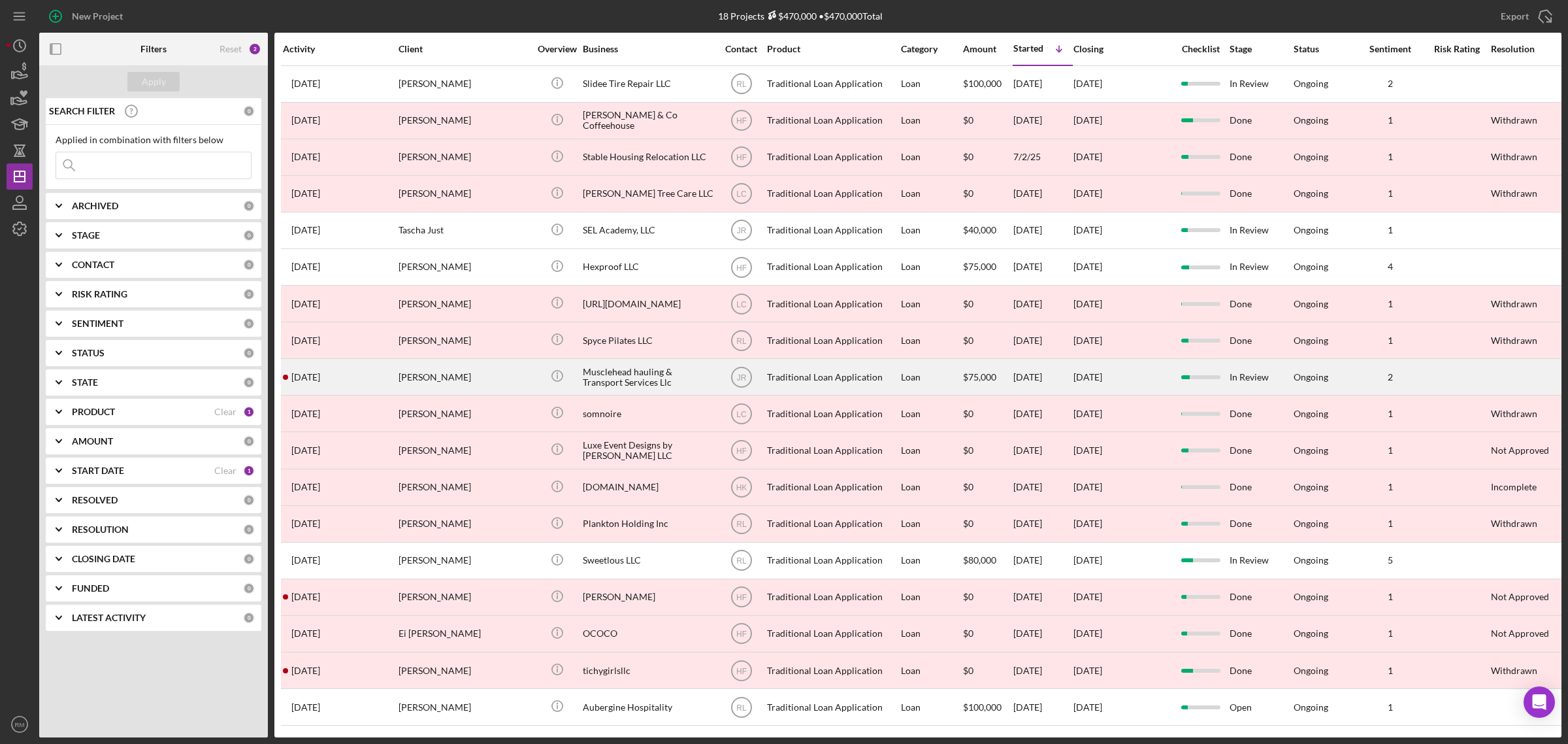
click at [604, 377] on div "Musclehead hauling & Transport Services Llc" at bounding box center [648, 377] width 131 height 35
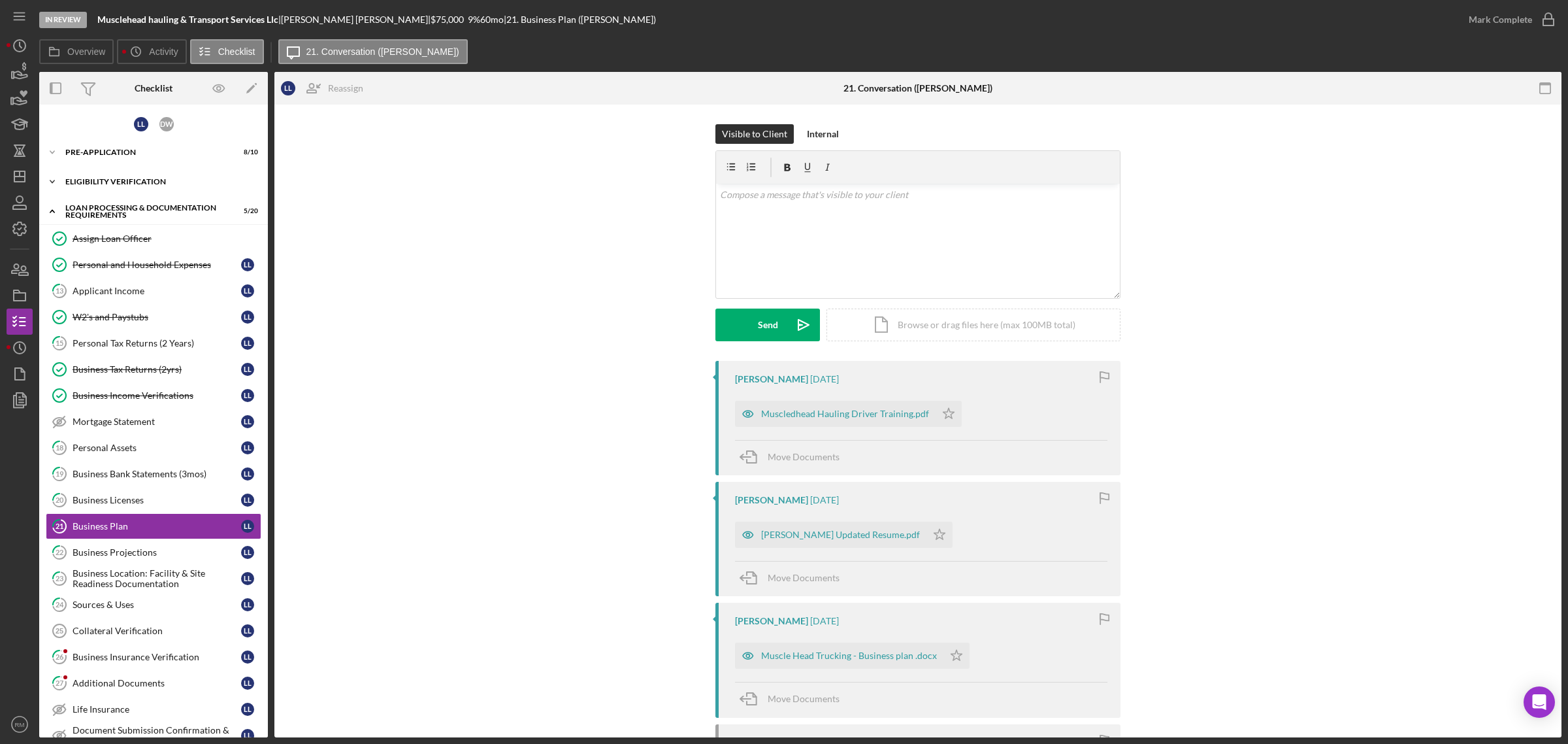
click at [93, 182] on div "Eligibility Verification" at bounding box center [158, 181] width 187 height 7
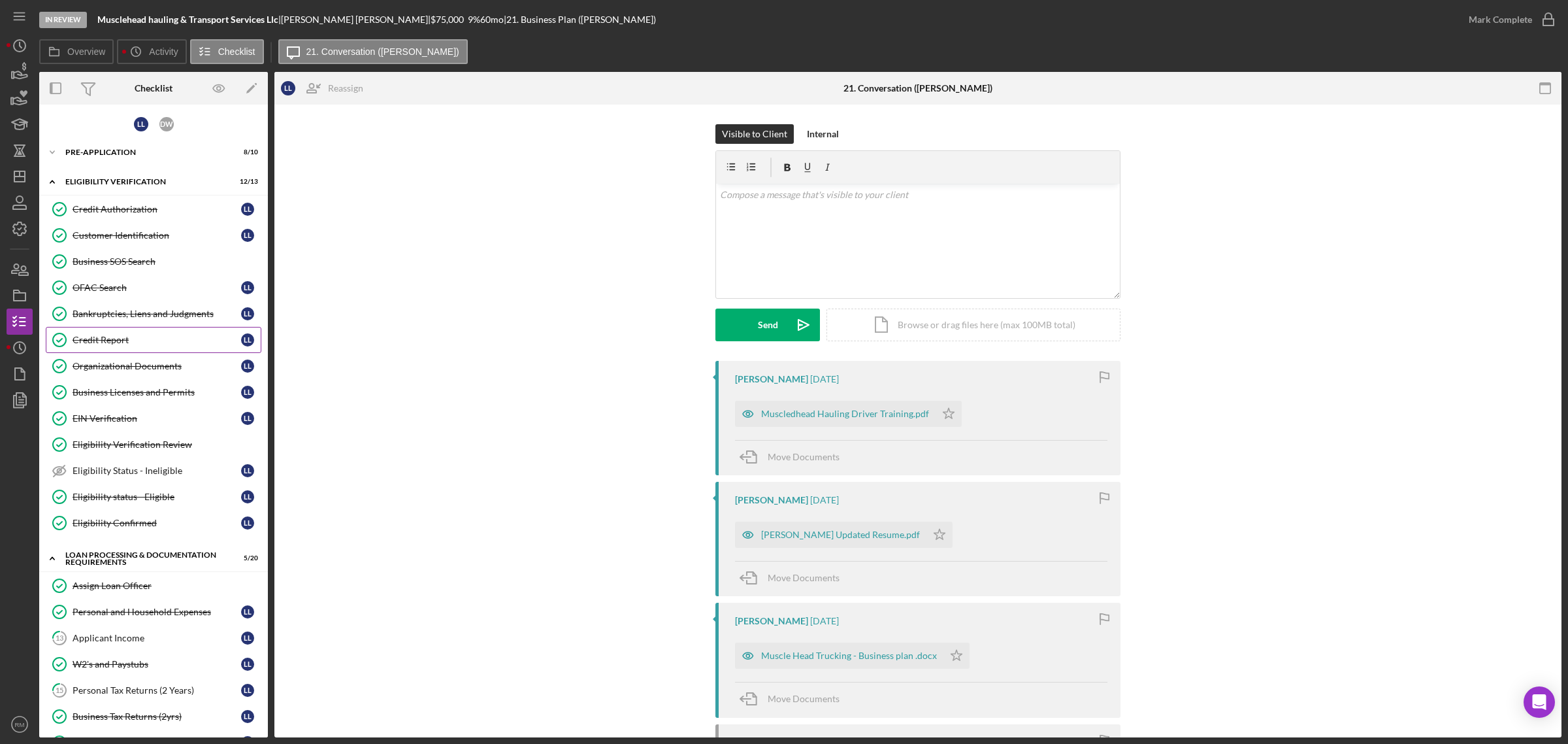
click at [103, 327] on link "Credit Report Credit Report L L" at bounding box center [153, 339] width 216 height 26
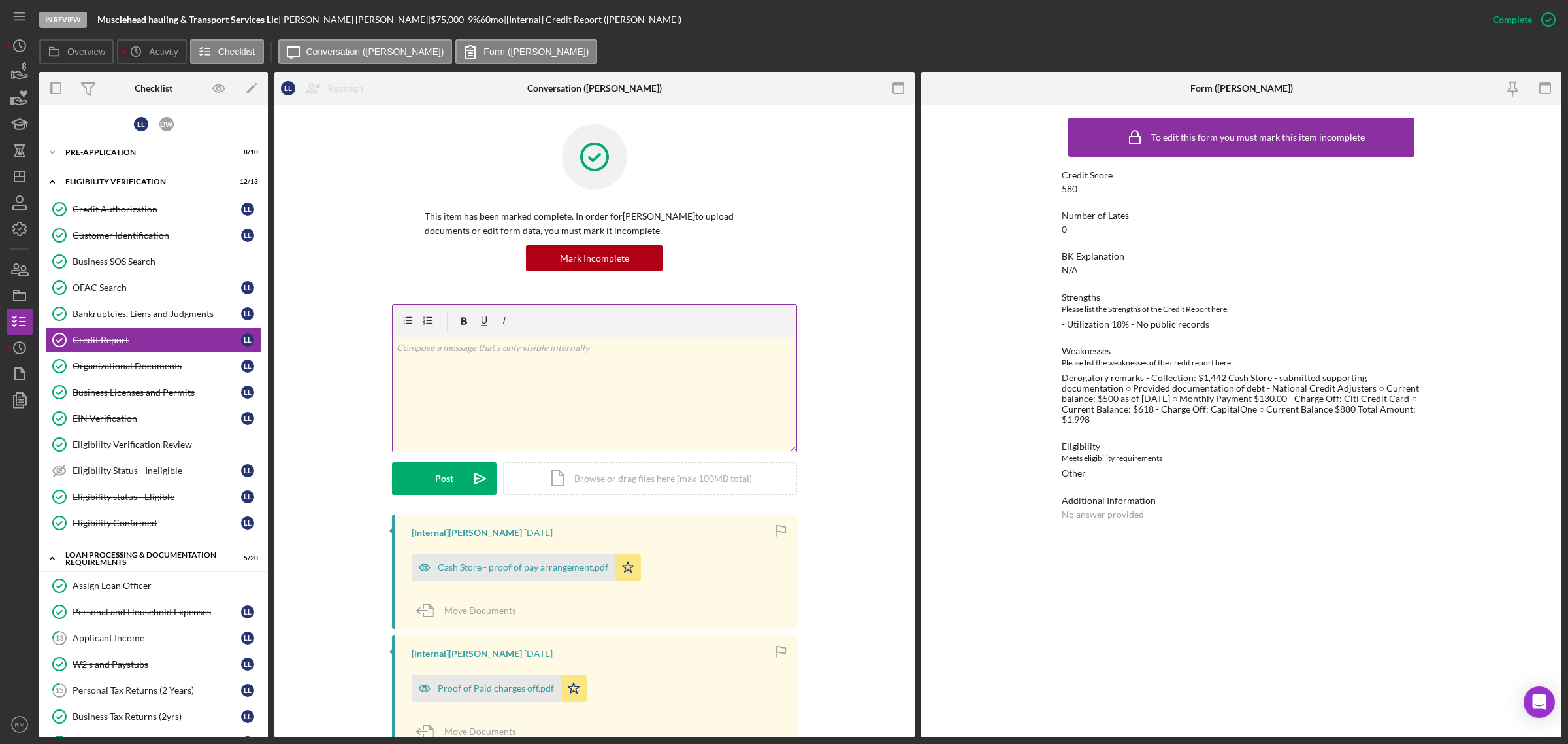
scroll to position [387, 0]
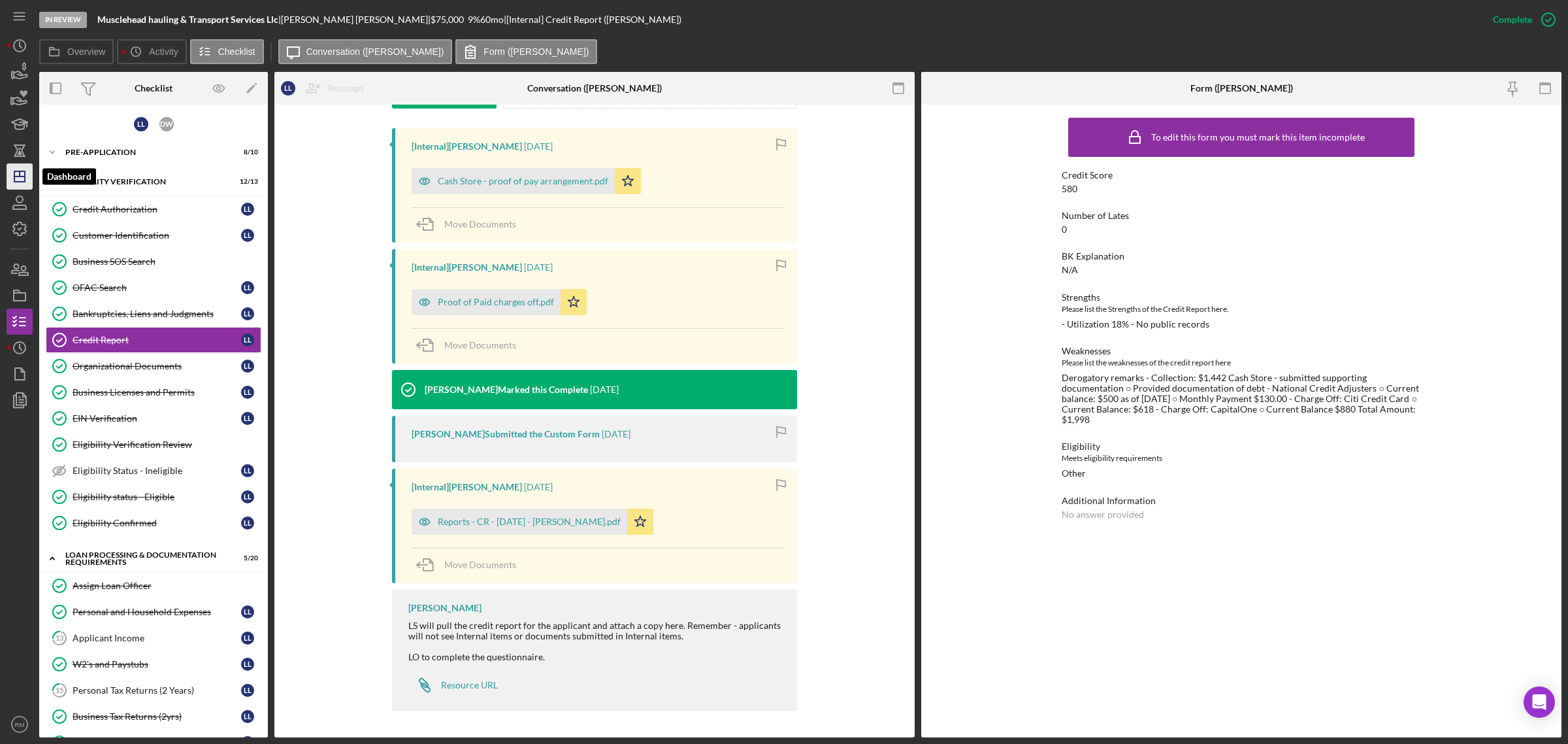
click at [15, 183] on icon "Icon/Dashboard" at bounding box center [19, 176] width 32 height 32
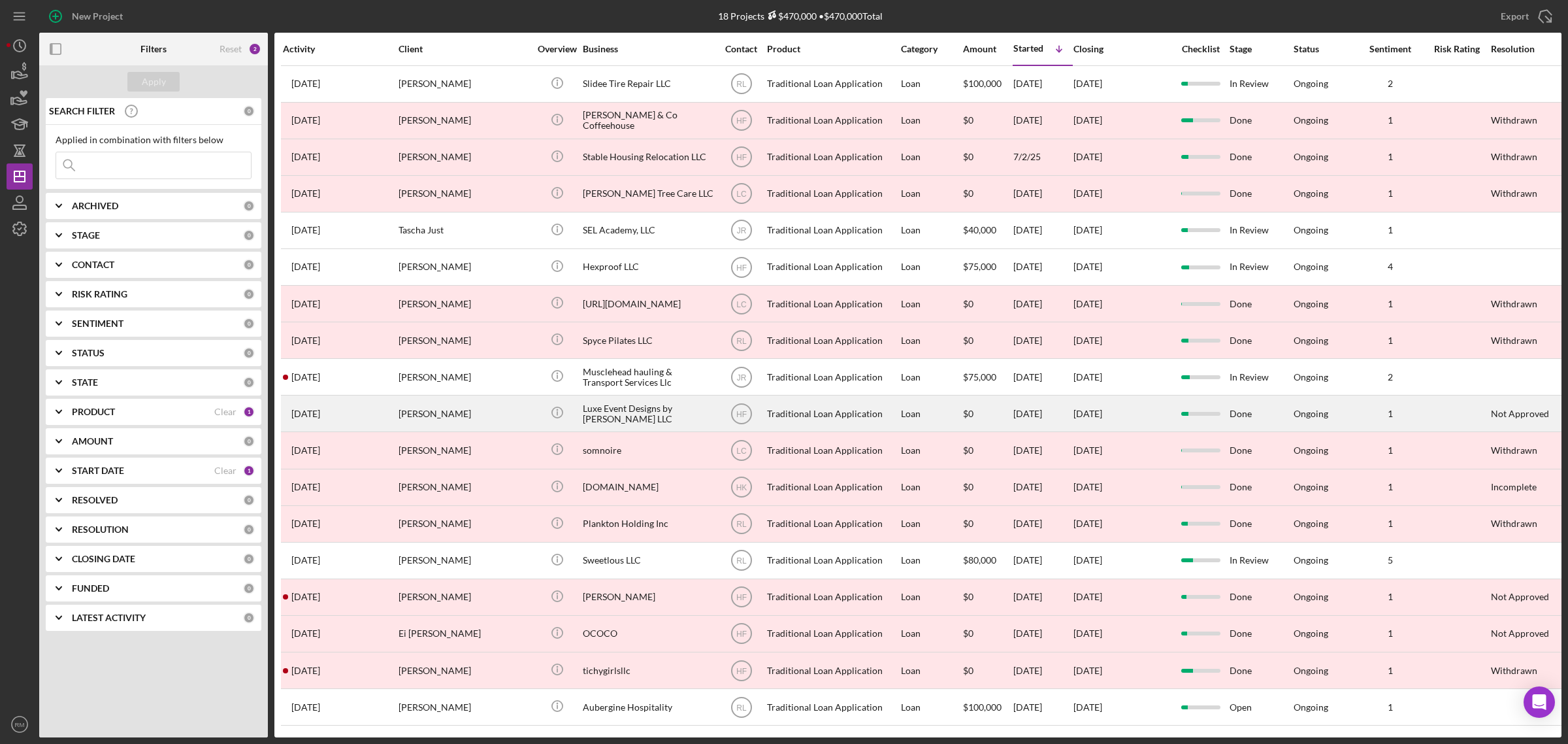
click at [452, 417] on div "[PERSON_NAME]" at bounding box center [463, 413] width 131 height 35
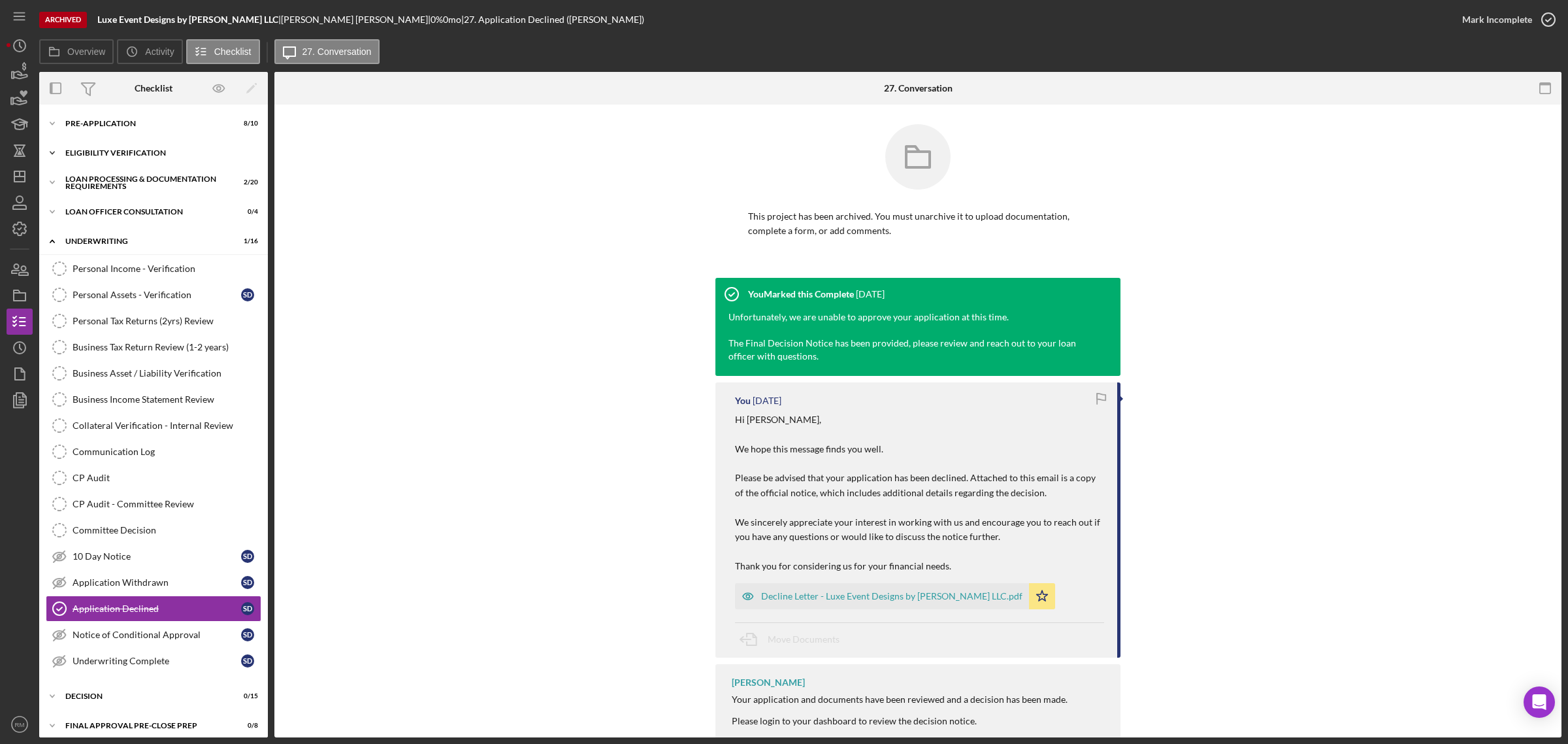
click at [145, 156] on div "Eligibility Verification" at bounding box center [158, 152] width 187 height 7
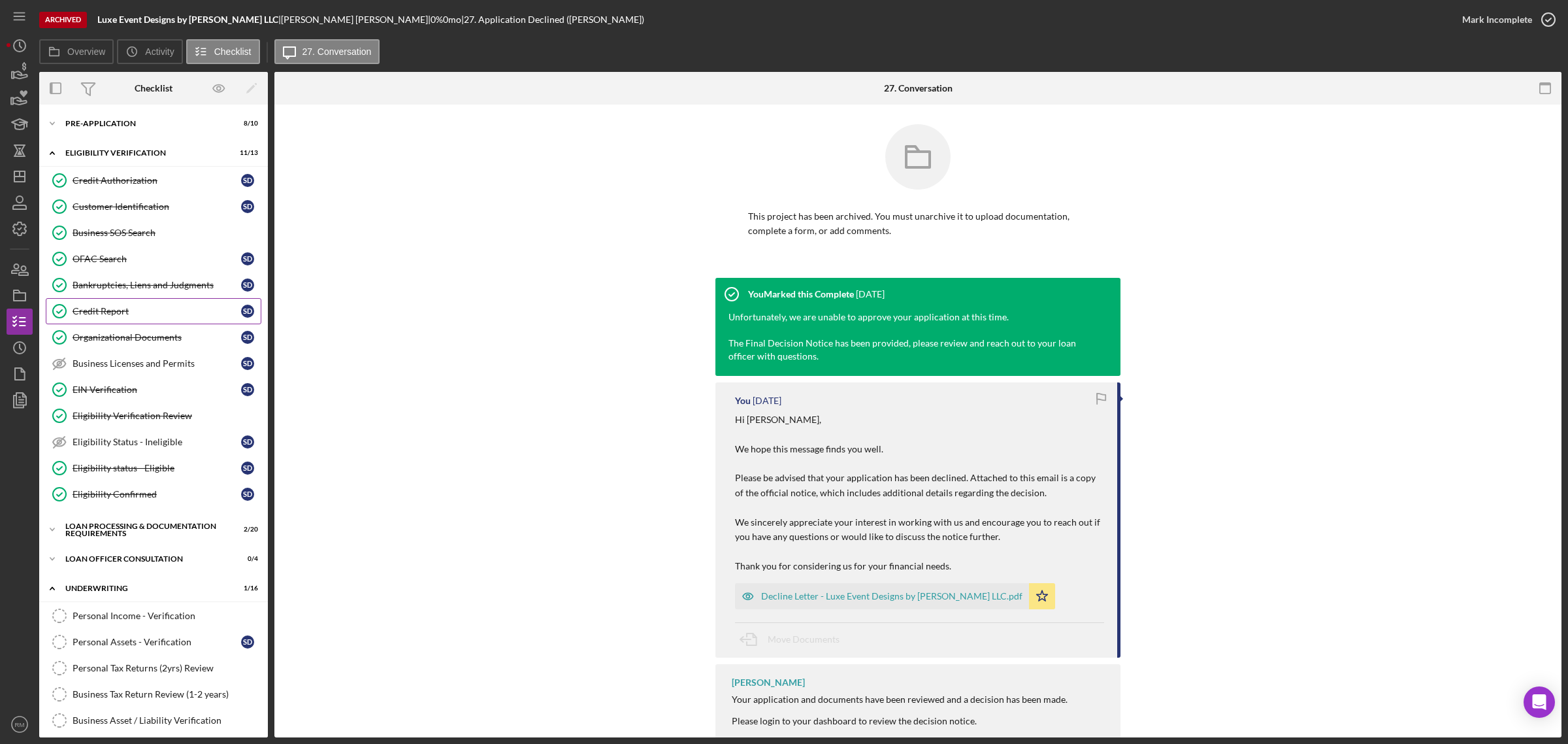
click at [129, 311] on div "Credit Report" at bounding box center [157, 311] width 168 height 11
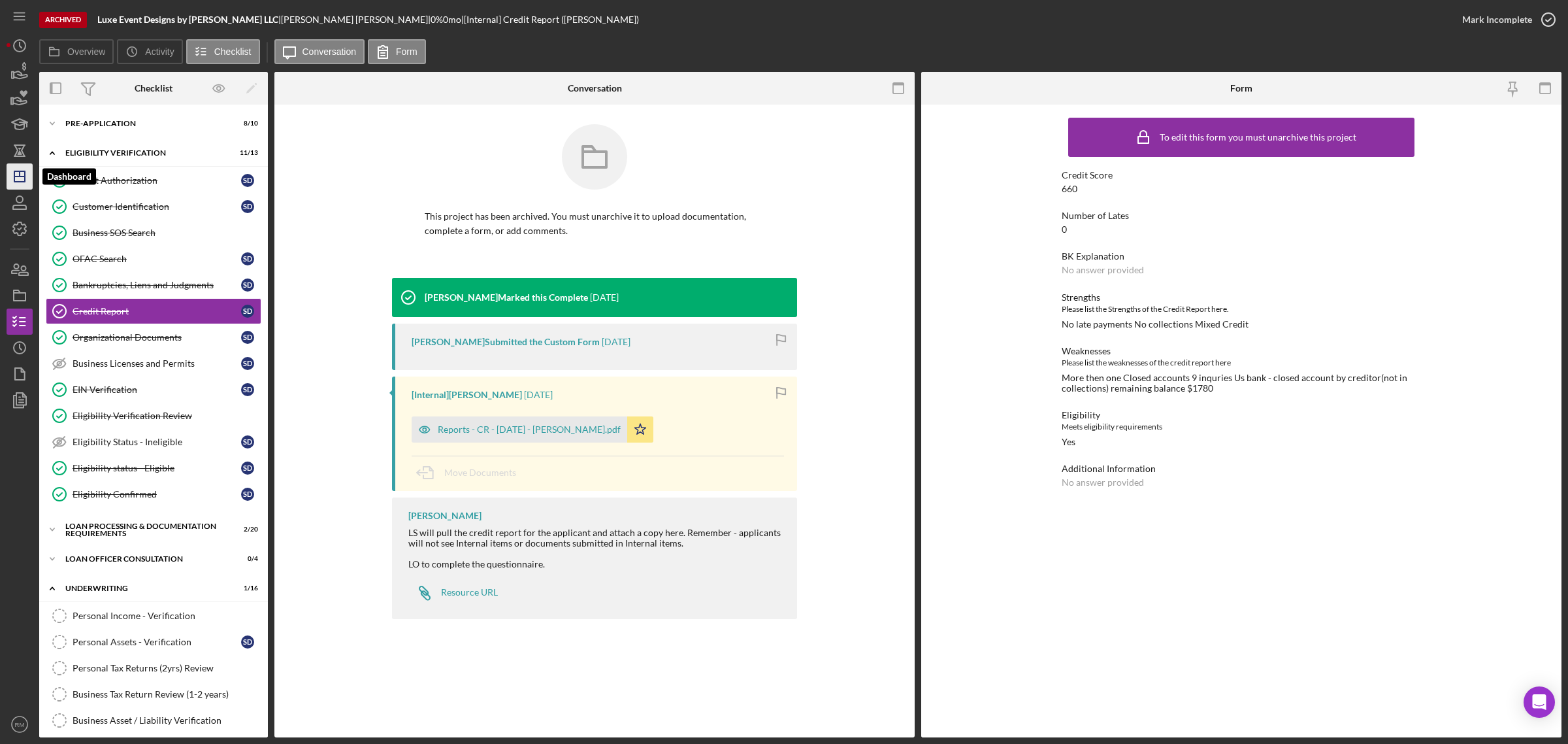
click at [17, 184] on icon "Icon/Dashboard" at bounding box center [19, 176] width 32 height 32
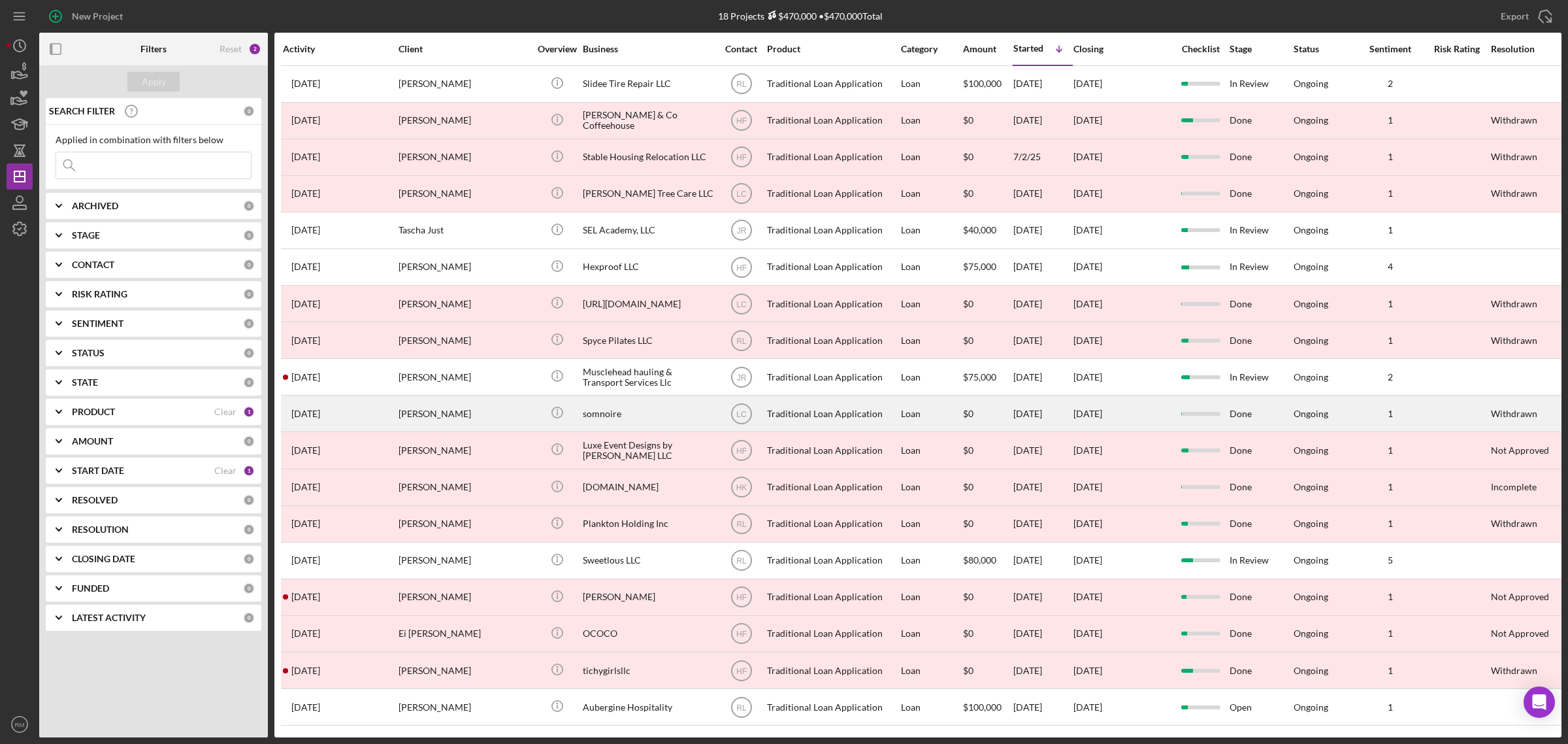
click at [574, 413] on div "Icon/Info" at bounding box center [557, 413] width 49 height 35
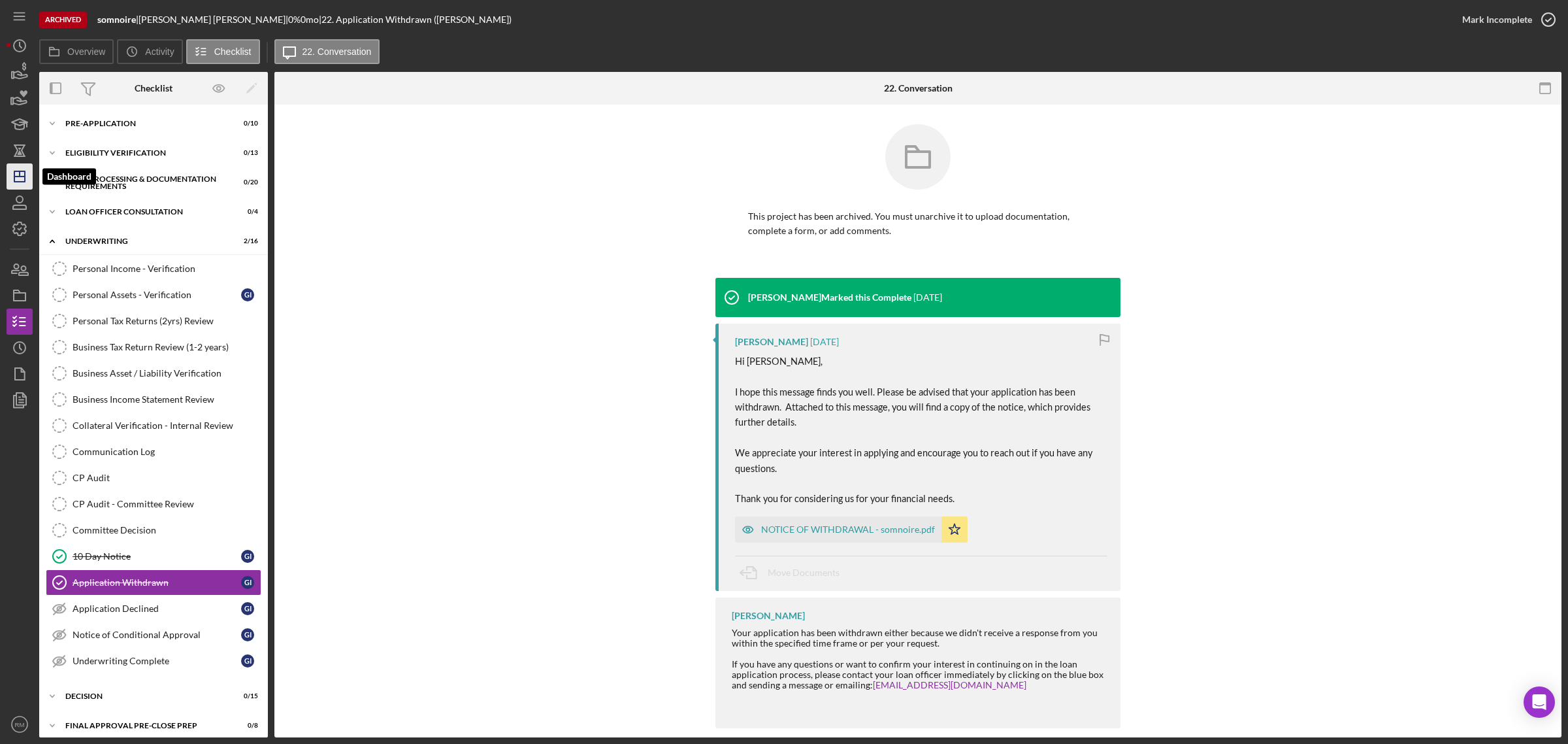
click at [17, 174] on icon "Icon/Dashboard" at bounding box center [19, 176] width 32 height 32
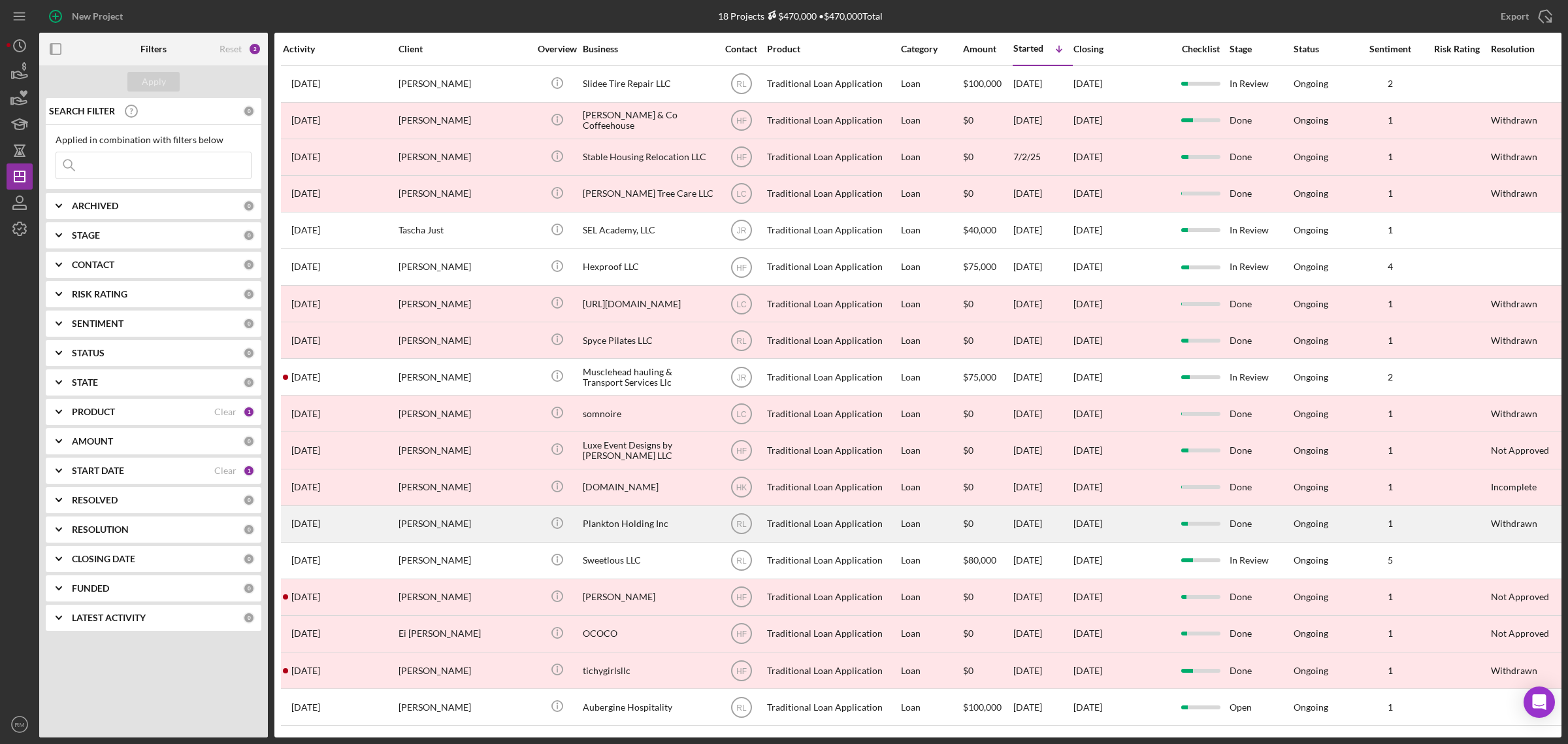
click at [457, 531] on div "[PERSON_NAME]" at bounding box center [463, 524] width 131 height 35
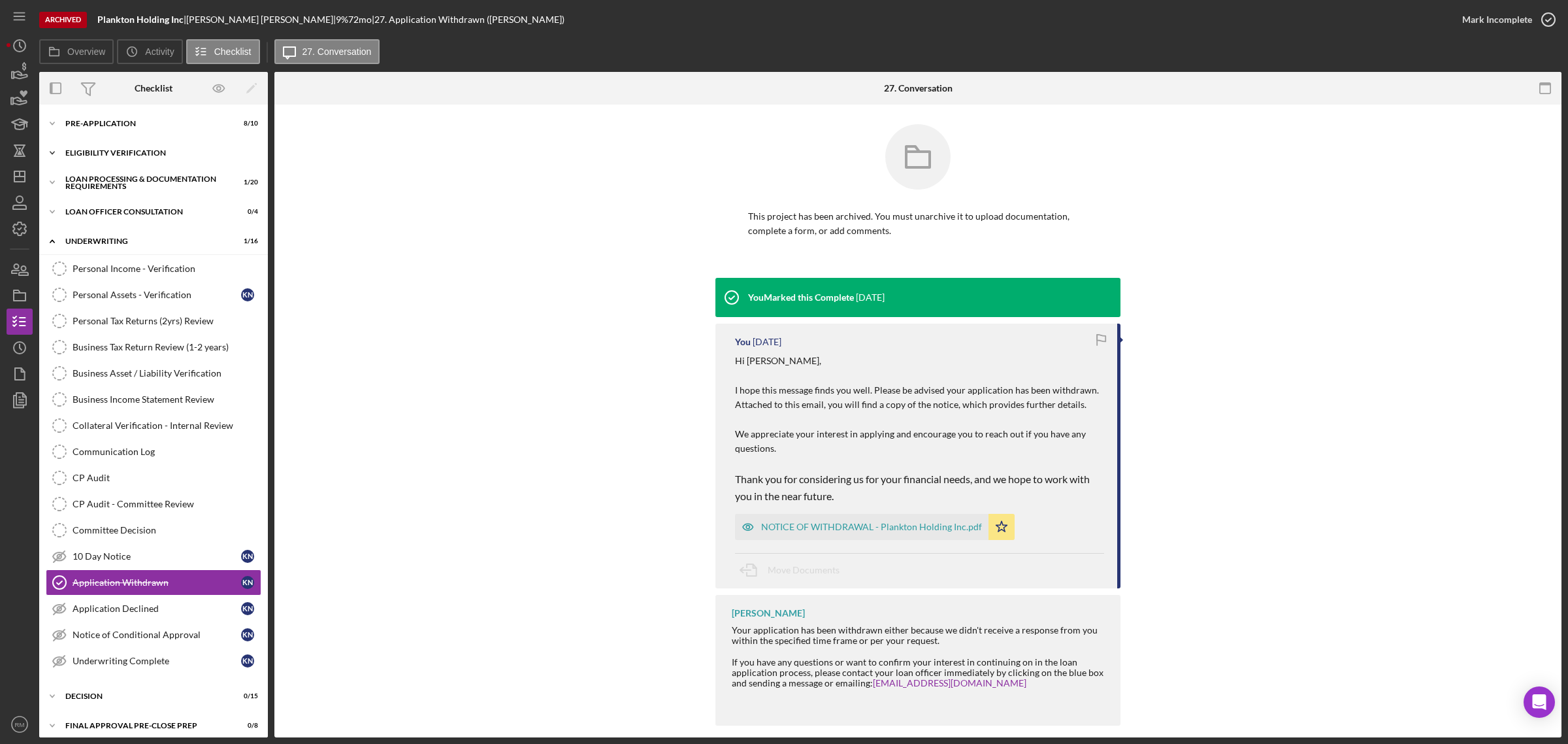
click at [122, 150] on div "Eligibility Verification" at bounding box center [158, 152] width 187 height 7
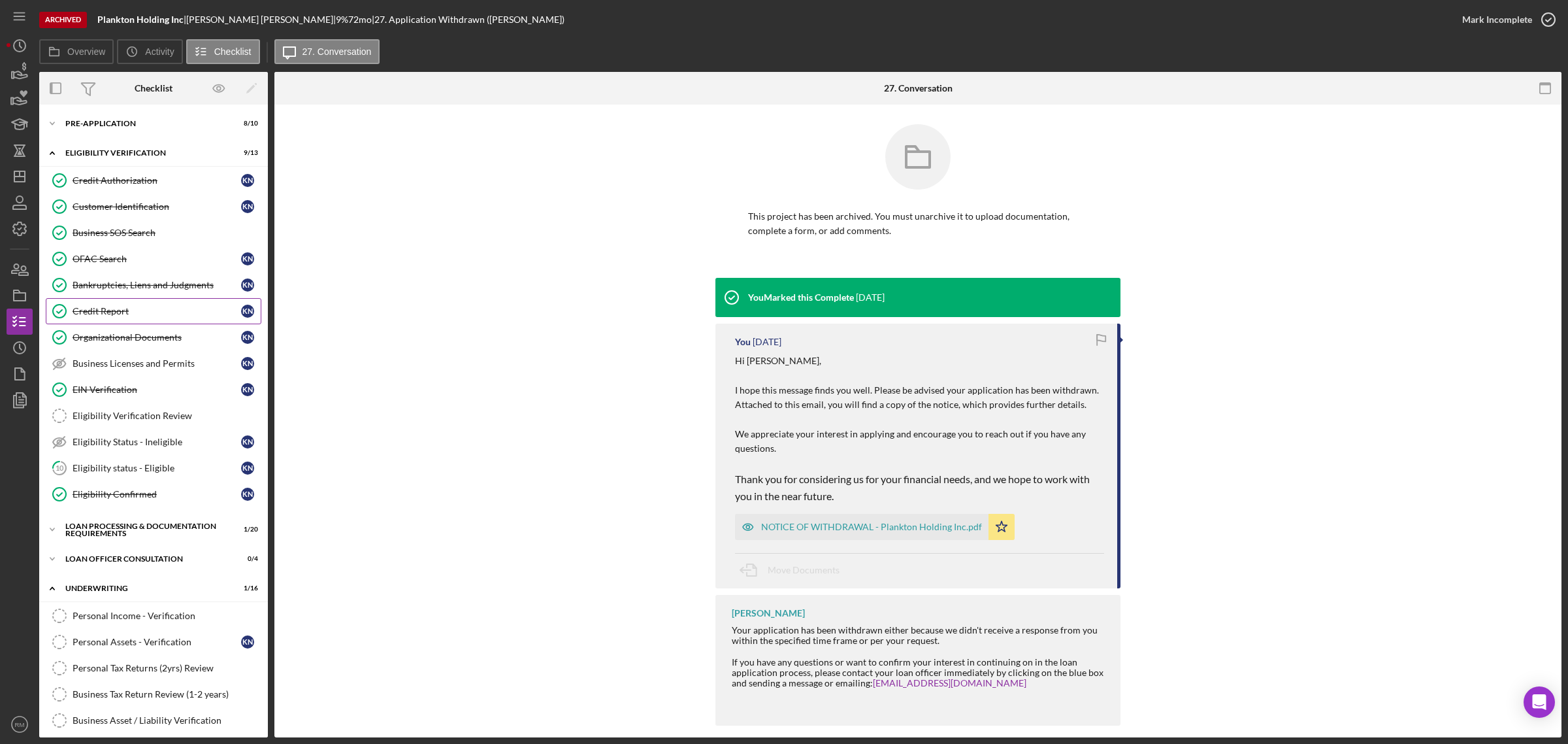
click at [105, 322] on link "Credit Report Credit Report K N" at bounding box center [153, 311] width 216 height 26
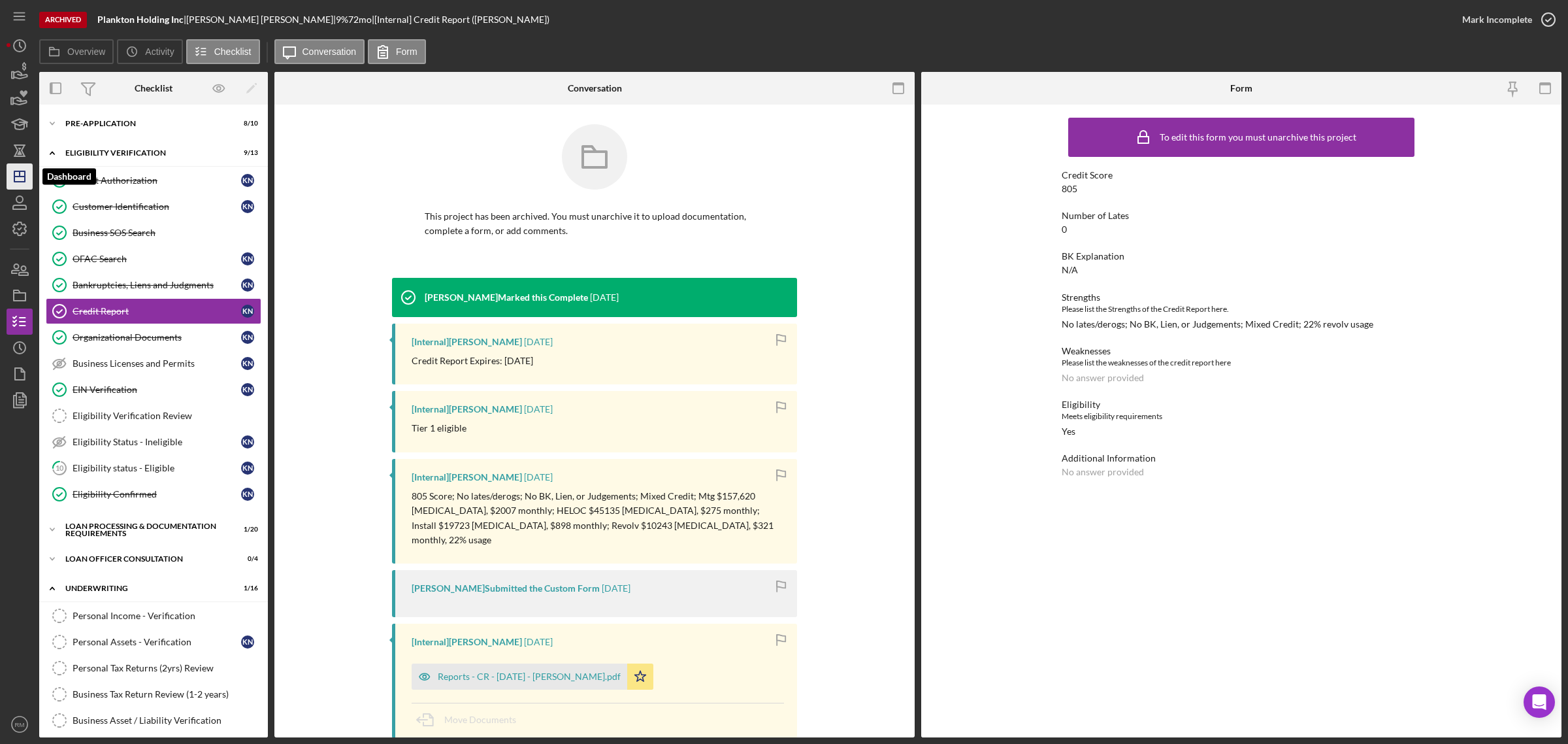
click at [27, 171] on icon "Icon/Dashboard" at bounding box center [19, 176] width 32 height 32
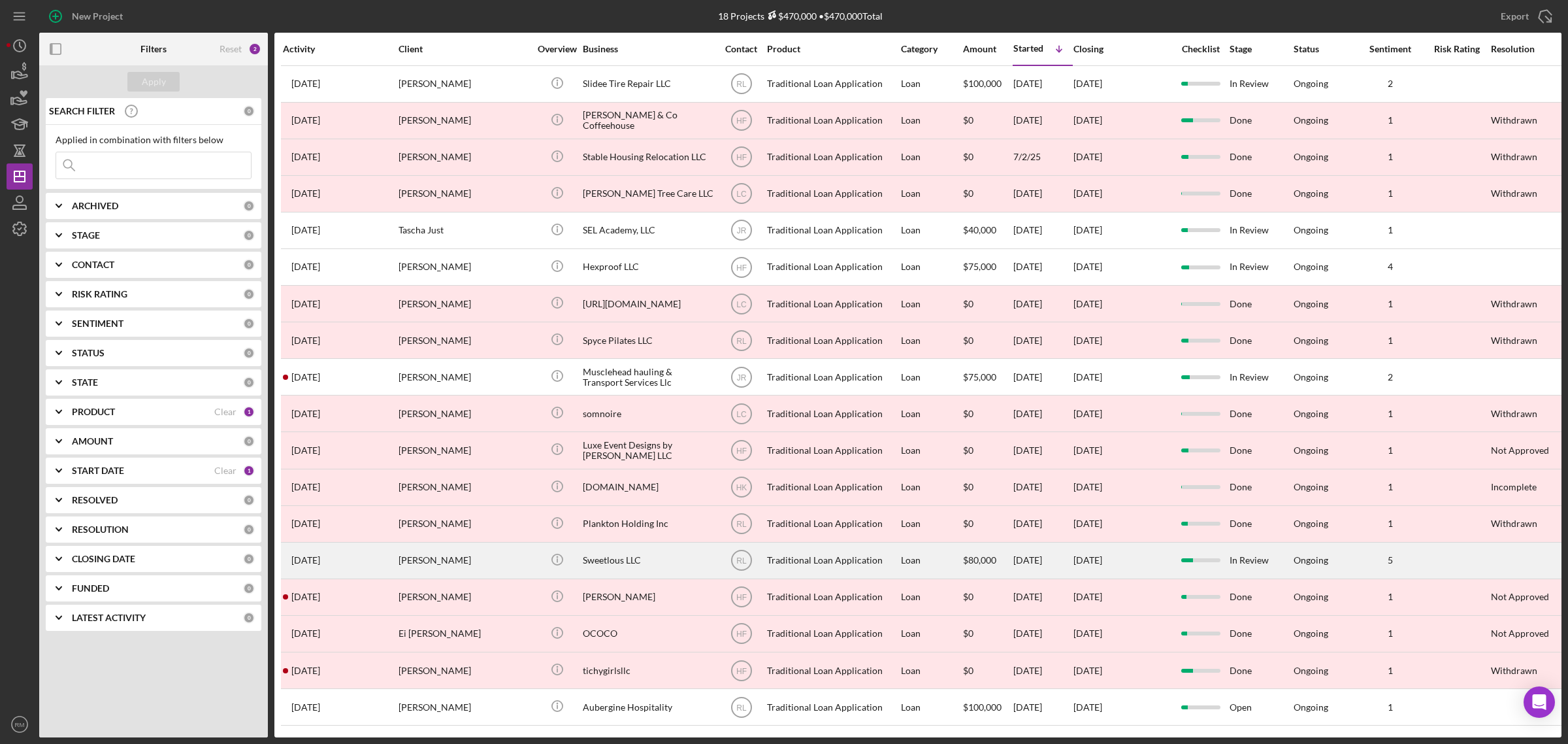
click at [446, 567] on div "[PERSON_NAME]" at bounding box center [463, 561] width 131 height 35
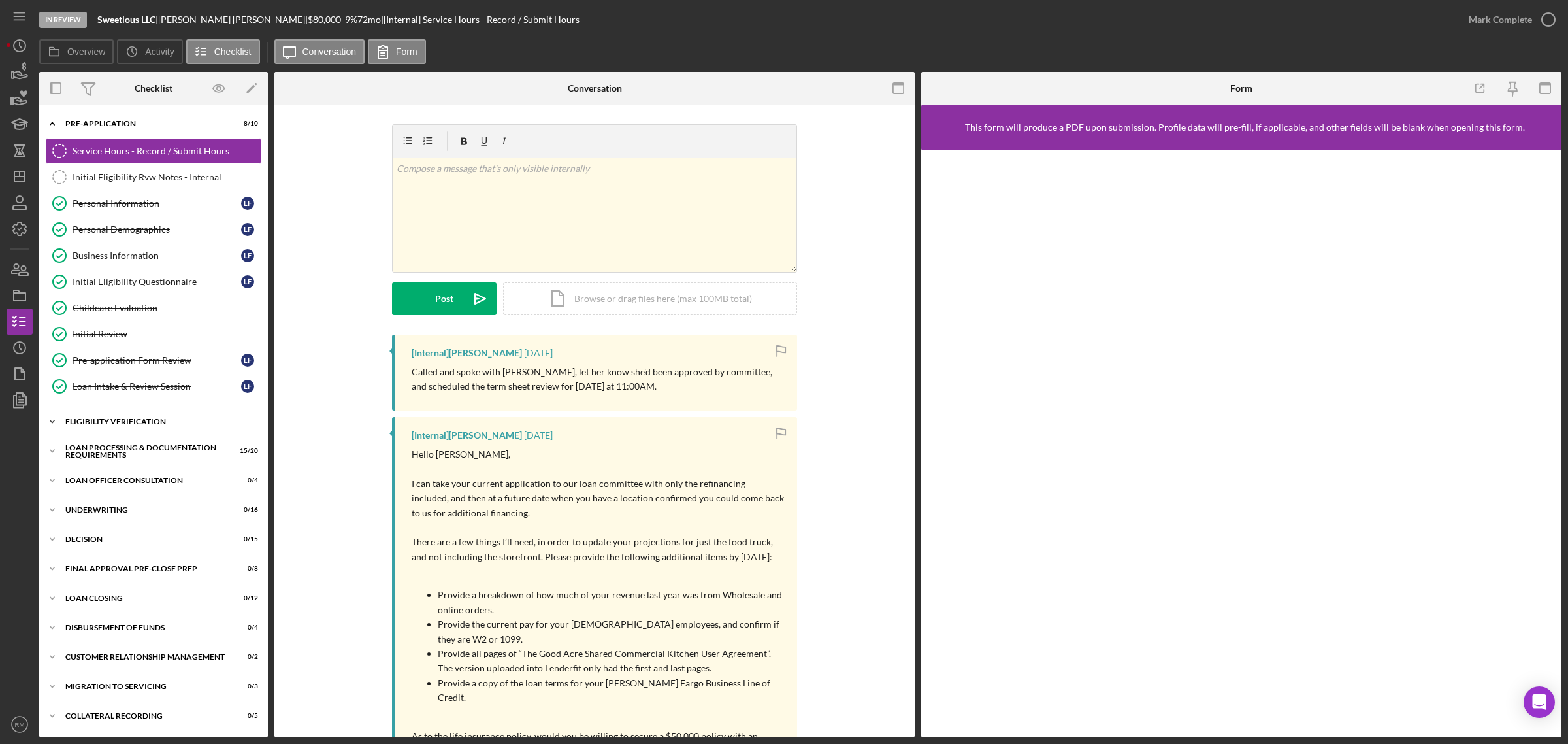
click at [126, 430] on div "Icon/Expander Eligibility Verification 11 / 13" at bounding box center [153, 421] width 229 height 26
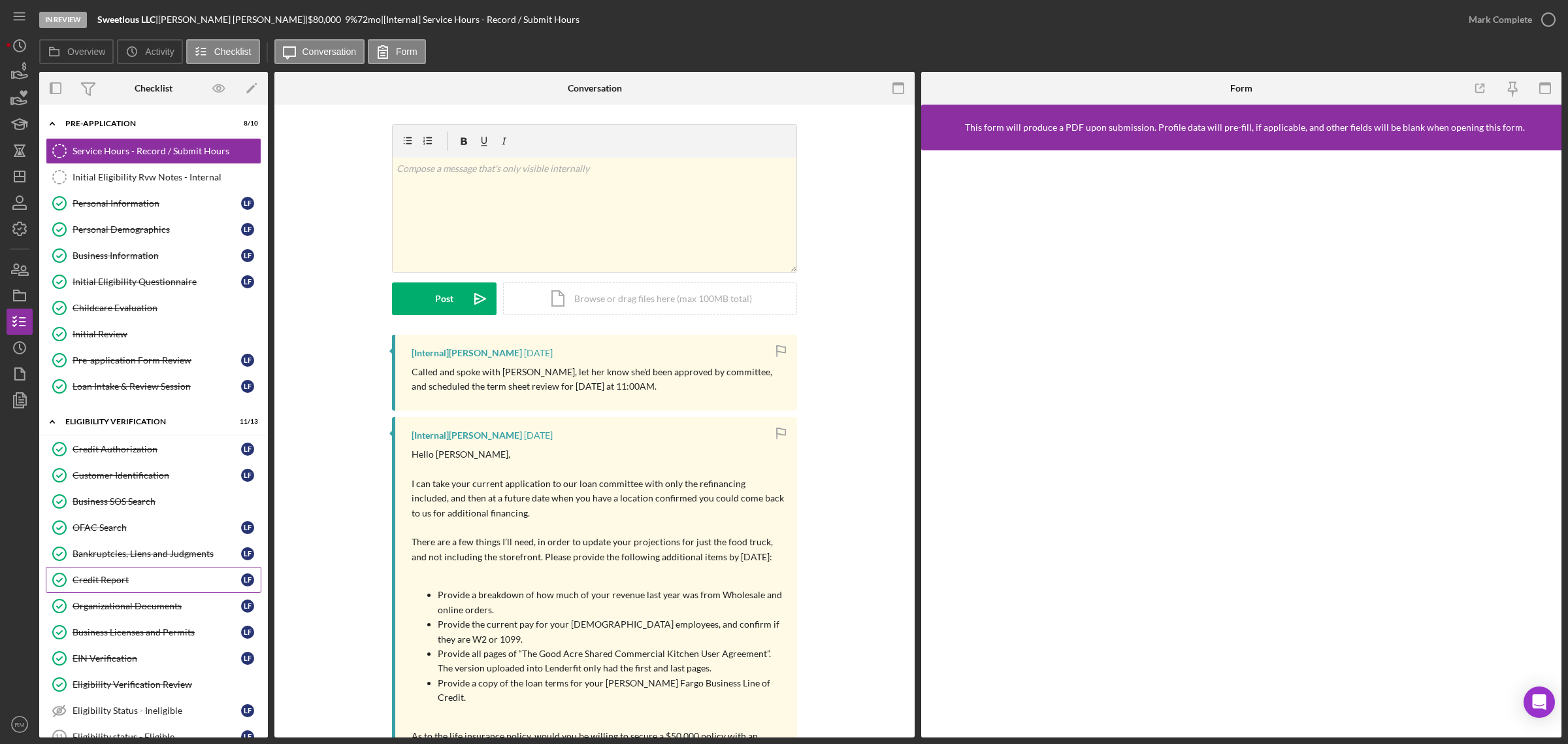
click at [135, 573] on link "Credit Report Credit Report L F" at bounding box center [153, 579] width 216 height 26
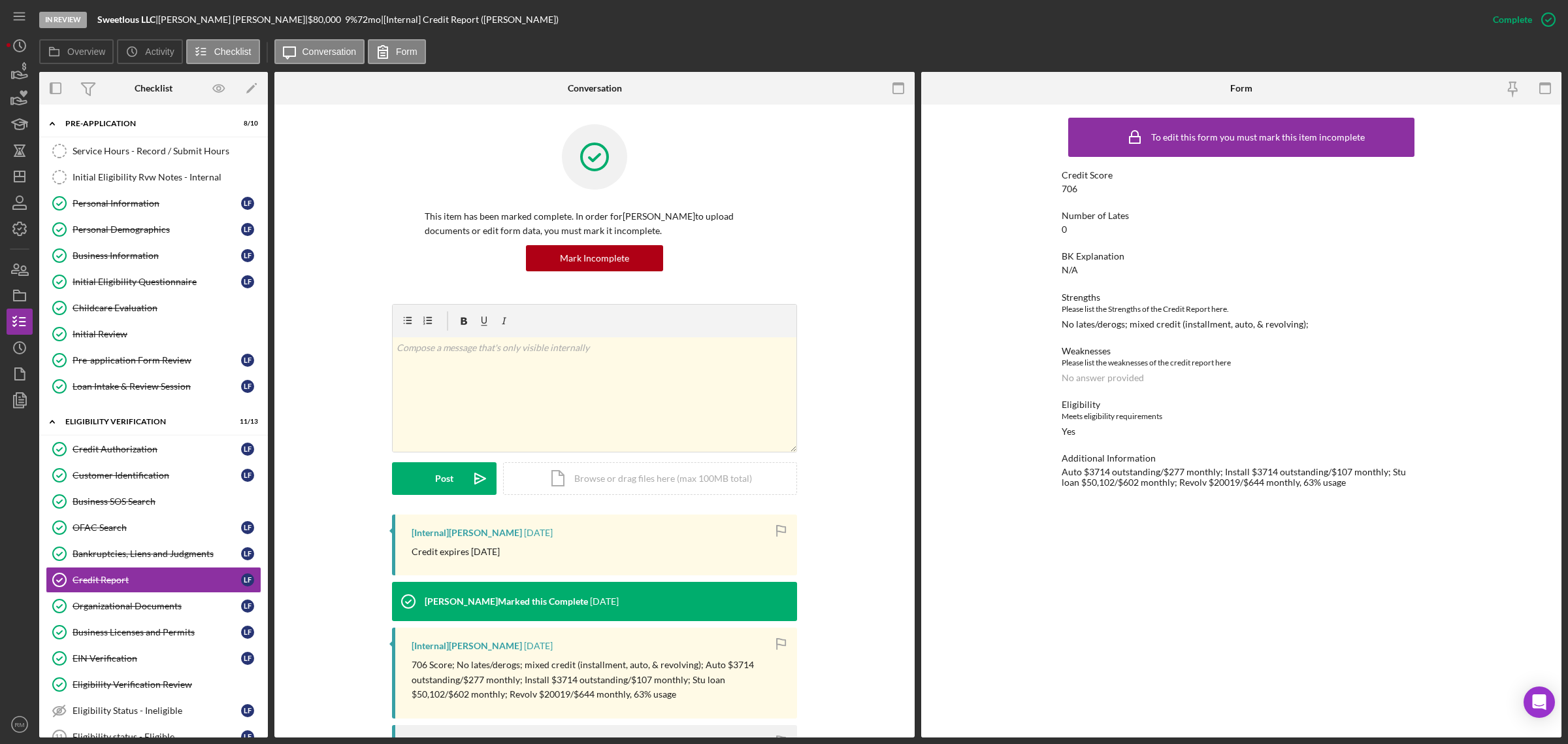
scroll to position [309, 0]
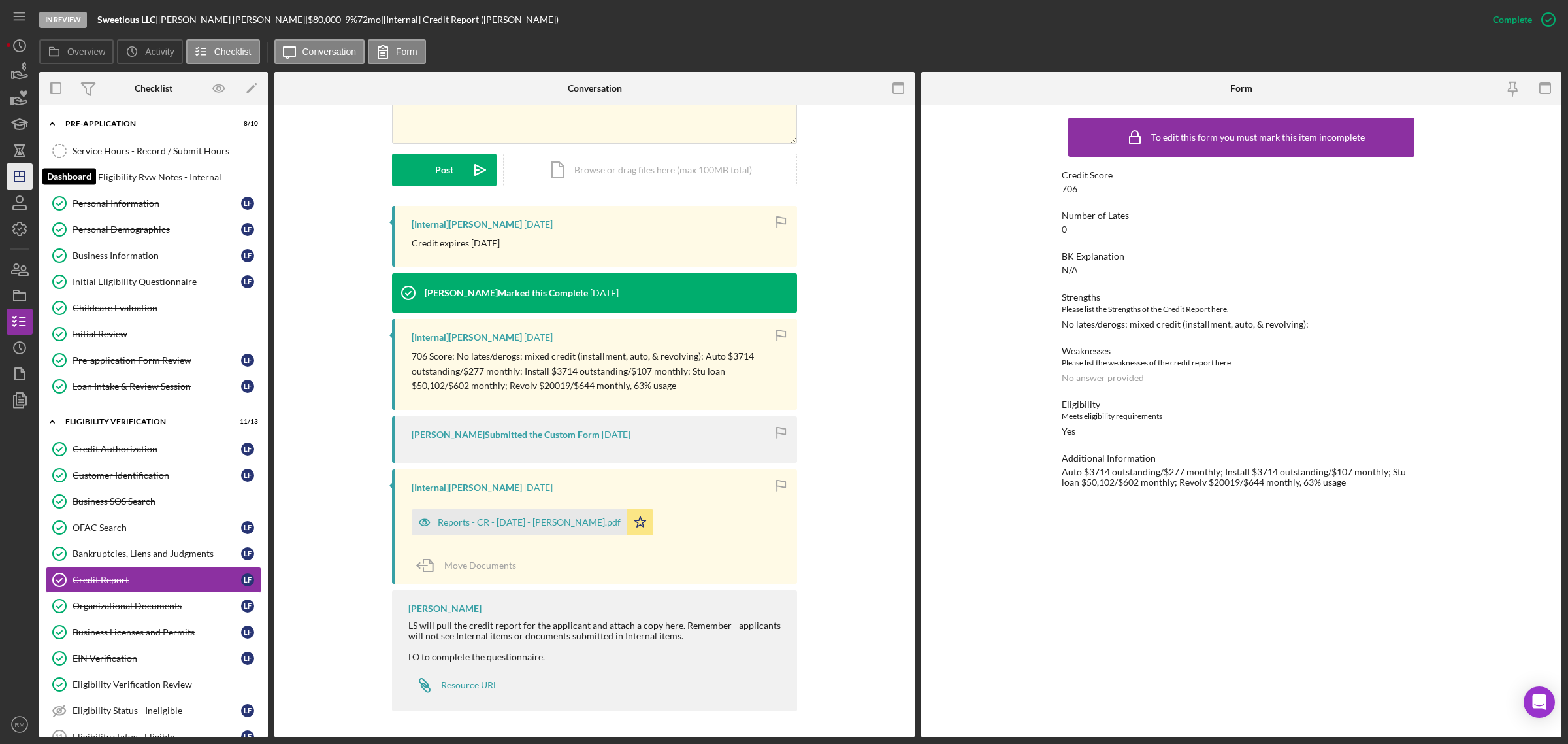
click at [15, 170] on icon "Icon/Dashboard" at bounding box center [19, 176] width 32 height 32
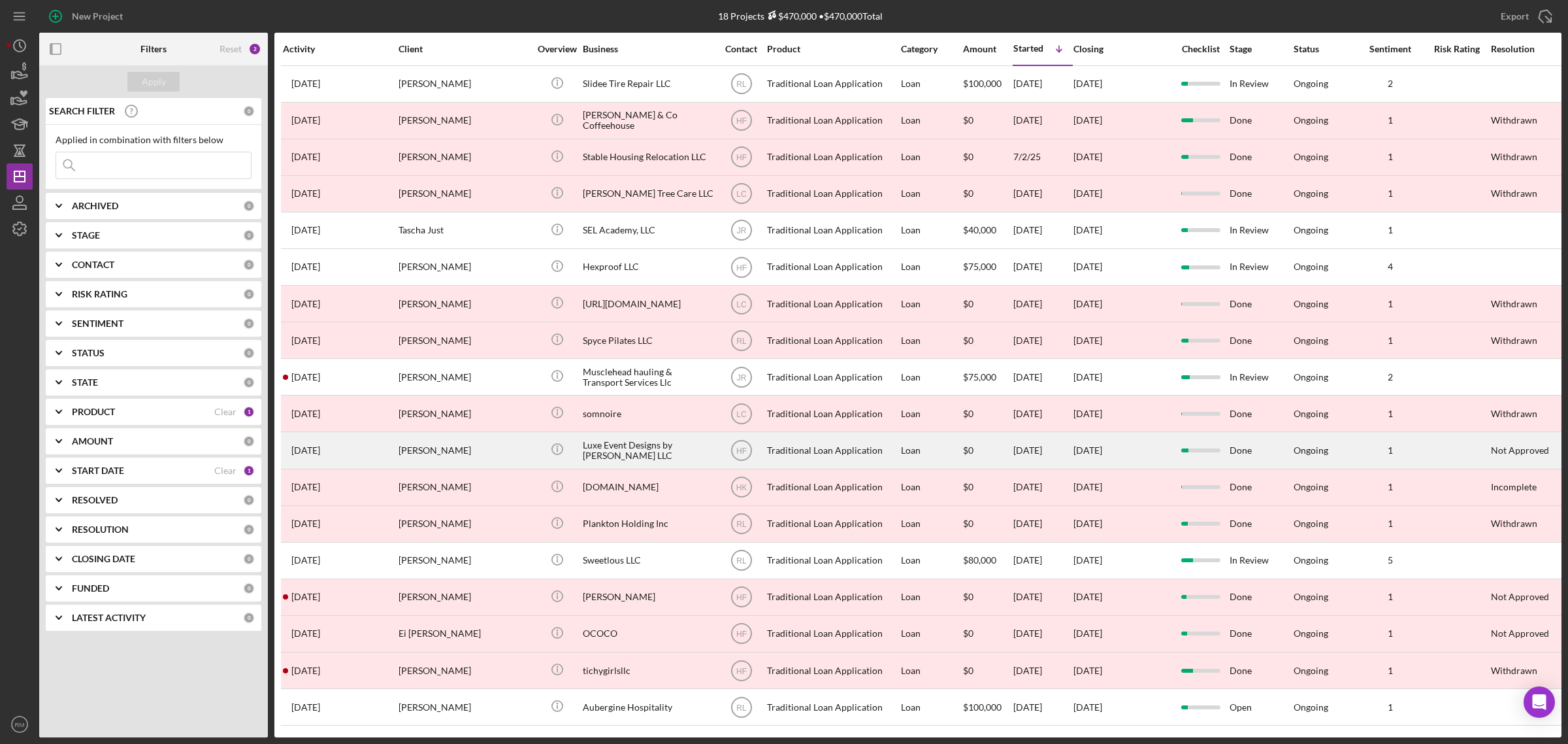
scroll to position [15, 0]
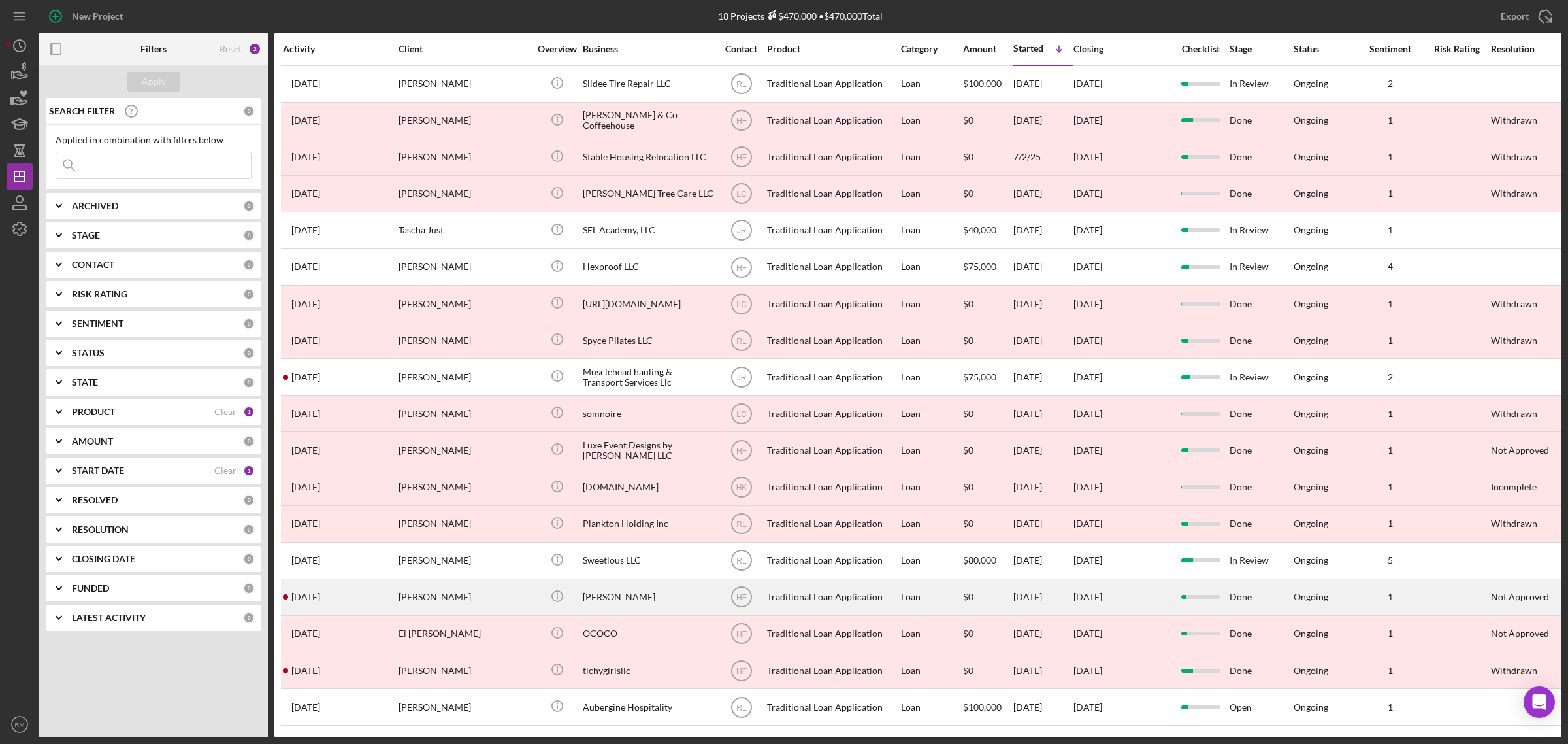
click at [394, 596] on div "2 months ago Roxanne DoBrava" at bounding box center [340, 597] width 114 height 35
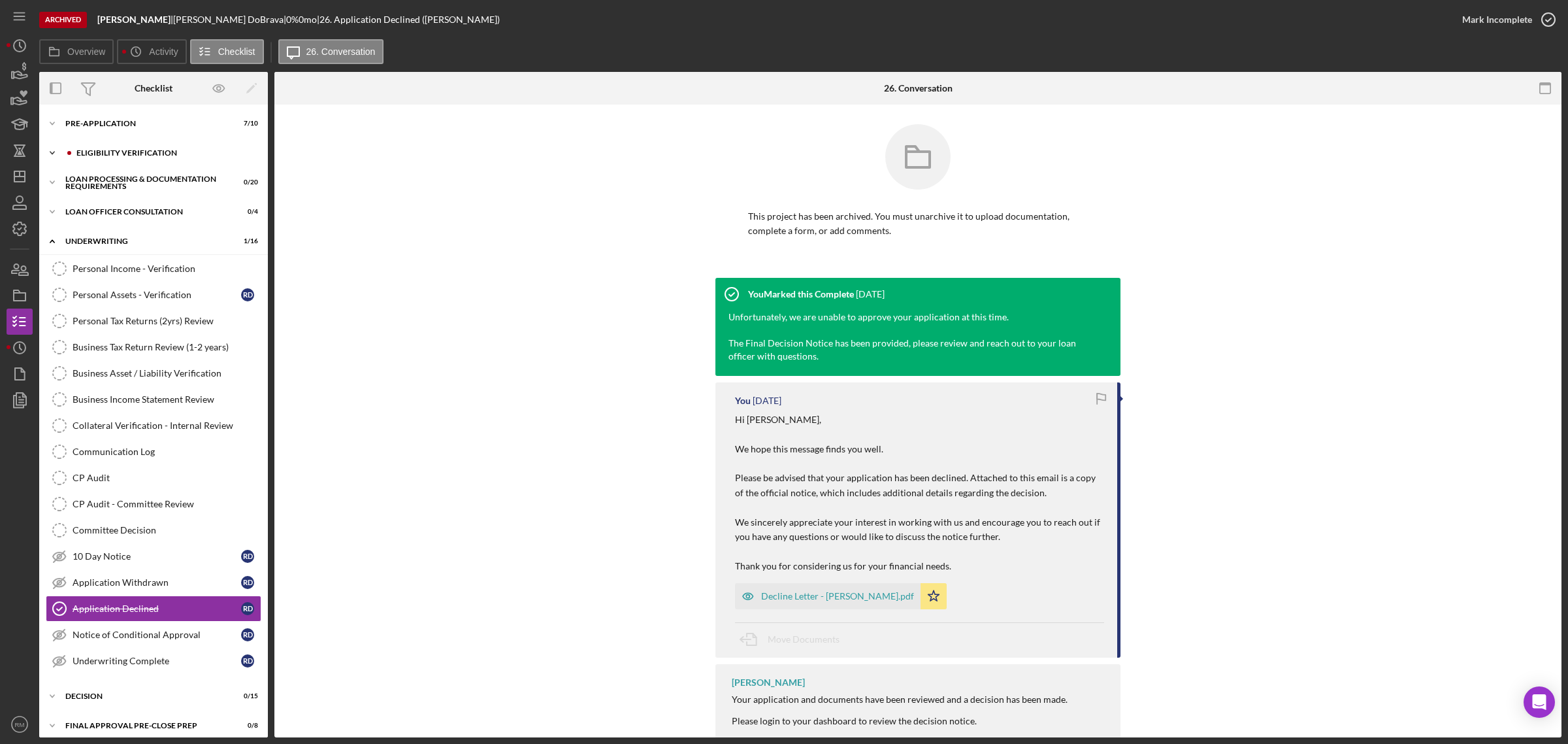
click at [102, 160] on div "Icon/Expander Eligibility Verification 7 / 13" at bounding box center [153, 152] width 229 height 26
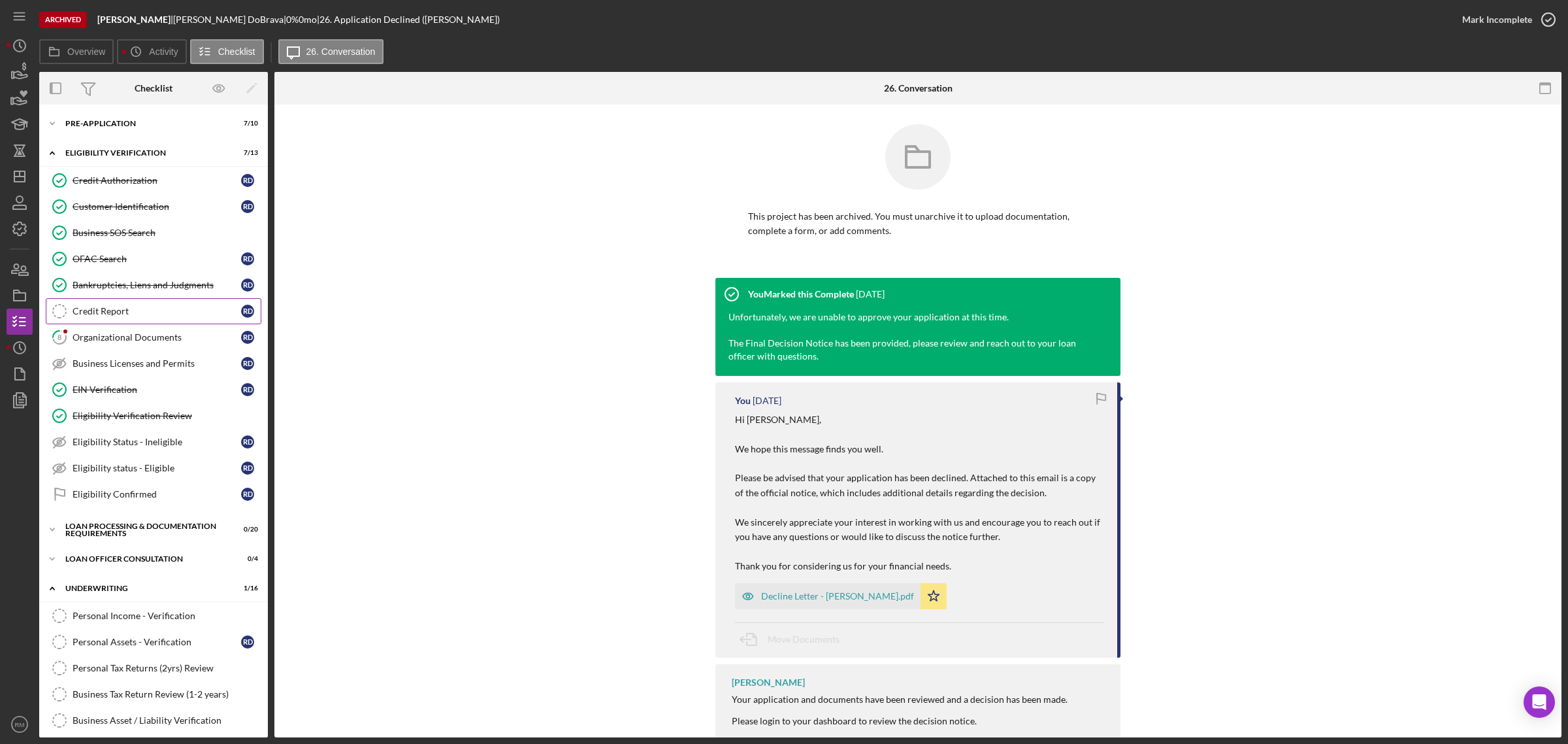
click at [122, 309] on div "Credit Report" at bounding box center [157, 311] width 168 height 11
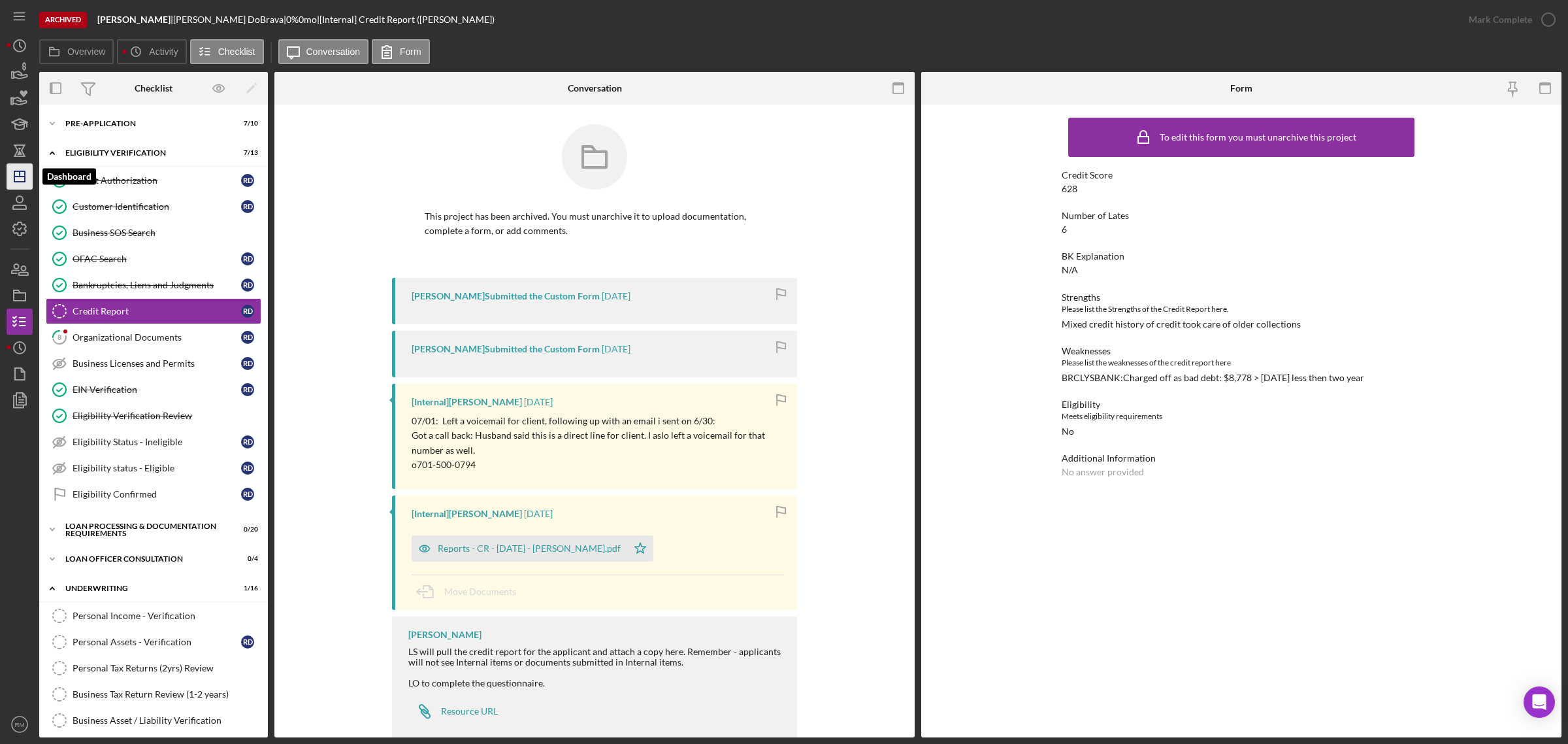
click at [11, 177] on icon "Icon/Dashboard" at bounding box center [19, 176] width 32 height 32
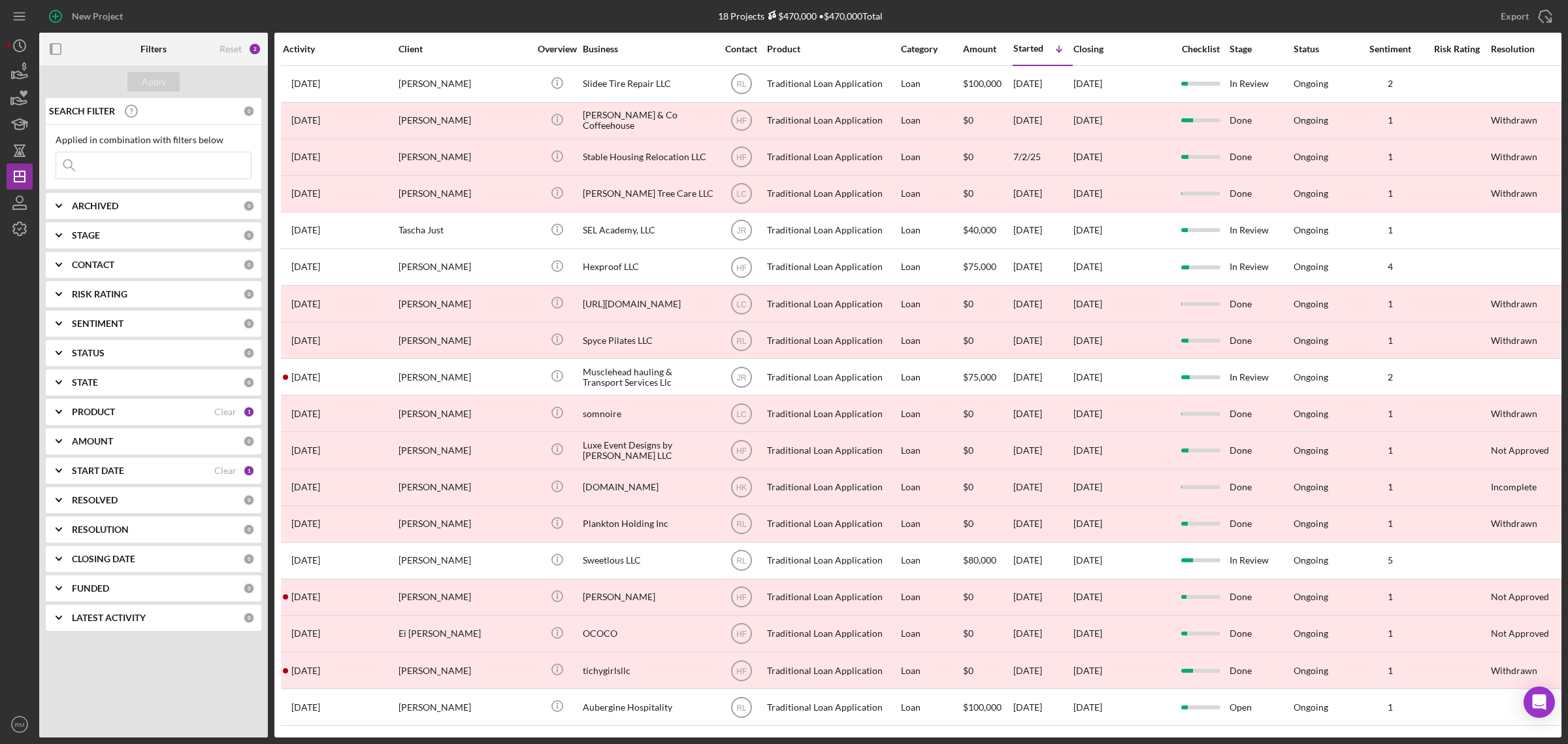
scroll to position [15, 0]
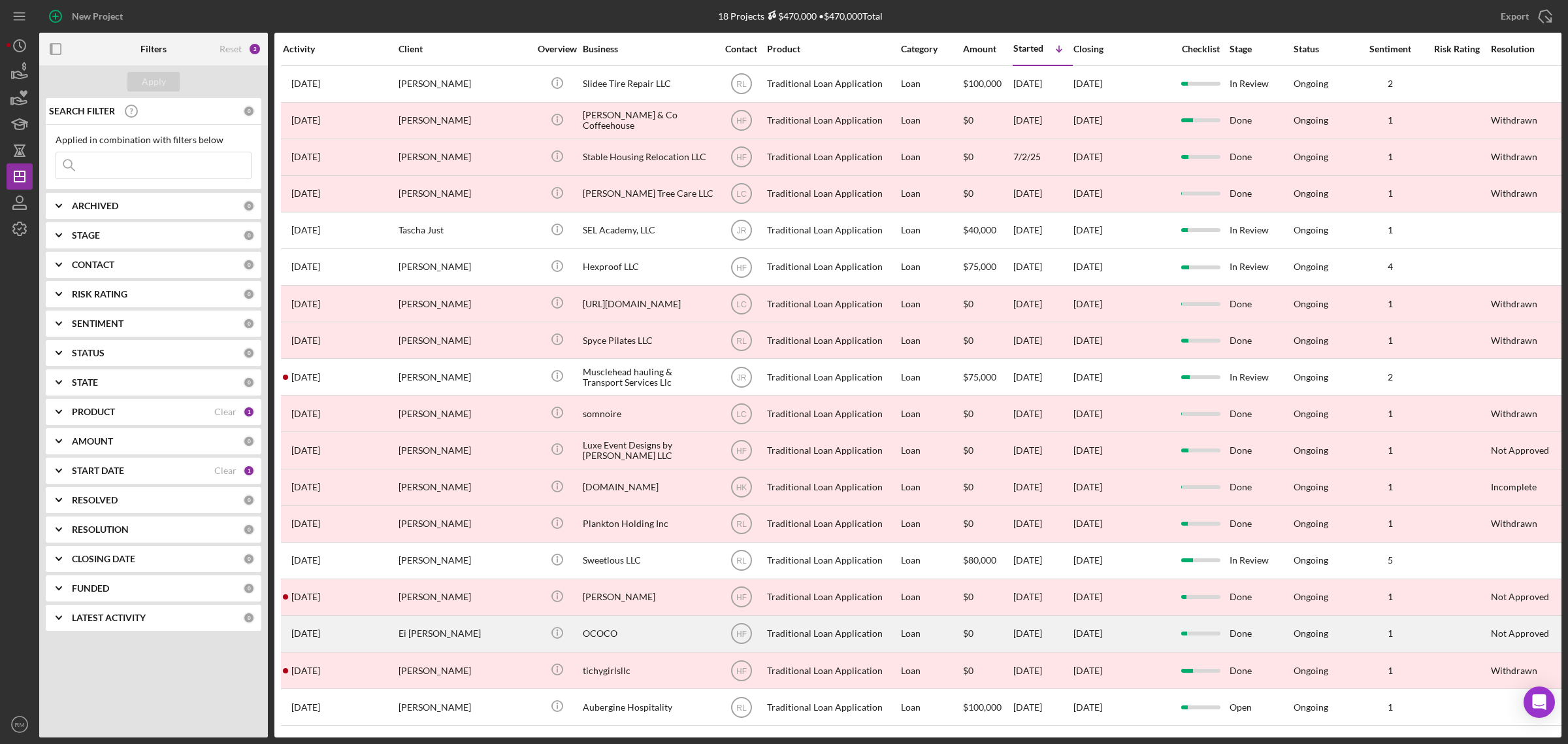
click at [471, 622] on div "Ei [PERSON_NAME]" at bounding box center [463, 634] width 131 height 35
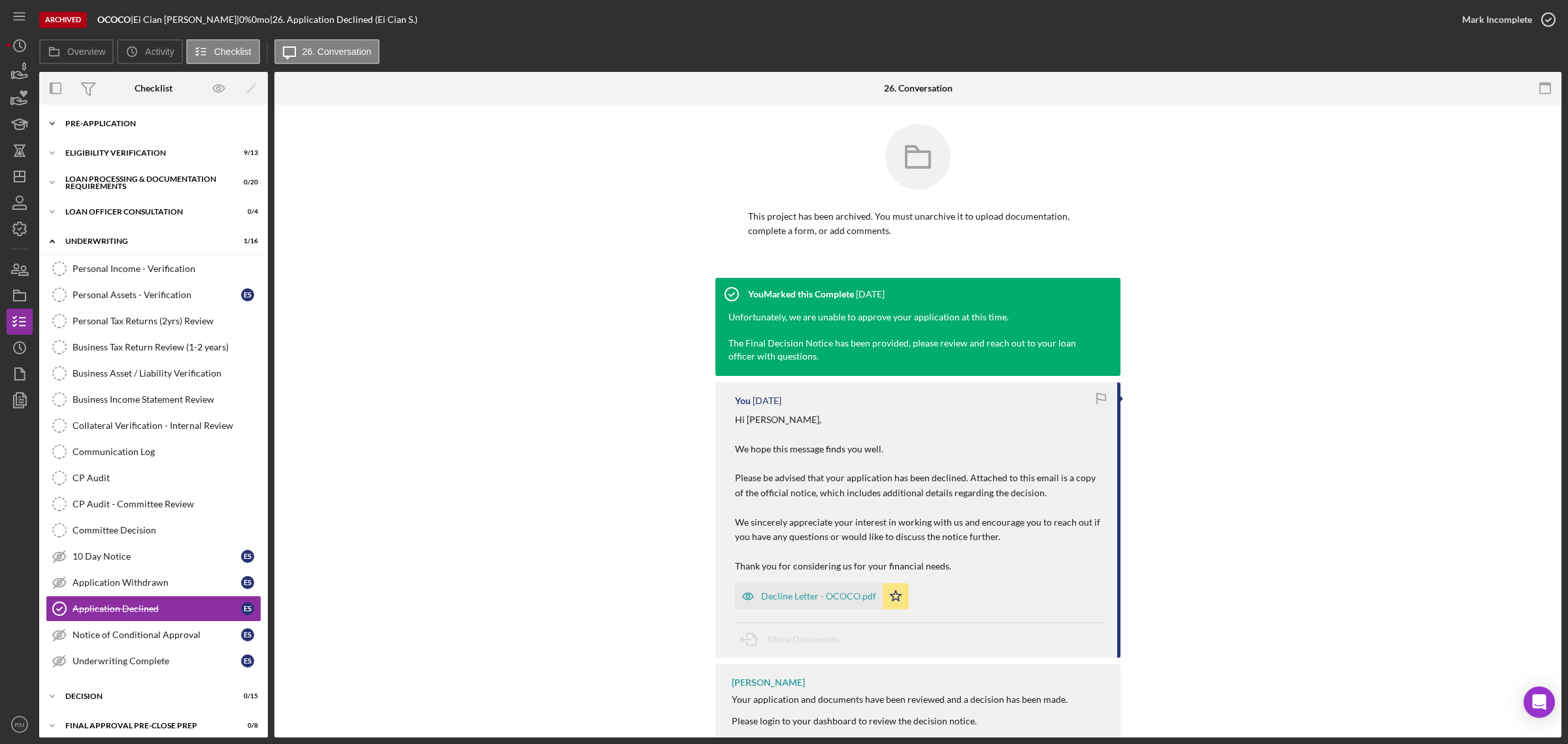
click at [96, 132] on div "Icon/Expander Pre-Application 8 / 10" at bounding box center [153, 123] width 229 height 26
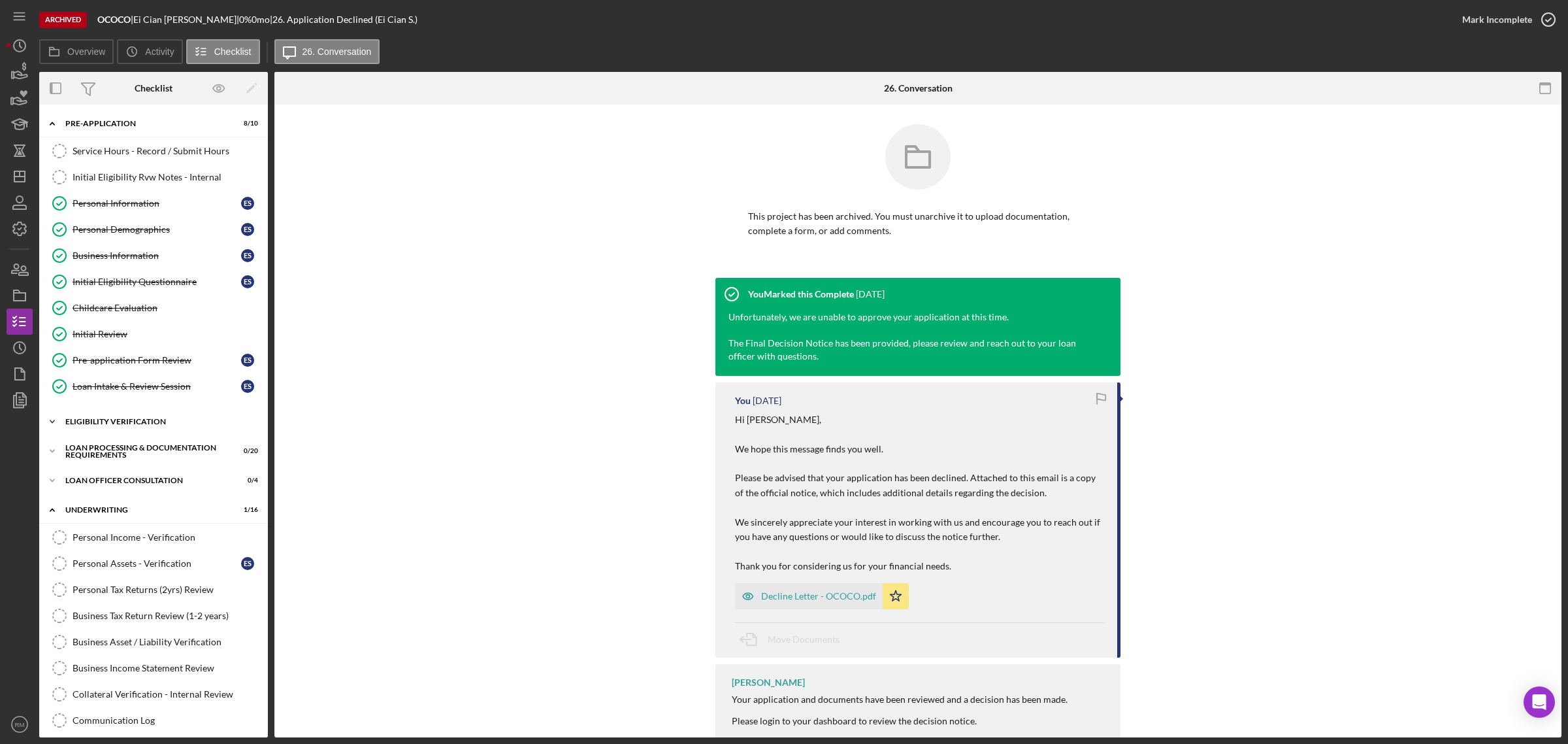
click at [129, 420] on div "Eligibility Verification" at bounding box center [158, 421] width 187 height 7
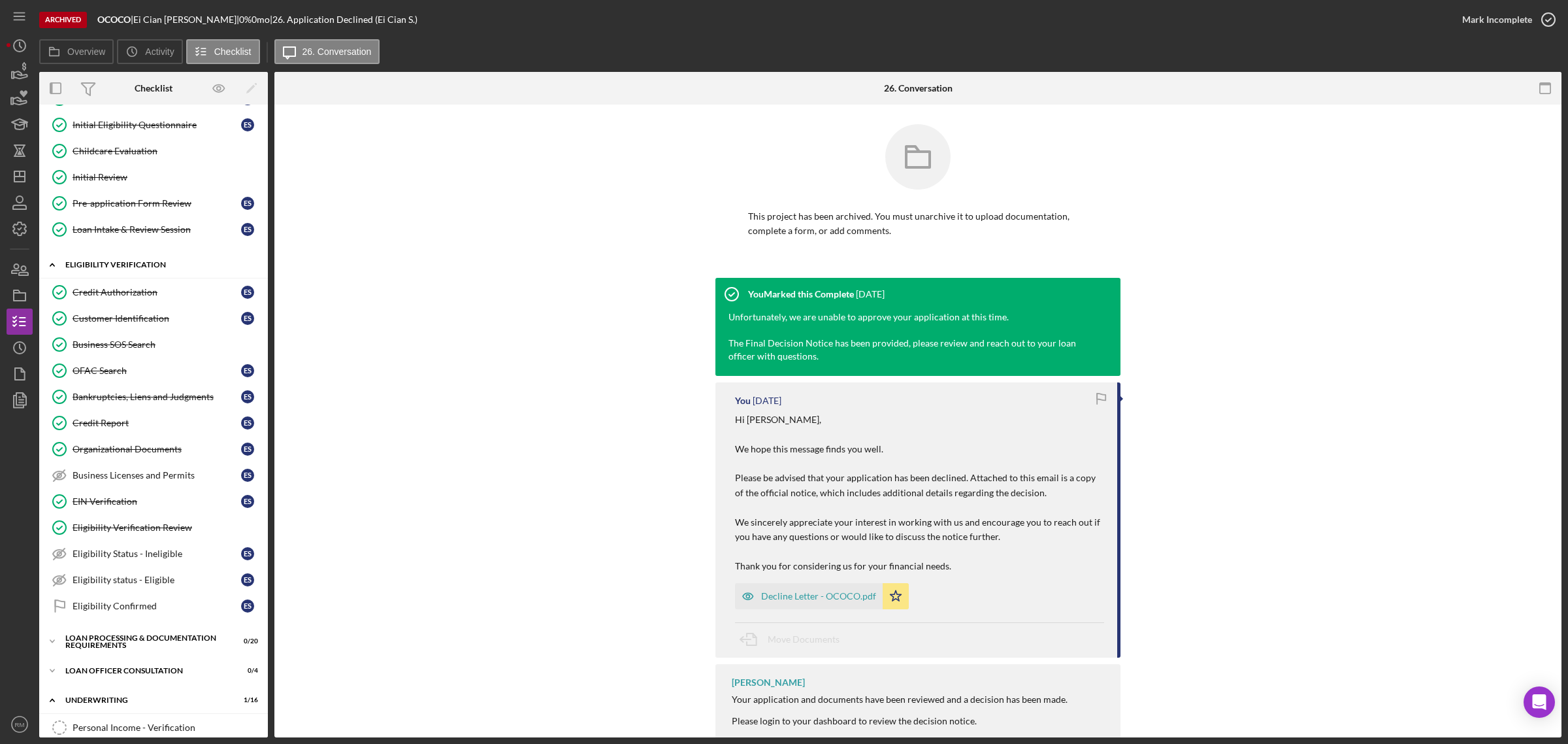
scroll to position [174, 0]
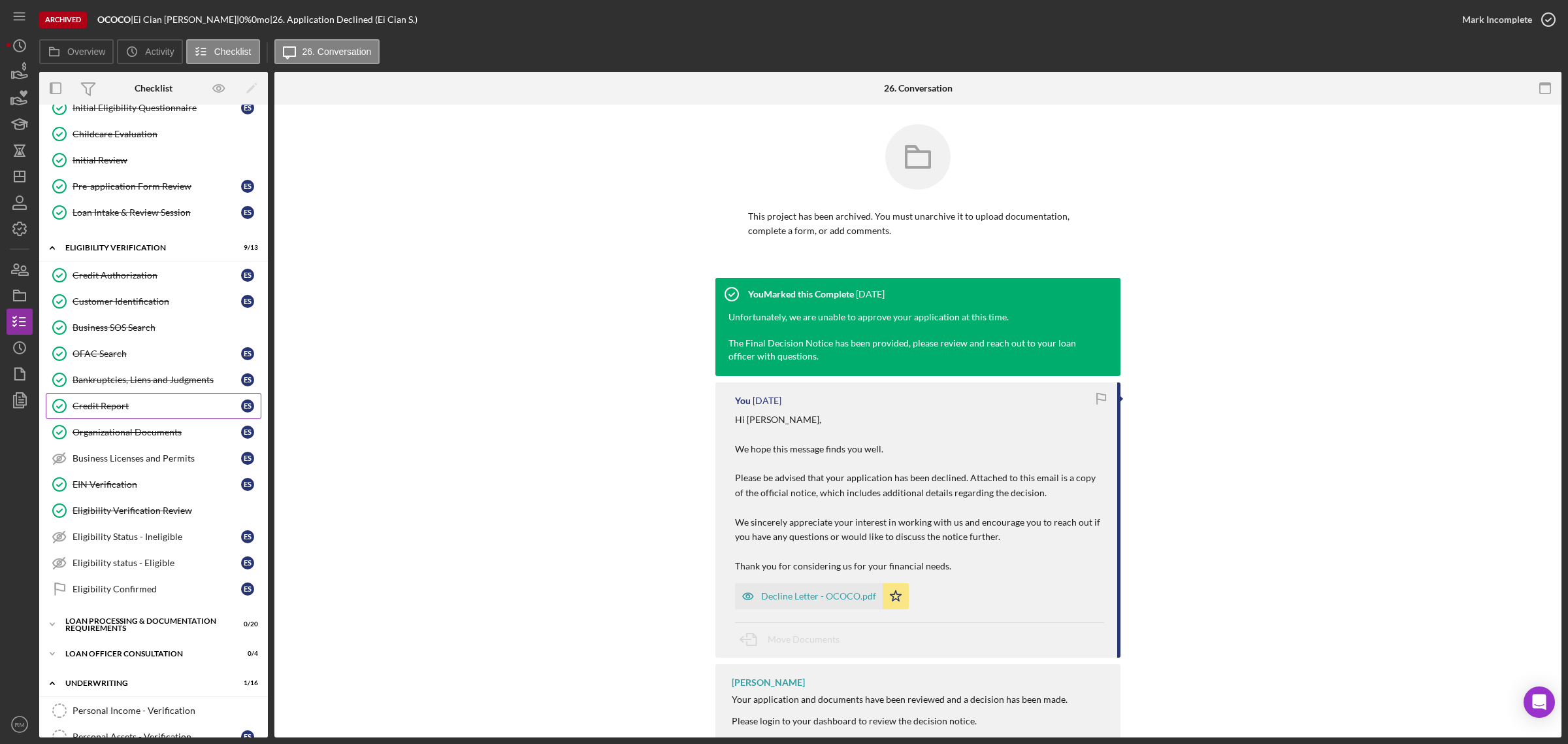
click at [121, 407] on div "Credit Report" at bounding box center [157, 406] width 168 height 11
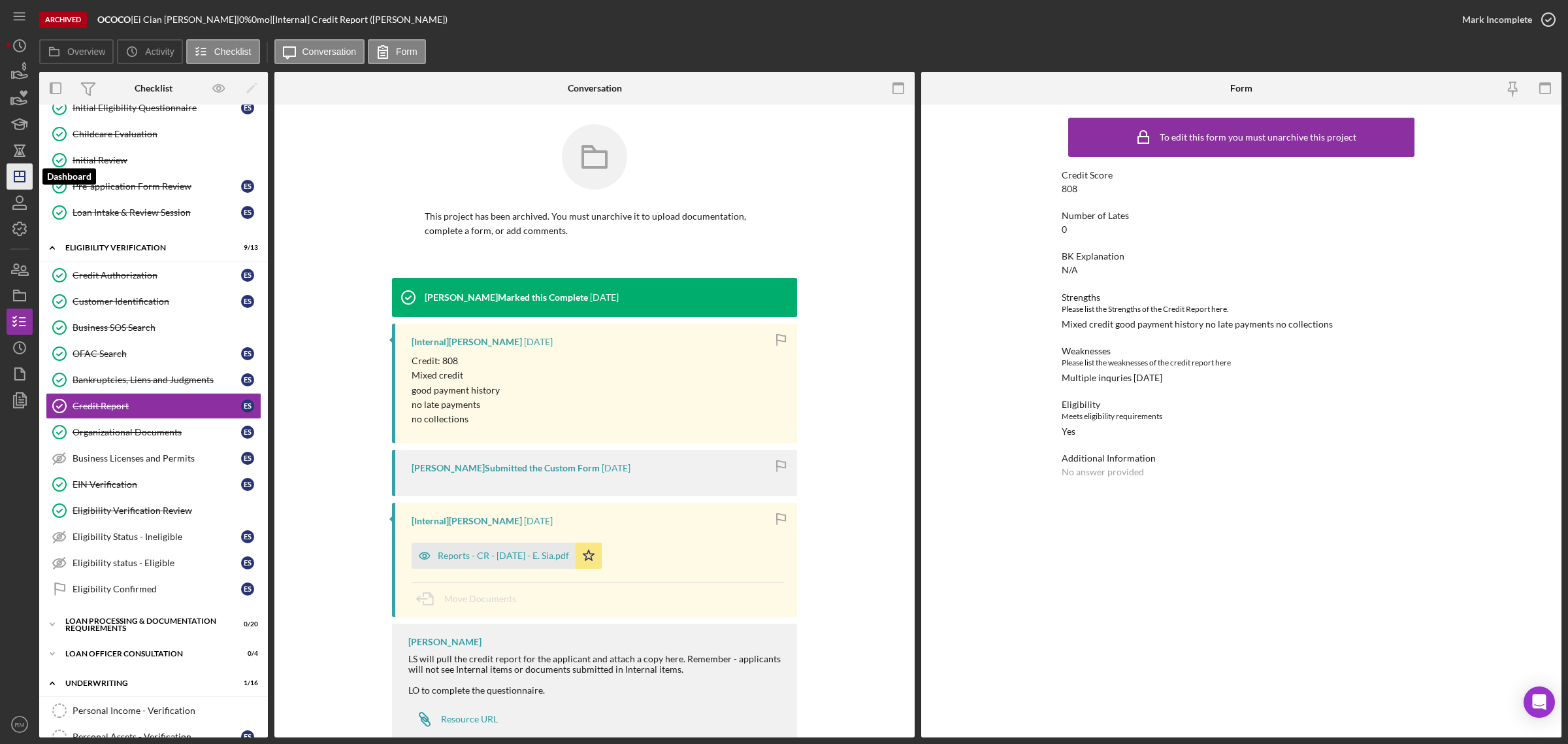
click at [22, 174] on icon "Icon/Dashboard" at bounding box center [19, 176] width 32 height 32
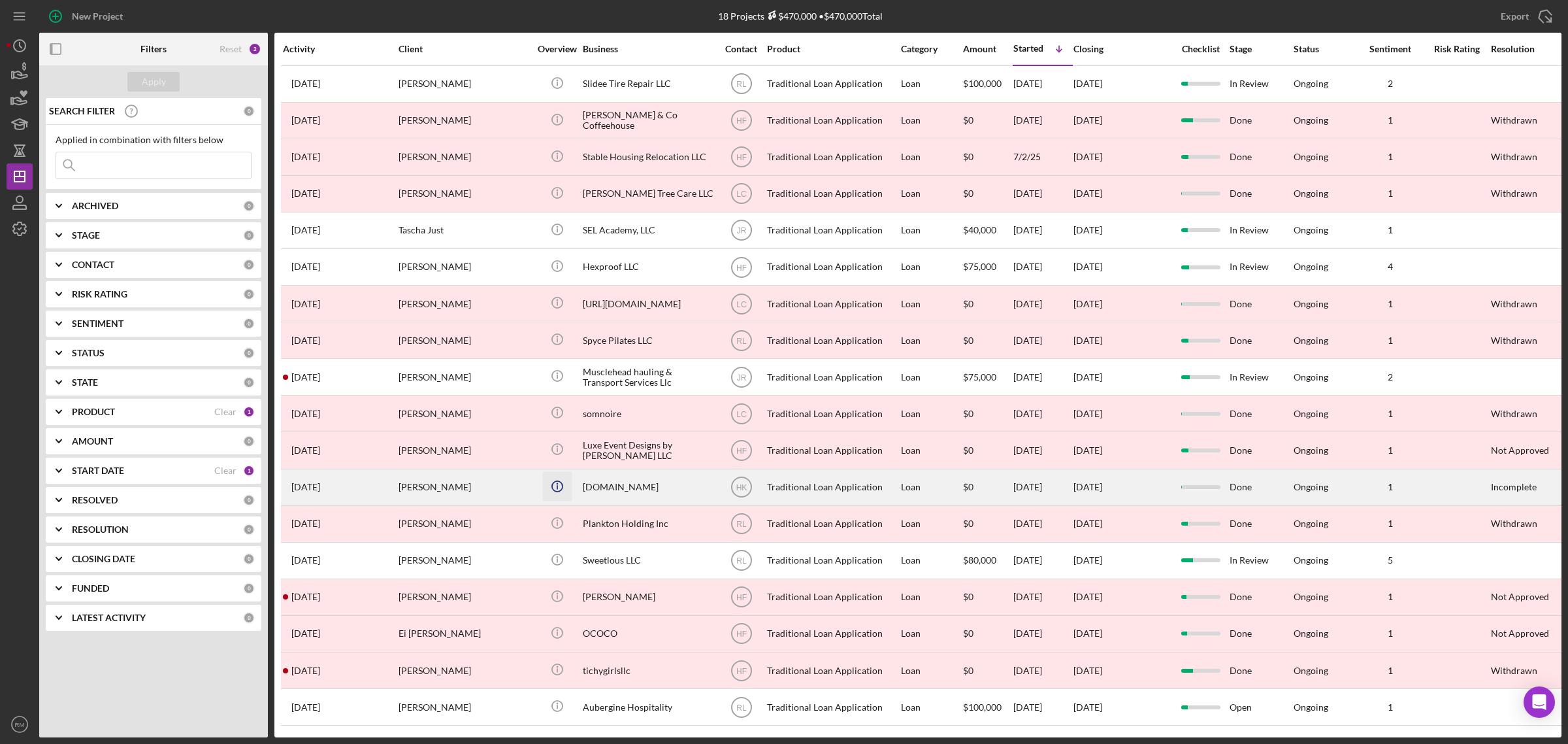
scroll to position [15, 0]
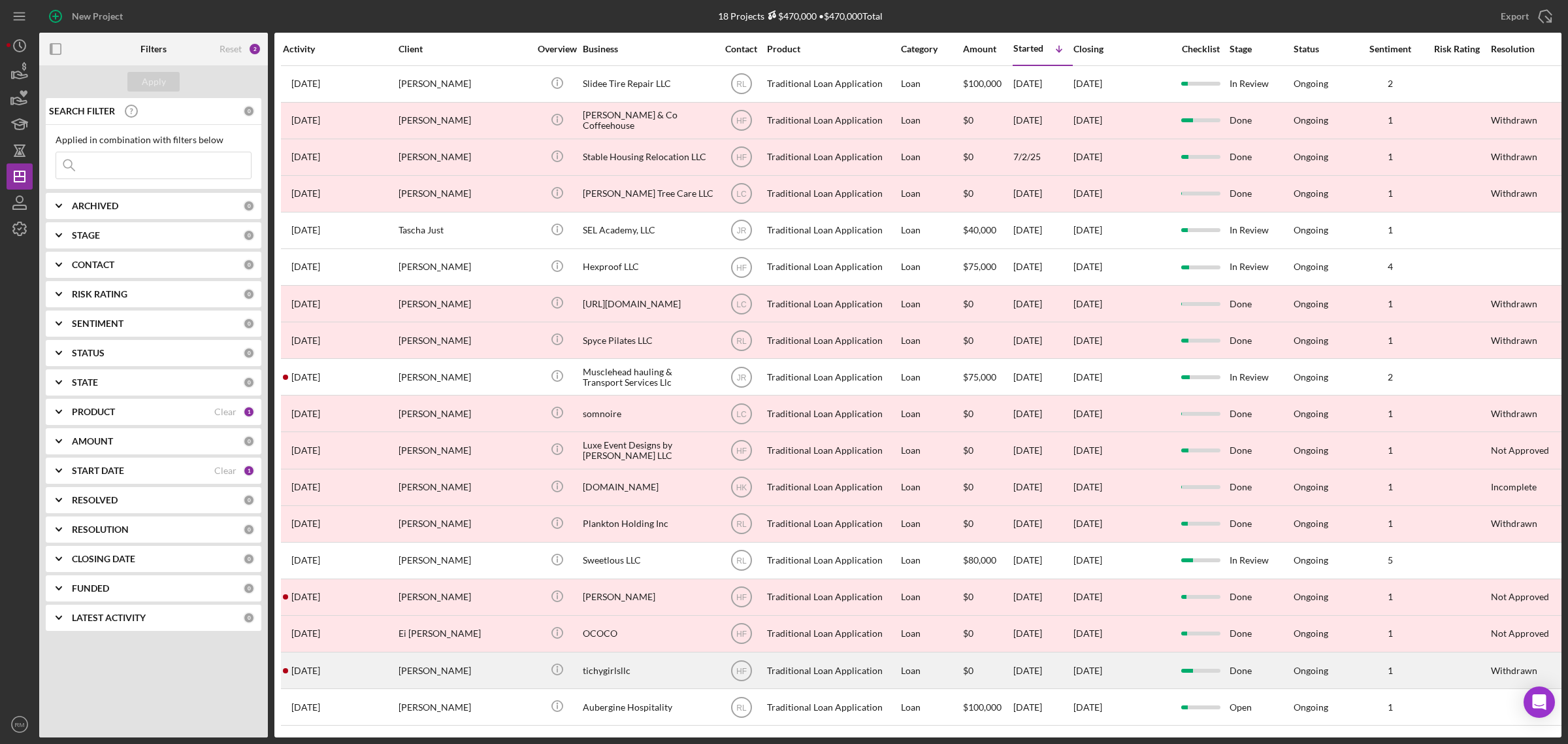
click at [622, 657] on div "tichygirlsllc" at bounding box center [648, 671] width 131 height 35
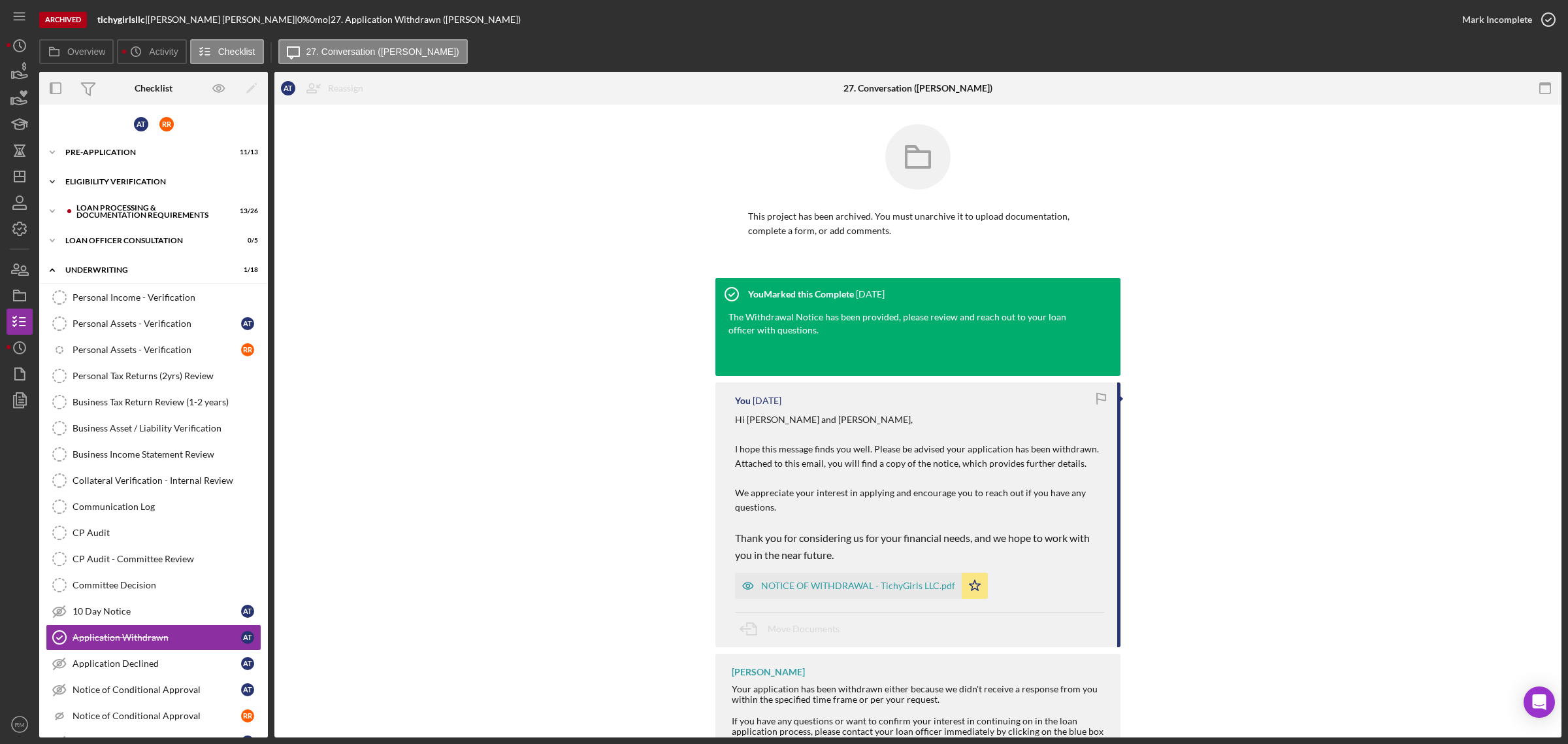
click at [137, 173] on div "Icon/Expander Eligibility Verification 17 / 20" at bounding box center [153, 181] width 229 height 26
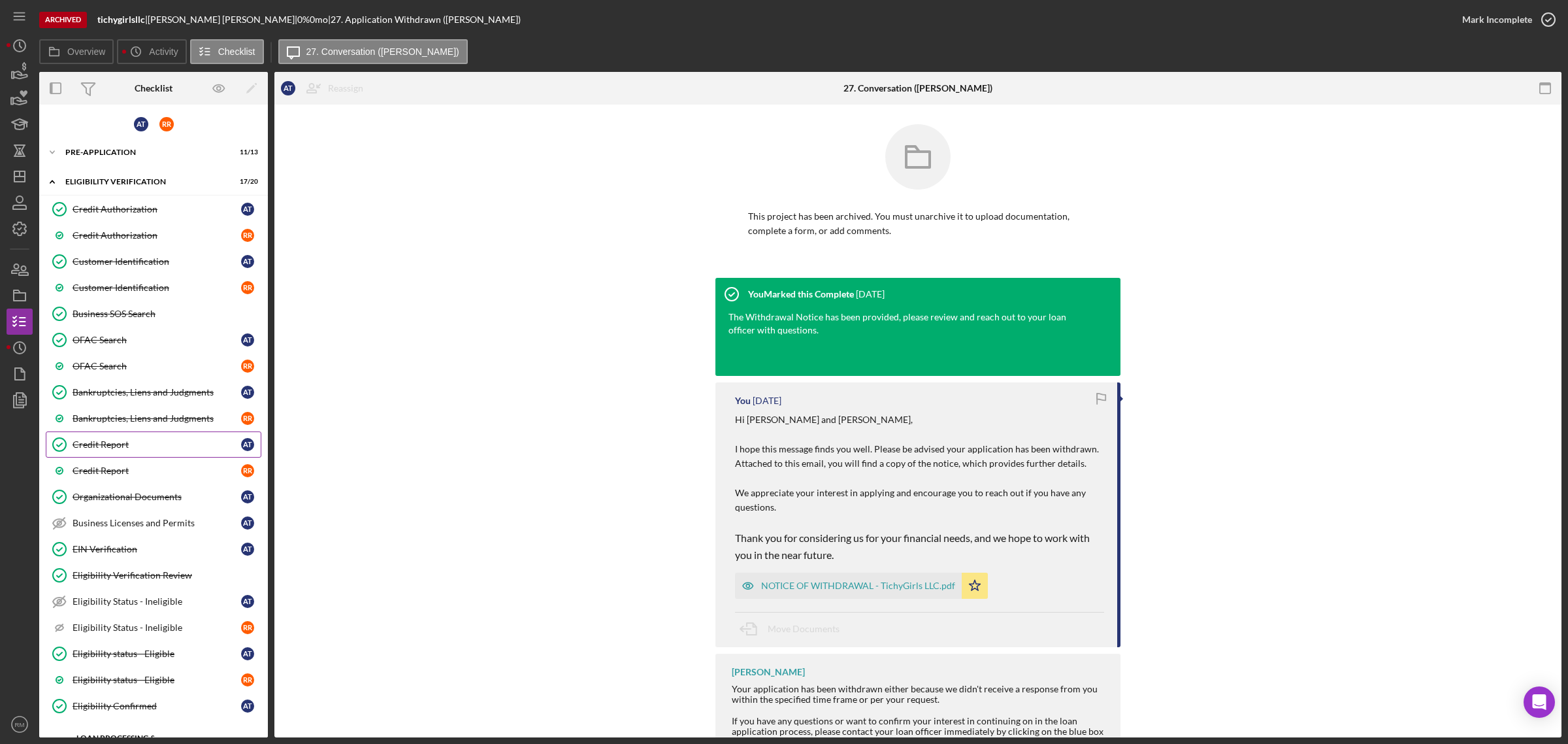
click at [126, 450] on div "Credit Report" at bounding box center [157, 444] width 168 height 11
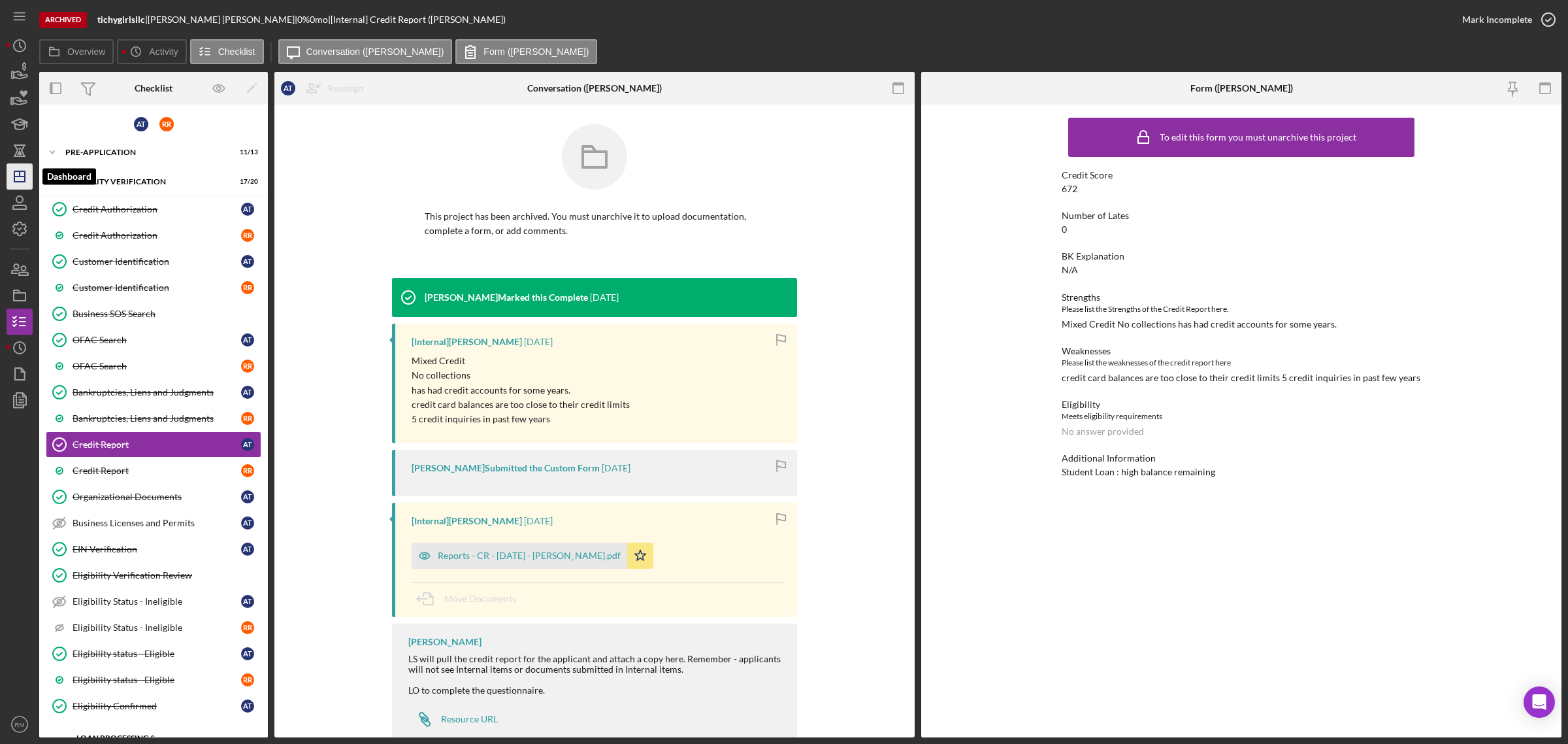
click at [18, 177] on line "button" at bounding box center [19, 177] width 11 height 0
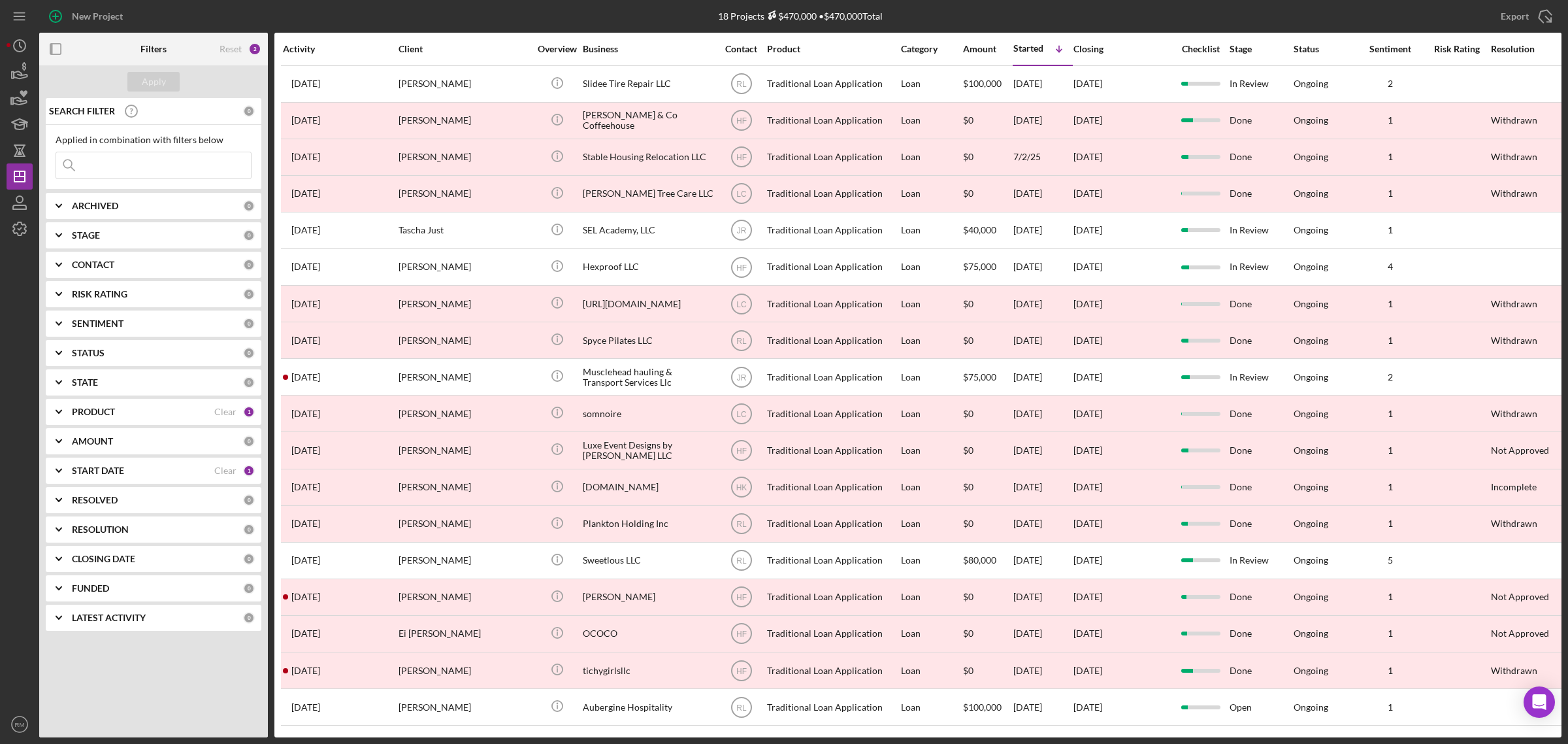
scroll to position [15, 0]
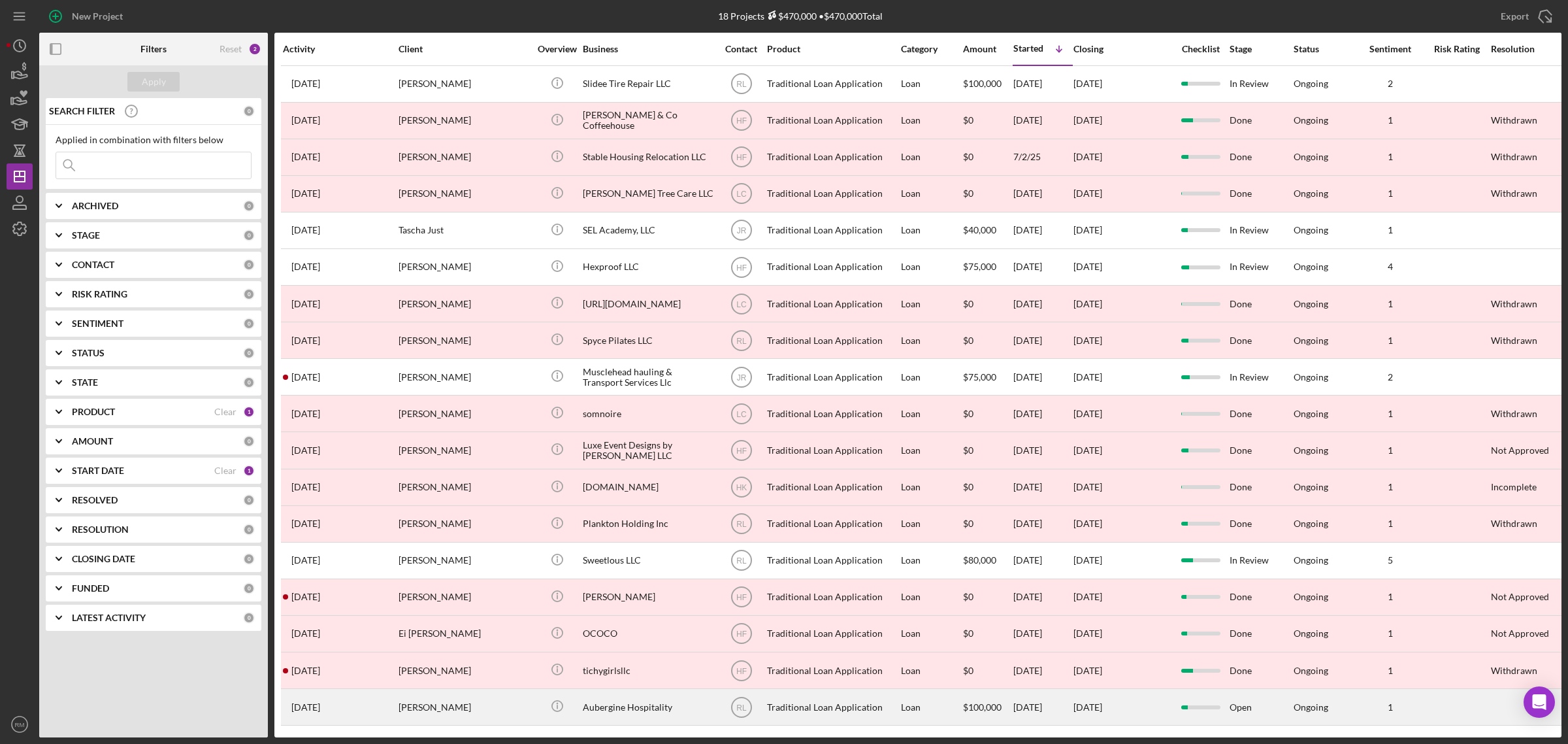
click at [683, 699] on div "Aubergine Hospitality" at bounding box center [648, 707] width 131 height 35
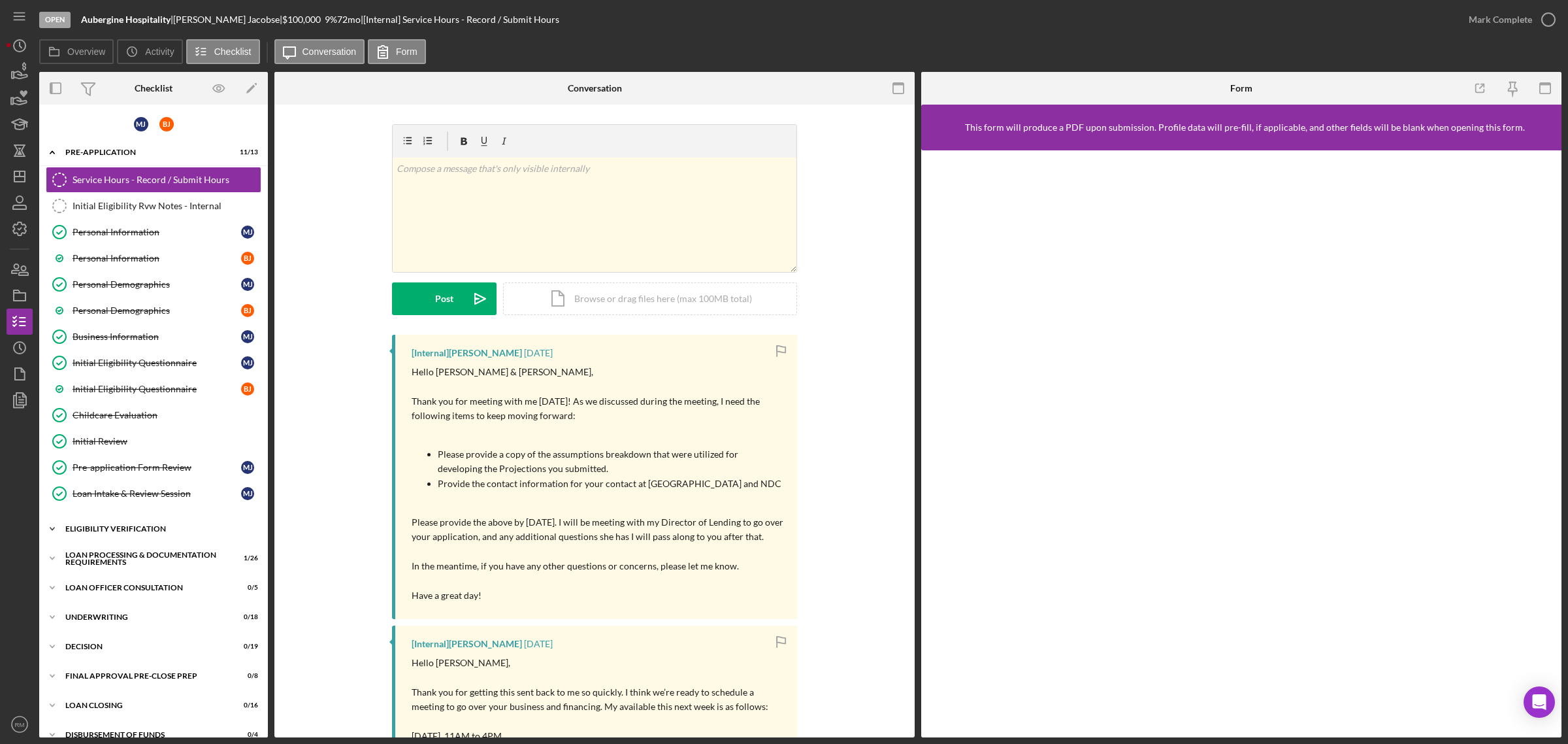
click at [124, 525] on div "Icon/Expander Eligibility Verification 13 / 20" at bounding box center [153, 528] width 229 height 26
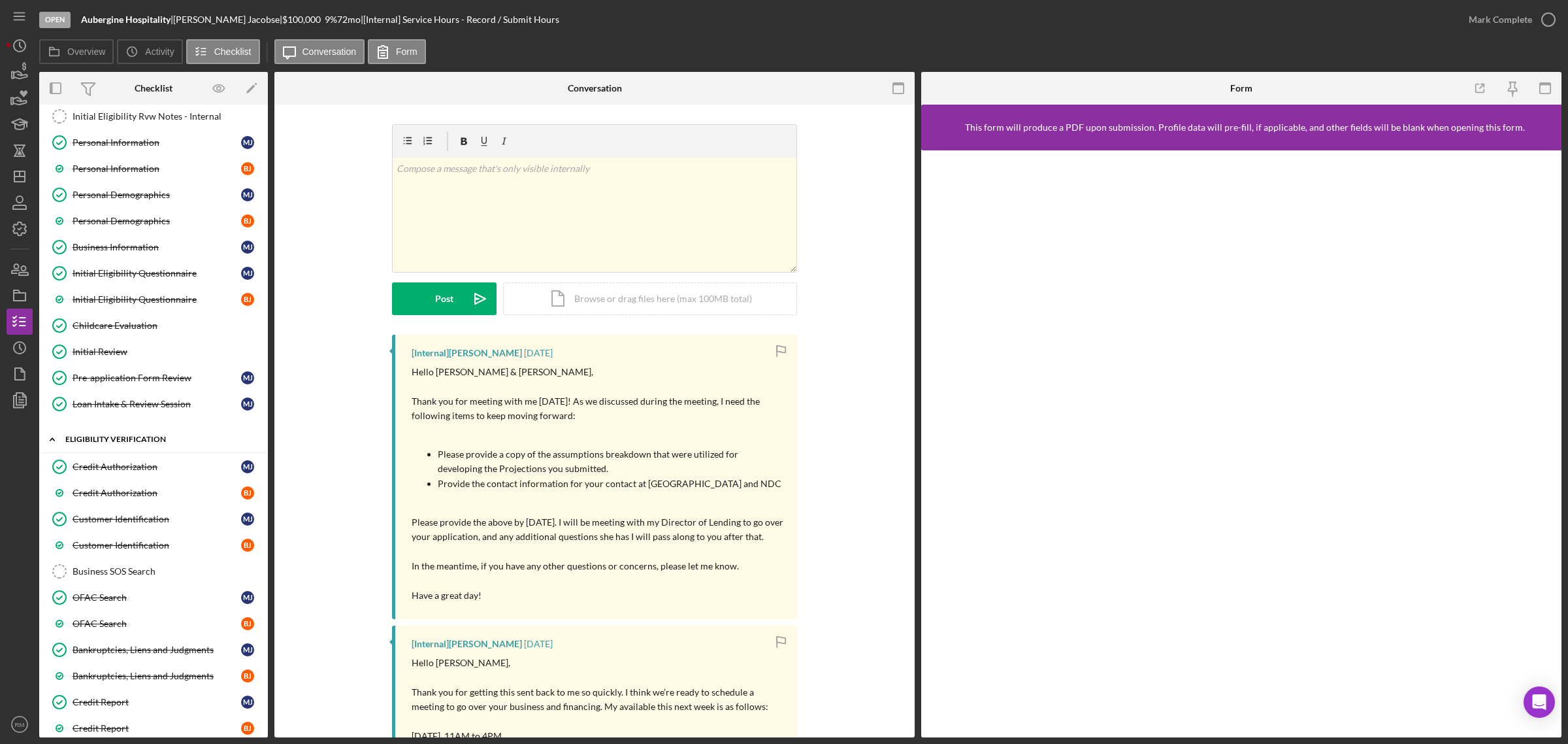
scroll to position [102, 0]
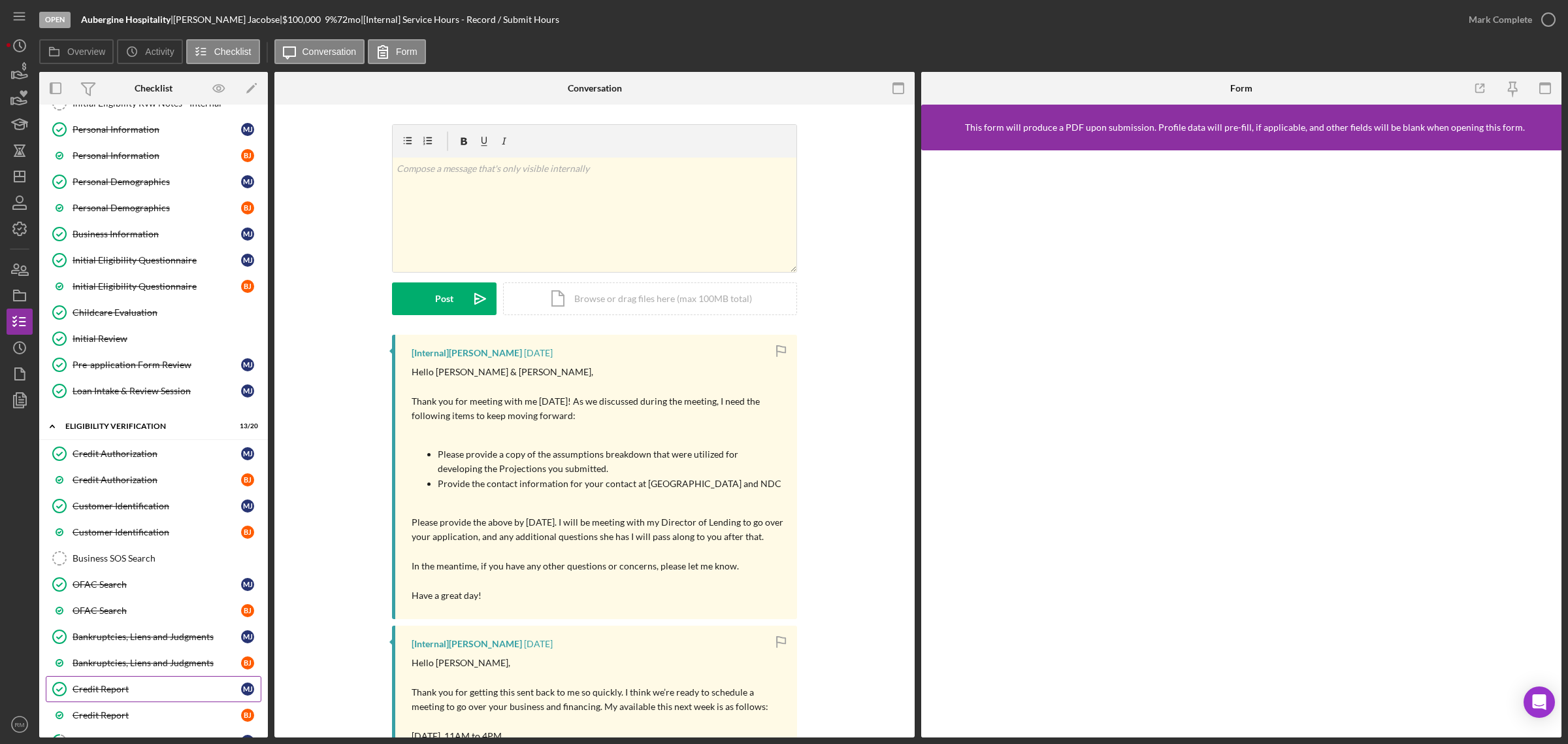
click at [95, 702] on link "Credit Report Credit Report M J" at bounding box center [153, 688] width 216 height 26
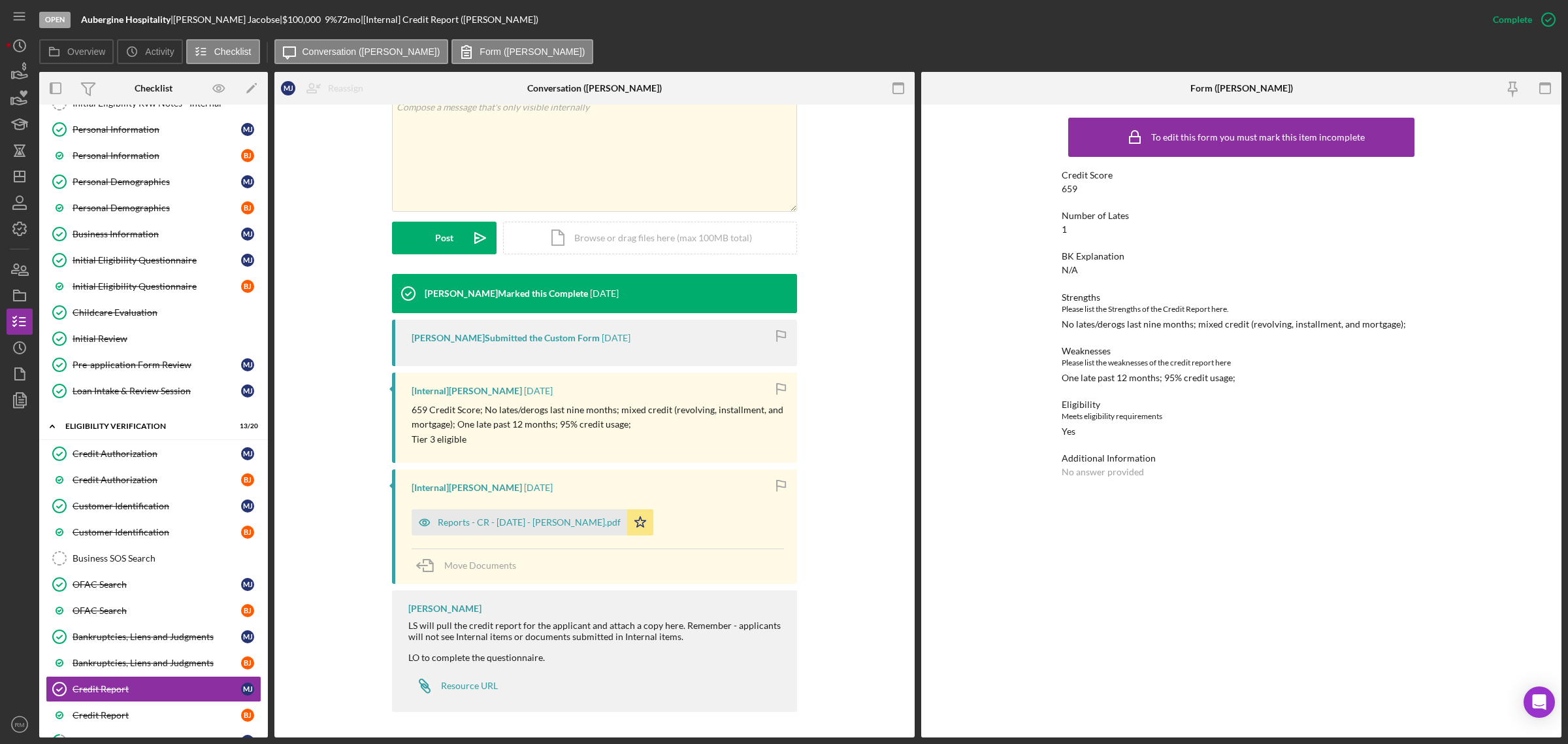
scroll to position [242, 0]
click at [11, 172] on icon "Icon/Dashboard" at bounding box center [19, 176] width 32 height 32
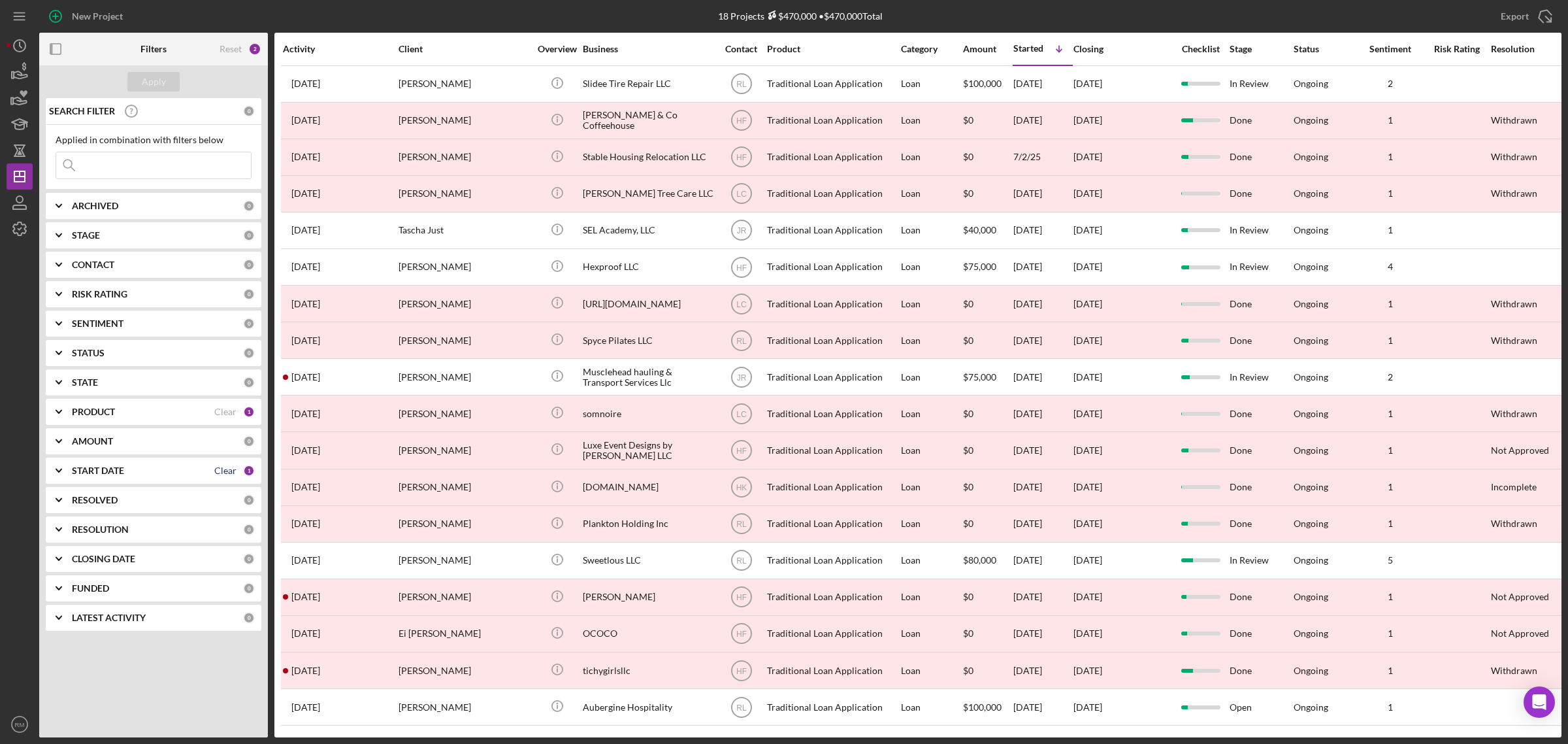
click at [221, 472] on div "Clear" at bounding box center [225, 470] width 22 height 11
click at [163, 83] on div "Apply" at bounding box center [153, 82] width 24 height 20
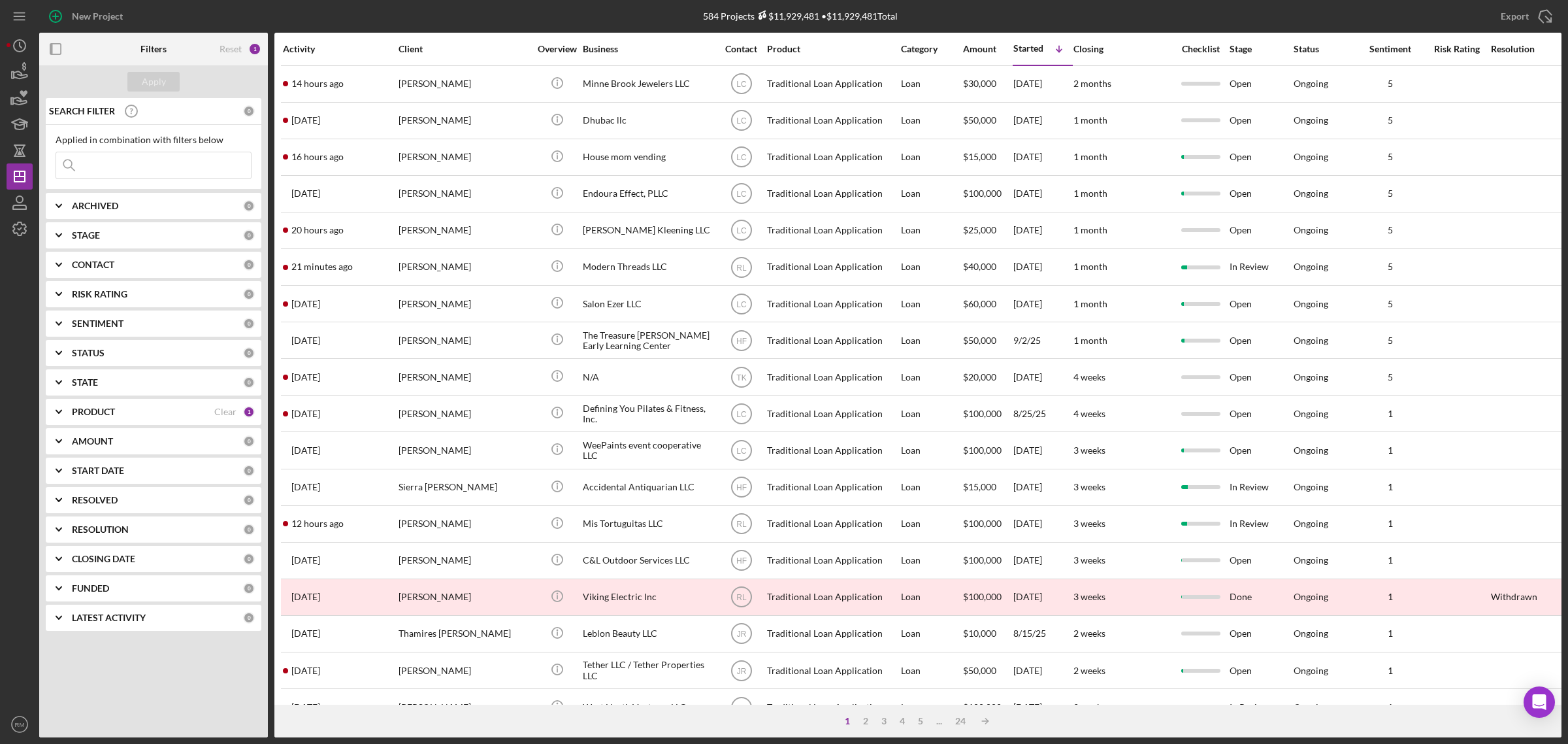
click at [100, 207] on b "ARCHIVED" at bounding box center [95, 206] width 47 height 11
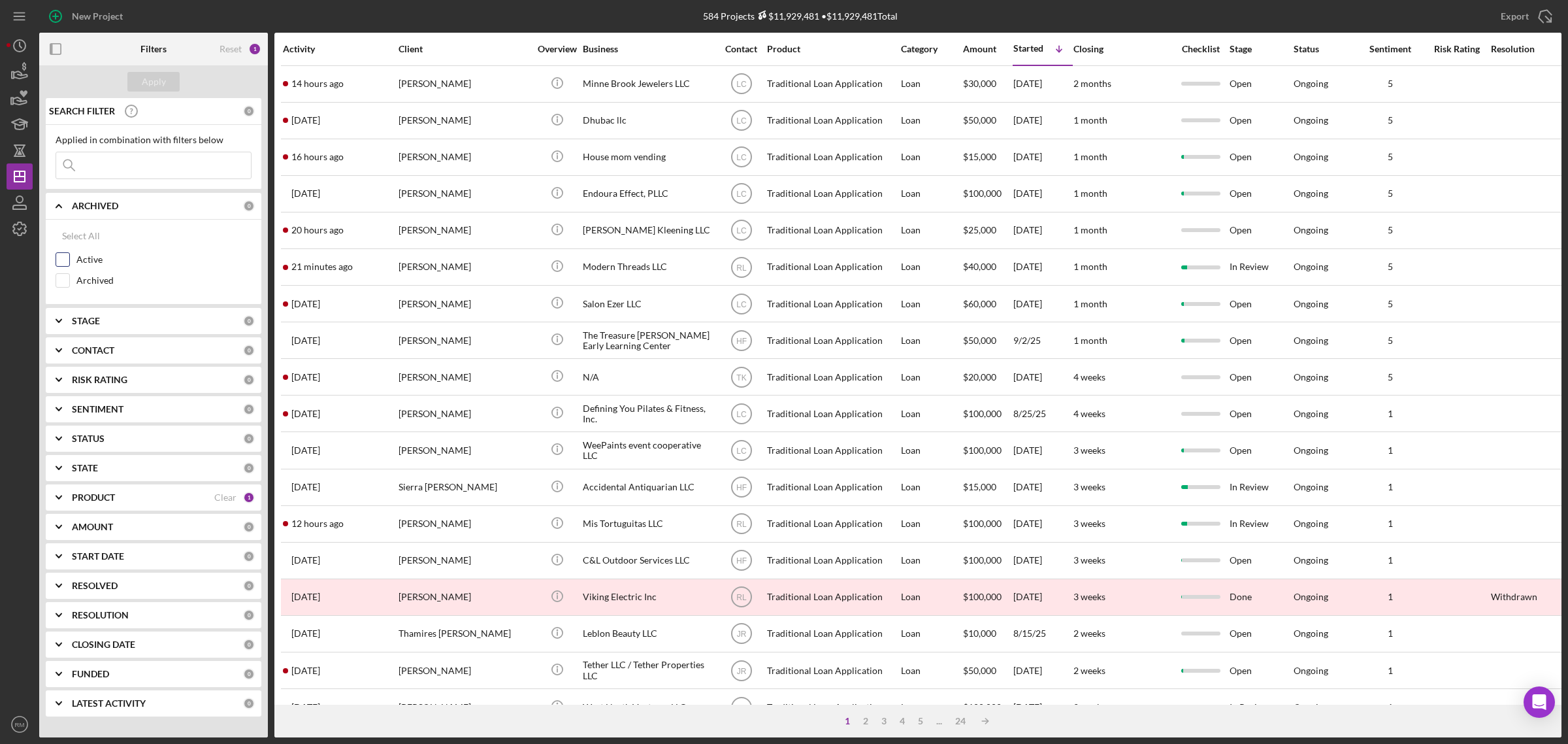
click at [56, 259] on input "Active" at bounding box center [62, 260] width 13 height 13
checkbox input "true"
click at [98, 207] on b "ARCHIVED" at bounding box center [95, 206] width 47 height 11
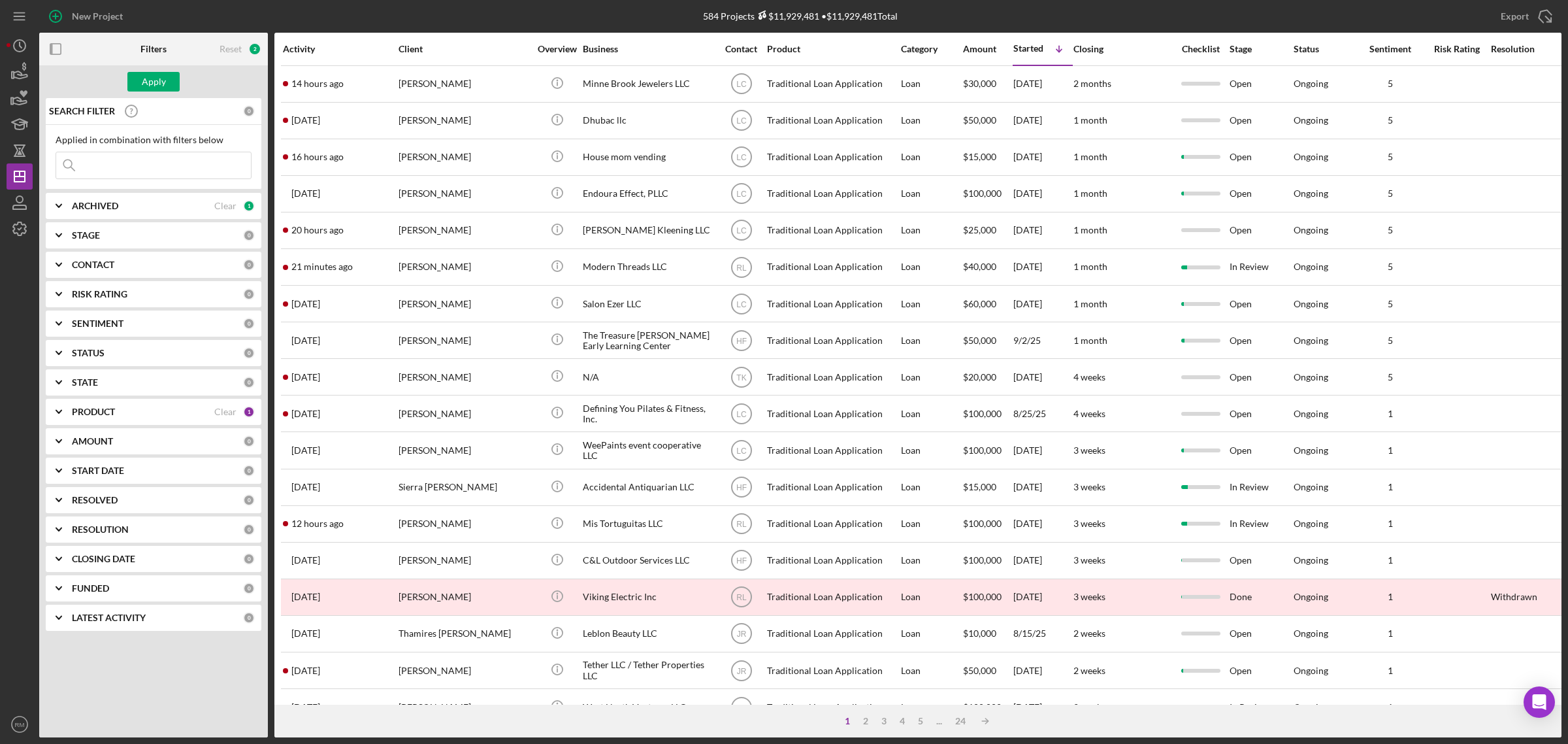
click at [89, 233] on b "STAGE" at bounding box center [86, 235] width 28 height 11
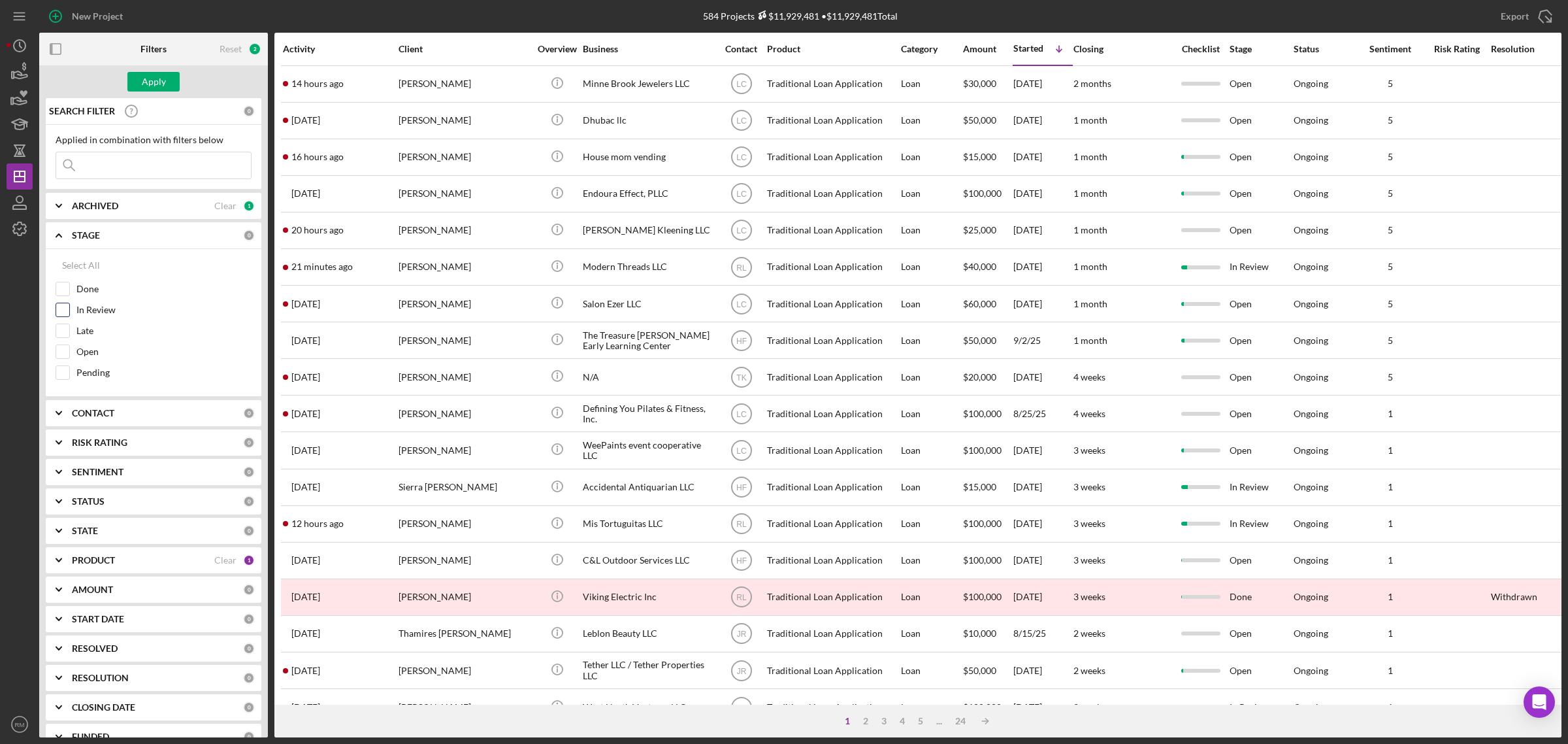
click at [63, 312] on input "In Review" at bounding box center [62, 310] width 13 height 13
checkbox input "true"
click at [62, 353] on input "Open" at bounding box center [62, 352] width 13 height 13
checkbox input "true"
click at [62, 367] on input "Pending" at bounding box center [62, 372] width 13 height 13
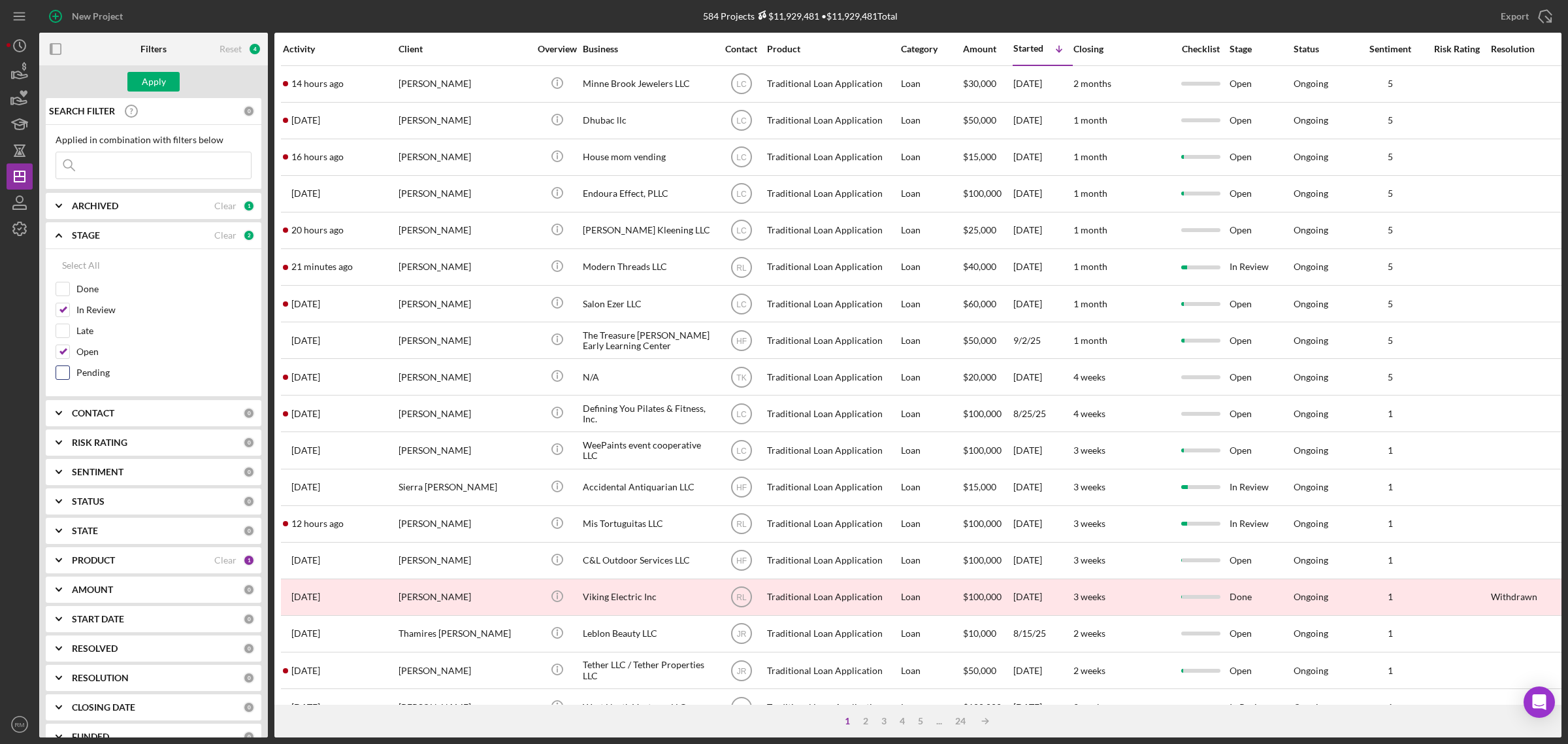
checkbox input "true"
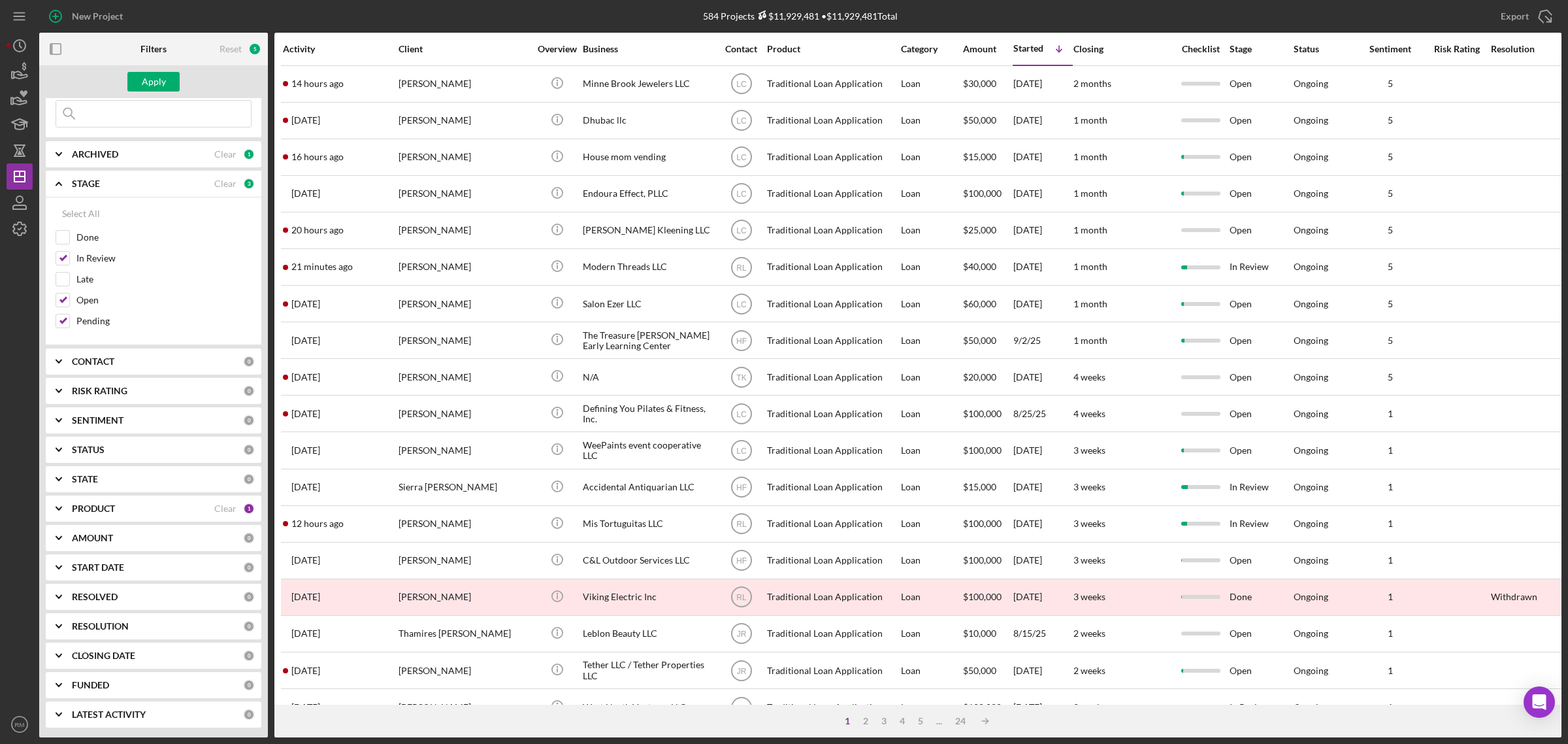
click at [103, 621] on b "RESOLUTION" at bounding box center [100, 626] width 57 height 11
click at [62, 675] on input "None" at bounding box center [62, 677] width 13 height 13
checkbox input "true"
click at [158, 75] on div "Apply" at bounding box center [153, 82] width 24 height 20
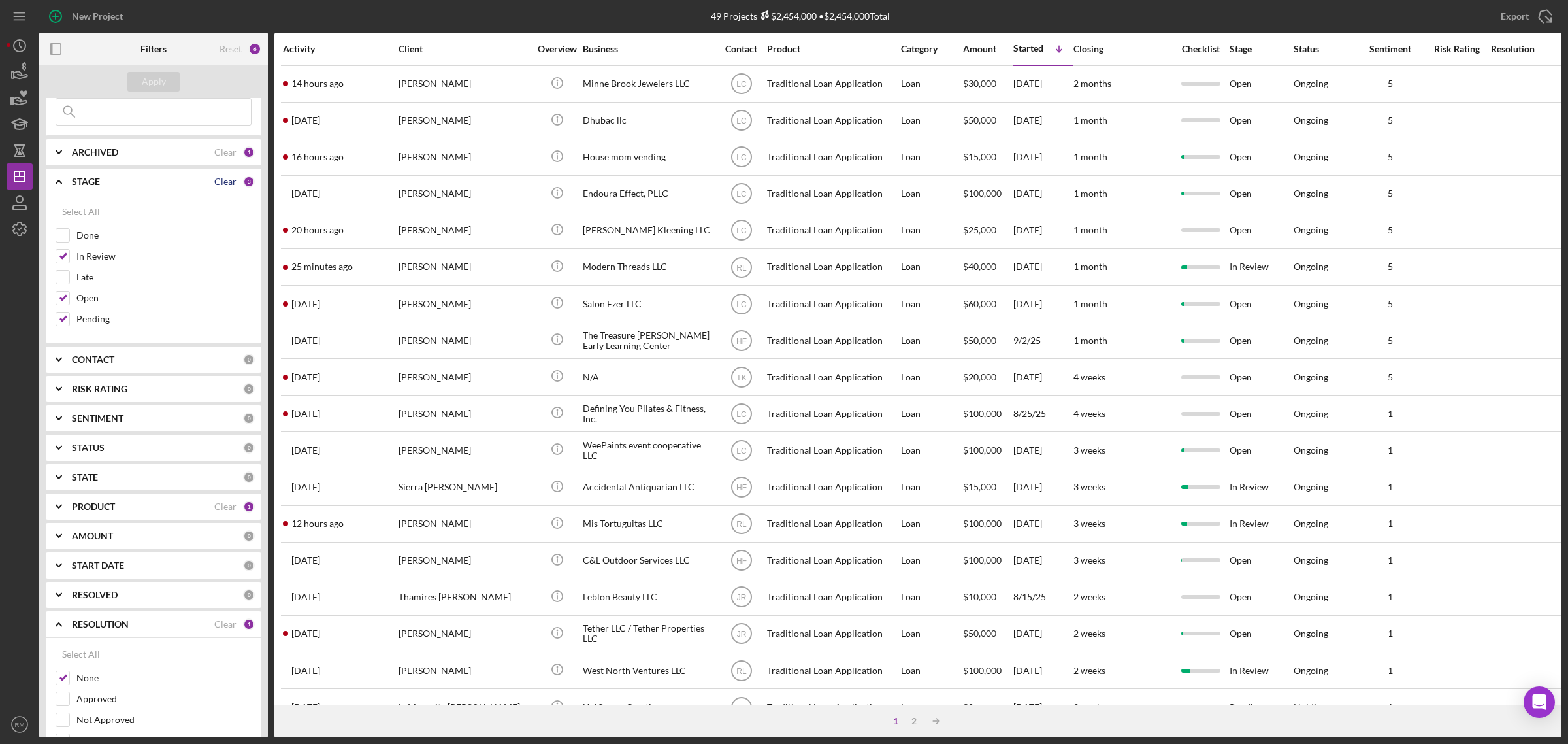
click at [227, 180] on div "Clear" at bounding box center [225, 182] width 22 height 11
checkbox input "false"
click at [226, 157] on div "Clear" at bounding box center [225, 152] width 22 height 11
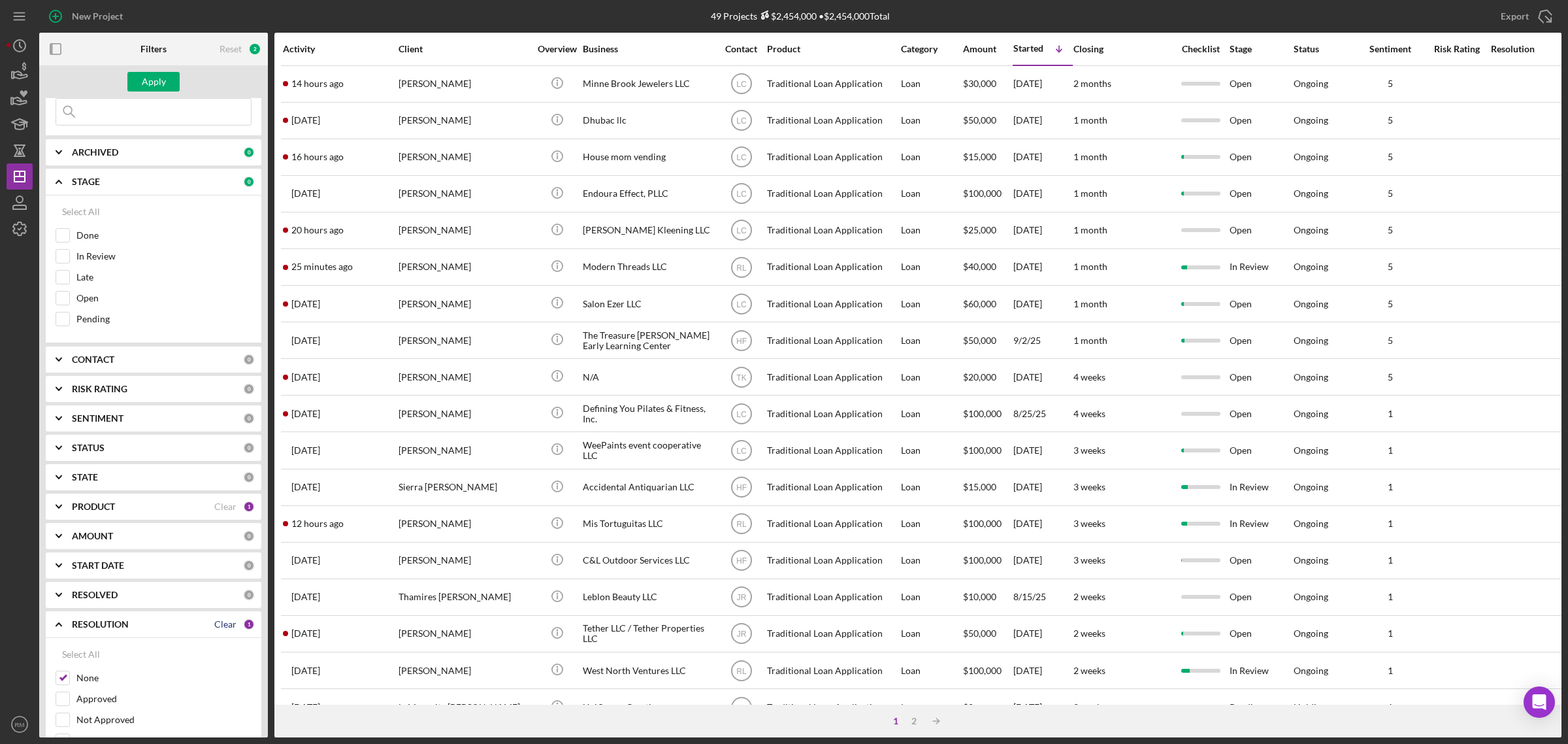
click at [229, 626] on div "Clear" at bounding box center [225, 624] width 22 height 11
checkbox input "false"
click at [135, 88] on button "Apply" at bounding box center [153, 82] width 52 height 20
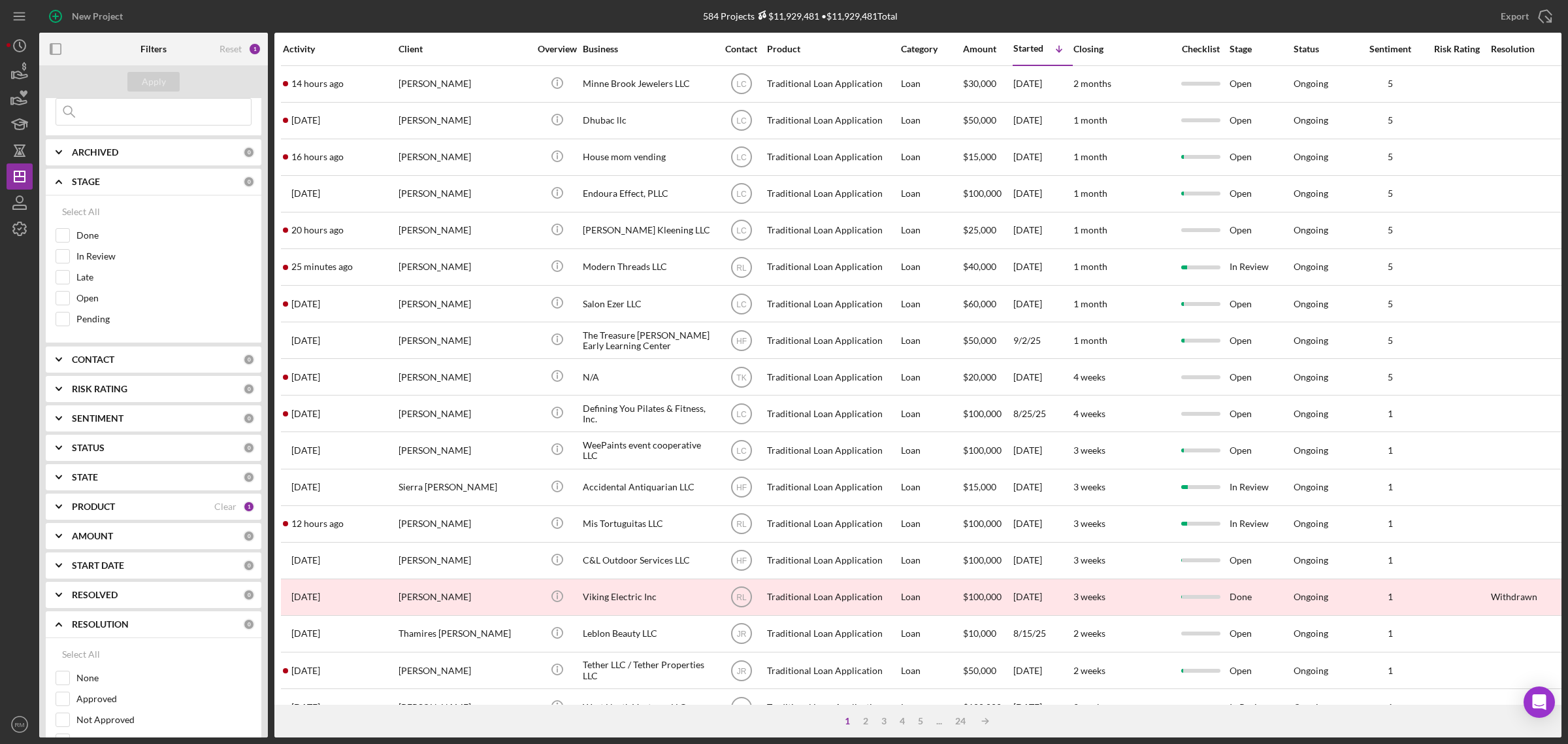
scroll to position [0, 0]
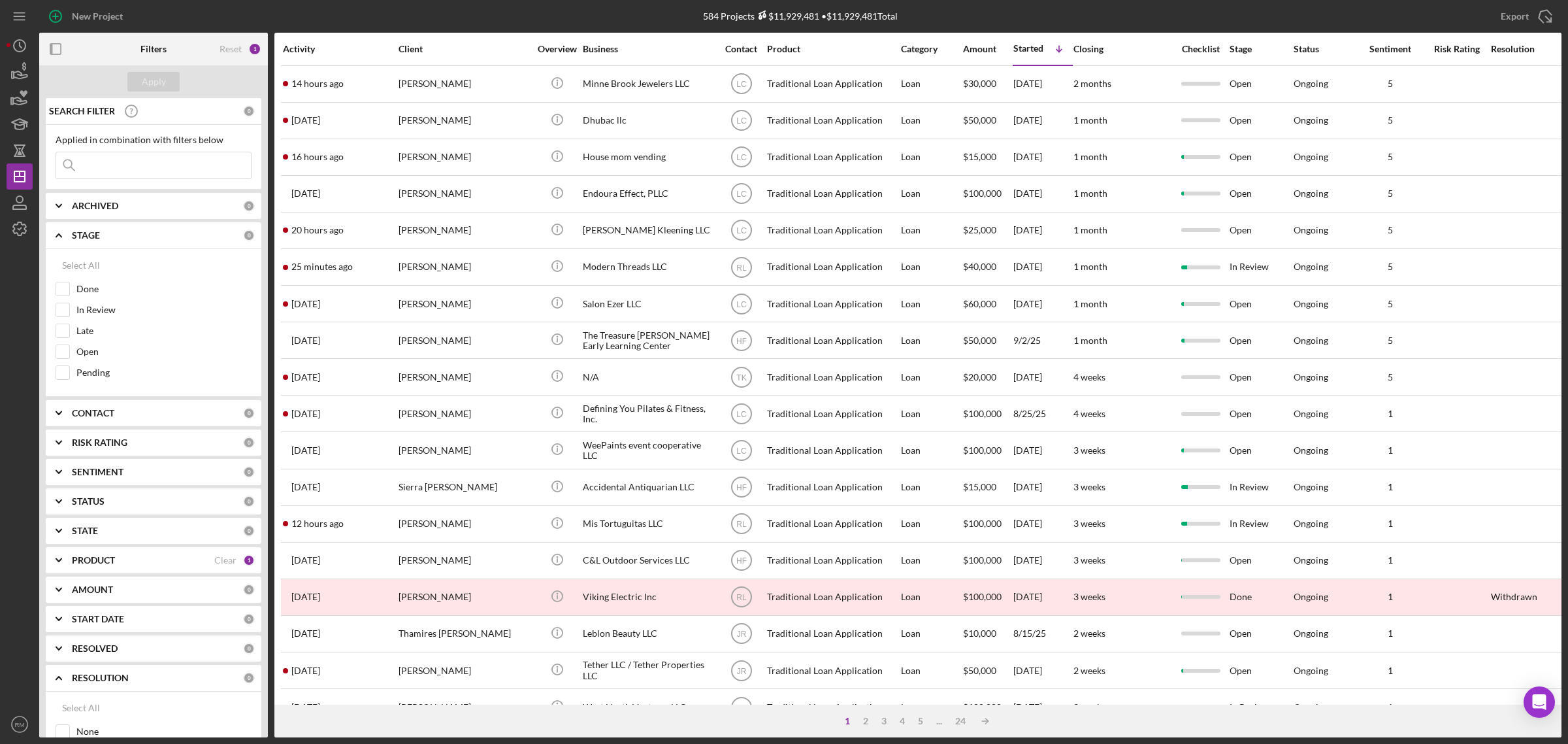
click at [57, 232] on icon "Icon/Expander" at bounding box center [58, 235] width 32 height 32
click at [53, 520] on icon "Icon/Expander" at bounding box center [58, 529] width 32 height 32
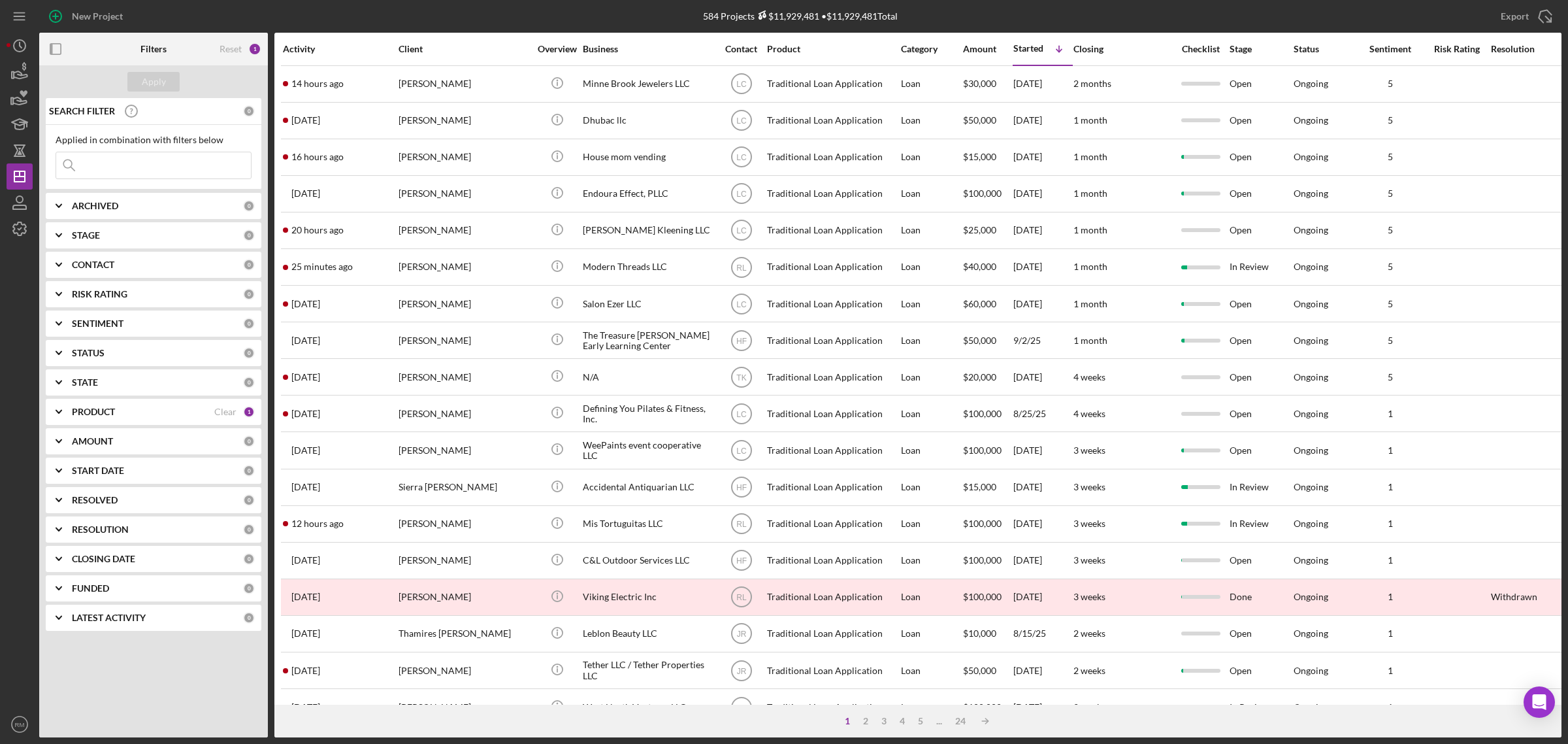
click at [122, 168] on input at bounding box center [153, 165] width 195 height 26
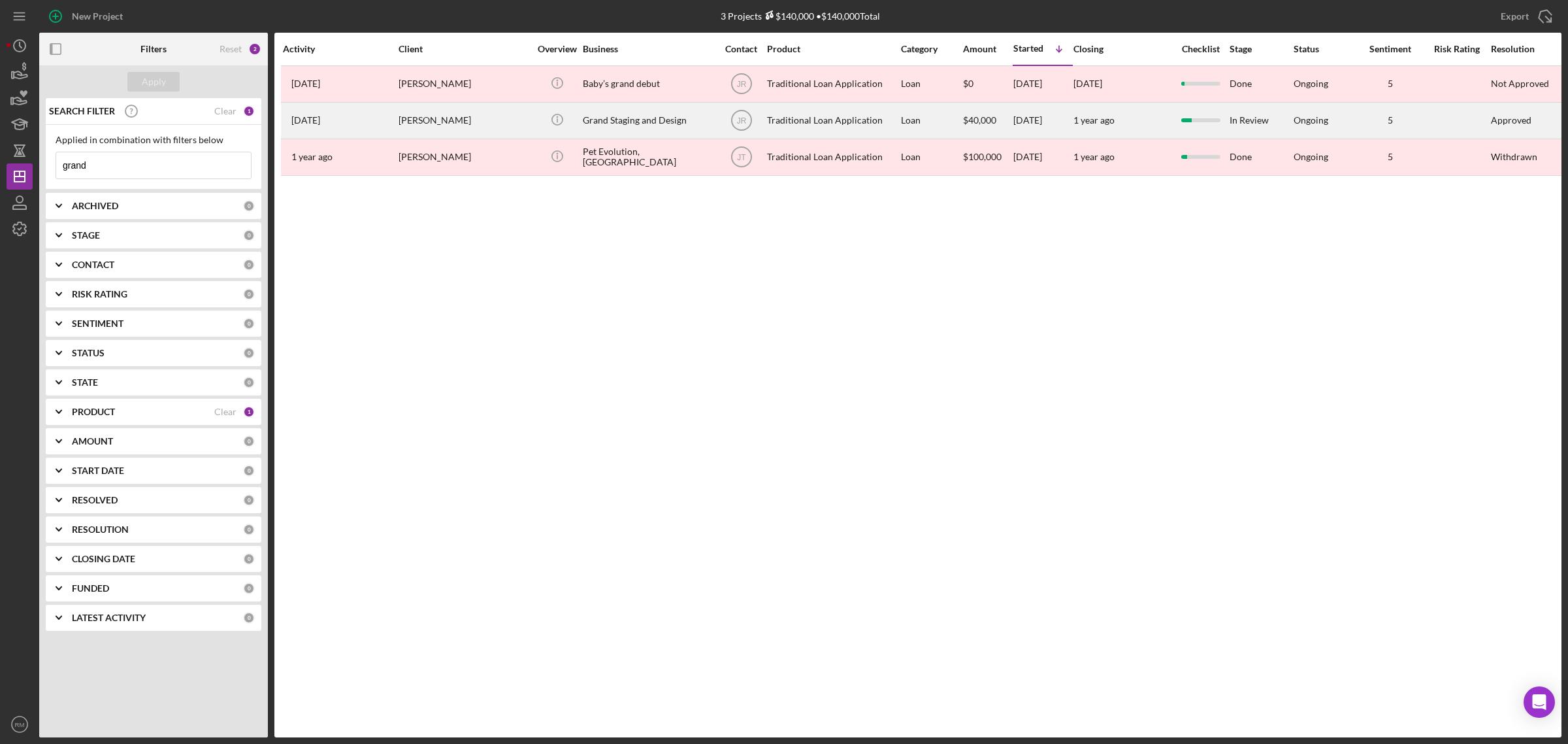
type input "grand"
click at [432, 132] on div "Allison Steenberg" at bounding box center [463, 121] width 131 height 35
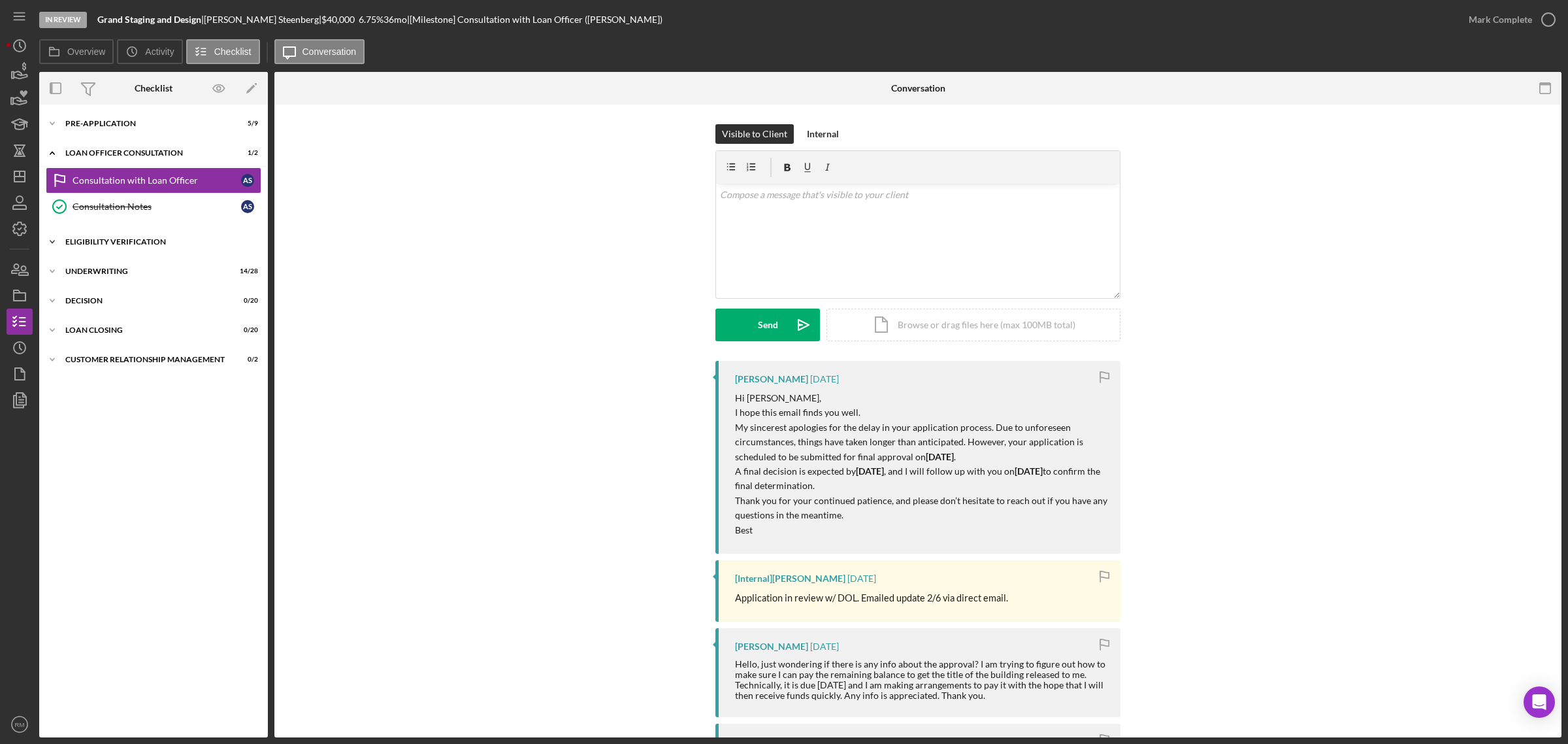
click at [129, 233] on div "Icon/Expander Eligibility Verification 4 / 5" at bounding box center [153, 242] width 229 height 26
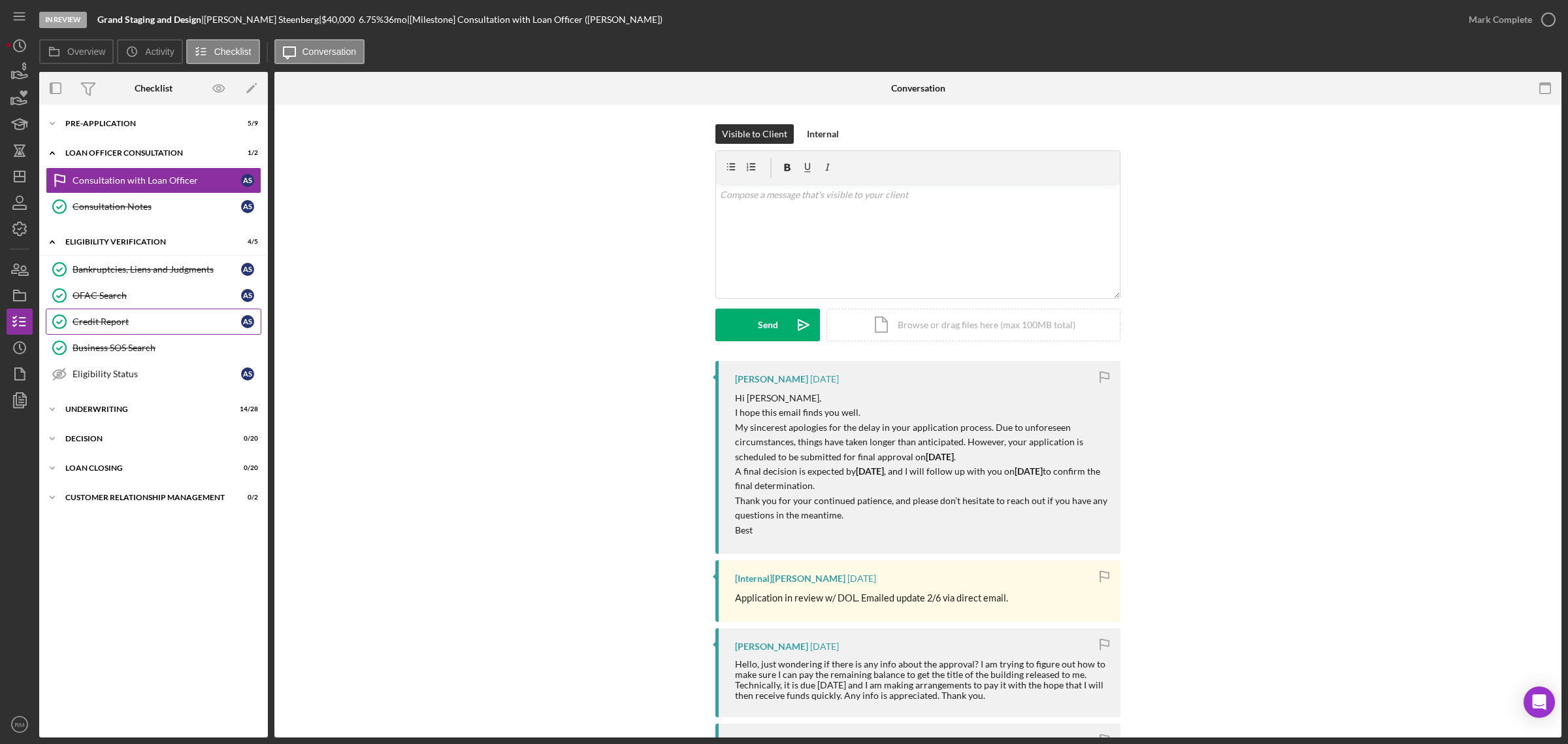
click at [93, 326] on div "Credit Report" at bounding box center [157, 322] width 168 height 11
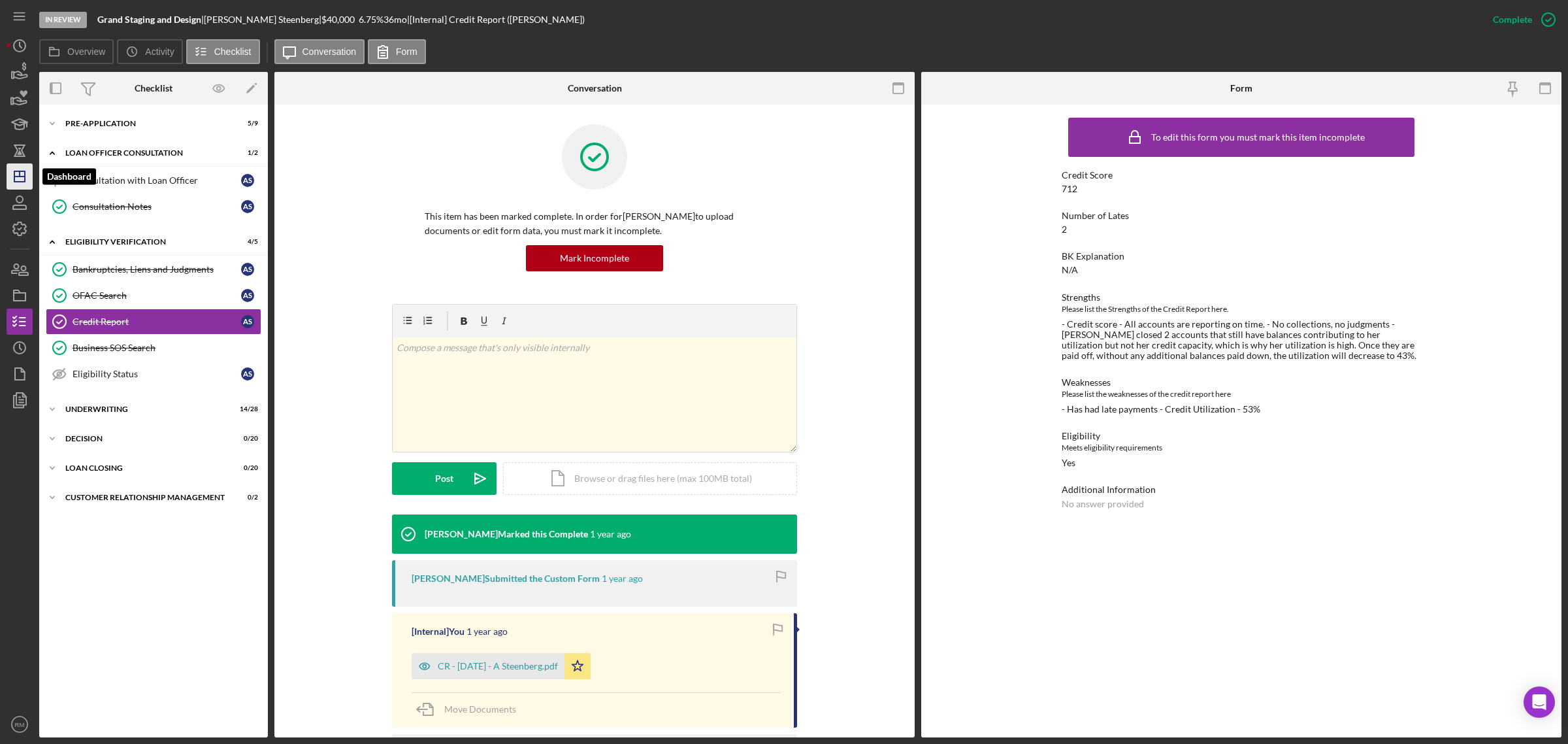
click at [20, 182] on polygon "button" at bounding box center [19, 176] width 11 height 11
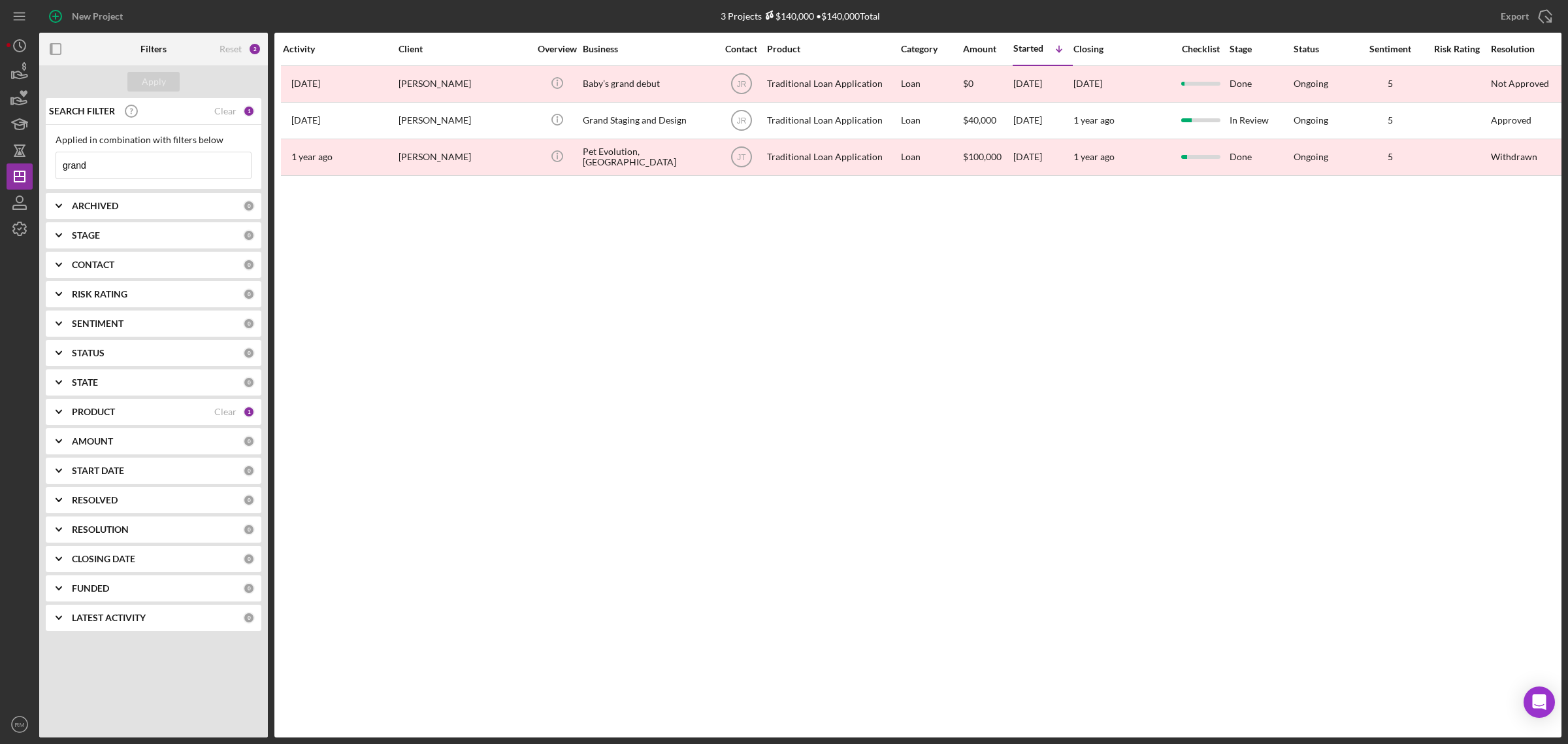
click at [165, 173] on input "grand" at bounding box center [153, 165] width 195 height 26
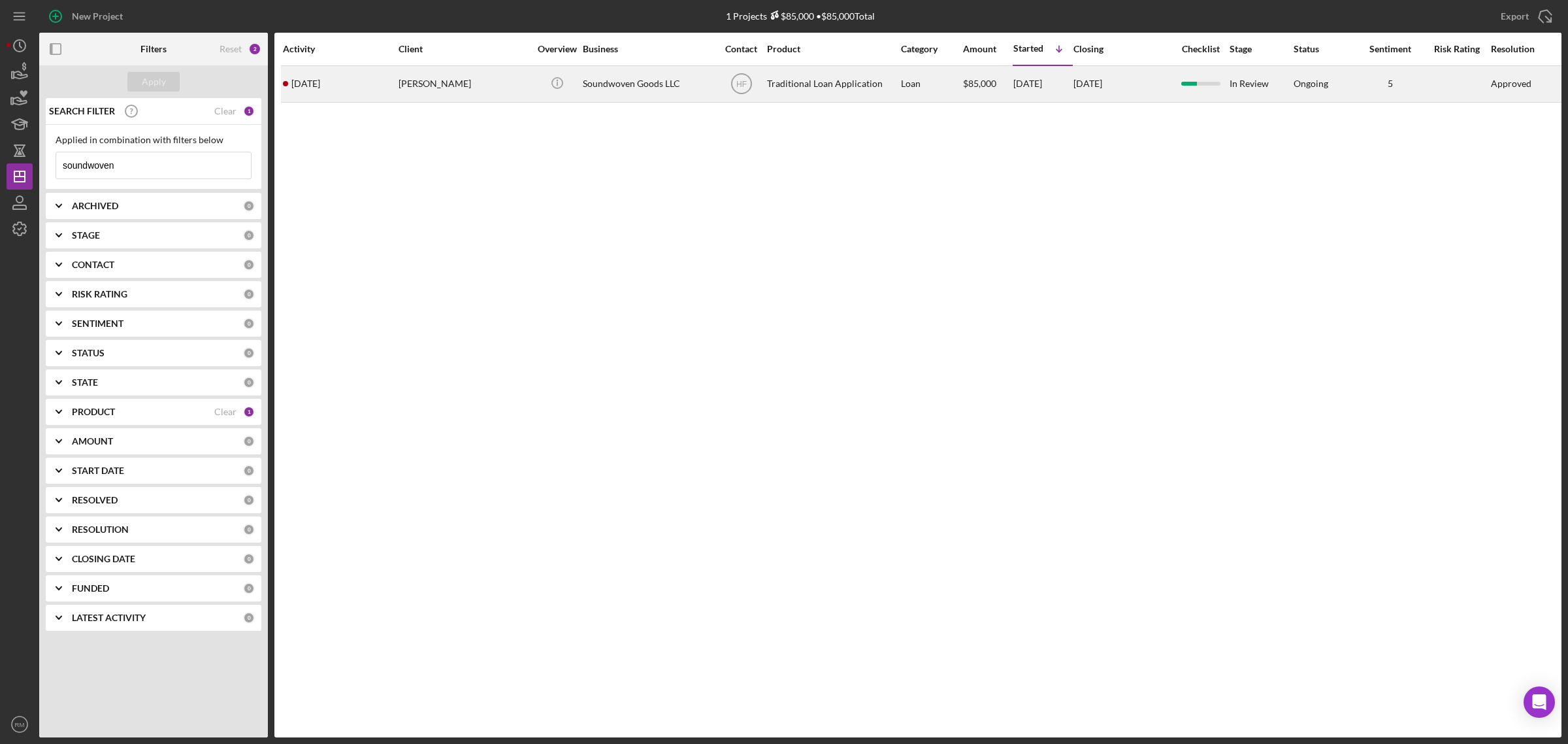
type input "soundwoven"
click at [447, 97] on div "Sarah Lawrence" at bounding box center [463, 84] width 131 height 35
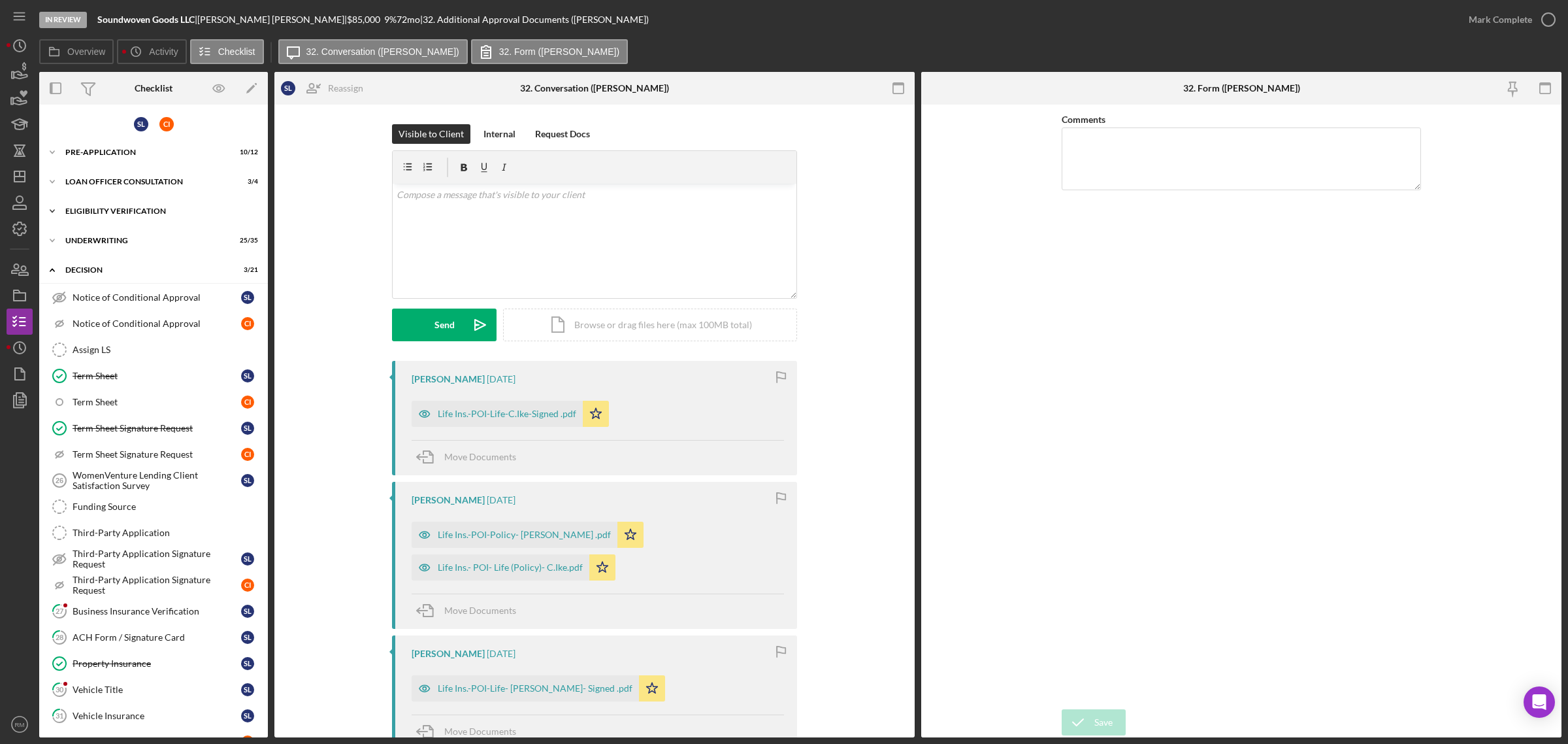
click at [120, 203] on div "Icon/Expander Eligibility Verification 10 / 18" at bounding box center [153, 211] width 229 height 26
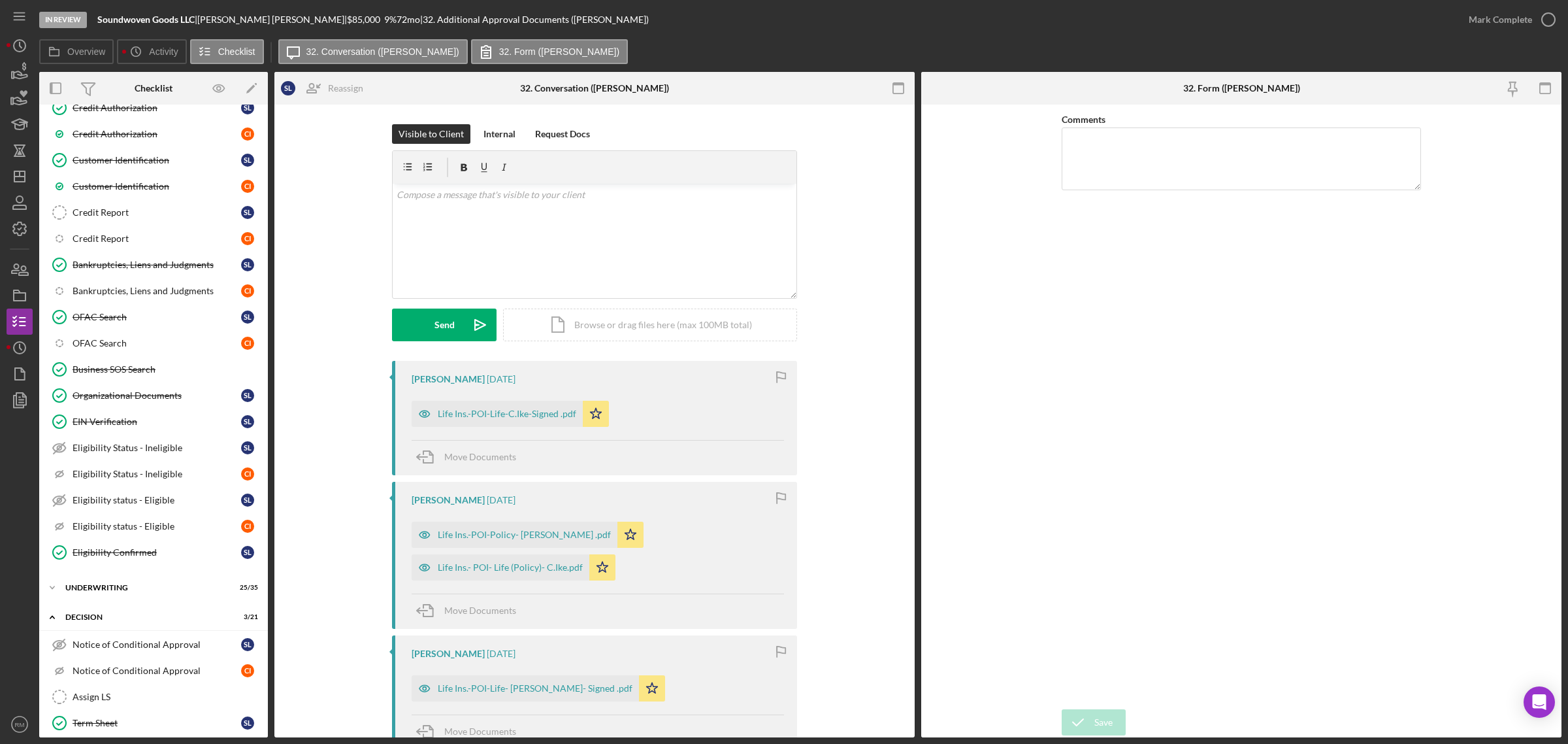
scroll to position [132, 0]
click at [119, 216] on div "Credit Report" at bounding box center [157, 212] width 168 height 11
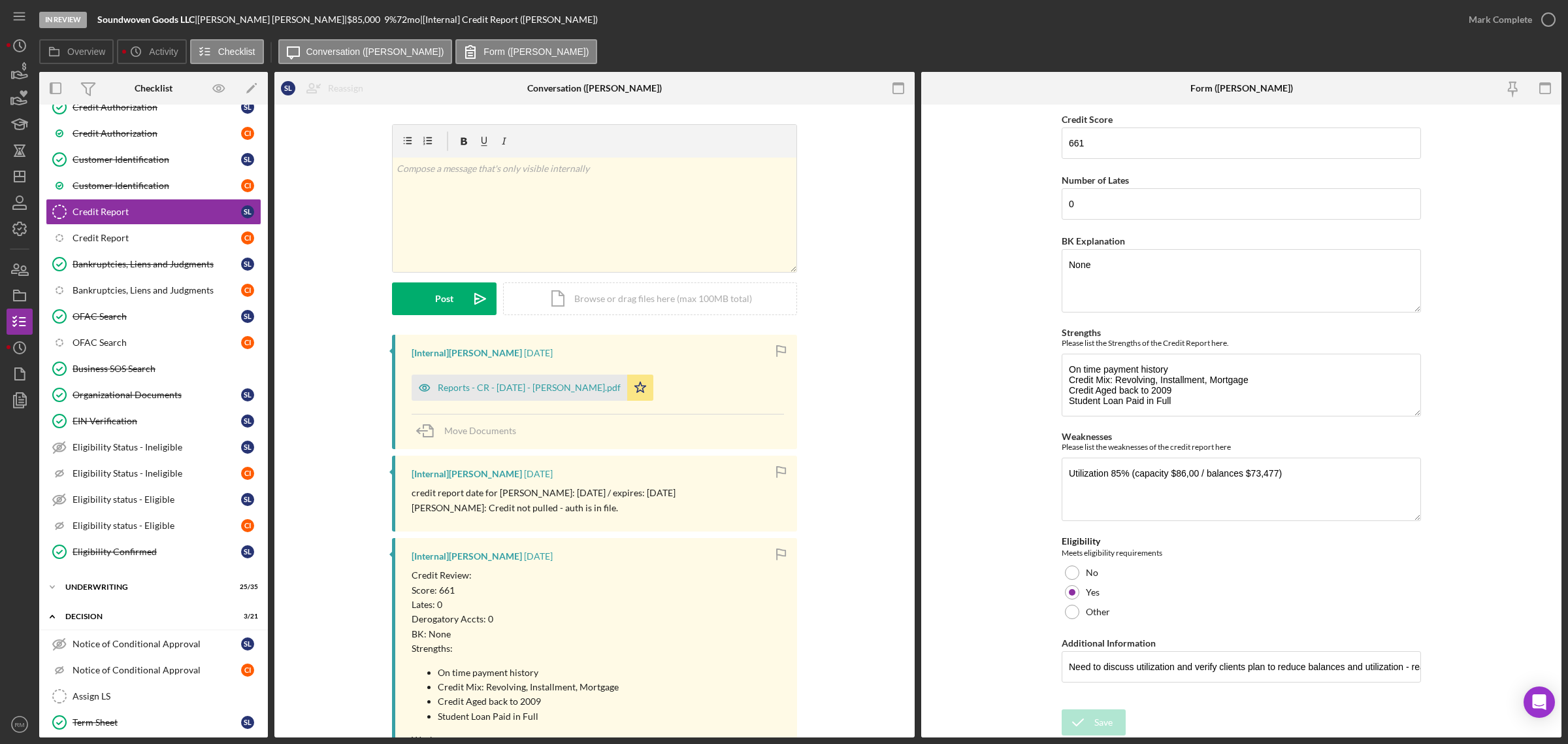
scroll to position [606, 0]
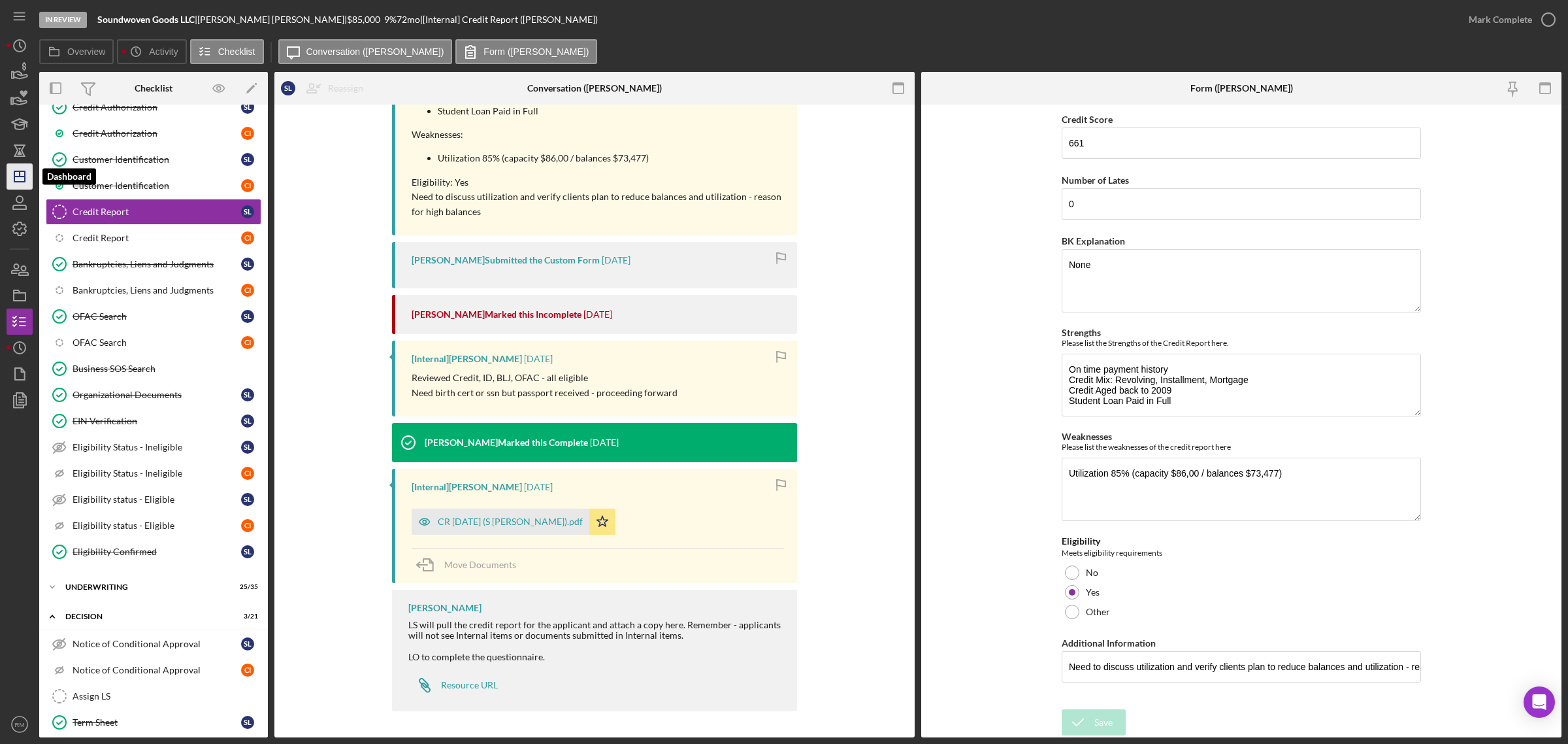
click at [23, 183] on icon "Icon/Dashboard" at bounding box center [19, 176] width 32 height 32
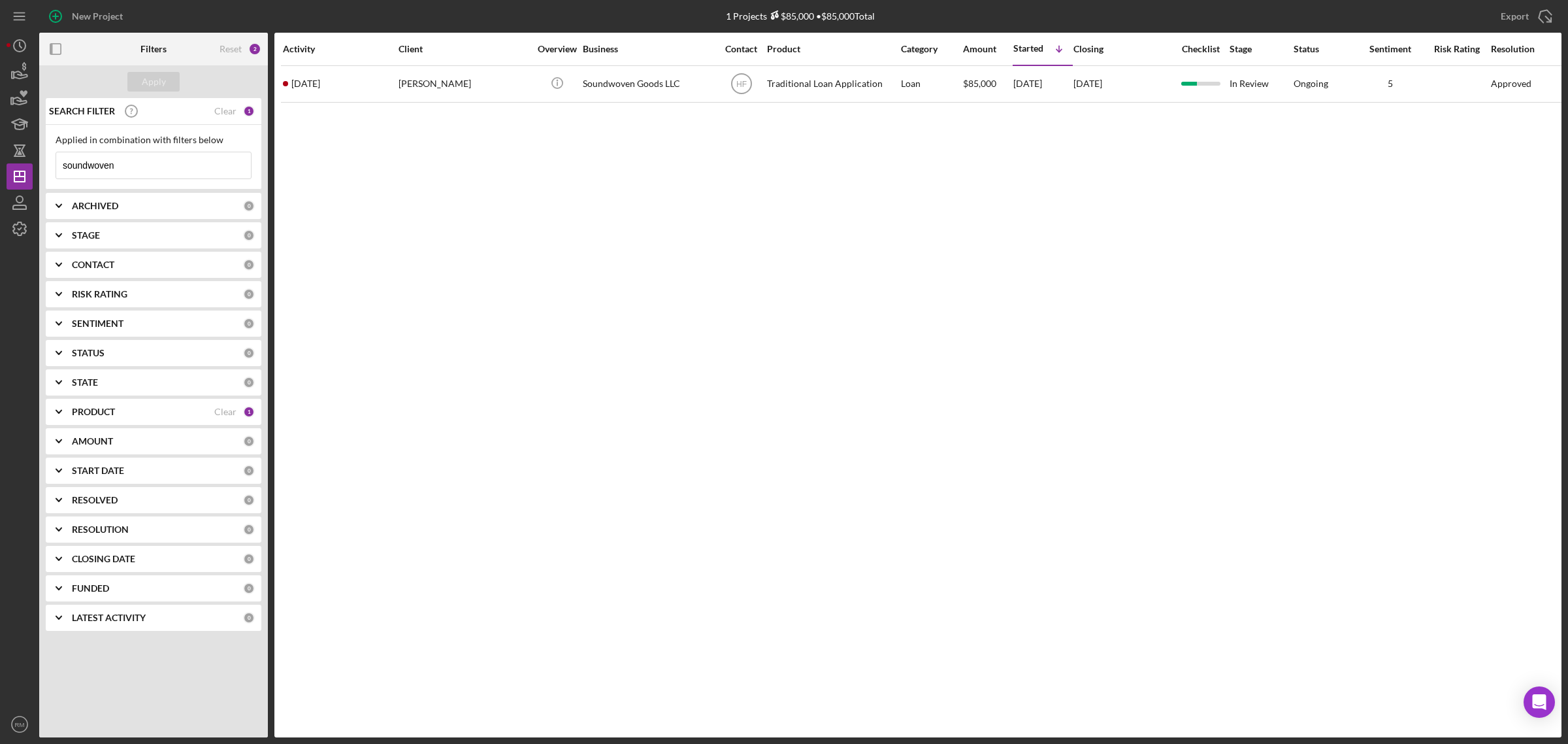
click at [122, 161] on input "soundwoven" at bounding box center [153, 165] width 195 height 26
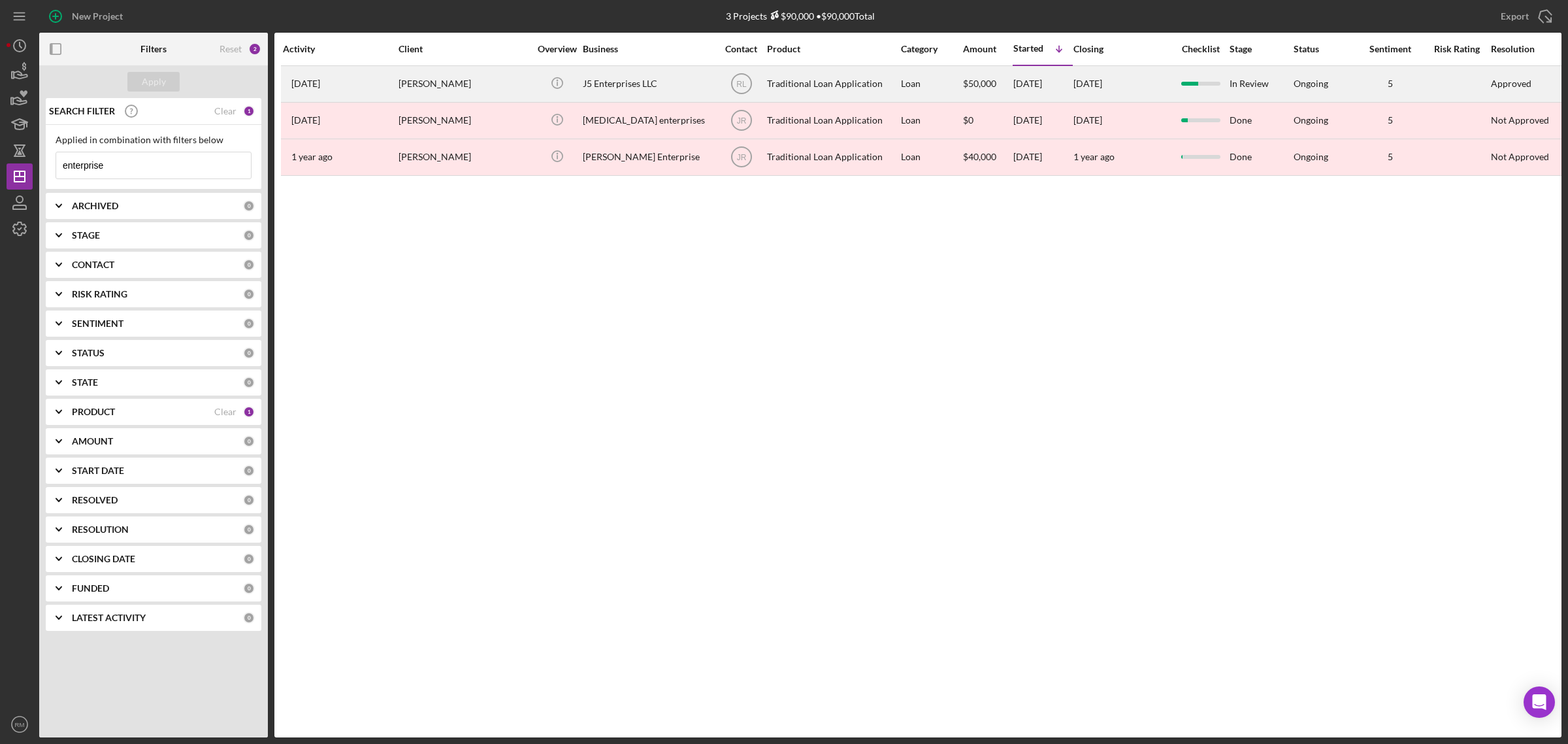
type input "enterprise"
click at [407, 97] on div "Tanesha Shipp" at bounding box center [463, 84] width 131 height 35
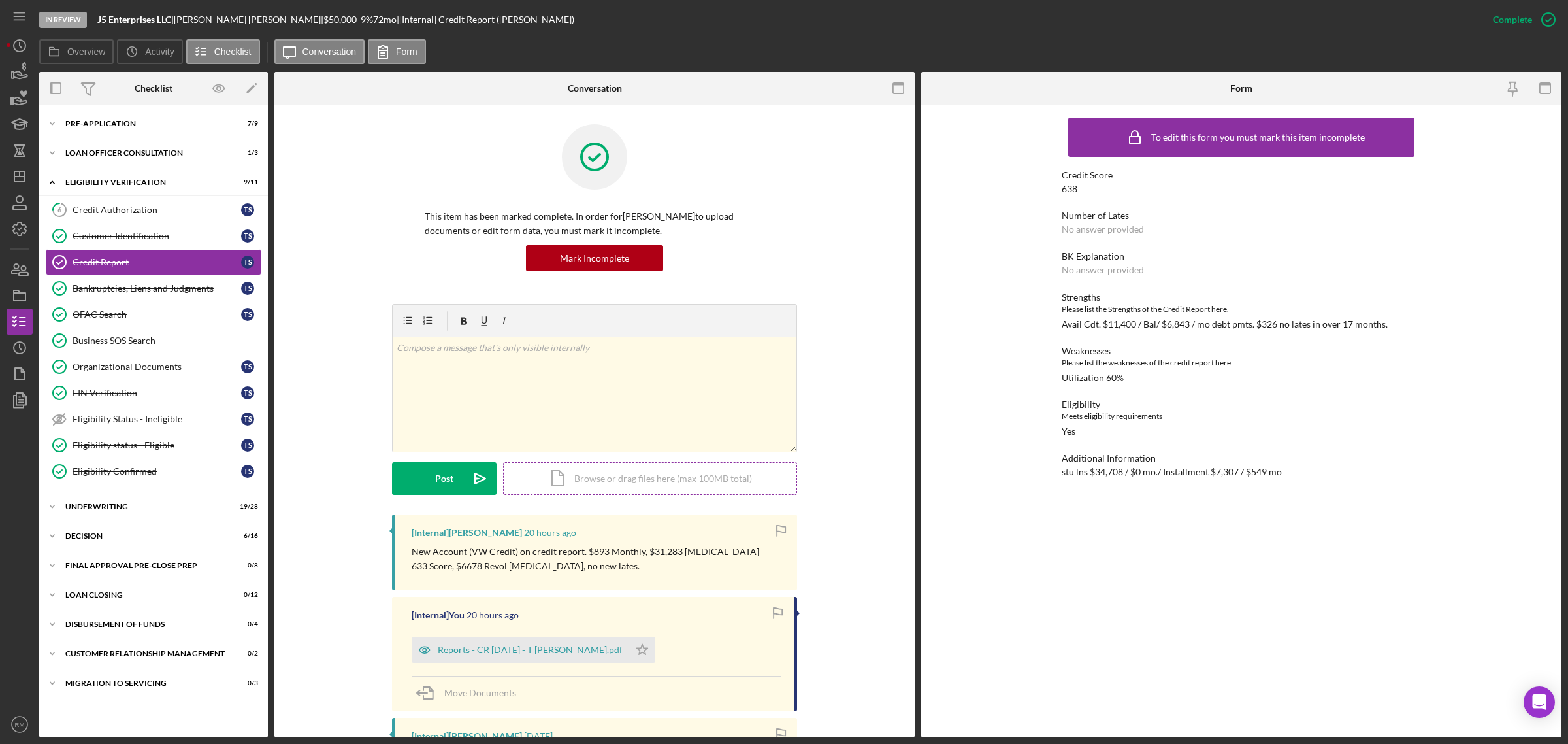
scroll to position [417, 0]
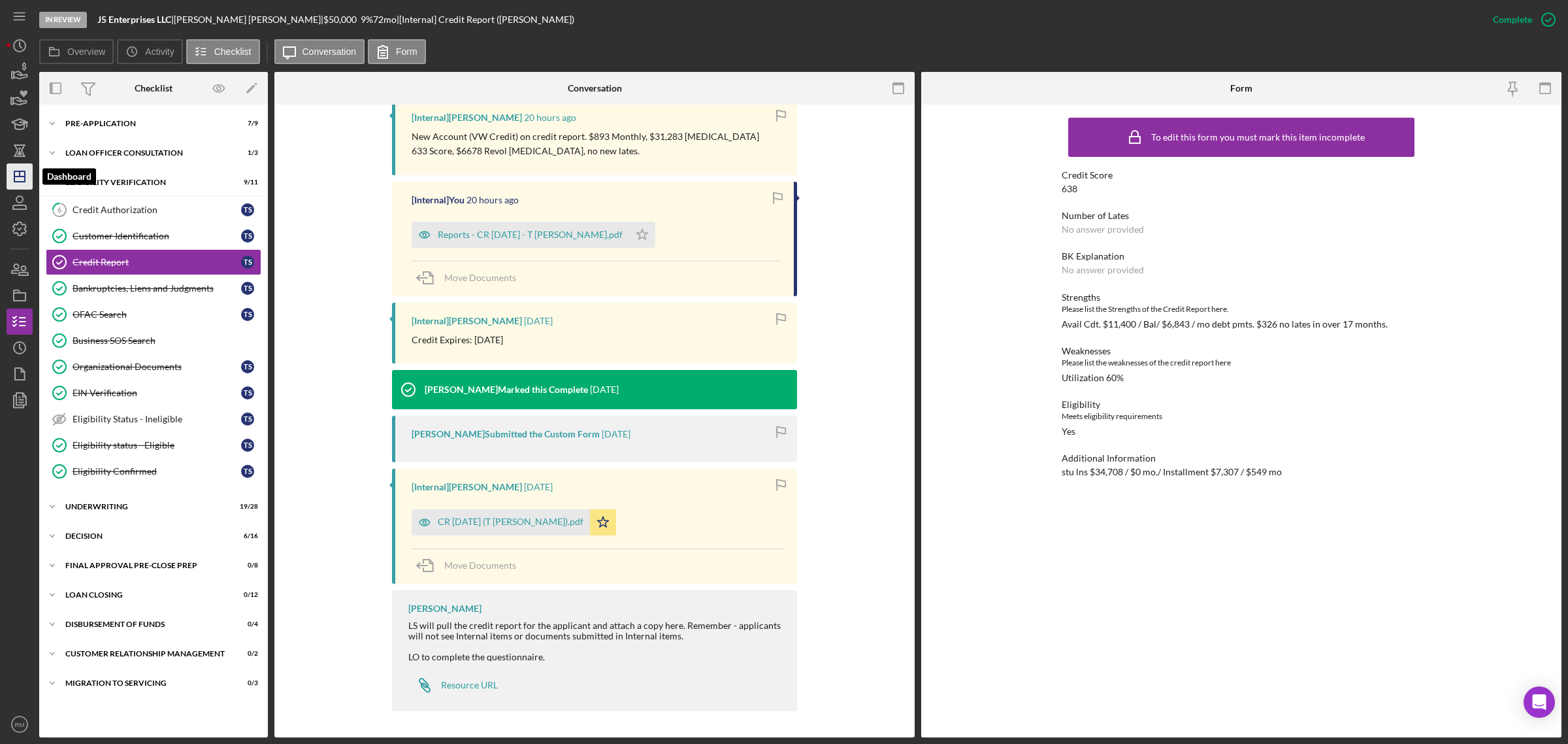
click at [12, 183] on icon "Icon/Dashboard" at bounding box center [19, 176] width 32 height 32
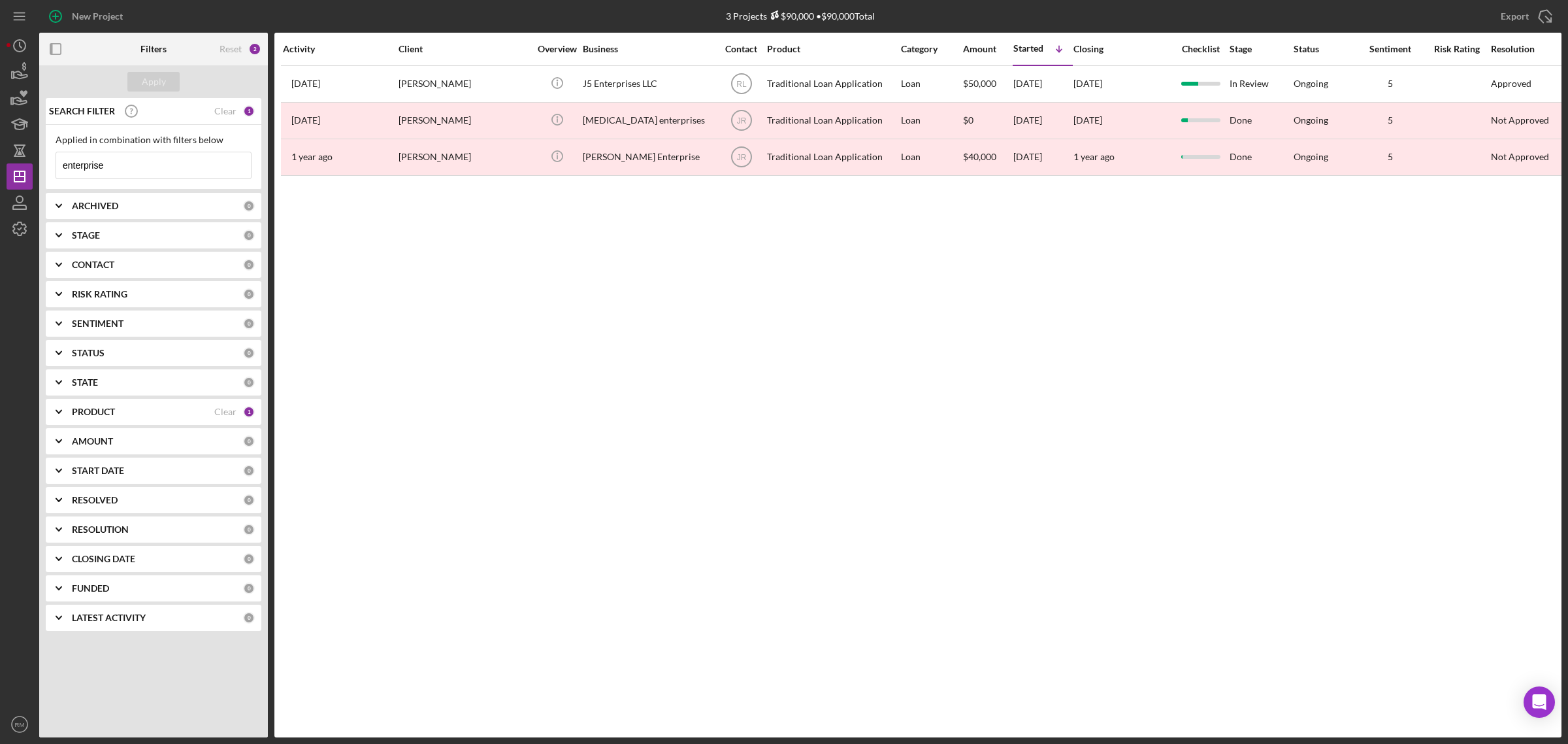
click at [150, 171] on input "enterprise" at bounding box center [153, 165] width 195 height 26
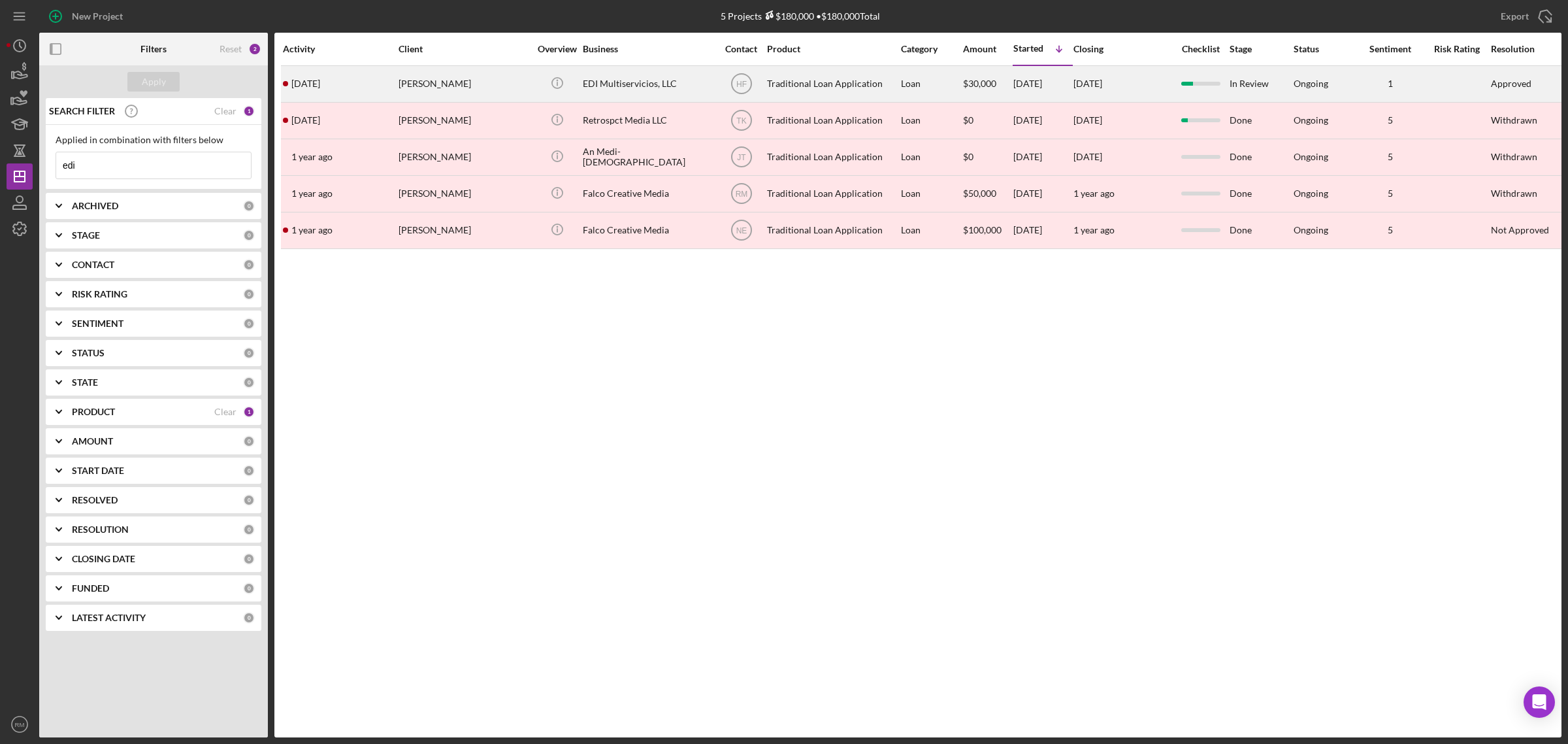
type input "edi"
click at [444, 76] on div "Erika Posthumus" at bounding box center [463, 84] width 131 height 35
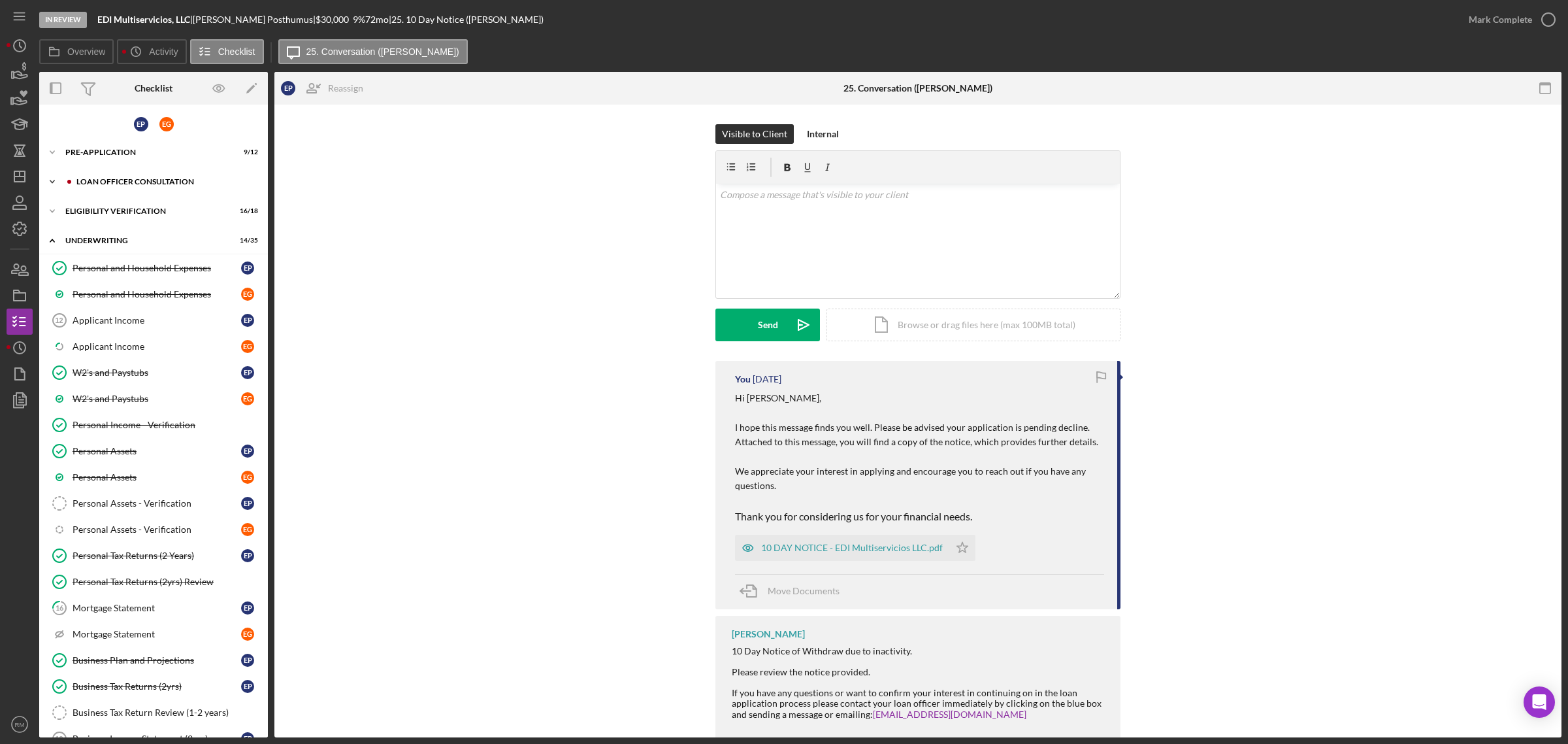
click at [118, 172] on div "Icon/Expander Loan Officer Consultation 0 / 4" at bounding box center [153, 181] width 229 height 26
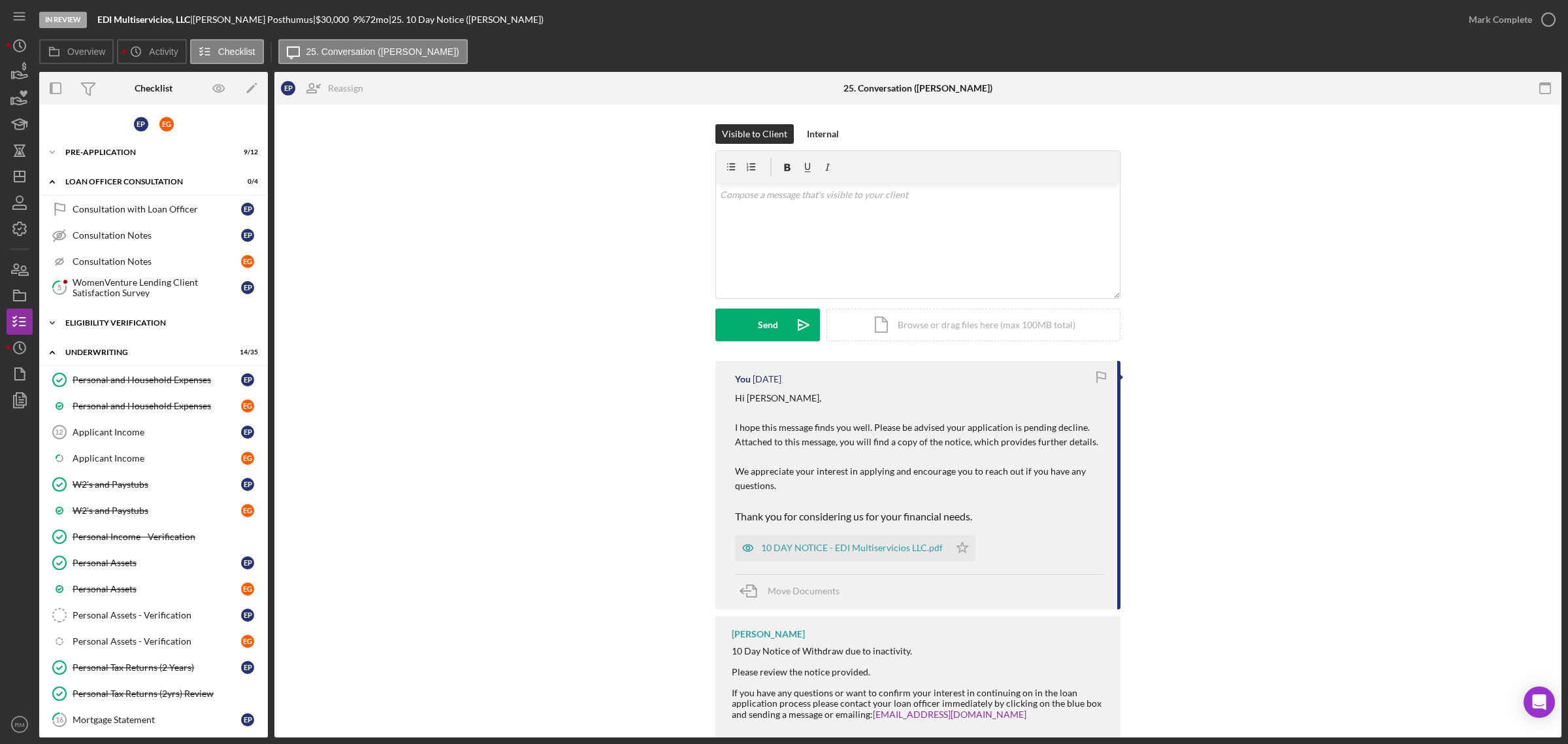
drag, startPoint x: 118, startPoint y: 172, endPoint x: 107, endPoint y: 321, distance: 149.4
click at [107, 321] on div "Eligibility Verification" at bounding box center [158, 322] width 187 height 7
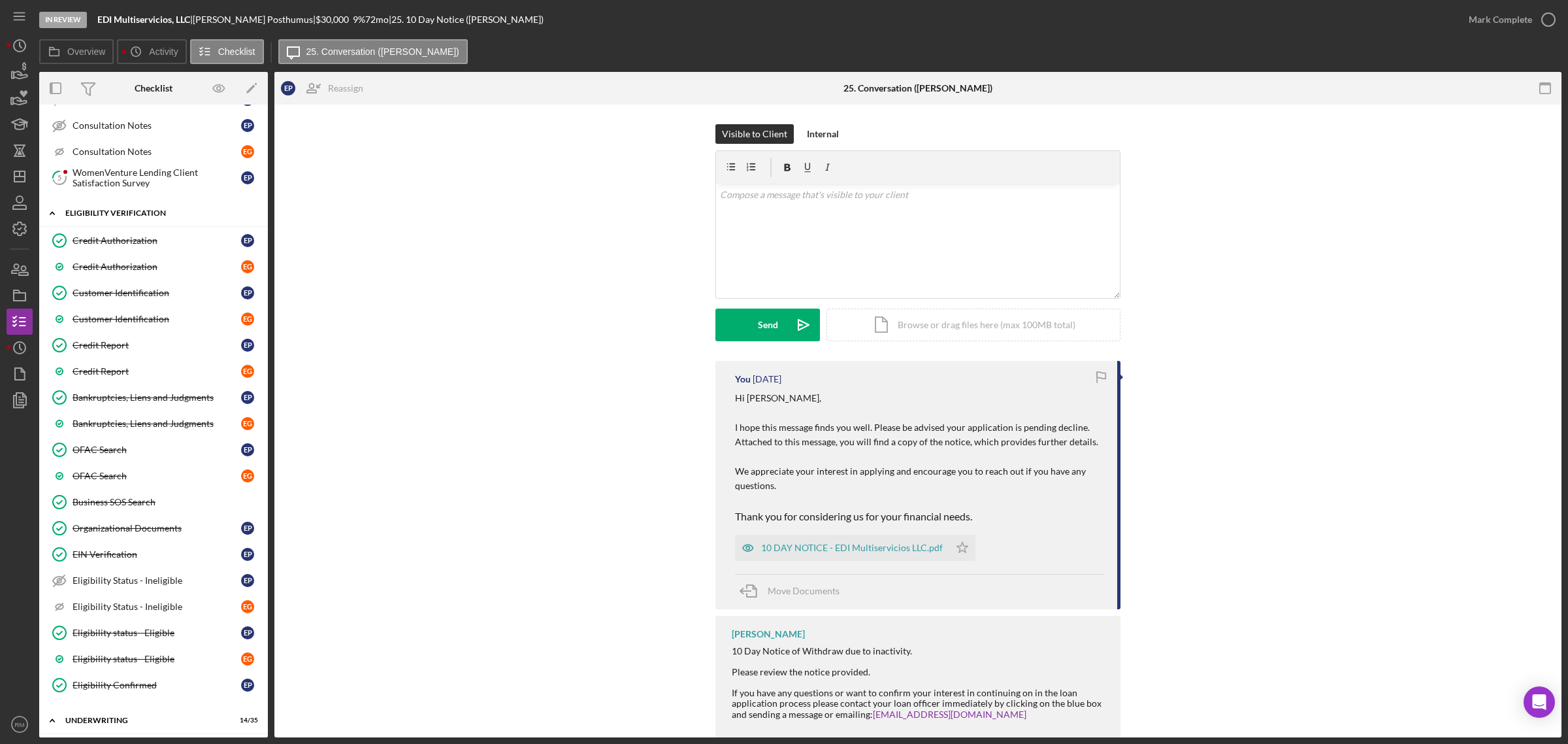
scroll to position [111, 0]
click at [107, 340] on link "Credit Report Credit Report E P" at bounding box center [153, 343] width 216 height 26
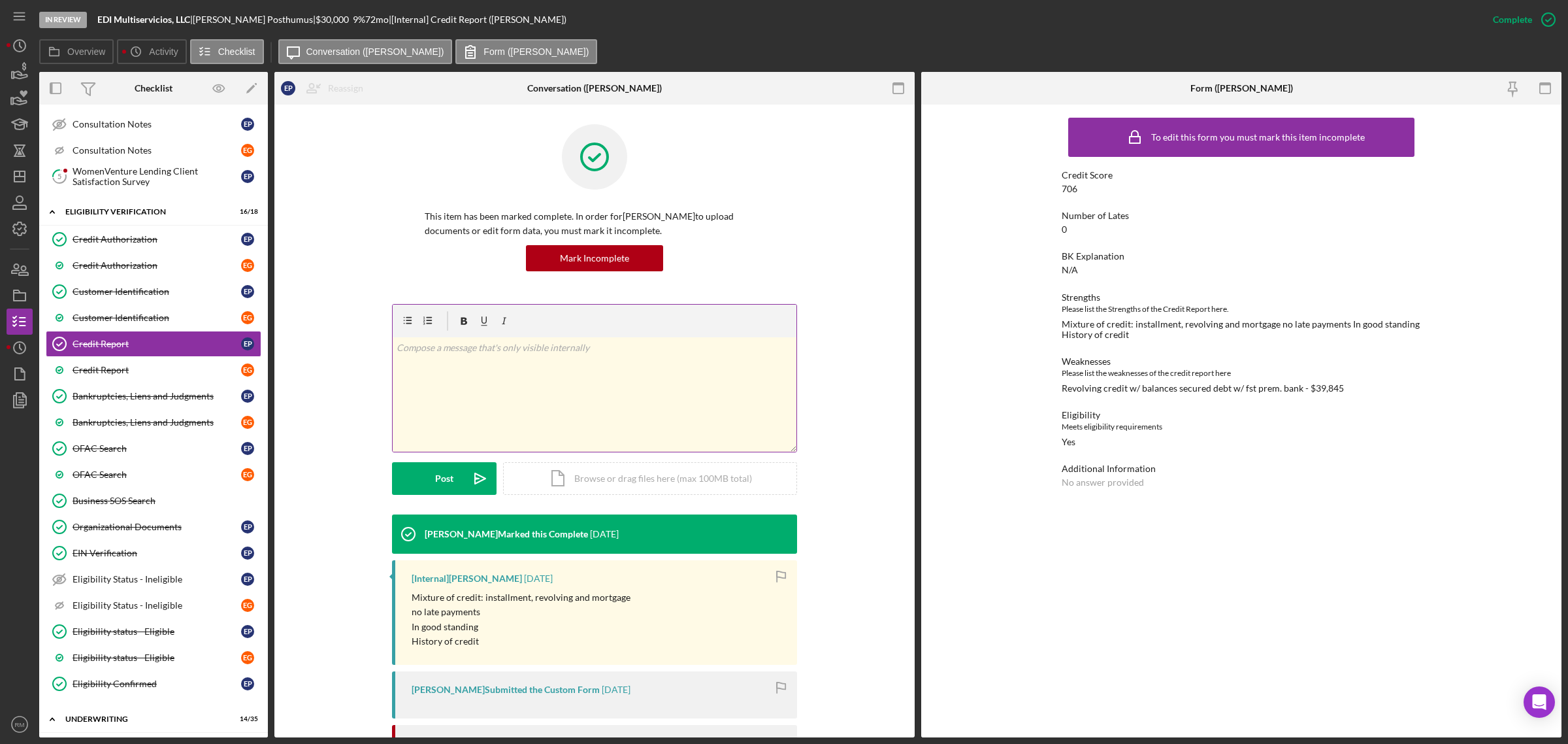
scroll to position [347, 0]
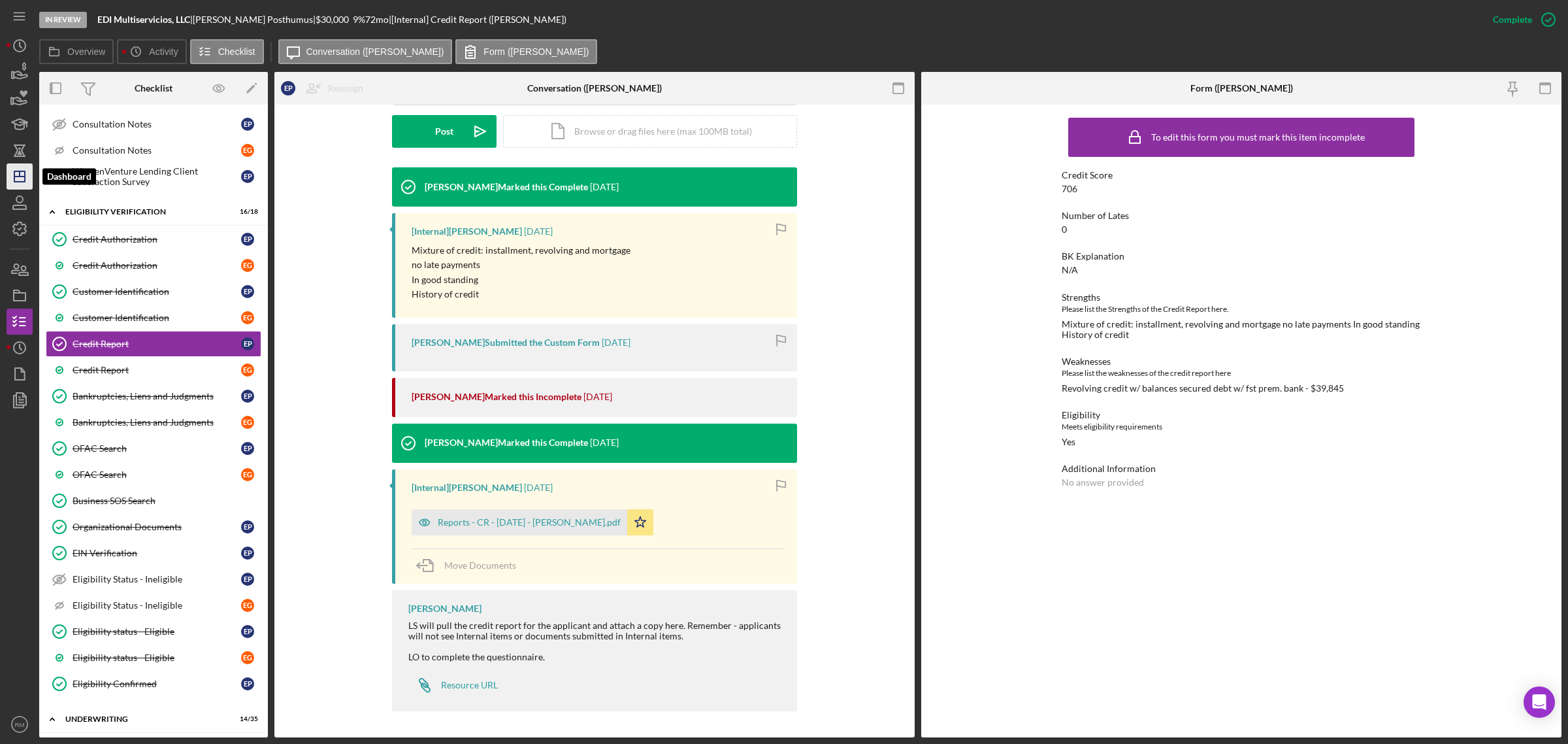
click at [8, 178] on icon "Icon/Dashboard" at bounding box center [19, 176] width 32 height 32
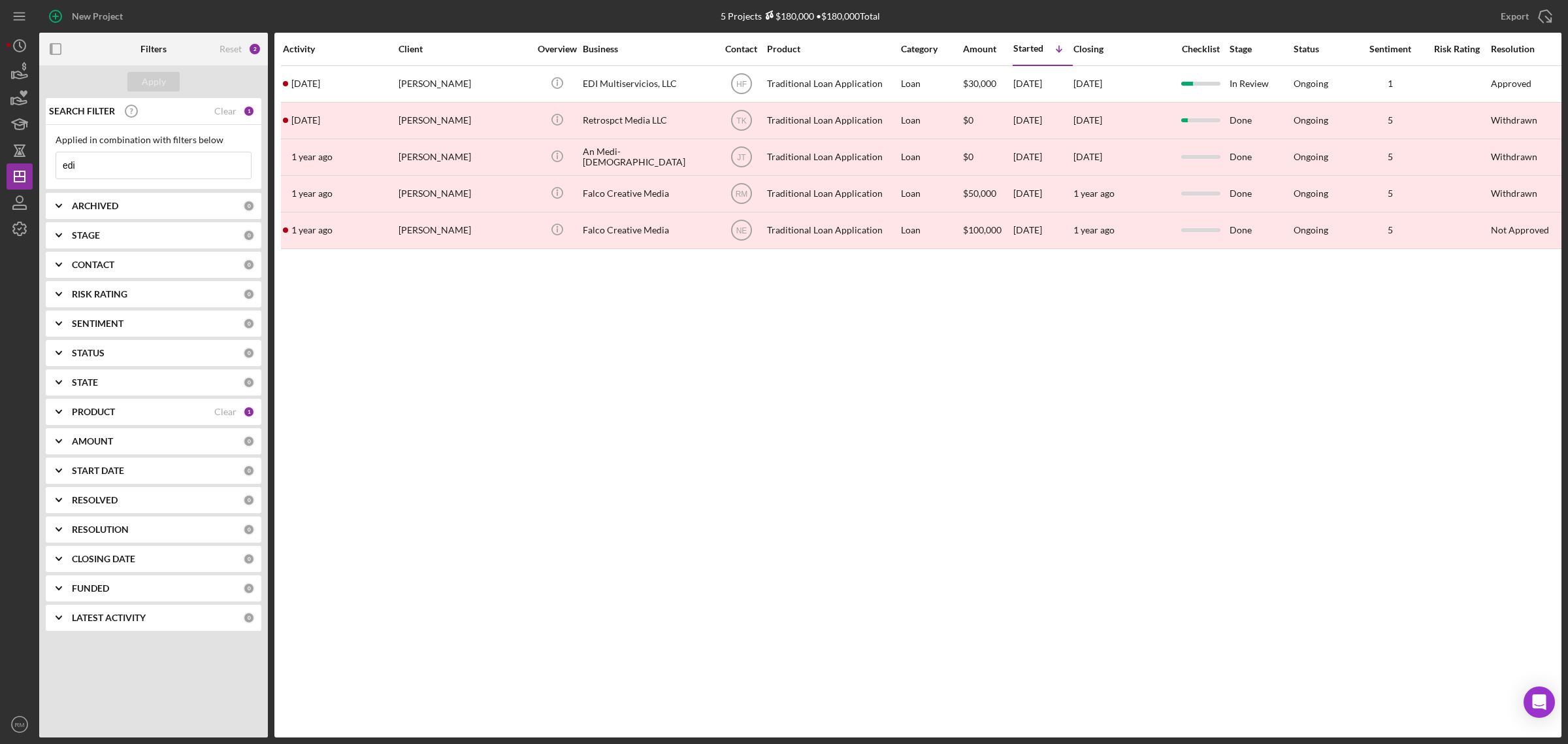
click at [174, 168] on input "edi" at bounding box center [153, 165] width 195 height 26
click at [174, 168] on input "r" at bounding box center [153, 165] width 195 height 26
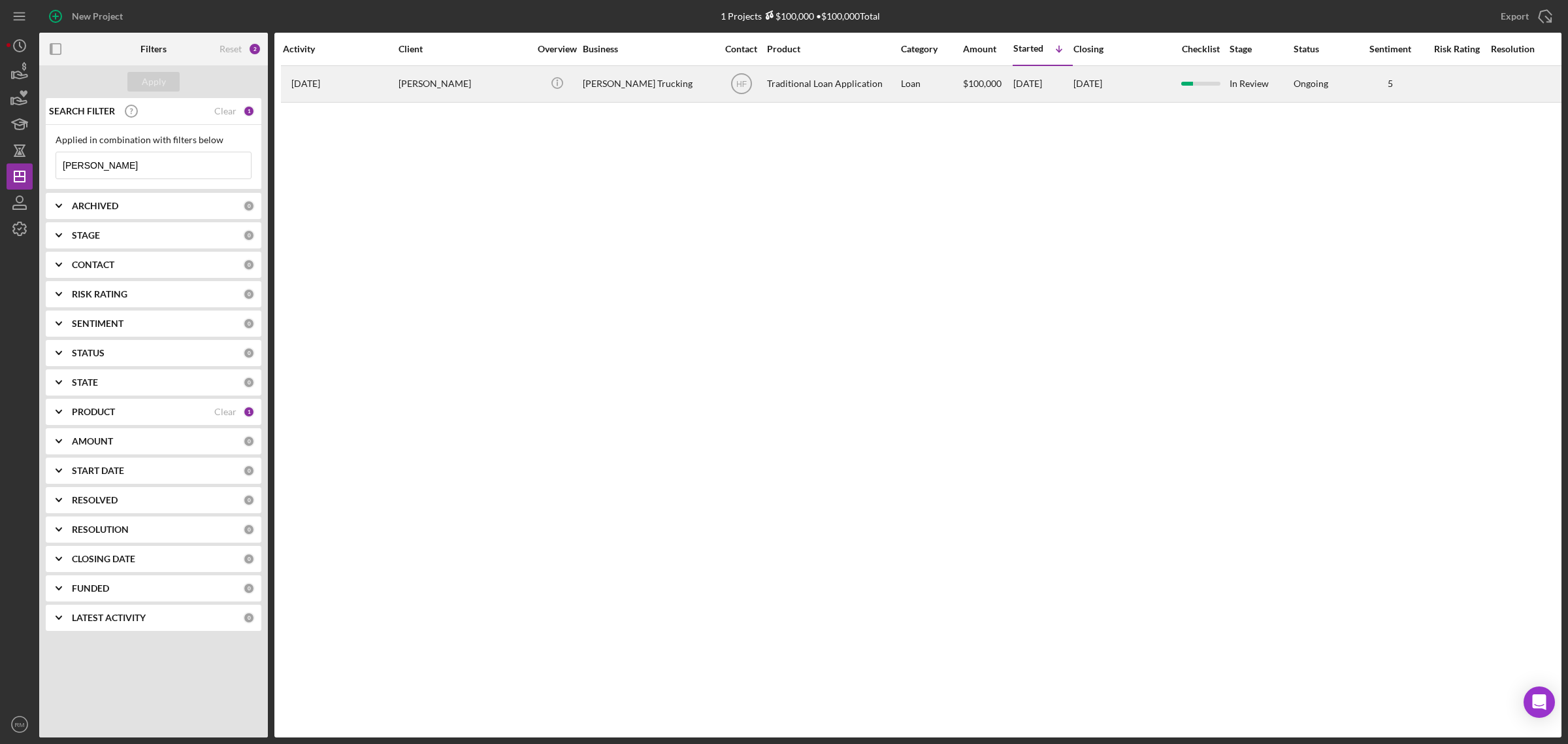
type input "redner"
click at [453, 77] on div "Antonia Redner" at bounding box center [463, 84] width 131 height 35
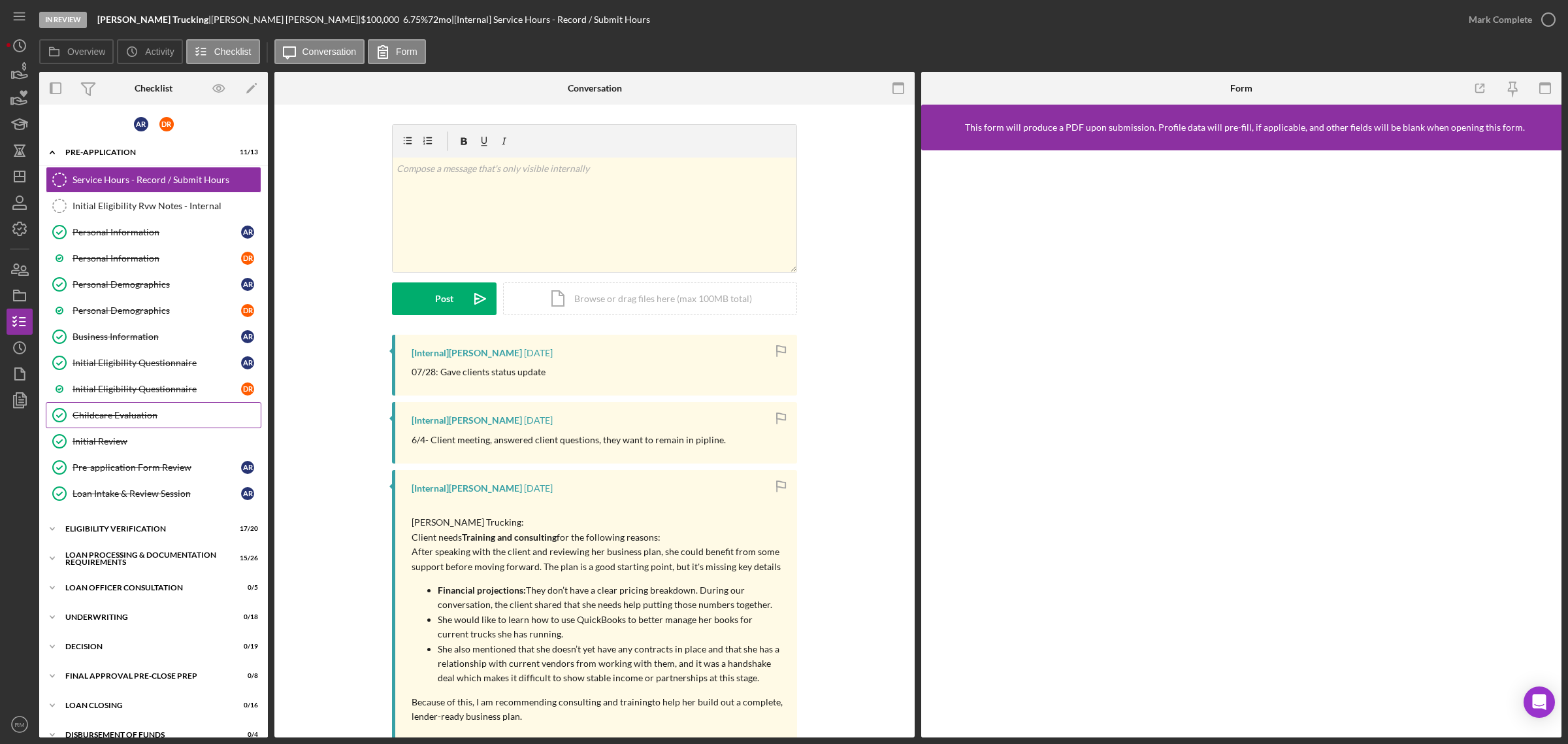
scroll to position [108, 0]
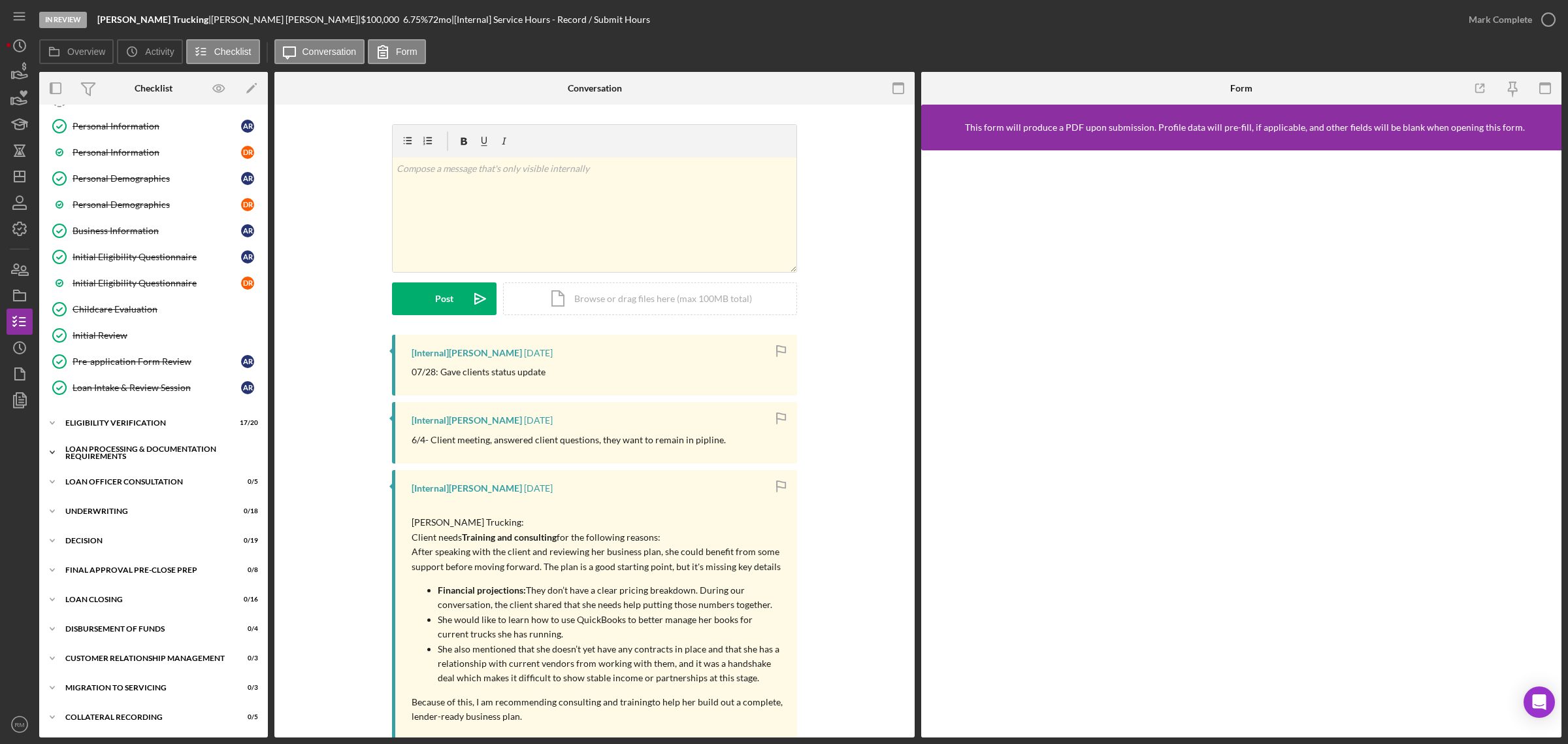
click at [93, 443] on div "Icon/Expander Loan Processing & Documentation Requirements 15 / 26" at bounding box center [153, 452] width 229 height 26
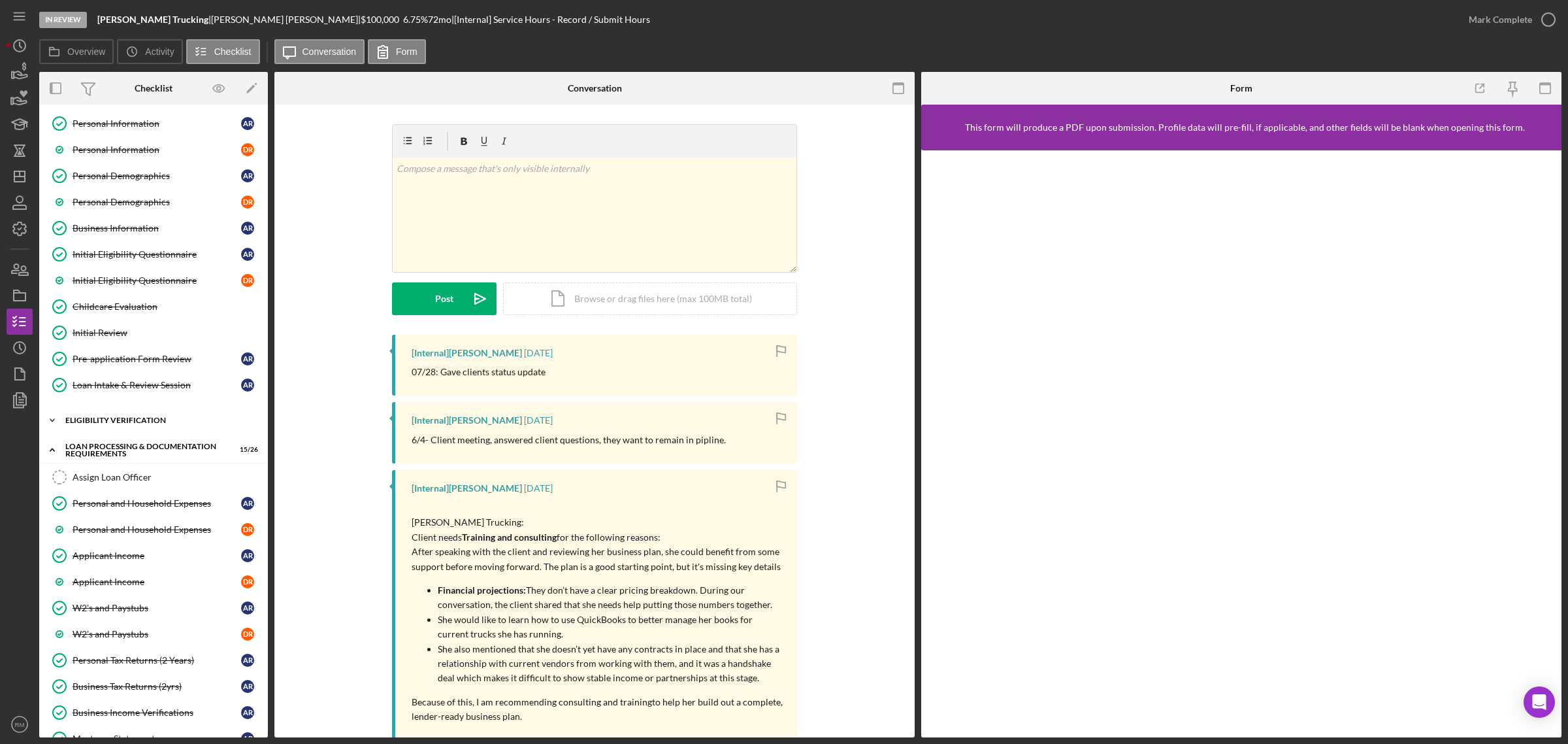
click at [107, 417] on div "Icon/Expander Eligibility Verification 17 / 20" at bounding box center [153, 420] width 229 height 26
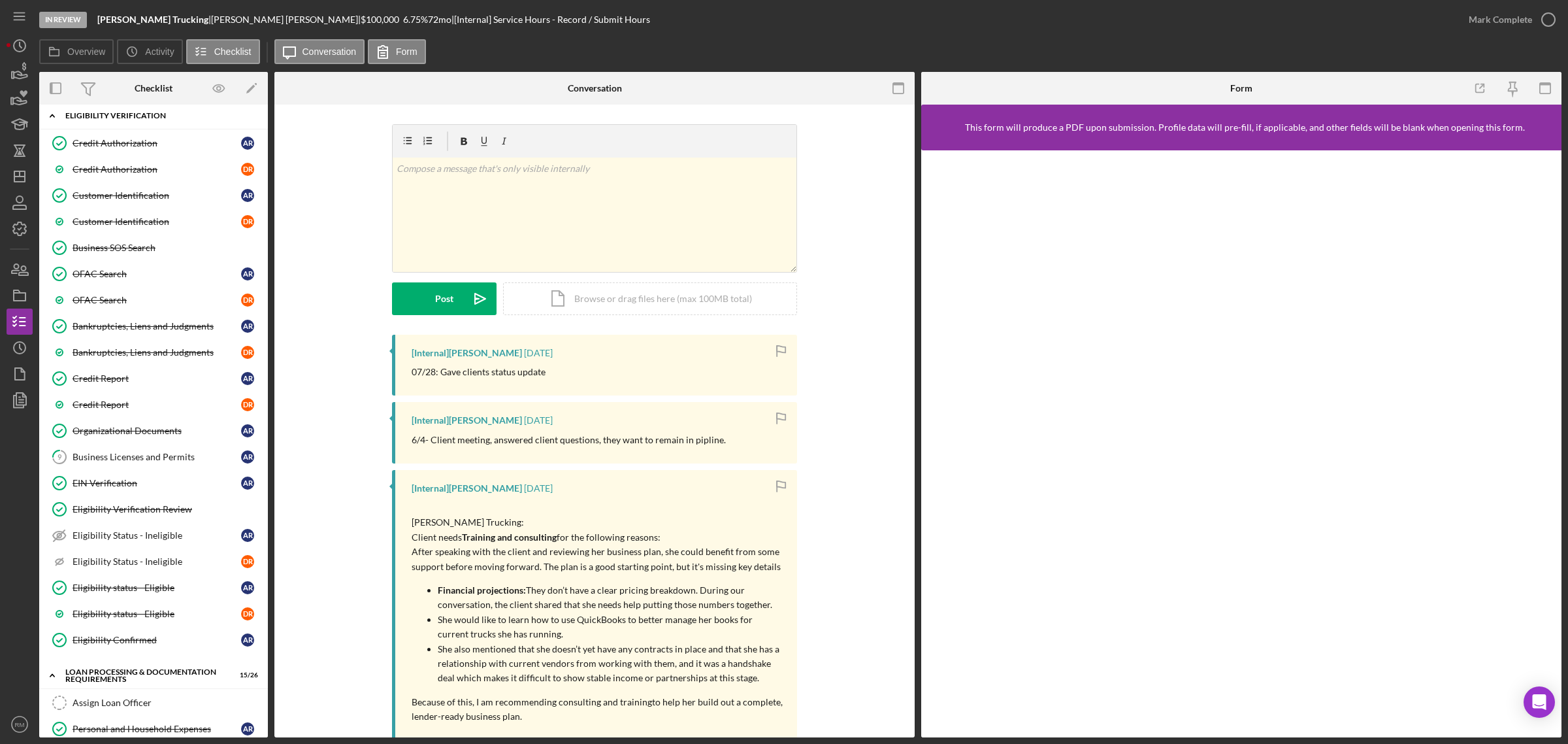
scroll to position [413, 0]
click at [102, 391] on link "Credit Report Credit Report A R" at bounding box center [153, 377] width 216 height 26
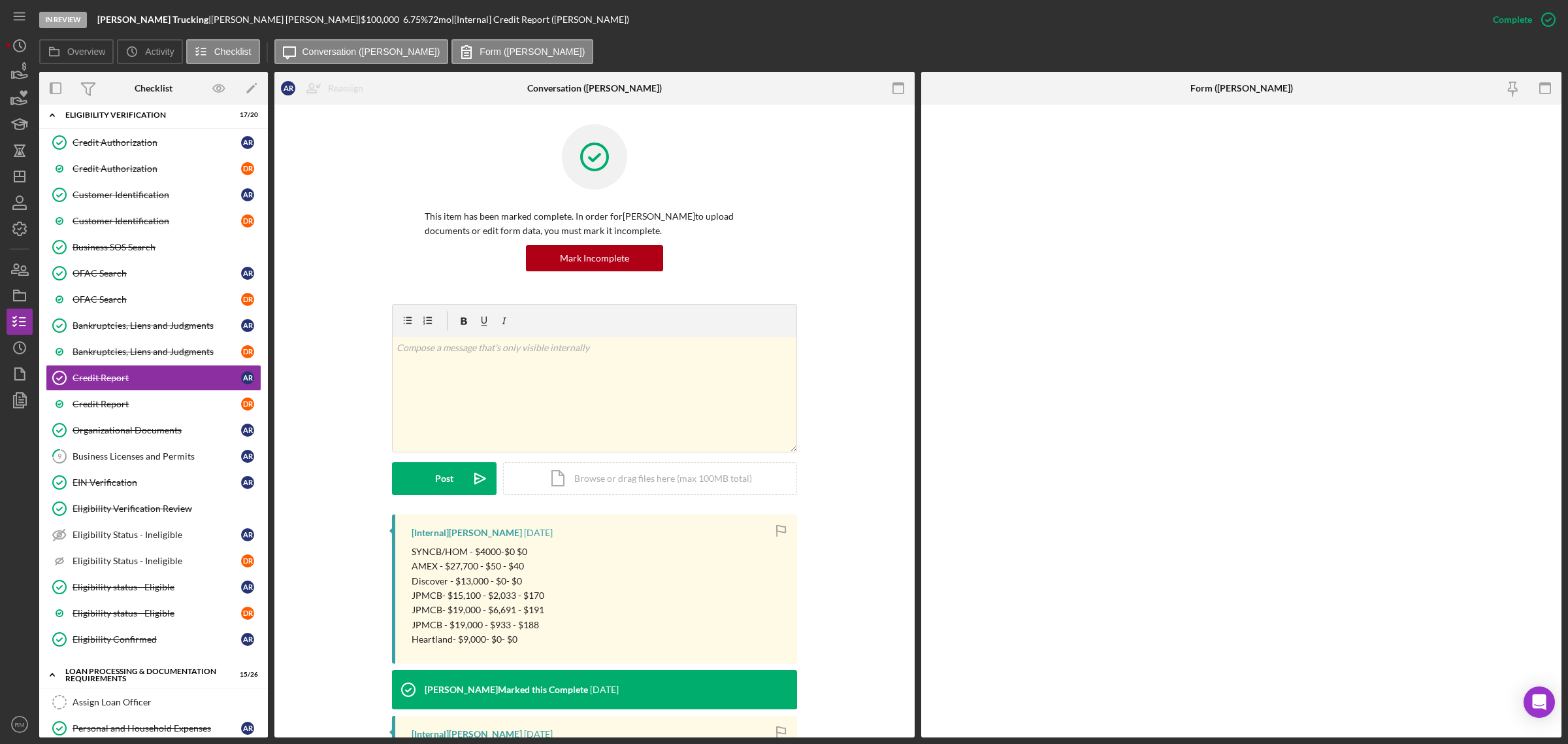
scroll to position [494, 0]
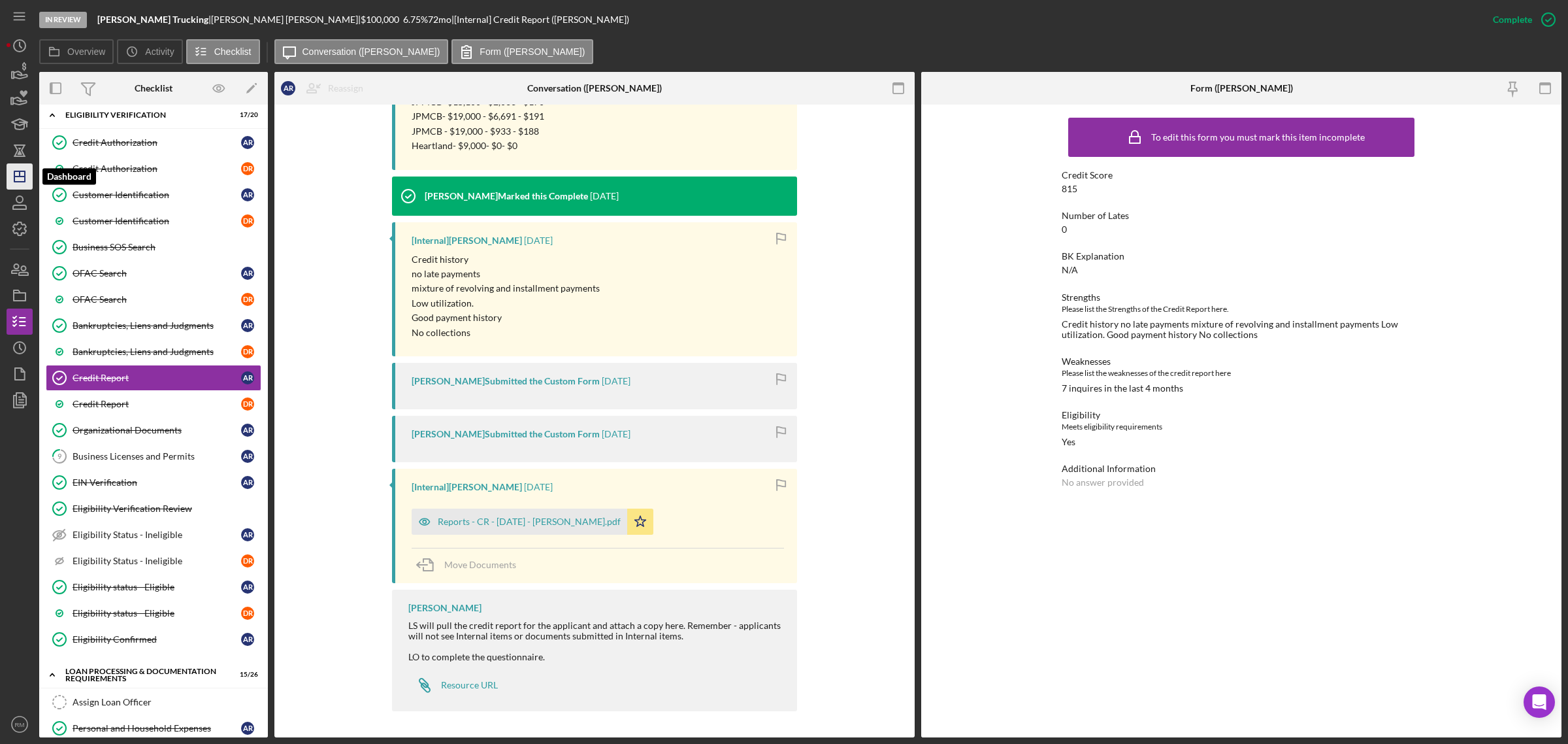
click at [26, 165] on icon "Icon/Dashboard" at bounding box center [19, 176] width 32 height 32
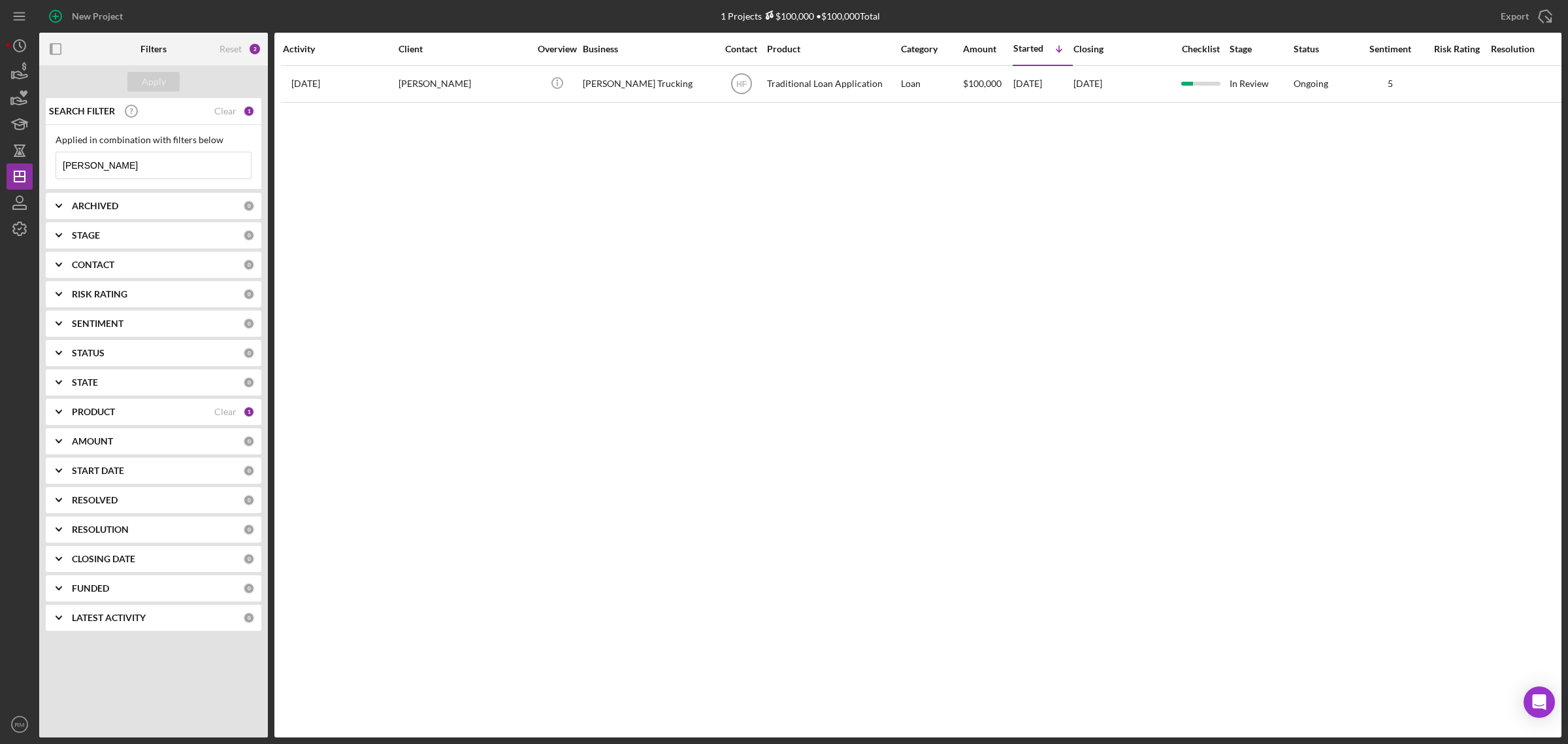
click at [107, 162] on input "redner" at bounding box center [153, 165] width 195 height 26
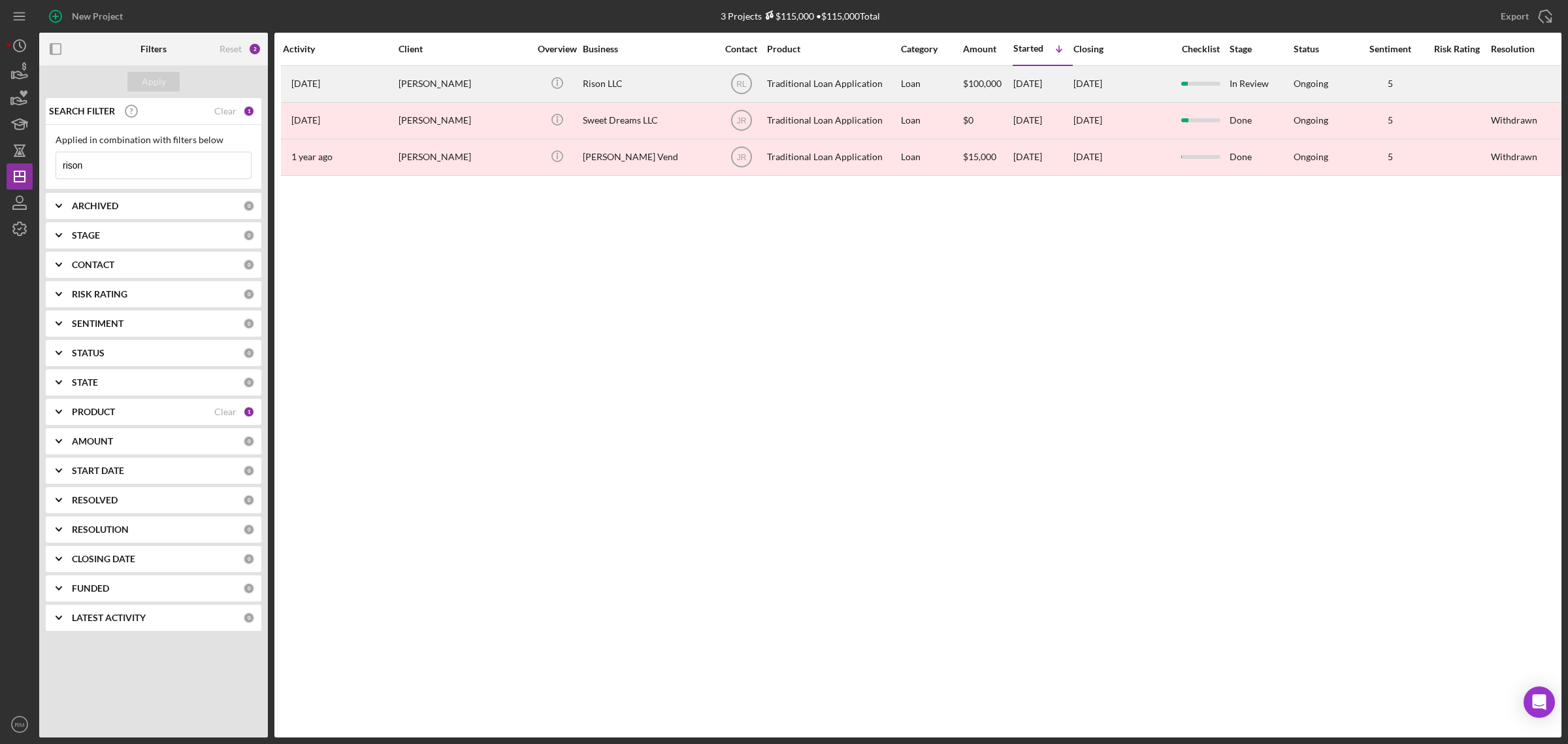
type input "rison"
click at [377, 88] on div "2 months ago Myra Patterson" at bounding box center [340, 84] width 114 height 35
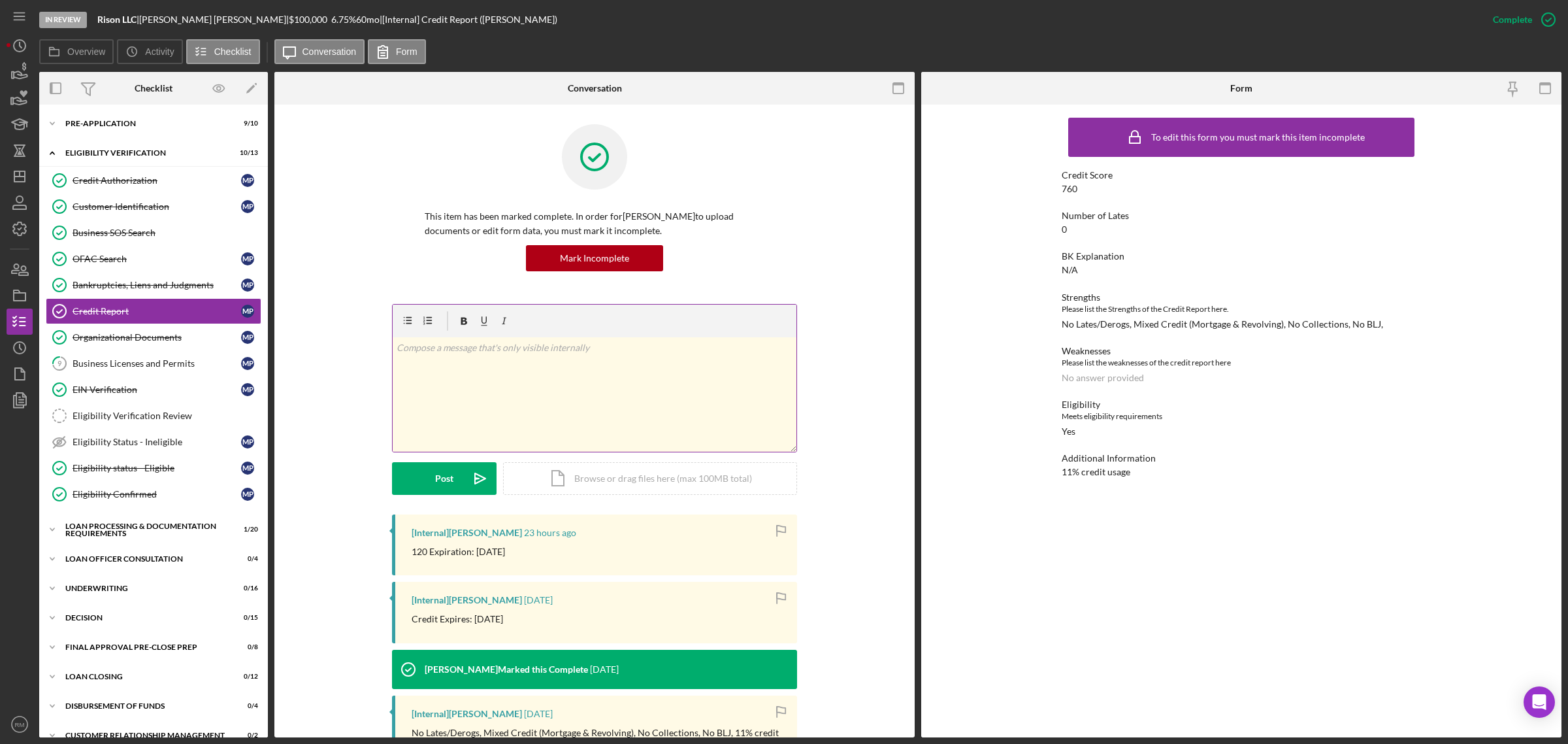
scroll to position [362, 0]
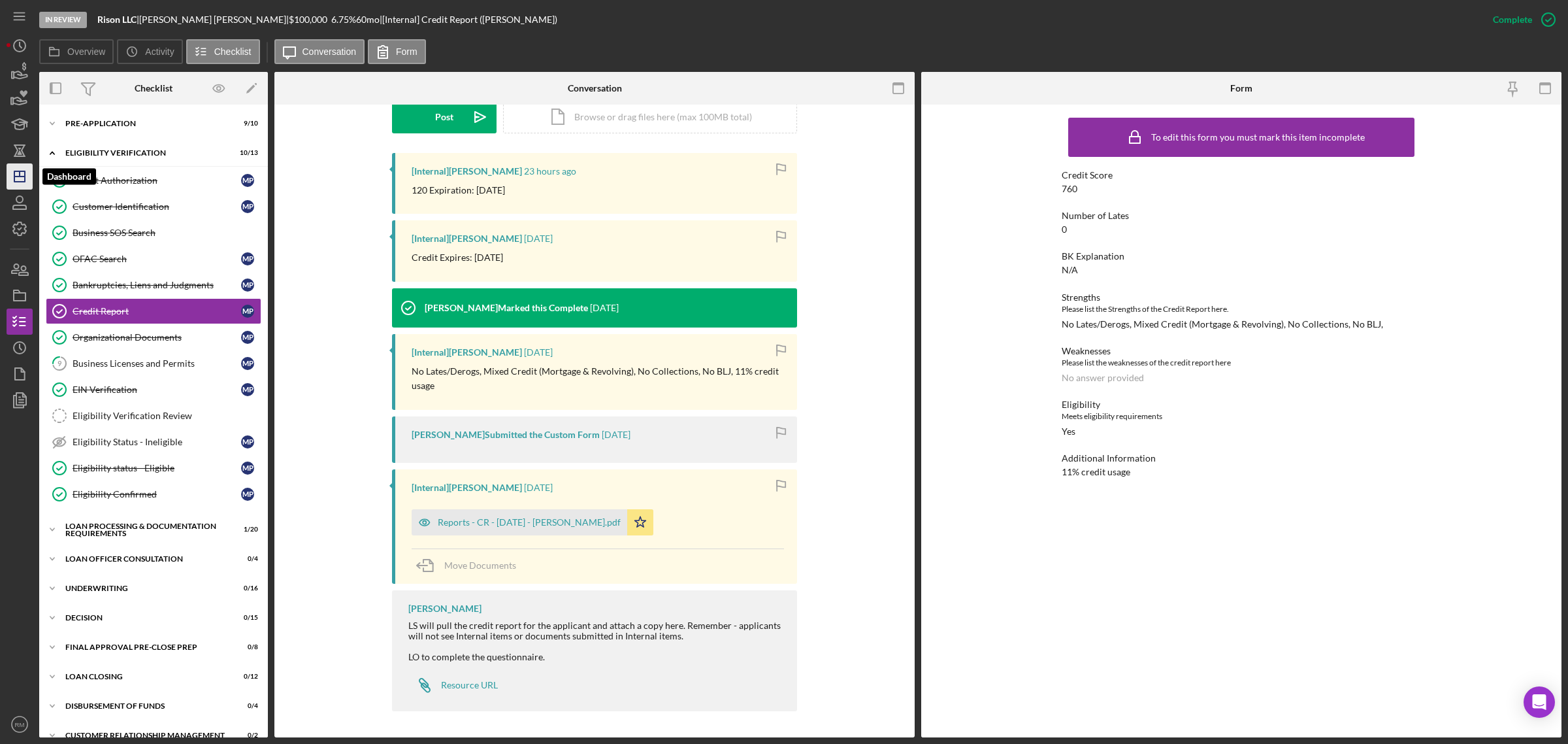
click at [17, 167] on icon "Icon/Dashboard" at bounding box center [19, 176] width 32 height 32
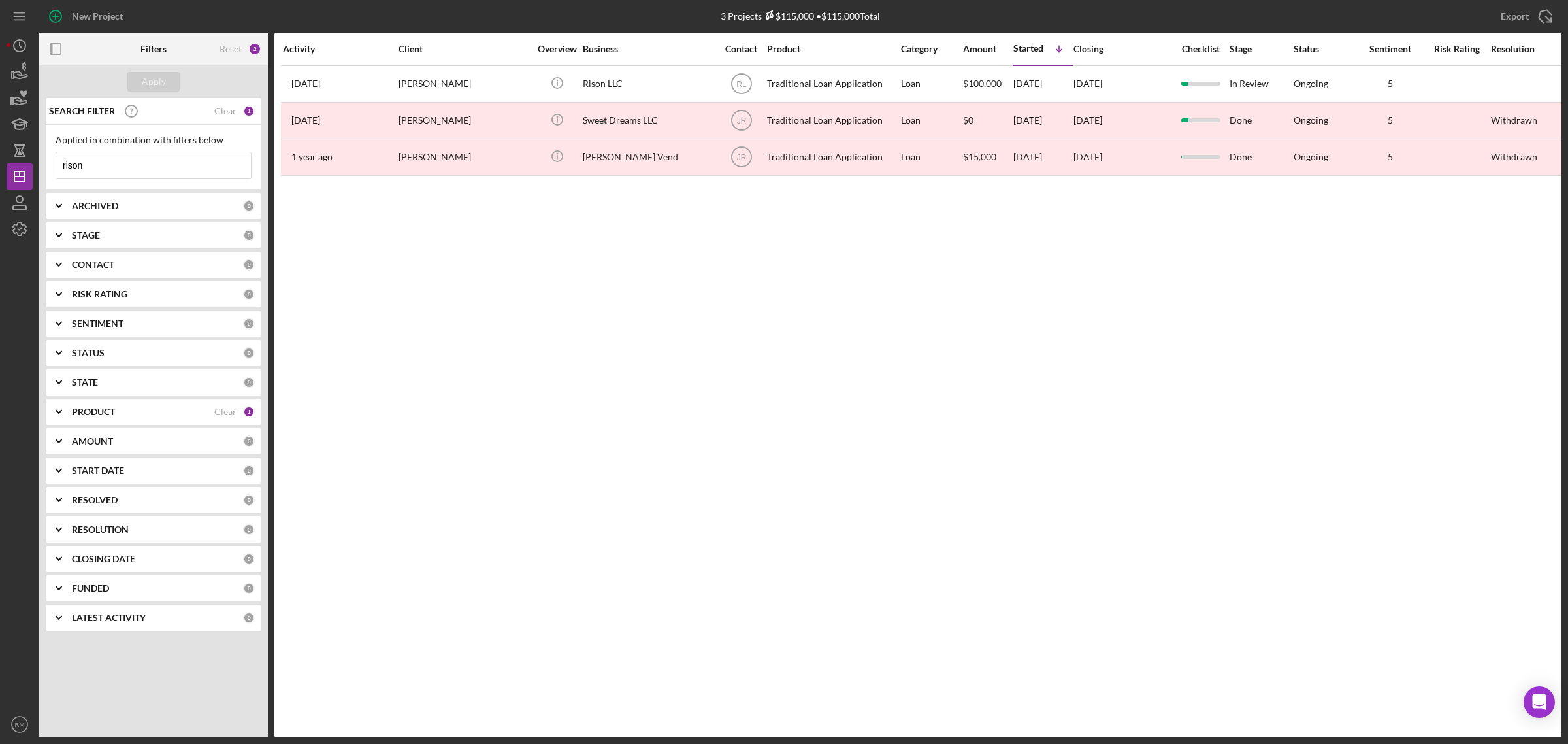
click at [162, 172] on input "rison" at bounding box center [153, 165] width 195 height 26
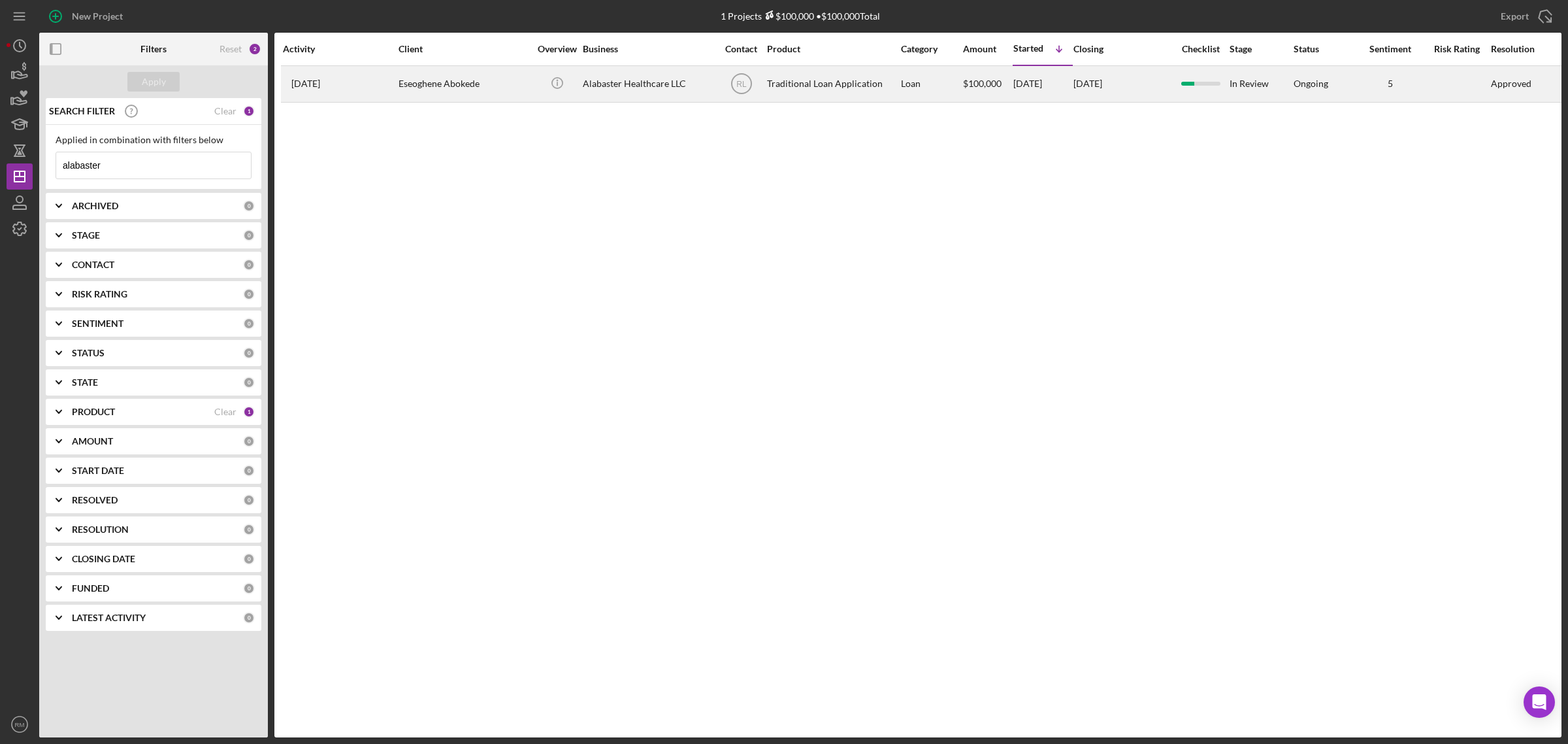
type input "alabaster"
click at [407, 92] on div "Eseoghene Abokede" at bounding box center [463, 84] width 131 height 35
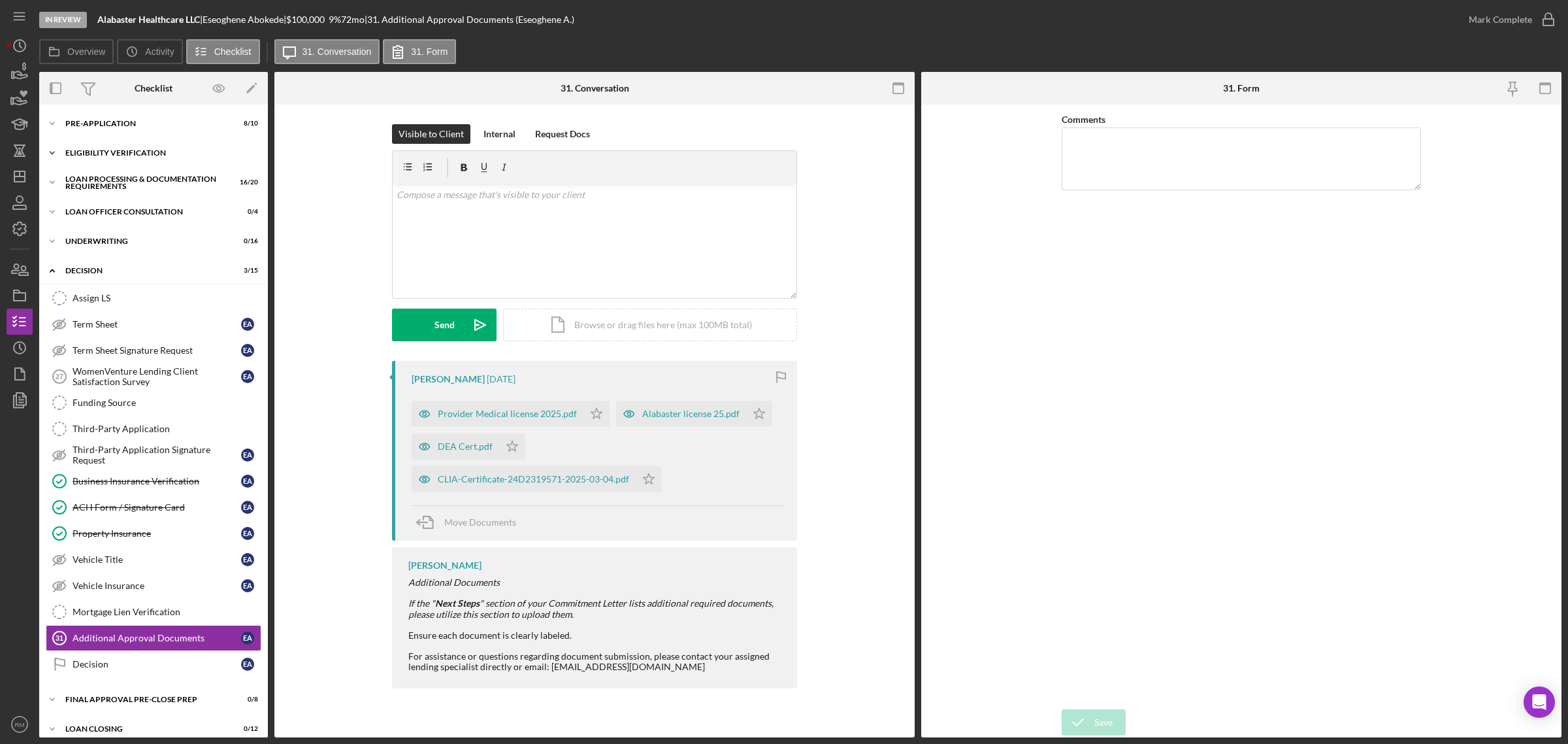
click at [141, 147] on div "Icon/Expander Eligibility Verification 11 / 13" at bounding box center [153, 152] width 229 height 26
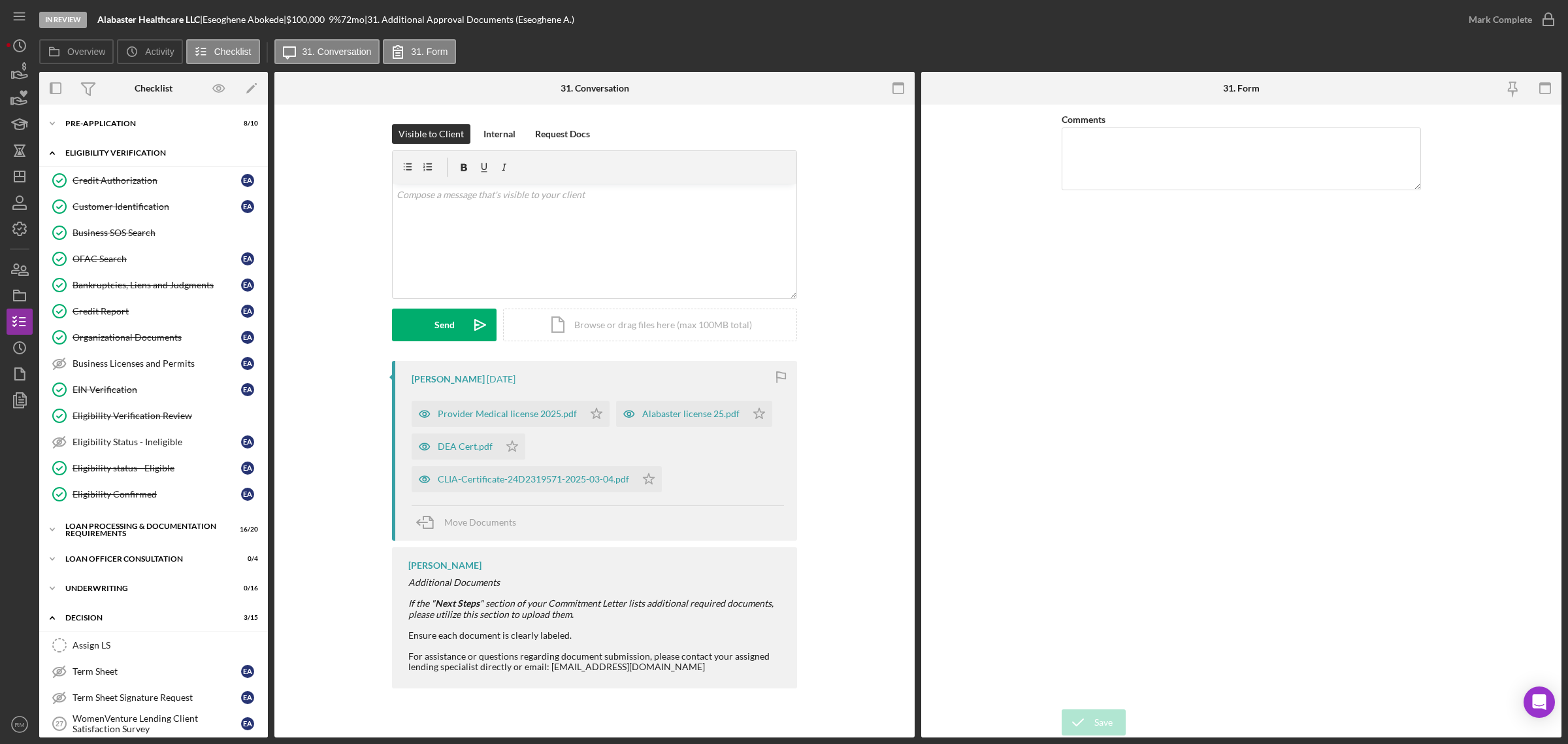
scroll to position [68, 0]
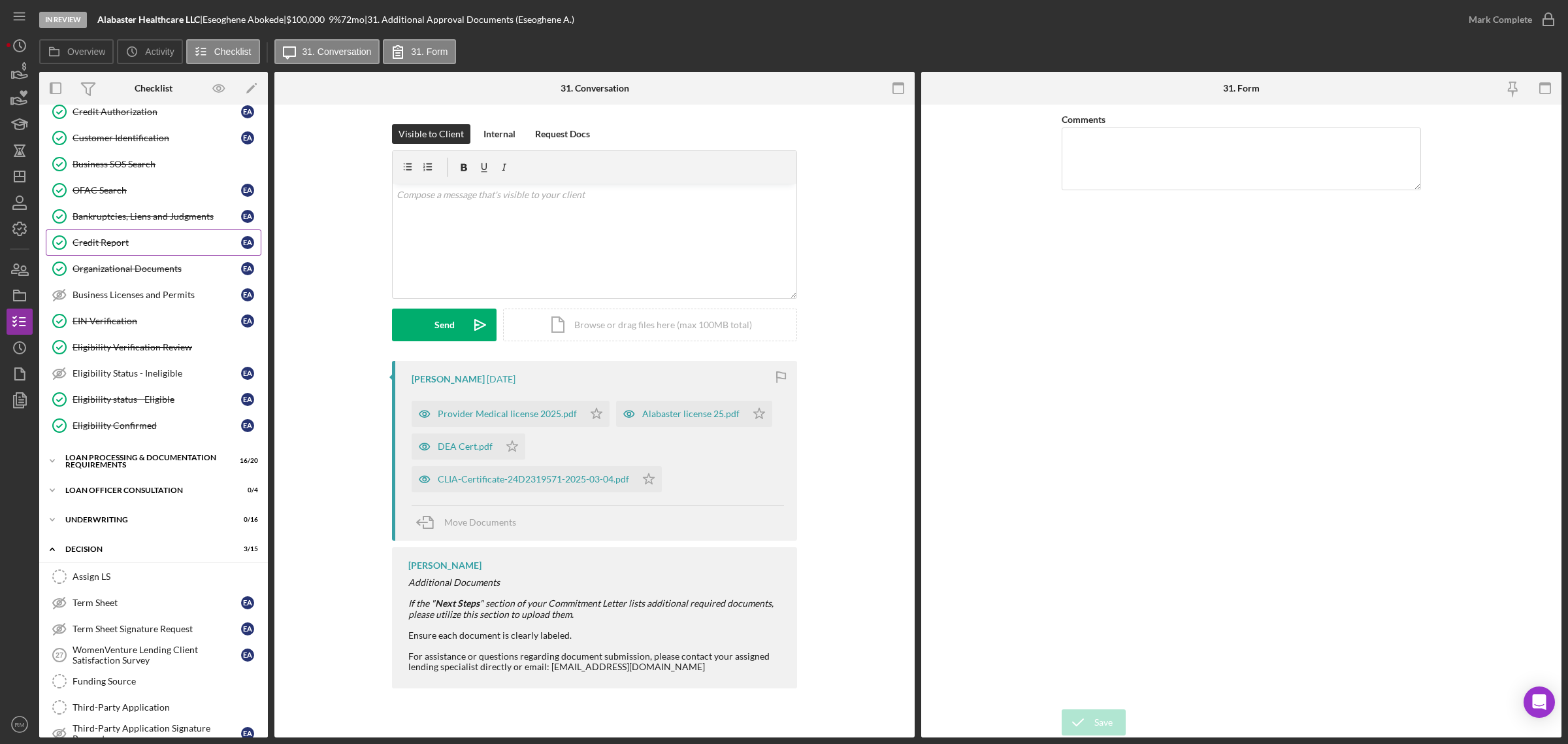
click at [122, 239] on div "Credit Report" at bounding box center [157, 242] width 168 height 11
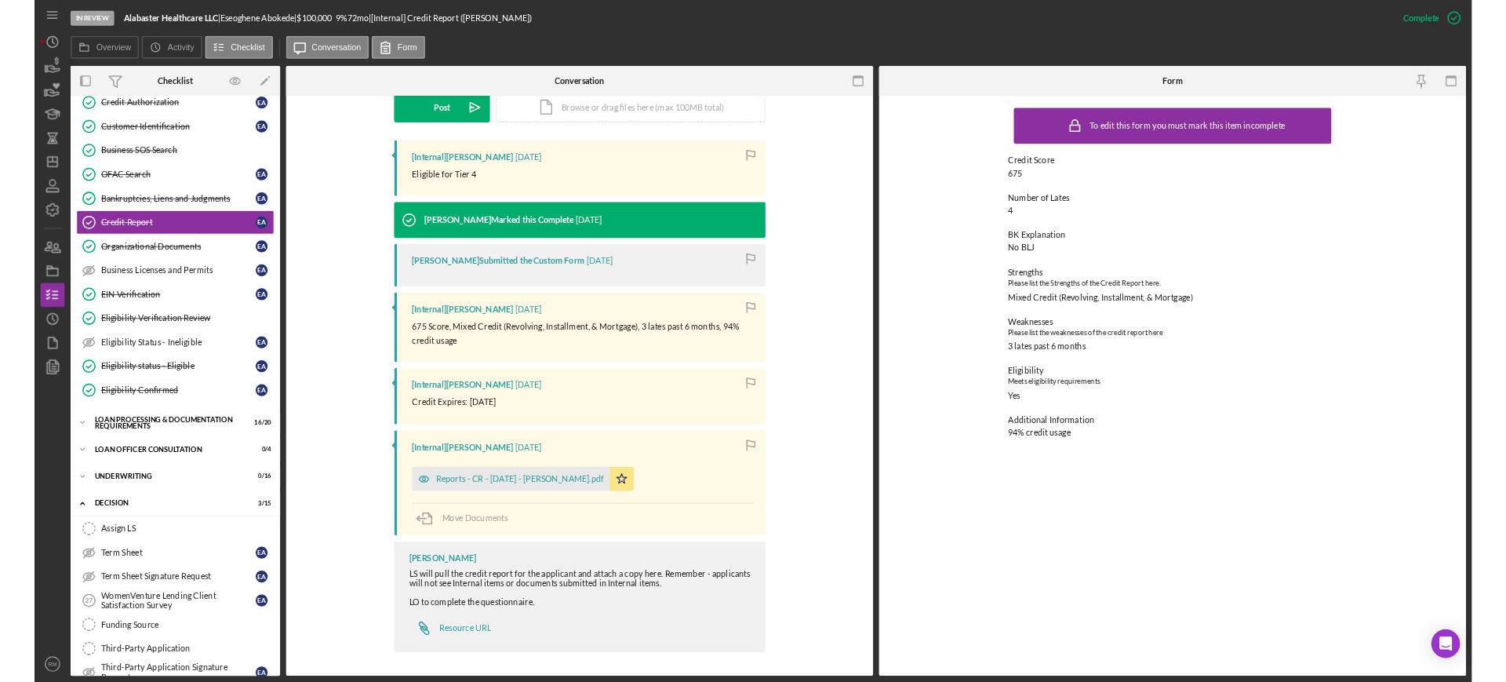
scroll to position [433, 0]
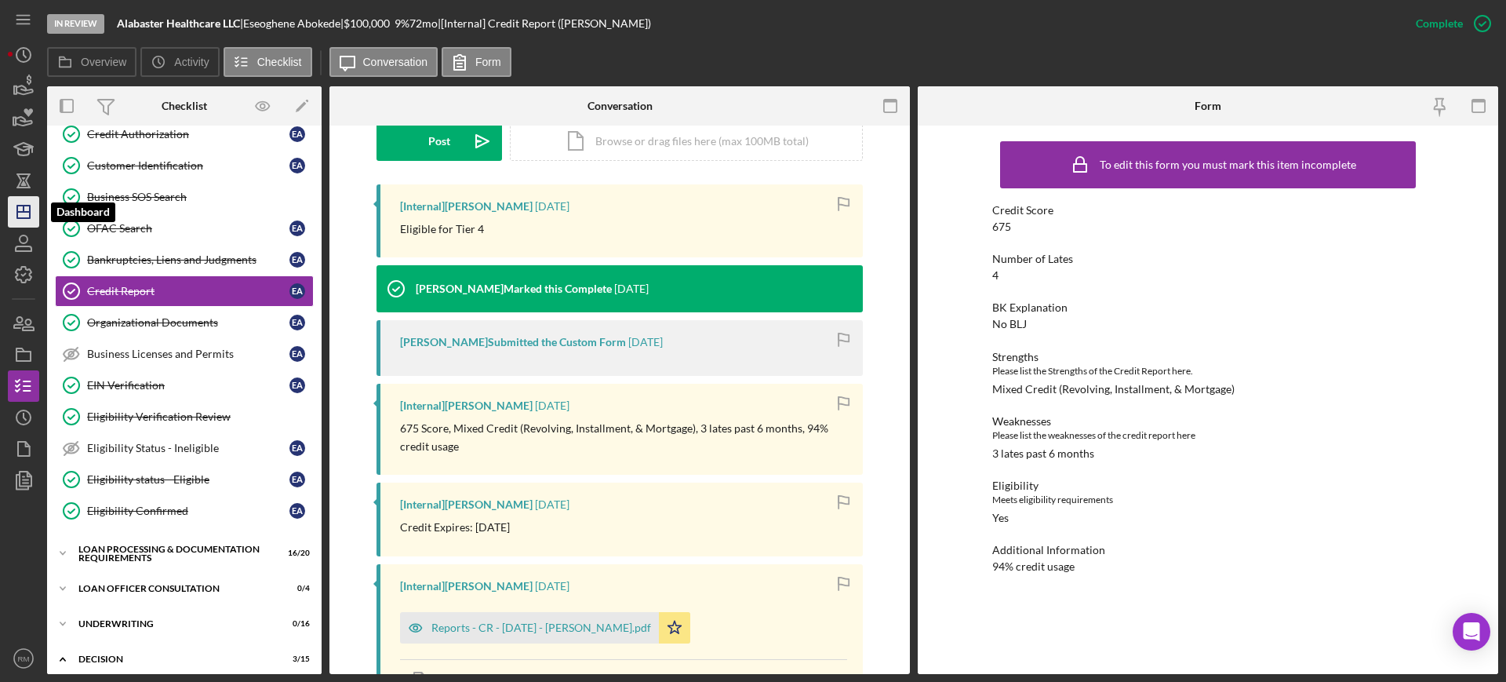
click at [22, 212] on line "button" at bounding box center [23, 212] width 13 height 0
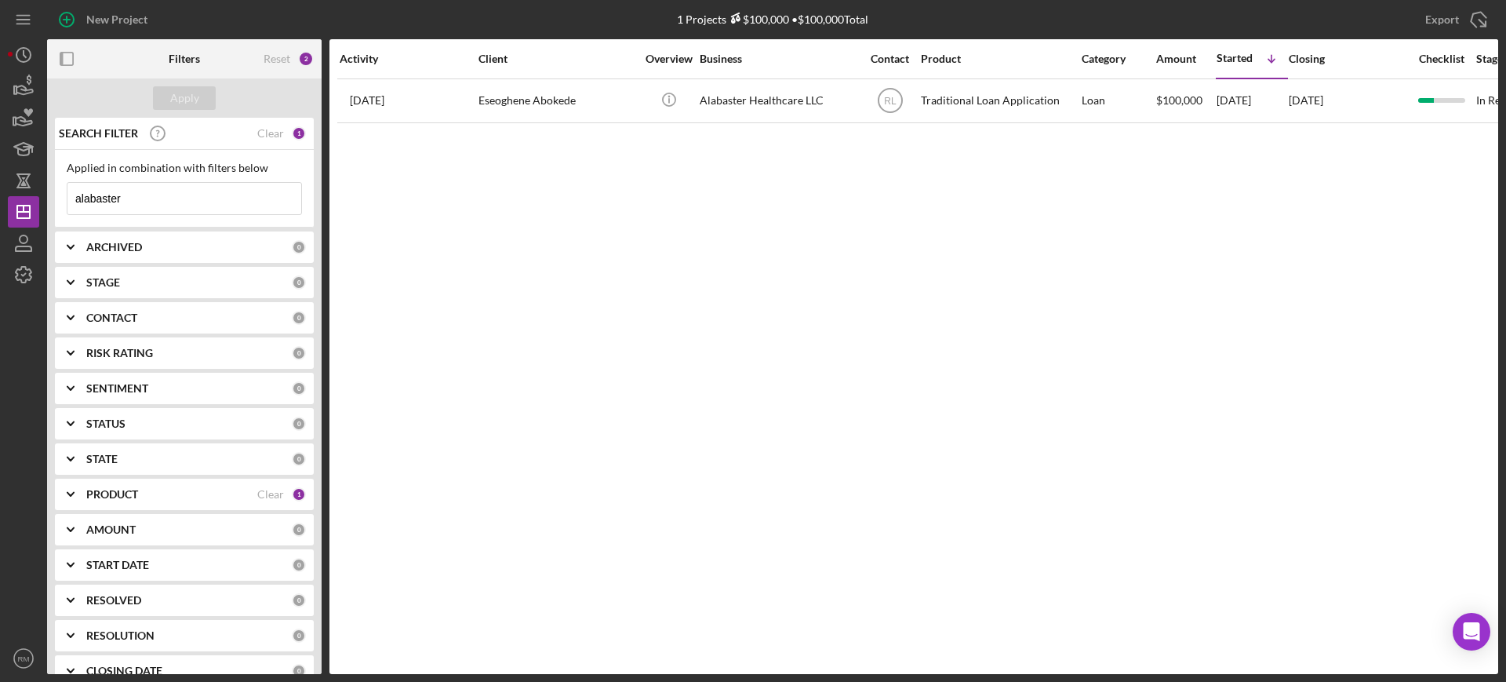
click at [191, 207] on input "alabaster" at bounding box center [184, 198] width 234 height 31
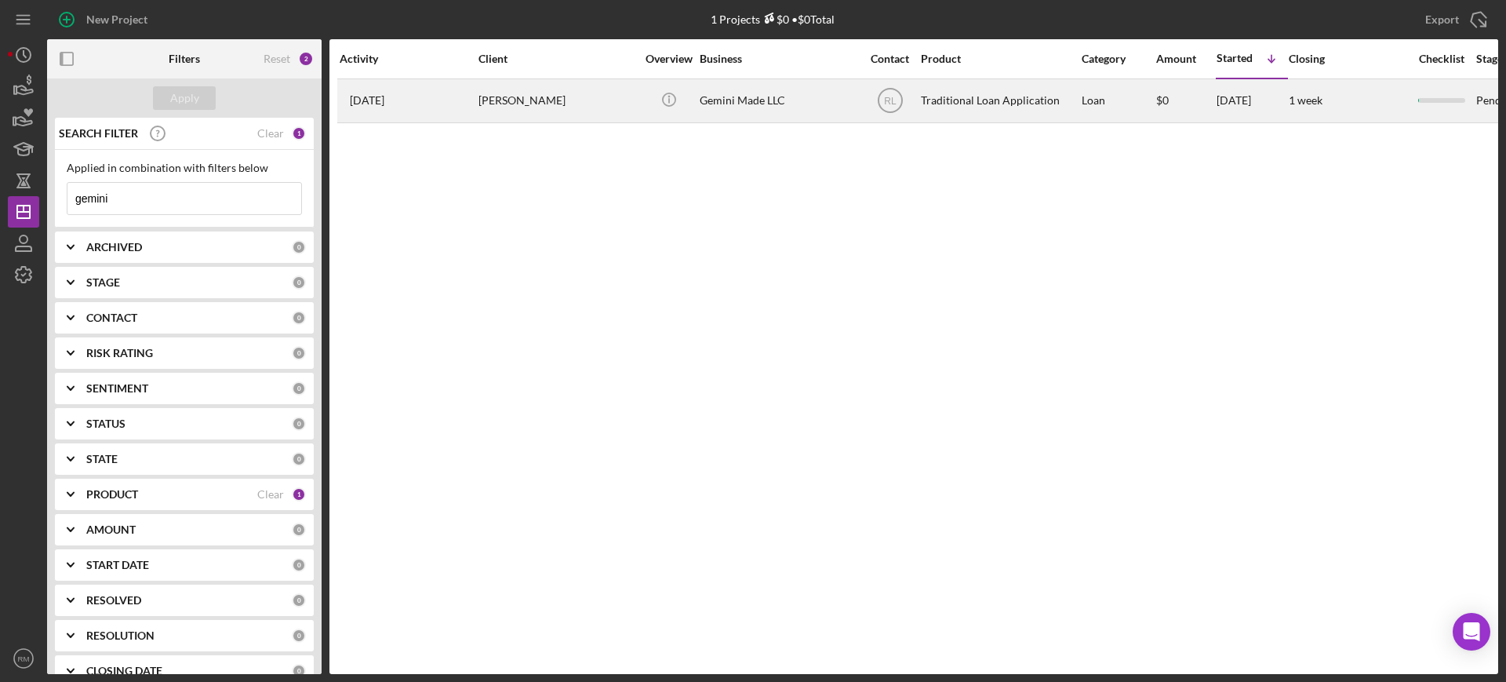
type input "gemini"
click at [424, 95] on div "1 month ago Demi Reko" at bounding box center [408, 101] width 137 height 42
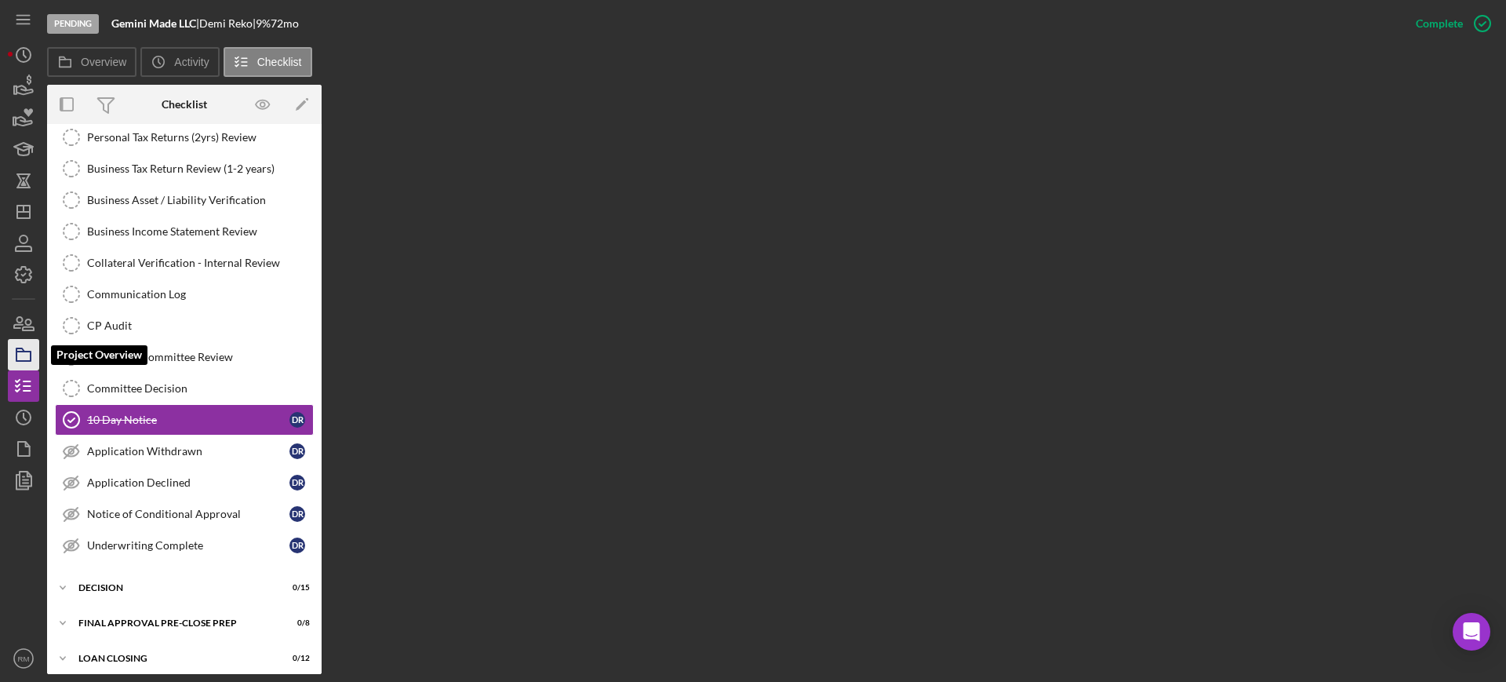
scroll to position [267, 0]
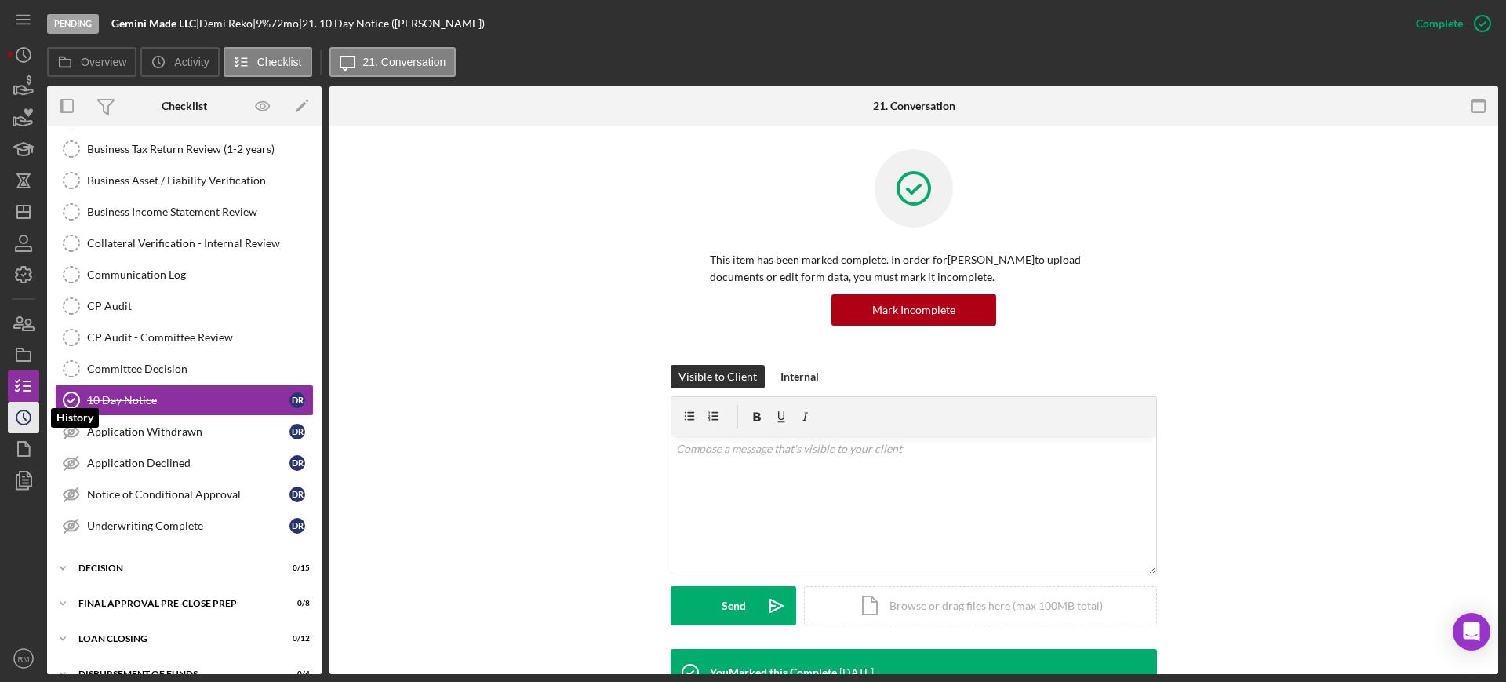
click at [17, 422] on icon "Icon/History" at bounding box center [23, 417] width 39 height 39
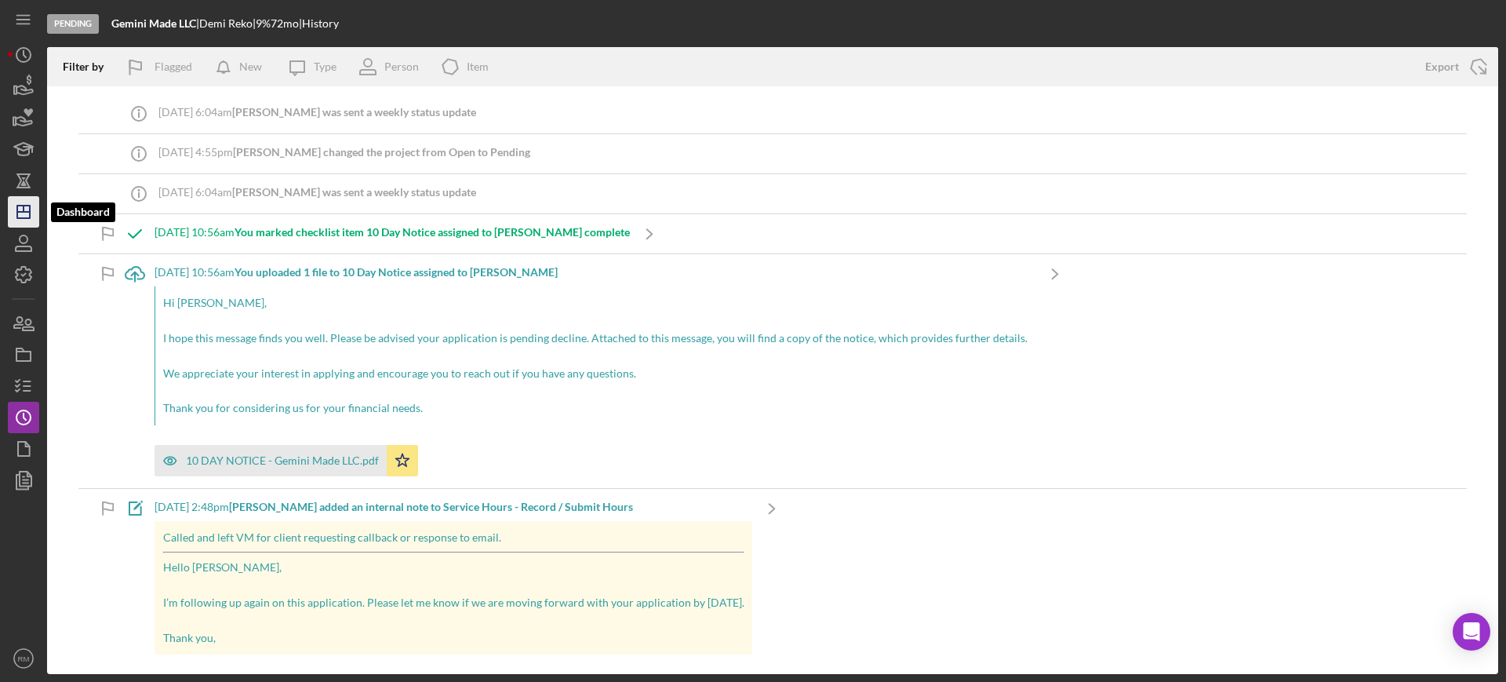
click at [20, 223] on icon "Icon/Dashboard" at bounding box center [23, 211] width 39 height 39
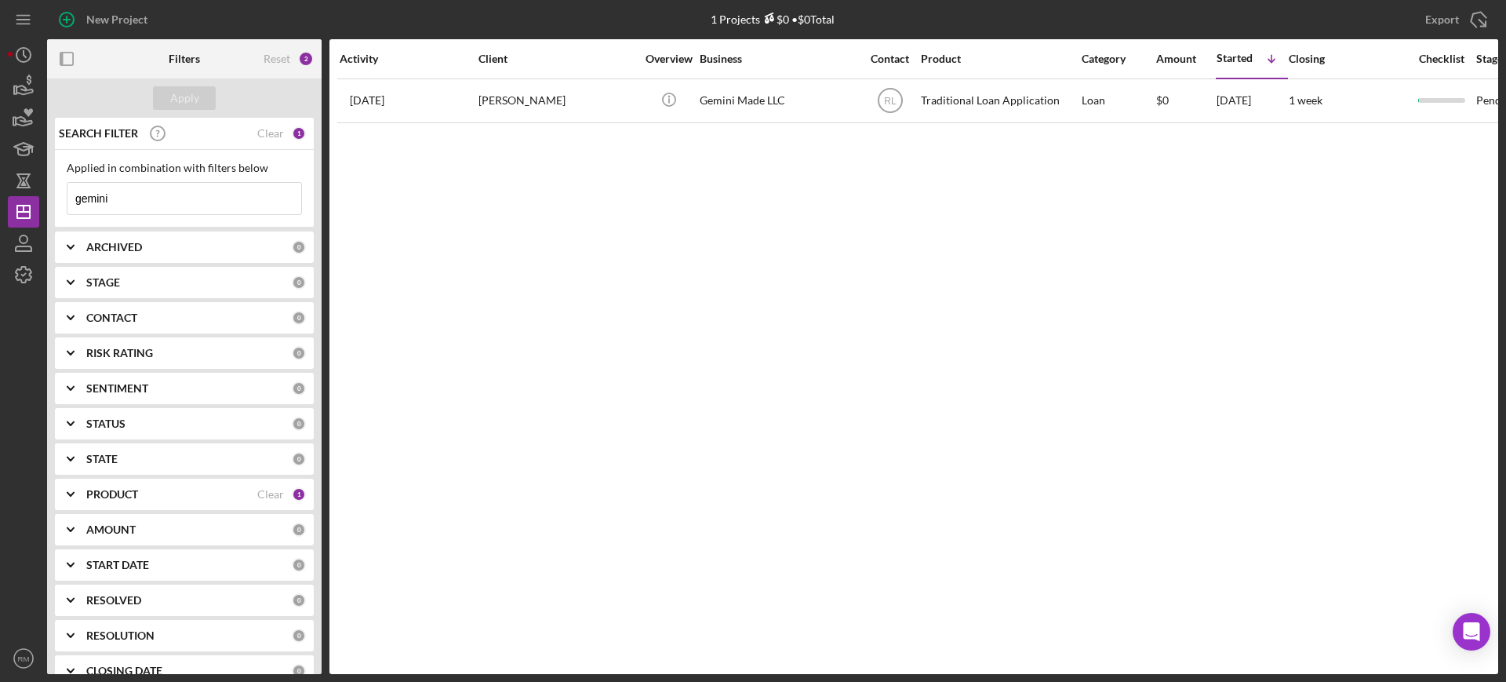
click at [168, 191] on input "gemini" at bounding box center [184, 198] width 234 height 31
click at [162, 206] on input "gemini" at bounding box center [184, 198] width 234 height 31
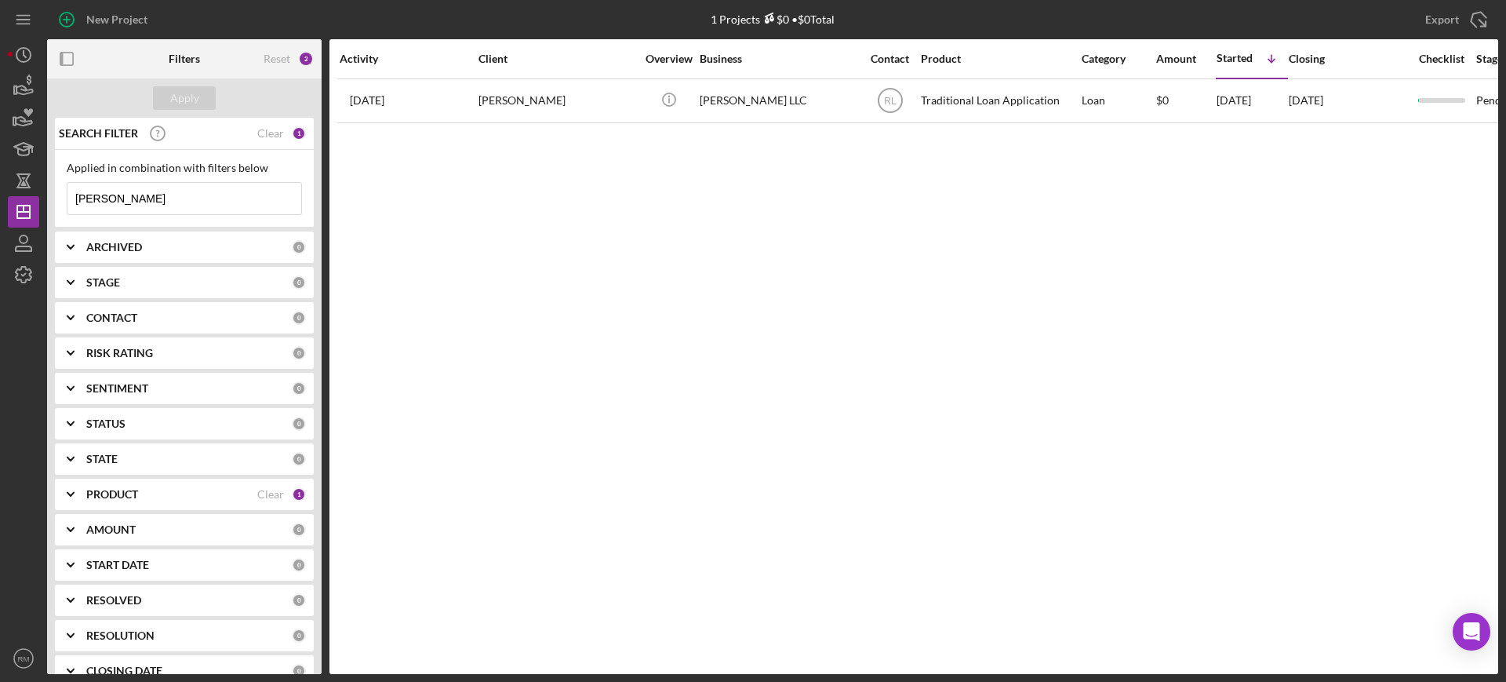
type input "jorgensen"
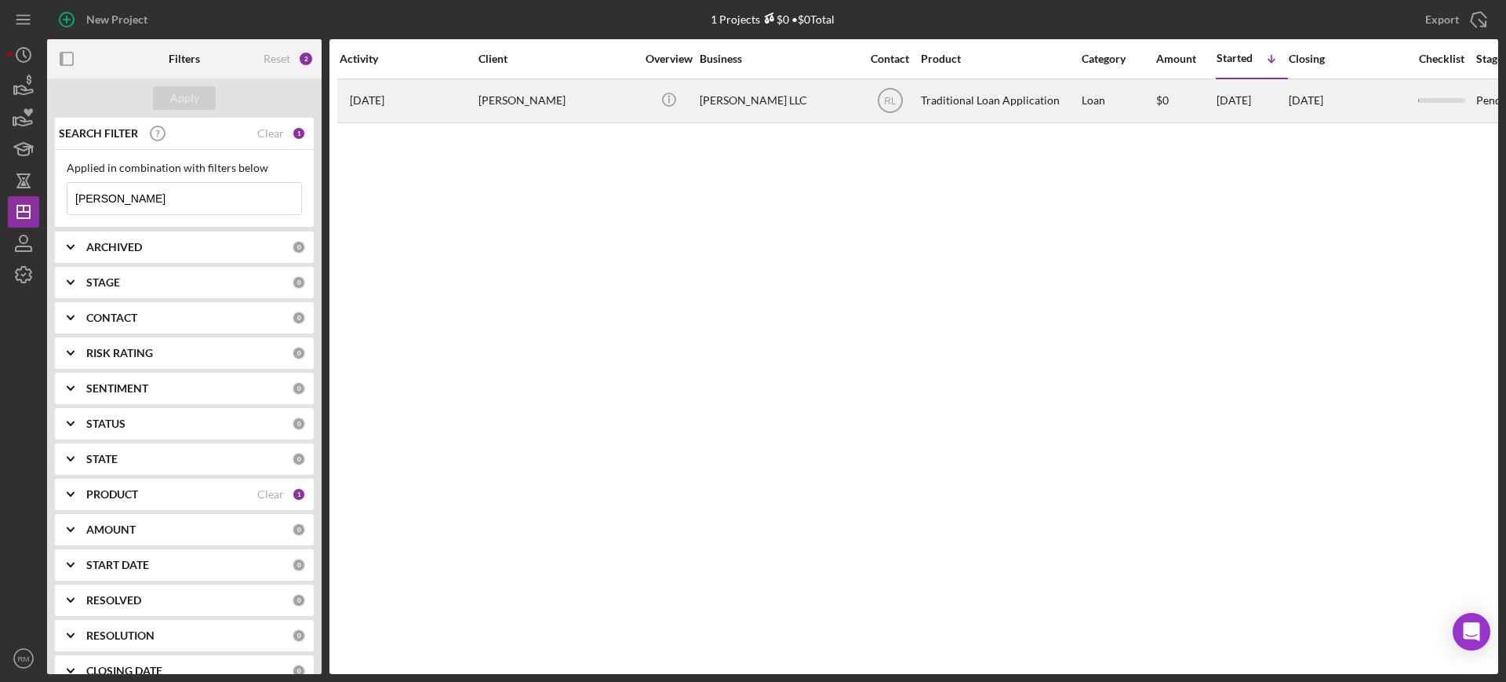
click at [540, 113] on div "[PERSON_NAME]" at bounding box center [556, 101] width 157 height 42
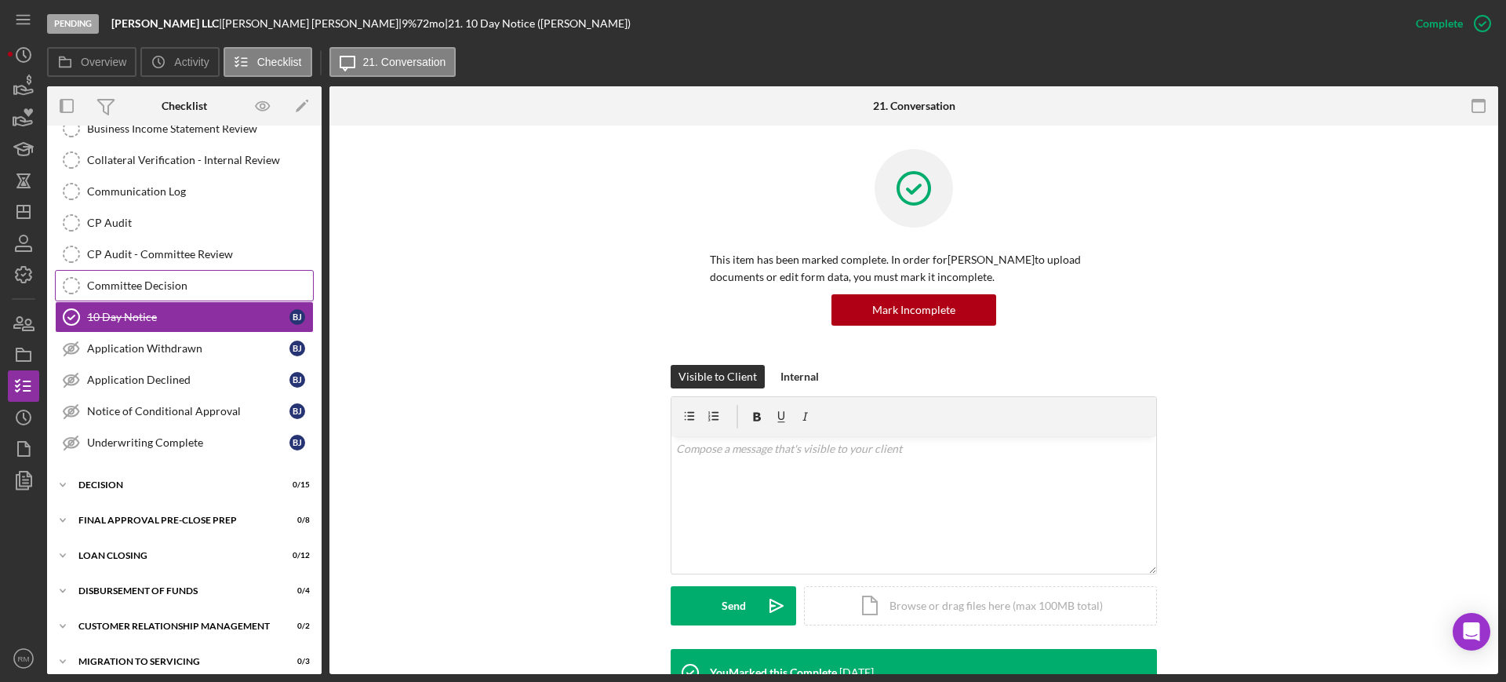
scroll to position [353, 0]
click at [183, 341] on div "Application Withdrawn" at bounding box center [188, 346] width 202 height 13
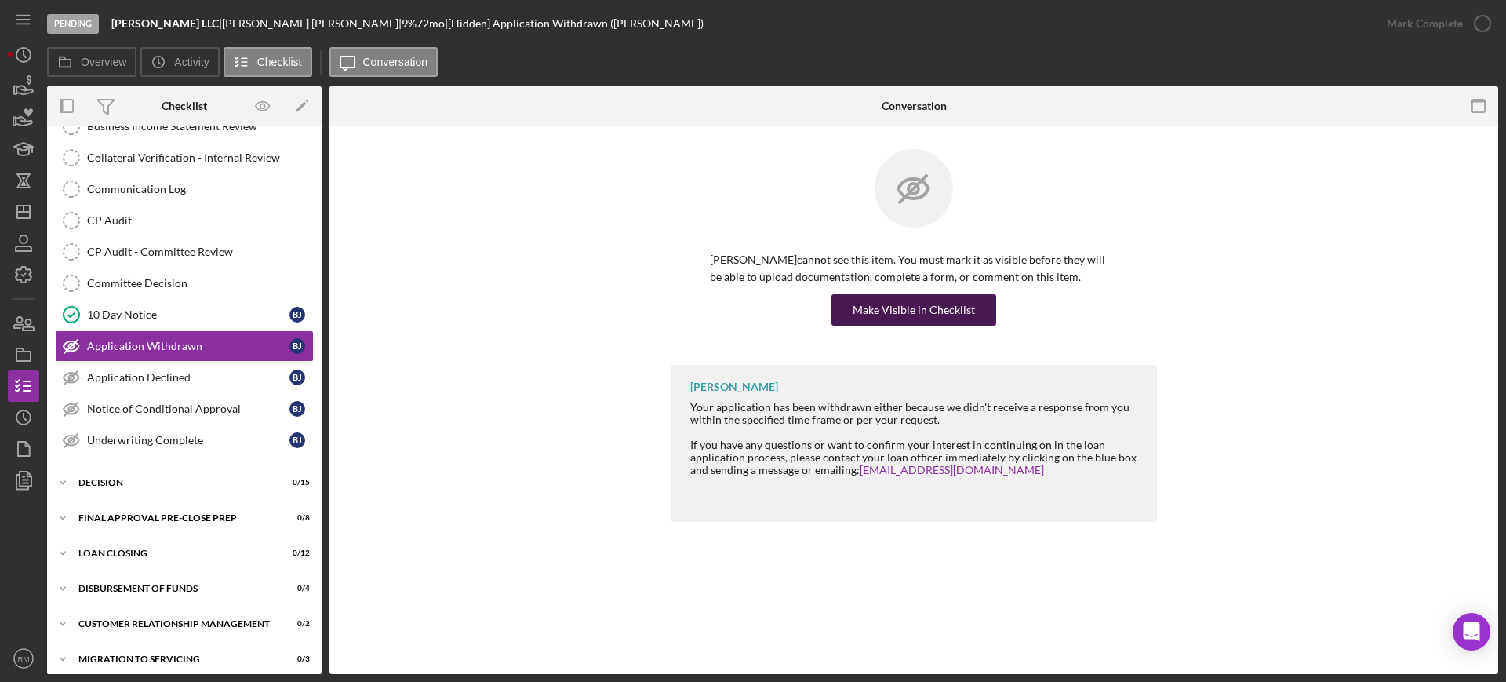
click at [894, 325] on div "Make Visible in Checklist" at bounding box center [914, 309] width 408 height 31
click at [886, 316] on div "Make Visible in Checklist" at bounding box center [914, 309] width 122 height 31
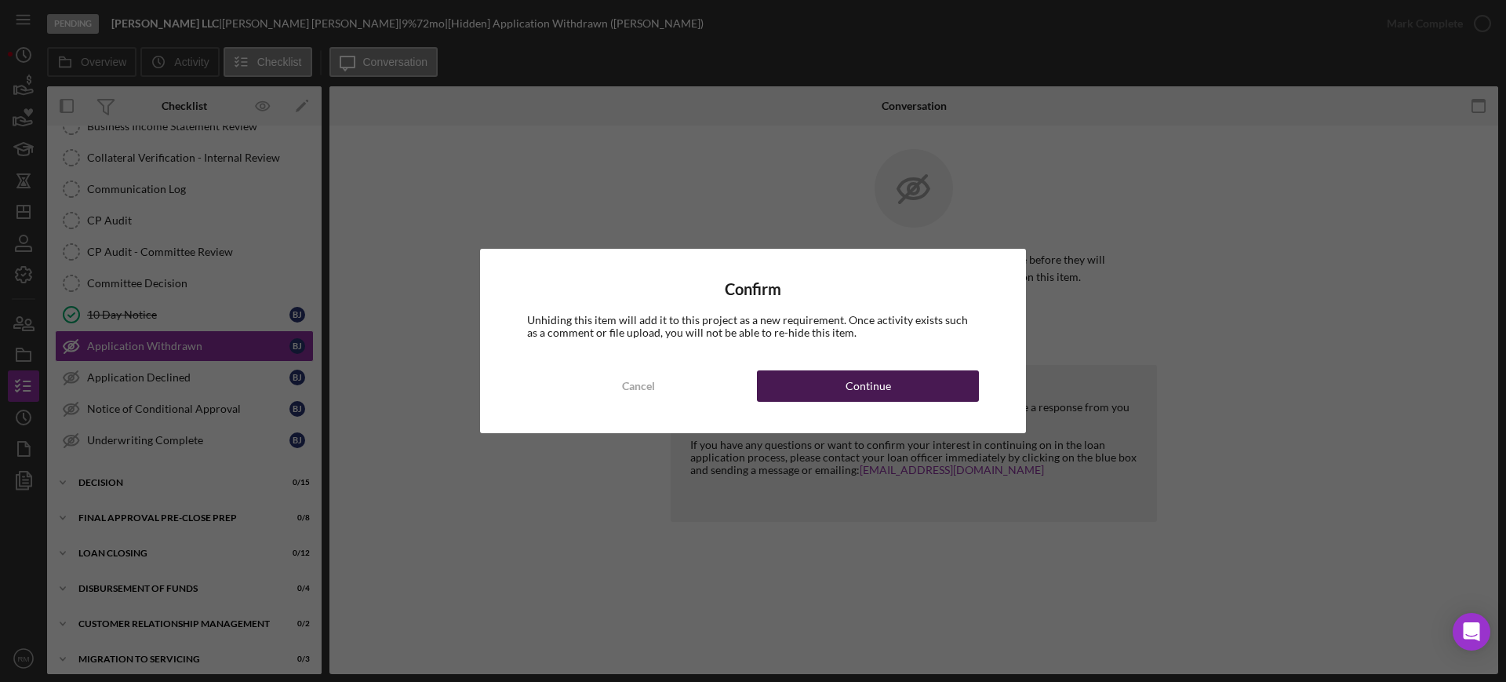
click at [840, 387] on button "Continue" at bounding box center [868, 385] width 222 height 31
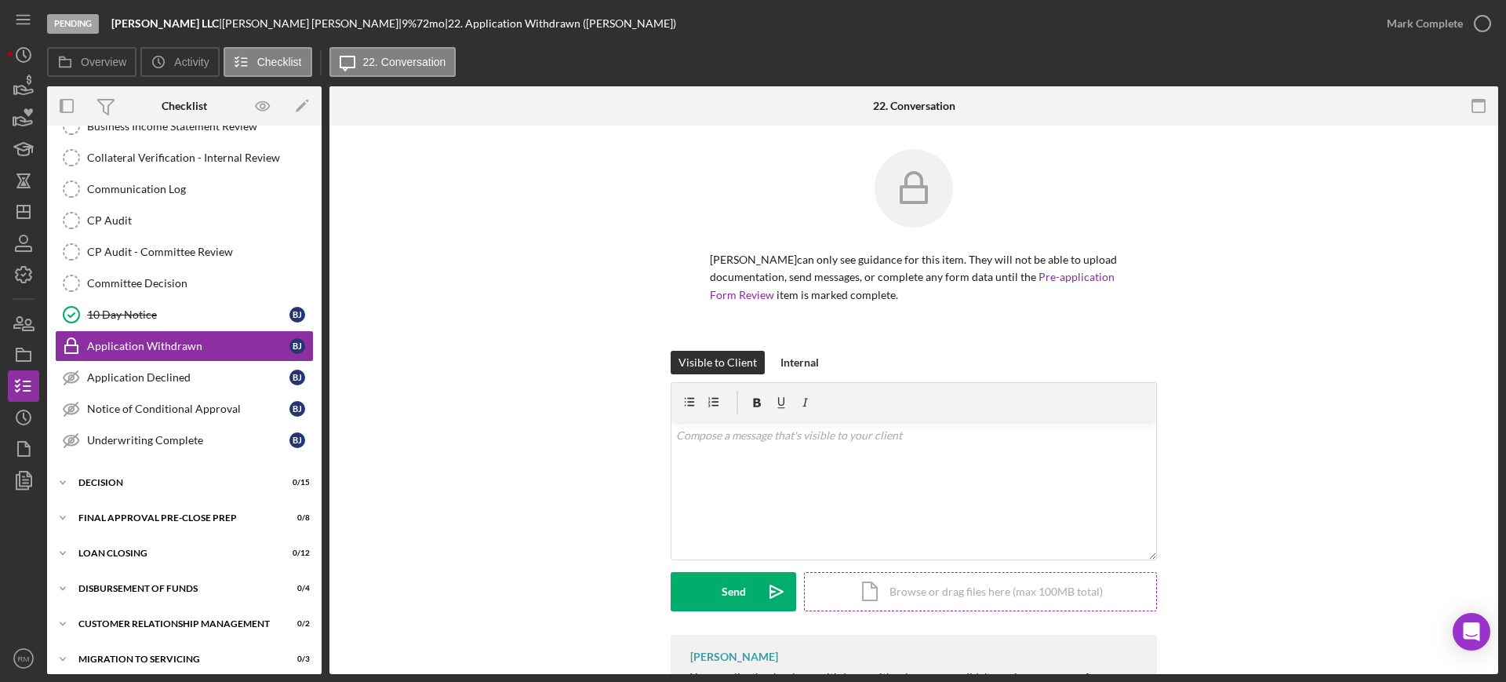
click at [847, 587] on div "Icon/Document Browse or drag files here (max 100MB total) Tap to choose files o…" at bounding box center [980, 591] width 353 height 39
click at [922, 599] on div "Icon/Document Browse or drag files here (max 100MB total) Tap to choose files o…" at bounding box center [980, 591] width 353 height 39
click at [721, 445] on div "v Color teal Color pink Remove color Add row above Add row below Add column bef…" at bounding box center [913, 461] width 485 height 78
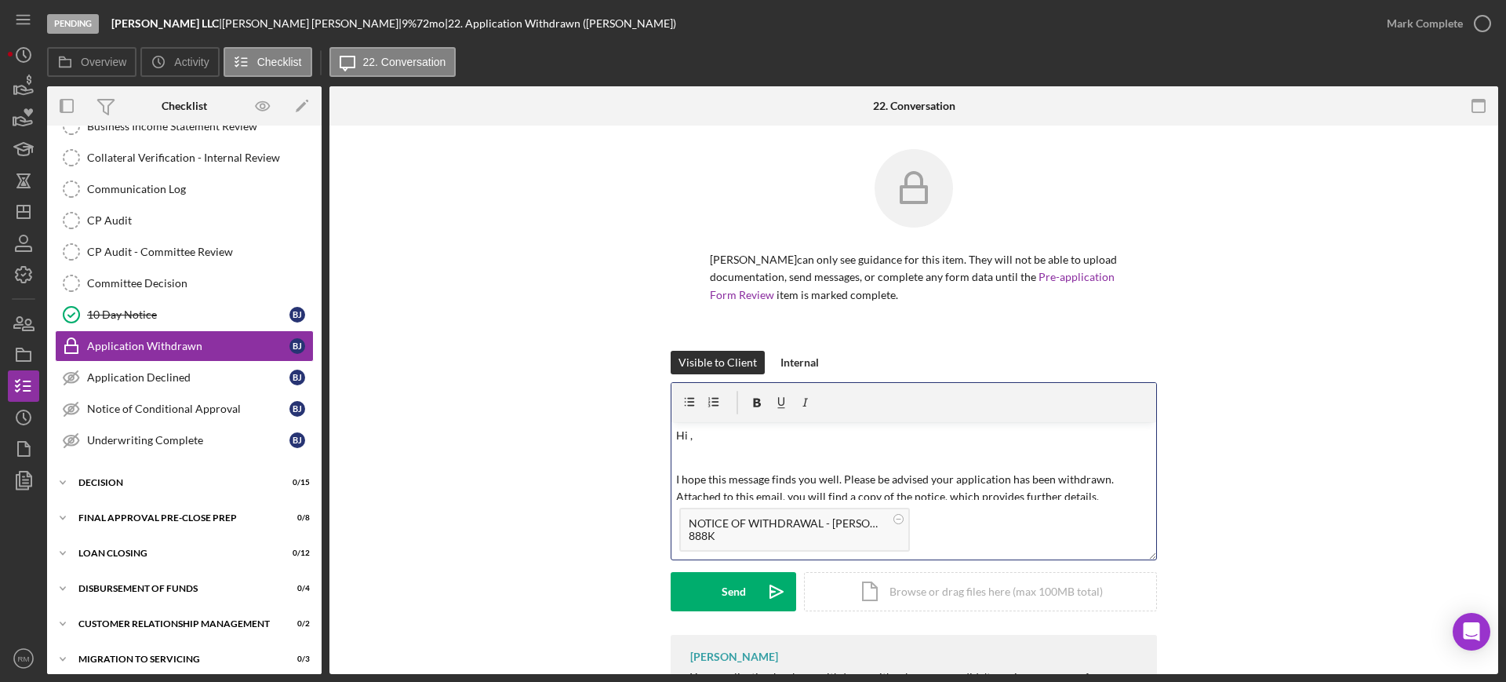
click at [721, 445] on div "v Color teal Color pink Remove color Add row above Add row below Add column bef…" at bounding box center [913, 461] width 485 height 78
click at [715, 608] on button "Send Icon/icon-invite-send" at bounding box center [733, 591] width 125 height 39
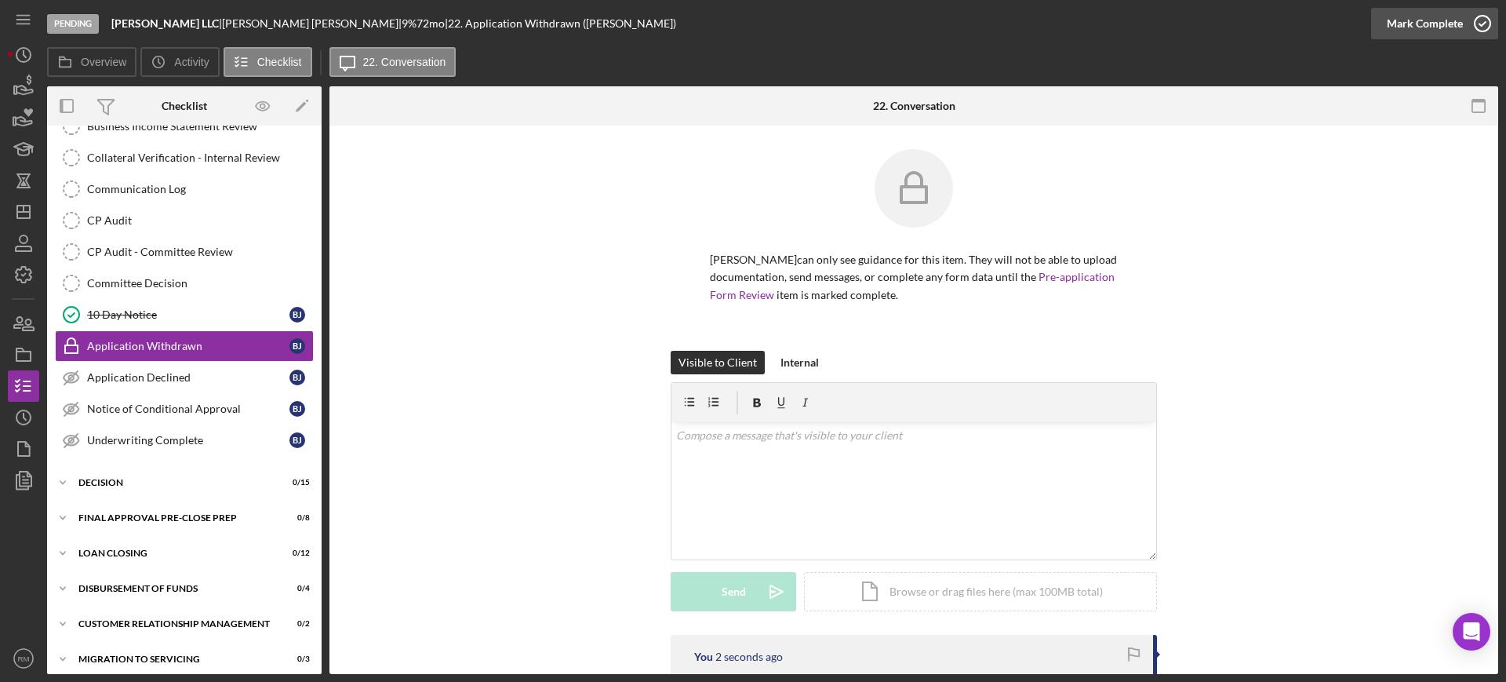
click at [1396, 35] on div "Mark Complete" at bounding box center [1425, 23] width 76 height 31
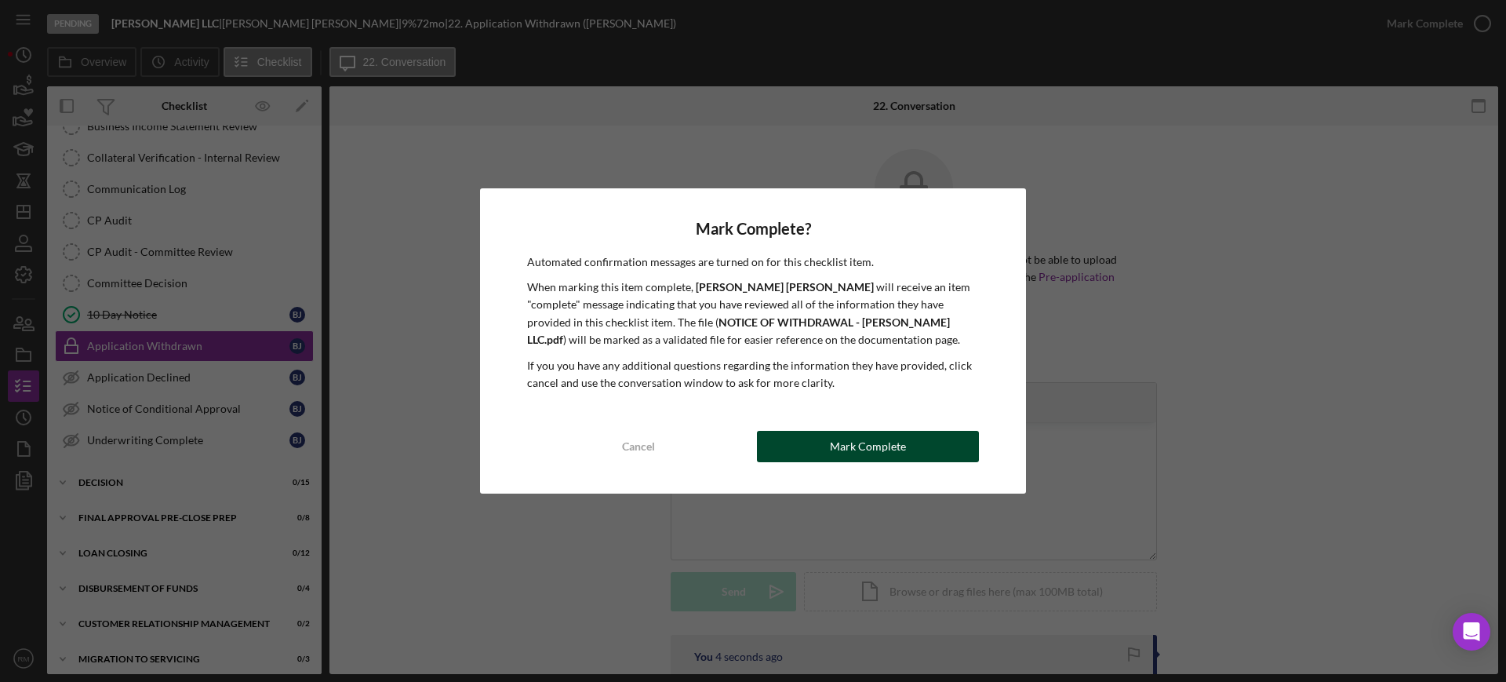
click at [873, 435] on div "Mark Complete" at bounding box center [868, 446] width 76 height 31
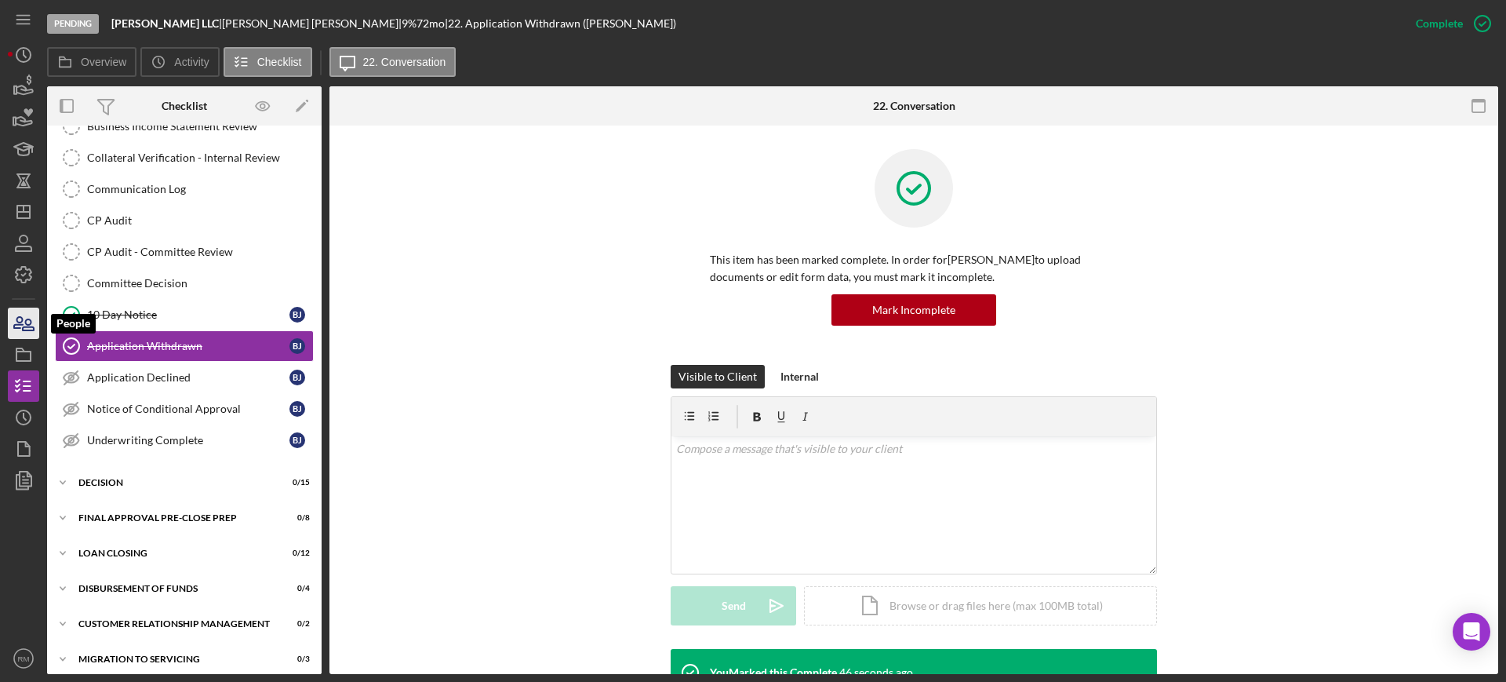
click at [32, 327] on icon "button" at bounding box center [23, 323] width 39 height 39
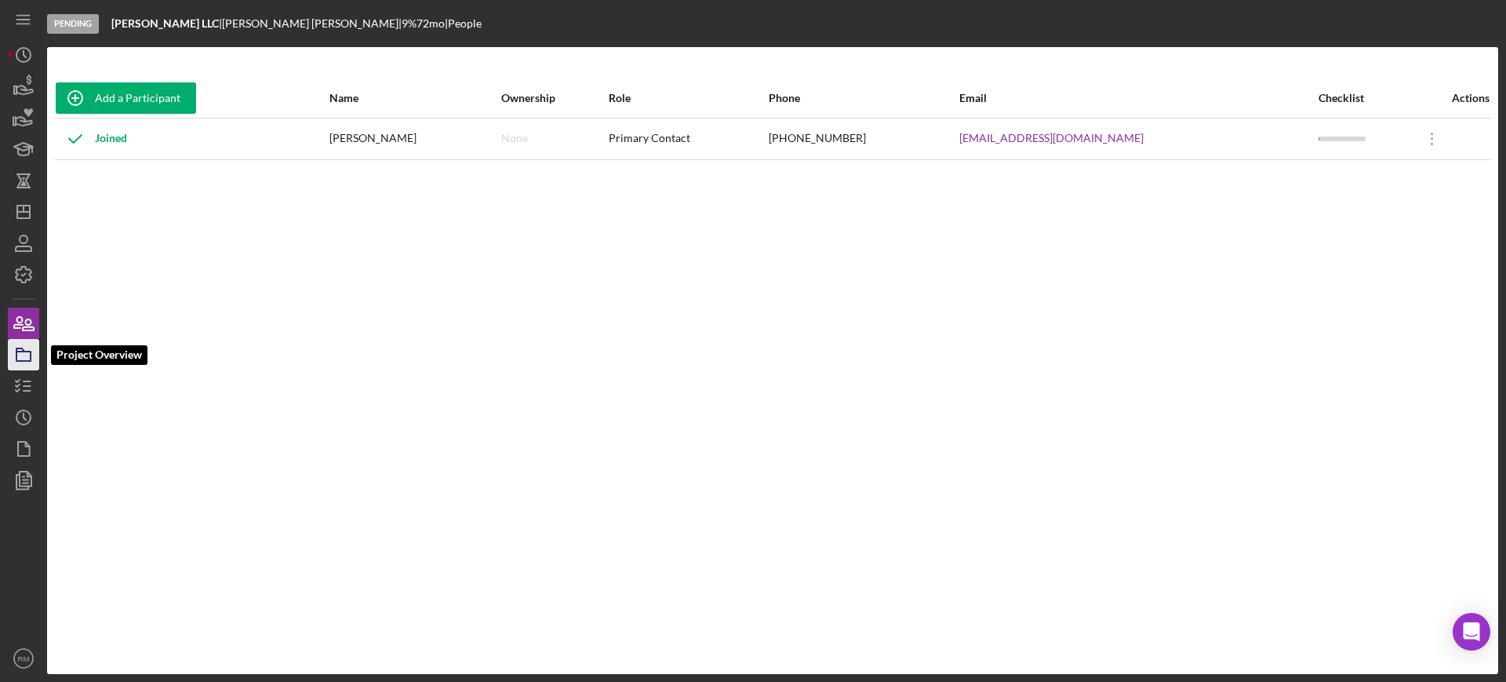
click at [27, 343] on icon "button" at bounding box center [23, 354] width 39 height 39
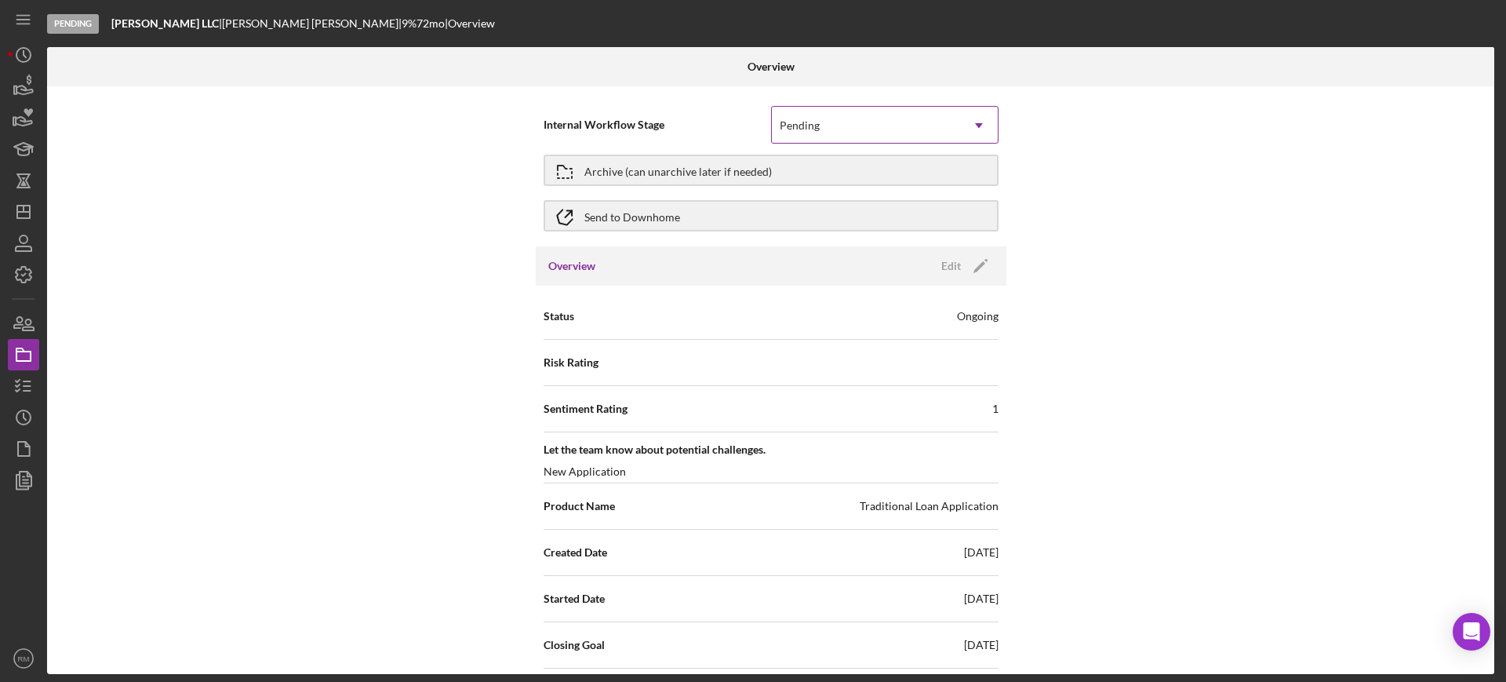
click at [969, 131] on icon "Icon/Dropdown Arrow" at bounding box center [979, 126] width 38 height 38
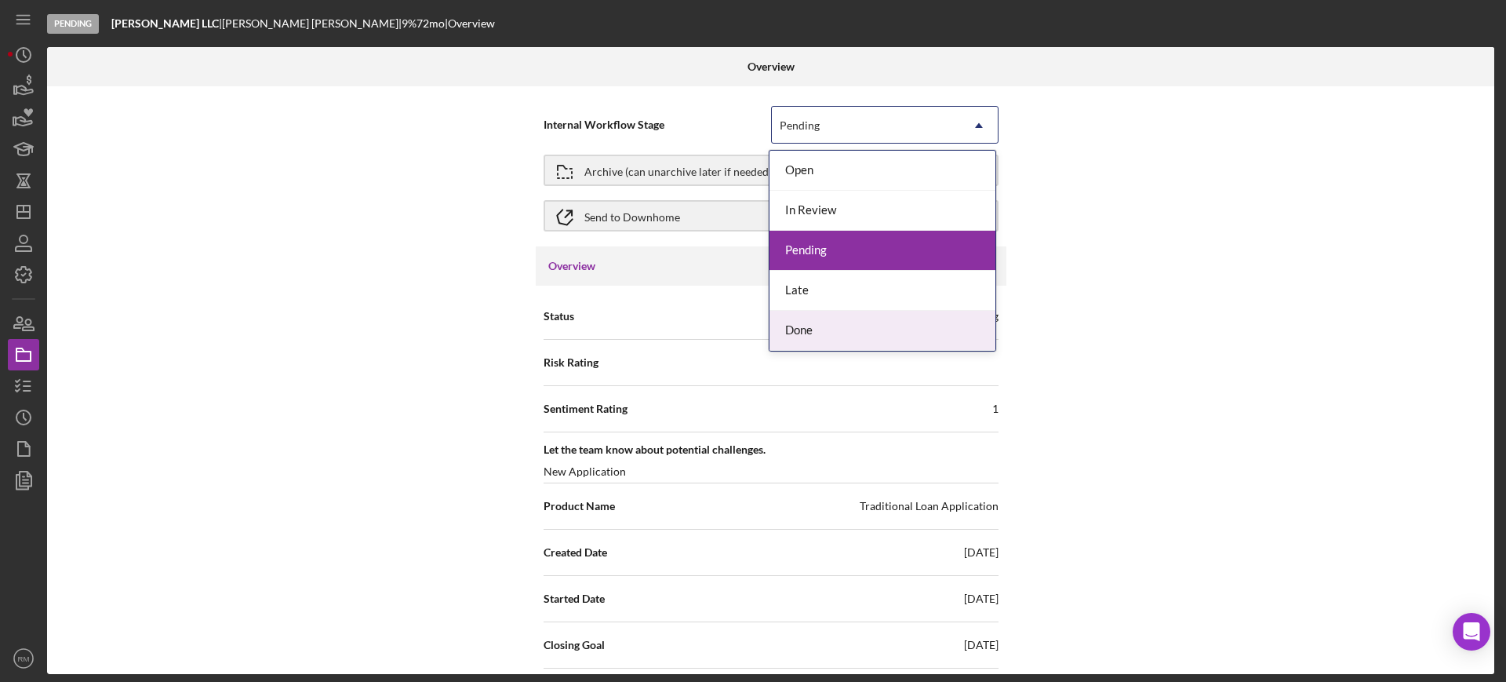
click at [798, 319] on div "Done" at bounding box center [882, 331] width 226 height 40
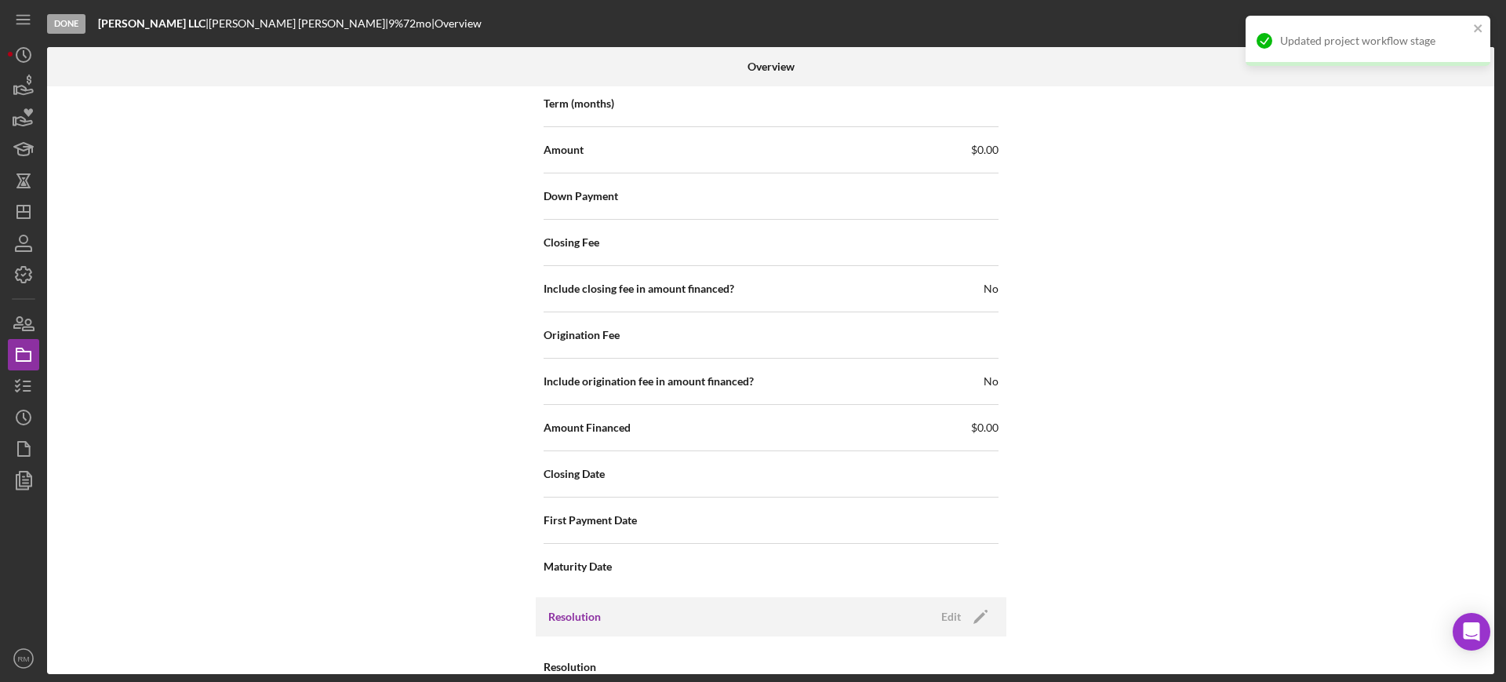
scroll to position [1809, 0]
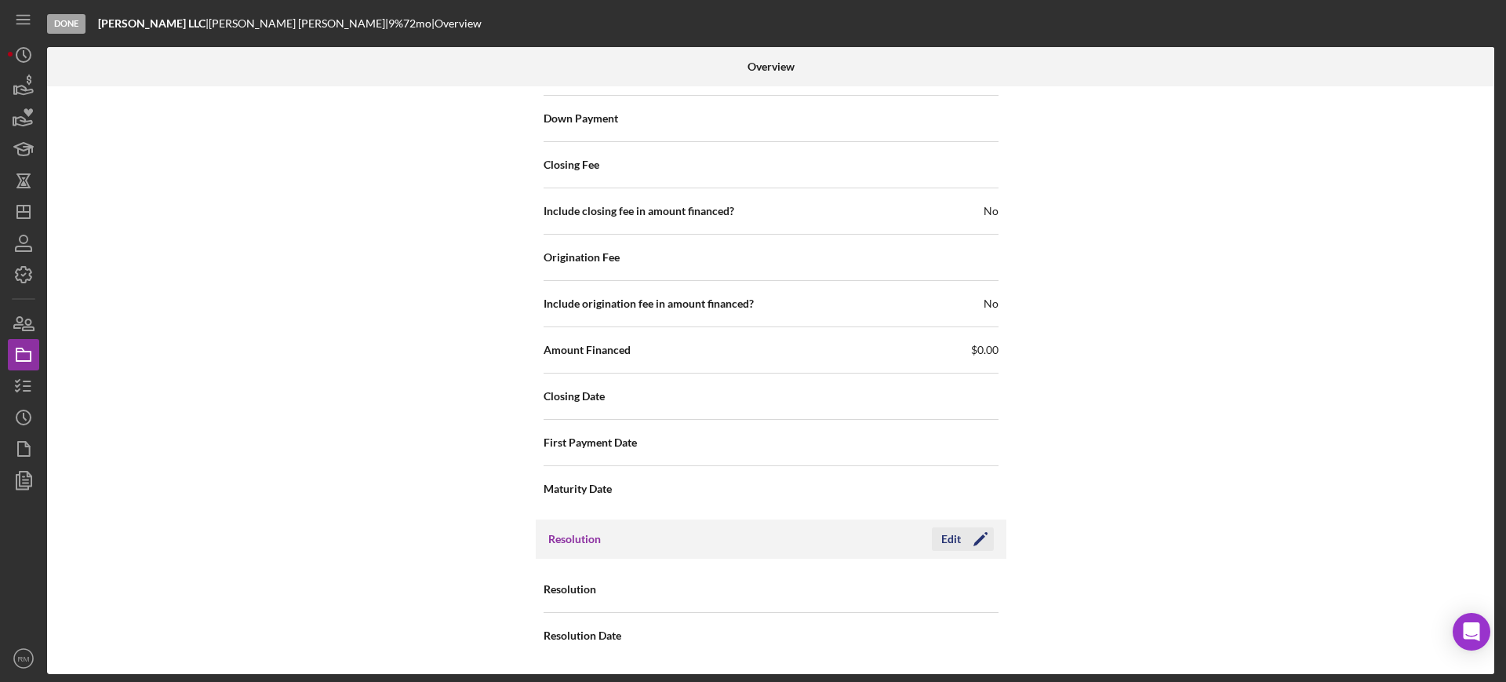
click at [952, 537] on div "Edit" at bounding box center [951, 539] width 20 height 24
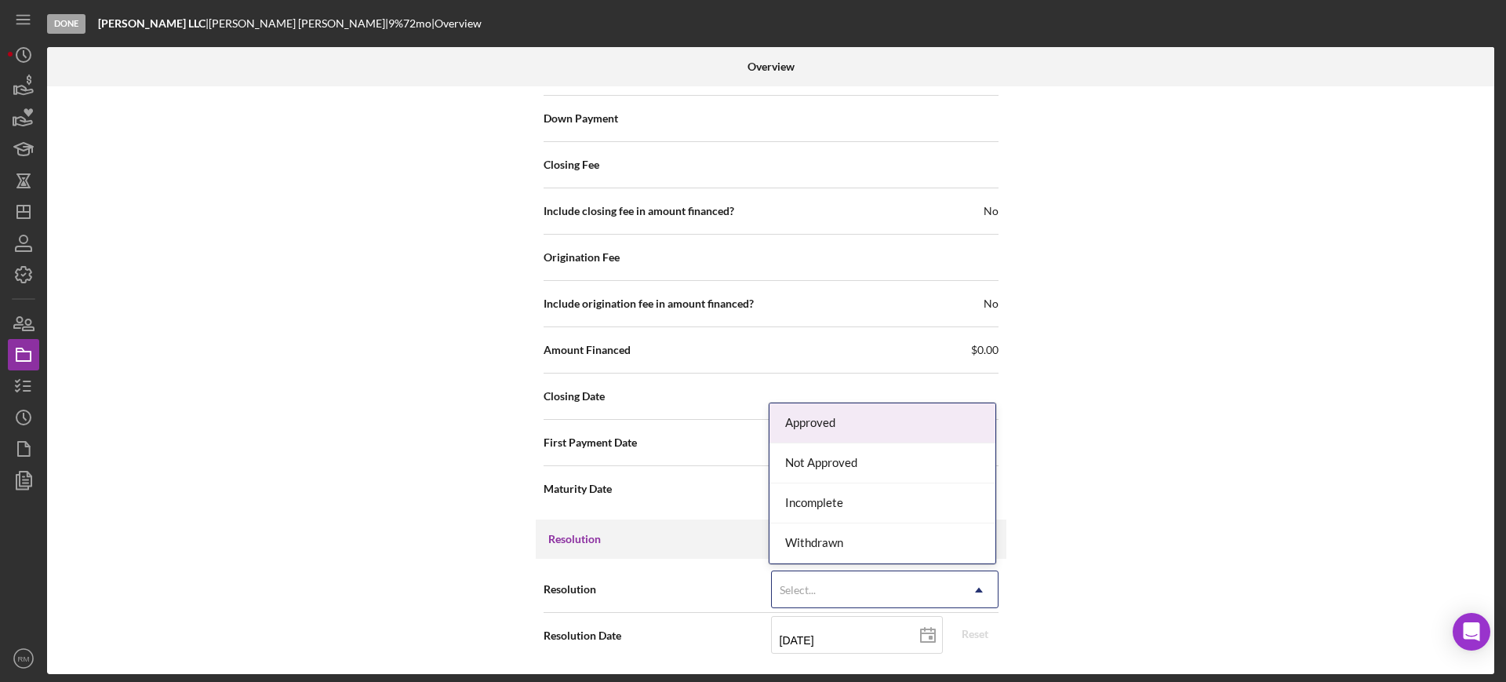
click at [877, 578] on div "Select..." at bounding box center [866, 590] width 188 height 36
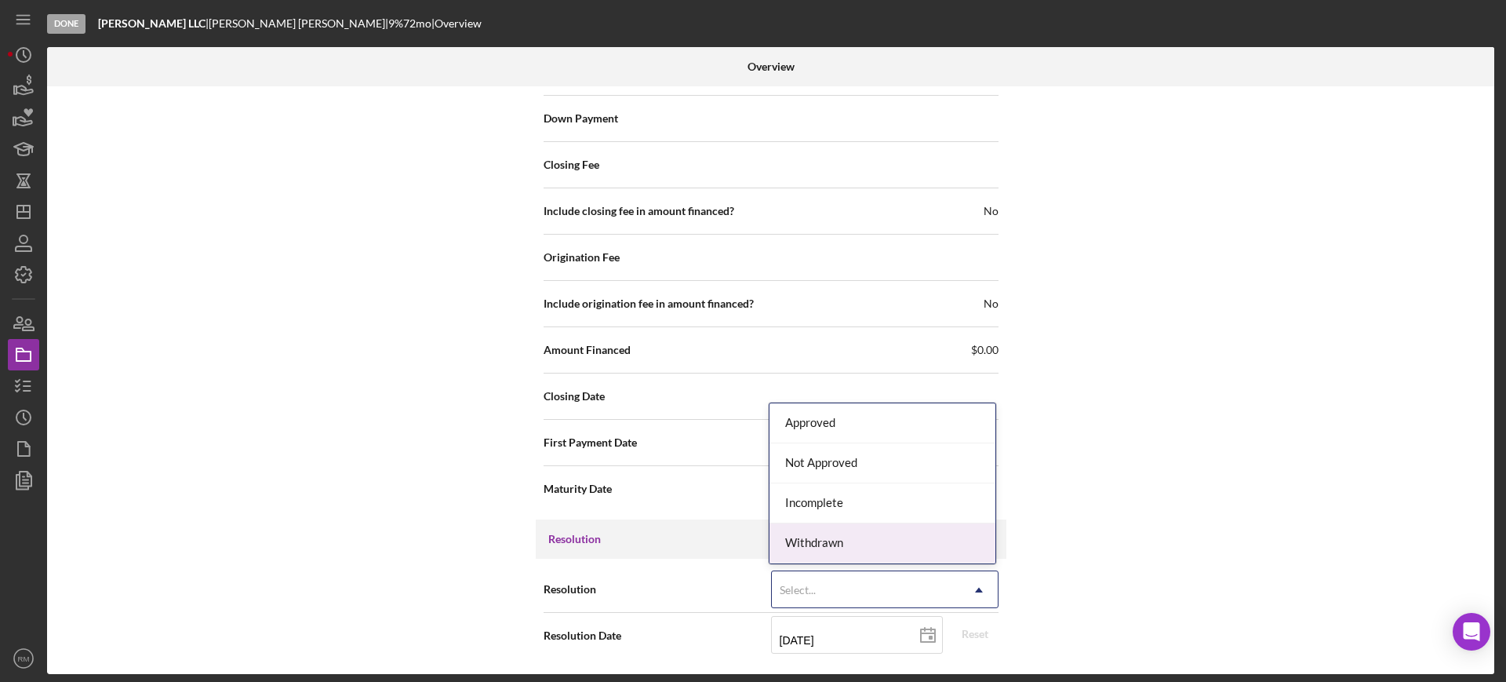
click at [843, 548] on div "Withdrawn" at bounding box center [882, 543] width 226 height 40
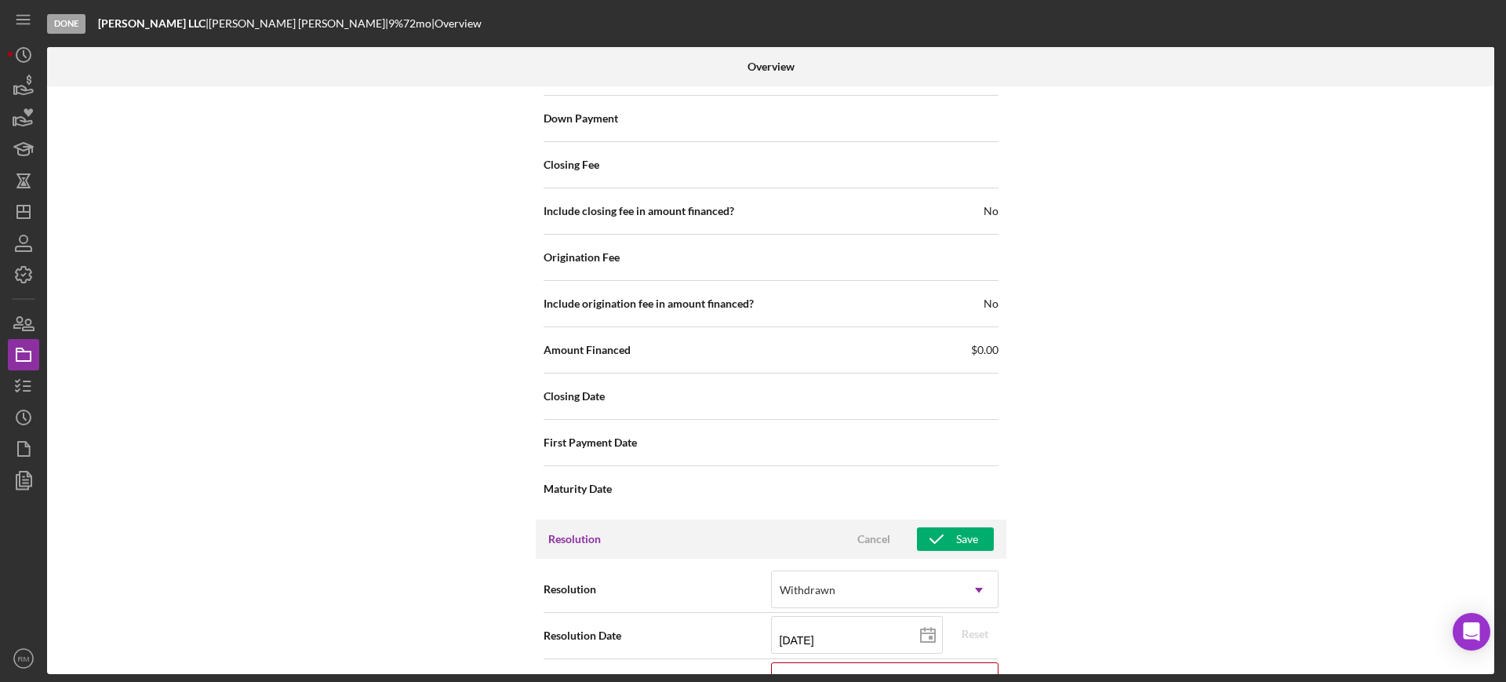
scroll to position [1910, 0]
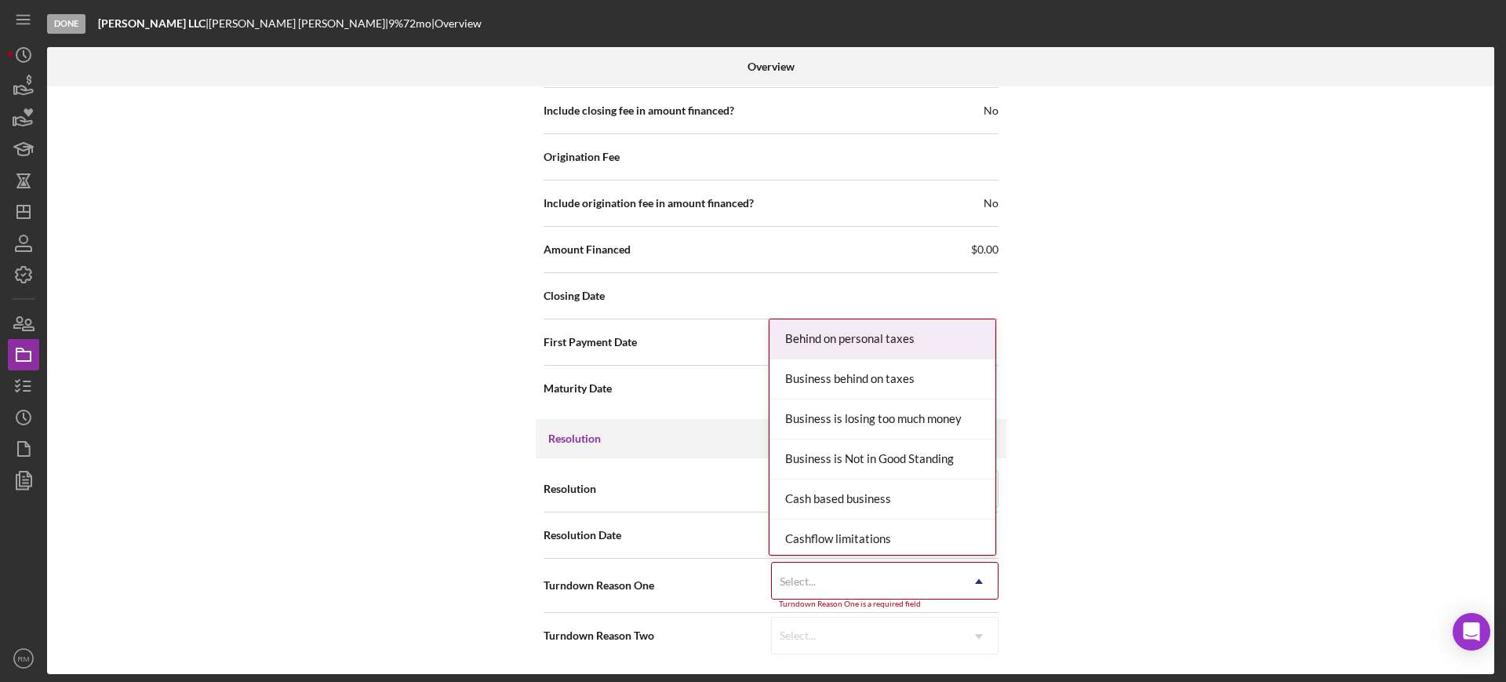
click at [825, 573] on div "Select..." at bounding box center [866, 581] width 188 height 36
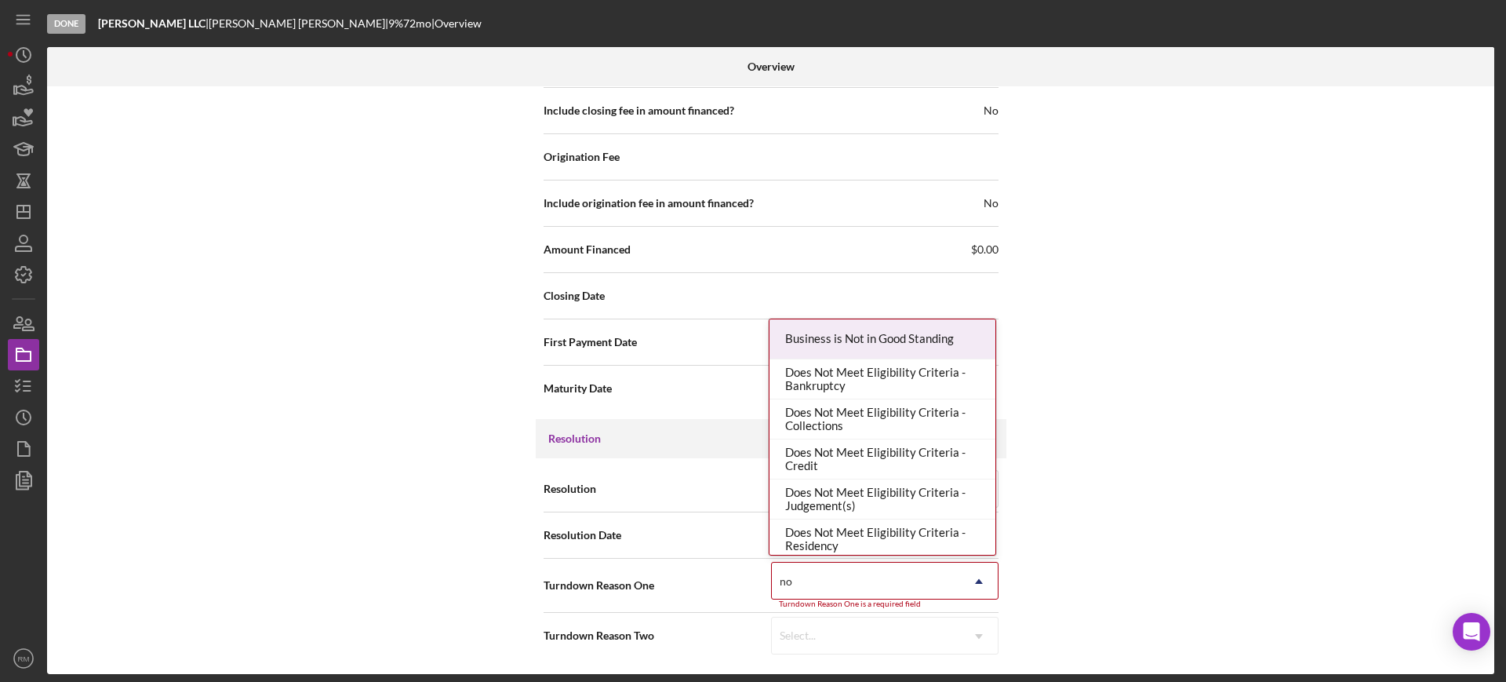
type input "no r"
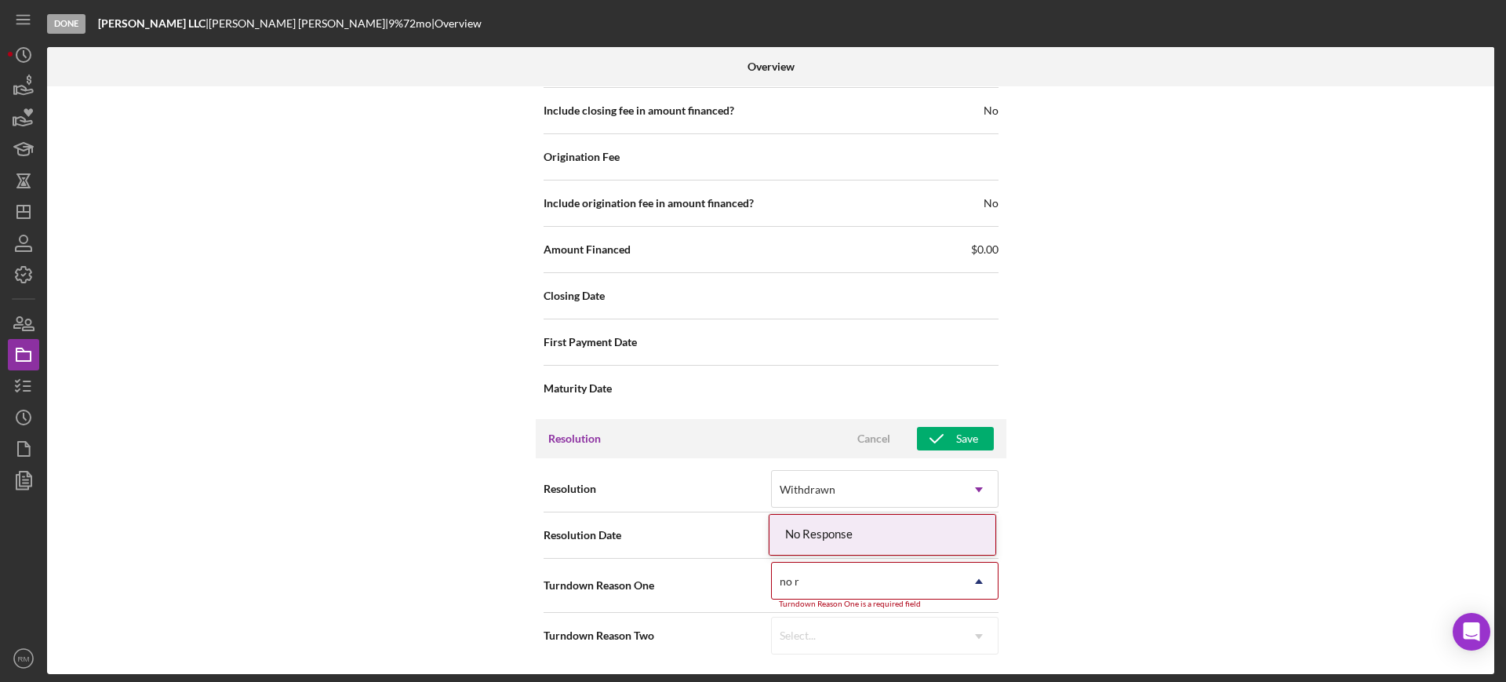
click at [873, 541] on div "No Response" at bounding box center [882, 535] width 226 height 40
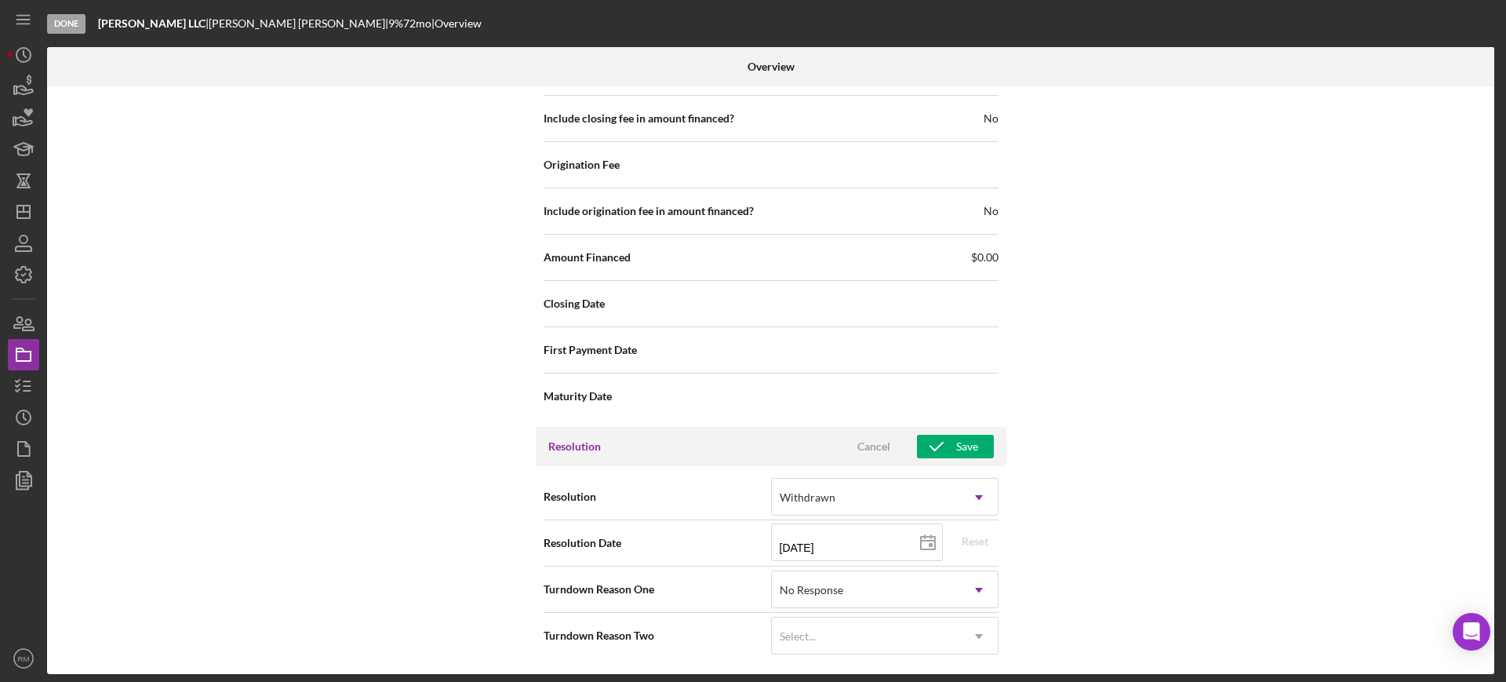
scroll to position [1902, 0]
click at [969, 431] on div "Resolution Cancel Save" at bounding box center [771, 446] width 471 height 39
click at [961, 445] on div "Save" at bounding box center [967, 447] width 22 height 24
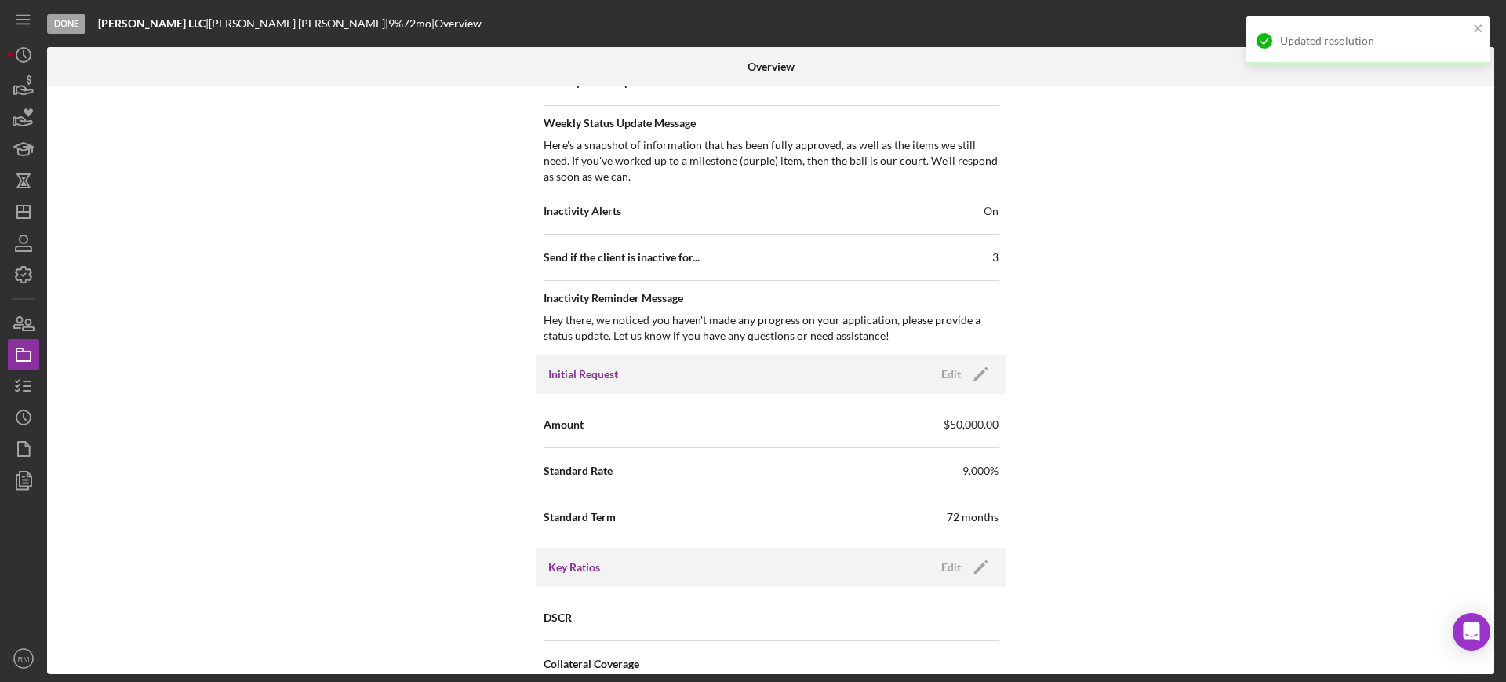
scroll to position [0, 0]
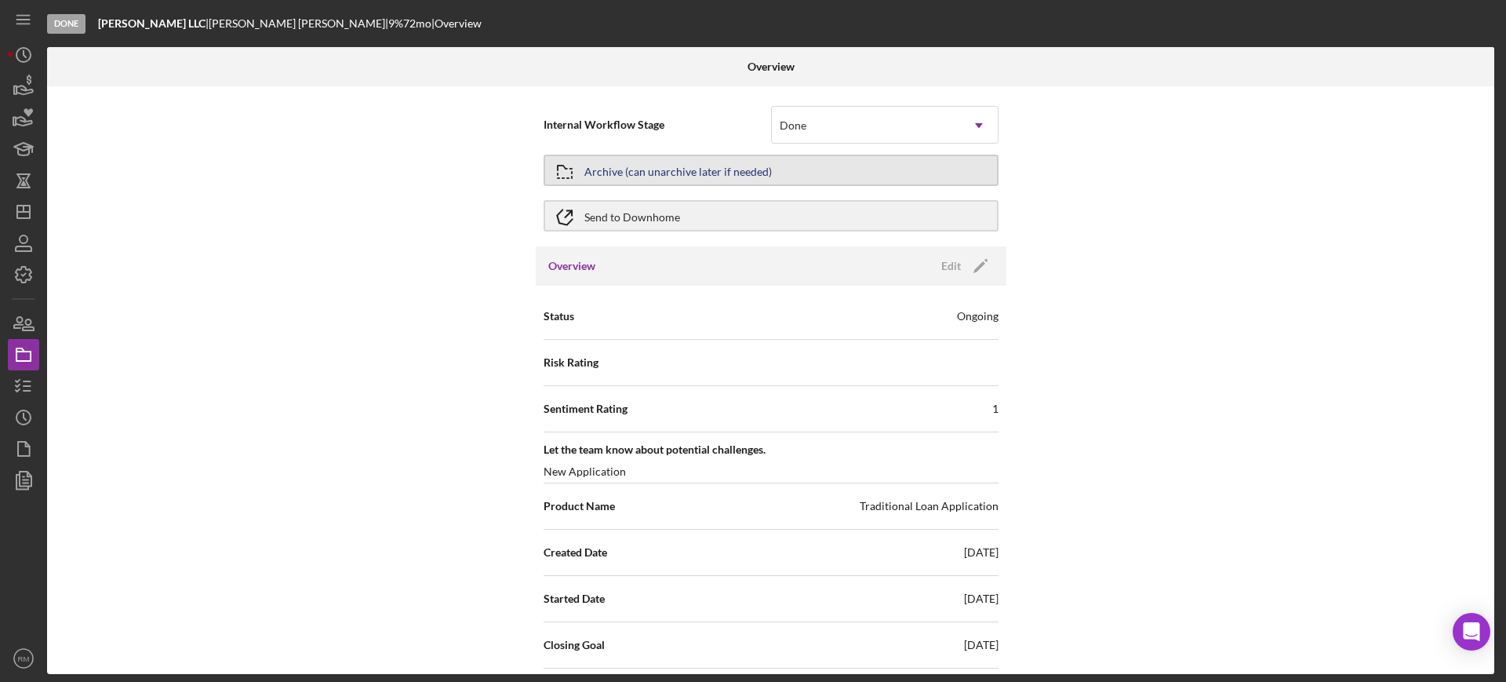
click at [657, 167] on div "Archive (can unarchive later if needed)" at bounding box center [677, 170] width 187 height 28
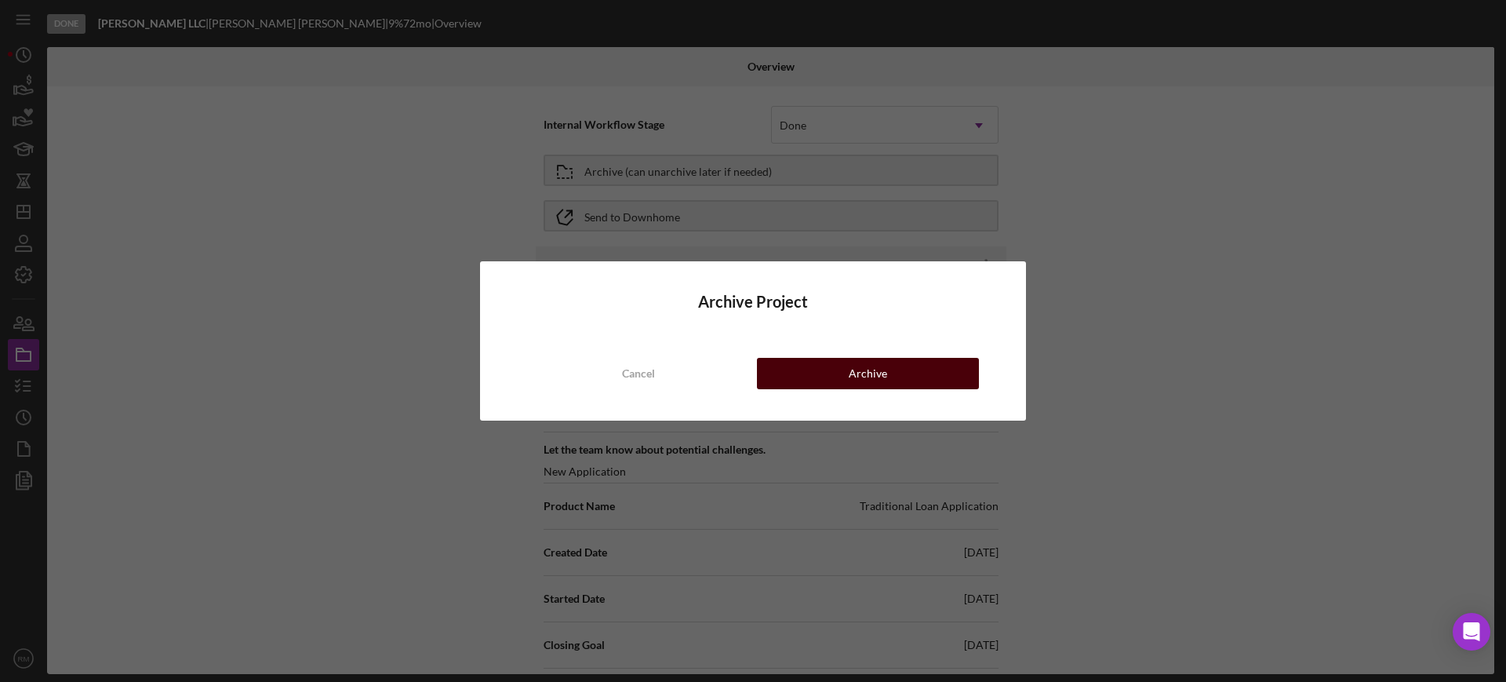
click at [837, 362] on button "Archive" at bounding box center [868, 373] width 222 height 31
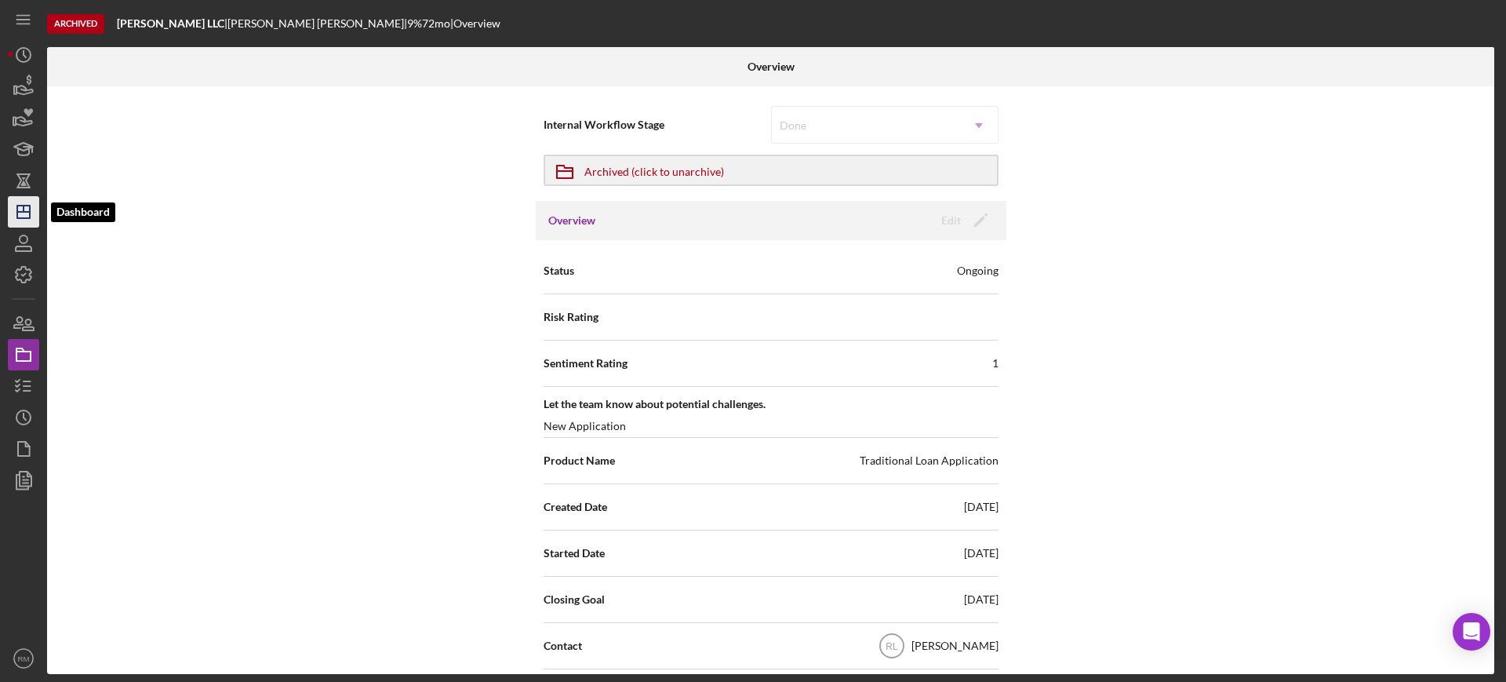
click at [30, 205] on polygon "button" at bounding box center [23, 211] width 13 height 13
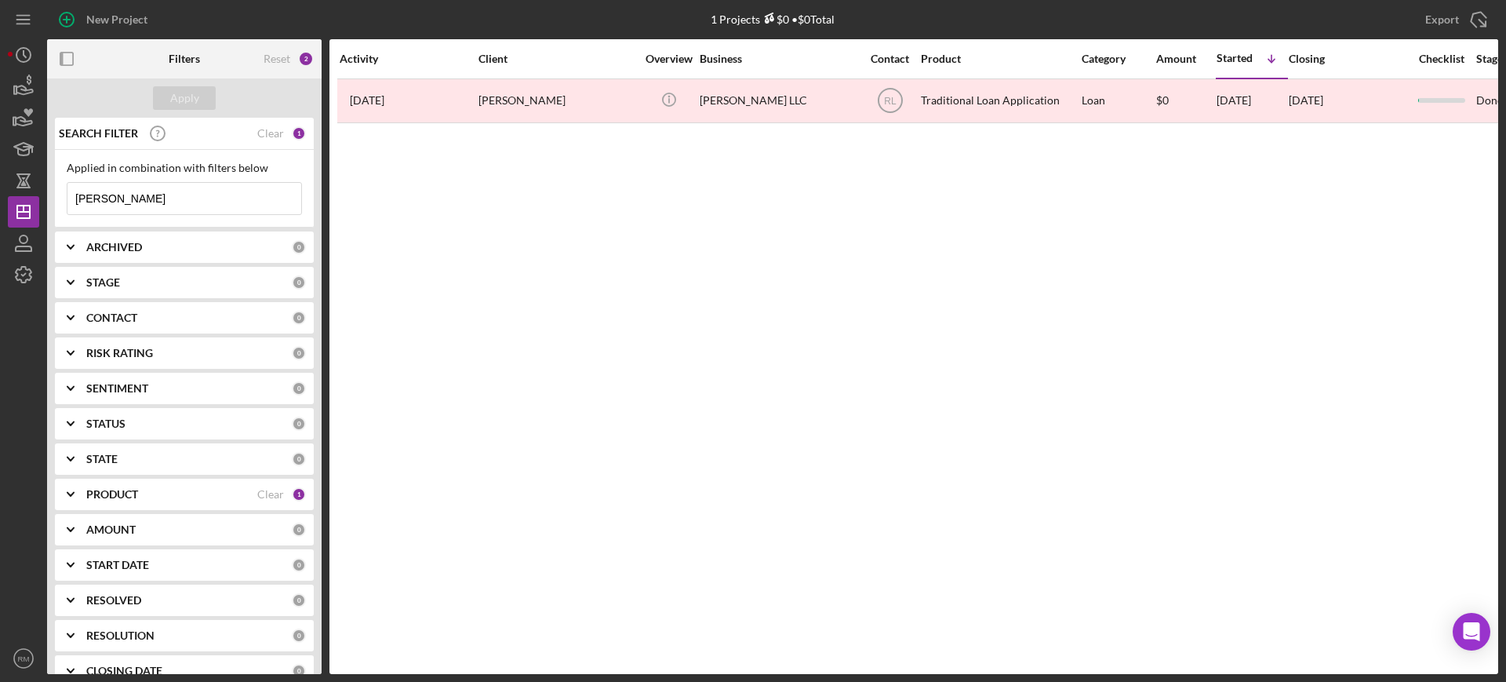
click at [155, 193] on input "jorgensen" at bounding box center [184, 198] width 234 height 31
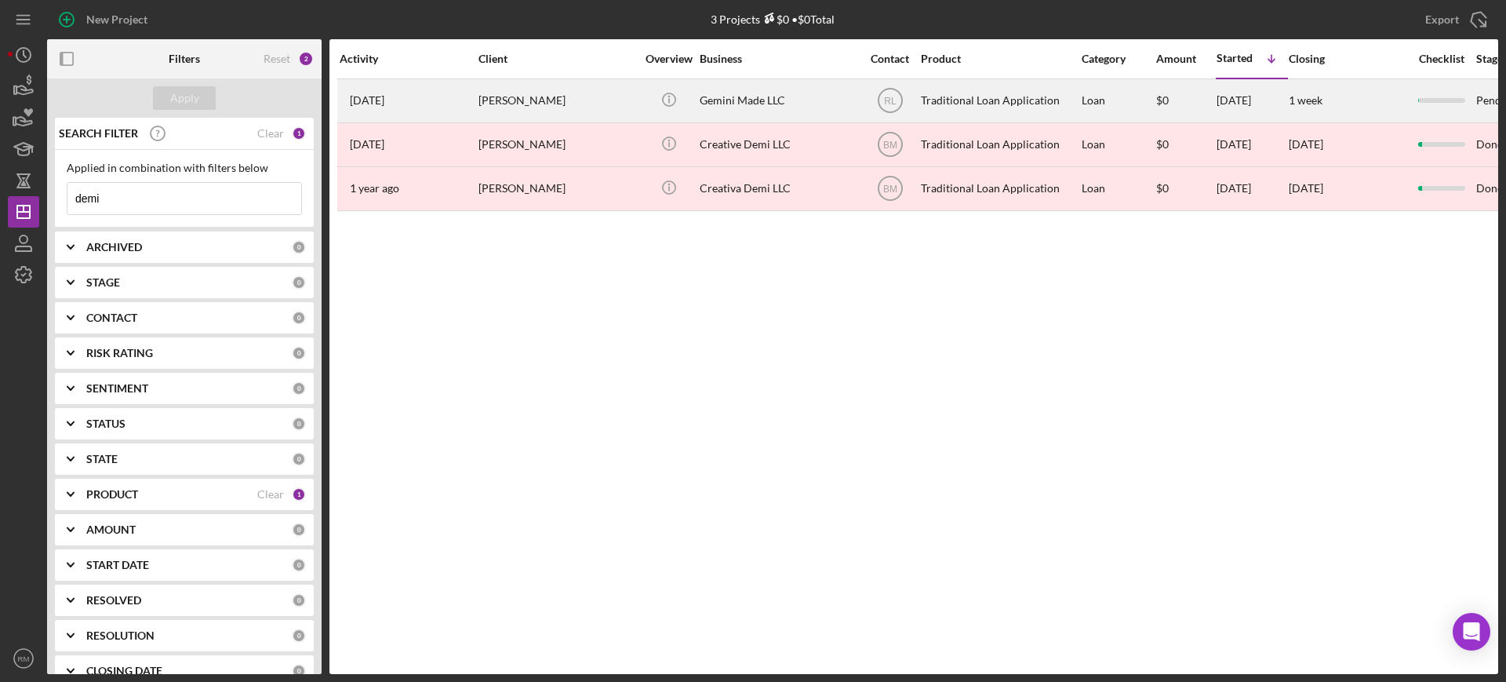
type input "demi"
click at [536, 119] on div "[PERSON_NAME]" at bounding box center [556, 101] width 157 height 42
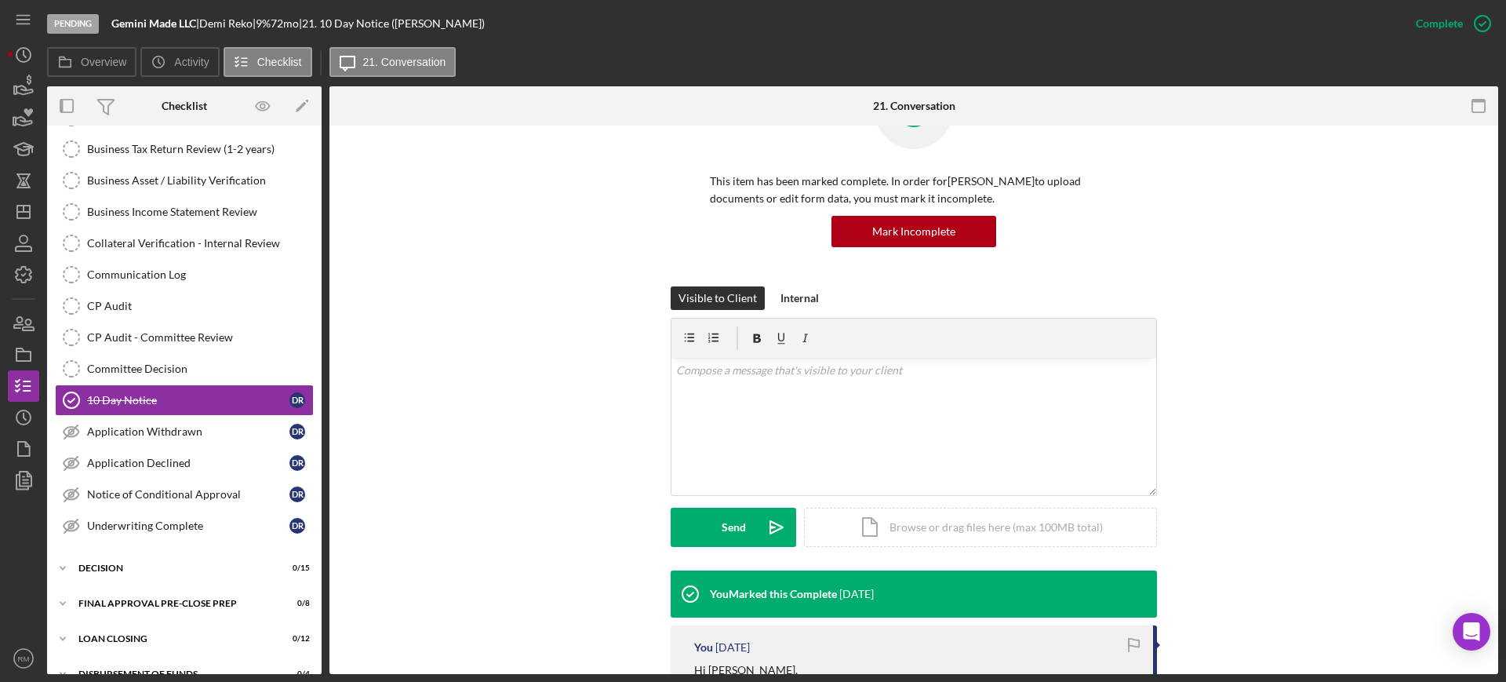
scroll to position [98, 0]
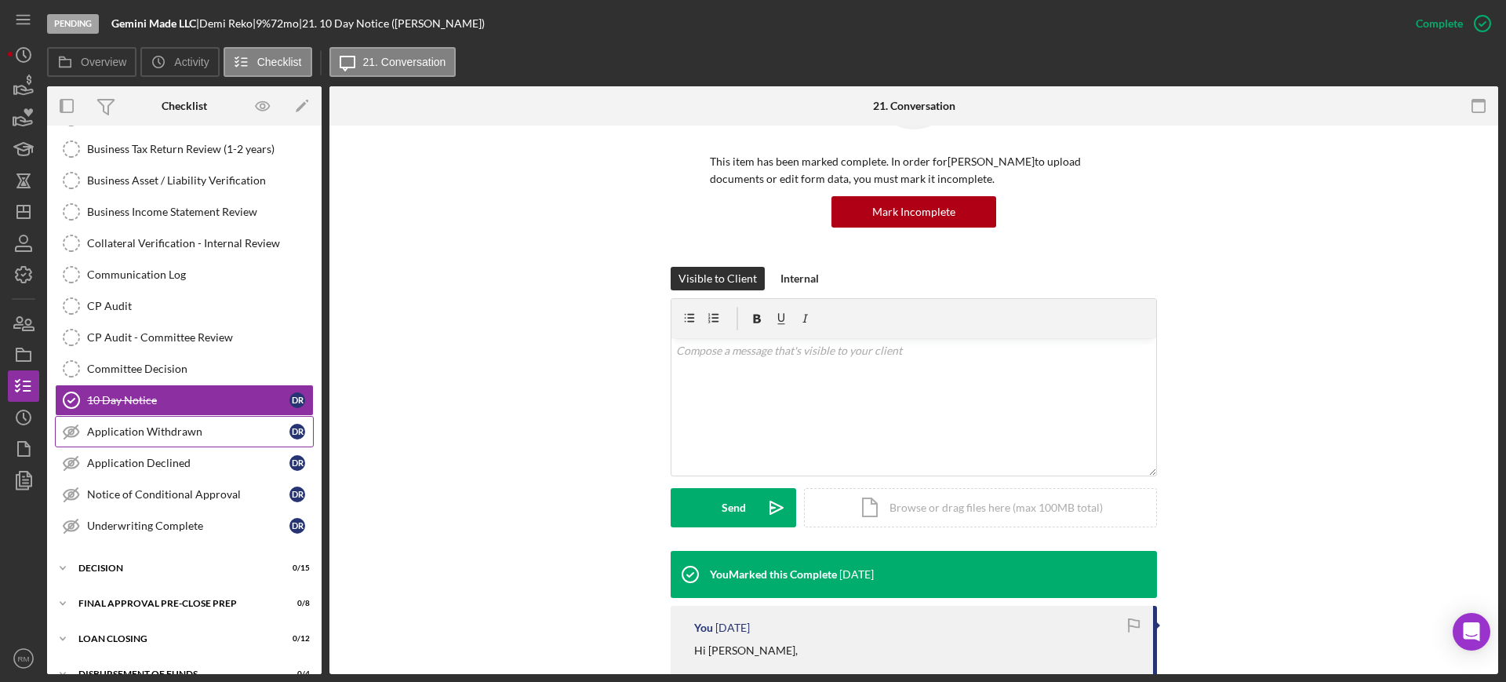
click at [210, 422] on link "Application Withdrawn Application Withdrawn D R" at bounding box center [184, 431] width 259 height 31
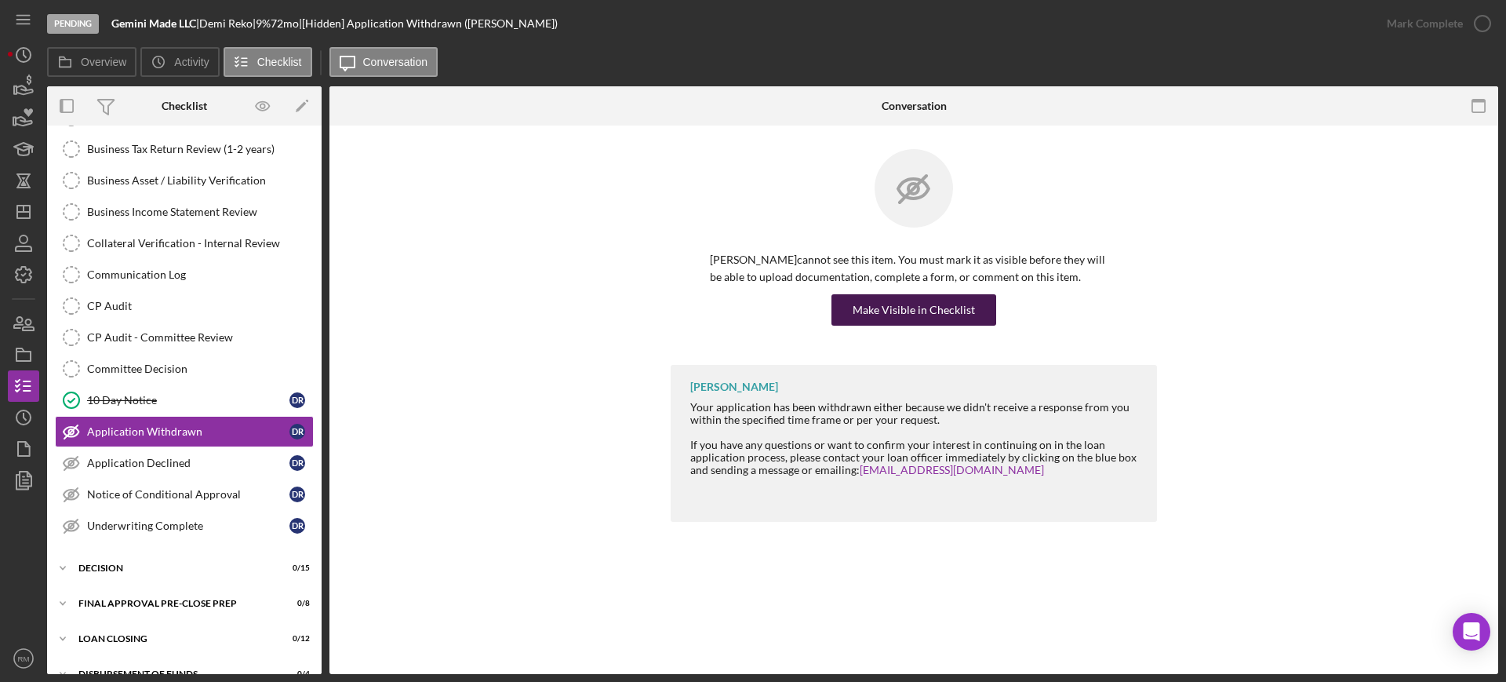
click at [891, 315] on div "Make Visible in Checklist" at bounding box center [914, 309] width 122 height 31
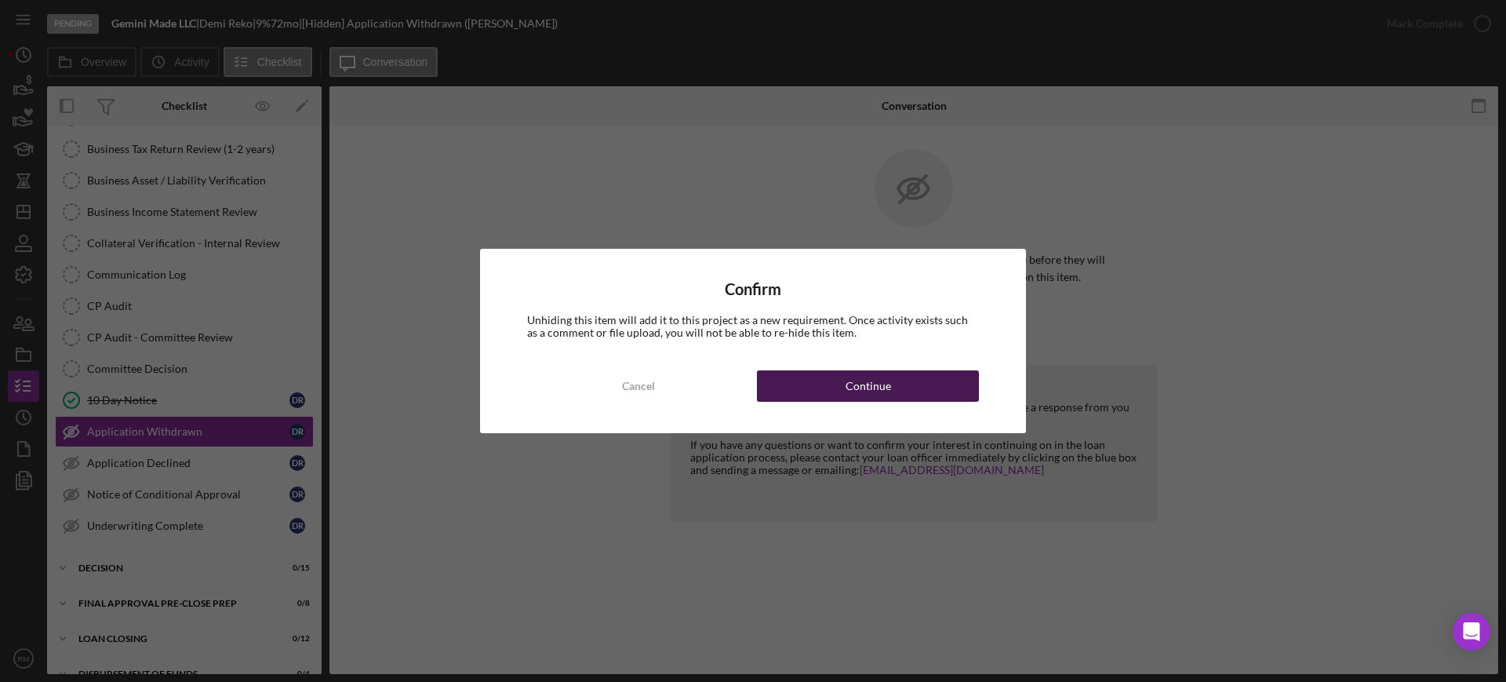
click at [858, 376] on div "Continue" at bounding box center [867, 385] width 45 height 31
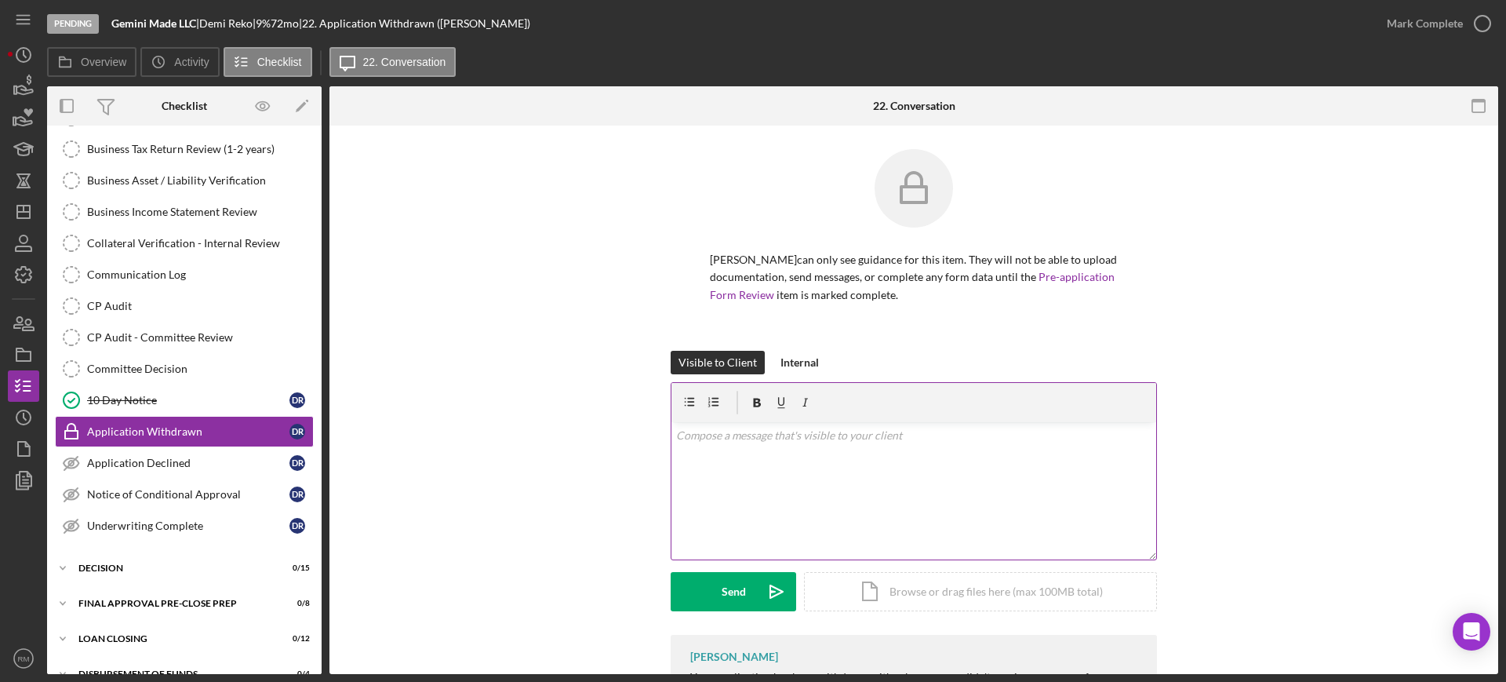
click at [911, 325] on div "Demi Reko can only see guidance for this item. They will not be able to upload …" at bounding box center [914, 250] width 486 height 202
click at [875, 484] on div "v Color teal Color pink Remove color Add row above Add row below Add column bef…" at bounding box center [913, 490] width 485 height 137
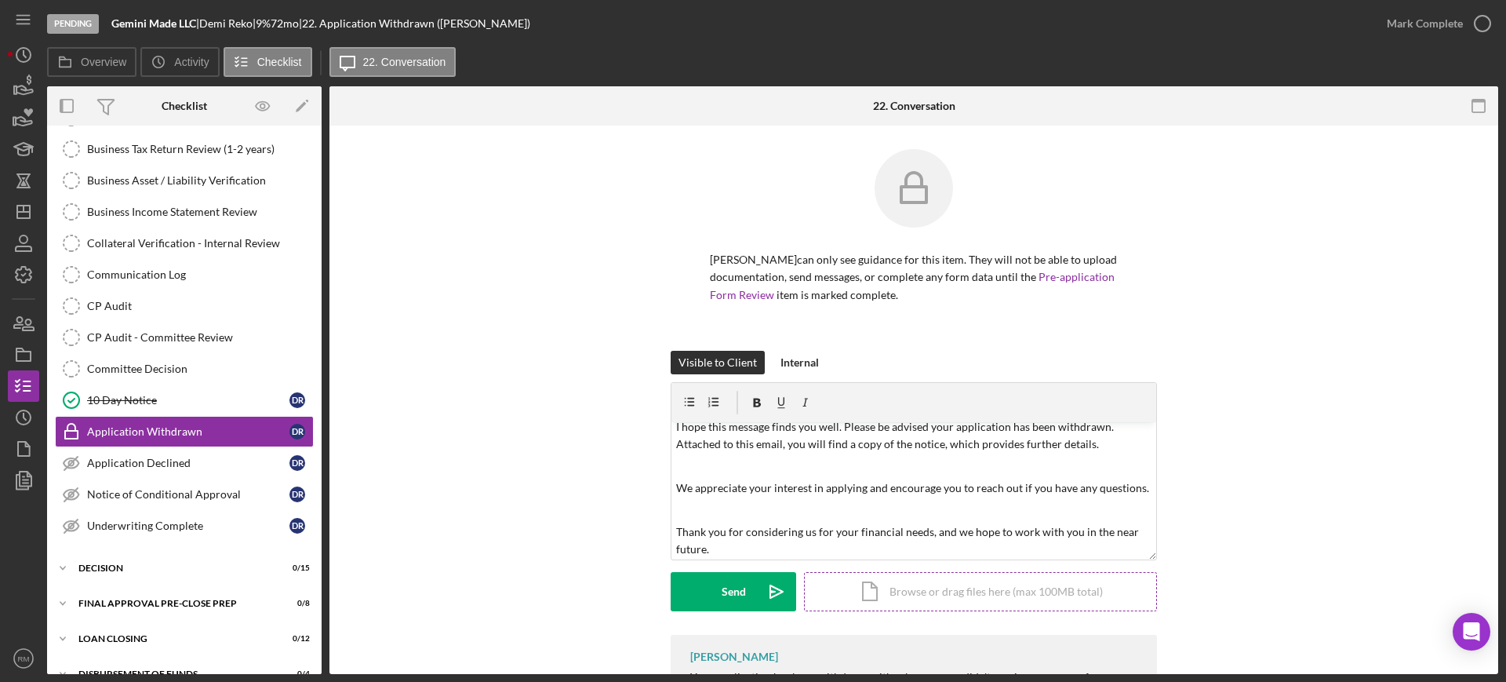
click at [882, 586] on div "Icon/Document Browse or drag files here (max 100MB total) Tap to choose files o…" at bounding box center [980, 591] width 353 height 39
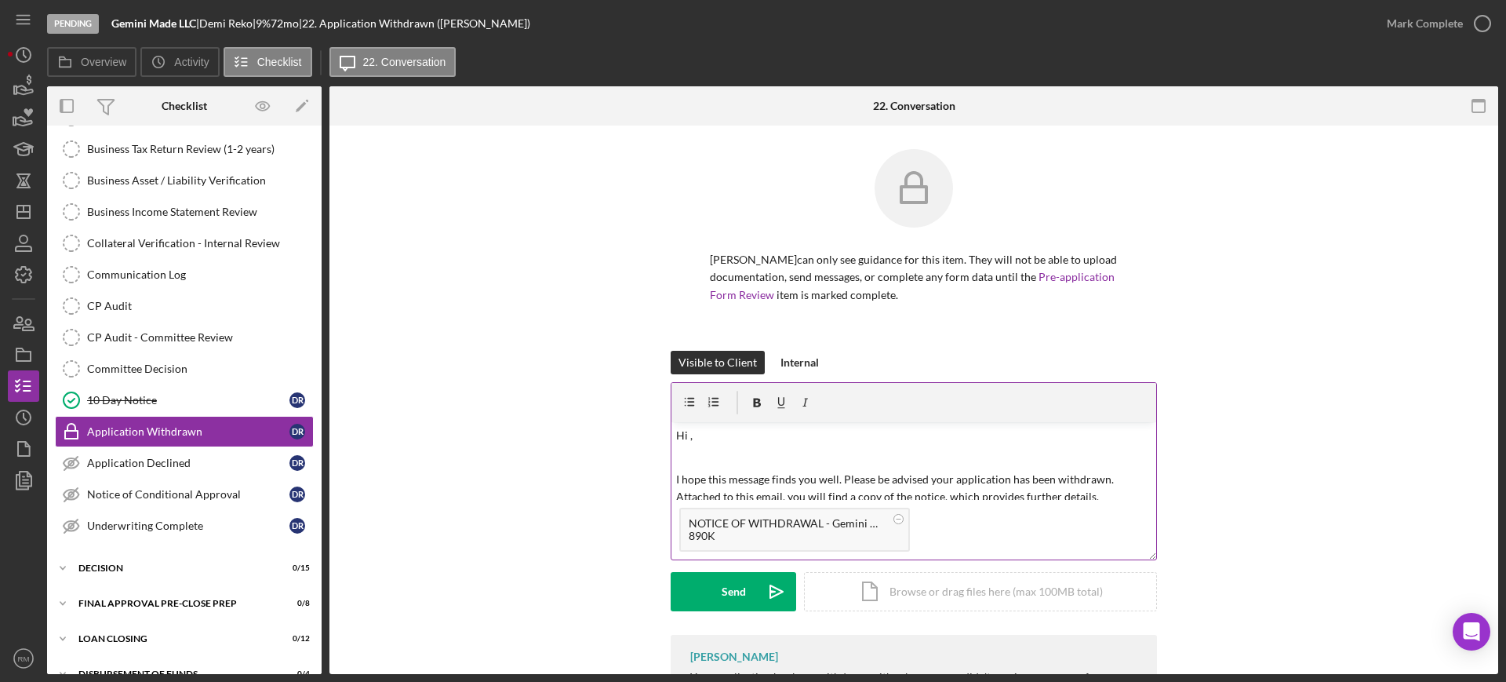
click at [701, 440] on p "Hi ," at bounding box center [914, 435] width 476 height 17
click at [710, 593] on button "Send Icon/icon-invite-send" at bounding box center [733, 591] width 125 height 39
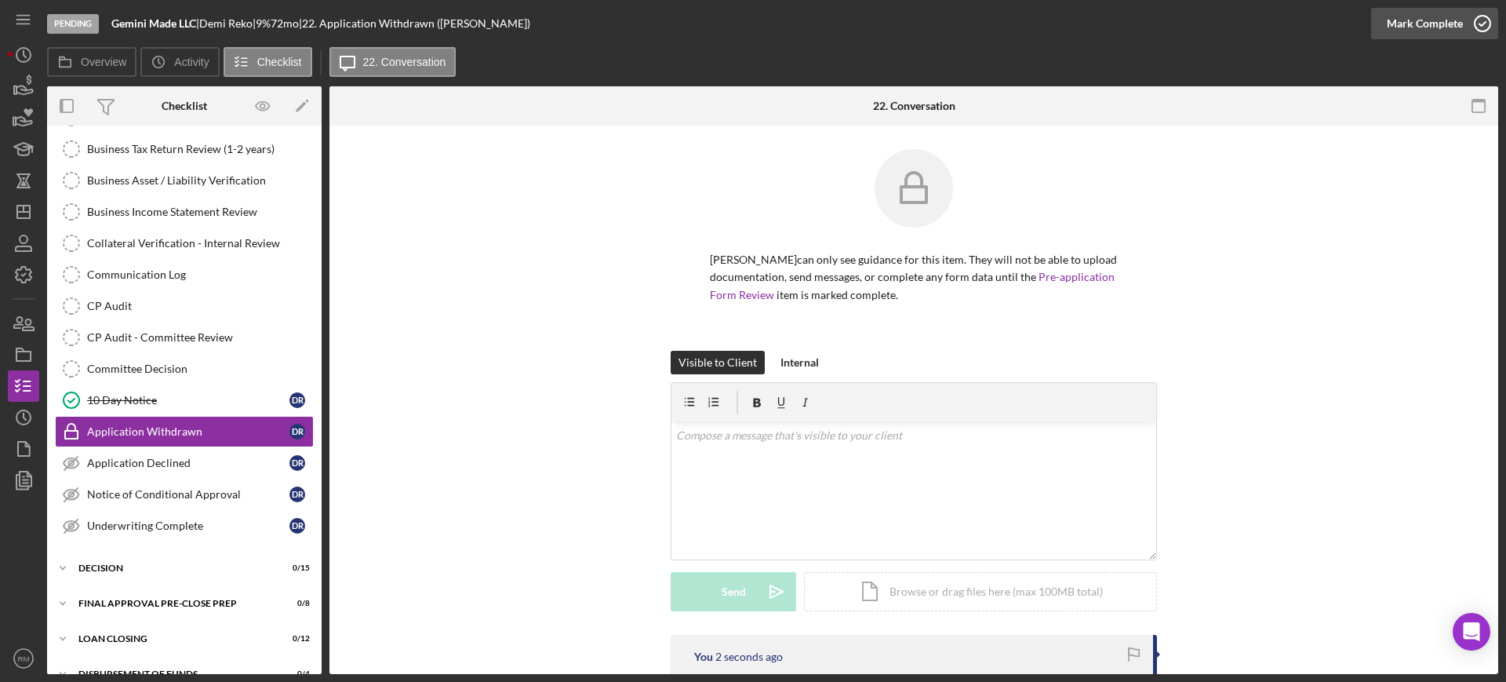
click at [1411, 32] on div "Mark Complete" at bounding box center [1425, 23] width 76 height 31
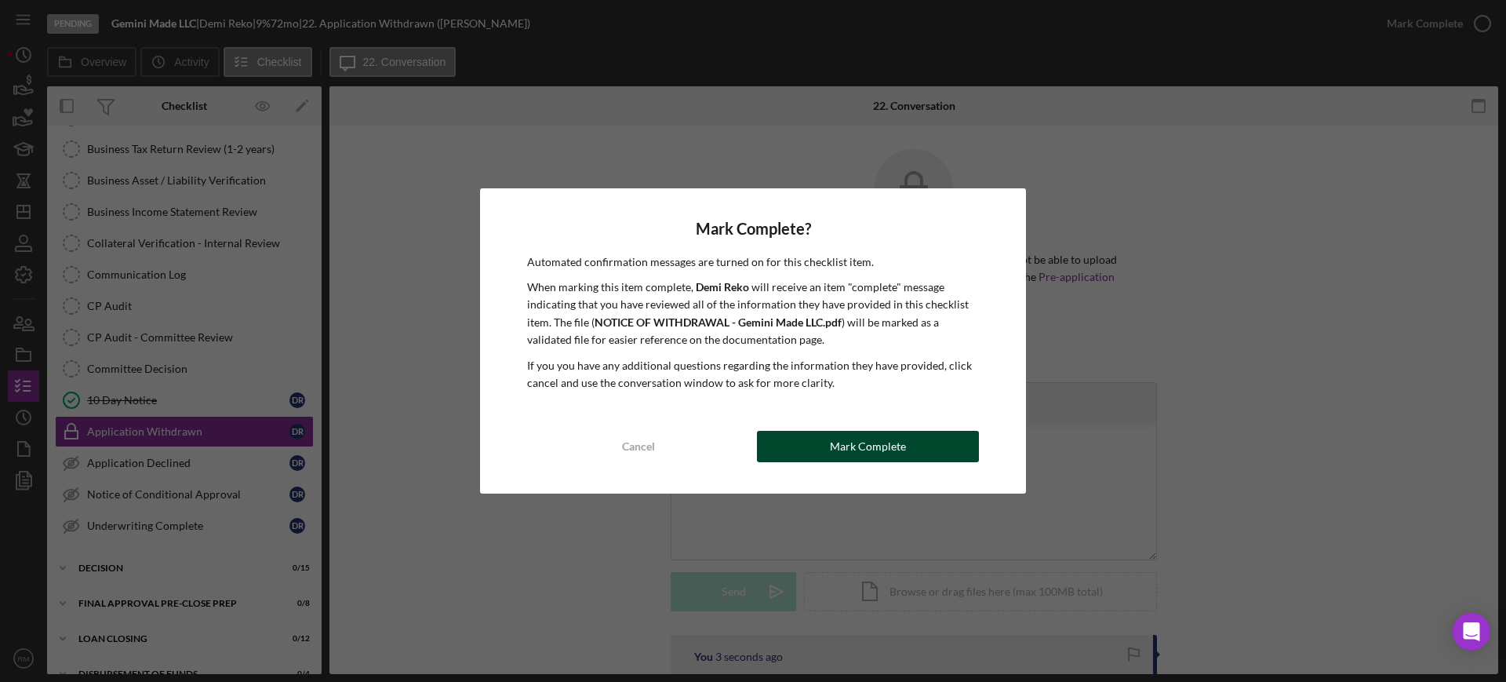
click at [872, 446] on div "Mark Complete" at bounding box center [868, 446] width 76 height 31
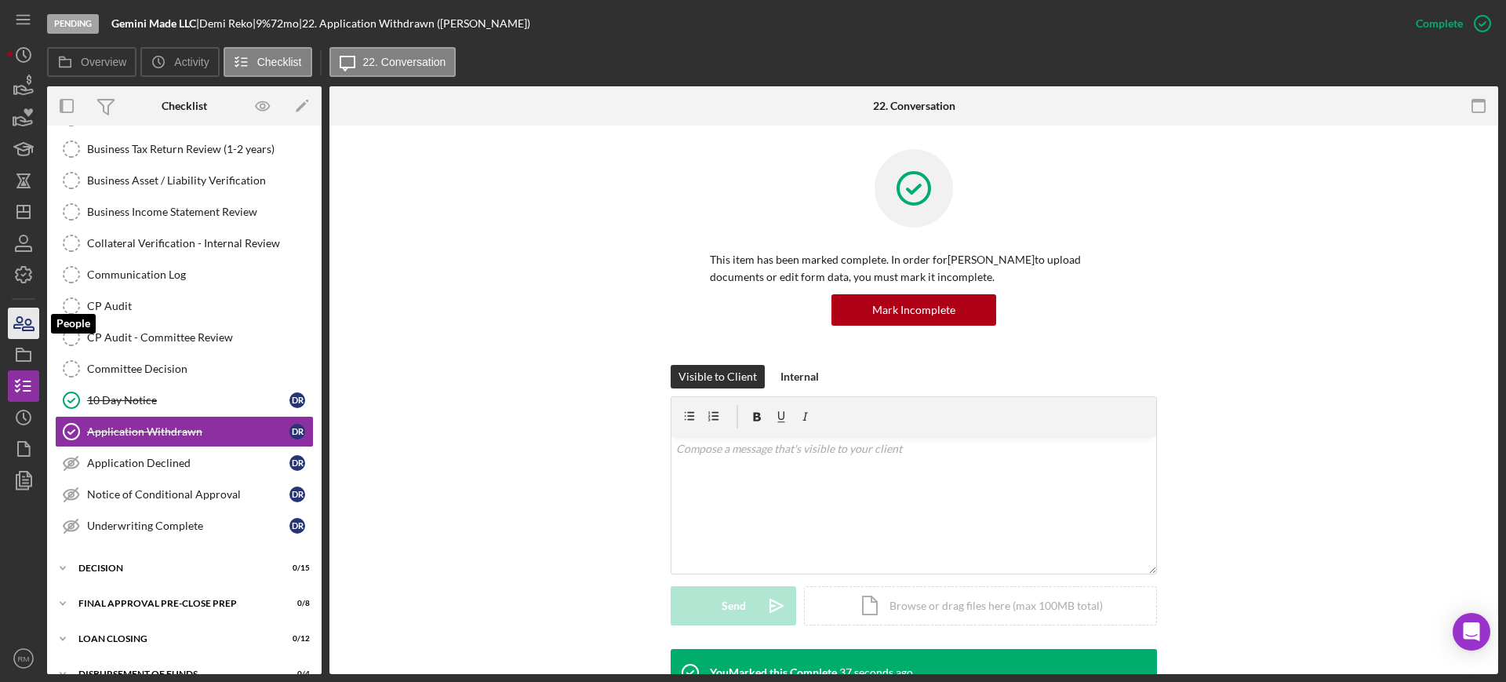
click at [36, 328] on icon "button" at bounding box center [23, 323] width 39 height 39
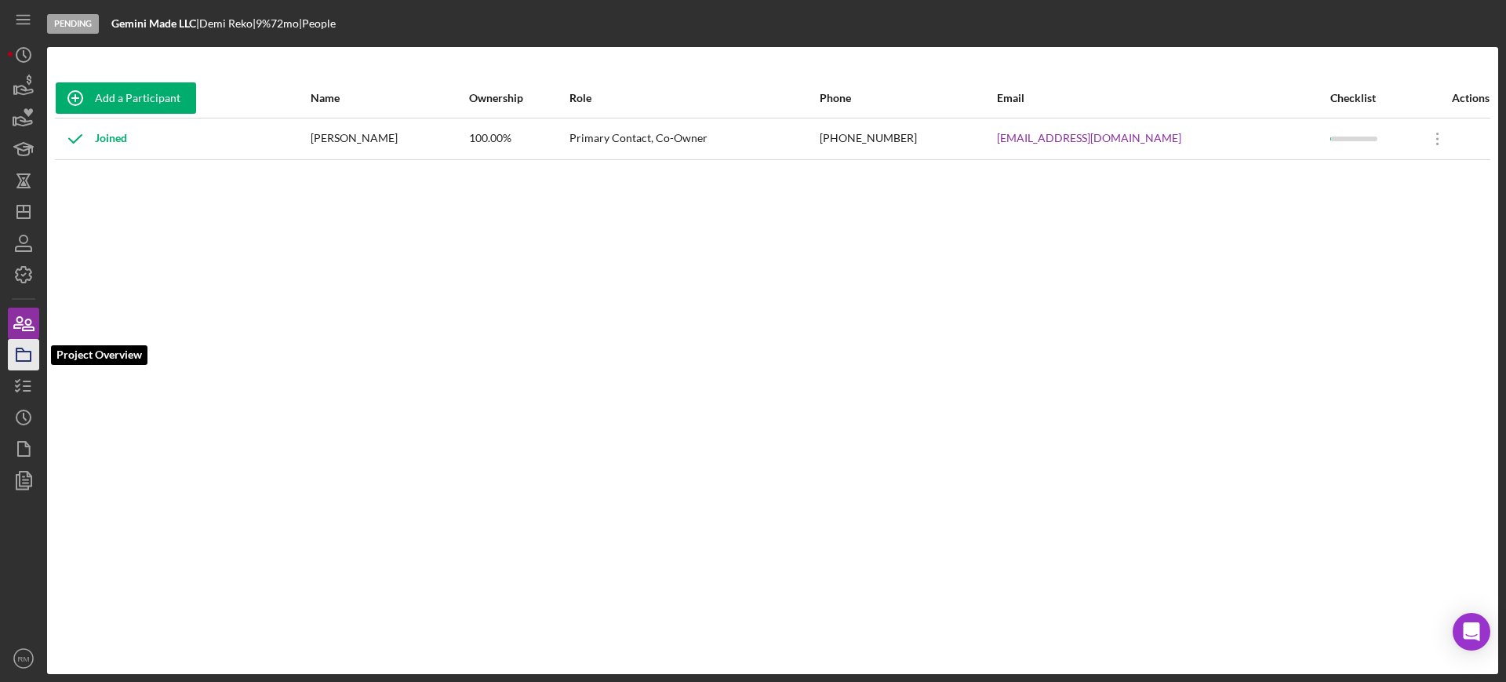
click at [26, 347] on icon "button" at bounding box center [23, 354] width 39 height 39
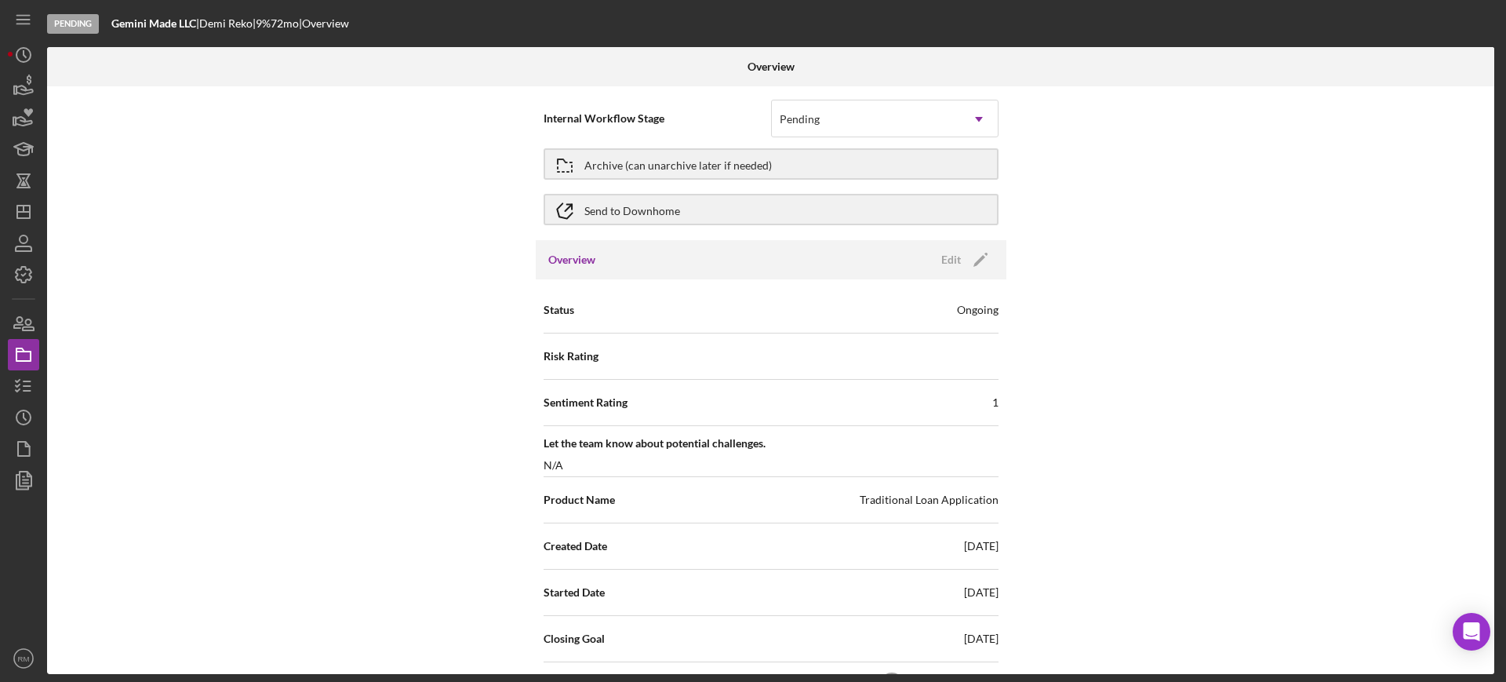
scroll to position [7, 0]
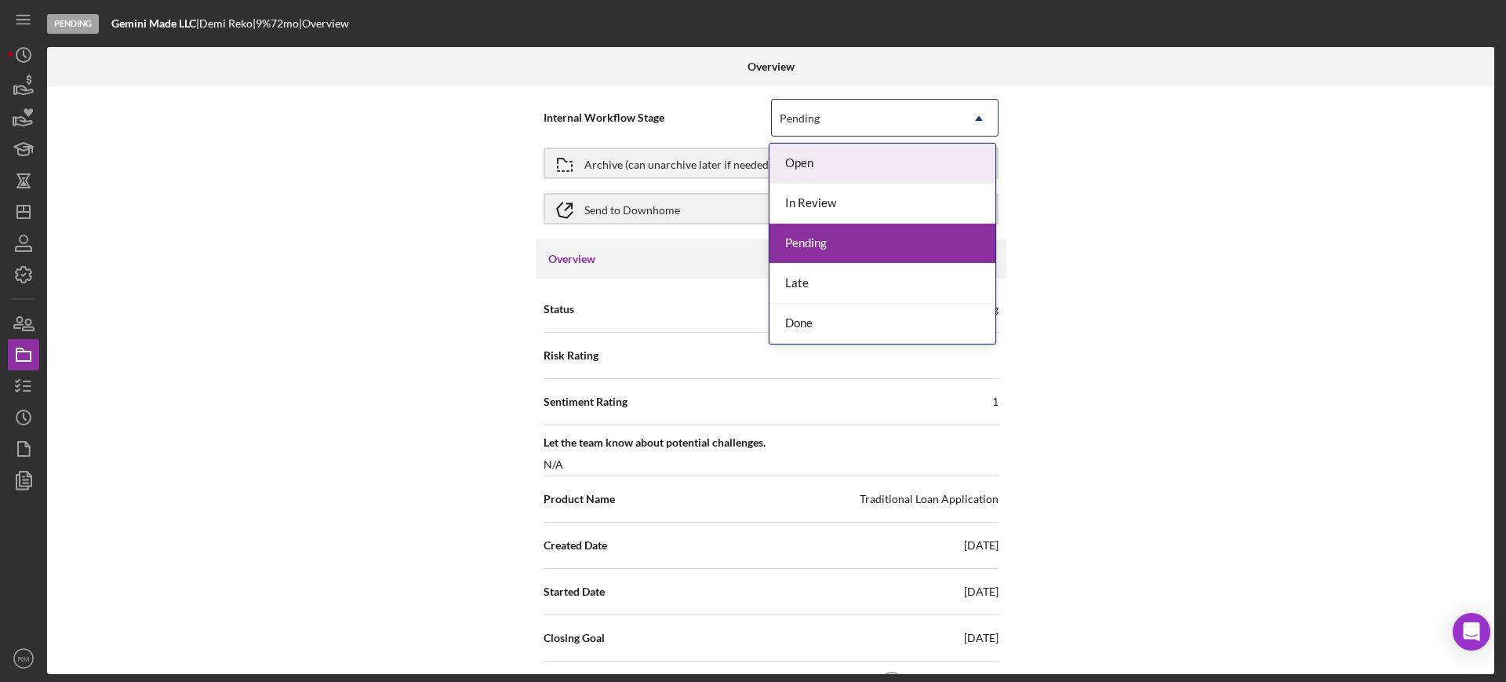
click at [798, 111] on div "Pending" at bounding box center [866, 118] width 188 height 36
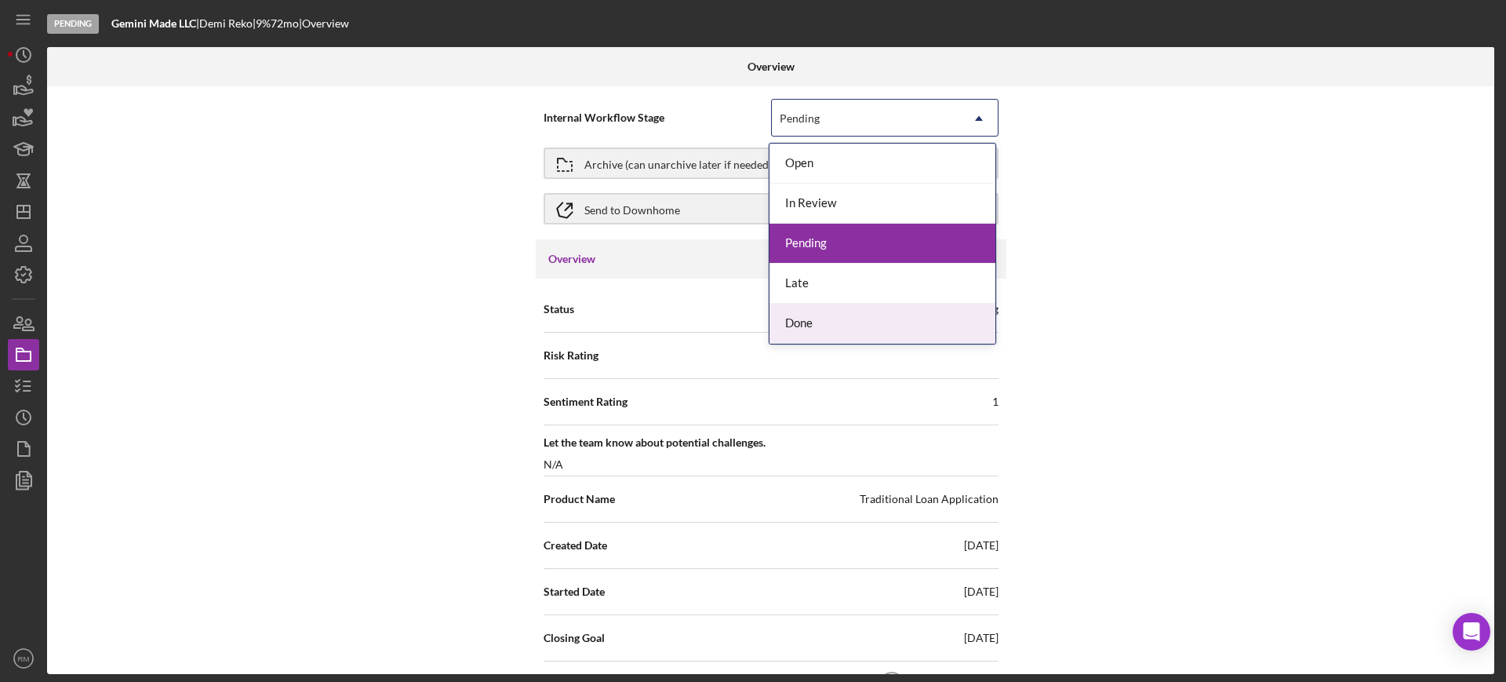
click at [812, 307] on div "Done" at bounding box center [882, 324] width 226 height 40
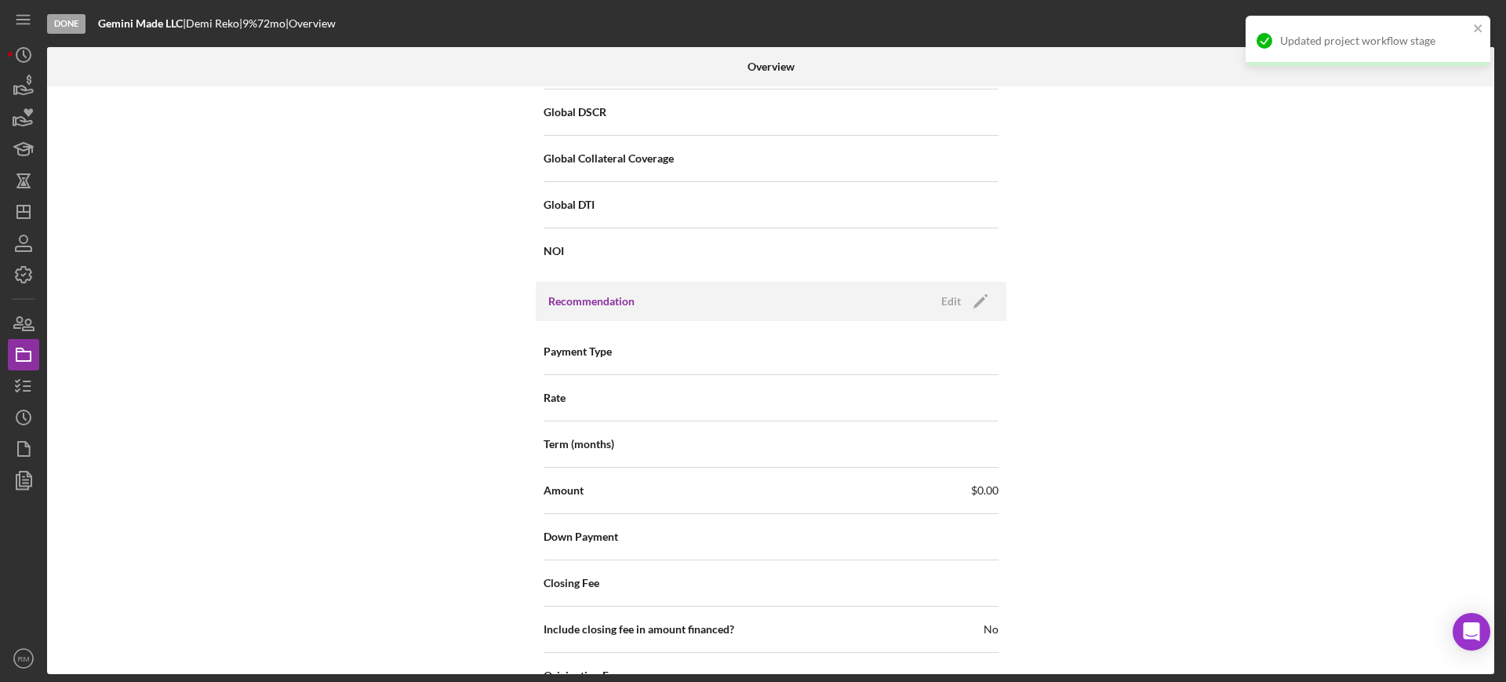
scroll to position [1809, 0]
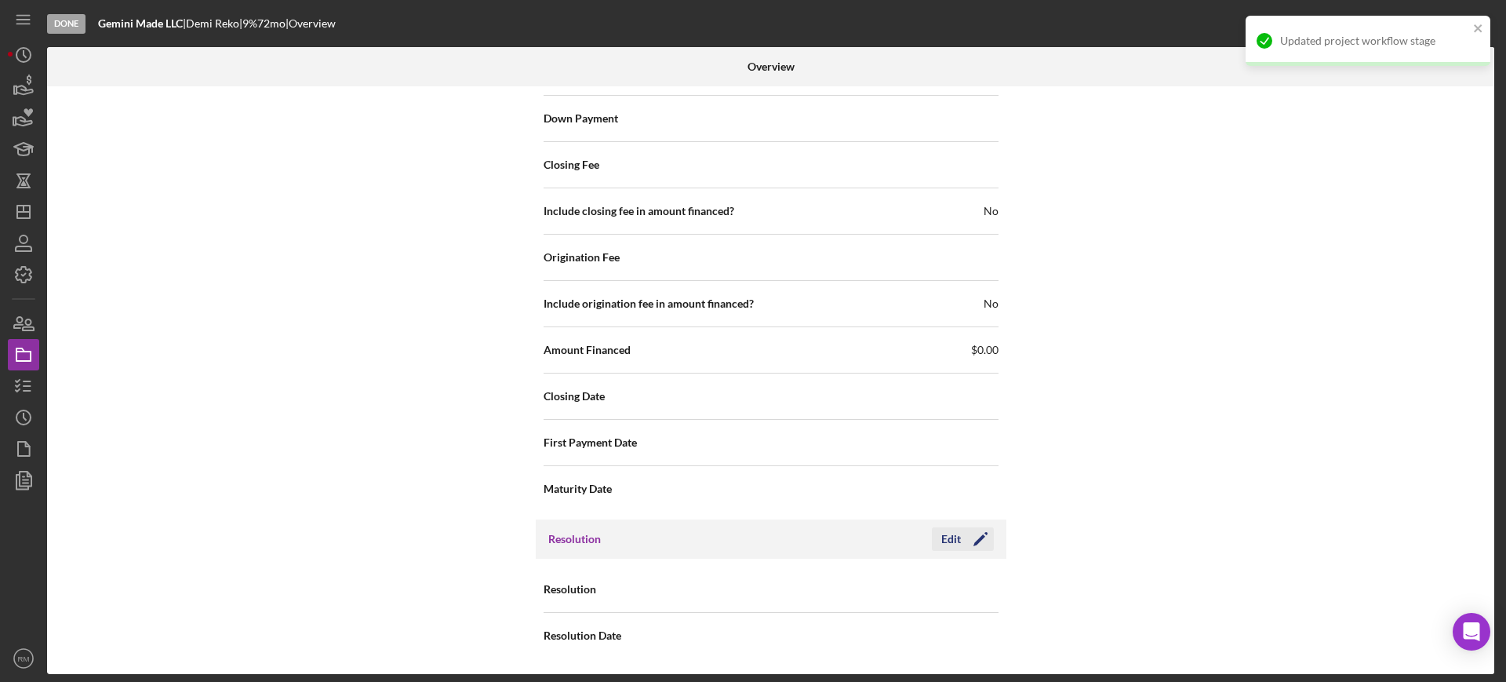
click at [949, 534] on div "Edit" at bounding box center [951, 539] width 20 height 24
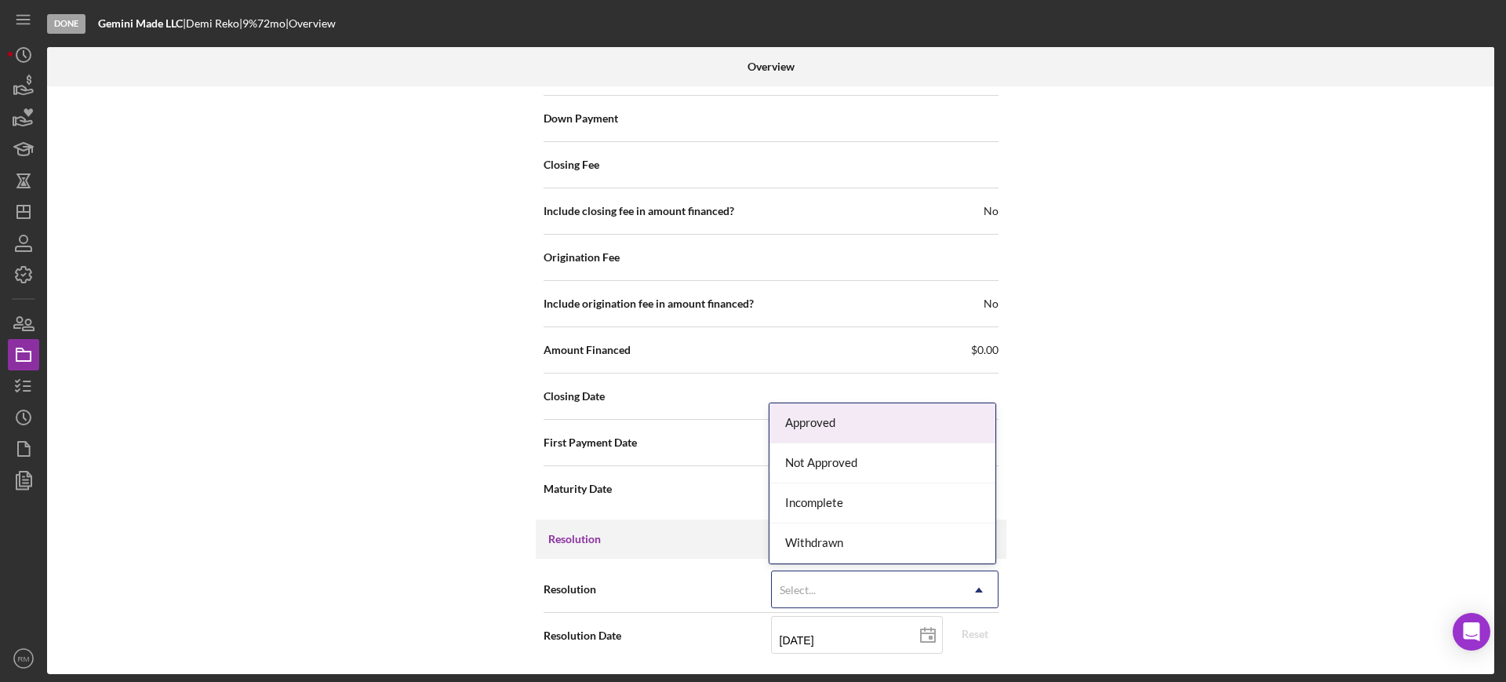
click at [824, 595] on div "Select..." at bounding box center [866, 590] width 188 height 36
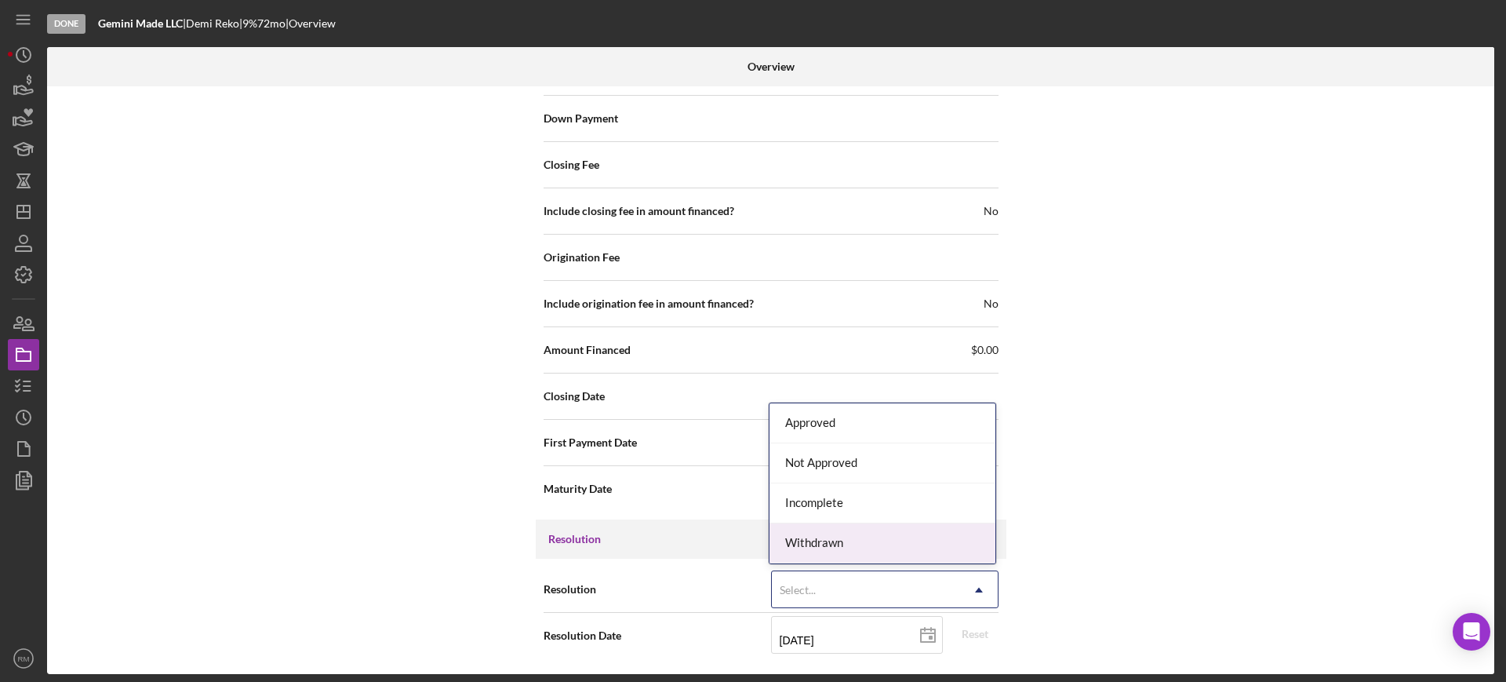
click at [823, 558] on div "Withdrawn" at bounding box center [882, 543] width 226 height 40
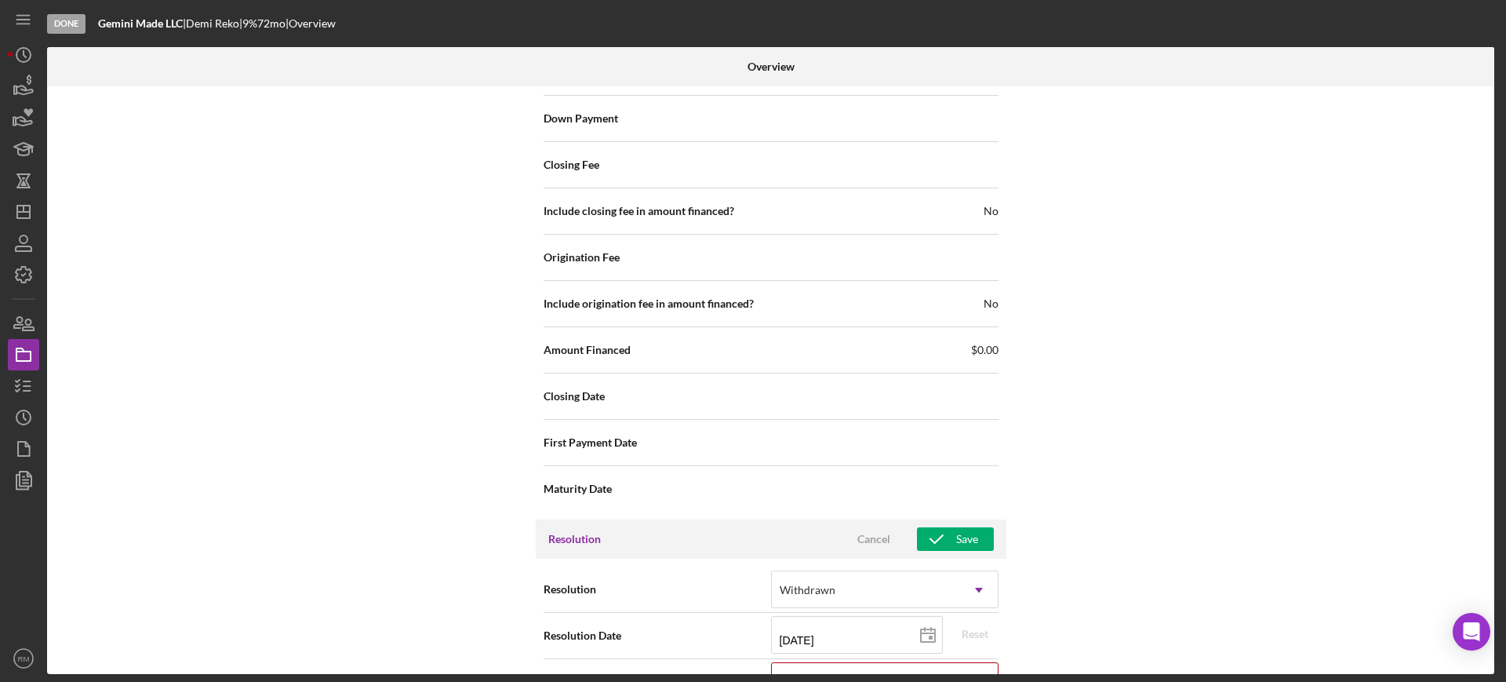
scroll to position [1910, 0]
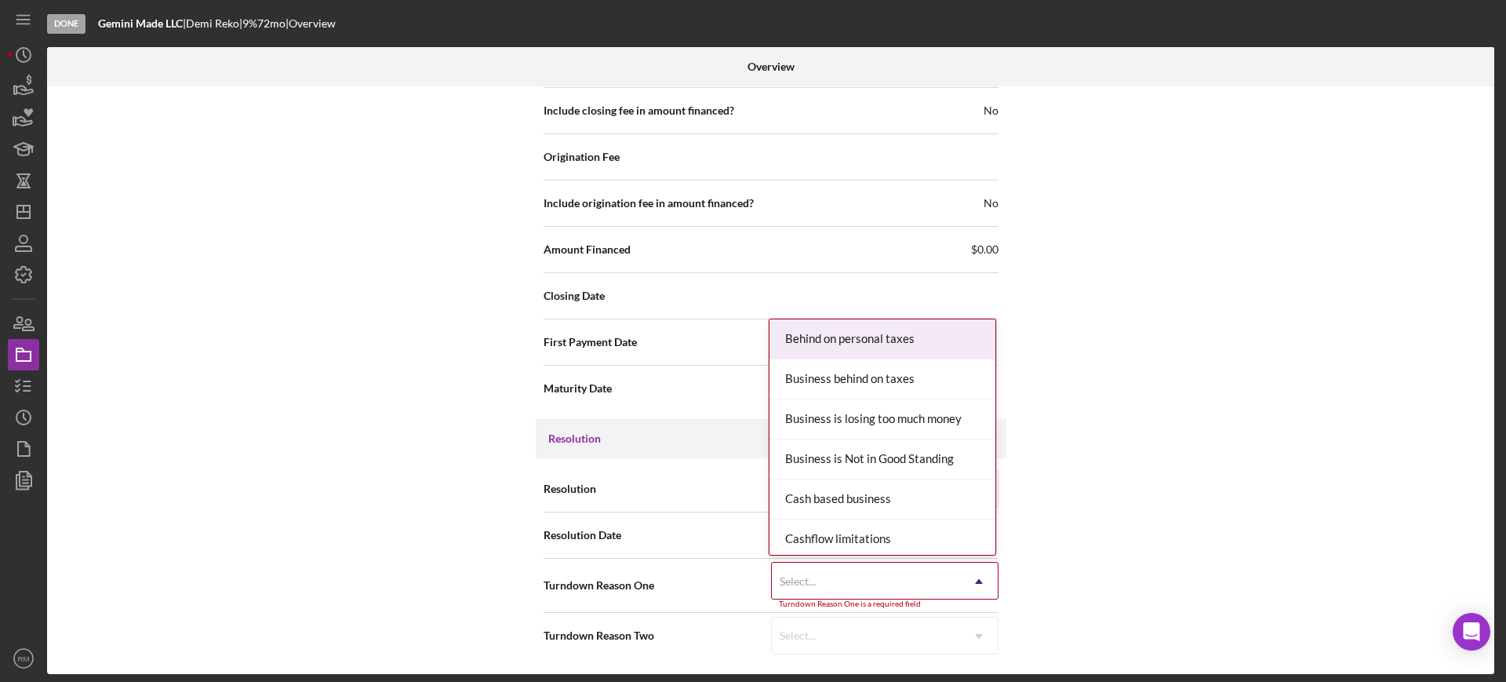
click at [817, 577] on div "Select..." at bounding box center [866, 581] width 188 height 36
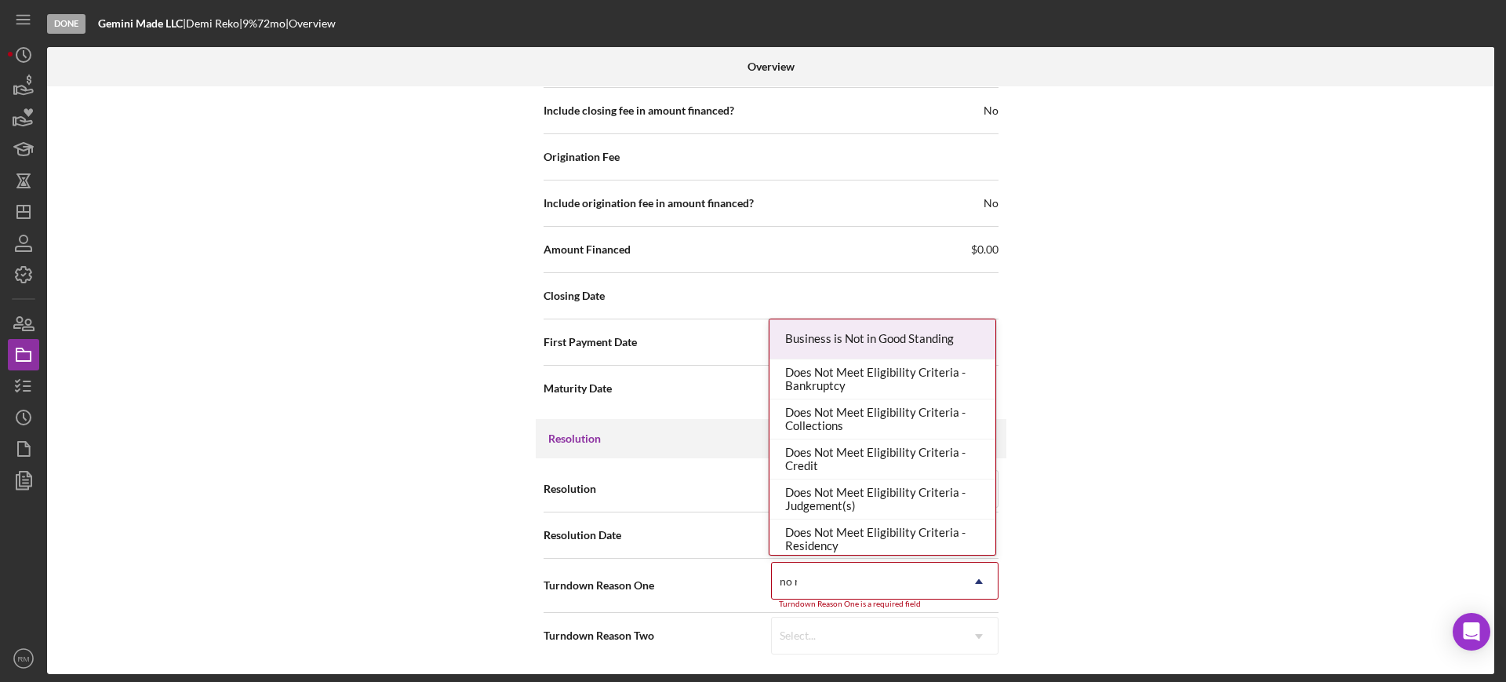
type input "no re"
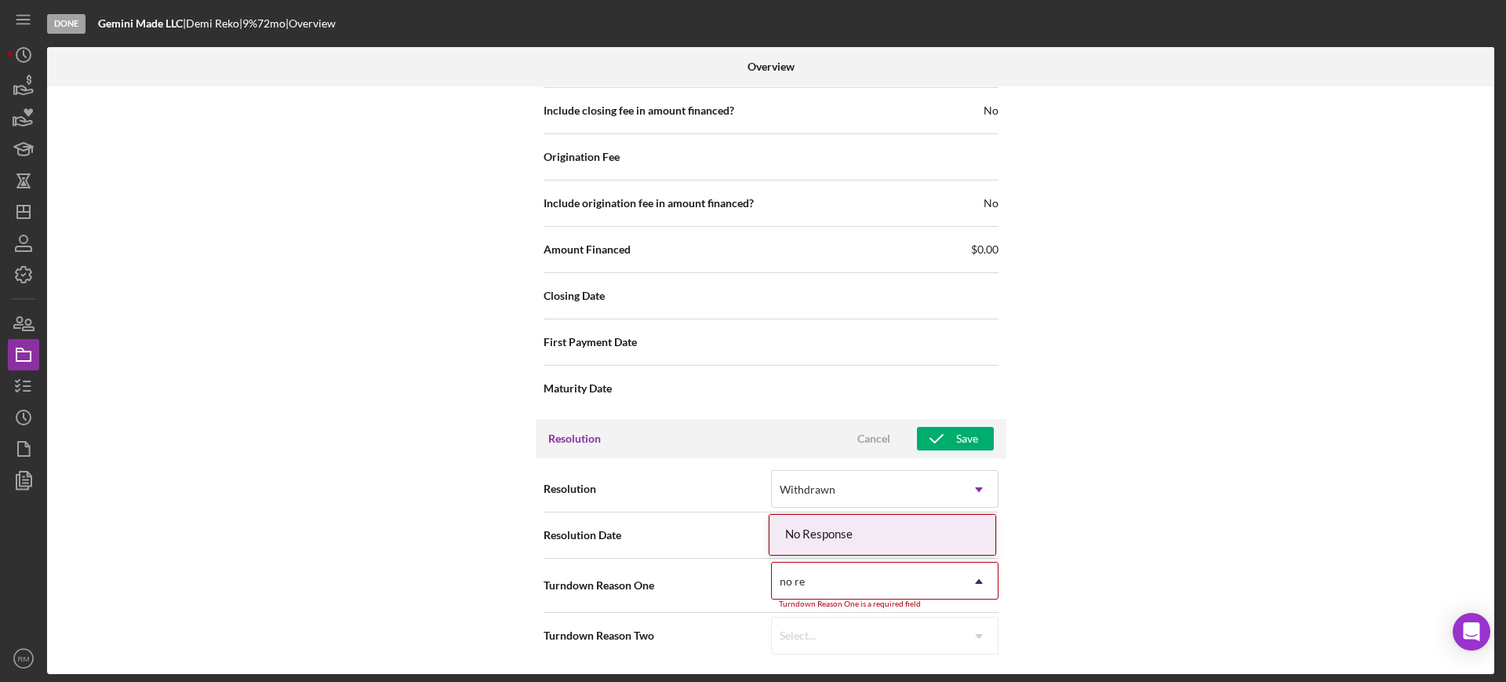
click at [881, 539] on div "No Response" at bounding box center [882, 535] width 226 height 40
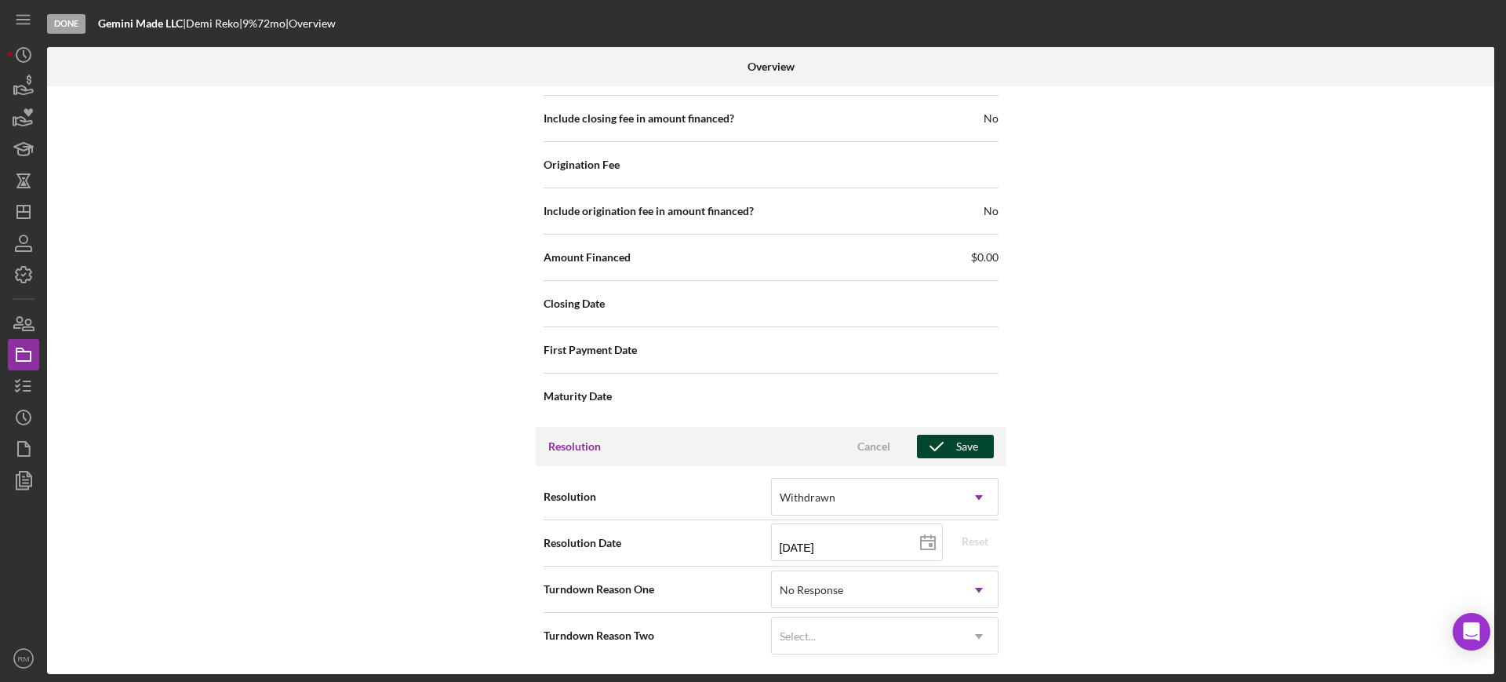
click at [966, 438] on div "Save" at bounding box center [967, 447] width 22 height 24
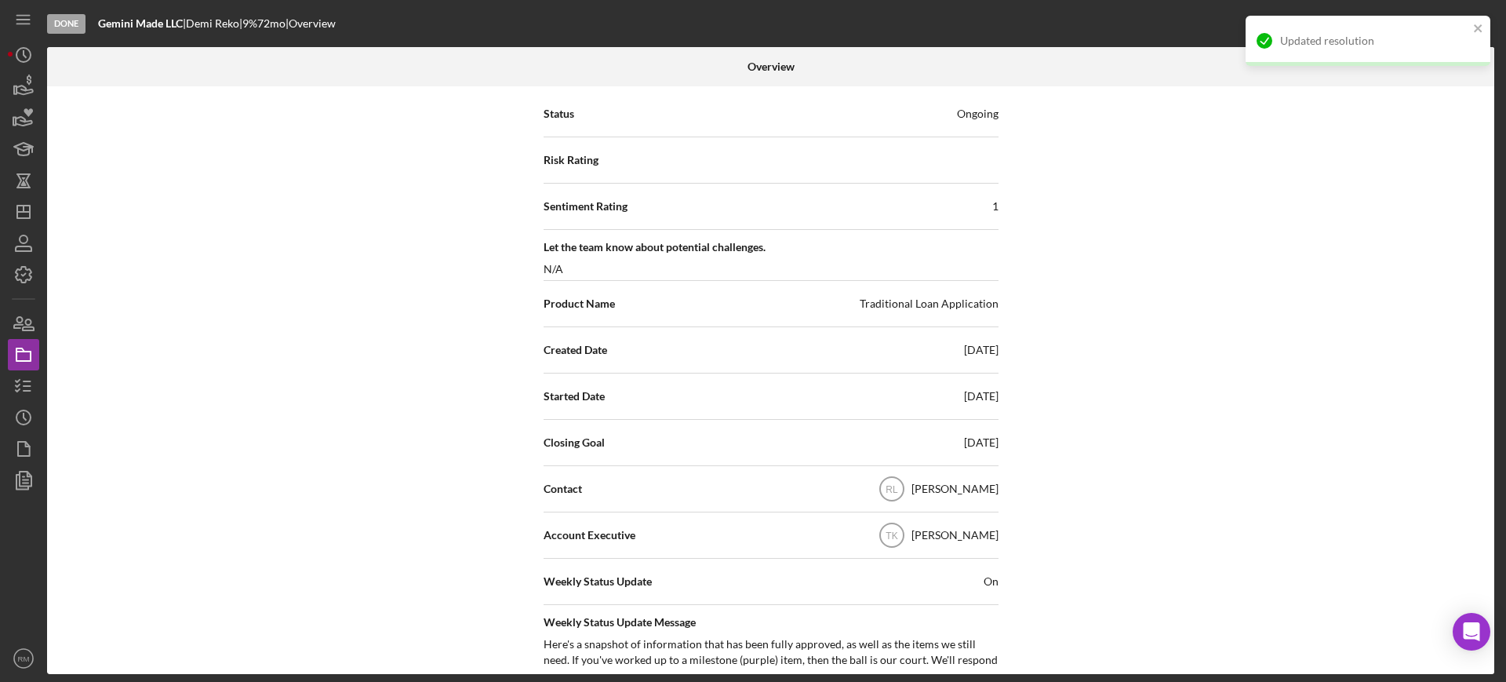
scroll to position [0, 0]
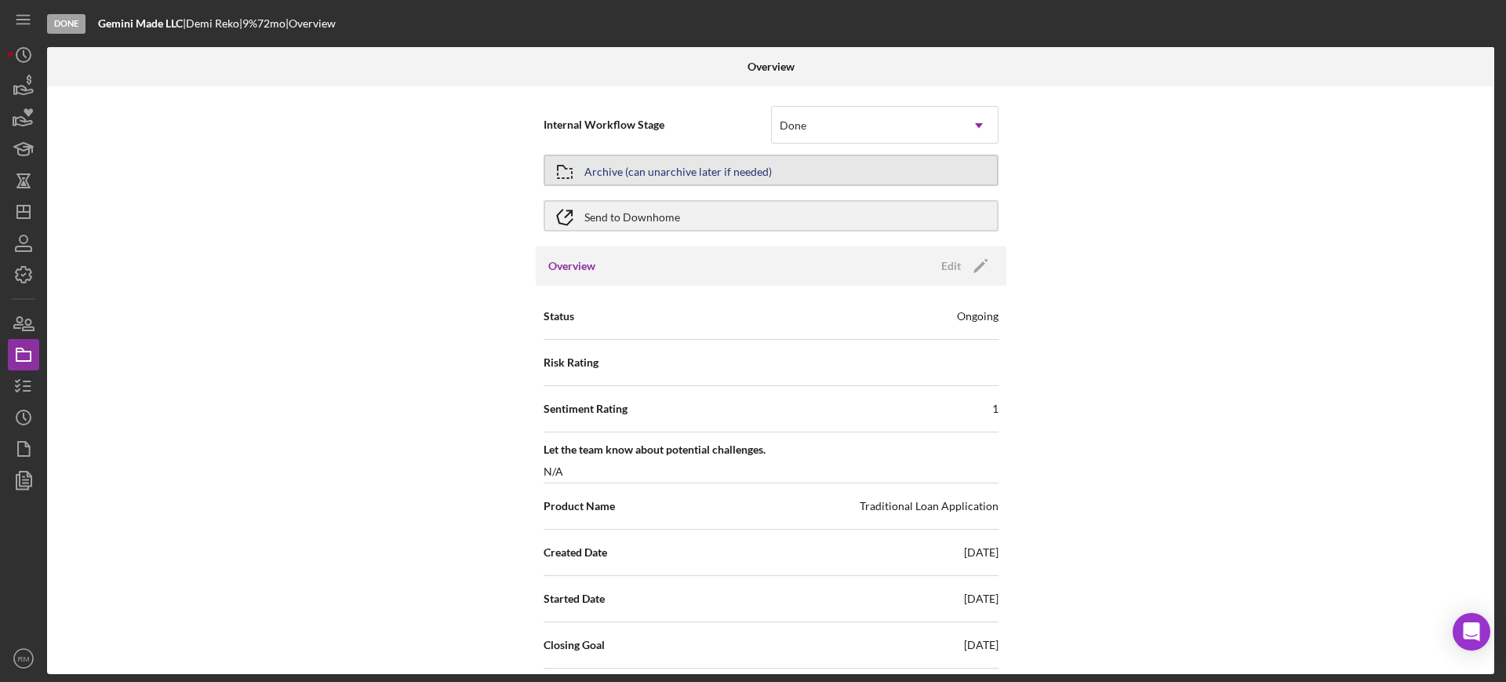
click at [729, 173] on div "Archive (can unarchive later if needed)" at bounding box center [677, 170] width 187 height 28
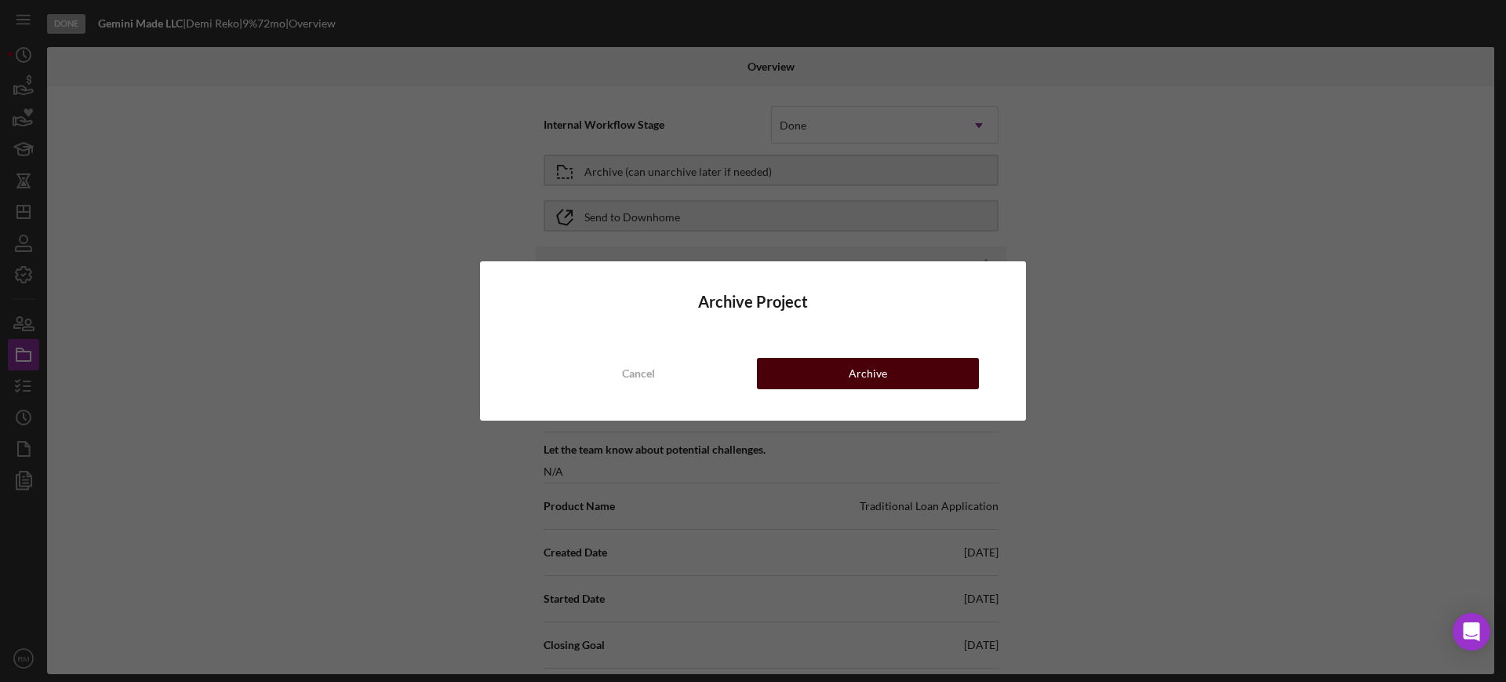
click at [768, 368] on button "Archive" at bounding box center [868, 373] width 222 height 31
